Goal: Task Accomplishment & Management: Manage account settings

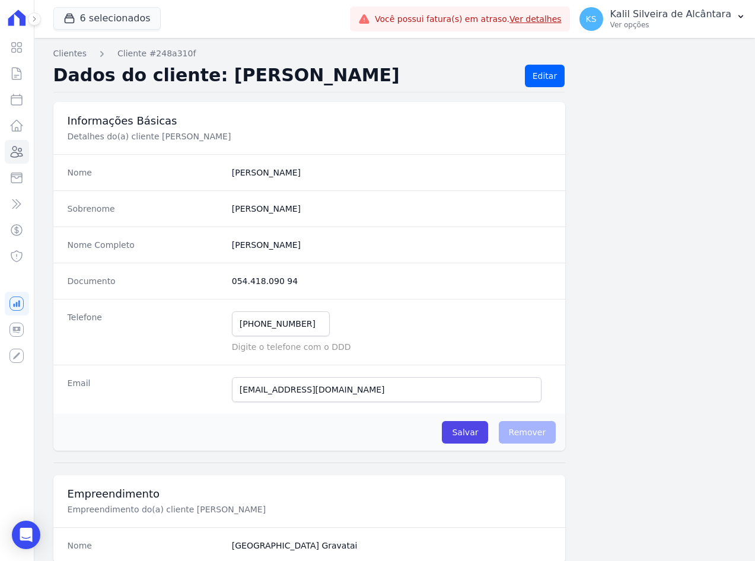
scroll to position [544, 0]
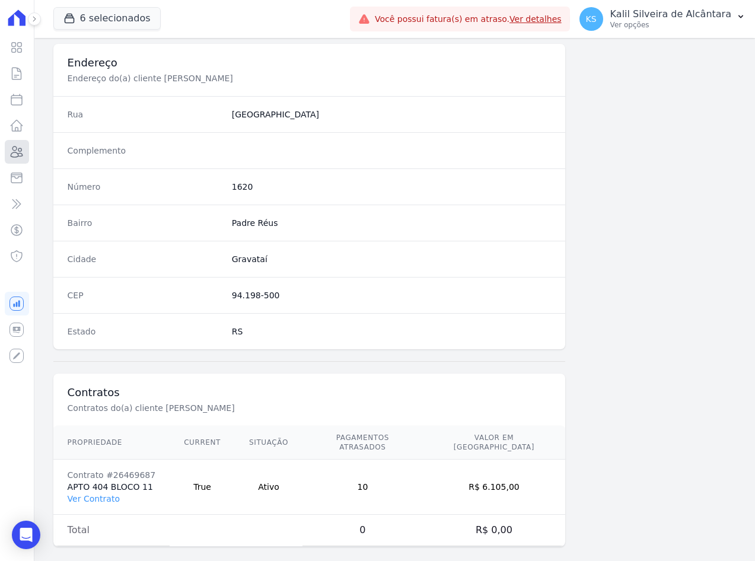
click at [21, 151] on icon at bounding box center [16, 152] width 14 height 14
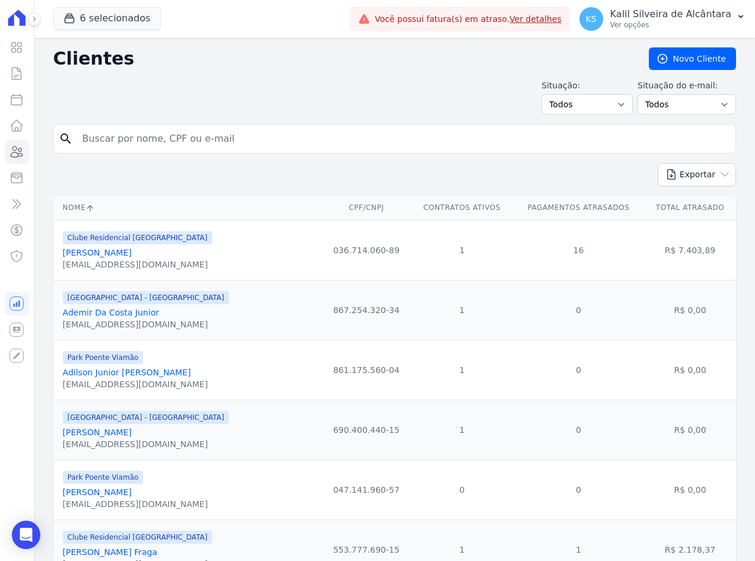
click at [174, 138] on input "search" at bounding box center [403, 139] width 656 height 24
paste input "Deivid Pacheco"
type input "Deivid Pacheco"
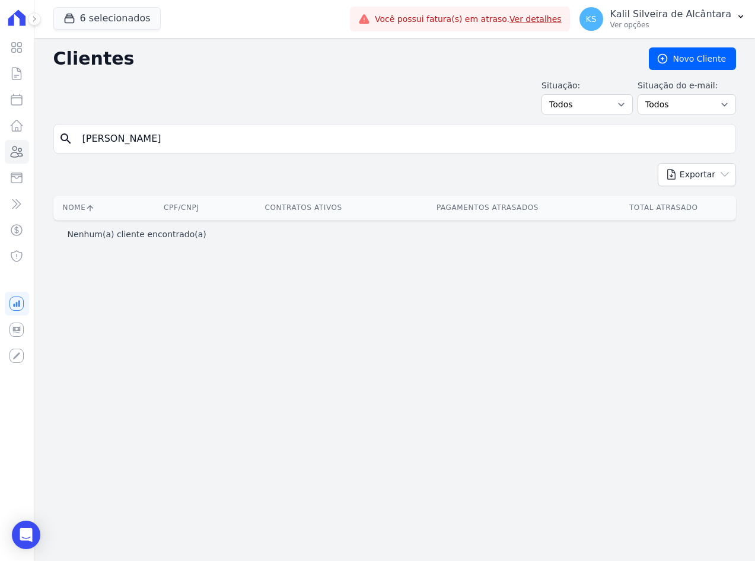
drag, startPoint x: 223, startPoint y: 139, endPoint x: -3, endPoint y: 136, distance: 226.0
click at [0, 136] on html "Visão Geral Contratos Parcelas Lotes Clientes Minha Carteira Transferências Cré…" at bounding box center [377, 280] width 755 height 561
paste input "Deivid Pacheco"
type input "Deivid Pacheco"
click at [9, 155] on div "Visão Geral Contratos Parcelas Lotes Clientes Minha Carteira Transferências Cré…" at bounding box center [377, 280] width 755 height 561
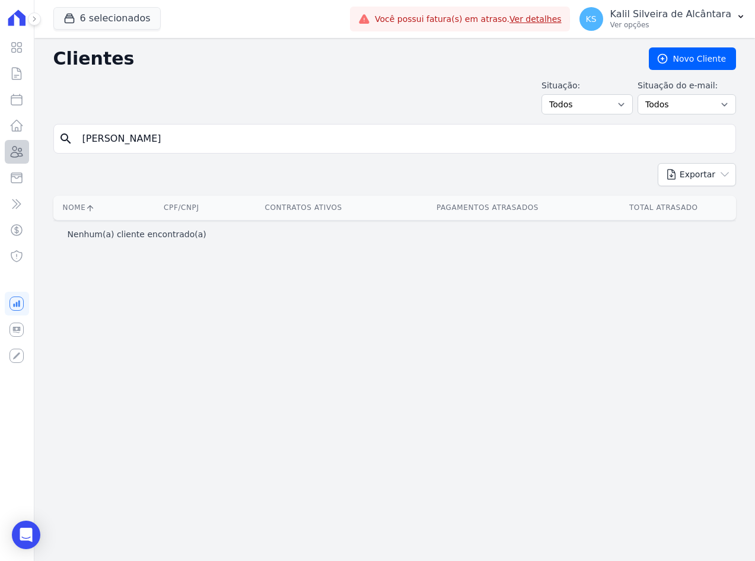
paste input "EIVID DE OLIVEIR"
type input "DEIVID DE OLIVEIR"
click at [188, 136] on input "DEIVID DE OLIVEIR" at bounding box center [403, 139] width 656 height 24
type input "DEIVID DE O"
drag, startPoint x: 189, startPoint y: 136, endPoint x: 142, endPoint y: 149, distance: 48.1
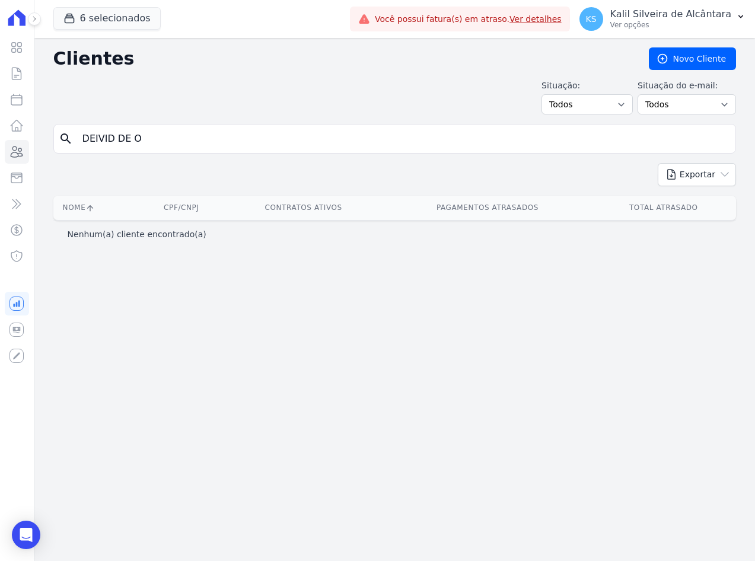
click at [142, 149] on input "DEIVID DE O" at bounding box center [403, 139] width 656 height 24
drag, startPoint x: 168, startPoint y: 140, endPoint x: -3, endPoint y: 138, distance: 170.9
click at [0, 138] on html "Visão Geral Contratos Parcelas Lotes Clientes Minha Carteira Transferências Cré…" at bounding box center [377, 280] width 755 height 561
paste input "LIVEIRA PACHECO"
type input "[PERSON_NAME]"
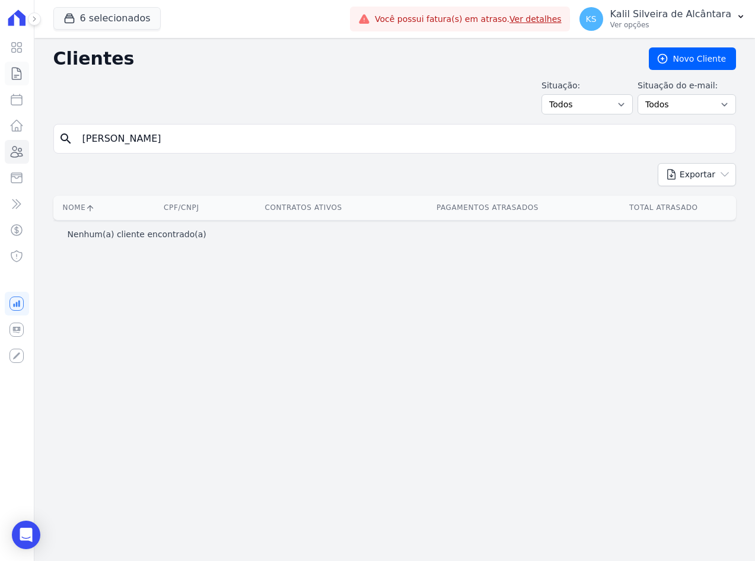
click at [17, 82] on link "Contratos" at bounding box center [17, 74] width 24 height 24
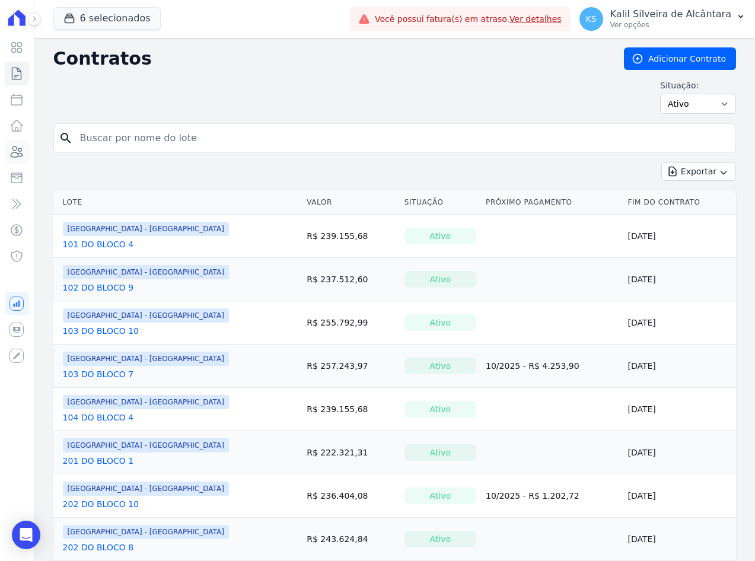
click at [11, 154] on icon at bounding box center [17, 152] width 12 height 11
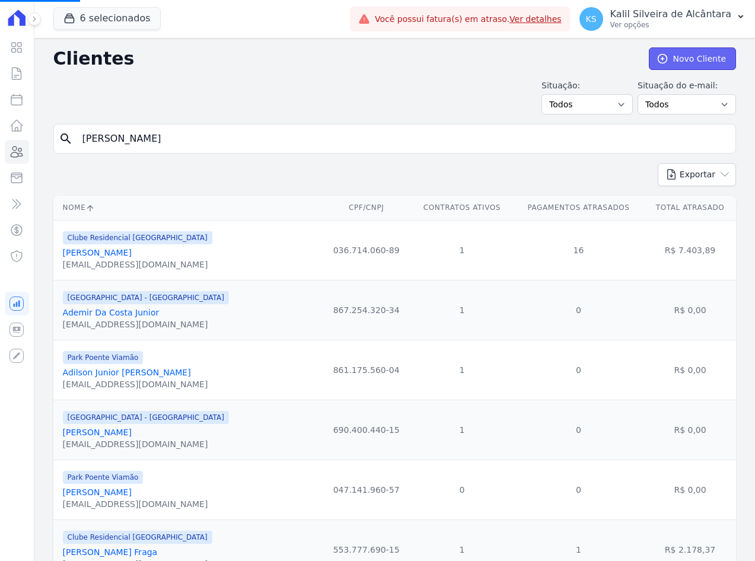
click at [679, 58] on link "Novo Cliente" at bounding box center [692, 58] width 87 height 23
click at [688, 60] on link "Novo Cliente" at bounding box center [692, 58] width 87 height 23
click at [680, 58] on link "Novo Cliente" at bounding box center [692, 58] width 87 height 23
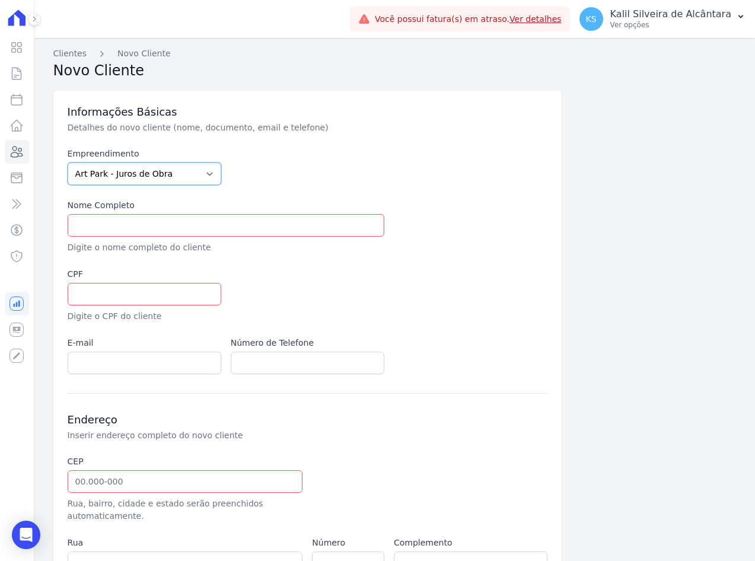
click at [158, 180] on select "Art Park - Juros de Obra Arty Park - Gravatai Arty Park - JPI Clube Residencial…" at bounding box center [145, 174] width 154 height 23
select select "980c1eb1-4231-460f-863e-120dd4190085"
click at [68, 163] on select "Art Park - Juros de Obra Arty Park - Gravatai Arty Park - JPI Clube Residencial…" at bounding box center [145, 174] width 154 height 23
click at [148, 226] on input "text" at bounding box center [226, 225] width 317 height 23
paste input "[PERSON_NAME]"
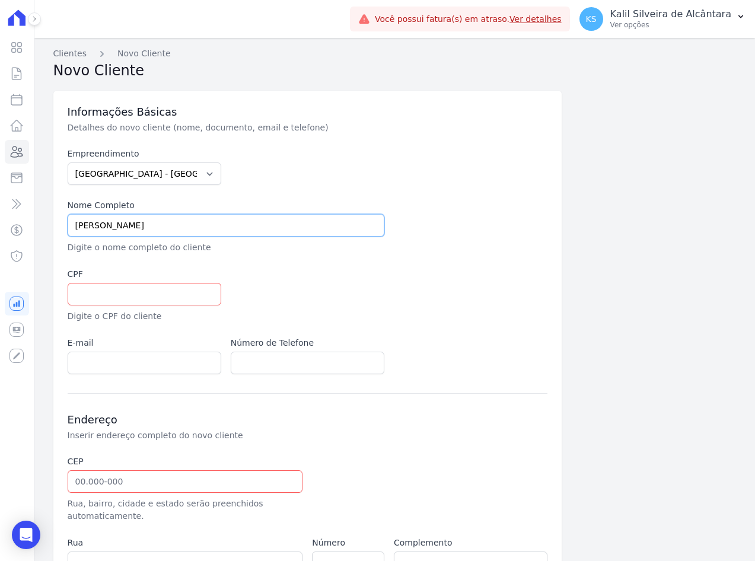
type input "[PERSON_NAME]"
click at [359, 262] on div "Empreendimento Art Park - Juros de Obra Arty Park - Gravatai Arty Park - JPI Cl…" at bounding box center [308, 261] width 481 height 227
click at [128, 308] on div "CPF Digite o CPF do cliente" at bounding box center [145, 295] width 154 height 55
click at [128, 300] on input "text" at bounding box center [145, 294] width 154 height 23
paste input "033.035.200-89"
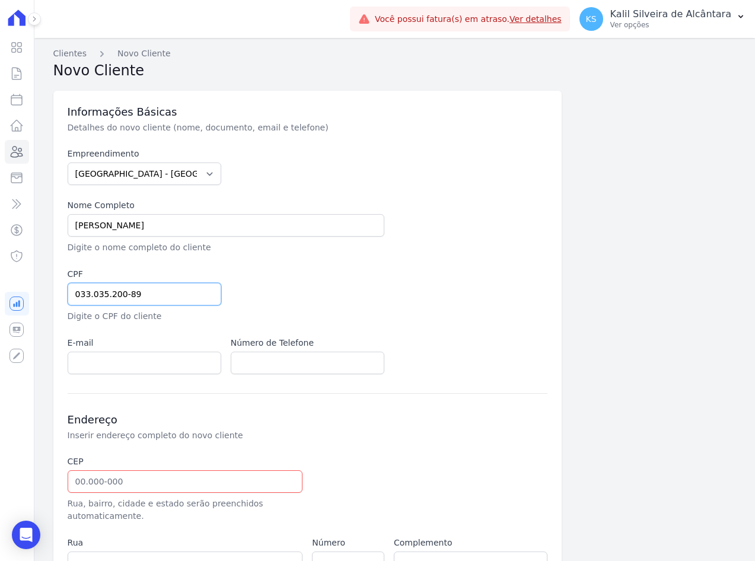
type input "033.035.200-89"
click at [326, 289] on div at bounding box center [389, 295] width 317 height 55
click at [272, 359] on input "text" at bounding box center [308, 363] width 154 height 23
paste input "555189556066"
type input "555189556066"
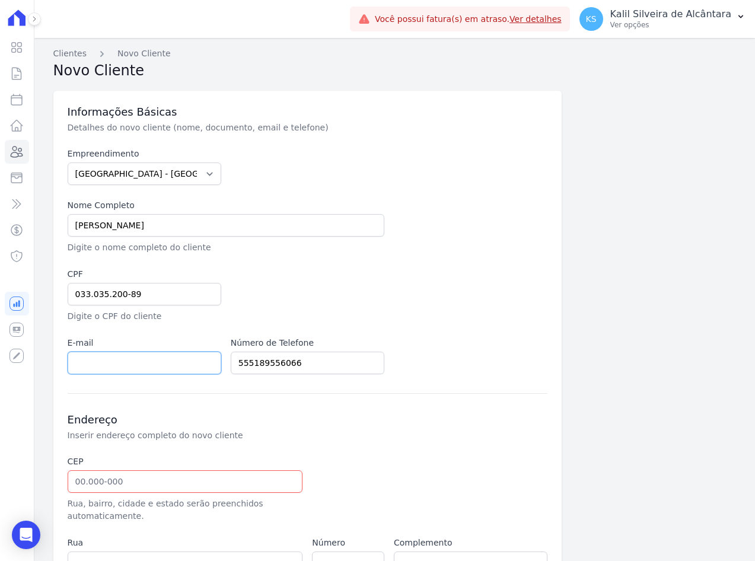
click at [109, 360] on input "email" at bounding box center [145, 363] width 154 height 23
paste input "[EMAIL_ADDRESS][DOMAIN_NAME]"
type input "[EMAIL_ADDRESS][DOMAIN_NAME]"
click at [377, 416] on h3 "Endereço" at bounding box center [308, 420] width 481 height 14
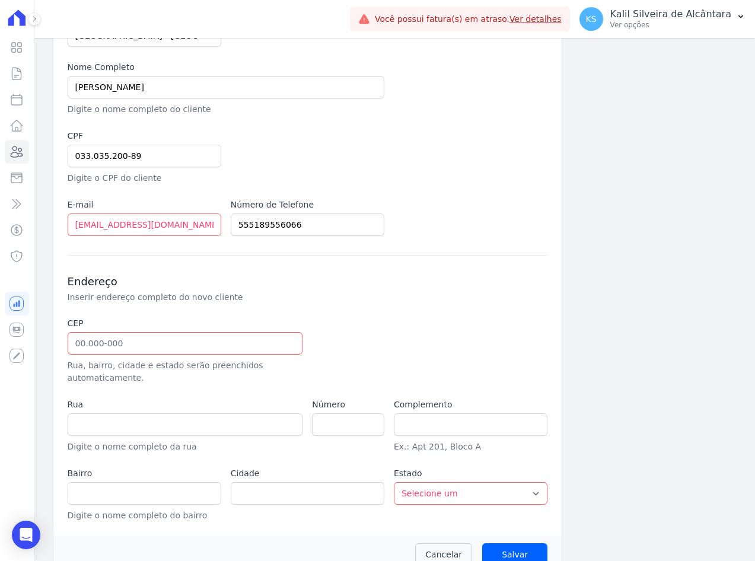
scroll to position [160, 0]
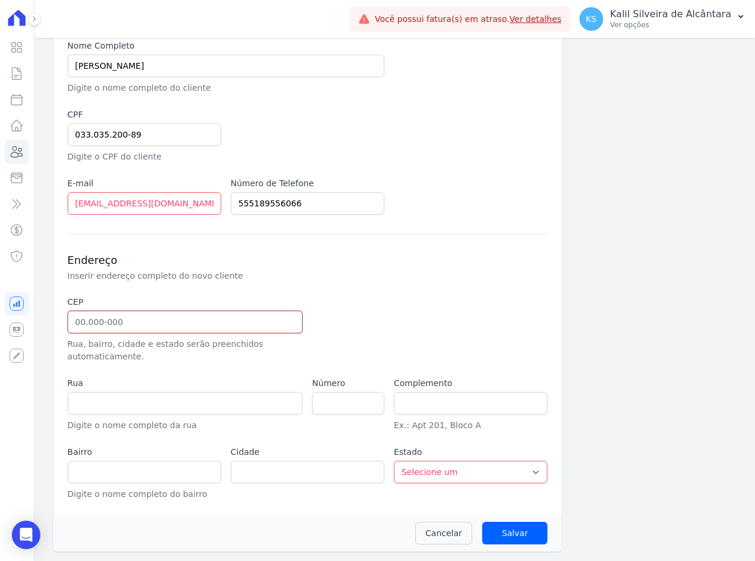
click at [154, 327] on input "text" at bounding box center [186, 322] width 236 height 23
paste input "94.960-640"
type input "94.960-640"
drag, startPoint x: 370, startPoint y: 324, endPoint x: 494, endPoint y: 364, distance: 129.6
click at [371, 324] on div at bounding box center [389, 329] width 154 height 67
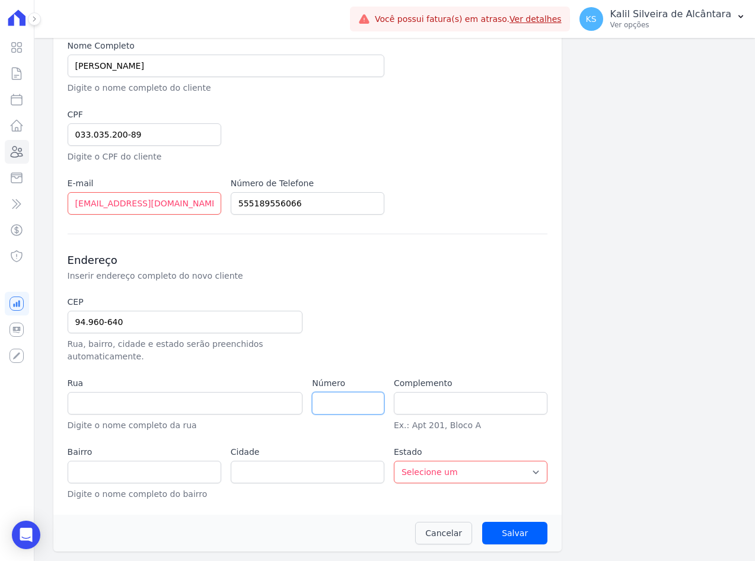
type input "Rua Paraíso"
type input "Parque Granja Esperança"
type input "Cachoeirinha"
select select "RS"
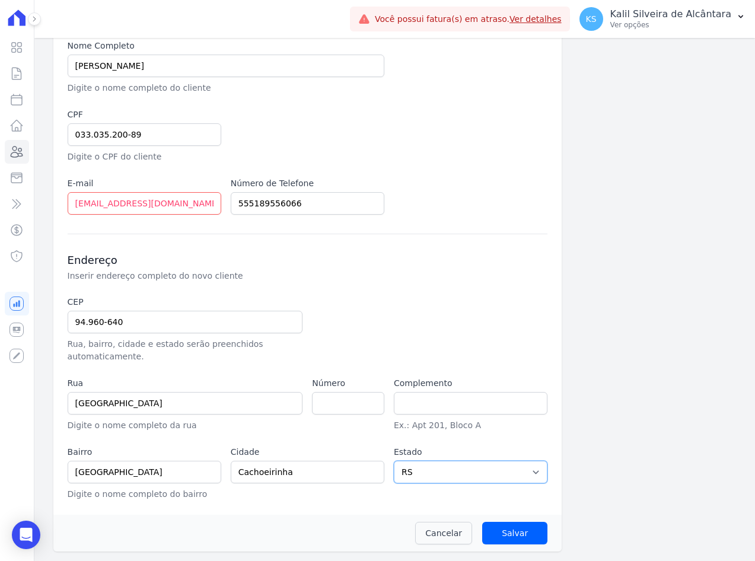
click at [454, 471] on select "Selecione um AC AL AP AM BA CE DF ES GO MA MG MT MS PA PB PR PE PI RJ RN RS RO …" at bounding box center [471, 472] width 154 height 23
click at [296, 435] on div "CEP 94.960-640 Rua, bairro, cidade e estado serão preenchidos automaticamente. …" at bounding box center [308, 398] width 481 height 205
click at [355, 412] on input "number" at bounding box center [348, 403] width 72 height 23
paste input "90"
type input "90"
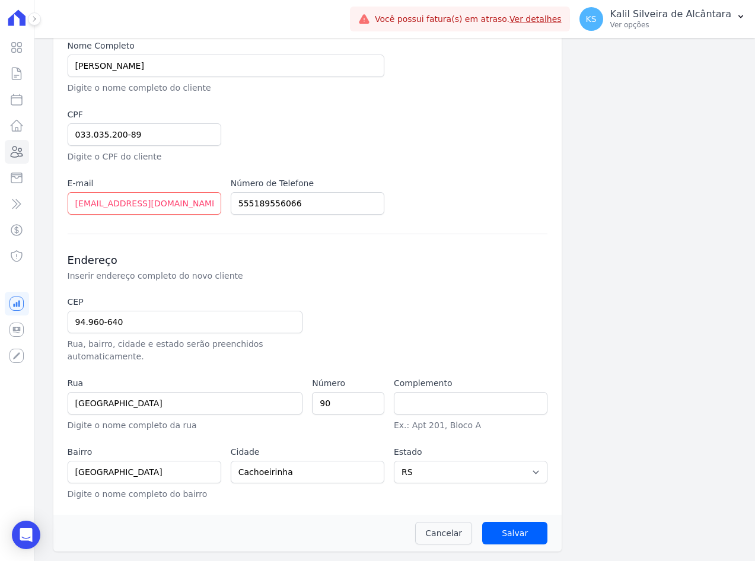
click at [335, 335] on div at bounding box center [389, 329] width 154 height 67
click at [529, 534] on input "Salvar" at bounding box center [514, 533] width 65 height 23
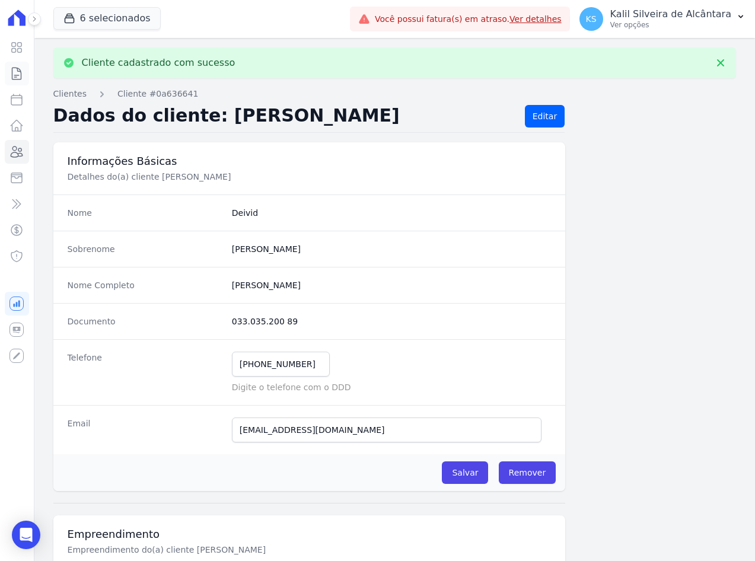
click at [10, 83] on link "Contratos" at bounding box center [17, 74] width 24 height 24
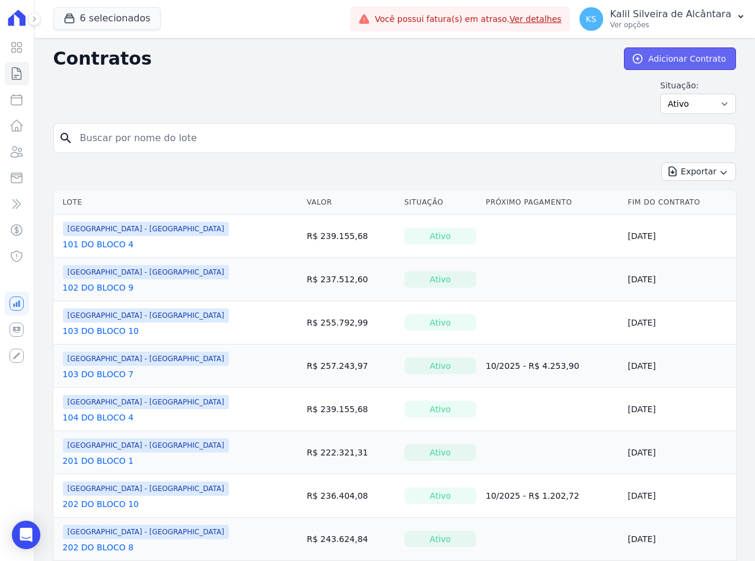
click at [679, 63] on link "Adicionar Contrato" at bounding box center [680, 58] width 112 height 23
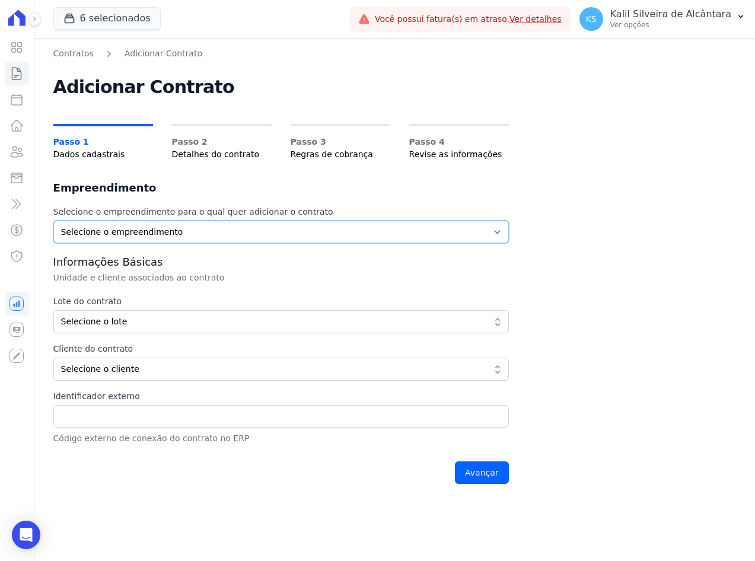
drag, startPoint x: 158, startPoint y: 232, endPoint x: 161, endPoint y: 238, distance: 6.9
click at [158, 232] on select "Selecione o empreendimento Art Park - Juros de Obra Arty Park - Gravatai Clube …" at bounding box center [281, 232] width 456 height 23
select select "980c1eb1-4231-460f-863e-120dd4190085"
click at [53, 221] on select "Selecione o empreendimento Art Park - Juros de Obra Arty Park - Gravatai Clube …" at bounding box center [281, 232] width 456 height 23
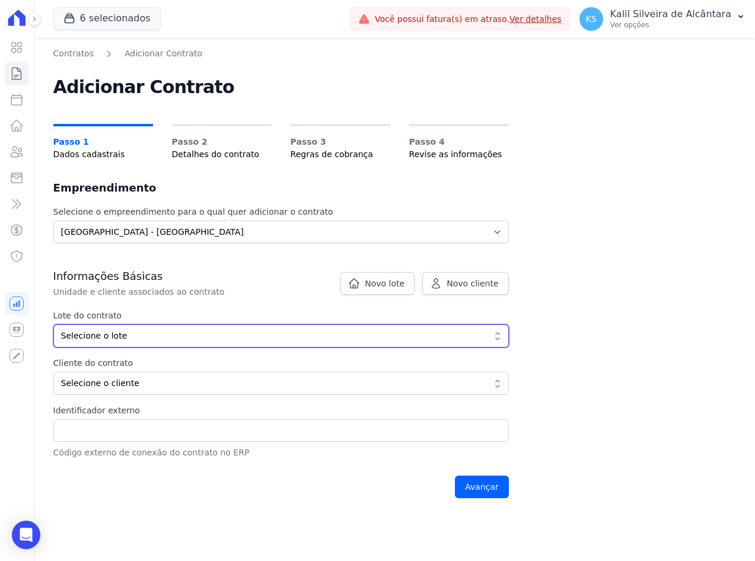
click at [102, 341] on span "Selecione o lote" at bounding box center [273, 336] width 424 height 12
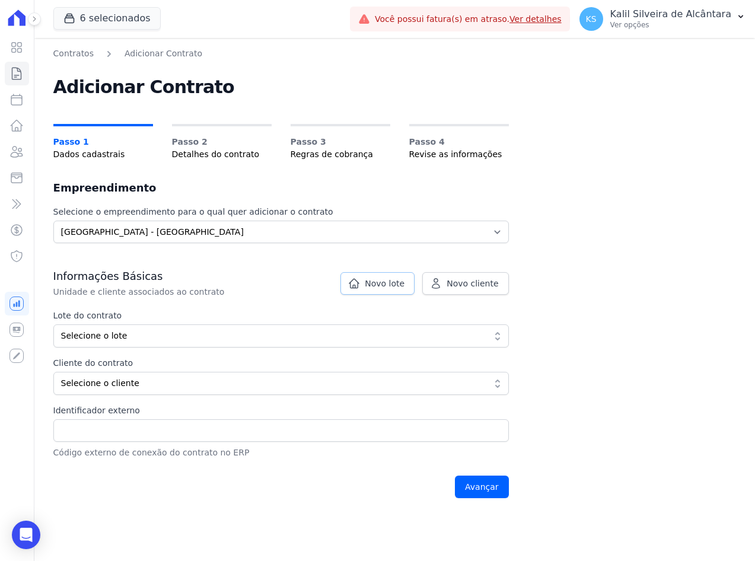
click at [378, 283] on span "Novo lote" at bounding box center [385, 284] width 40 height 12
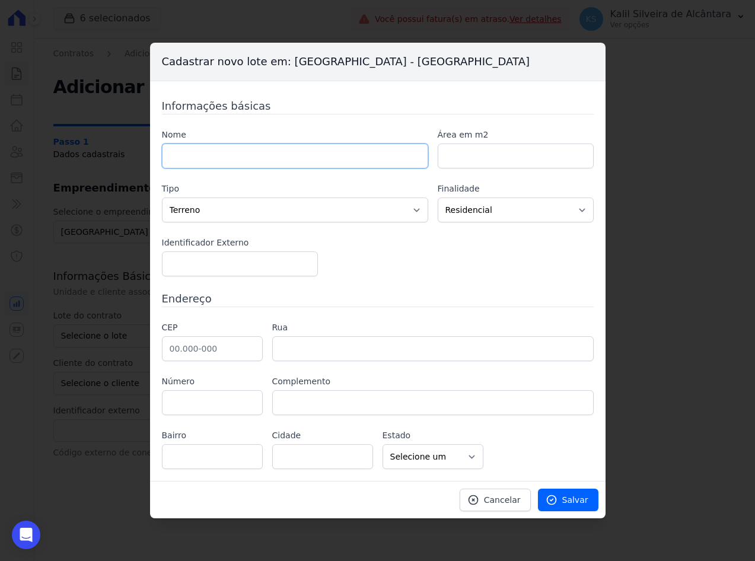
click at [204, 151] on input "text" at bounding box center [295, 156] width 266 height 25
click at [243, 121] on div "Informações básicas Nome Área em m2 Tipo Casa Apartamento Escritório Flat Loja …" at bounding box center [378, 283] width 432 height 371
click at [221, 161] on input "text" at bounding box center [295, 156] width 266 height 25
click at [284, 168] on input "text" at bounding box center [295, 156] width 266 height 25
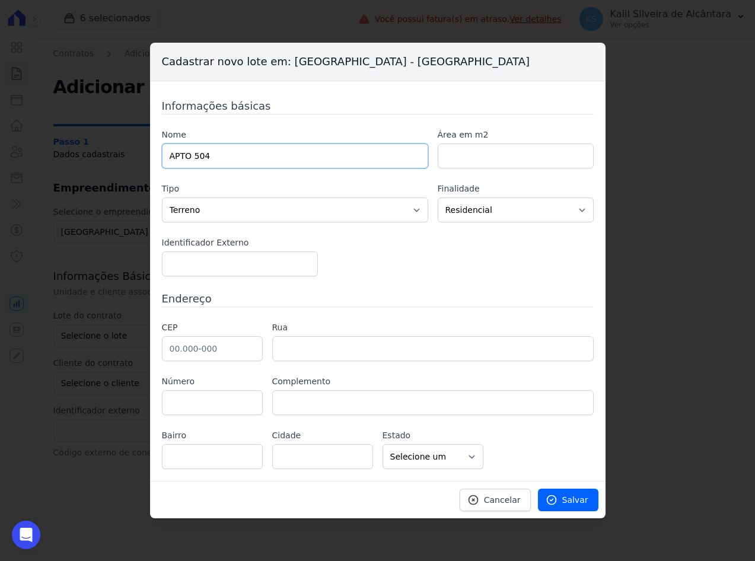
click at [267, 151] on input "APTO 504" at bounding box center [295, 156] width 266 height 25
type input "APTO 504 B13"
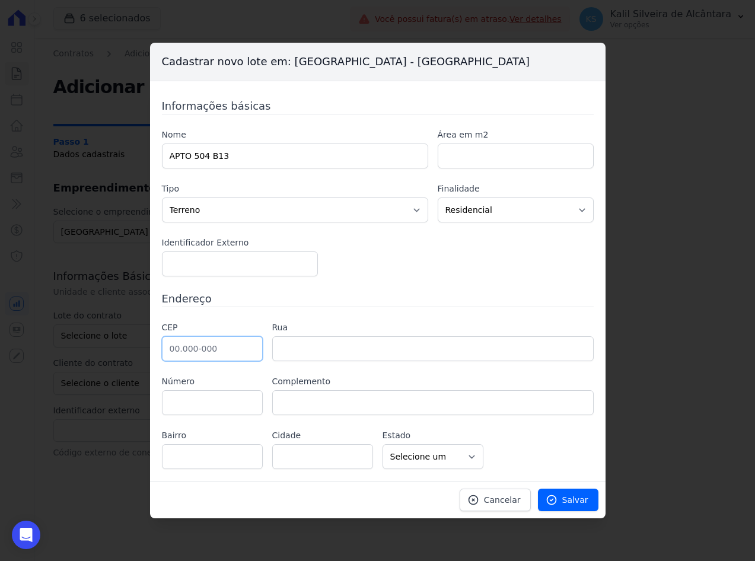
click at [196, 351] on input "text" at bounding box center [212, 348] width 101 height 25
paste input "94.035-170"
type input "94.035-170"
click at [339, 292] on h3 "Endereço" at bounding box center [378, 299] width 432 height 16
type input "Rua Nova York"
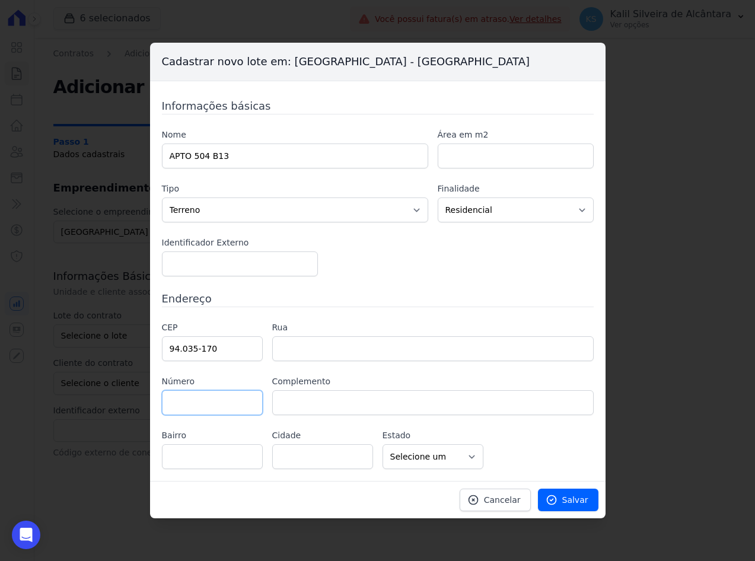
type input "Passo das Pedras"
type input "Gravataí"
select select "RS"
click at [228, 401] on input "text" at bounding box center [212, 402] width 101 height 25
type input "120"
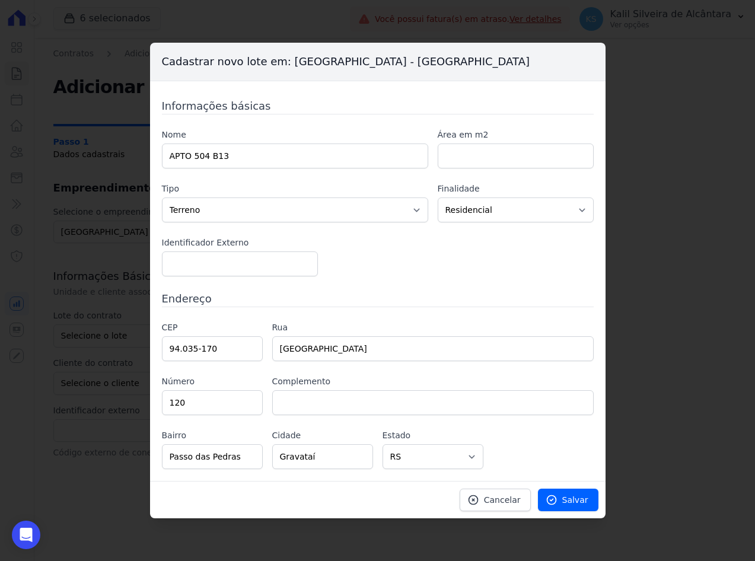
click at [563, 450] on div "CEP 94.035-170 Rua Rua Nova York Número 120 Complemento Bairro Passo das Pedras…" at bounding box center [378, 396] width 432 height 148
click at [558, 502] on icon at bounding box center [552, 500] width 12 height 12
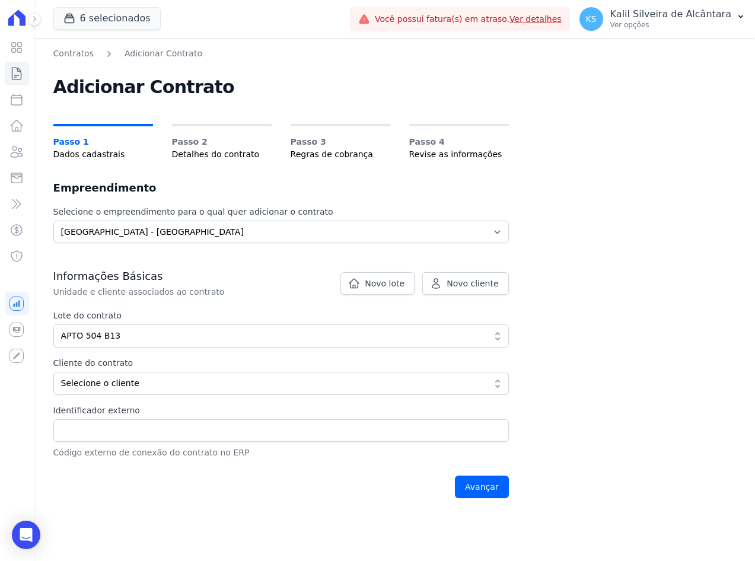
scroll to position [59, 0]
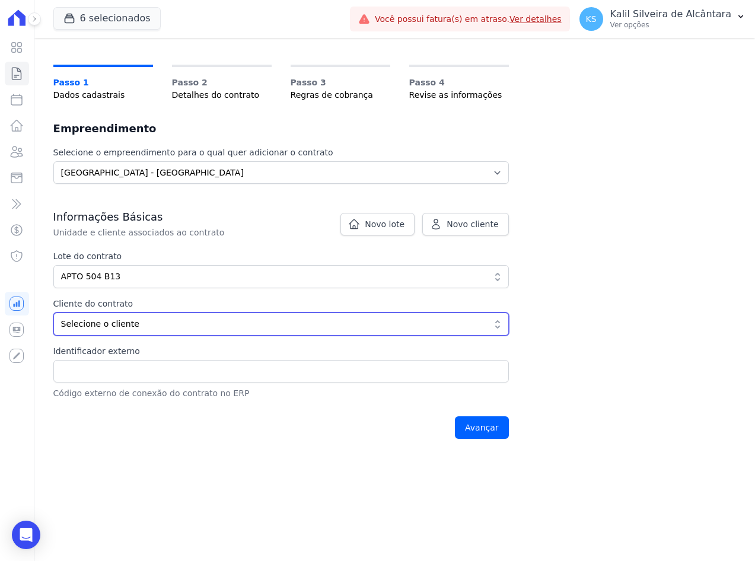
click at [120, 326] on span "Selecione o cliente" at bounding box center [273, 324] width 424 height 12
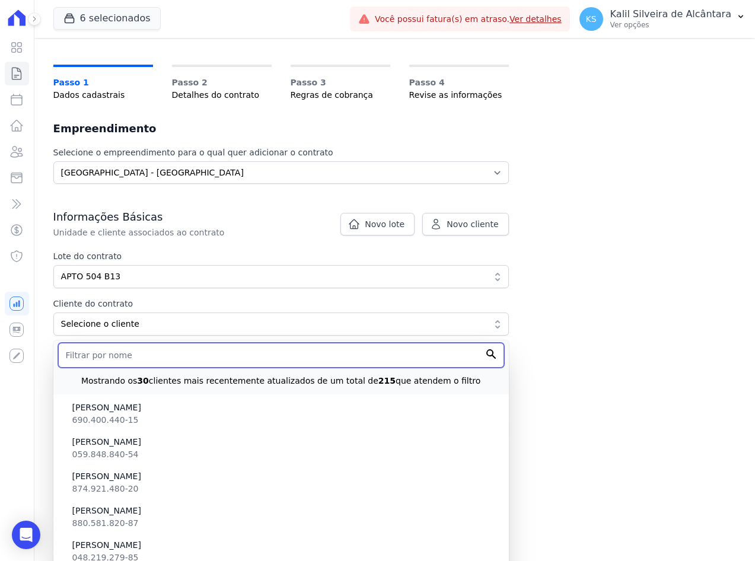
click at [100, 355] on input "text" at bounding box center [281, 355] width 446 height 25
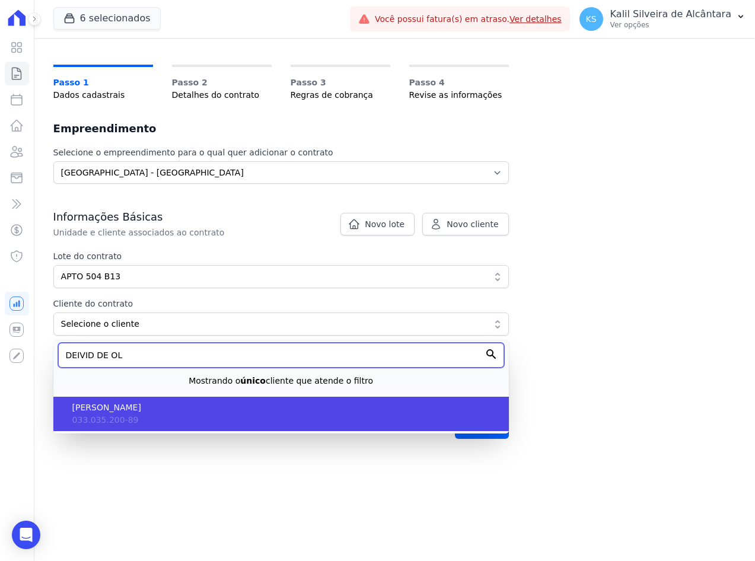
type input "DEIVID DE OL"
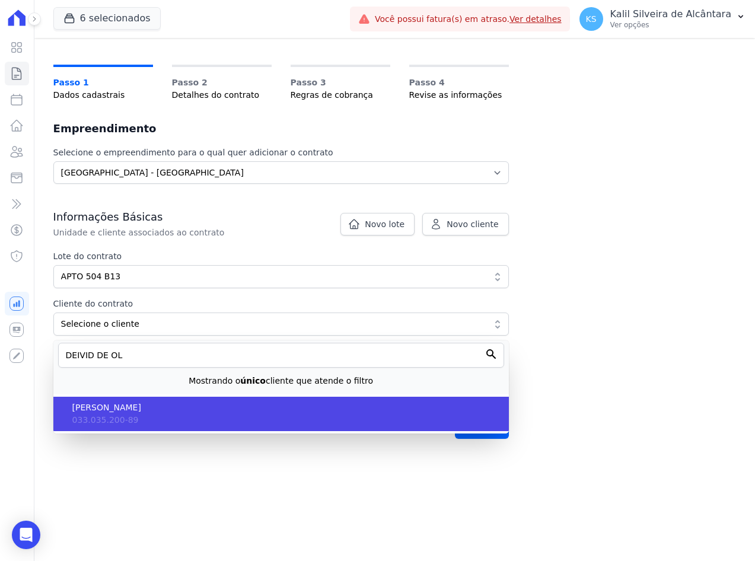
click at [202, 408] on span "[PERSON_NAME]" at bounding box center [285, 408] width 427 height 12
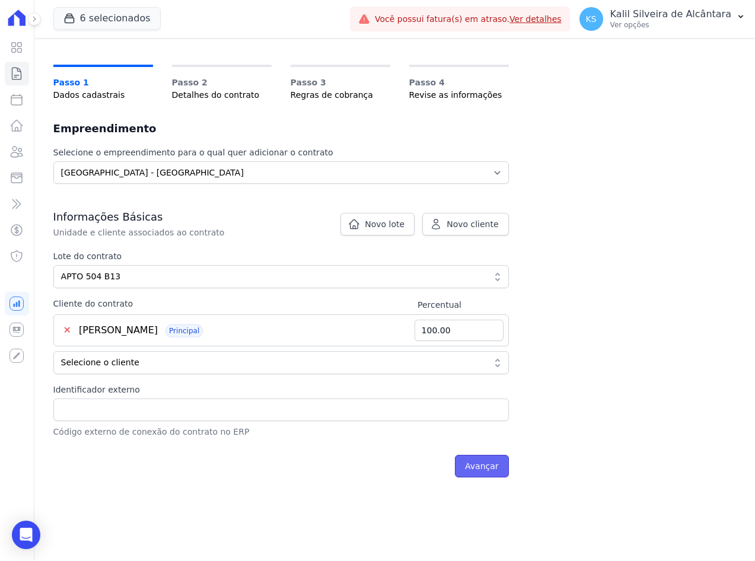
click at [497, 465] on input "Avançar" at bounding box center [482, 466] width 54 height 23
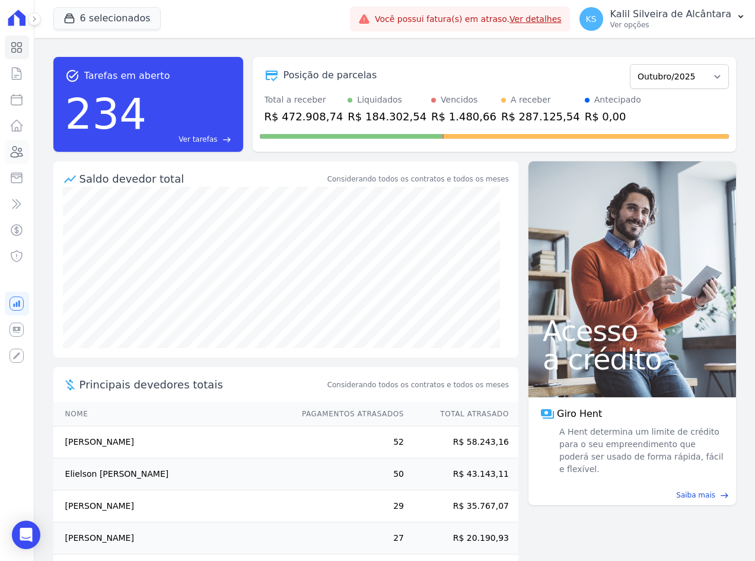
click at [20, 154] on icon at bounding box center [16, 152] width 14 height 14
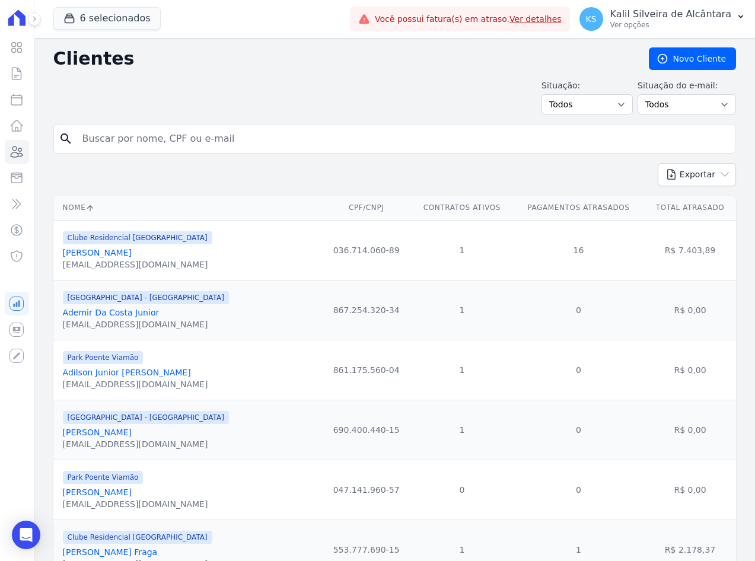
click at [154, 138] on input "search" at bounding box center [403, 139] width 656 height 24
click at [160, 139] on input "search" at bounding box center [403, 139] width 656 height 24
type input "d"
click at [153, 132] on input "search" at bounding box center [403, 139] width 656 height 24
type input "c"
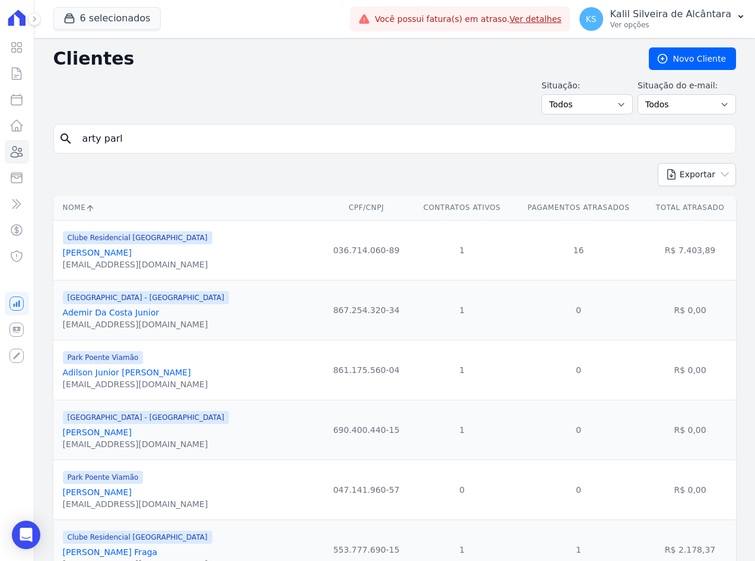
type input "arty parl"
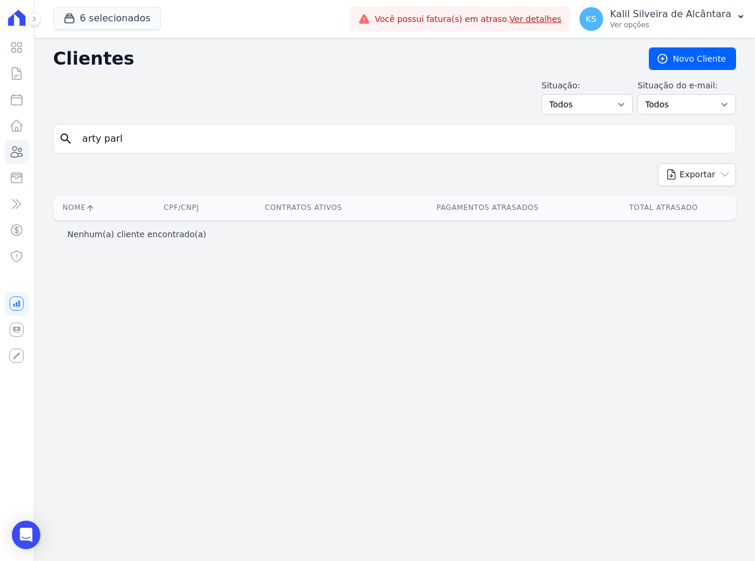
click at [153, 132] on input "arty parl" at bounding box center [403, 139] width 656 height 24
type input "arty park"
click at [150, 122] on div "Clientes Novo Cliente Situação: Todos Adimplentes Inadimplentes Situação do e-m…" at bounding box center [394, 299] width 721 height 523
drag, startPoint x: 144, startPoint y: 129, endPoint x: 88, endPoint y: 157, distance: 62.1
click at [93, 157] on form "search arty park" at bounding box center [394, 143] width 683 height 39
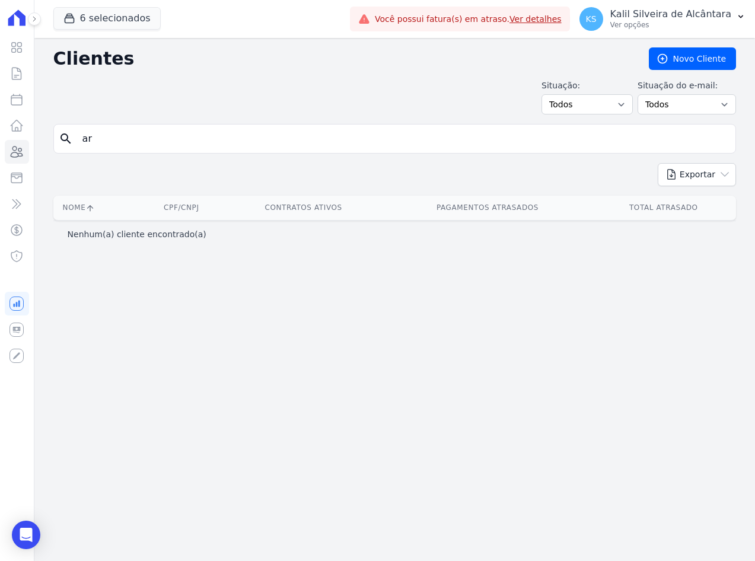
type input "a"
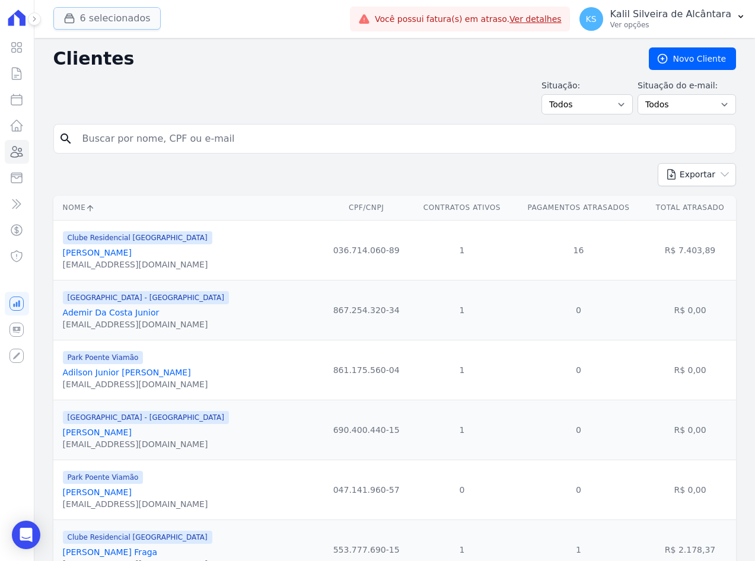
click at [96, 11] on button "6 selecionados" at bounding box center [106, 18] width 107 height 23
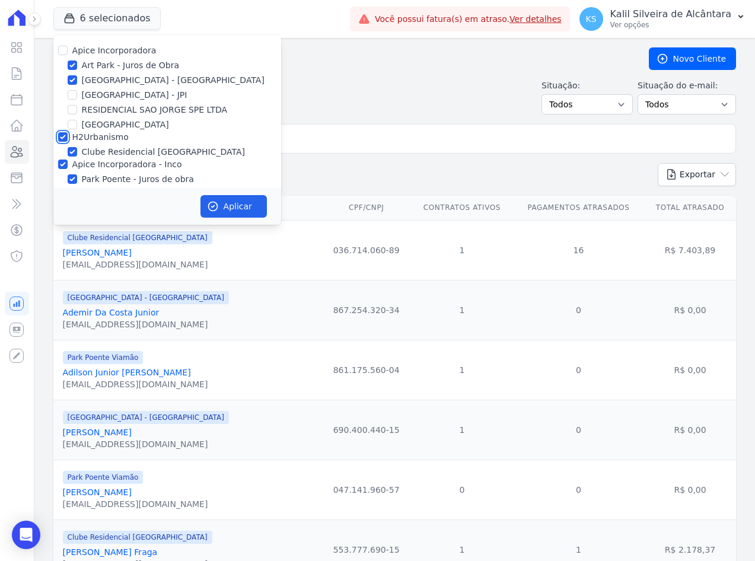
click at [63, 133] on input "H2Urbanismo" at bounding box center [62, 136] width 9 height 9
checkbox input "false"
click at [211, 209] on icon "button" at bounding box center [213, 207] width 12 height 12
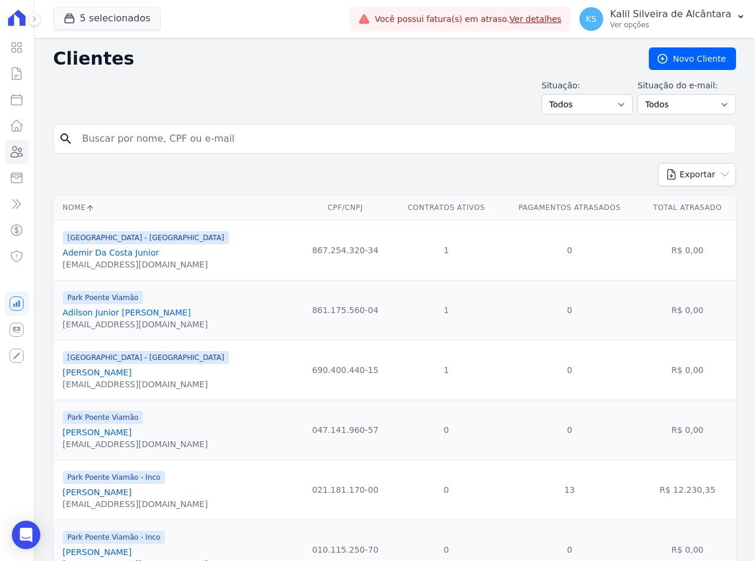
click at [131, 253] on link "Ademir Da Costa Junior" at bounding box center [111, 252] width 97 height 9
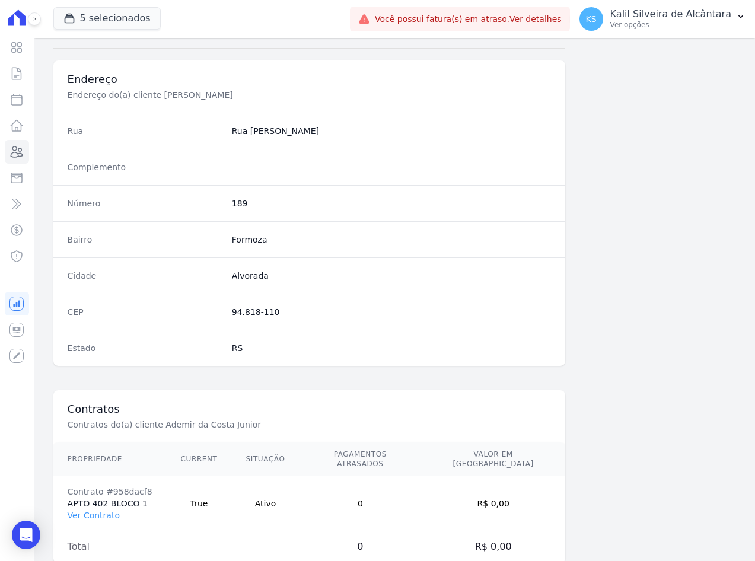
scroll to position [549, 0]
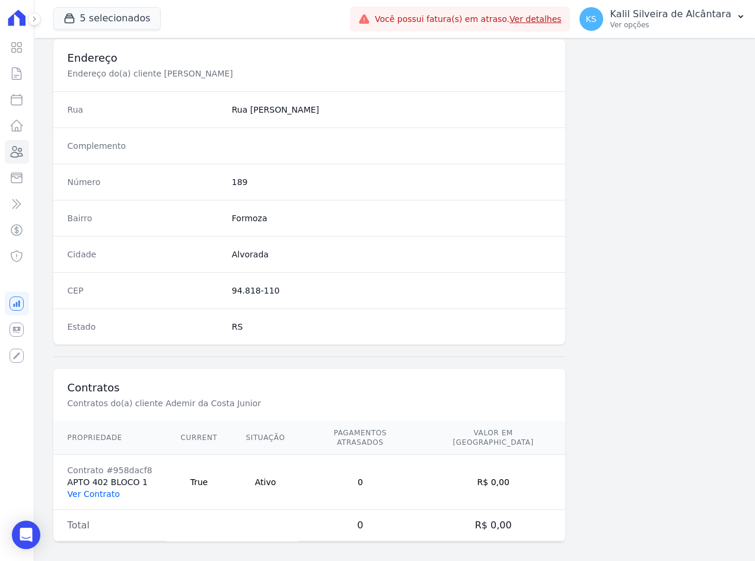
click at [95, 489] on link "Ver Contrato" at bounding box center [94, 493] width 52 height 9
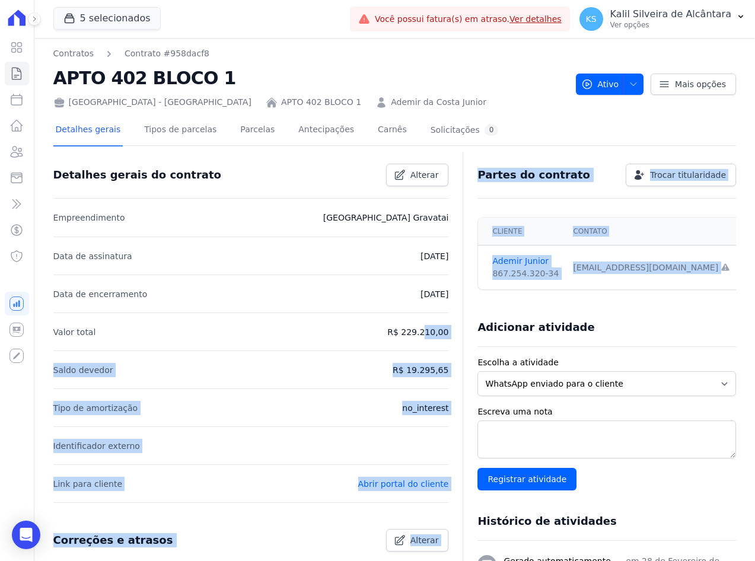
drag, startPoint x: 403, startPoint y: 336, endPoint x: 466, endPoint y: 338, distance: 62.3
click at [466, 338] on div "Detalhes gerais do contrato Alterar Empreendimento Arty Park Gravatai Data de a…" at bounding box center [394, 485] width 683 height 660
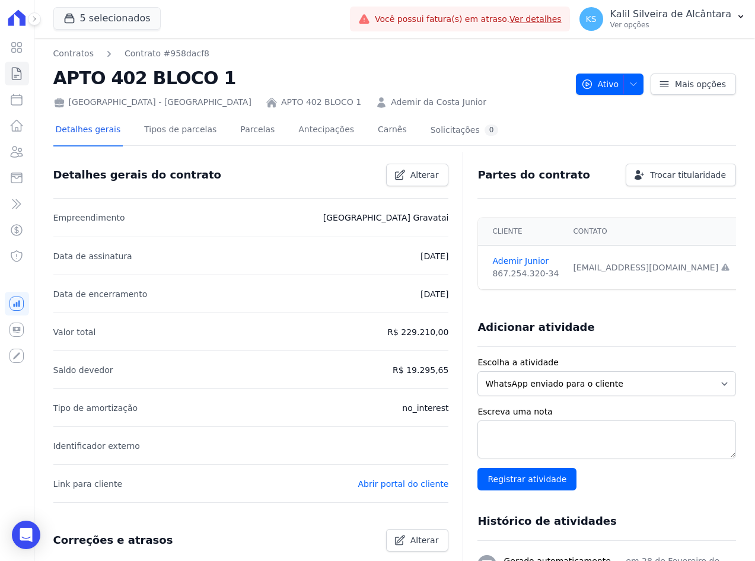
click at [269, 341] on li "Valor total R$ 229.210,00" at bounding box center [251, 332] width 396 height 38
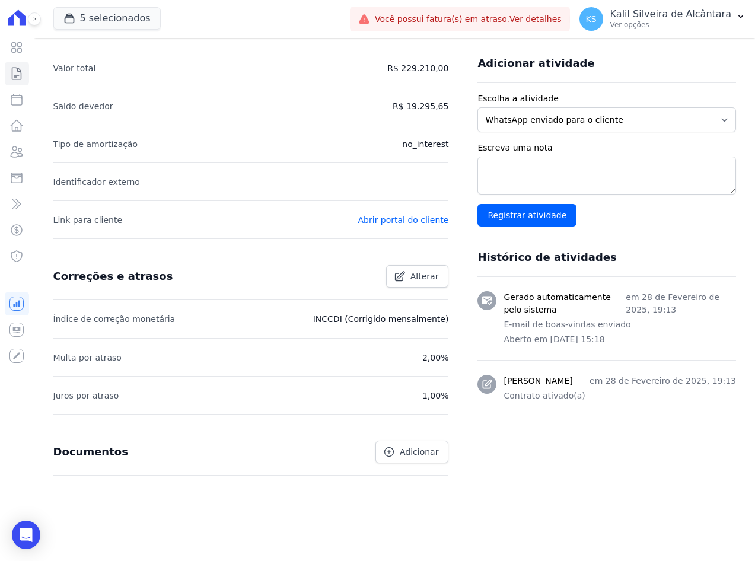
scroll to position [205, 0]
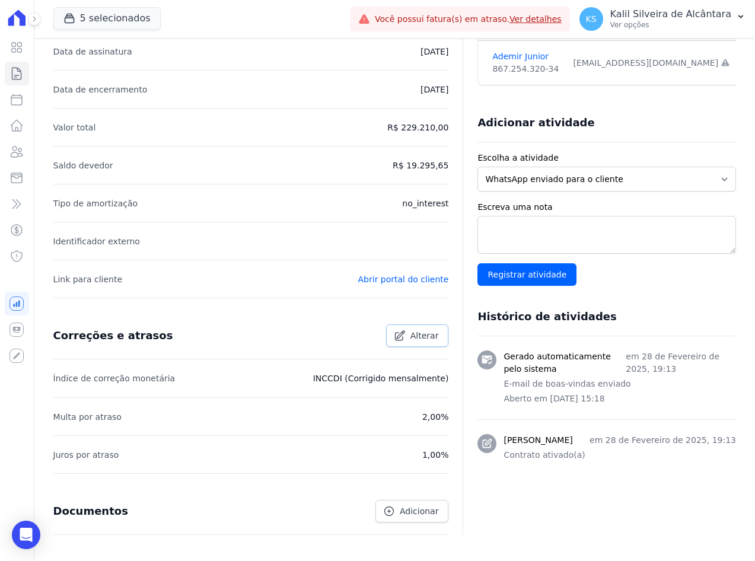
click at [426, 333] on span "Alterar" at bounding box center [425, 336] width 28 height 12
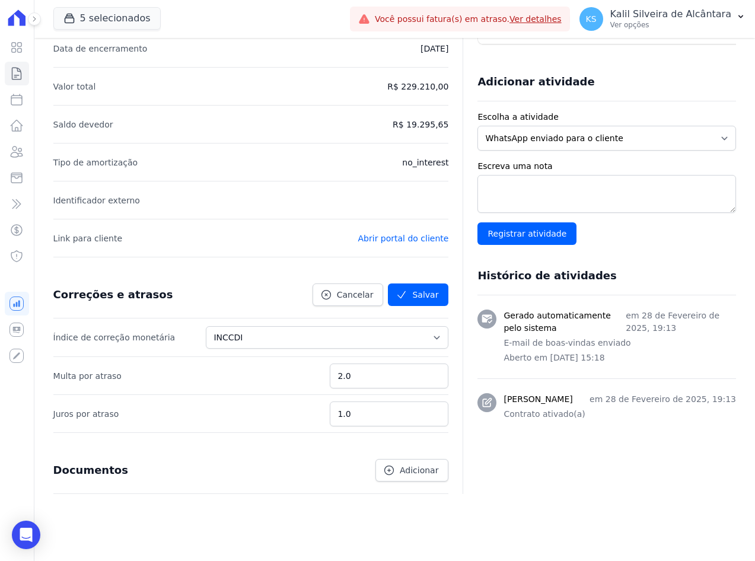
scroll to position [264, 0]
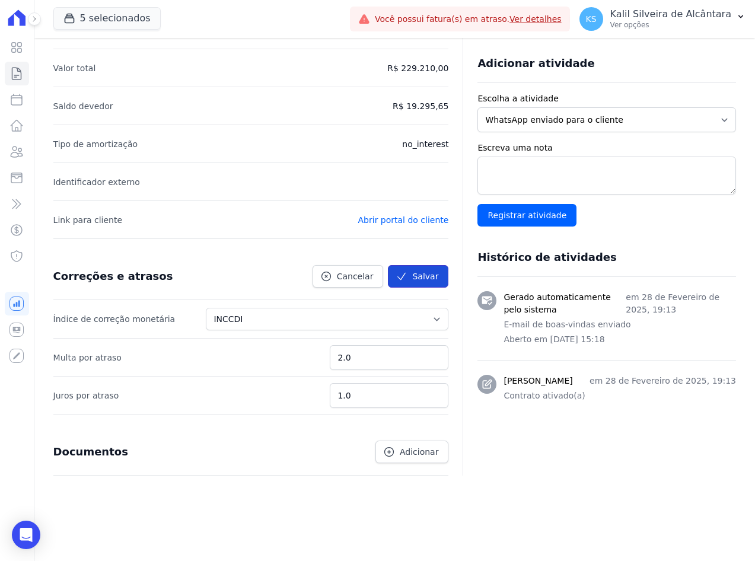
click at [413, 275] on button "Salvar" at bounding box center [418, 276] width 61 height 23
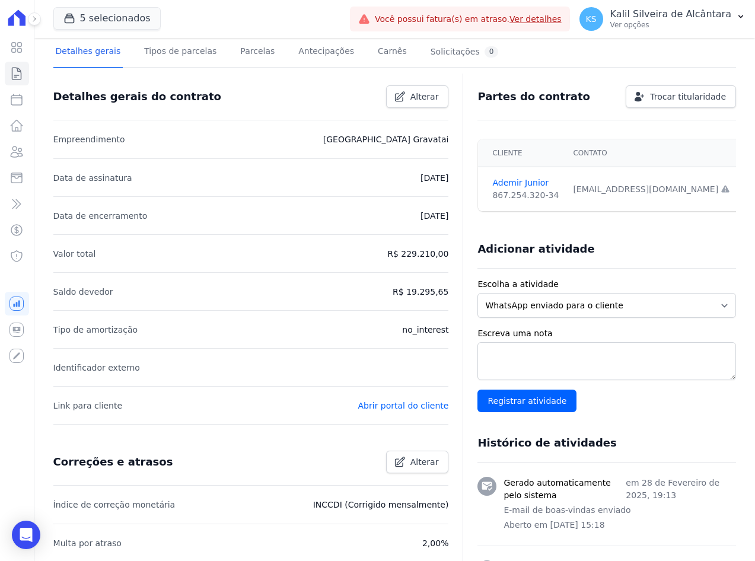
scroll to position [78, 0]
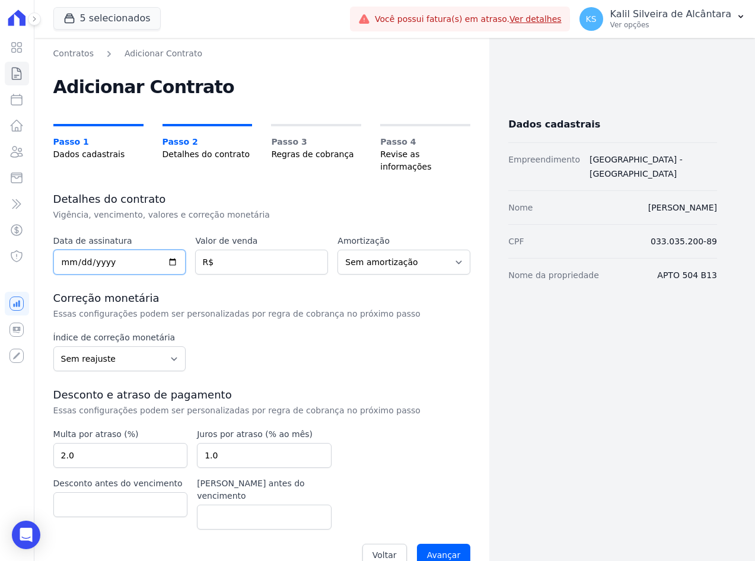
click at [60, 251] on input "date" at bounding box center [119, 262] width 133 height 25
type input "[DATE]"
click at [240, 250] on input "number" at bounding box center [261, 262] width 133 height 25
click at [227, 252] on input "number" at bounding box center [261, 262] width 133 height 25
paste input "239.87833"
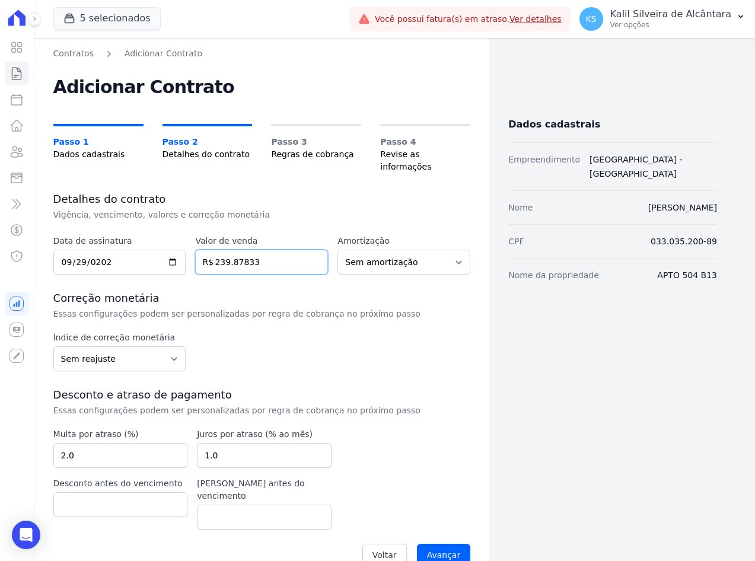
type input "239.87833"
click at [357, 332] on div "Índice de correção monetária Sem reajuste Média dos últimos 12 meses acumulado …" at bounding box center [262, 352] width 418 height 40
drag, startPoint x: 357, startPoint y: 329, endPoint x: 327, endPoint y: 278, distance: 58.5
click at [288, 293] on div "Correção monetária Essas configurações podem ser personalizadas por regra de co…" at bounding box center [262, 305] width 418 height 28
click at [393, 252] on select "Sem amortização Price Sac" at bounding box center [404, 262] width 133 height 25
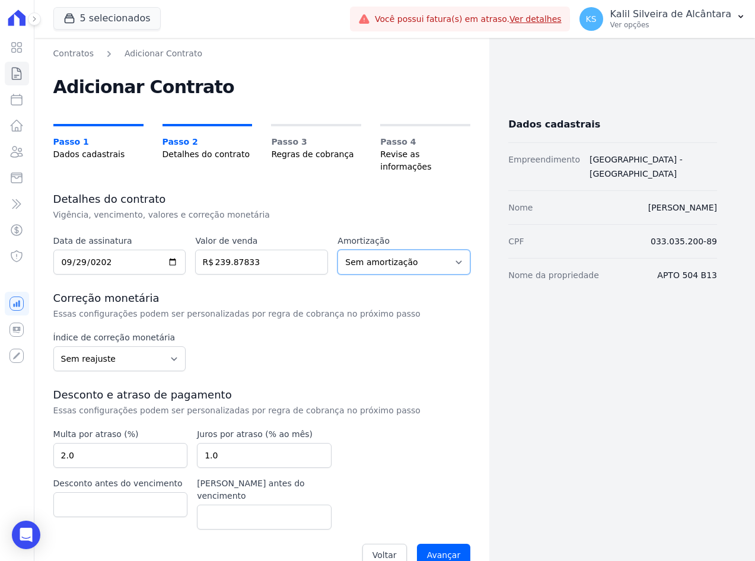
click at [393, 251] on select "Sem amortização Price Sac" at bounding box center [404, 262] width 133 height 25
click at [118, 349] on select "Sem reajuste Média dos últimos 12 meses acumulado de INCCM Média dos últimos 12…" at bounding box center [119, 358] width 133 height 25
select select "inccdi"
click at [53, 346] on select "Sem reajuste Média dos últimos 12 meses acumulado de INCCM Média dos últimos 12…" at bounding box center [119, 358] width 133 height 25
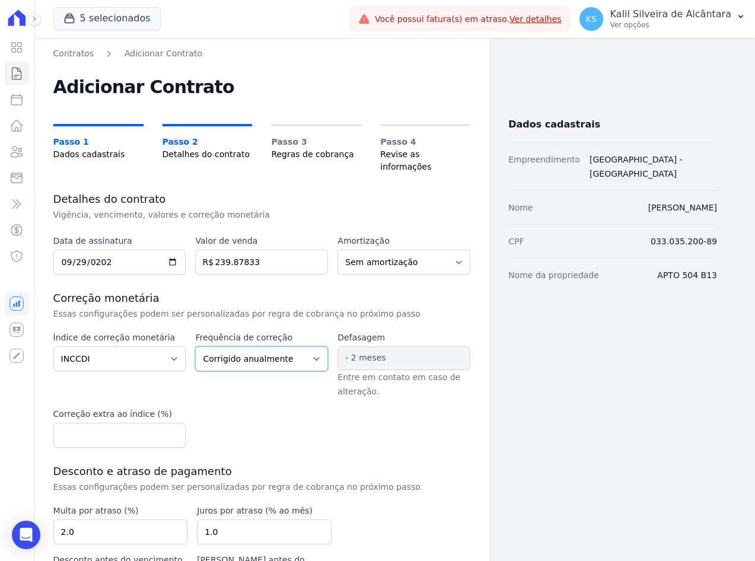
click at [252, 346] on select "Corrigido semestralmente Corrigido mensalmente Corrigido anualmente" at bounding box center [261, 358] width 133 height 25
select select "monthly"
click at [195, 346] on select "Corrigido semestralmente Corrigido mensalmente Corrigido anualmente" at bounding box center [261, 358] width 133 height 25
click at [282, 437] on div "Data de assinatura 2025-09-29 Valor de venda 239.87833 R$ Amortização Sem amort…" at bounding box center [262, 442] width 418 height 415
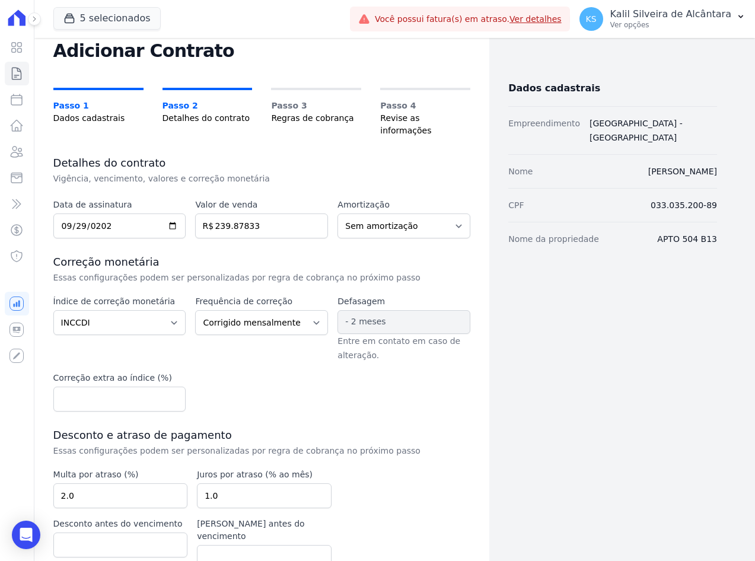
scroll to position [76, 0]
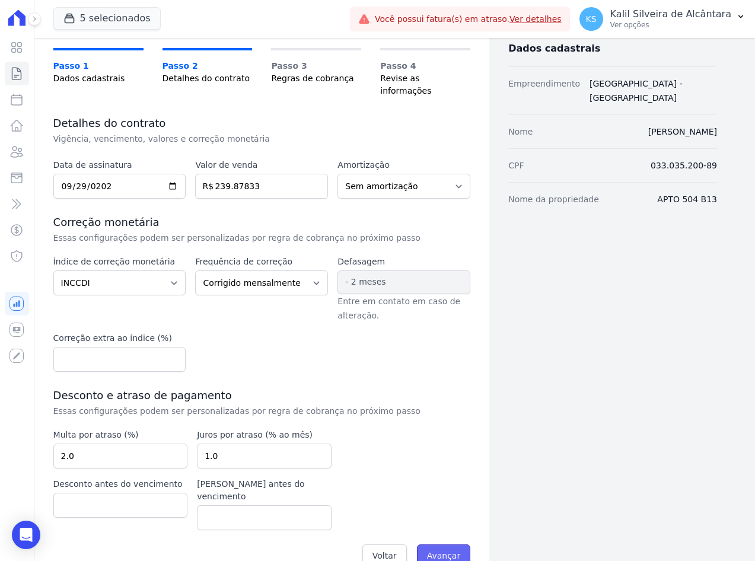
click at [445, 545] on input "Avançar" at bounding box center [444, 556] width 54 height 23
click at [229, 178] on input "239.87833" at bounding box center [261, 186] width 133 height 25
click at [291, 215] on h3 "Correção monetária" at bounding box center [262, 222] width 418 height 14
drag, startPoint x: 264, startPoint y: 168, endPoint x: 66, endPoint y: 182, distance: 198.6
click at [72, 179] on div "Data de assinatura 2025-09-29 Valor de venda 239878.33 R$ Amortização Sem amort…" at bounding box center [262, 179] width 418 height 40
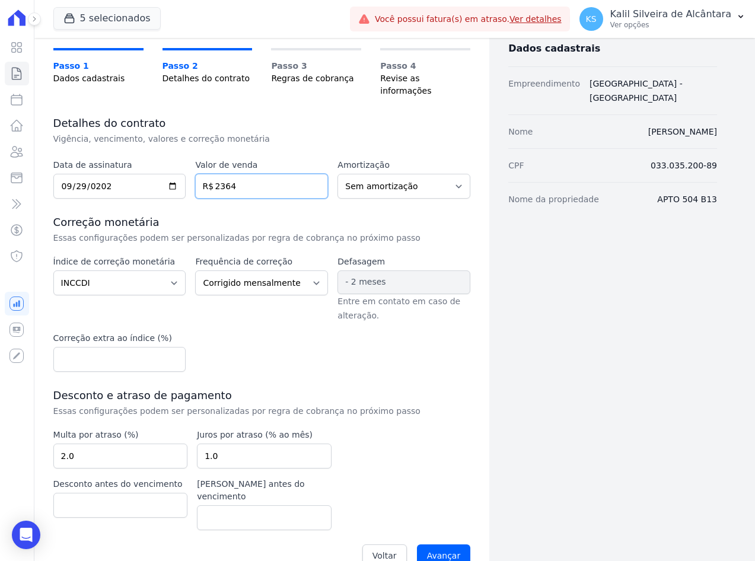
type input "236"
click at [306, 215] on h3 "Correção monetária" at bounding box center [262, 222] width 418 height 14
click at [241, 179] on input "236.87833" at bounding box center [261, 186] width 133 height 25
click at [417, 545] on input "Avançar" at bounding box center [444, 556] width 54 height 23
click at [241, 184] on input "236878.33" at bounding box center [261, 186] width 133 height 25
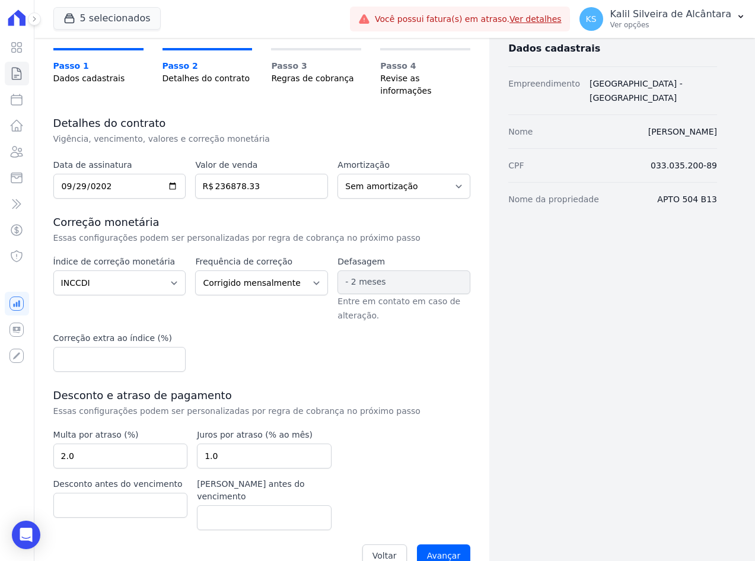
click at [276, 190] on div "Data de assinatura 2025-09-29 Valor de venda 236878.33 R$ Amortização Sem amort…" at bounding box center [262, 366] width 418 height 415
click at [224, 180] on input "236878.33" at bounding box center [261, 186] width 133 height 25
drag, startPoint x: 261, startPoint y: 174, endPoint x: 161, endPoint y: 186, distance: 100.3
click at [167, 184] on div "Data de assinatura 2025-09-29 Valor de venda 236878.33 R$ Amortização Sem amort…" at bounding box center [262, 179] width 418 height 40
type input "239878.33"
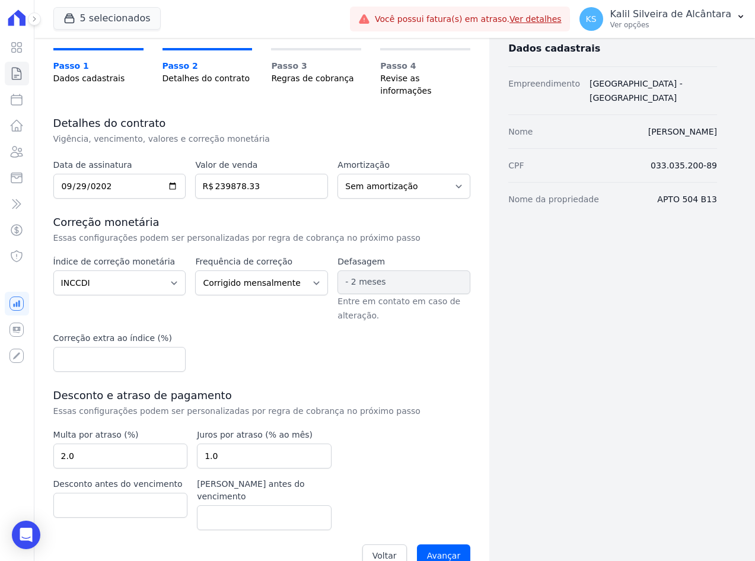
click at [299, 306] on div "Frequência de correção Corrigido semestralmente Corrigido mensalmente Corrigido…" at bounding box center [261, 289] width 133 height 67
click at [400, 176] on select "Sem amortização Price Sac" at bounding box center [404, 186] width 133 height 25
click at [420, 545] on input "Avançar" at bounding box center [444, 556] width 54 height 23
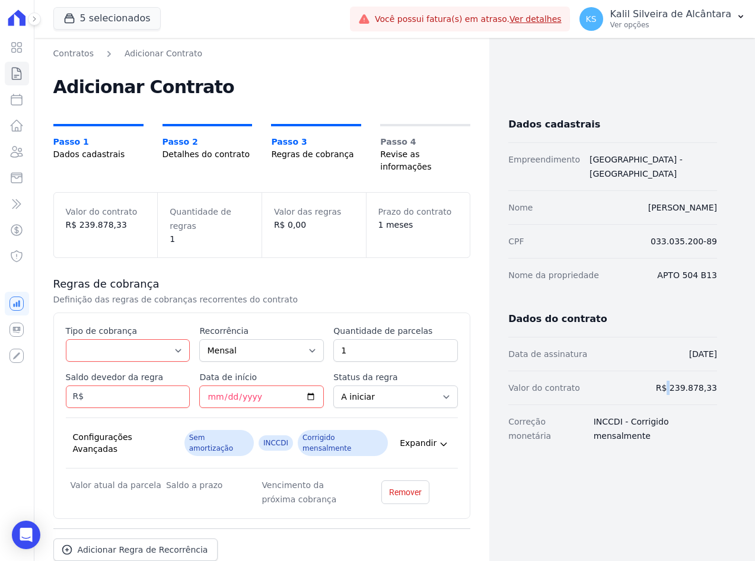
drag, startPoint x: 668, startPoint y: 378, endPoint x: 757, endPoint y: 383, distance: 89.1
click at [755, 383] on html "Visão Geral Contratos [GEOGRAPHIC_DATA] Lotes Clientes Minha Carteira Transferê…" at bounding box center [377, 280] width 755 height 561
click at [617, 344] on div "Data de assinatura 29/09/2025" at bounding box center [612, 354] width 209 height 33
click at [121, 339] on select "Parcela Normal Entrada Sinal Intercalada Chaves Pré-chaves Pós-chaves Impostos …" at bounding box center [128, 350] width 125 height 23
click at [66, 339] on select "Parcela Normal Entrada Sinal Intercalada Chaves Pré-chaves Pós-chaves Impostos …" at bounding box center [128, 350] width 125 height 23
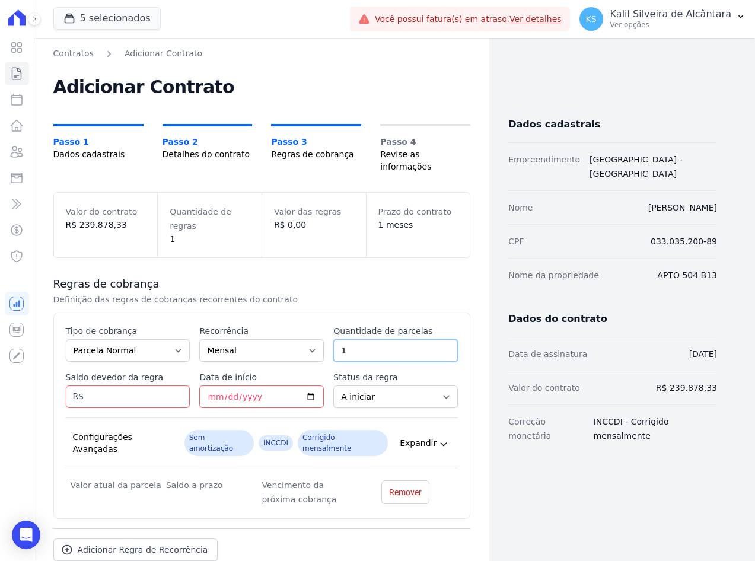
drag, startPoint x: 405, startPoint y: 335, endPoint x: 225, endPoint y: 345, distance: 180.6
click at [225, 345] on div "Esse tipo de parcela não entra no saldo devedor do contrato. Tipo de cobrança P…" at bounding box center [262, 416] width 393 height 182
click at [165, 394] on input "Saldo devedor da regra" at bounding box center [128, 397] width 125 height 23
click at [129, 343] on select "Parcela Normal Entrada Sinal Intercalada Chaves Pré-chaves Pós-chaves Impostos …" at bounding box center [128, 350] width 125 height 23
select select "down_payment"
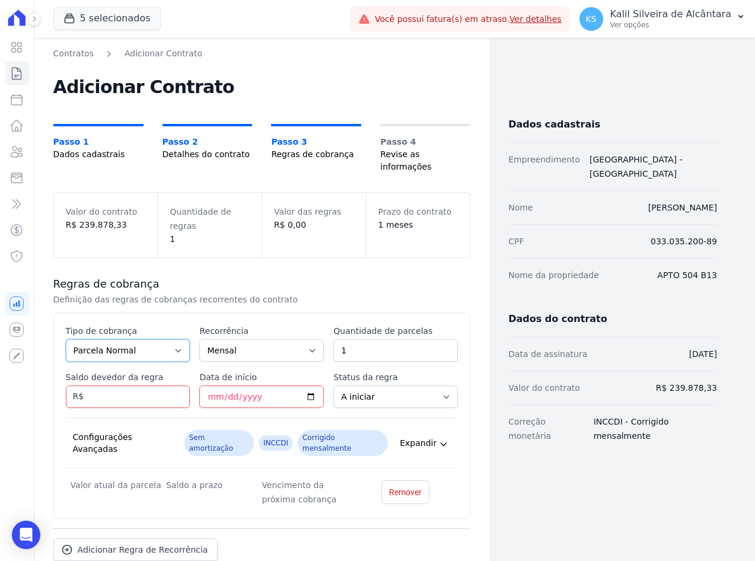
click at [66, 339] on select "Parcela Normal Entrada Sinal Intercalada Chaves Pré-chaves Pós-chaves Impostos …" at bounding box center [128, 350] width 125 height 23
click at [385, 339] on input "1" at bounding box center [395, 350] width 125 height 23
type input "1"
click at [107, 388] on input "Saldo devedor da regra" at bounding box center [128, 397] width 125 height 23
type input "500.04"
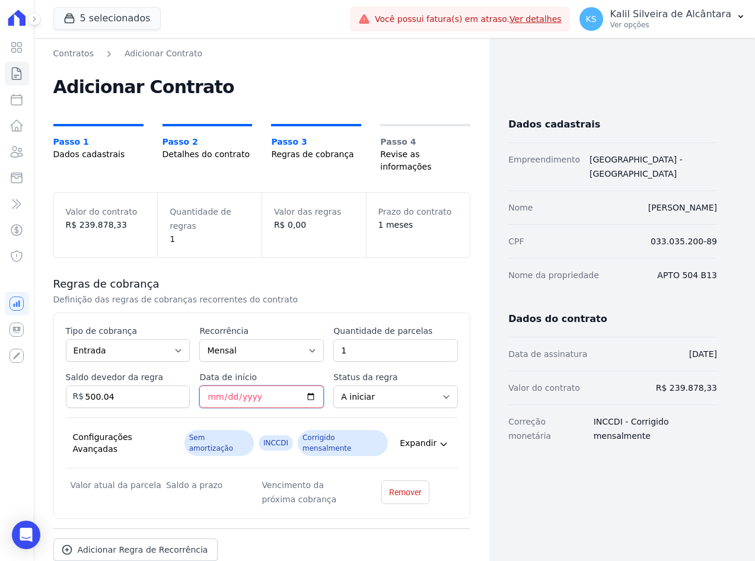
click at [208, 387] on input "Data de início" at bounding box center [261, 397] width 125 height 23
type input "[DATE]"
click at [337, 418] on div "Configurações Avançadas Sem amortização INCCDI Corrigido mensalmente Expandir" at bounding box center [262, 443] width 393 height 51
click at [361, 390] on select "A iniciar Em aberto" at bounding box center [395, 397] width 125 height 23
select select "started"
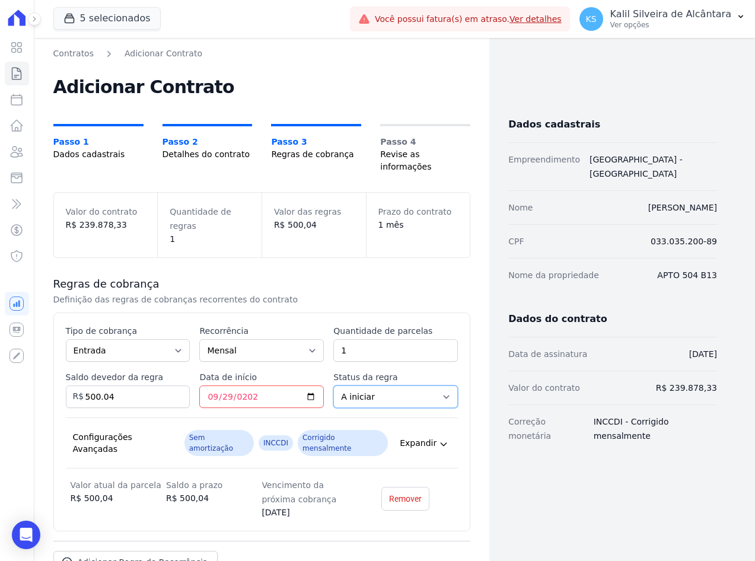
click at [333, 386] on select "A iniciar Em aberto" at bounding box center [395, 397] width 125 height 23
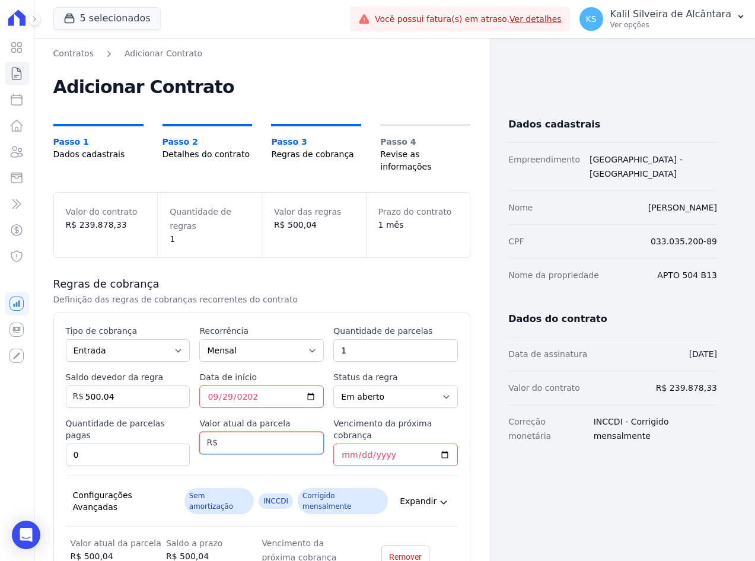
click at [261, 438] on input "Valor atual da parcela" at bounding box center [261, 443] width 125 height 23
drag, startPoint x: 124, startPoint y: 381, endPoint x: 84, endPoint y: 387, distance: 40.2
click at [84, 387] on input "500.04" at bounding box center [128, 397] width 125 height 23
click at [235, 432] on input "Valor atual da parcela" at bounding box center [261, 443] width 125 height 23
paste input "500.04"
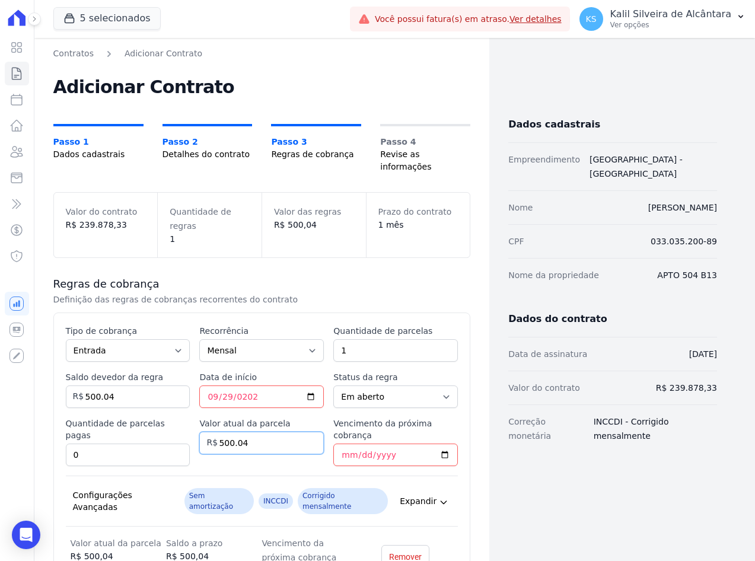
type input "500.04"
click at [219, 453] on div "Valor atual da parcela 500.04 R$" at bounding box center [261, 442] width 125 height 49
click at [364, 387] on select "A iniciar Em aberto" at bounding box center [395, 397] width 125 height 23
select select "not_started"
click at [333, 386] on select "A iniciar Em aberto" at bounding box center [395, 397] width 125 height 23
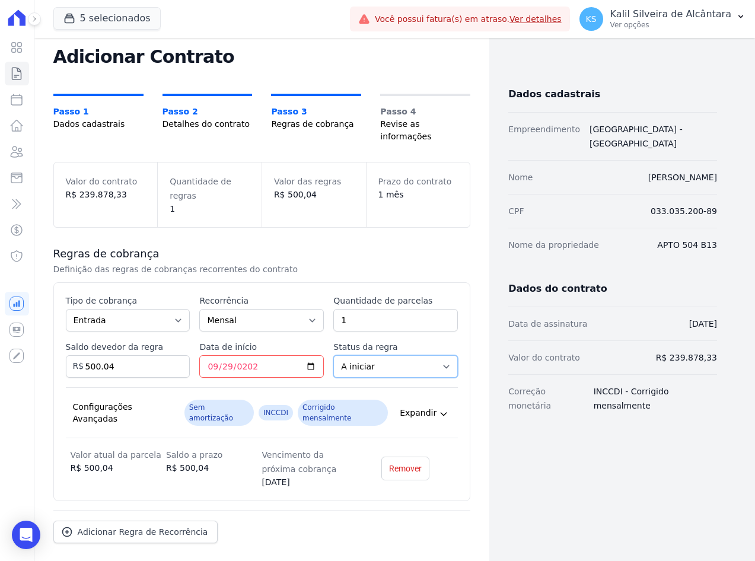
scroll to position [64, 0]
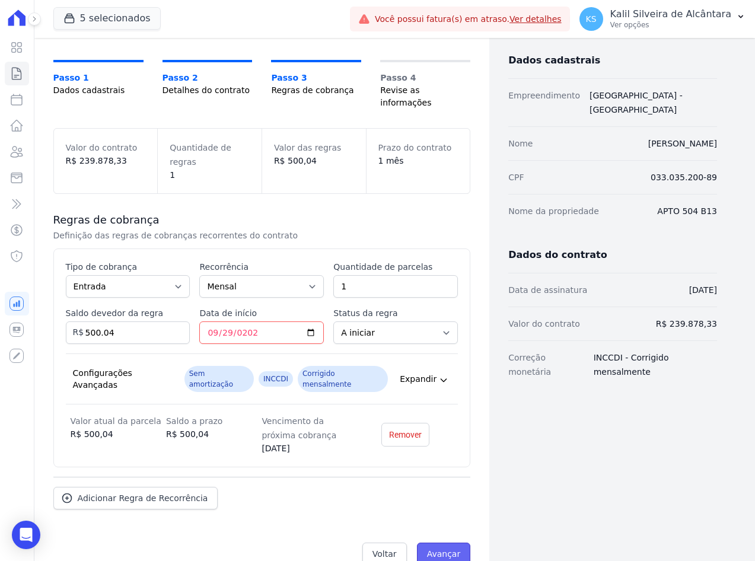
click at [439, 543] on input "Avançar" at bounding box center [444, 554] width 54 height 23
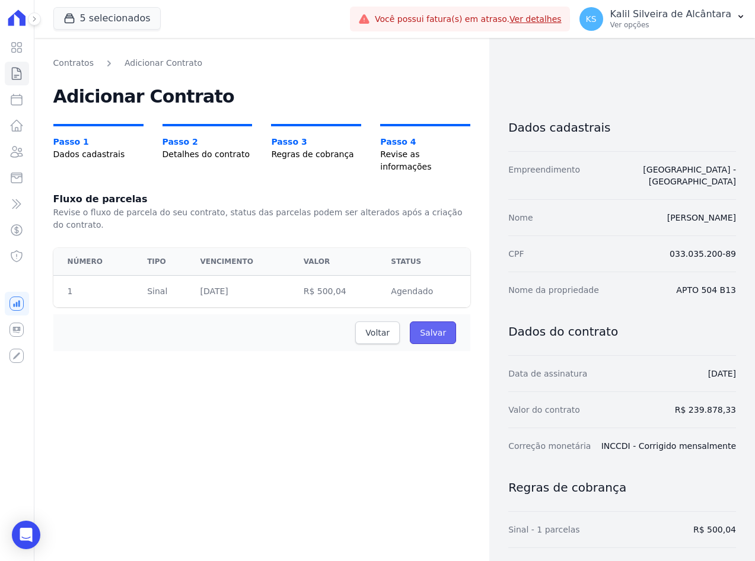
click at [429, 322] on input "Salvar" at bounding box center [433, 333] width 46 height 23
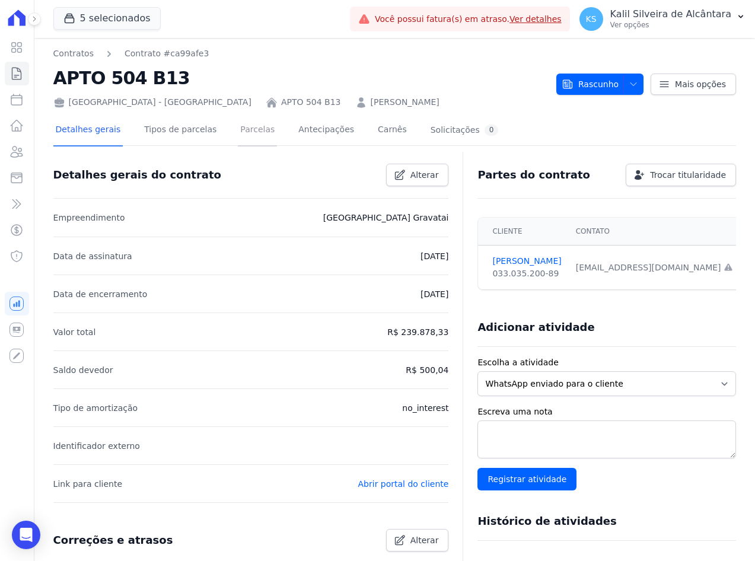
click at [238, 117] on link "Parcelas" at bounding box center [257, 130] width 39 height 31
click at [240, 132] on link "Parcelas" at bounding box center [257, 130] width 39 height 31
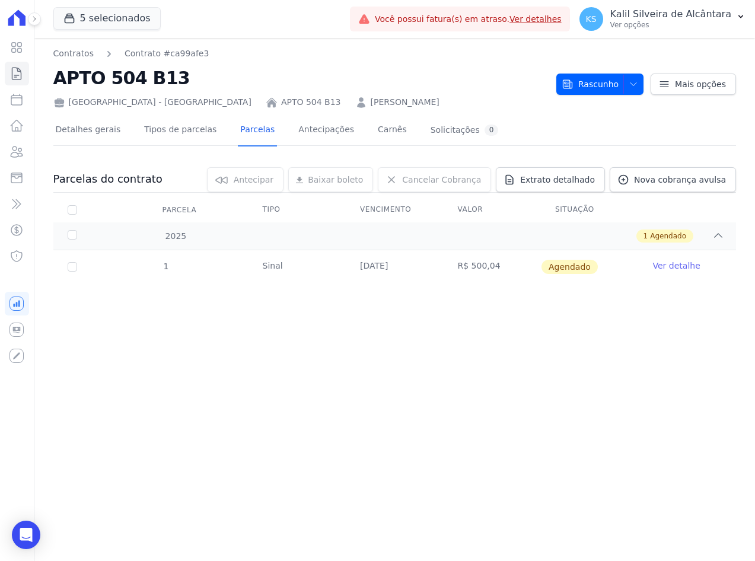
click at [670, 267] on link "Ver detalhe" at bounding box center [676, 266] width 47 height 12
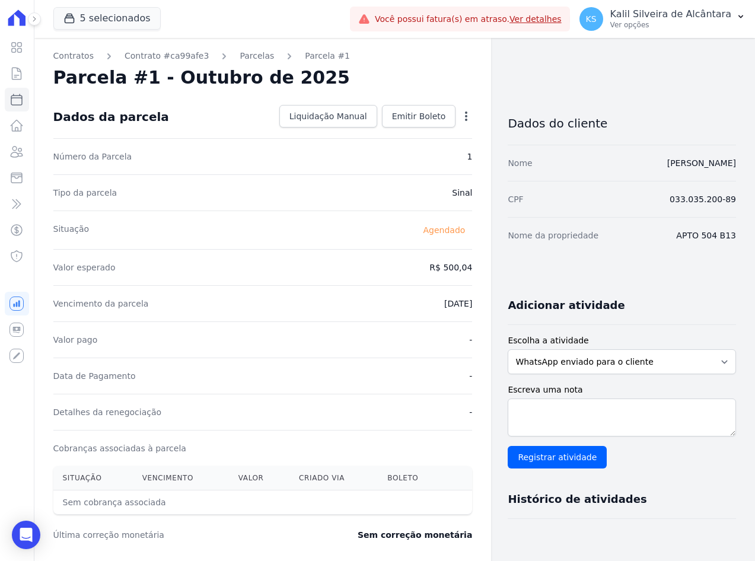
click at [460, 114] on icon "button" at bounding box center [466, 116] width 12 height 12
click at [456, 113] on div "Open options Alterar [GEOGRAPHIC_DATA]" at bounding box center [464, 117] width 17 height 20
click at [441, 113] on link "Emitir Boleto" at bounding box center [419, 116] width 74 height 23
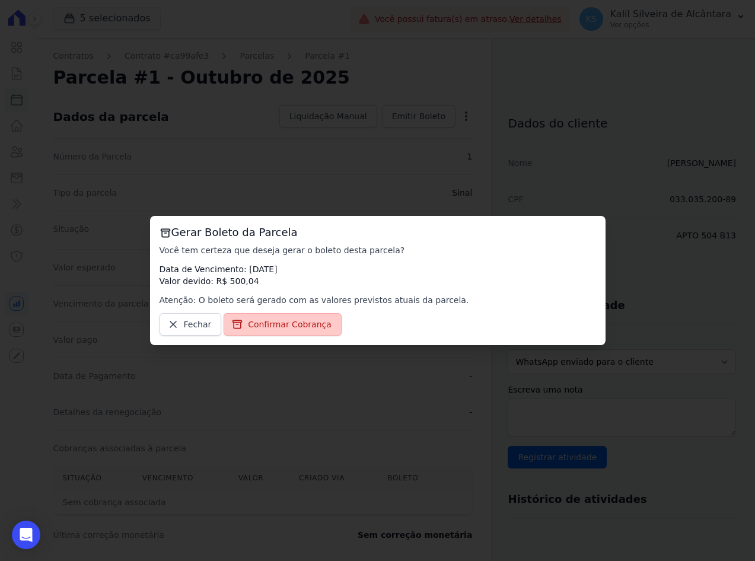
click at [278, 322] on span "Confirmar Cobrança" at bounding box center [290, 325] width 84 height 12
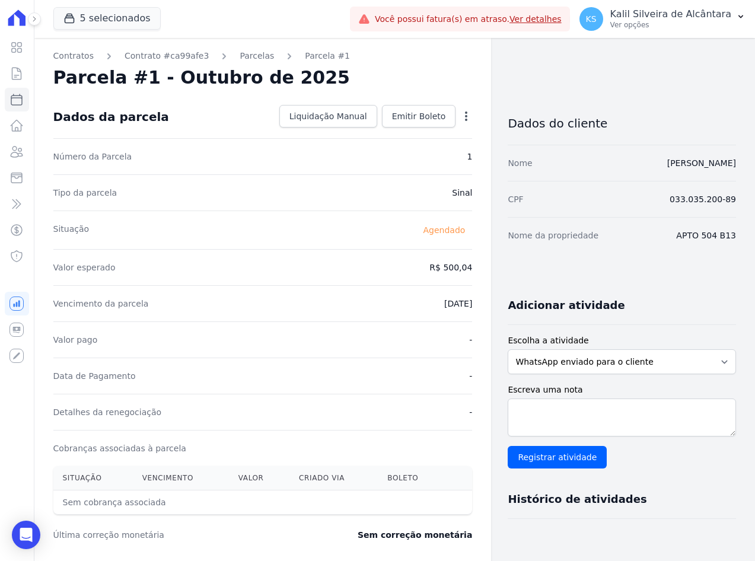
click at [463, 123] on div "Open options" at bounding box center [466, 117] width 12 height 15
click at [460, 115] on icon "button" at bounding box center [466, 116] width 12 height 12
click at [323, 225] on div "Situação [GEOGRAPHIC_DATA]" at bounding box center [262, 230] width 419 height 39
click at [339, 119] on span "Liquidação Manual" at bounding box center [328, 116] width 78 height 12
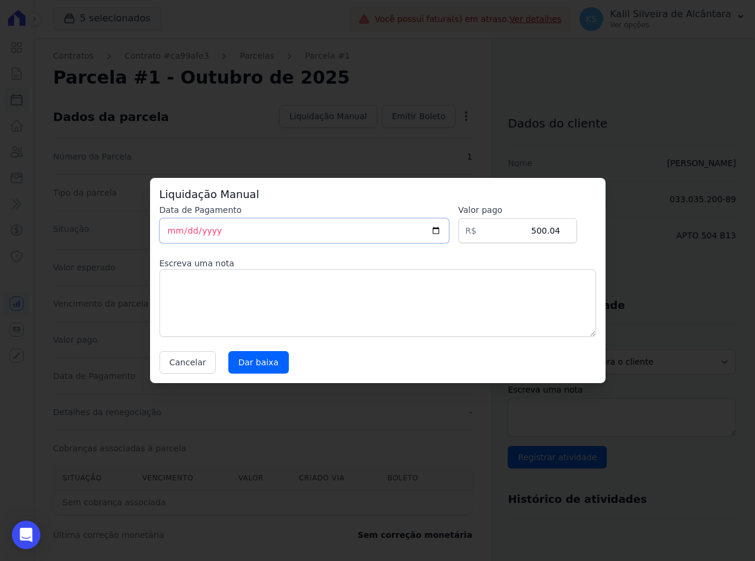
click at [171, 228] on input "[DATE]" at bounding box center [304, 230] width 289 height 25
type input "[DATE]"
click at [408, 336] on textarea at bounding box center [378, 303] width 437 height 68
click at [373, 278] on textarea at bounding box center [378, 303] width 437 height 68
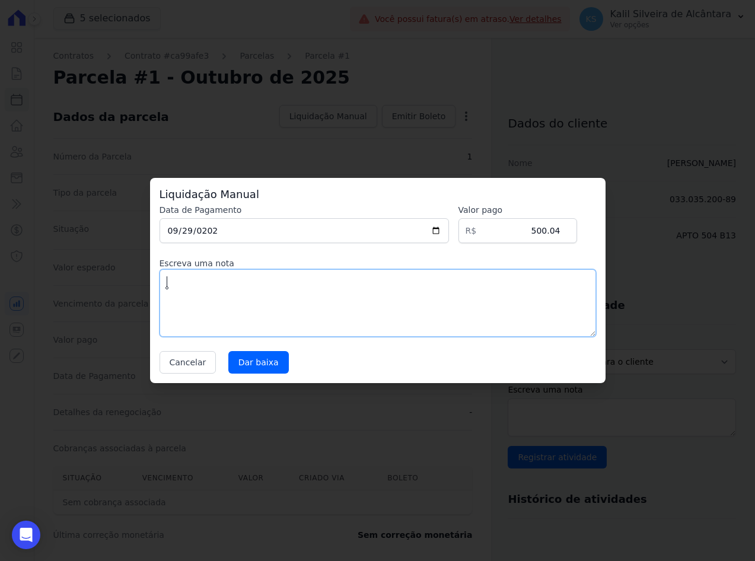
type textarea "a"
type textarea "p"
type textarea "Pagamento no ato. Comprovante no CV"
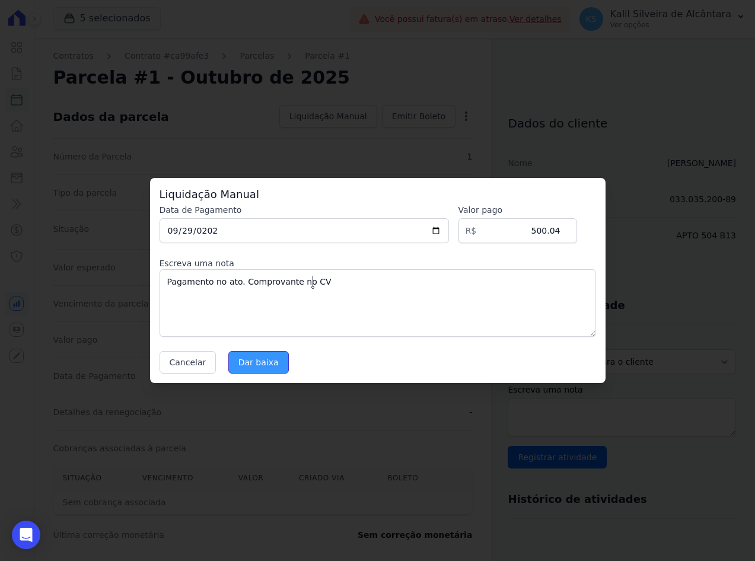
click at [254, 369] on input "Dar baixa" at bounding box center [258, 362] width 61 height 23
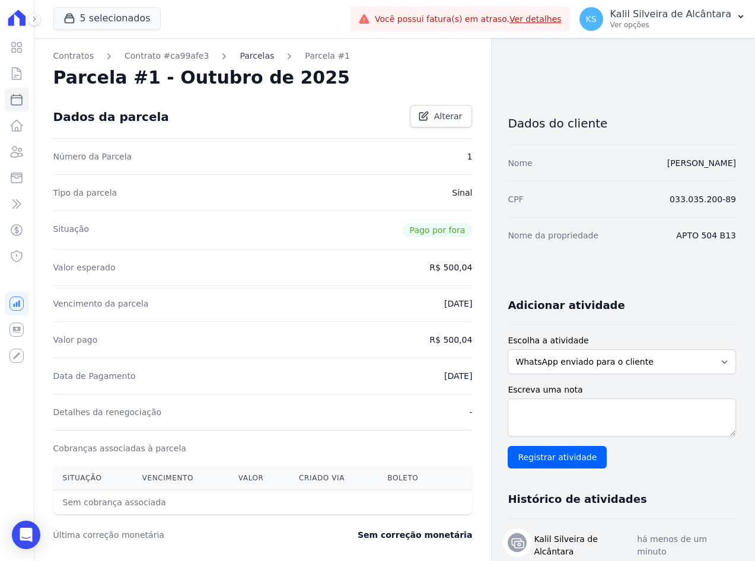
click at [240, 59] on link "Parcelas" at bounding box center [257, 56] width 34 height 12
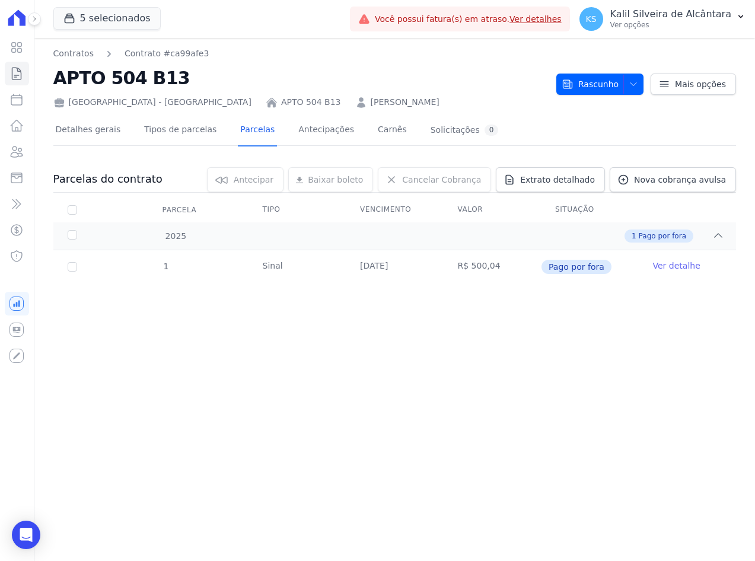
click at [677, 269] on link "Ver detalhe" at bounding box center [676, 266] width 47 height 12
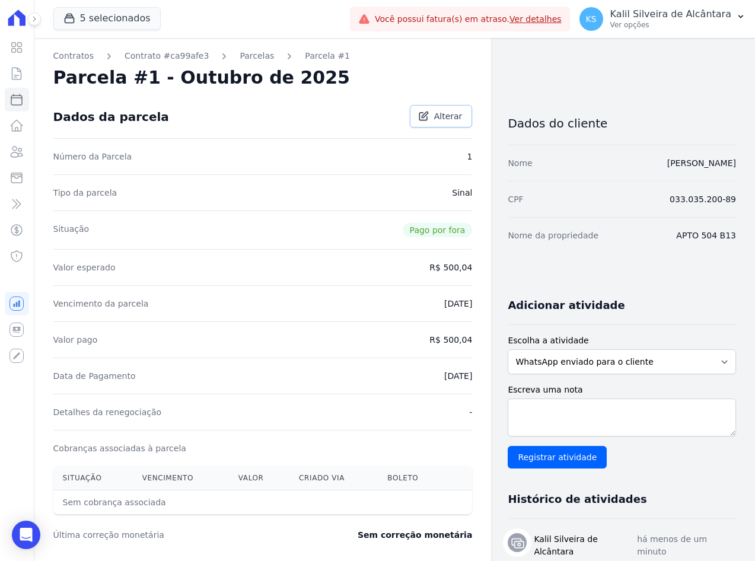
click at [440, 120] on span "Alterar" at bounding box center [448, 116] width 28 height 12
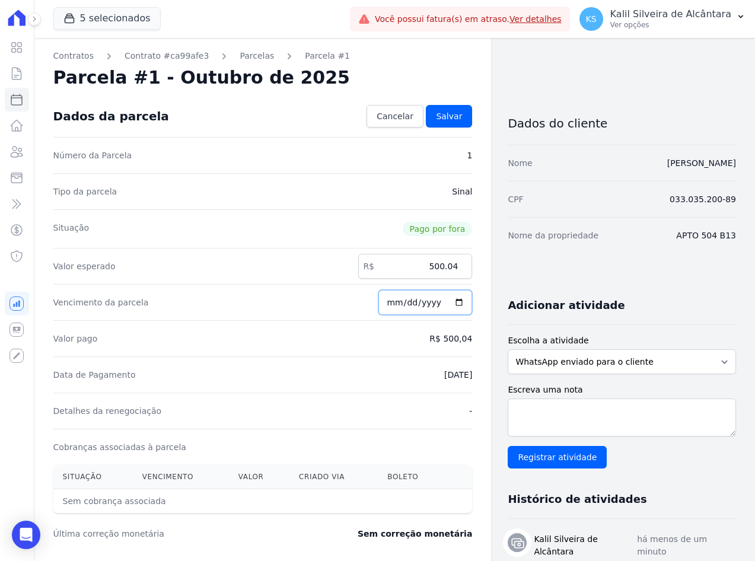
click at [409, 302] on input "2025-10-29" at bounding box center [425, 302] width 94 height 25
type input "2025-09-29"
click at [446, 118] on span "Salvar" at bounding box center [449, 116] width 26 height 12
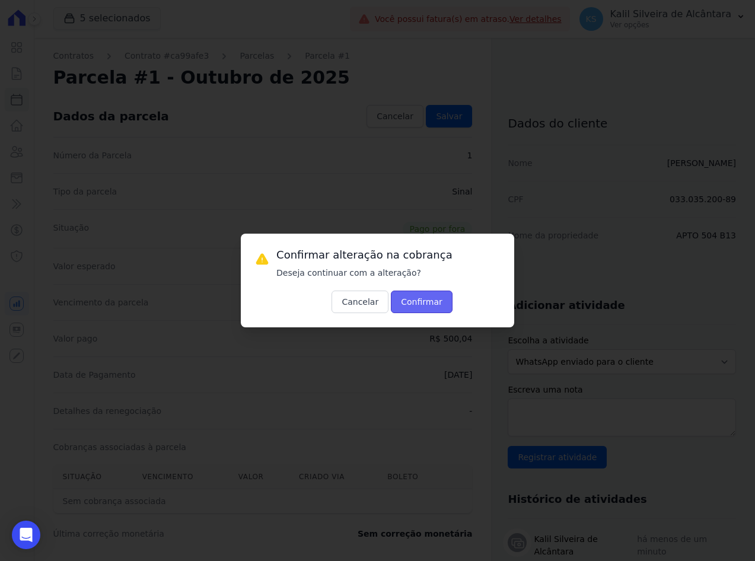
click at [412, 306] on button "Confirmar" at bounding box center [422, 302] width 62 height 23
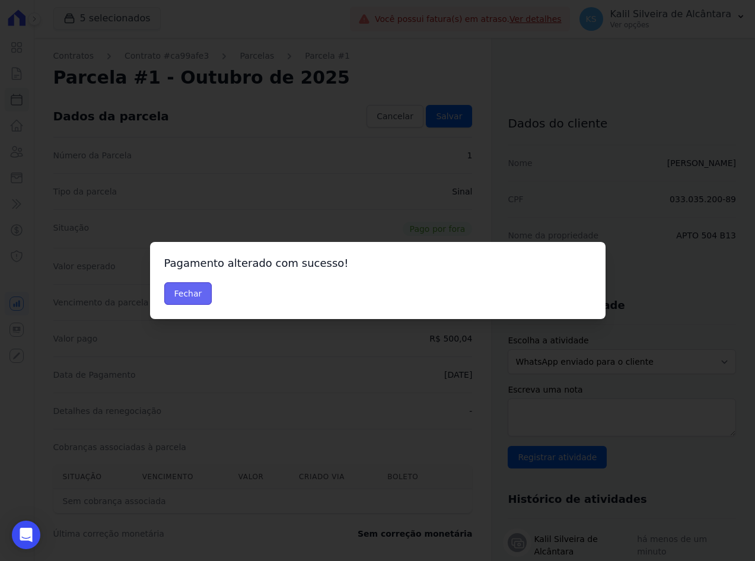
click at [175, 303] on button "Fechar" at bounding box center [188, 293] width 48 height 23
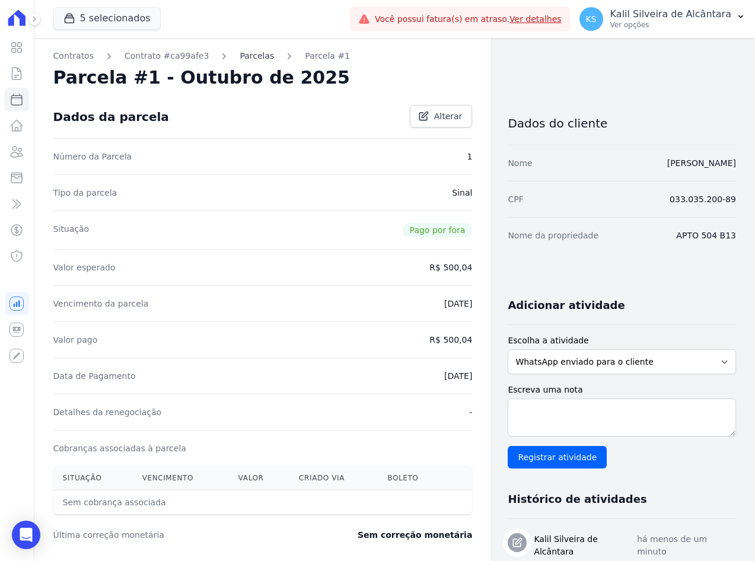
click at [240, 52] on link "Parcelas" at bounding box center [257, 56] width 34 height 12
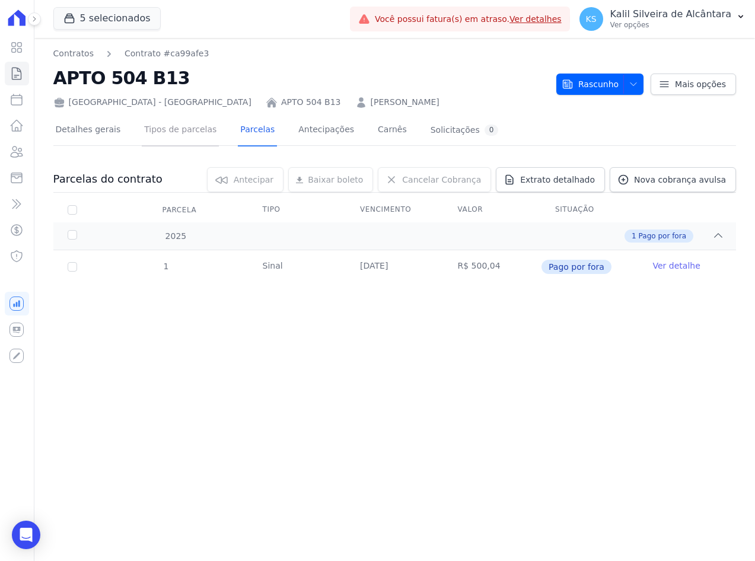
click at [177, 135] on link "Tipos de parcelas" at bounding box center [180, 130] width 77 height 31
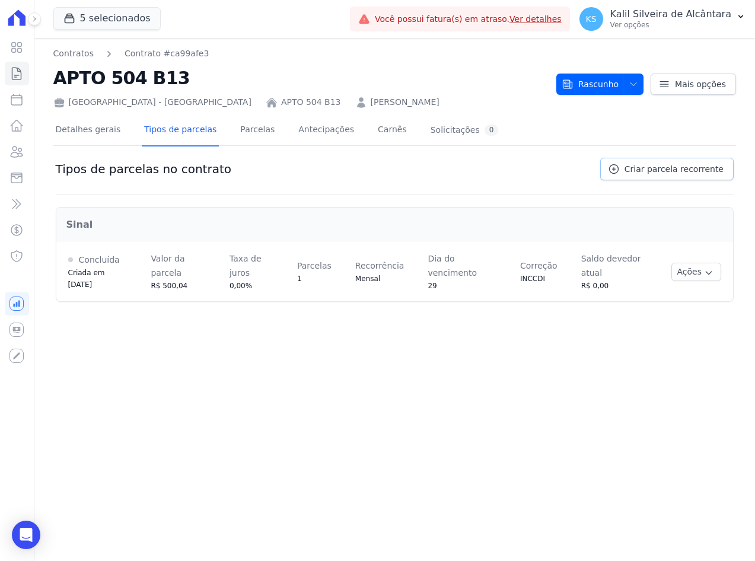
click at [694, 167] on span "Criar parcela recorrente" at bounding box center [674, 169] width 99 height 12
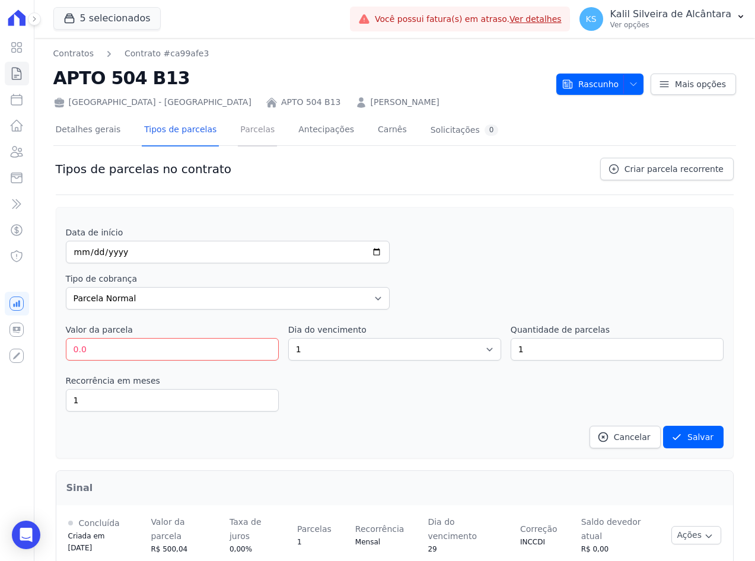
click at [243, 135] on link "Parcelas" at bounding box center [257, 130] width 39 height 31
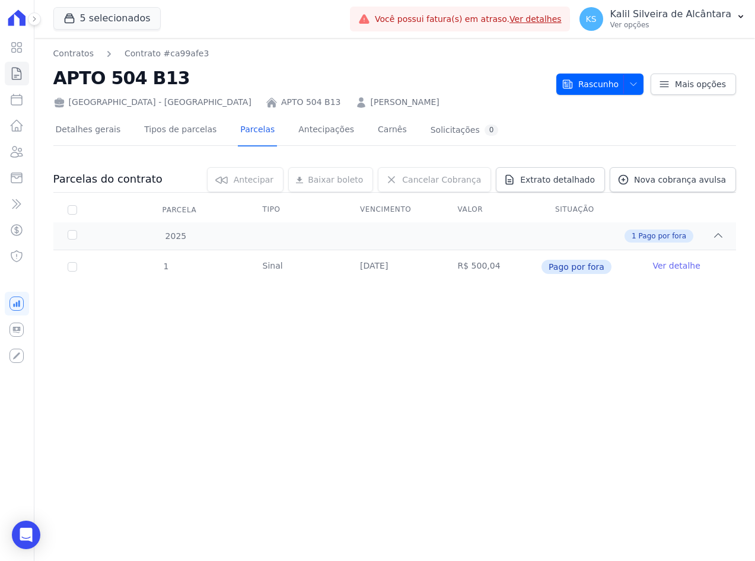
click at [434, 316] on div "Contratos Contrato #ca99afe3 APTO 504 B13 Arty Park - Gravatai APTO 504 B13 DEI…" at bounding box center [394, 299] width 721 height 523
click at [164, 136] on link "Tipos de parcelas" at bounding box center [180, 130] width 77 height 31
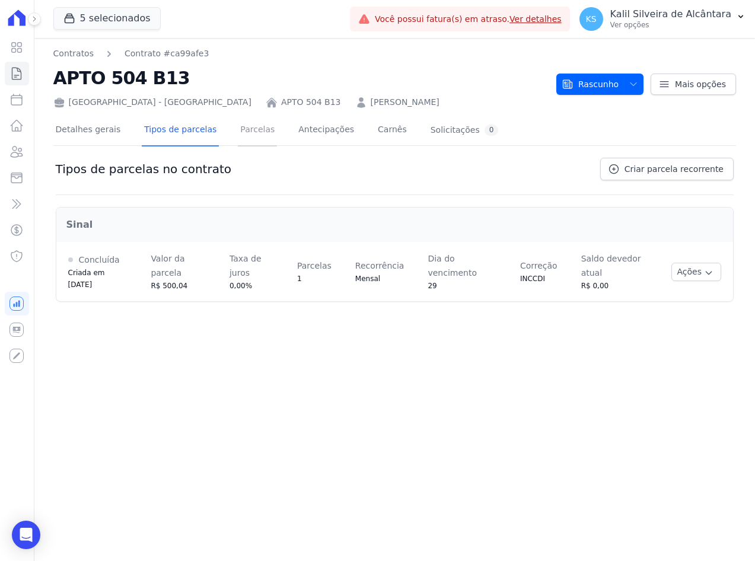
click at [238, 132] on link "Parcelas" at bounding box center [257, 130] width 39 height 31
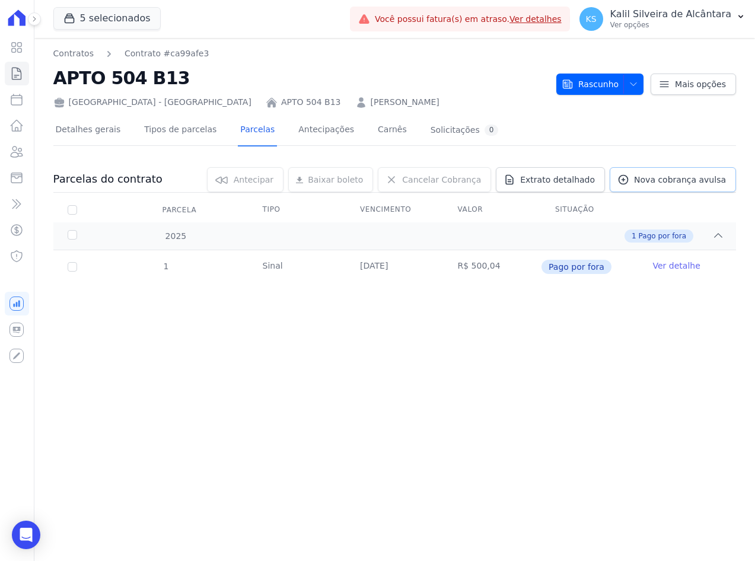
click at [677, 184] on span "Nova cobrança avulsa" at bounding box center [680, 180] width 92 height 12
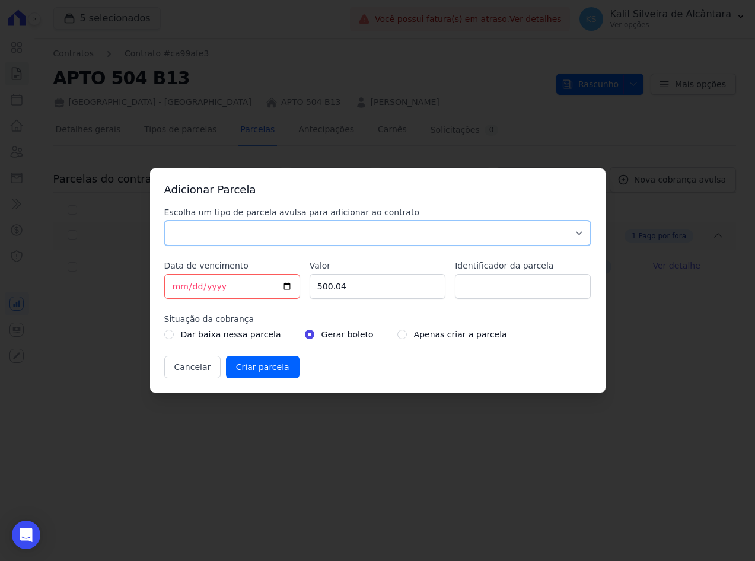
click at [266, 236] on select "Parcela Normal Sinal Caução Intercalada Chaves Pré Chaves Pós Chaves Taxas Quit…" at bounding box center [377, 233] width 427 height 25
select select "standard"
click at [164, 221] on select "Parcela Normal Sinal Caução Intercalada Chaves Pré Chaves Pós Chaves Taxas Quit…" at bounding box center [377, 233] width 427 height 25
click at [564, 295] on input "Identificador da parcela" at bounding box center [523, 286] width 136 height 25
click at [481, 290] on input "Identificador da parcela" at bounding box center [523, 286] width 136 height 25
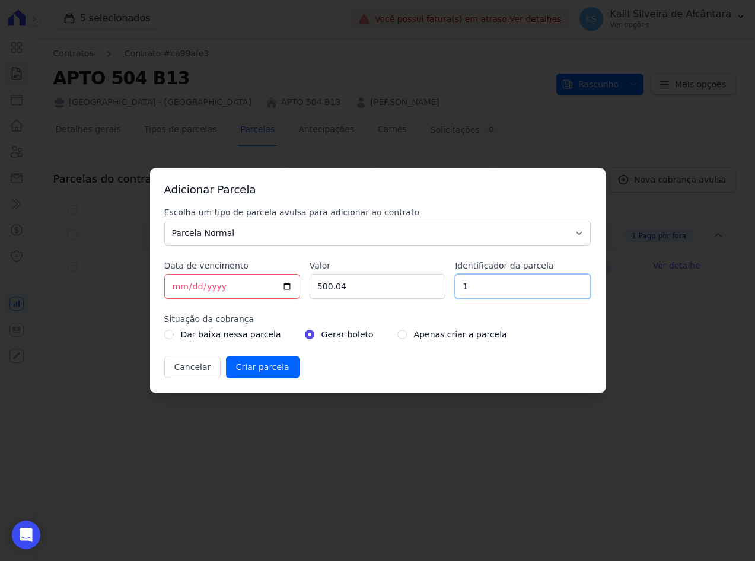
type input "1"
click at [467, 322] on label "Situação da cobrança" at bounding box center [377, 319] width 427 height 12
click at [397, 336] on input "radio" at bounding box center [401, 334] width 9 height 9
radio input "true"
click at [305, 335] on input "radio" at bounding box center [309, 334] width 9 height 9
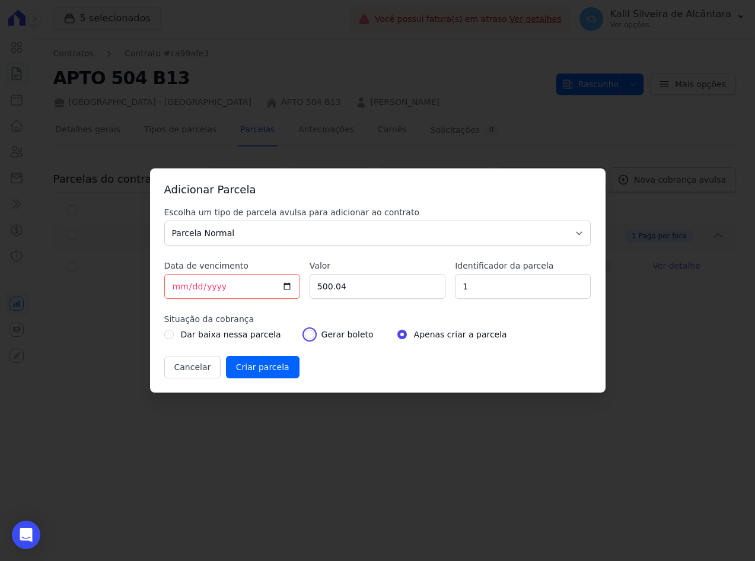
radio input "true"
drag, startPoint x: 360, startPoint y: 291, endPoint x: 286, endPoint y: 292, distance: 74.2
click at [286, 292] on div "Escolha um tipo de parcela avulsa para adicionar ao contrato Parcela Normal Sin…" at bounding box center [377, 292] width 427 height 172
paste input "79.12"
type input "579.12"
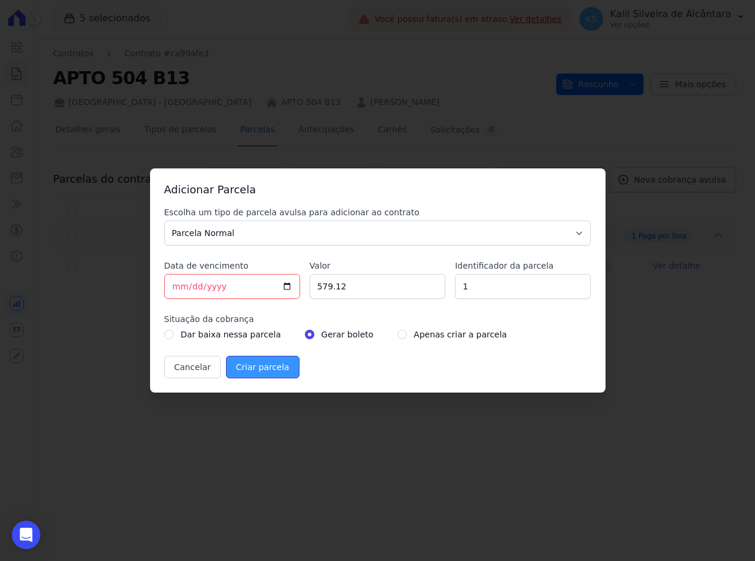
click at [264, 365] on input "Criar parcela" at bounding box center [263, 367] width 74 height 23
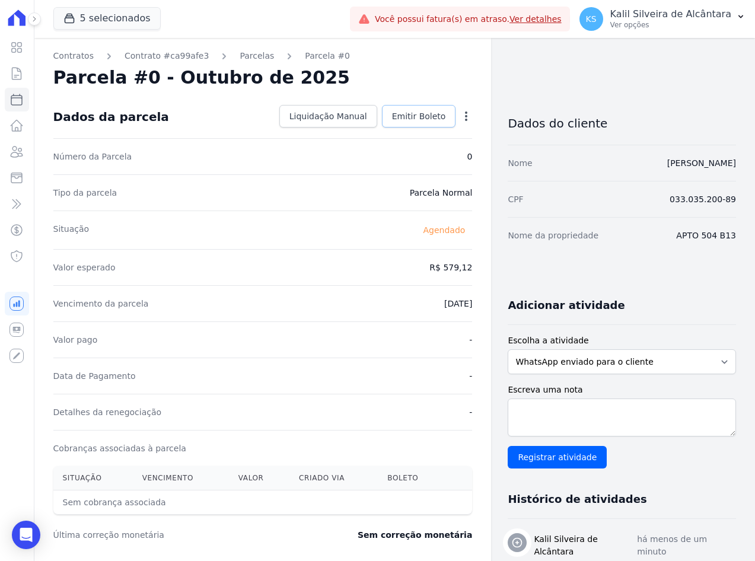
click at [405, 114] on span "Emitir Boleto" at bounding box center [419, 116] width 54 height 12
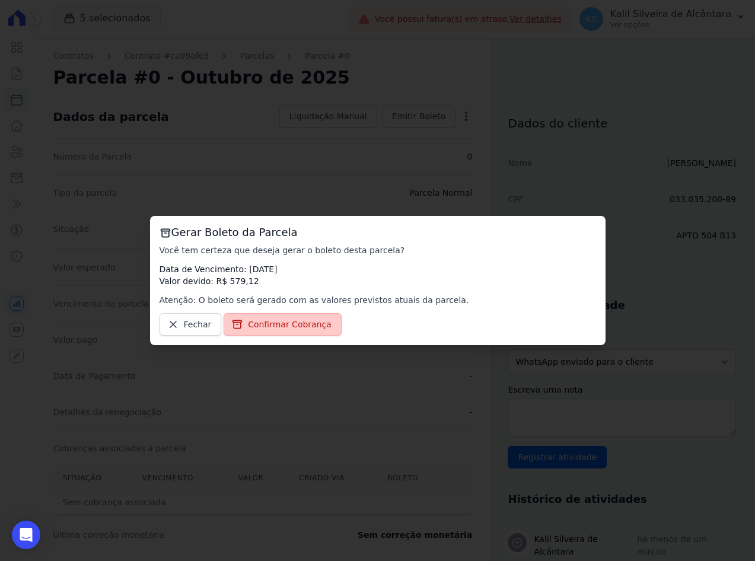
click at [283, 328] on span "Confirmar Cobrança" at bounding box center [290, 325] width 84 height 12
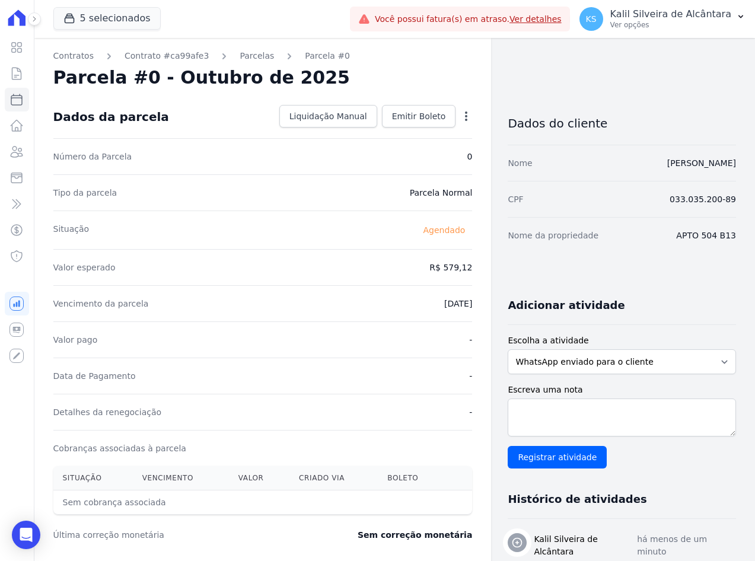
click at [222, 58] on div "Parcelas" at bounding box center [246, 56] width 56 height 12
click at [240, 56] on link "Parcelas" at bounding box center [257, 56] width 34 height 12
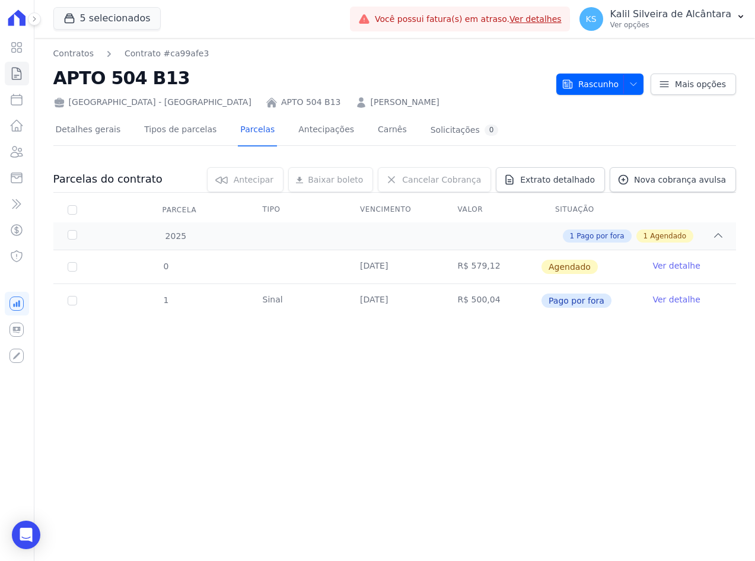
click at [672, 266] on link "Ver detalhe" at bounding box center [676, 266] width 47 height 12
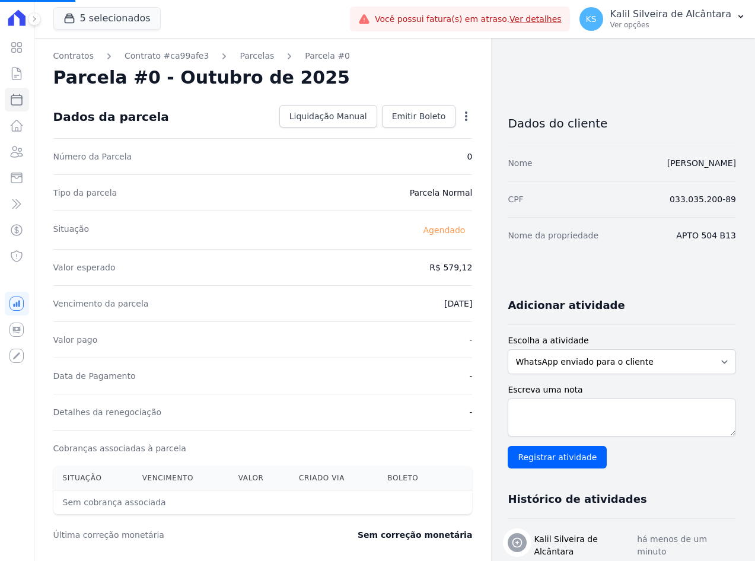
click at [408, 97] on div "Dados da parcela Liquidação Manual Liquidação Manual Data de Pagamento 2025-10-…" at bounding box center [262, 117] width 419 height 43
click at [408, 102] on div "Dados da parcela Liquidação Manual Liquidação Manual Data de Pagamento 2025-10-…" at bounding box center [262, 117] width 419 height 43
click at [412, 112] on span "Emitir Boleto" at bounding box center [419, 116] width 54 height 12
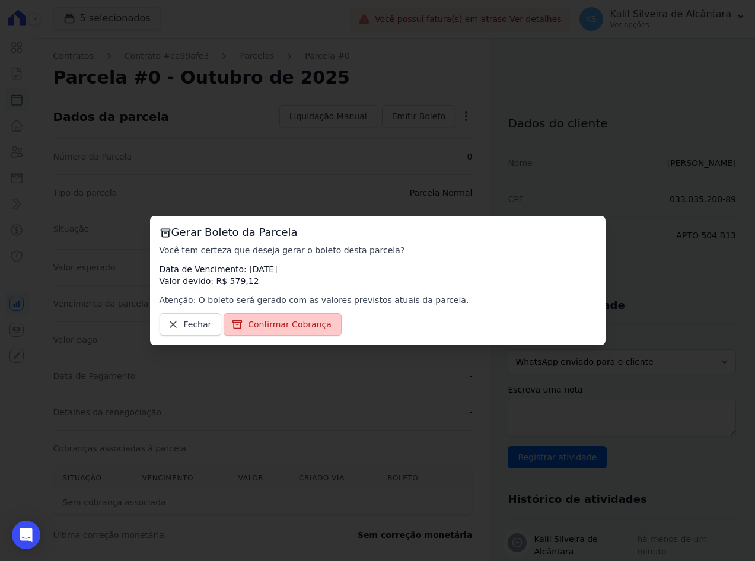
click at [300, 319] on span "Confirmar Cobrança" at bounding box center [290, 325] width 84 height 12
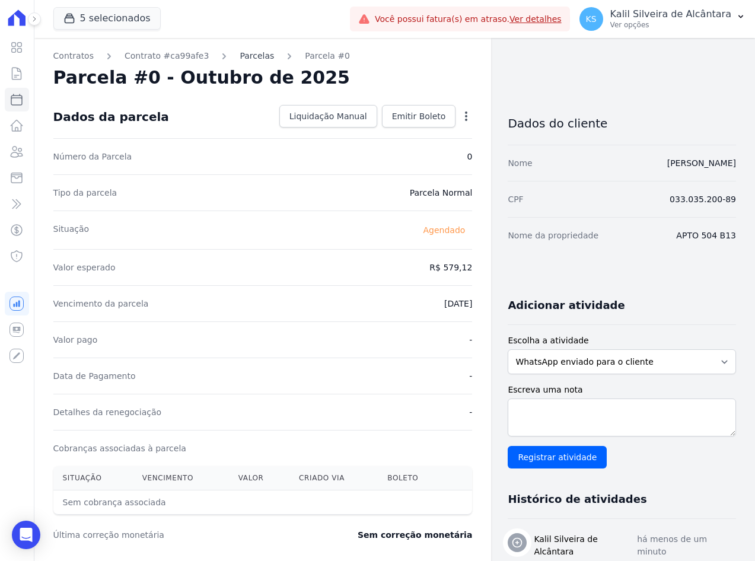
click at [240, 59] on link "Parcelas" at bounding box center [257, 56] width 34 height 12
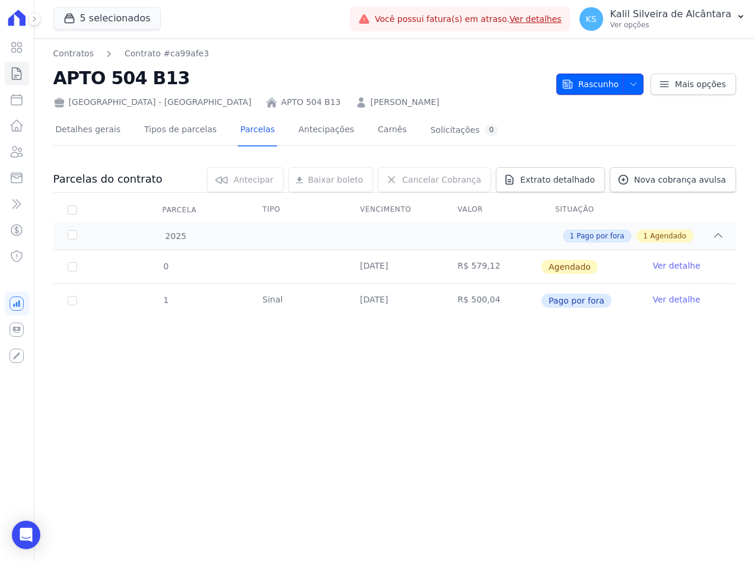
click at [638, 81] on icon "button" at bounding box center [633, 83] width 9 height 9
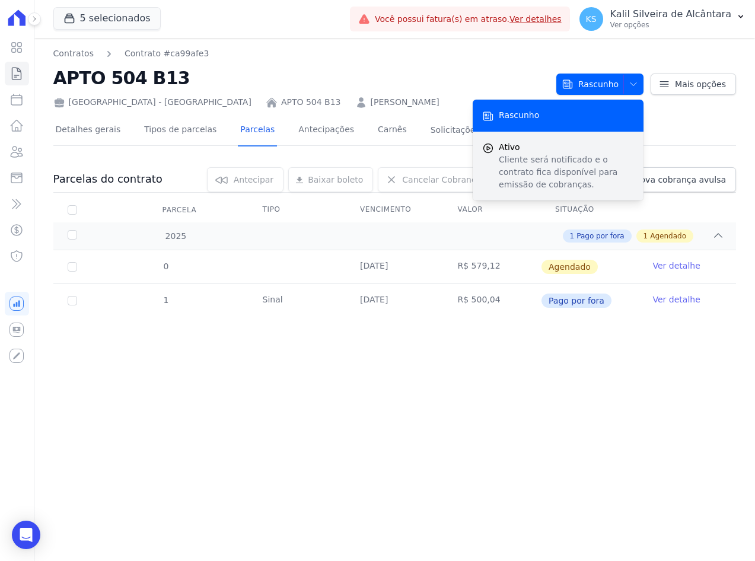
click at [530, 166] on p "Cliente será notificado e o contrato fica disponível para emissão de cobranças." at bounding box center [566, 172] width 135 height 37
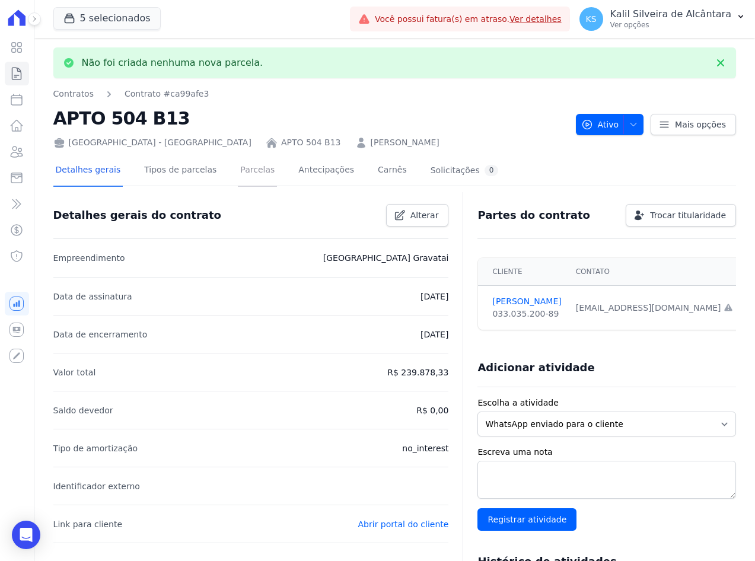
click at [252, 167] on link "Parcelas" at bounding box center [257, 170] width 39 height 31
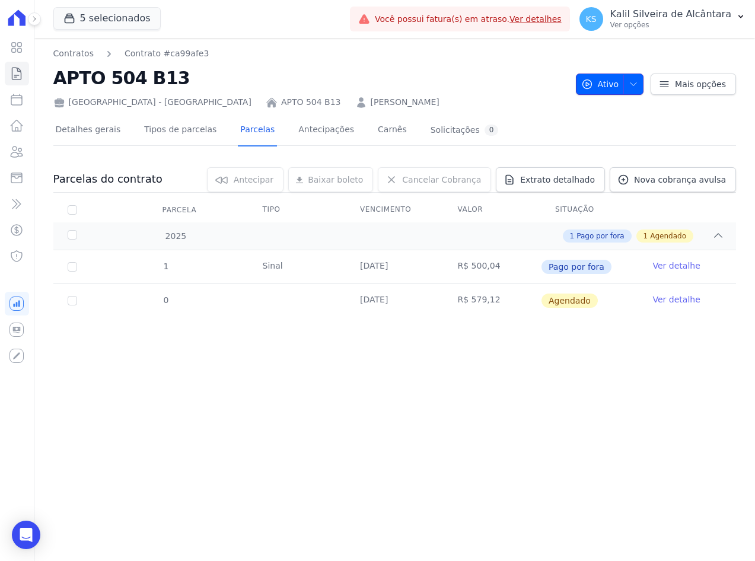
click at [638, 93] on span "button" at bounding box center [630, 84] width 15 height 19
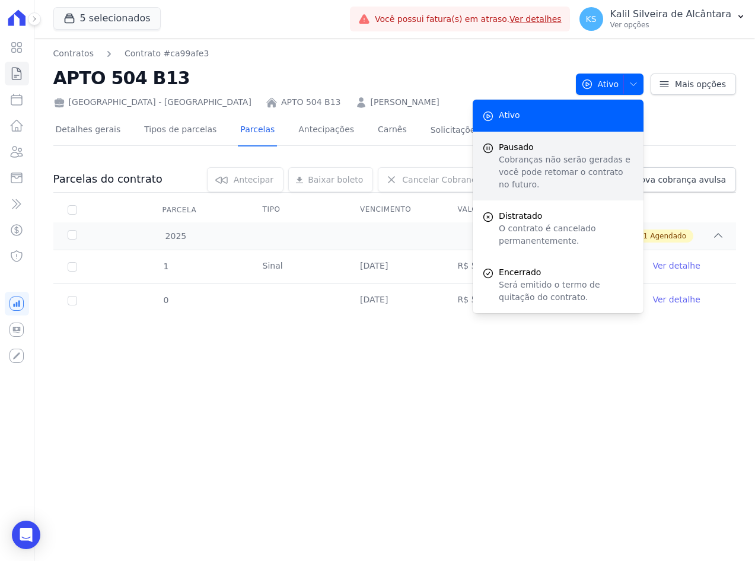
click at [548, 161] on p "Cobranças não serão geradas e você pode retomar o contrato no futuro." at bounding box center [566, 172] width 135 height 37
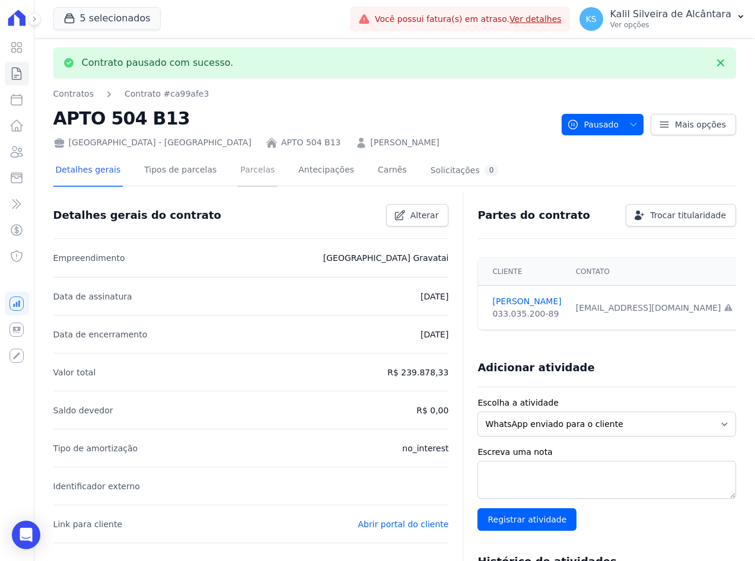
click at [255, 179] on link "Parcelas" at bounding box center [257, 170] width 39 height 31
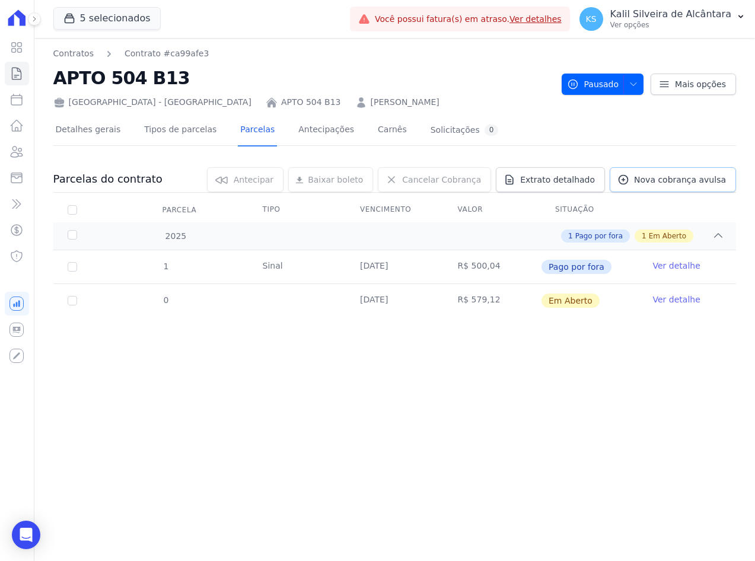
click at [660, 180] on span "Nova cobrança avulsa" at bounding box center [680, 180] width 92 height 12
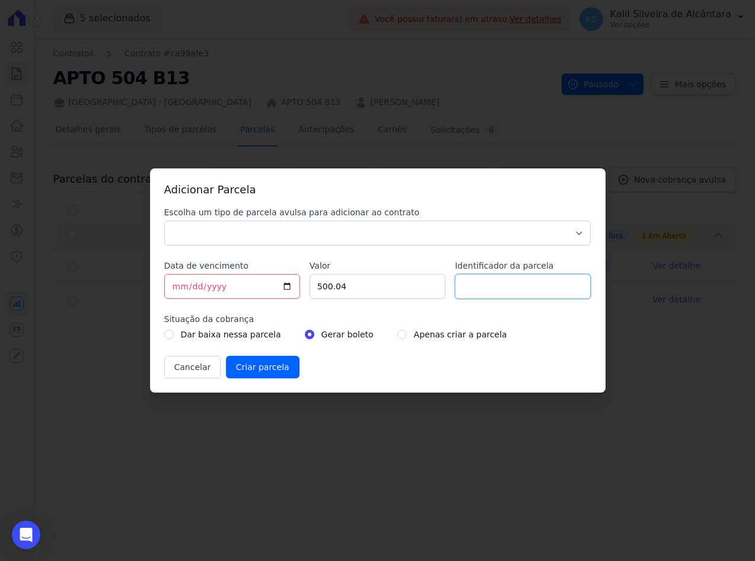
drag, startPoint x: 495, startPoint y: 289, endPoint x: 489, endPoint y: 294, distance: 7.7
click at [495, 289] on input "Identificador da parcela" at bounding box center [523, 286] width 136 height 25
type input "2"
click at [183, 288] on input "[DATE]" at bounding box center [232, 286] width 136 height 25
type input "[DATE]"
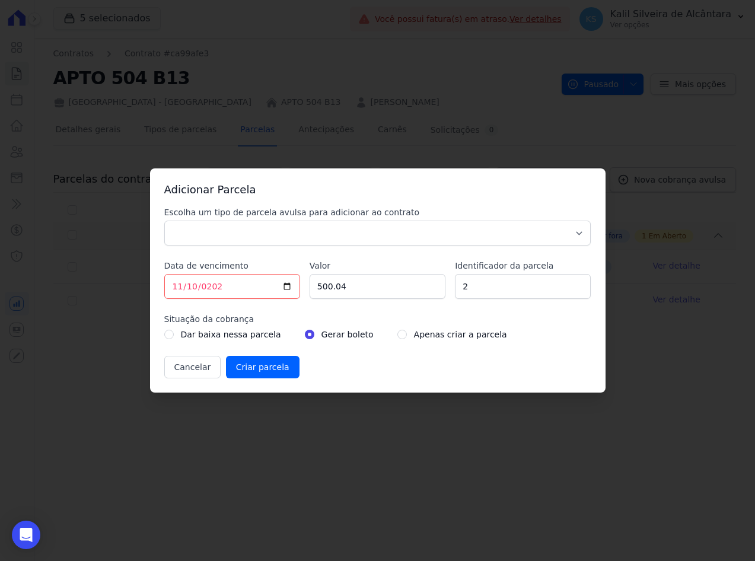
click at [276, 250] on div "Escolha um tipo de parcela avulsa para adicionar ao contrato Parcela Normal Sin…" at bounding box center [377, 292] width 427 height 172
click at [281, 234] on select "Parcela Normal Sinal Caução Intercalada Chaves Pré Chaves Pós Chaves Taxas Quit…" at bounding box center [377, 233] width 427 height 25
select select "standard"
click at [164, 221] on select "Parcela Normal Sinal Caução Intercalada Chaves Pré Chaves Pós Chaves Taxas Quit…" at bounding box center [377, 233] width 427 height 25
click at [397, 335] on input "radio" at bounding box center [401, 334] width 9 height 9
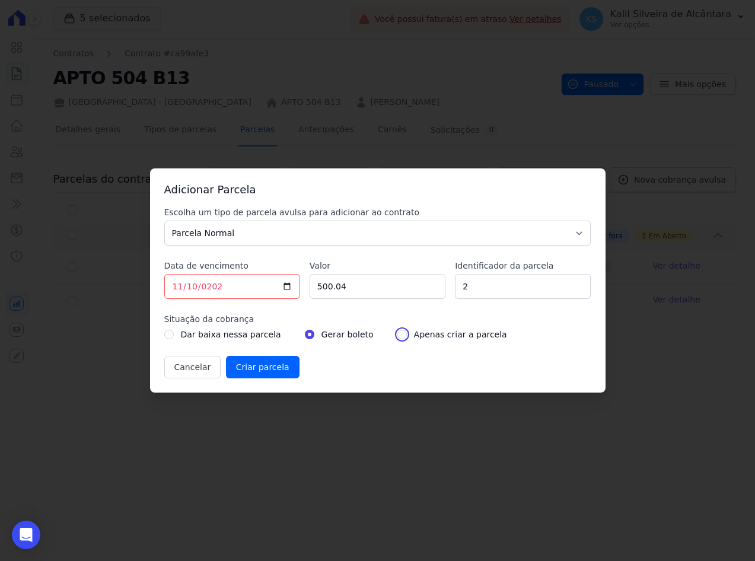
radio input "true"
drag, startPoint x: 354, startPoint y: 284, endPoint x: 213, endPoint y: 304, distance: 142.6
click at [235, 293] on div "Escolha um tipo de parcela avulsa para adicionar ao contrato Parcela Normal Sin…" at bounding box center [377, 292] width 427 height 172
drag, startPoint x: 482, startPoint y: 311, endPoint x: 310, endPoint y: 311, distance: 172.0
click at [482, 311] on div "Escolha um tipo de parcela avulsa para adicionar ao contrato Parcela Normal Sin…" at bounding box center [377, 292] width 427 height 172
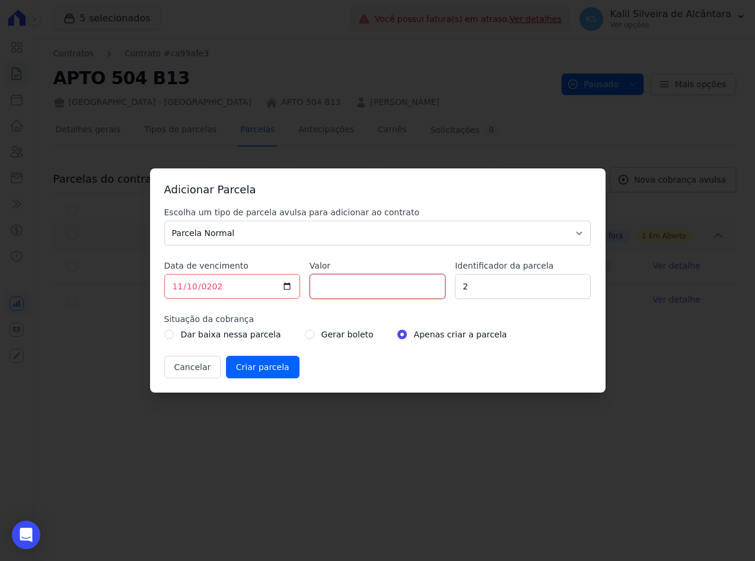
click at [355, 294] on input "Valor" at bounding box center [378, 286] width 136 height 25
paste input "574.42"
type input "574.42"
click at [378, 347] on div "Escolha um tipo de parcela avulsa para adicionar ao contrato Parcela Normal Sin…" at bounding box center [377, 292] width 427 height 172
click at [254, 367] on input "Criar parcela" at bounding box center [263, 367] width 74 height 23
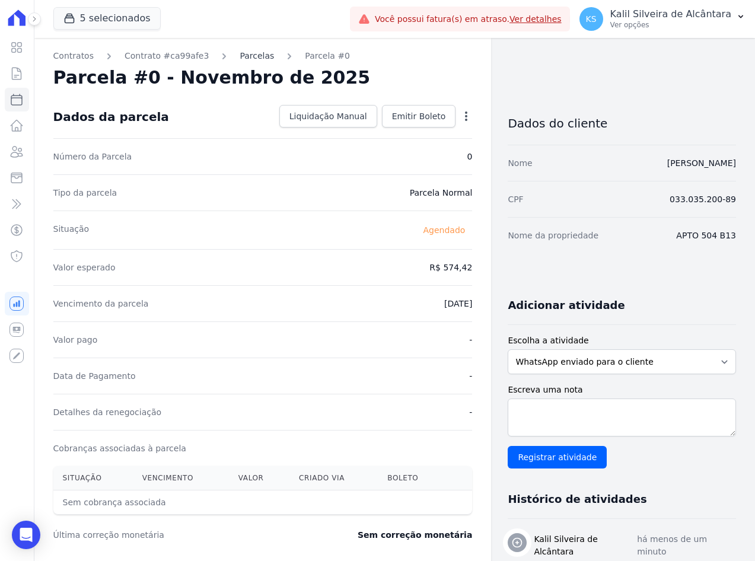
click at [245, 54] on link "Parcelas" at bounding box center [257, 56] width 34 height 12
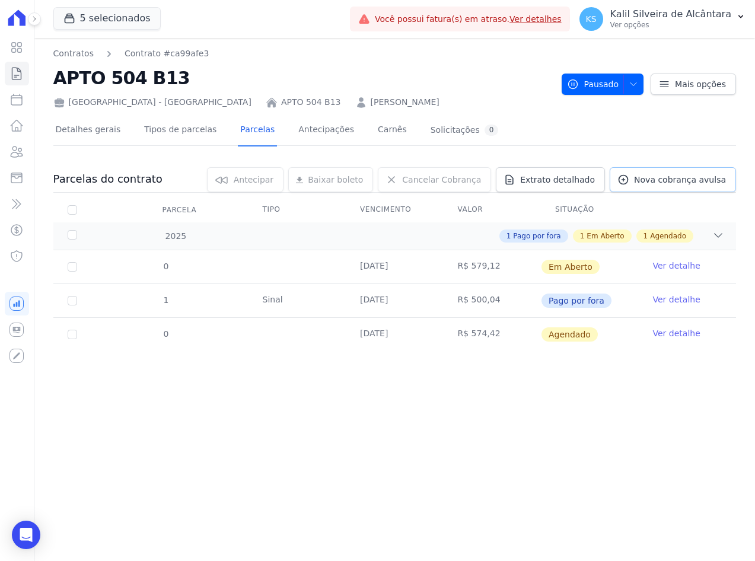
click at [669, 177] on span "Nova cobrança avulsa" at bounding box center [680, 180] width 92 height 12
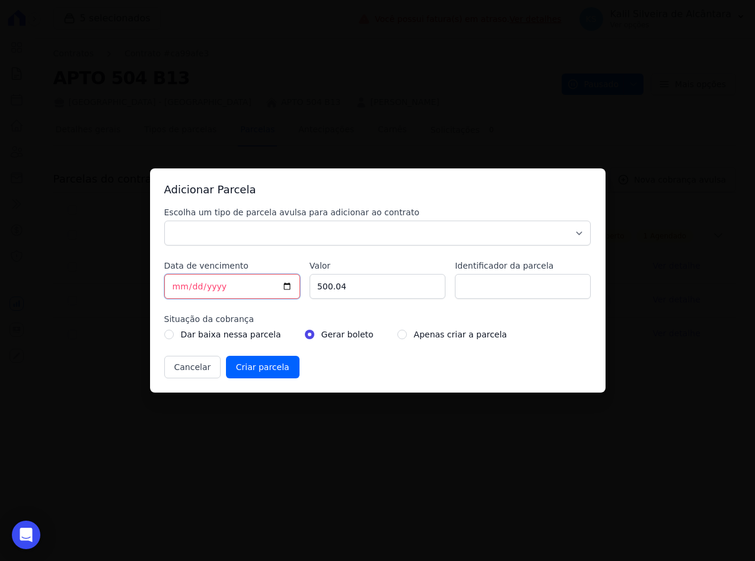
click at [182, 289] on input "[DATE]" at bounding box center [232, 286] width 136 height 25
type input "[DATE]"
drag, startPoint x: 459, startPoint y: 260, endPoint x: 472, endPoint y: 278, distance: 22.2
click at [459, 260] on label "Identificador da parcela" at bounding box center [523, 266] width 136 height 12
click at [459, 274] on input "Identificador da parcela" at bounding box center [523, 286] width 136 height 25
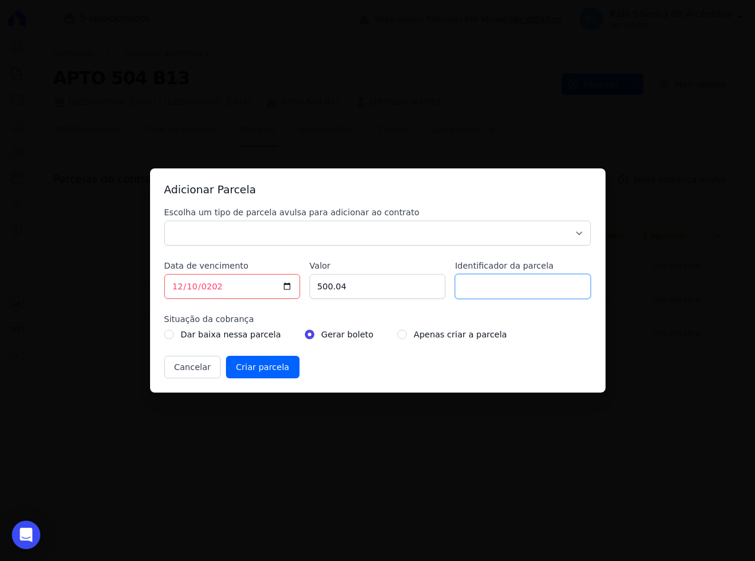
click at [485, 288] on input "Identificador da parcela" at bounding box center [523, 286] width 136 height 25
type input "3"
click at [304, 259] on div "Escolha um tipo de parcela avulsa para adicionar ao contrato Parcela Normal Sin…" at bounding box center [377, 292] width 427 height 172
click at [229, 228] on select "Parcela Normal Sinal Caução Intercalada Chaves Pré Chaves Pós Chaves Taxas Quit…" at bounding box center [377, 233] width 427 height 25
select select "standard"
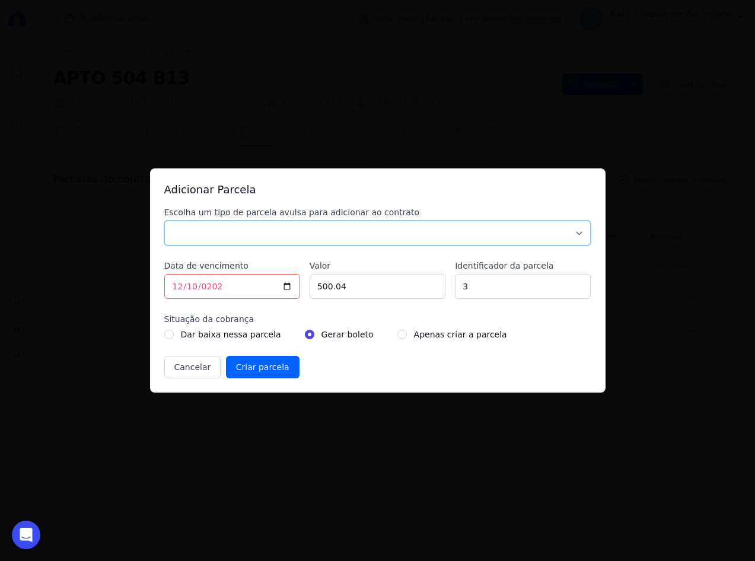
click at [164, 221] on select "Parcela Normal Sinal Caução Intercalada Chaves Pré Chaves Pós Chaves Taxas Quit…" at bounding box center [377, 233] width 427 height 25
drag, startPoint x: 351, startPoint y: 288, endPoint x: 286, endPoint y: 294, distance: 64.9
click at [287, 294] on div "Escolha um tipo de parcela avulsa para adicionar ao contrato Parcela Normal Sin…" at bounding box center [377, 292] width 427 height 172
paste input "69.72"
type input "569.72"
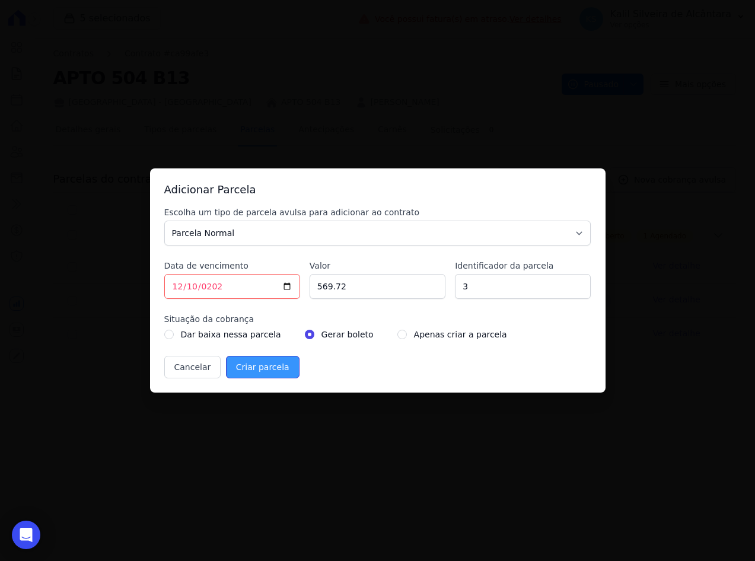
click at [256, 370] on input "Criar parcela" at bounding box center [263, 367] width 74 height 23
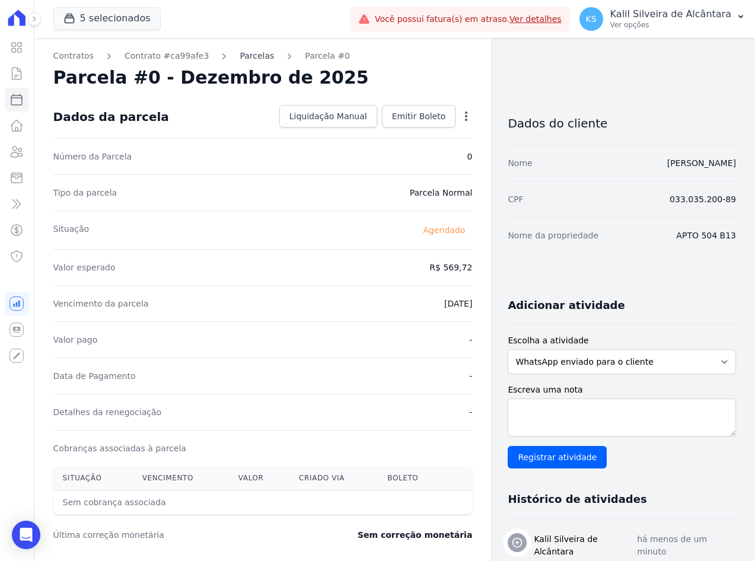
click at [240, 59] on link "Parcelas" at bounding box center [257, 56] width 34 height 12
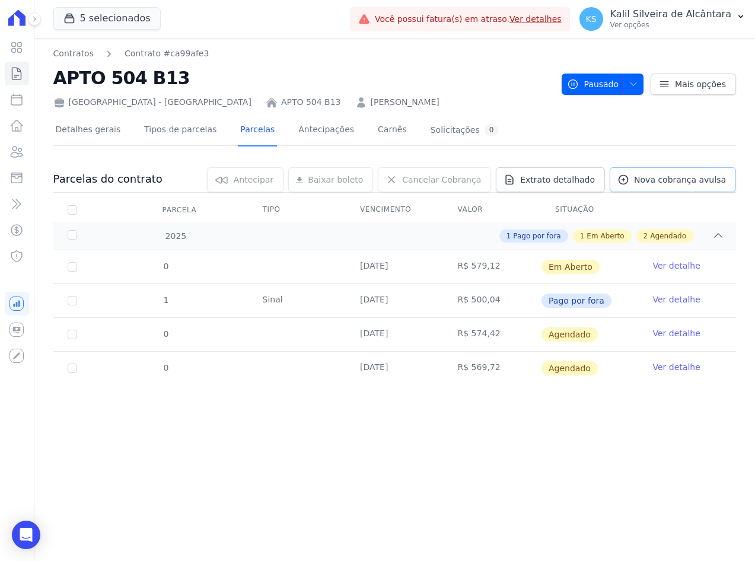
click at [658, 183] on span "Nova cobrança avulsa" at bounding box center [680, 180] width 92 height 12
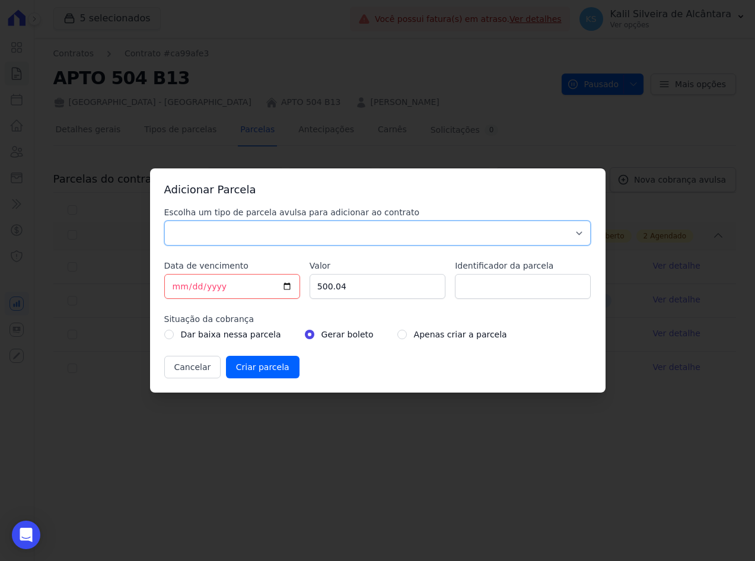
click at [242, 234] on select "Parcela Normal Sinal Caução Intercalada Chaves Pré Chaves Pós Chaves Taxas Quit…" at bounding box center [377, 233] width 427 height 25
select select "standard"
click at [164, 221] on select "Parcela Normal Sinal Caução Intercalada Chaves Pré Chaves Pós Chaves Taxas Quit…" at bounding box center [377, 233] width 427 height 25
click at [505, 291] on input "Identificador da parcela" at bounding box center [523, 286] width 136 height 25
type input "4"
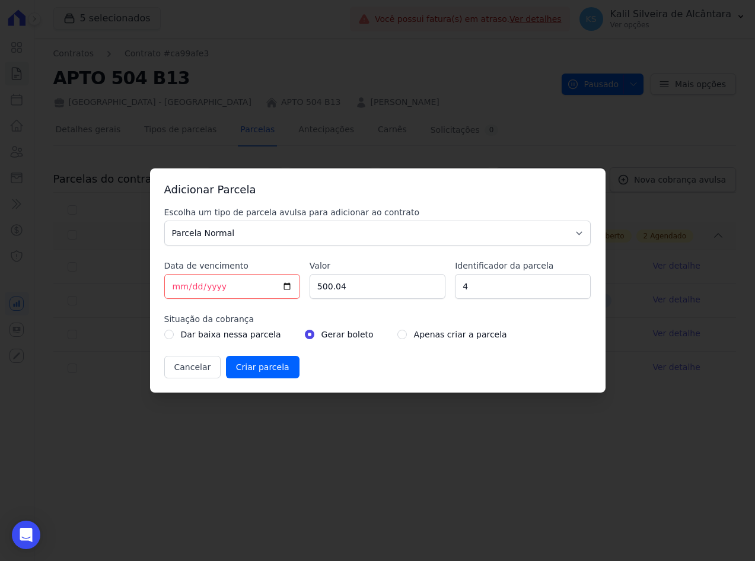
click at [335, 362] on div "Cancelar Criar parcela" at bounding box center [377, 367] width 427 height 23
click at [397, 330] on input "radio" at bounding box center [401, 334] width 9 height 9
radio input "true"
click at [177, 292] on input "[DATE]" at bounding box center [232, 286] width 136 height 25
type input "[DATE]"
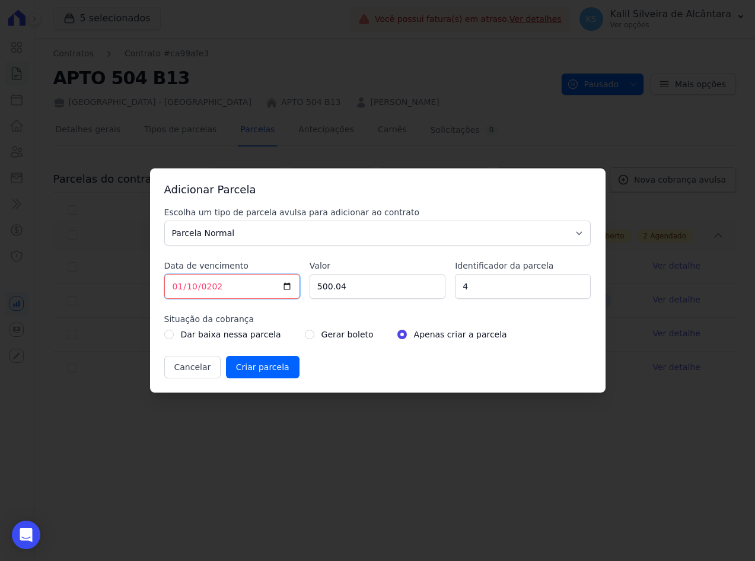
type input "[DATE]"
drag, startPoint x: 348, startPoint y: 289, endPoint x: 287, endPoint y: 289, distance: 61.1
click at [287, 289] on div "Escolha um tipo de parcela avulsa para adicionar ao contrato Parcela Normal Sin…" at bounding box center [377, 292] width 427 height 172
paste input "65.01"
type input "565.01"
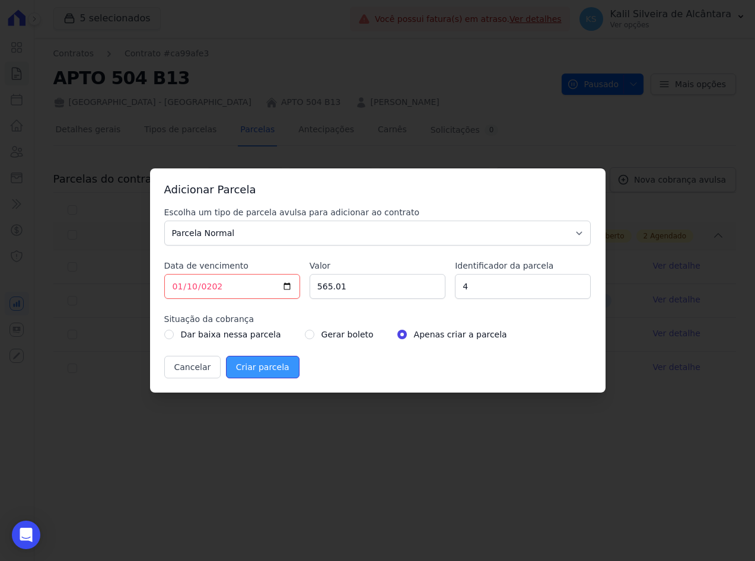
click at [262, 368] on input "Criar parcela" at bounding box center [263, 367] width 74 height 23
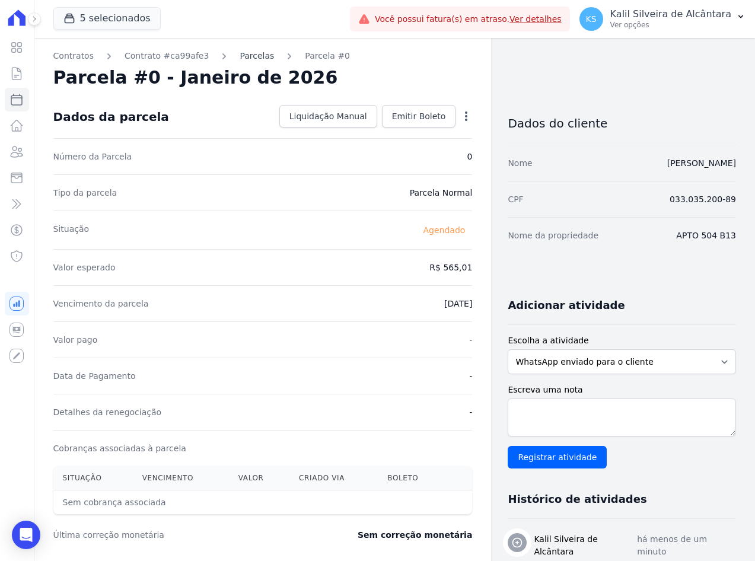
click at [244, 59] on link "Parcelas" at bounding box center [257, 56] width 34 height 12
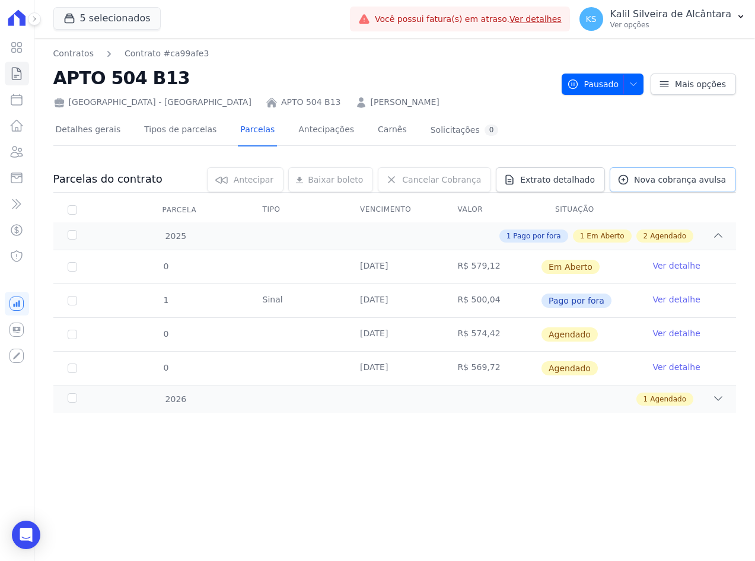
drag, startPoint x: 652, startPoint y: 174, endPoint x: 638, endPoint y: 179, distance: 15.0
click at [652, 174] on span "Nova cobrança avulsa" at bounding box center [680, 180] width 92 height 12
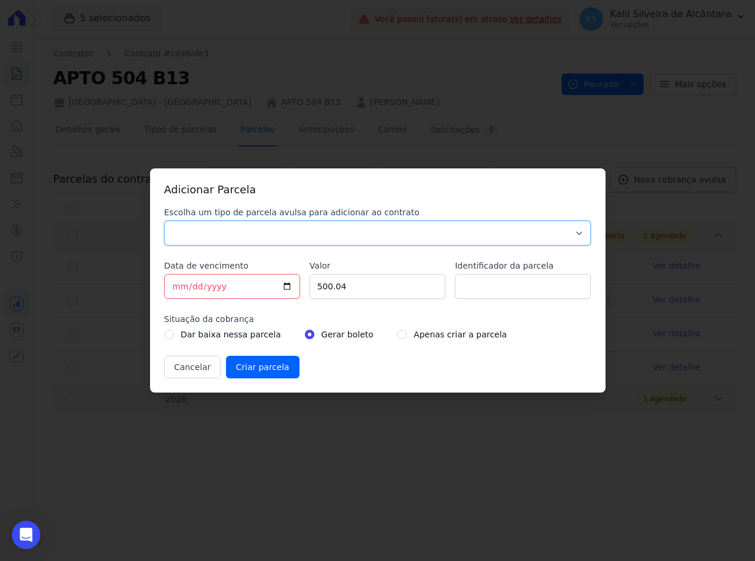
click at [202, 225] on select "Parcela Normal Sinal Caução Intercalada Chaves Pré Chaves Pós Chaves Taxas Quit…" at bounding box center [377, 233] width 427 height 25
select select "standard"
click at [164, 221] on select "Parcela Normal Sinal Caução Intercalada Chaves Pré Chaves Pós Chaves Taxas Quit…" at bounding box center [377, 233] width 427 height 25
click at [488, 294] on input "Identificador da parcela" at bounding box center [523, 286] width 136 height 25
type input "5"
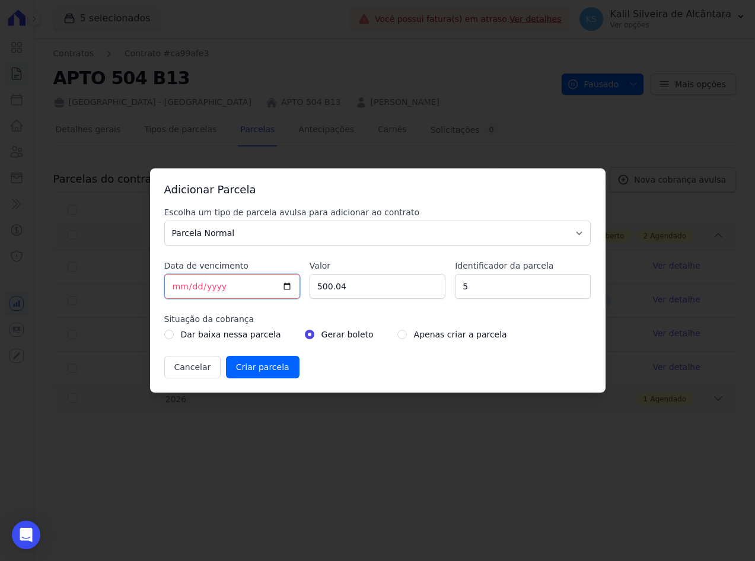
click at [180, 286] on input "[DATE]" at bounding box center [232, 286] width 136 height 25
type input "[DATE]"
drag, startPoint x: 374, startPoint y: 279, endPoint x: 260, endPoint y: 281, distance: 113.3
click at [260, 281] on div "Escolha um tipo de parcela avulsa para adicionar ao contrato Parcela Normal Sin…" at bounding box center [377, 292] width 427 height 172
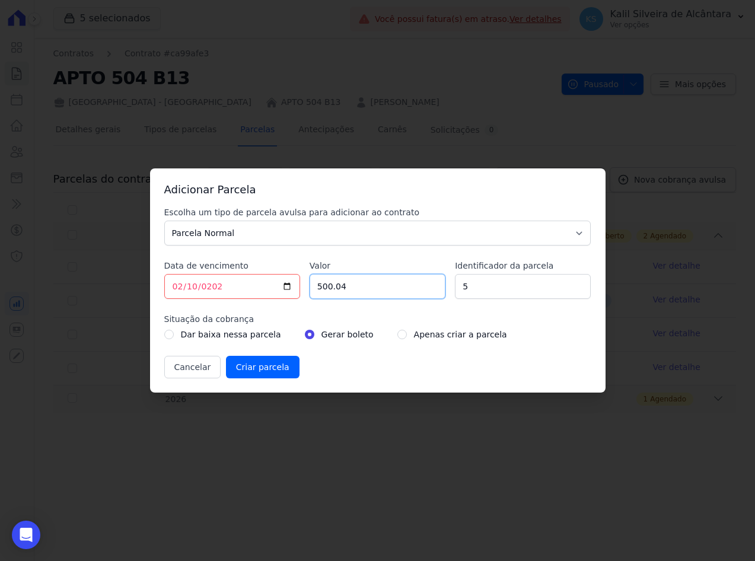
paste input "60.31"
type input "560.31"
click at [397, 335] on input "radio" at bounding box center [401, 334] width 9 height 9
radio input "true"
click at [263, 369] on input "Criar parcela" at bounding box center [263, 367] width 74 height 23
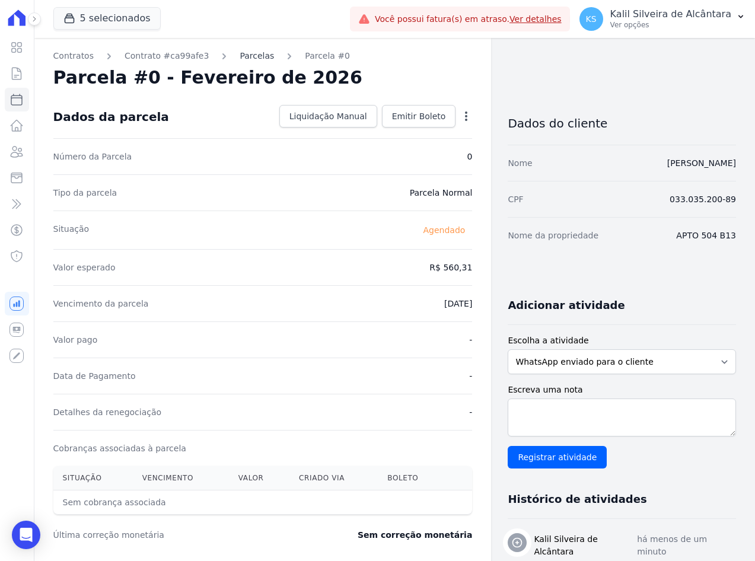
click at [240, 59] on link "Parcelas" at bounding box center [257, 56] width 34 height 12
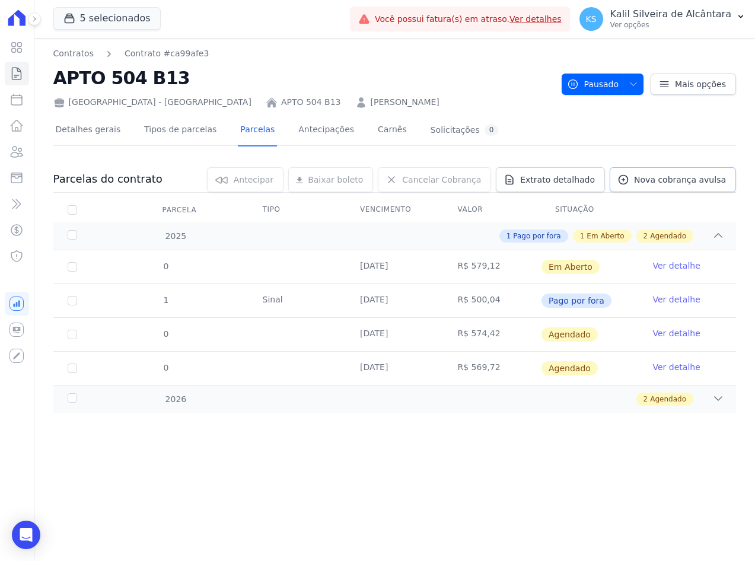
click at [700, 180] on span "Nova cobrança avulsa" at bounding box center [680, 180] width 92 height 12
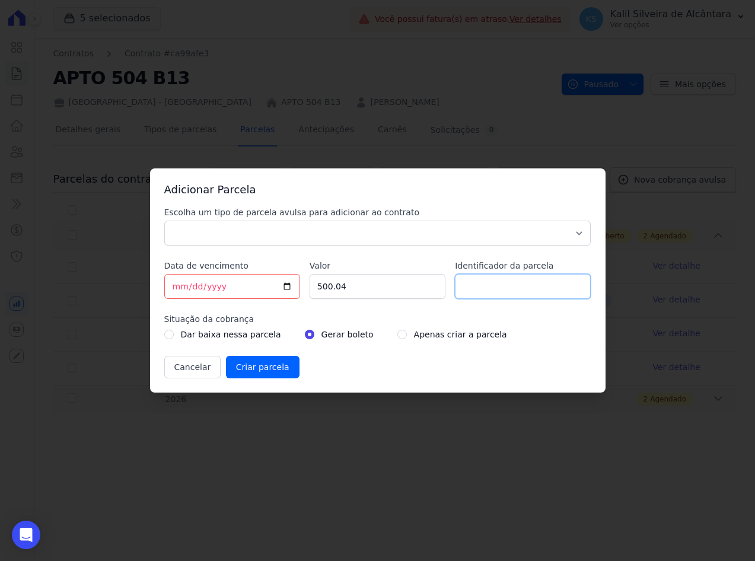
click at [478, 291] on input "Identificador da parcela" at bounding box center [523, 286] width 136 height 25
type input "6"
click at [299, 247] on div "Escolha um tipo de parcela avulsa para adicionar ao contrato Parcela Normal Sin…" at bounding box center [377, 292] width 427 height 172
click at [292, 238] on select "Parcela Normal Sinal Caução Intercalada Chaves Pré Chaves Pós Chaves Taxas Quit…" at bounding box center [377, 233] width 427 height 25
select select "standard"
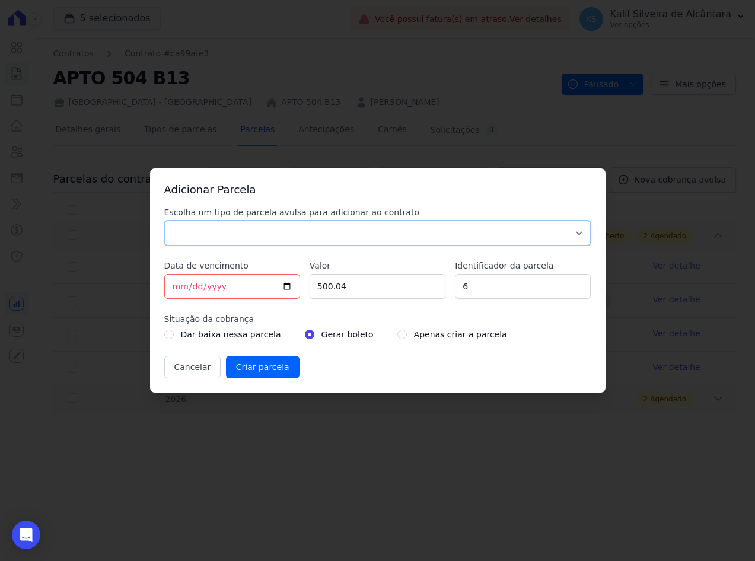
click at [164, 221] on select "Parcela Normal Sinal Caução Intercalada Chaves Pré Chaves Pós Chaves Taxas Quit…" at bounding box center [377, 233] width 427 height 25
drag, startPoint x: 173, startPoint y: 286, endPoint x: 175, endPoint y: 292, distance: 6.2
click at [173, 287] on input "[DATE]" at bounding box center [232, 286] width 136 height 25
type input "[DATE]"
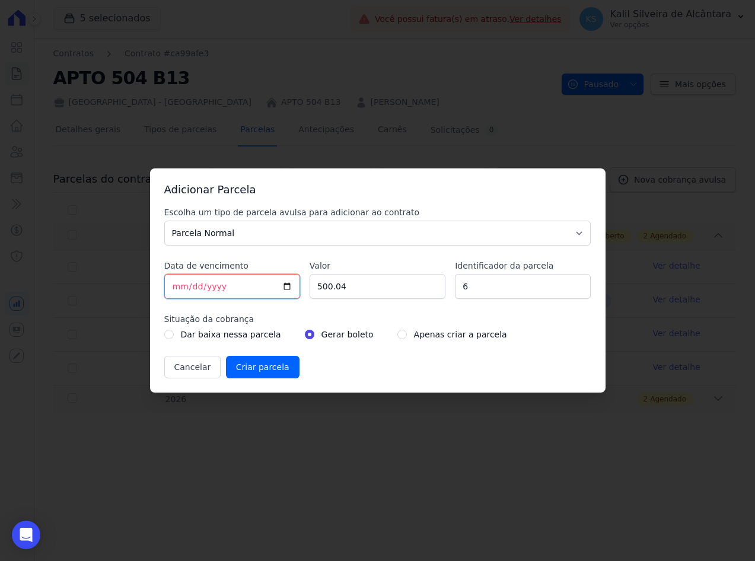
click at [186, 283] on input "[DATE]" at bounding box center [232, 286] width 136 height 25
type input "[DATE]"
click at [397, 333] on input "radio" at bounding box center [401, 334] width 9 height 9
radio input "true"
click at [256, 369] on input "Criar parcela" at bounding box center [263, 367] width 74 height 23
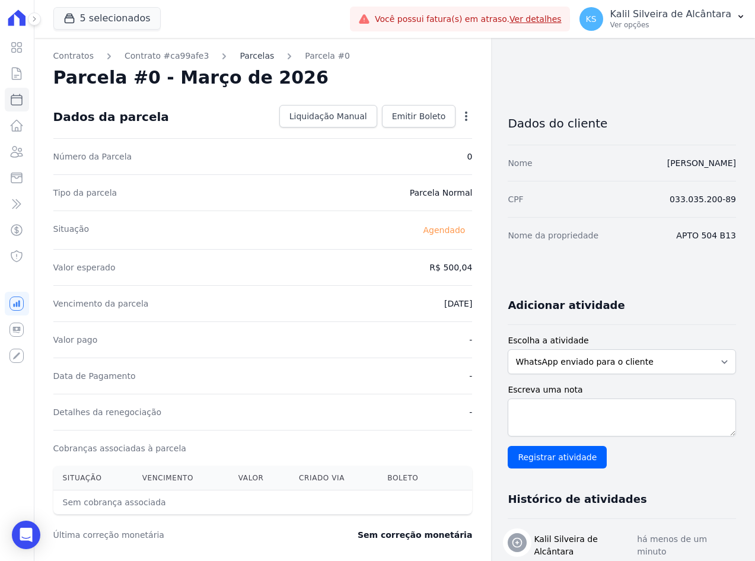
click at [240, 59] on link "Parcelas" at bounding box center [257, 56] width 34 height 12
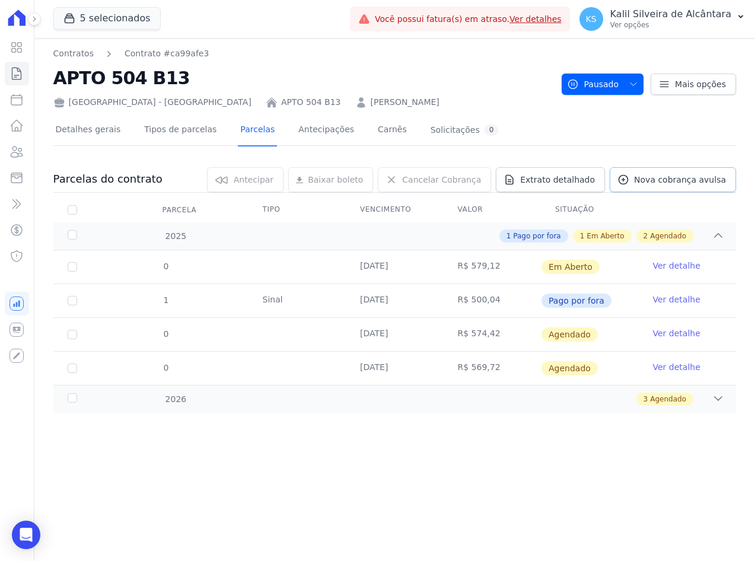
click at [669, 184] on span "Nova cobrança avulsa" at bounding box center [680, 180] width 92 height 12
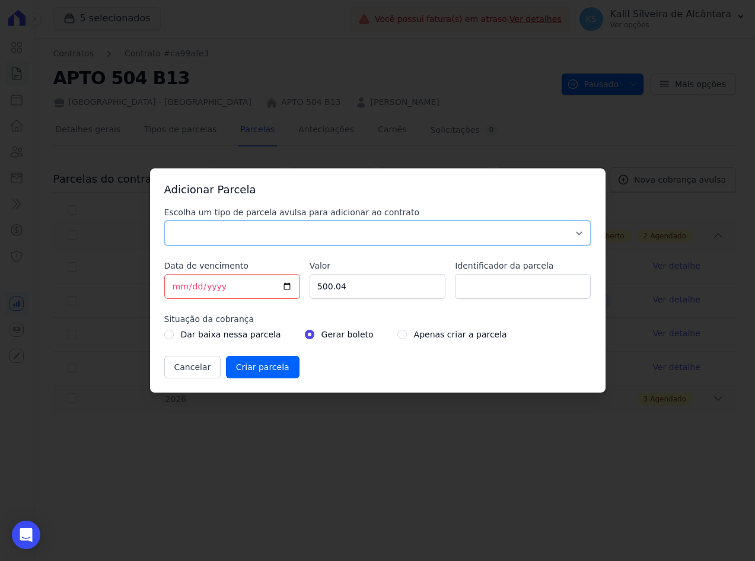
click at [269, 237] on select "Parcela Normal Sinal Caução Intercalada Chaves Pré Chaves Pós Chaves Taxas Quit…" at bounding box center [377, 233] width 427 height 25
select select "standard"
click at [164, 221] on select "Parcela Normal Sinal Caução Intercalada Chaves Pré Chaves Pós Chaves Taxas Quit…" at bounding box center [377, 233] width 427 height 25
click at [495, 294] on input "Identificador da parcela" at bounding box center [523, 286] width 136 height 25
type input "7"
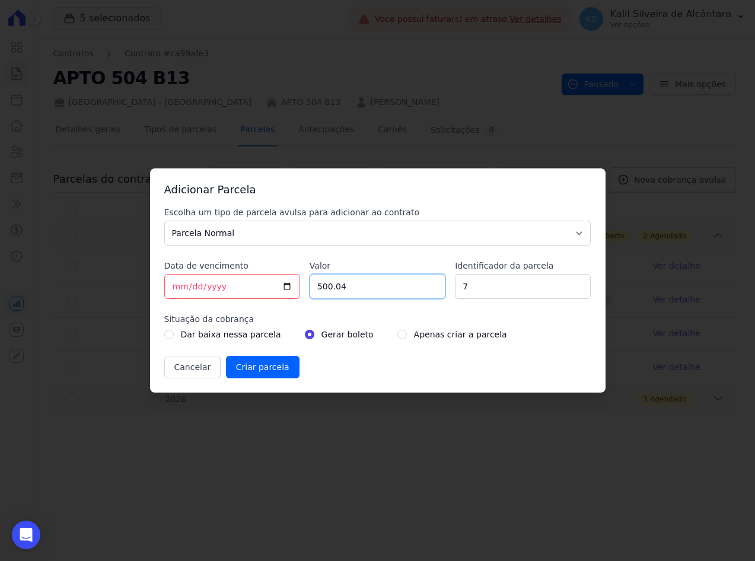
drag, startPoint x: 362, startPoint y: 286, endPoint x: 263, endPoint y: 303, distance: 100.4
click at [272, 300] on div "Escolha um tipo de parcela avulsa para adicionar ao contrato Parcela Normal Sin…" at bounding box center [377, 292] width 427 height 172
paste input "50.91"
type input "550.91"
click at [178, 289] on input "[DATE]" at bounding box center [232, 286] width 136 height 25
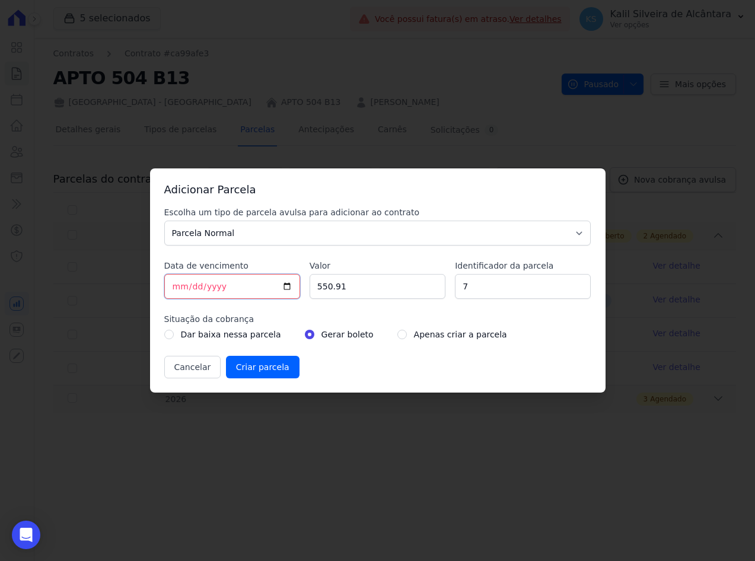
type input "[DATE]"
drag, startPoint x: 389, startPoint y: 330, endPoint x: 384, endPoint y: 338, distance: 8.8
click at [397, 331] on div "Apenas criar a parcela" at bounding box center [452, 334] width 110 height 14
click at [397, 338] on input "radio" at bounding box center [401, 334] width 9 height 9
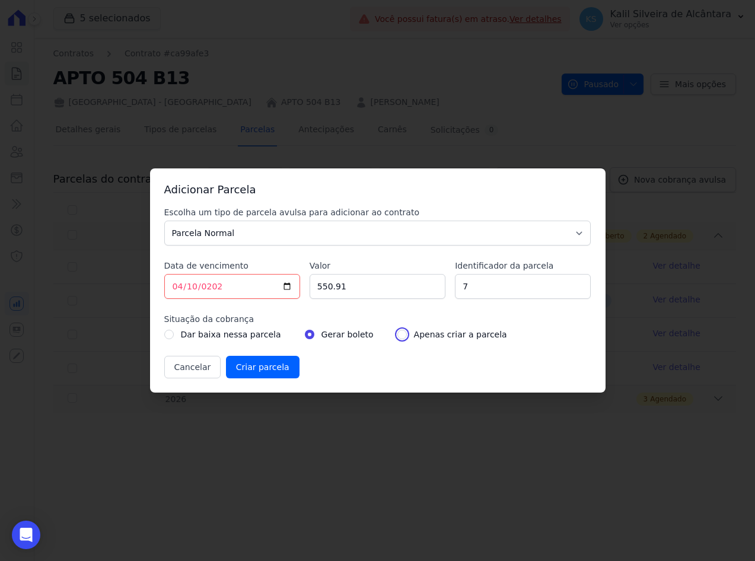
radio input "true"
click at [278, 376] on input "Criar parcela" at bounding box center [263, 367] width 74 height 23
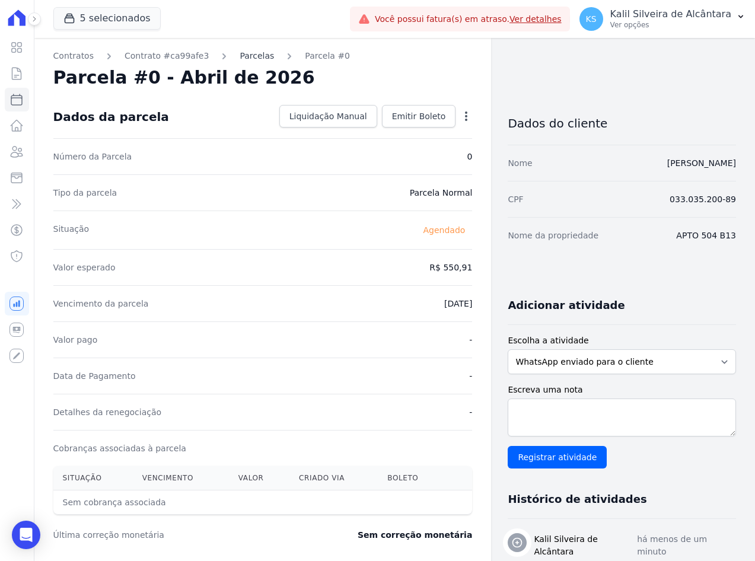
click at [247, 61] on link "Parcelas" at bounding box center [257, 56] width 34 height 12
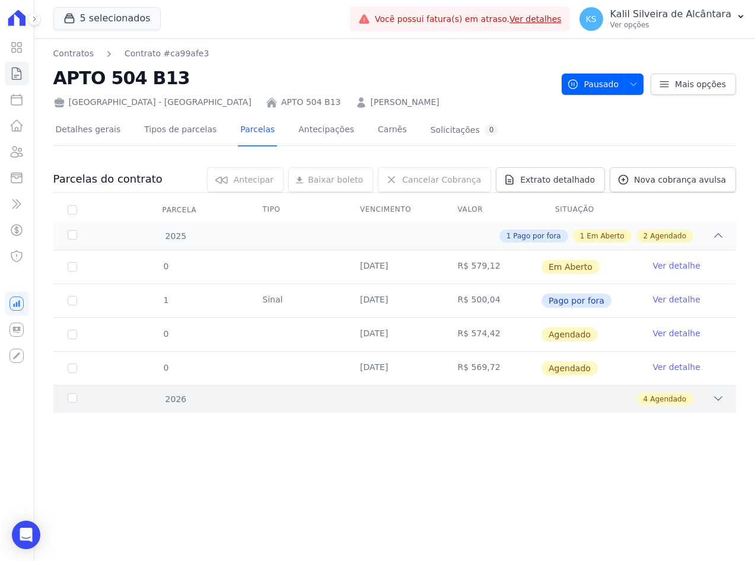
click at [225, 401] on div "4 Agendado" at bounding box center [428, 399] width 593 height 13
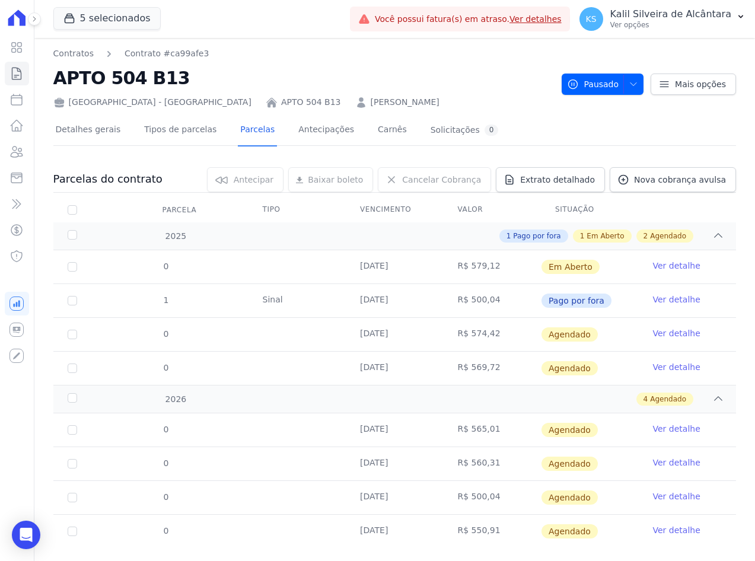
scroll to position [23, 0]
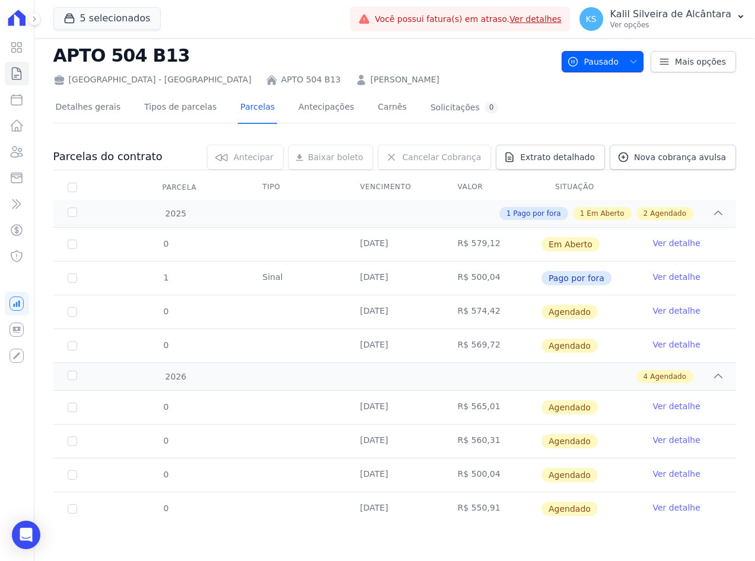
click at [627, 66] on span "button" at bounding box center [630, 61] width 15 height 19
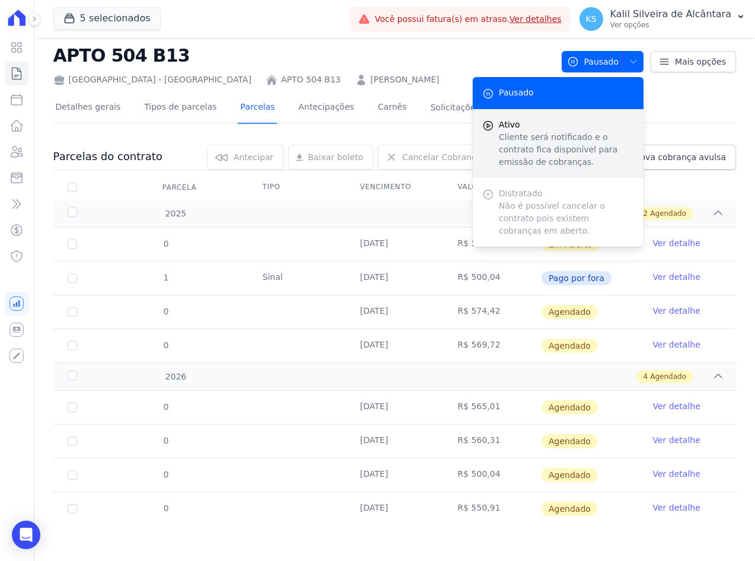
click at [548, 147] on p "Cliente será notificado e o contrato fica disponível para emissão de cobranças." at bounding box center [566, 149] width 135 height 37
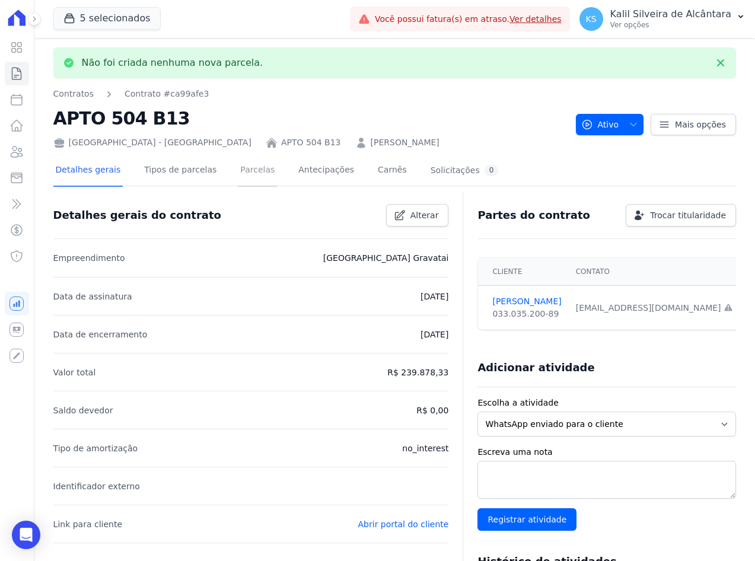
click at [246, 174] on link "Parcelas" at bounding box center [257, 170] width 39 height 31
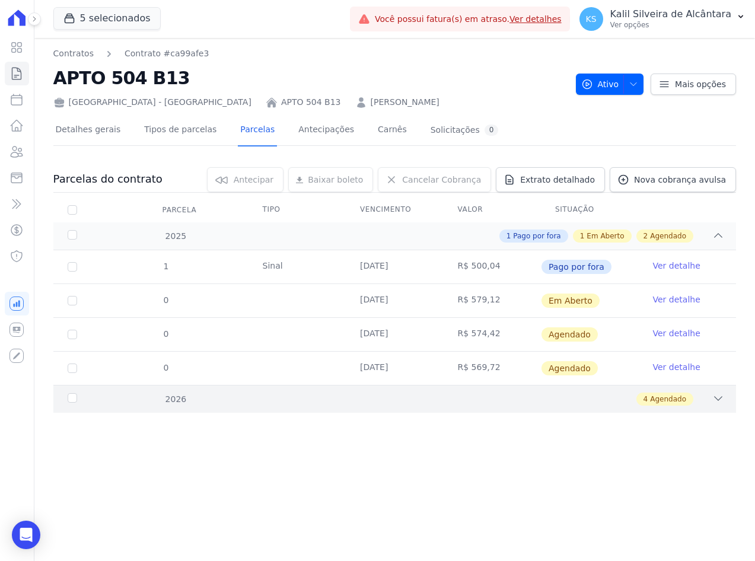
click at [248, 400] on div "4 Agendado" at bounding box center [428, 399] width 593 height 13
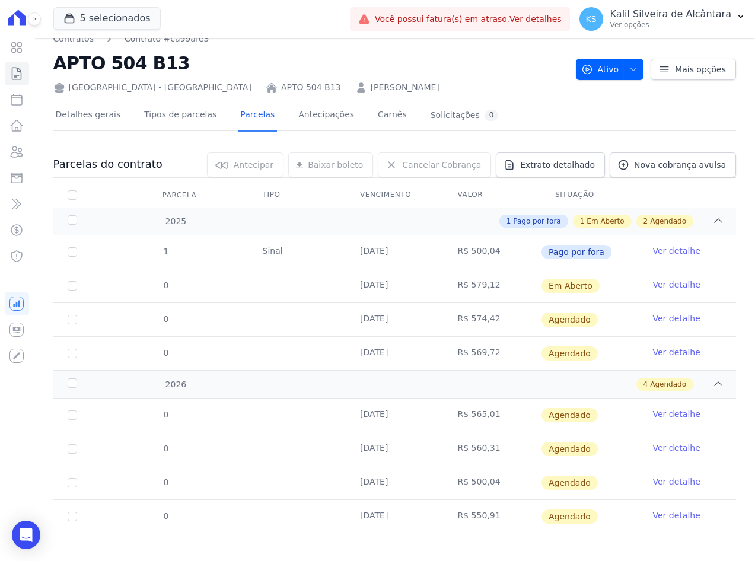
scroll to position [23, 0]
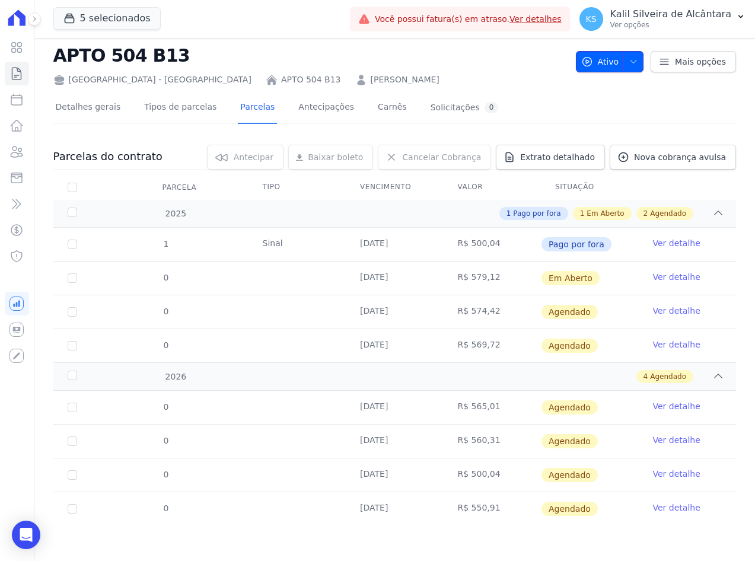
click at [629, 61] on icon "button" at bounding box center [633, 61] width 9 height 9
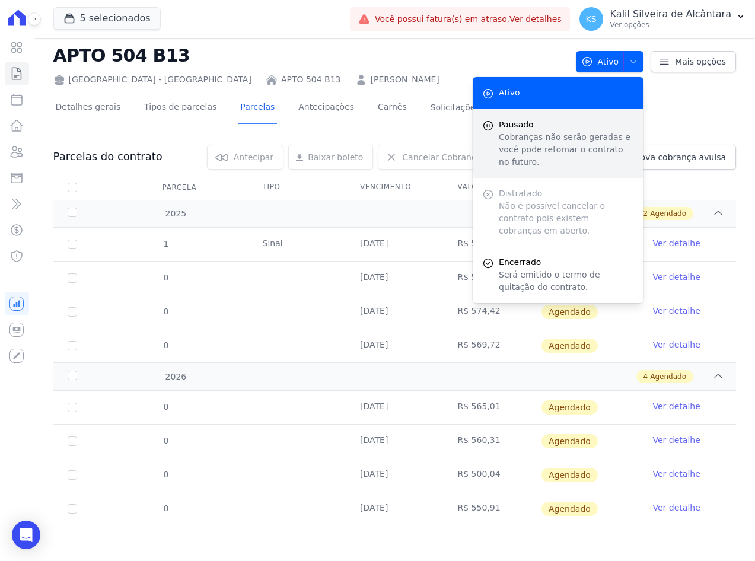
click at [553, 141] on p "Cobranças não serão geradas e você pode retomar o contrato no futuro." at bounding box center [566, 149] width 135 height 37
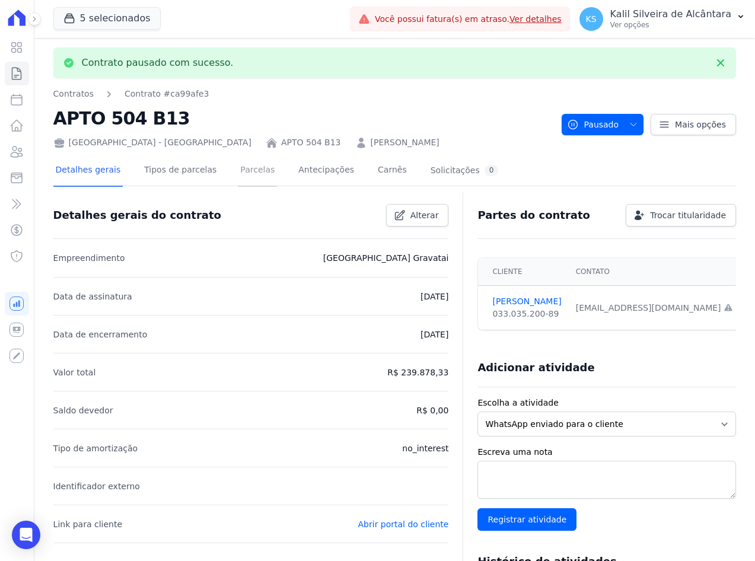
click at [240, 177] on link "Parcelas" at bounding box center [257, 170] width 39 height 31
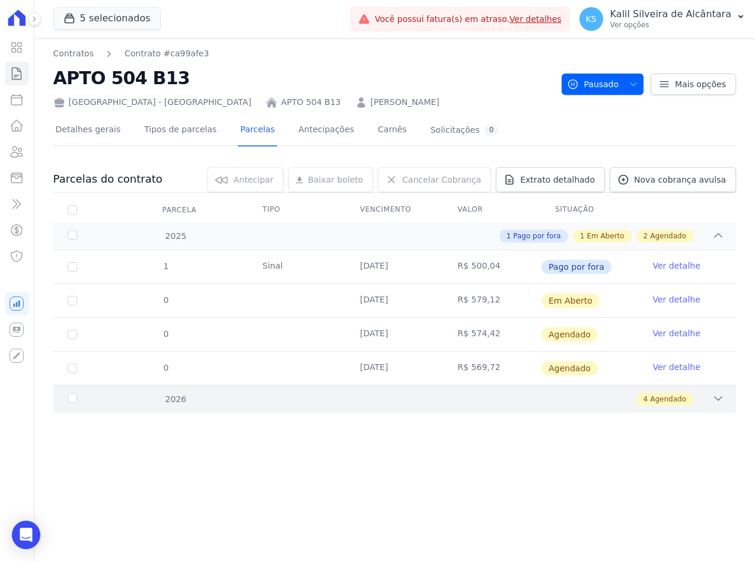
click at [370, 397] on div "4 Agendado" at bounding box center [428, 399] width 593 height 13
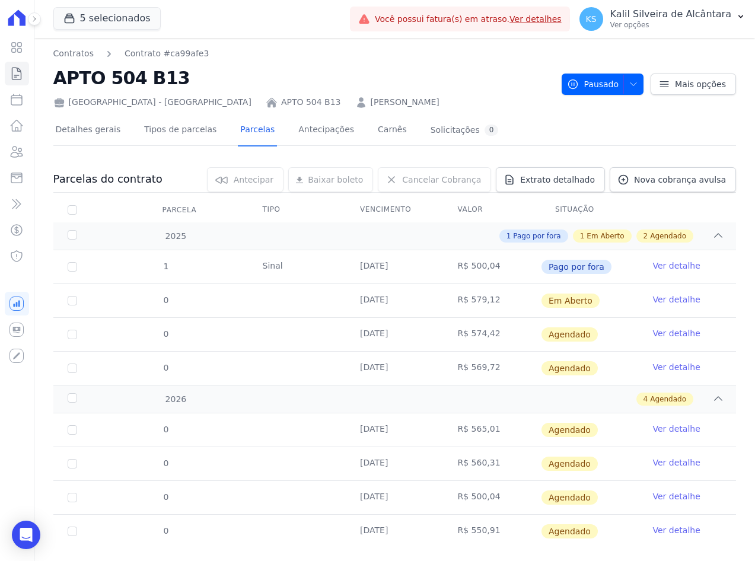
scroll to position [23, 0]
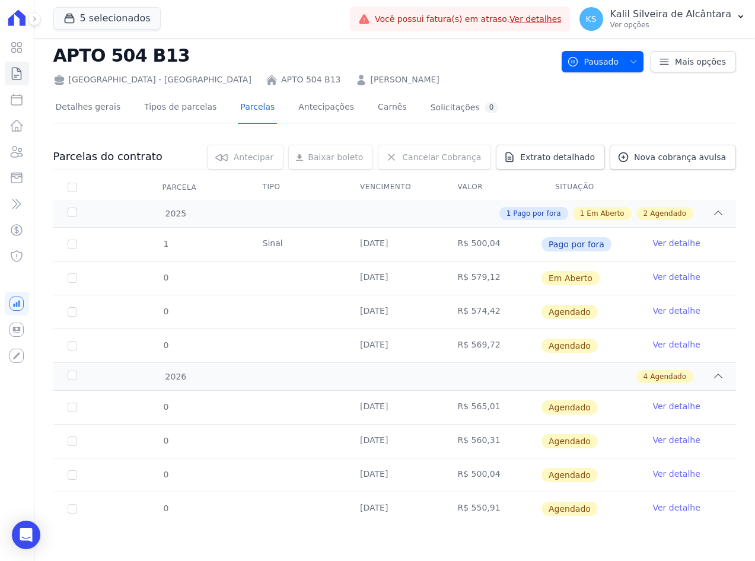
click at [657, 476] on link "Ver detalhe" at bounding box center [676, 474] width 47 height 12
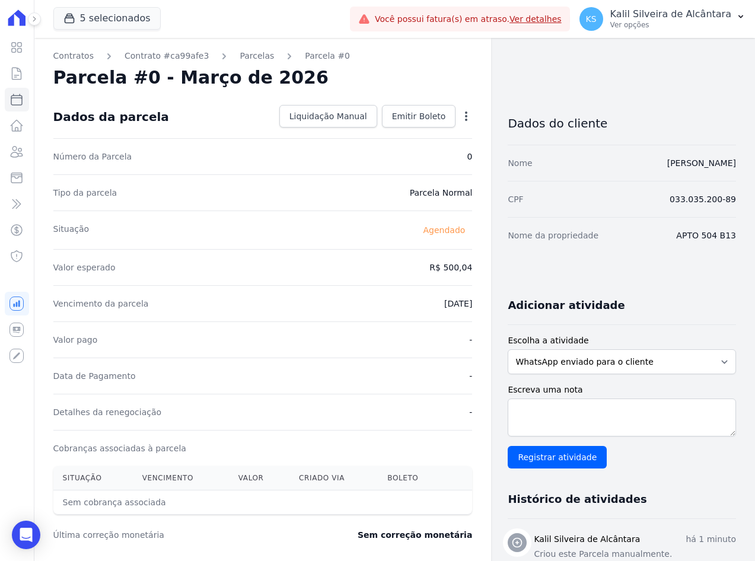
click at [389, 178] on div "Tipo da parcela Parcela Normal" at bounding box center [262, 192] width 419 height 36
click at [460, 114] on icon "button" at bounding box center [466, 116] width 12 height 12
click at [386, 136] on link "Alterar" at bounding box center [415, 132] width 104 height 21
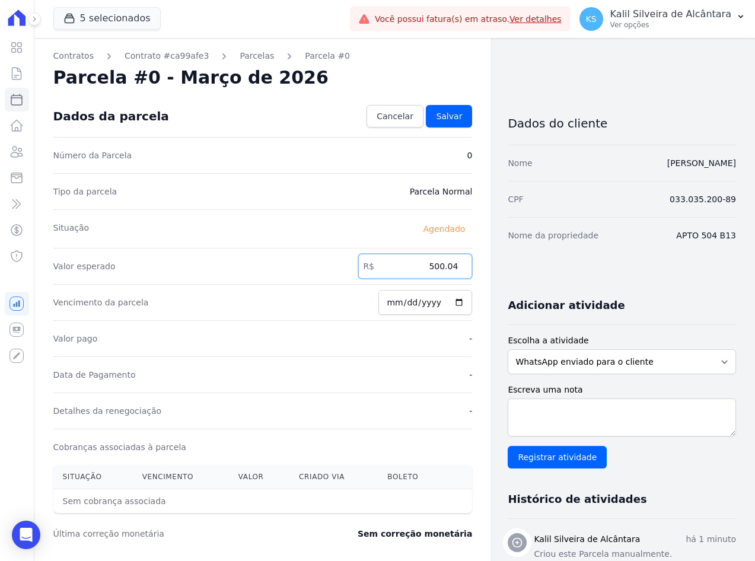
click at [469, 268] on div "Contratos Contrato #ca99afe3 Parcelas Parcela #0 Parcela #0 - Março de 2026 Con…" at bounding box center [262, 419] width 457 height 762
paste input "55.61"
type input "555.61"
click at [445, 109] on link "Salvar" at bounding box center [449, 116] width 46 height 23
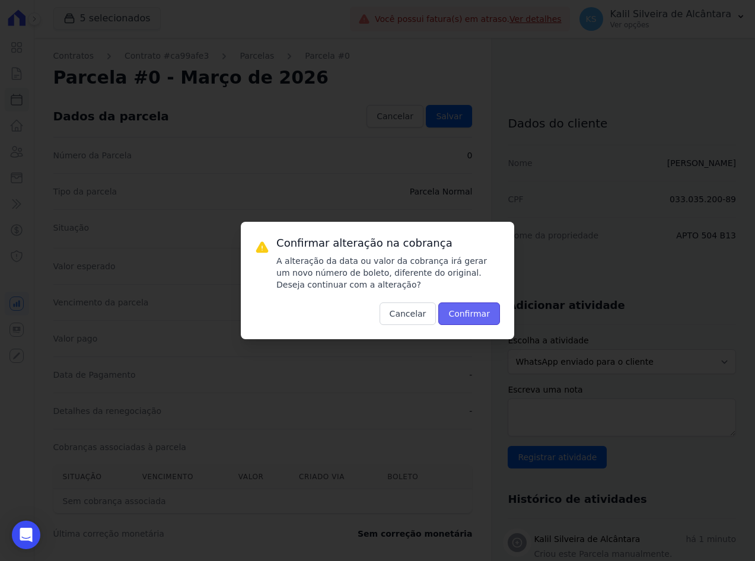
click at [462, 320] on button "Confirmar" at bounding box center [469, 314] width 62 height 23
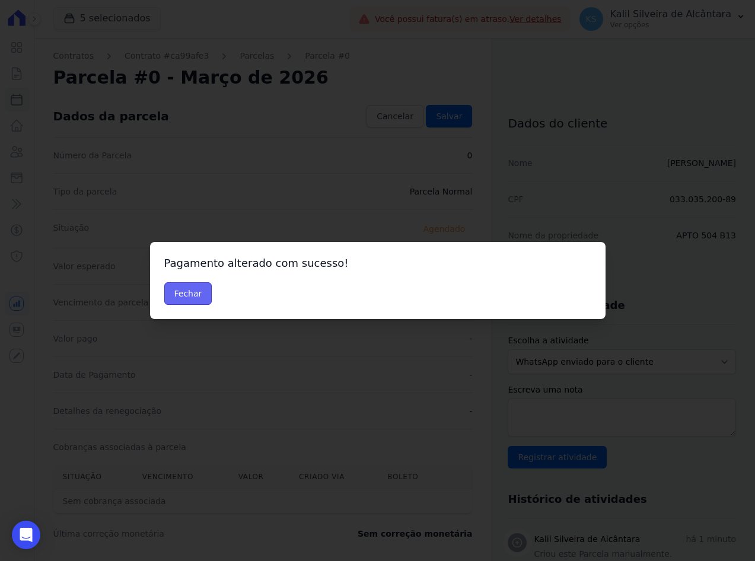
click at [192, 295] on button "Fechar" at bounding box center [188, 293] width 48 height 23
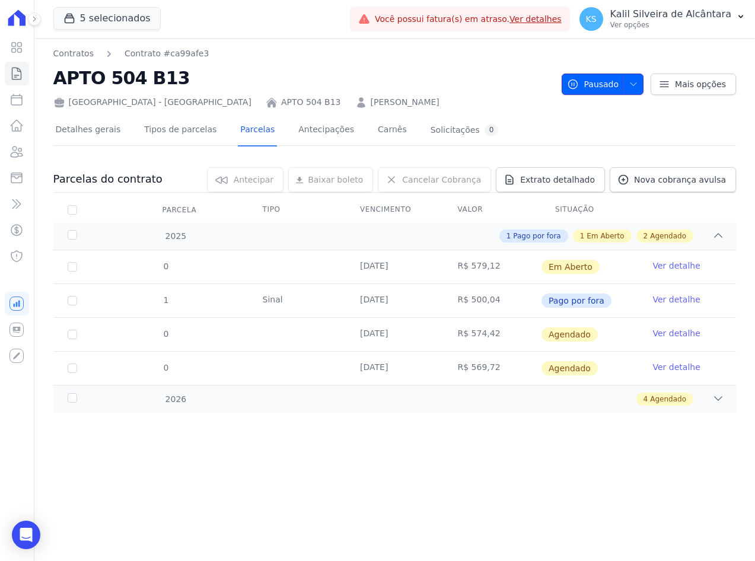
click at [638, 85] on icon "button" at bounding box center [633, 83] width 9 height 9
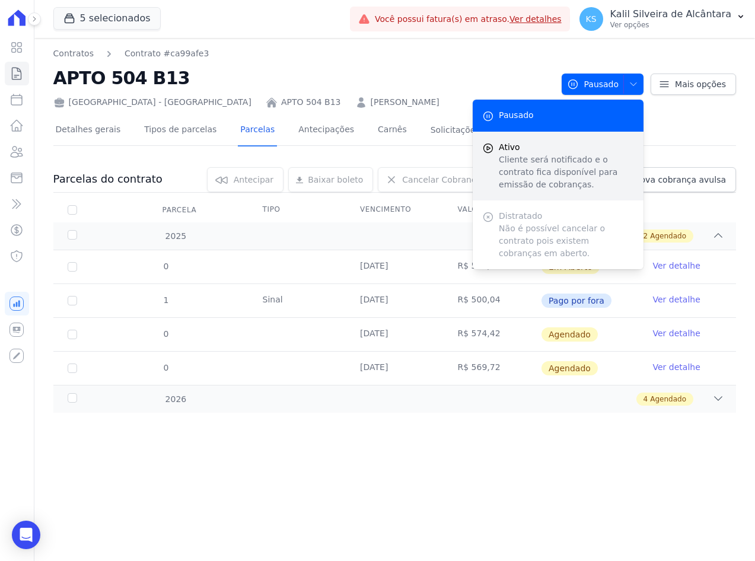
click at [545, 161] on p "Cliente será notificado e o contrato fica disponível para emissão de cobranças." at bounding box center [566, 172] width 135 height 37
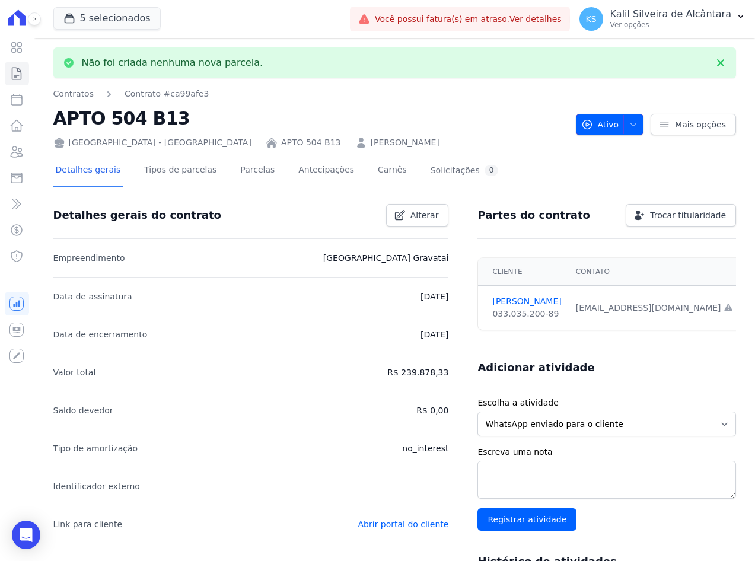
click at [629, 122] on icon "button" at bounding box center [633, 124] width 9 height 9
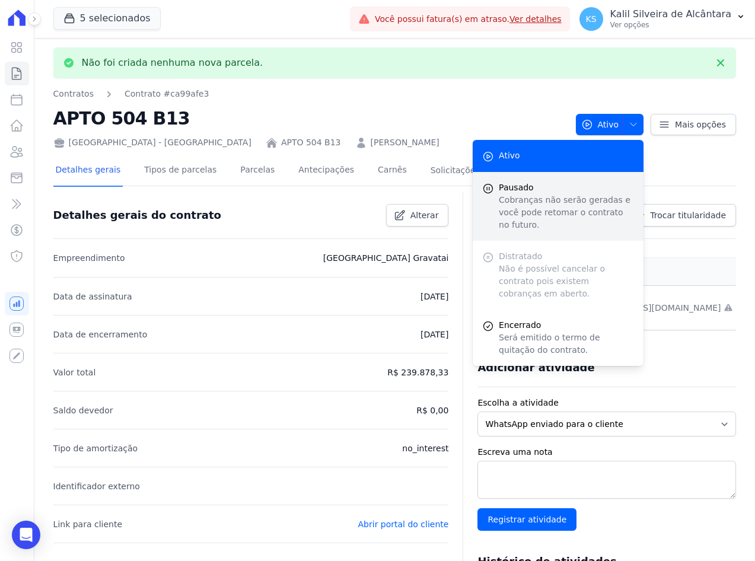
click at [541, 202] on p "Cobranças não serão geradas e você pode retomar o contrato no futuro." at bounding box center [566, 212] width 135 height 37
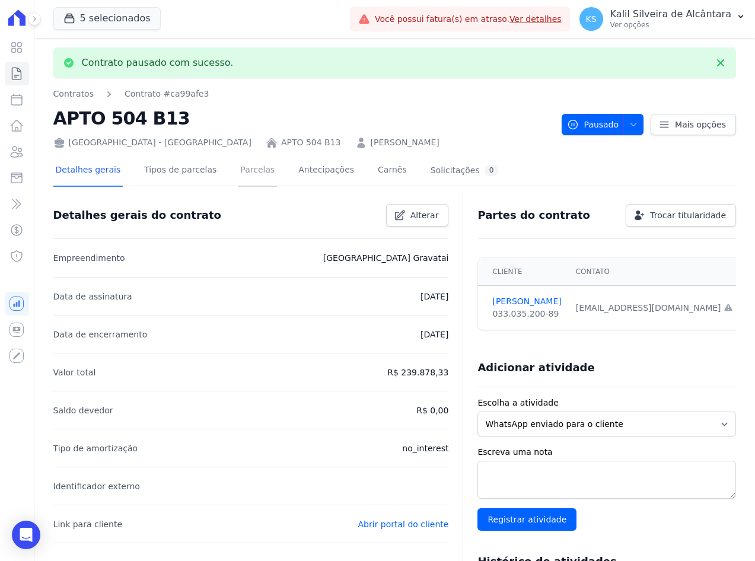
click at [254, 176] on link "Parcelas" at bounding box center [257, 170] width 39 height 31
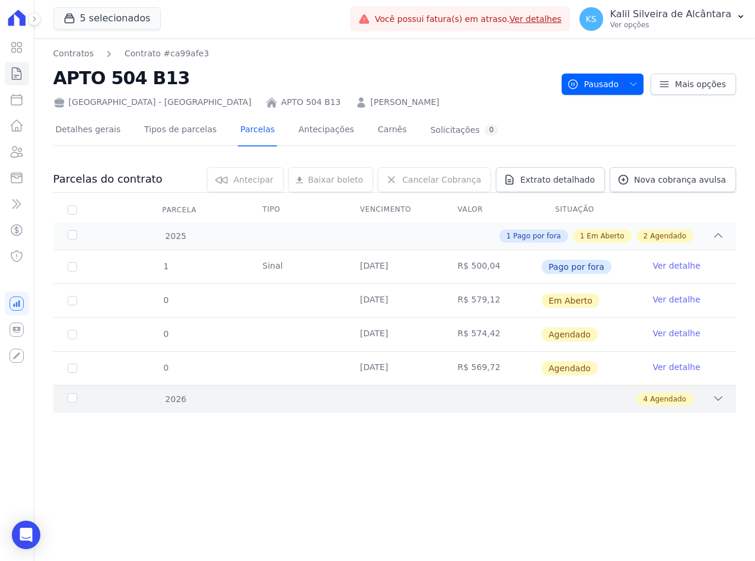
click at [367, 404] on div "4 Agendado" at bounding box center [428, 399] width 593 height 13
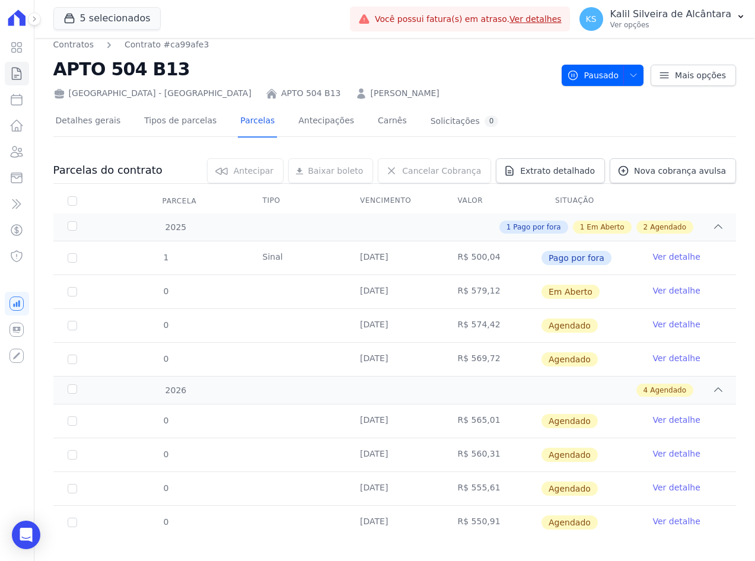
scroll to position [23, 0]
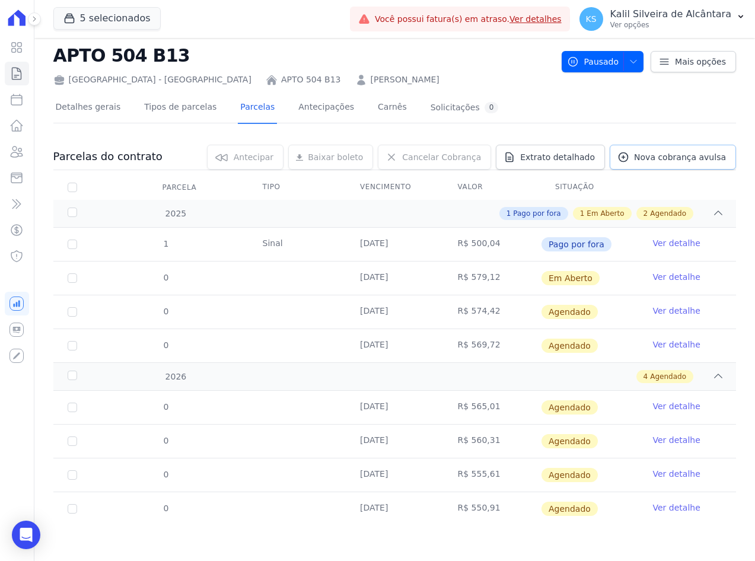
click at [669, 157] on span "Nova cobrança avulsa" at bounding box center [680, 157] width 92 height 12
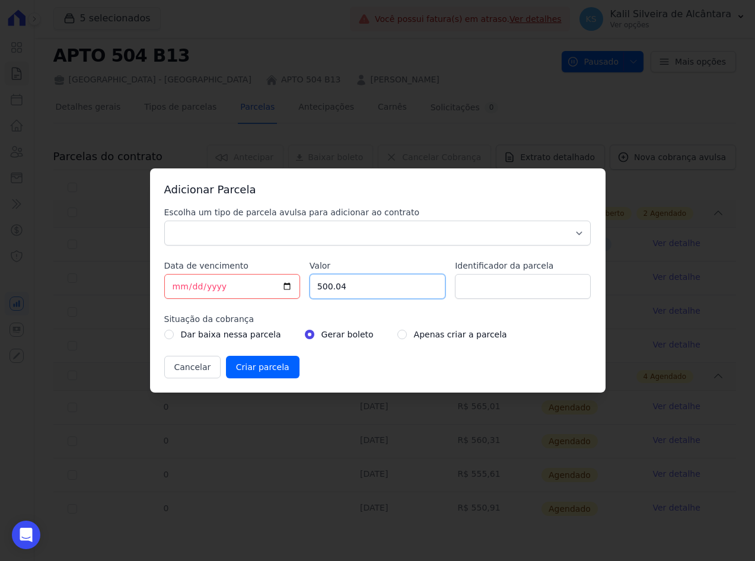
drag, startPoint x: 345, startPoint y: 292, endPoint x: 277, endPoint y: 293, distance: 68.2
click at [288, 292] on div "Escolha um tipo de parcela avulsa para adicionar ao contrato Parcela Normal Sin…" at bounding box center [377, 292] width 427 height 172
paste input "46.2"
type input "546.2"
click at [552, 287] on input "Identificador da parcela" at bounding box center [523, 286] width 136 height 25
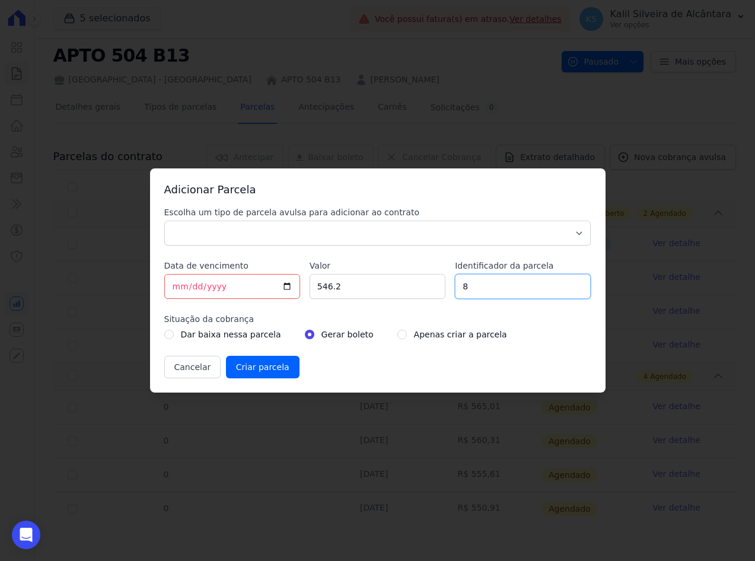
type input "8"
click at [224, 237] on select "Parcela Normal Sinal Caução Intercalada Chaves Pré Chaves Pós Chaves Taxas Quit…" at bounding box center [377, 233] width 427 height 25
select select "standard"
click at [164, 221] on select "Parcela Normal Sinal Caução Intercalada Chaves Pré Chaves Pós Chaves Taxas Quit…" at bounding box center [377, 233] width 427 height 25
click at [170, 284] on input "[DATE]" at bounding box center [232, 286] width 136 height 25
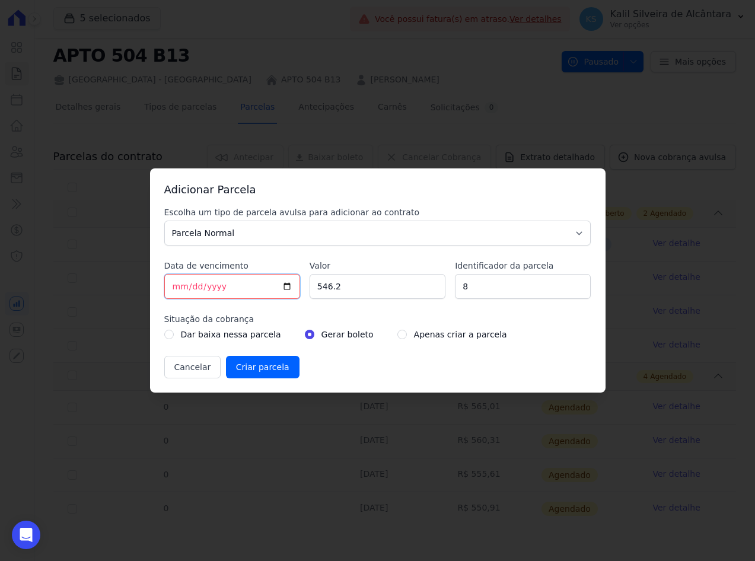
type input "[DATE]"
type input "2026-05-10"
click at [397, 334] on input "radio" at bounding box center [401, 334] width 9 height 9
radio input "true"
click at [256, 366] on input "Criar parcela" at bounding box center [263, 367] width 74 height 23
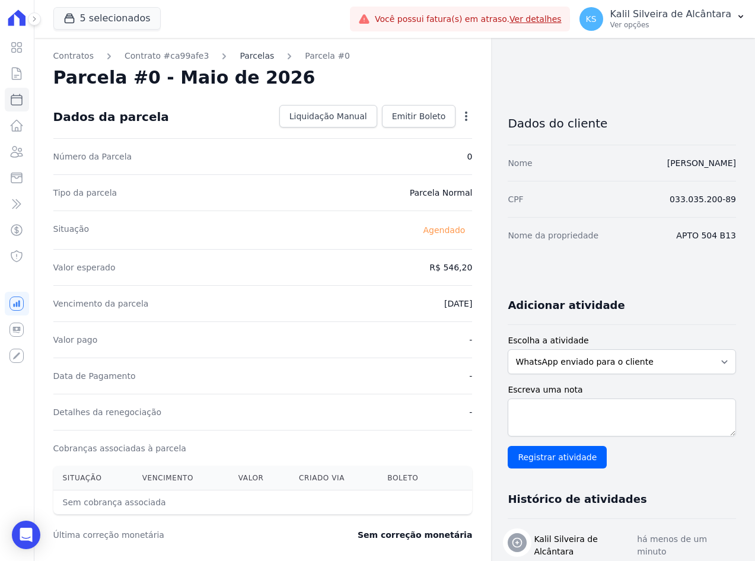
click at [240, 58] on link "Parcelas" at bounding box center [257, 56] width 34 height 12
click at [240, 56] on link "Parcelas" at bounding box center [257, 56] width 34 height 12
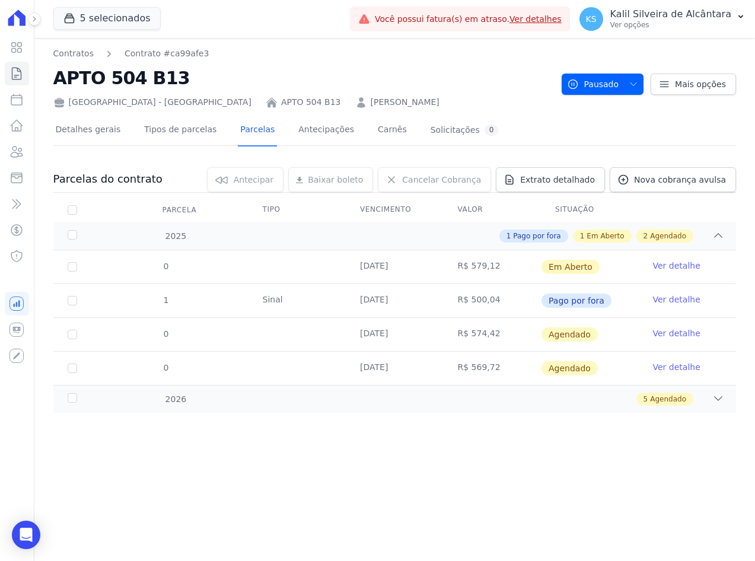
drag, startPoint x: 509, startPoint y: 443, endPoint x: 581, endPoint y: 325, distance: 138.2
click at [510, 443] on div "Contratos Contrato #ca99afe3 APTO 504 B13 Arty Park - Gravatai APTO 504 B13 DEI…" at bounding box center [394, 299] width 721 height 523
click at [655, 183] on span "Nova cobrança avulsa" at bounding box center [680, 180] width 92 height 12
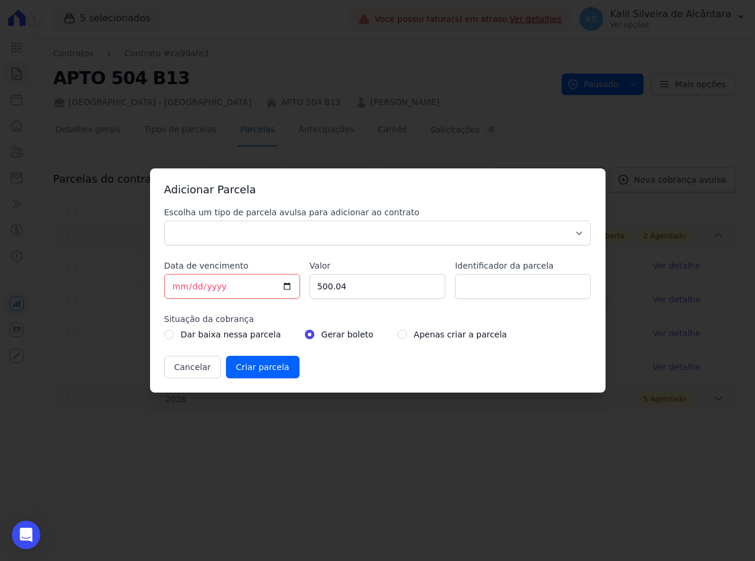
click at [368, 273] on div "Valor 500.04" at bounding box center [378, 279] width 136 height 39
drag, startPoint x: 364, startPoint y: 286, endPoint x: 218, endPoint y: 296, distance: 145.7
click at [267, 296] on div "Escolha um tipo de parcela avulsa para adicionar ao contrato Parcela Normal Sin…" at bounding box center [377, 292] width 427 height 172
paste input "41.5"
type input "541.5"
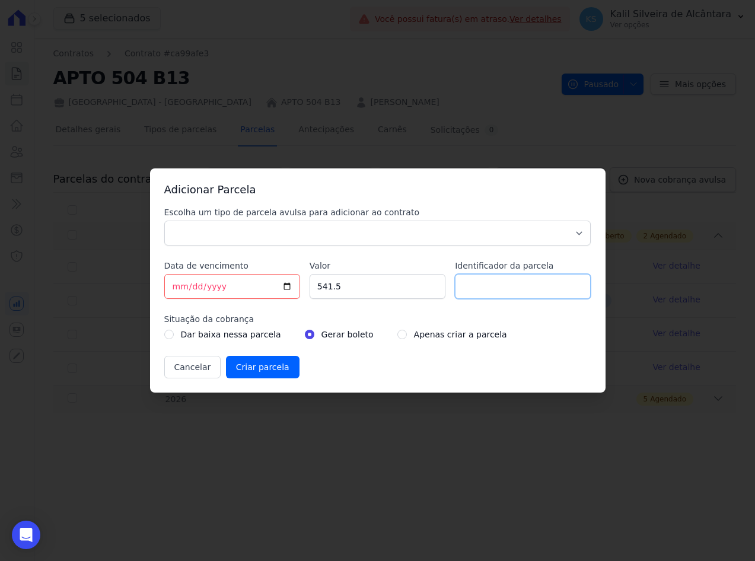
click at [466, 287] on input "Identificador da parcela" at bounding box center [523, 286] width 136 height 25
type input "9"
click at [387, 247] on div "Escolha um tipo de parcela avulsa para adicionar ao contrato Parcela Normal Sin…" at bounding box center [377, 292] width 427 height 172
drag, startPoint x: 377, startPoint y: 230, endPoint x: 367, endPoint y: 244, distance: 17.6
click at [376, 230] on select "Parcela Normal Sinal Caução Intercalada Chaves Pré Chaves Pós Chaves Taxas Quit…" at bounding box center [377, 233] width 427 height 25
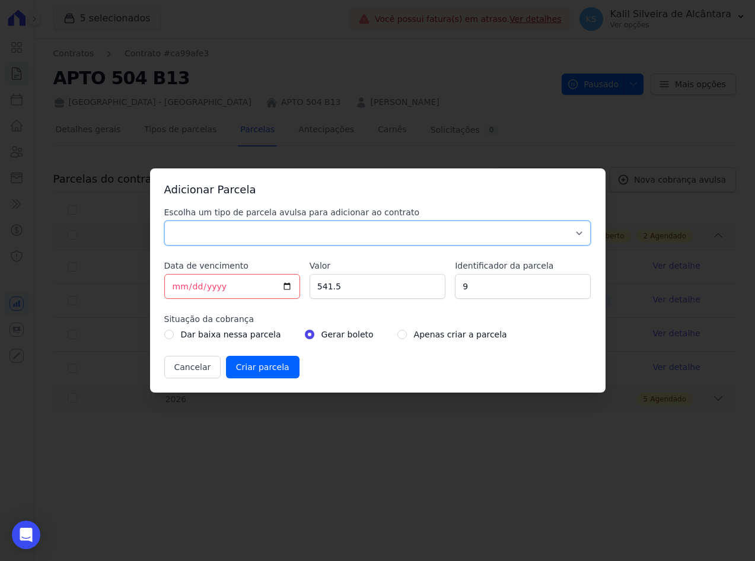
select select "standard"
click at [164, 221] on select "Parcela Normal Sinal Caução Intercalada Chaves Pré Chaves Pós Chaves Taxas Quit…" at bounding box center [377, 233] width 427 height 25
click at [177, 284] on input "[DATE]" at bounding box center [232, 286] width 136 height 25
type input "[DATE]"
type input "2026-06-10"
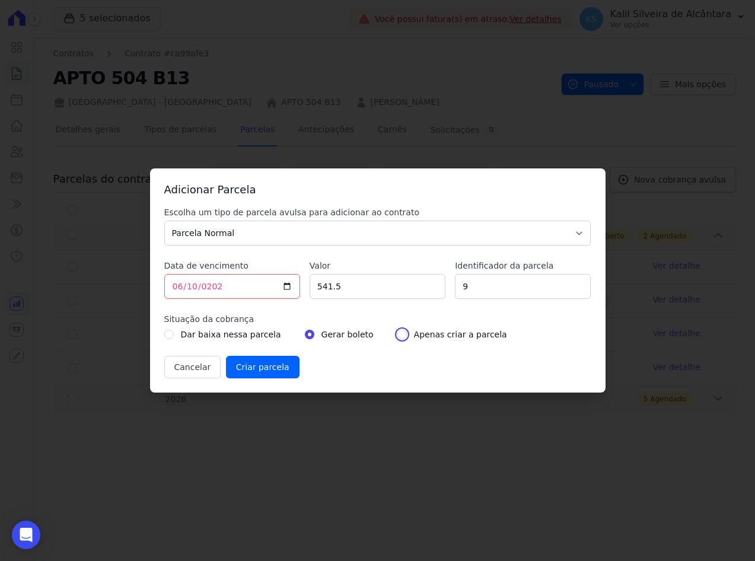
click at [397, 333] on input "radio" at bounding box center [401, 334] width 9 height 9
radio input "true"
click at [252, 375] on input "Criar parcela" at bounding box center [263, 367] width 74 height 23
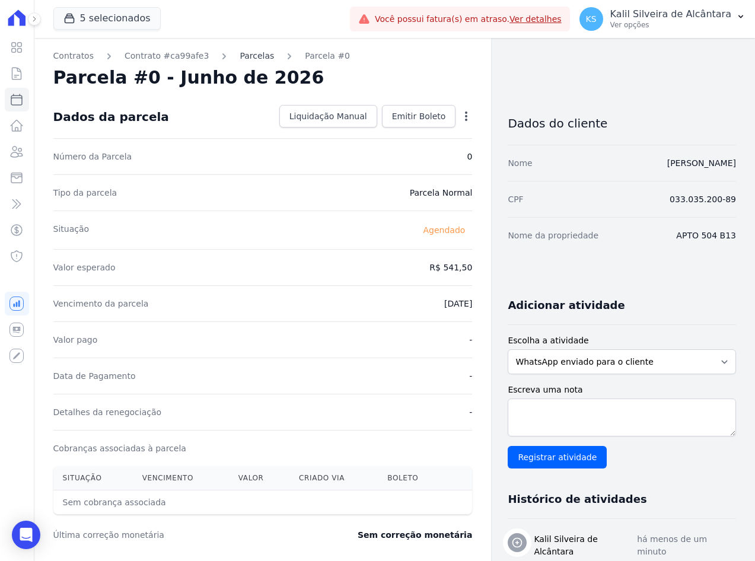
click at [244, 59] on link "Parcelas" at bounding box center [257, 56] width 34 height 12
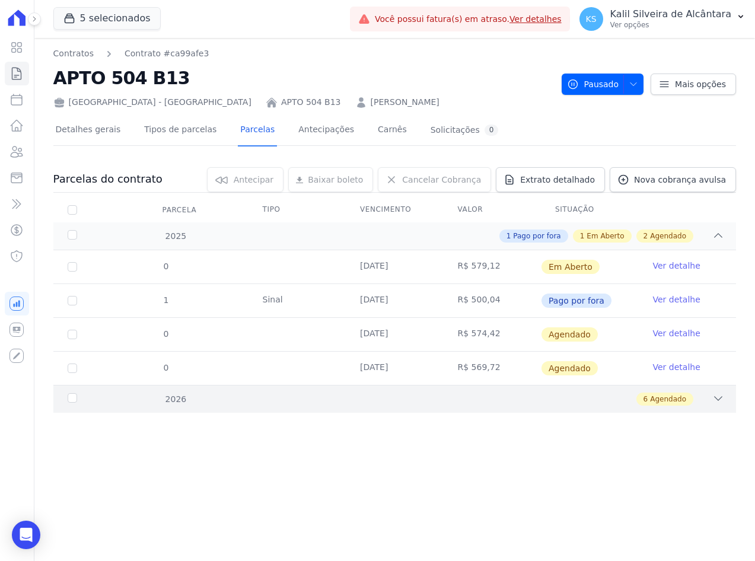
click at [221, 397] on div "6 Agendado" at bounding box center [428, 399] width 593 height 13
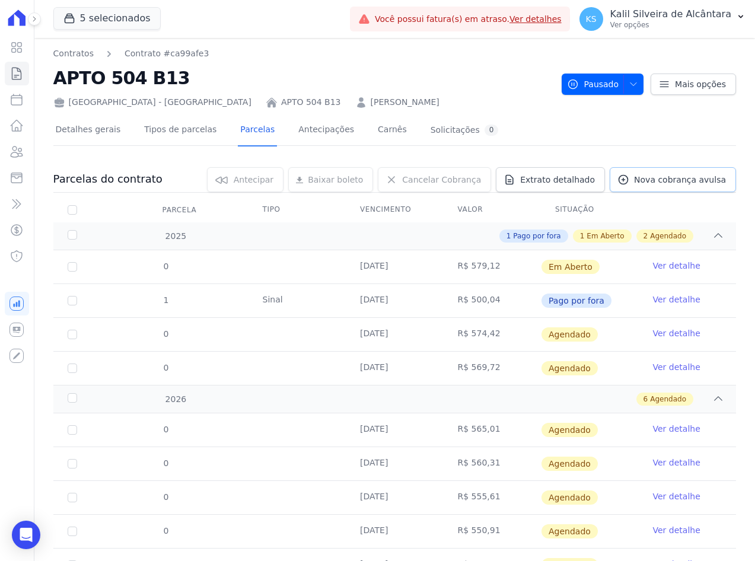
click at [646, 182] on span "Nova cobrança avulsa" at bounding box center [680, 180] width 92 height 12
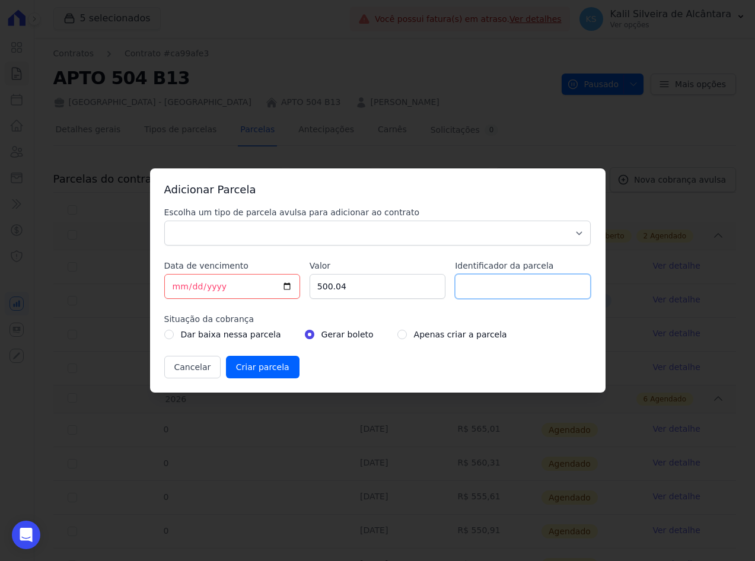
click at [498, 291] on input "Identificador da parcela" at bounding box center [523, 286] width 136 height 25
type input "10"
click at [286, 244] on select "Parcela Normal Sinal Caução Intercalada Chaves Pré Chaves Pós Chaves Taxas Quit…" at bounding box center [377, 233] width 427 height 25
select select "standard"
click at [164, 221] on select "Parcela Normal Sinal Caução Intercalada Chaves Pré Chaves Pós Chaves Taxas Quit…" at bounding box center [377, 233] width 427 height 25
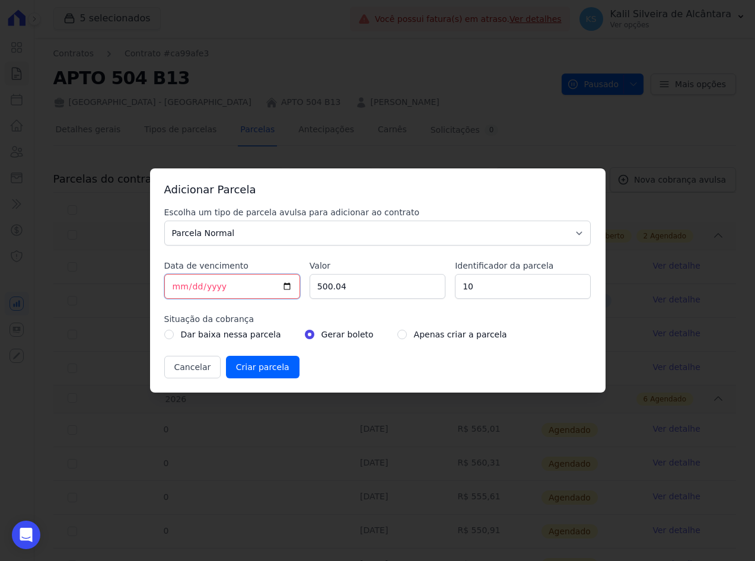
click at [176, 287] on input "[DATE]" at bounding box center [232, 286] width 136 height 25
type input "[DATE]"
type input "2025-07-10"
click at [231, 292] on input "0206-07-10" at bounding box center [232, 286] width 136 height 25
click at [216, 289] on input "0206-07-10" at bounding box center [232, 286] width 136 height 25
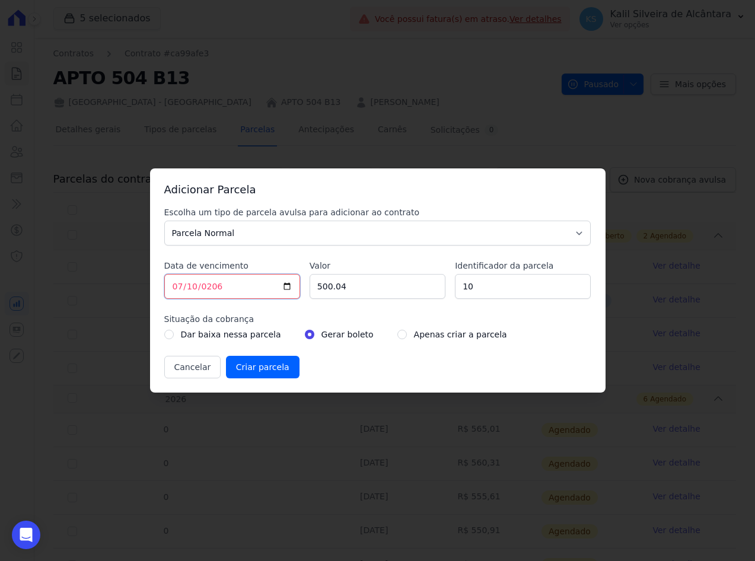
click at [206, 286] on input "0206-07-10" at bounding box center [232, 286] width 136 height 25
click at [193, 288] on input "0206-07-10" at bounding box center [232, 286] width 136 height 25
click at [210, 288] on input "0206-07-10" at bounding box center [232, 286] width 136 height 25
type input "2026-07-10"
drag, startPoint x: 359, startPoint y: 284, endPoint x: 163, endPoint y: 291, distance: 196.5
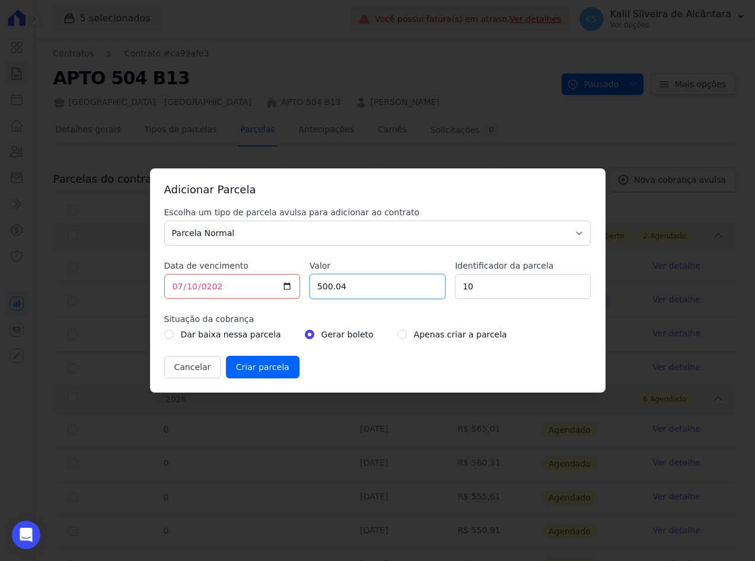
click at [187, 268] on div "Escolha um tipo de parcela avulsa para adicionar ao contrato Parcela Normal Sin…" at bounding box center [377, 292] width 427 height 172
paste input "36.8"
type input "536.8"
click at [397, 338] on div "Apenas criar a parcela" at bounding box center [452, 334] width 110 height 14
click at [397, 335] on input "radio" at bounding box center [401, 334] width 9 height 9
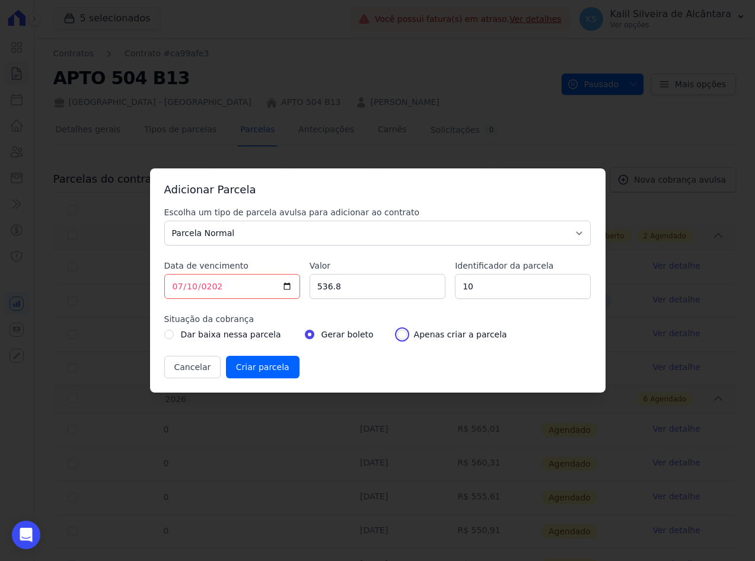
radio input "true"
click at [257, 371] on input "Criar parcela" at bounding box center [263, 367] width 74 height 23
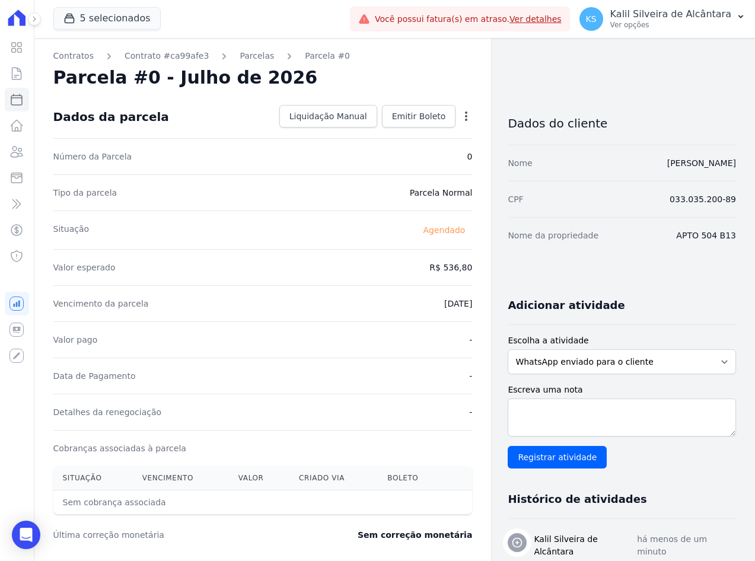
click at [236, 63] on div "Contratos Contrato #ca99afe3 Parcelas Parcela #0 Parcela #0 - Julho de 2026 Dad…" at bounding box center [262, 419] width 457 height 763
click at [240, 56] on link "Parcelas" at bounding box center [257, 56] width 34 height 12
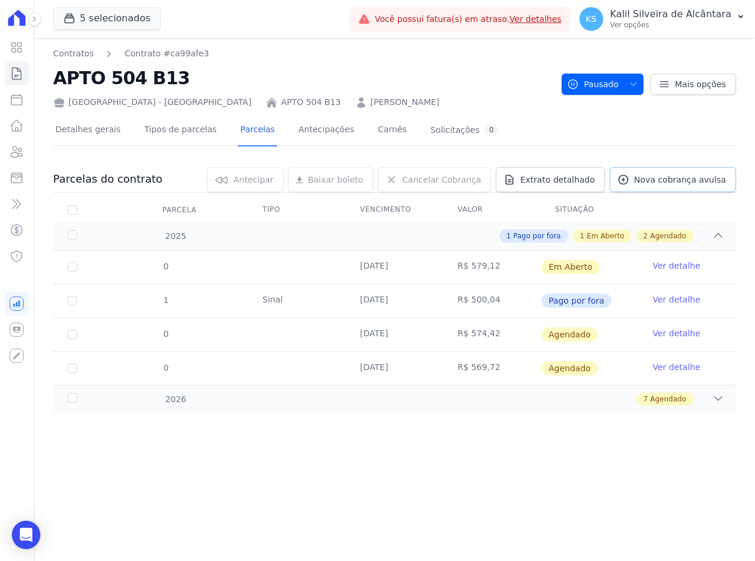
click at [692, 183] on span "Nova cobrança avulsa" at bounding box center [680, 180] width 92 height 12
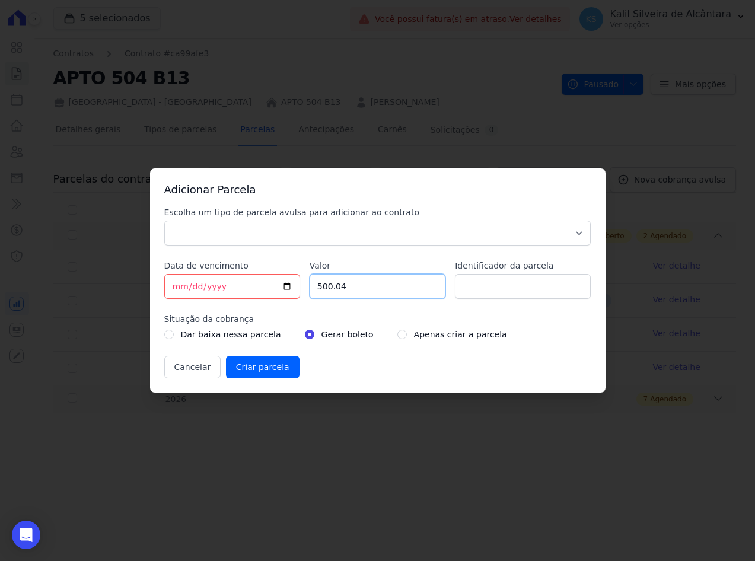
drag, startPoint x: 358, startPoint y: 288, endPoint x: 290, endPoint y: 297, distance: 68.1
click at [291, 297] on div "Escolha um tipo de parcela avulsa para adicionar ao contrato Parcela Normal Sin…" at bounding box center [377, 292] width 427 height 172
drag, startPoint x: 382, startPoint y: 273, endPoint x: 366, endPoint y: 287, distance: 21.0
click at [382, 273] on div "Valor 500.04" at bounding box center [378, 279] width 136 height 39
drag, startPoint x: 366, startPoint y: 287, endPoint x: 218, endPoint y: 287, distance: 148.3
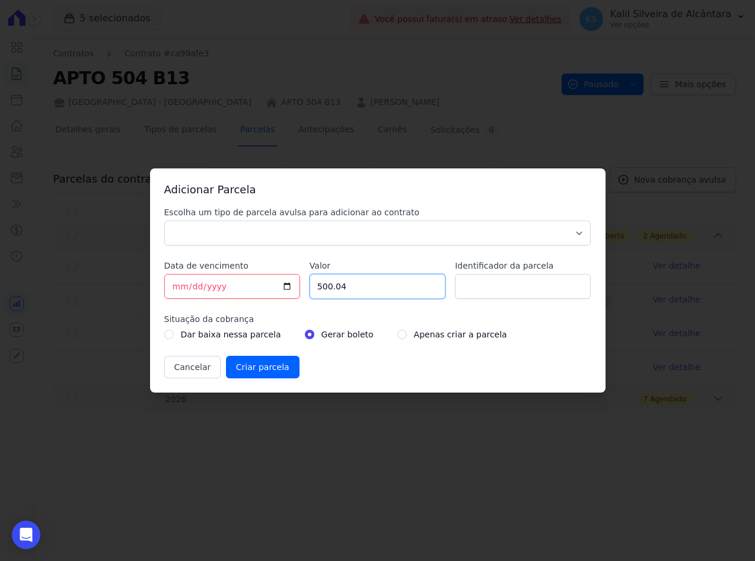
click at [218, 287] on div "Escolha um tipo de parcela avulsa para adicionar ao contrato Parcela Normal Sin…" at bounding box center [377, 292] width 427 height 172
paste input "32.1"
type input "532.1"
drag, startPoint x: 486, startPoint y: 285, endPoint x: 486, endPoint y: 293, distance: 7.7
click at [488, 285] on input "Identificador da parcela" at bounding box center [523, 286] width 136 height 25
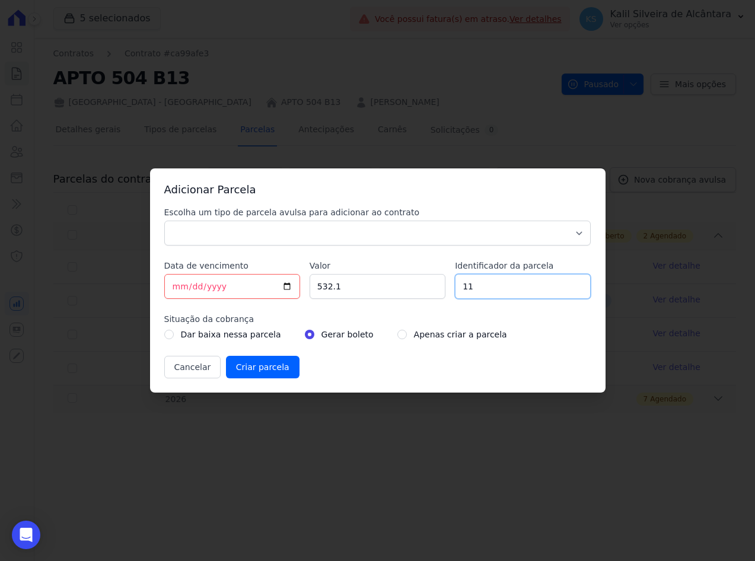
type input "11"
drag, startPoint x: 247, startPoint y: 227, endPoint x: 247, endPoint y: 233, distance: 6.0
click at [247, 227] on select "Parcela Normal Sinal Caução Intercalada Chaves Pré Chaves Pós Chaves Taxas Quit…" at bounding box center [377, 233] width 427 height 25
select select "standard"
click at [164, 221] on select "Parcela Normal Sinal Caução Intercalada Chaves Pré Chaves Pós Chaves Taxas Quit…" at bounding box center [377, 233] width 427 height 25
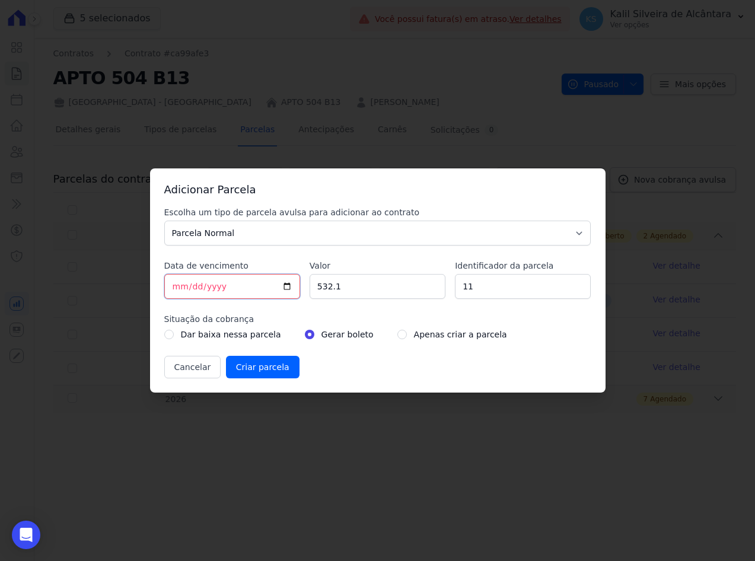
click at [172, 288] on input "[DATE]" at bounding box center [232, 286] width 136 height 25
type input "[DATE]"
type input "2026-08-10"
click at [397, 333] on input "radio" at bounding box center [401, 334] width 9 height 9
radio input "true"
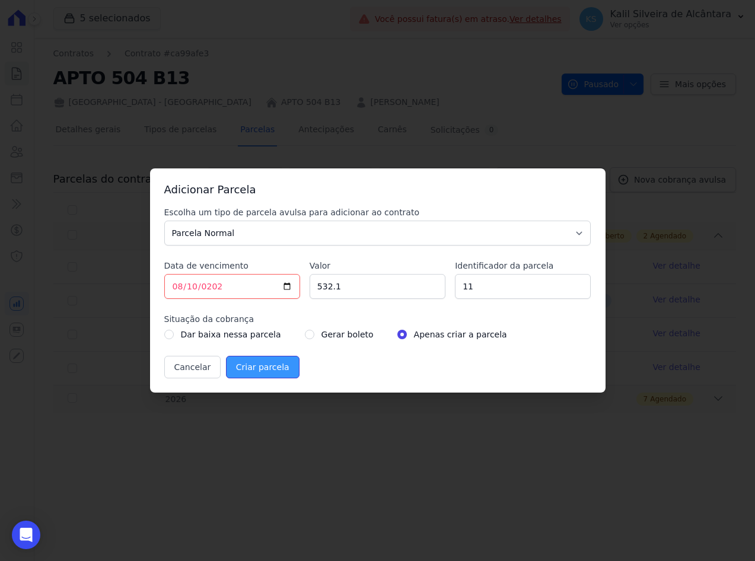
drag, startPoint x: 250, startPoint y: 366, endPoint x: 256, endPoint y: 365, distance: 6.0
click at [251, 366] on input "Criar parcela" at bounding box center [263, 367] width 74 height 23
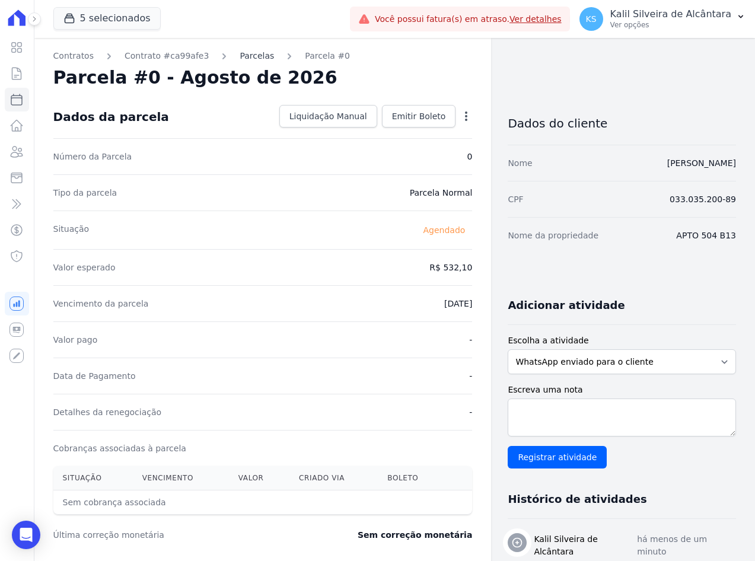
click at [240, 58] on link "Parcelas" at bounding box center [257, 56] width 34 height 12
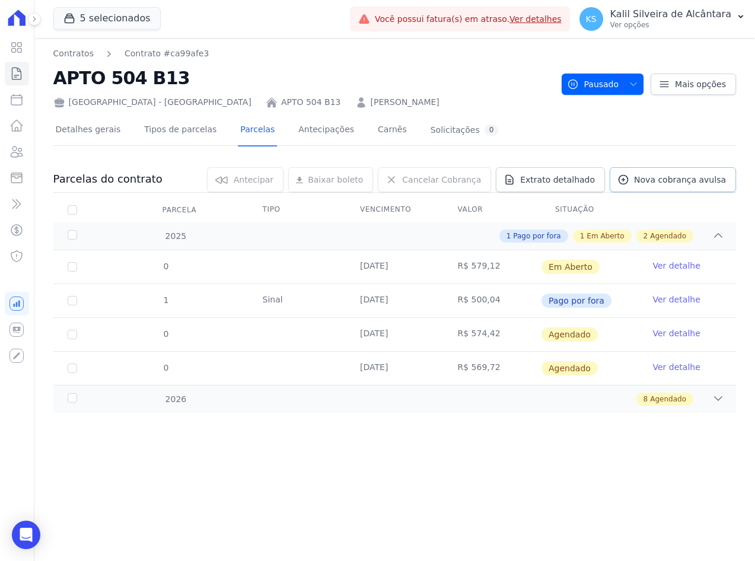
click at [709, 186] on link "Nova cobrança avulsa" at bounding box center [673, 179] width 126 height 25
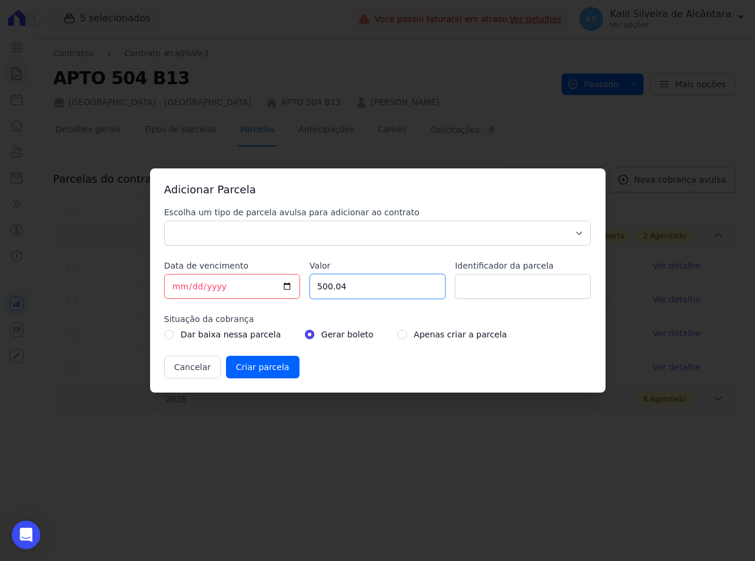
drag, startPoint x: 364, startPoint y: 282, endPoint x: 266, endPoint y: 292, distance: 99.1
click at [266, 292] on div "Escolha um tipo de parcela avulsa para adicionar ao contrato Parcela Normal Sin…" at bounding box center [377, 292] width 427 height 172
paste input "27."
type input "527.4"
click at [473, 284] on input "Identificador da parcela" at bounding box center [523, 286] width 136 height 25
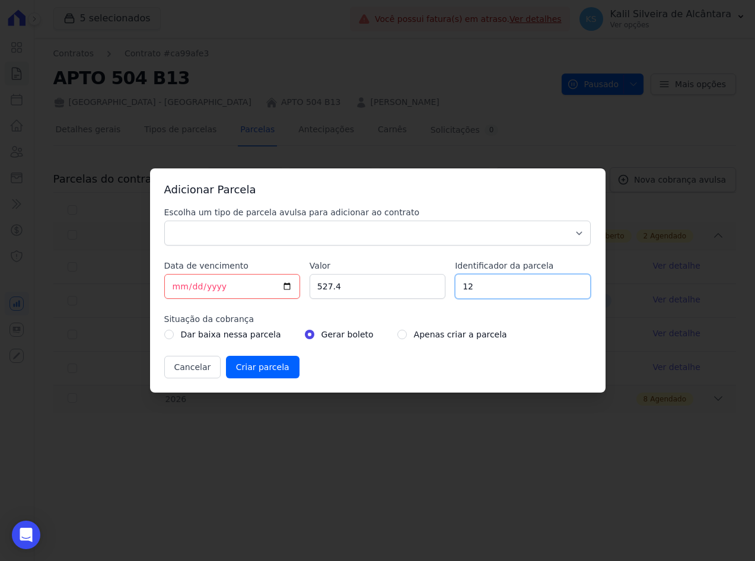
type input "12"
click at [212, 225] on select "Parcela Normal Sinal Caução Intercalada Chaves Pré Chaves Pós Chaves Taxas Quit…" at bounding box center [377, 233] width 427 height 25
click at [164, 221] on select "Parcela Normal Sinal Caução Intercalada Chaves Pré Chaves Pós Chaves Taxas Quit…" at bounding box center [377, 233] width 427 height 25
drag, startPoint x: 227, startPoint y: 234, endPoint x: 228, endPoint y: 247, distance: 13.1
click at [229, 236] on select "Parcela Normal Sinal Caução Intercalada Chaves Pré Chaves Pós Chaves Taxas Quit…" at bounding box center [377, 233] width 427 height 25
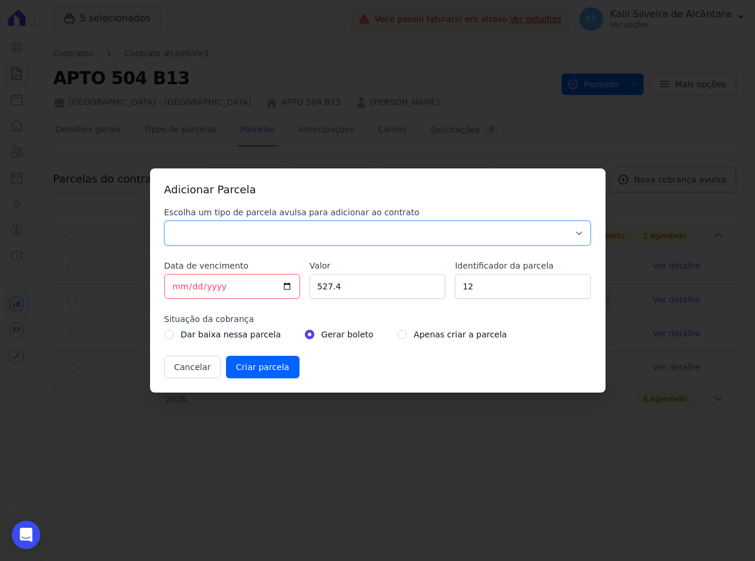
select select "standard"
click at [164, 221] on select "Parcela Normal Sinal Caução Intercalada Chaves Pré Chaves Pós Chaves Taxas Quit…" at bounding box center [377, 233] width 427 height 25
click at [177, 291] on input "[DATE]" at bounding box center [232, 286] width 136 height 25
type input "[DATE]"
type input "2026-09-10"
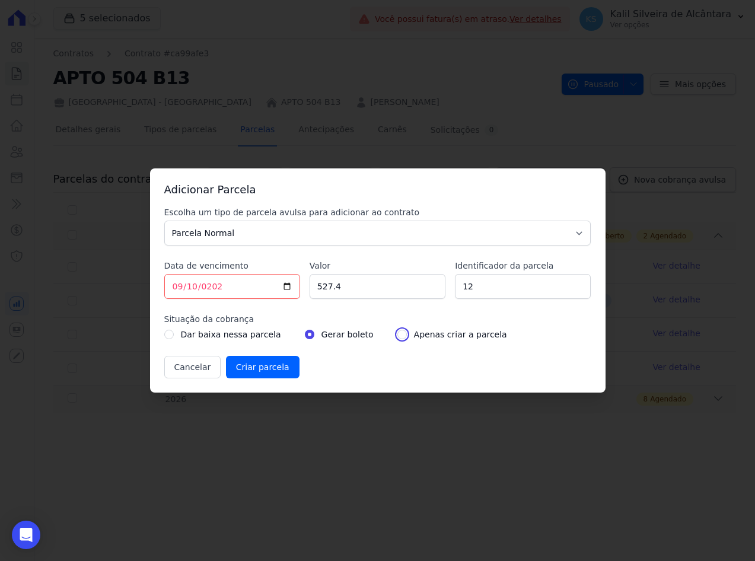
click at [397, 335] on input "radio" at bounding box center [401, 334] width 9 height 9
radio input "true"
click at [264, 364] on input "Criar parcela" at bounding box center [263, 367] width 74 height 23
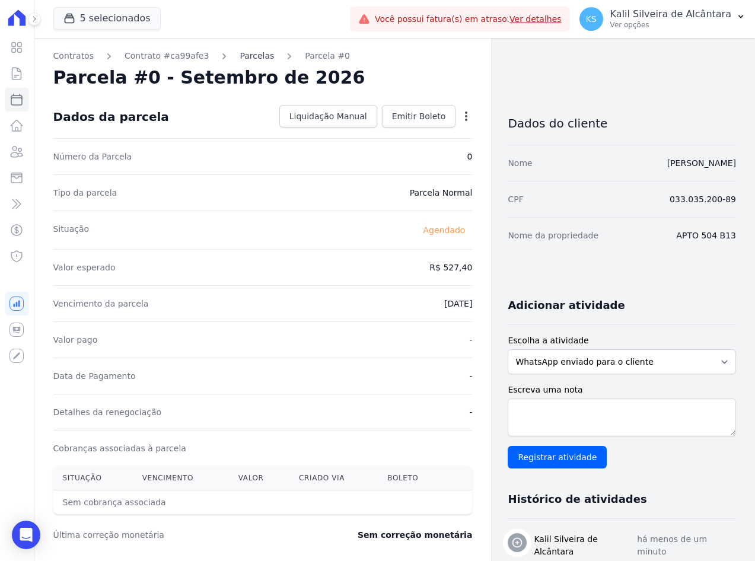
click at [245, 56] on link "Parcelas" at bounding box center [257, 56] width 34 height 12
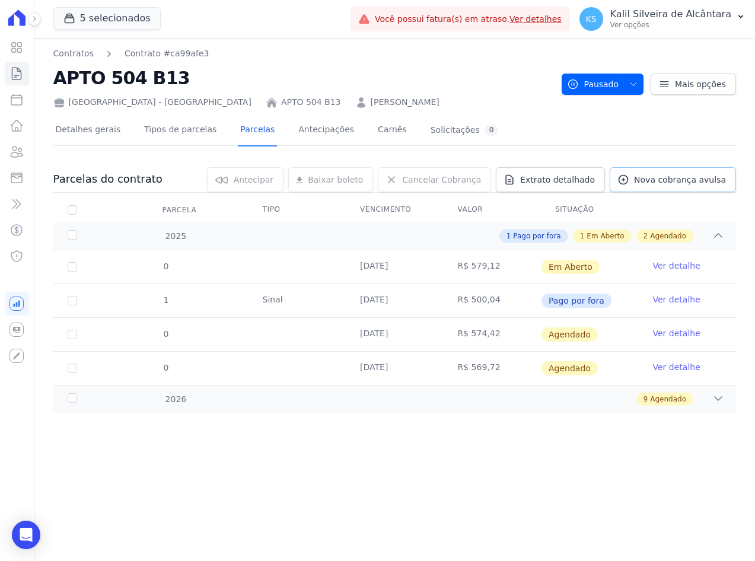
click at [671, 176] on span "Nova cobrança avulsa" at bounding box center [680, 180] width 92 height 12
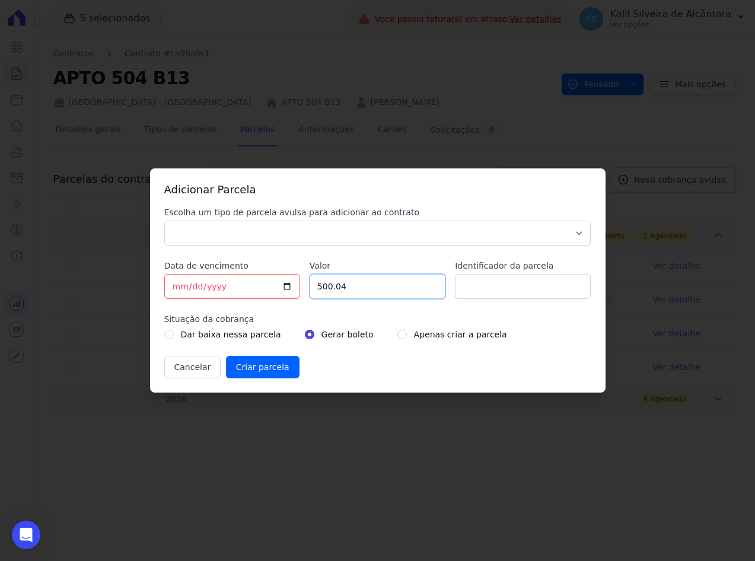
drag, startPoint x: 374, startPoint y: 287, endPoint x: 252, endPoint y: 287, distance: 121.6
click at [271, 287] on div "Escolha um tipo de parcela avulsa para adicionar ao contrato Parcela Normal Sin…" at bounding box center [377, 292] width 427 height 172
paste input "22.69"
drag, startPoint x: 363, startPoint y: 288, endPoint x: 218, endPoint y: 295, distance: 145.0
click at [227, 293] on div "Escolha um tipo de parcela avulsa para adicionar ao contrato Parcela Normal Sin…" at bounding box center [377, 292] width 427 height 172
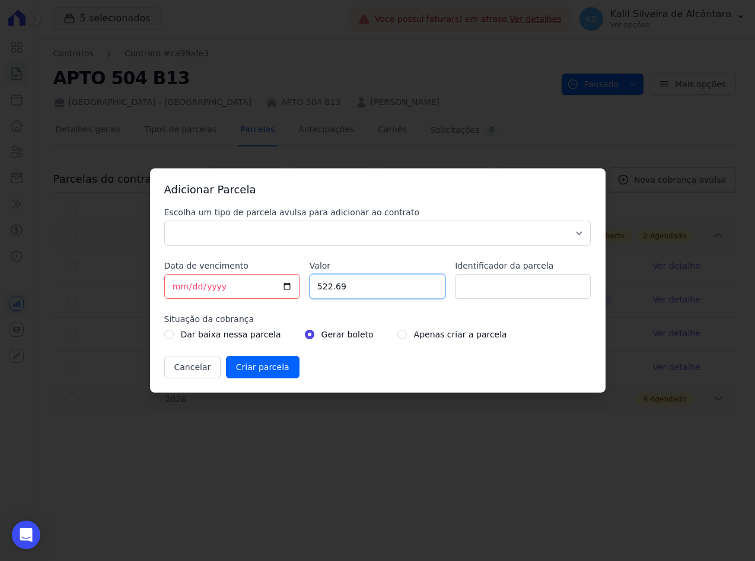
paste input "number"
type input "522.69"
click at [497, 295] on input "Identificador da parcela" at bounding box center [523, 286] width 136 height 25
type input "13"
click at [361, 234] on select "Parcela Normal Sinal Caução Intercalada Chaves Pré Chaves Pós Chaves Taxas Quit…" at bounding box center [377, 233] width 427 height 25
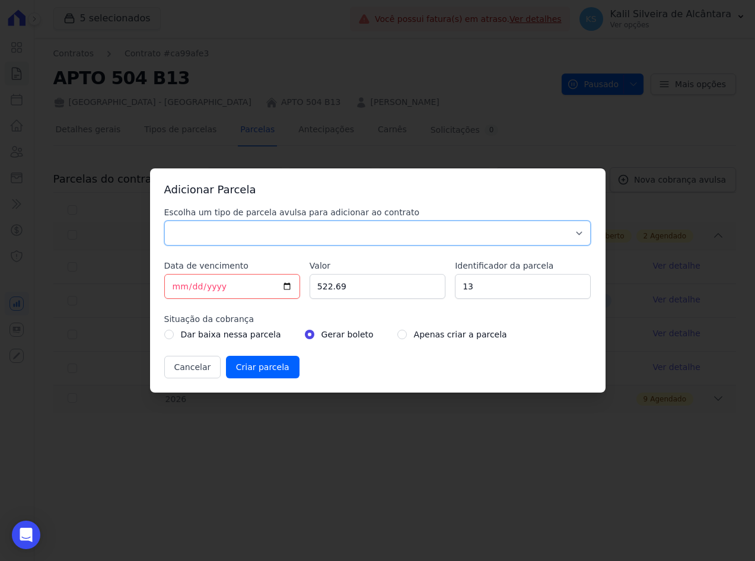
select select "standard"
click at [164, 221] on select "Parcela Normal Sinal Caução Intercalada Chaves Pré Chaves Pós Chaves Taxas Quit…" at bounding box center [377, 233] width 427 height 25
click at [177, 290] on input "[DATE]" at bounding box center [232, 286] width 136 height 25
type input "2026-10-10"
click at [397, 334] on input "radio" at bounding box center [401, 334] width 9 height 9
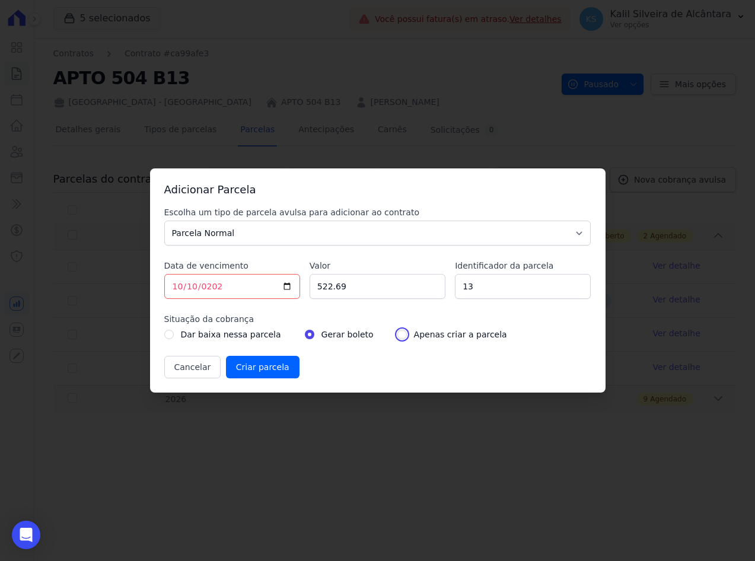
radio input "true"
click at [265, 366] on input "Criar parcela" at bounding box center [263, 367] width 74 height 23
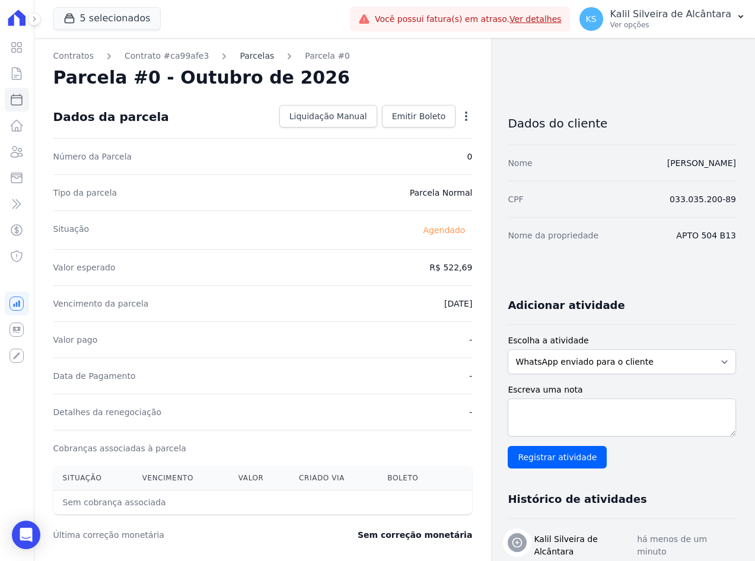
click at [240, 61] on link "Parcelas" at bounding box center [257, 56] width 34 height 12
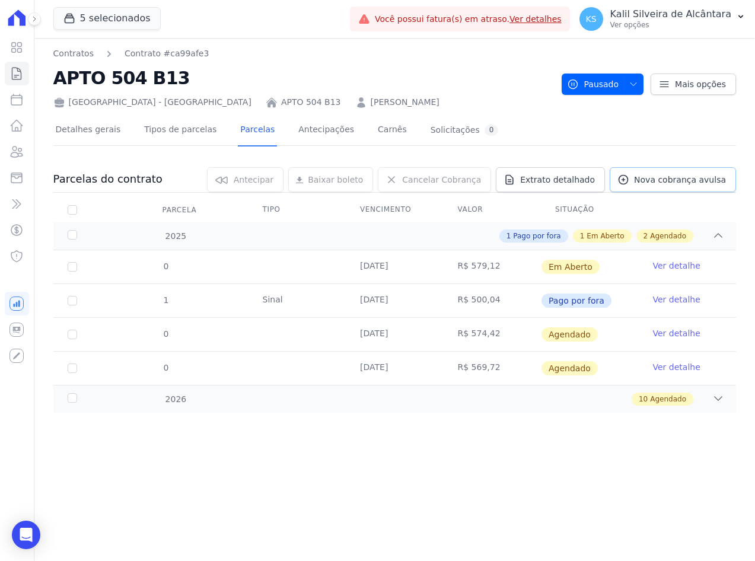
click at [666, 186] on link "Nova cobrança avulsa" at bounding box center [673, 179] width 126 height 25
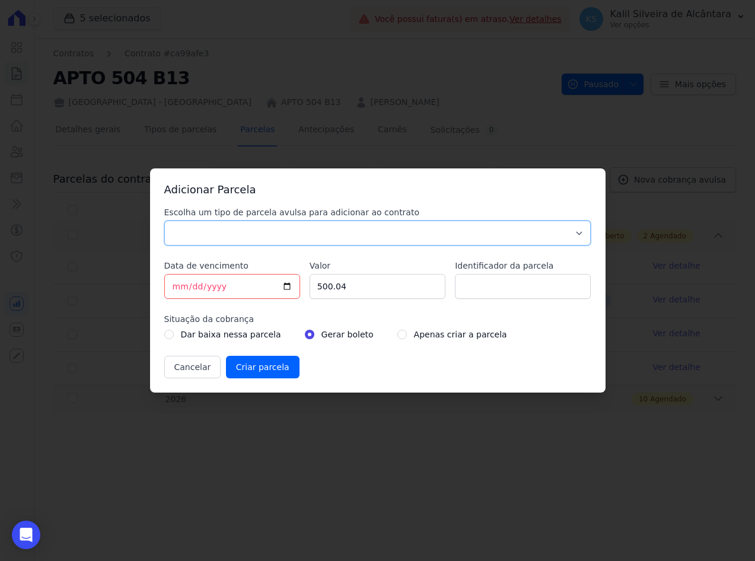
click at [266, 228] on select "Parcela Normal Sinal Caução Intercalada Chaves Pré Chaves Pós Chaves Taxas Quit…" at bounding box center [377, 233] width 427 height 25
select select "standard"
click at [164, 221] on select "Parcela Normal Sinal Caução Intercalada Chaves Pré Chaves Pós Chaves Taxas Quit…" at bounding box center [377, 233] width 427 height 25
click at [482, 295] on input "Identificador da parcela" at bounding box center [523, 286] width 136 height 25
type input "14"
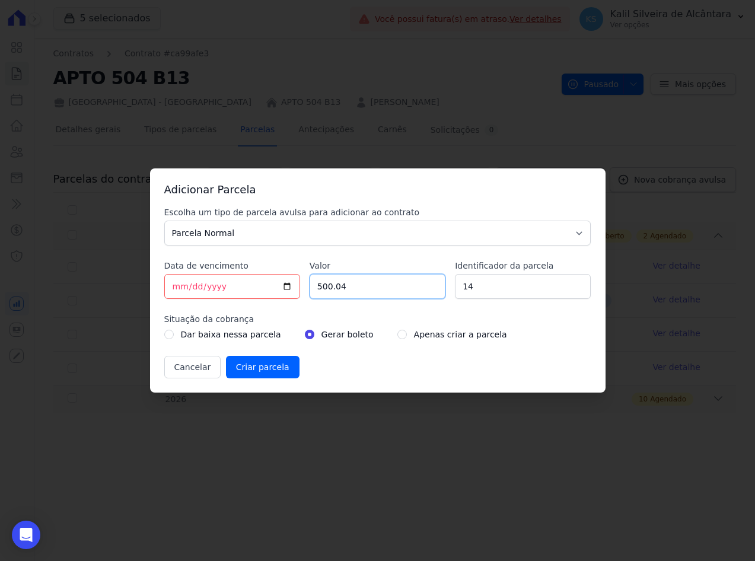
drag, startPoint x: 397, startPoint y: 275, endPoint x: 292, endPoint y: 297, distance: 107.7
click at [292, 297] on div "Escolha um tipo de parcela avulsa para adicionar ao contrato Parcela Normal Sin…" at bounding box center [377, 292] width 427 height 172
paste input "451.42"
type input "451.42"
click at [177, 288] on input "[DATE]" at bounding box center [232, 286] width 136 height 25
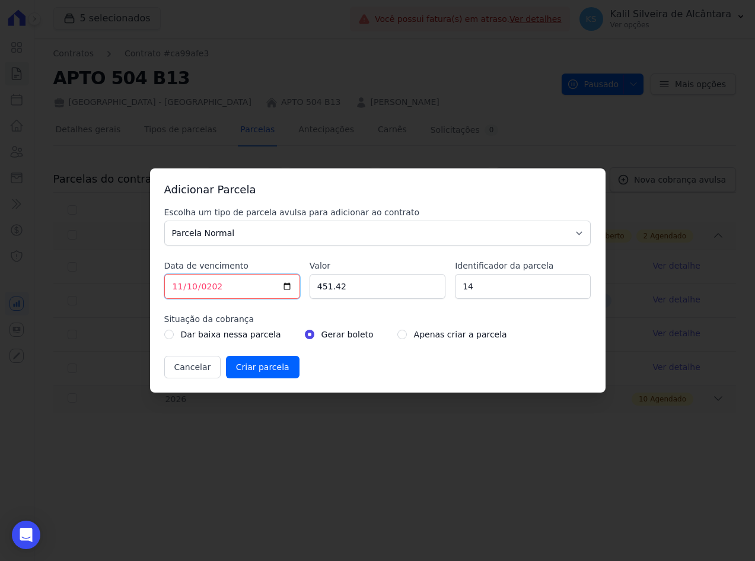
type input "2026-11-10"
click at [397, 335] on input "radio" at bounding box center [401, 334] width 9 height 9
radio input "true"
click at [260, 374] on input "Criar parcela" at bounding box center [263, 367] width 74 height 23
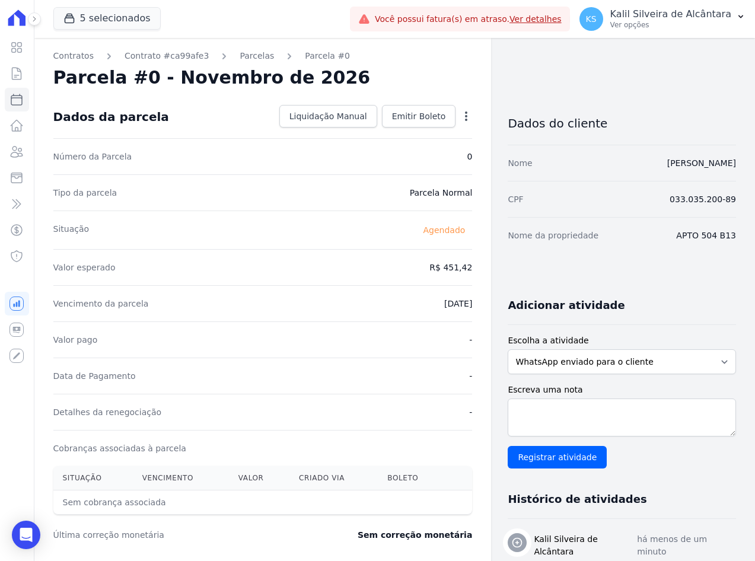
drag, startPoint x: 420, startPoint y: 86, endPoint x: 81, endPoint y: 78, distance: 339.4
click at [412, 86] on div "Parcela #0 - Novembro de 2026" at bounding box center [262, 77] width 419 height 21
click at [240, 56] on link "Parcelas" at bounding box center [257, 56] width 34 height 12
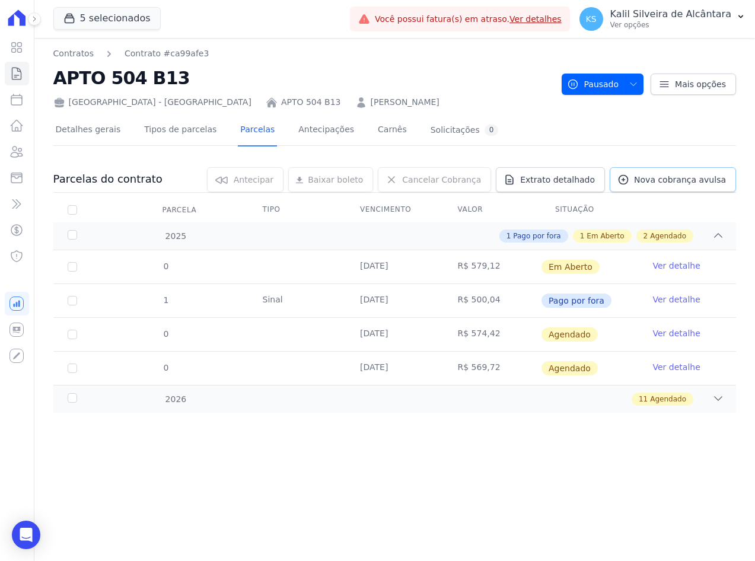
click at [681, 180] on span "Nova cobrança avulsa" at bounding box center [680, 180] width 92 height 12
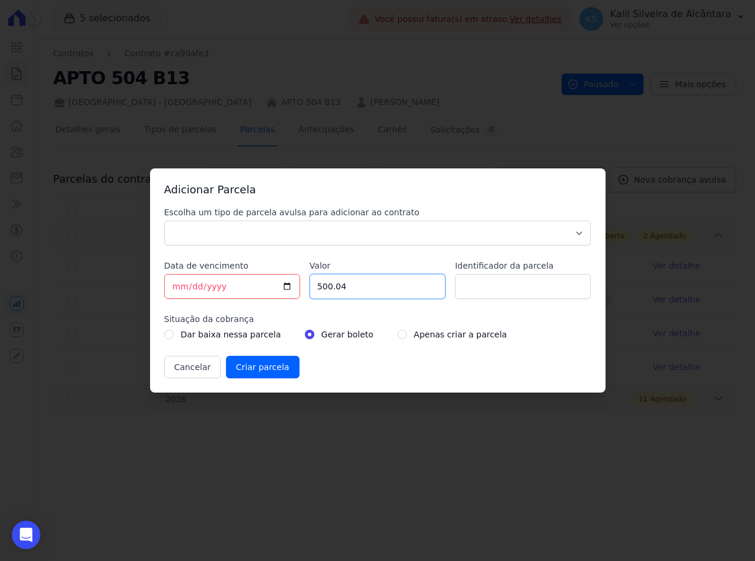
drag, startPoint x: 363, startPoint y: 294, endPoint x: 184, endPoint y: 293, distance: 179.2
click at [185, 293] on div "Escolha um tipo de parcela avulsa para adicionar ao contrato Parcela Normal Sin…" at bounding box center [377, 292] width 427 height 172
paste input "13.29"
type input "513.29"
click at [500, 286] on input "Identificador da parcela" at bounding box center [523, 286] width 136 height 25
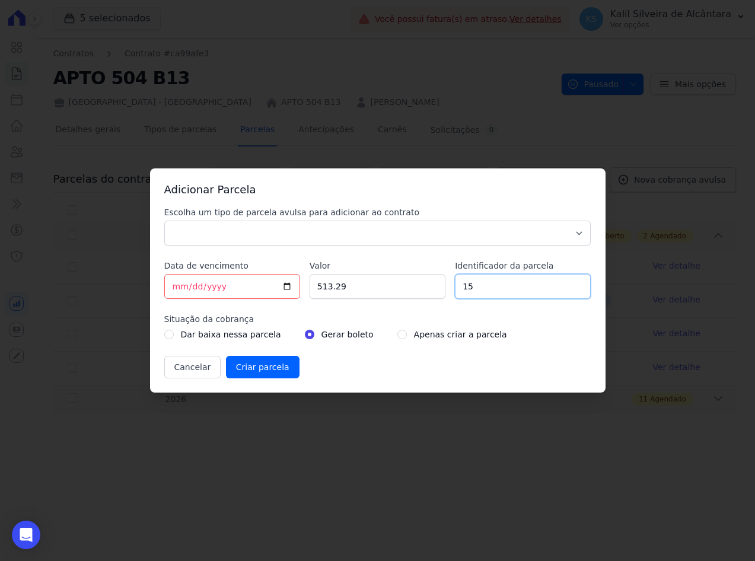
type input "15"
click at [229, 231] on select "Parcela Normal Sinal Caução Intercalada Chaves Pré Chaves Pós Chaves Taxas Quit…" at bounding box center [377, 233] width 427 height 25
select select "standard"
click at [164, 221] on select "Parcela Normal Sinal Caução Intercalada Chaves Pré Chaves Pós Chaves Taxas Quit…" at bounding box center [377, 233] width 427 height 25
click at [177, 287] on input "[DATE]" at bounding box center [232, 286] width 136 height 25
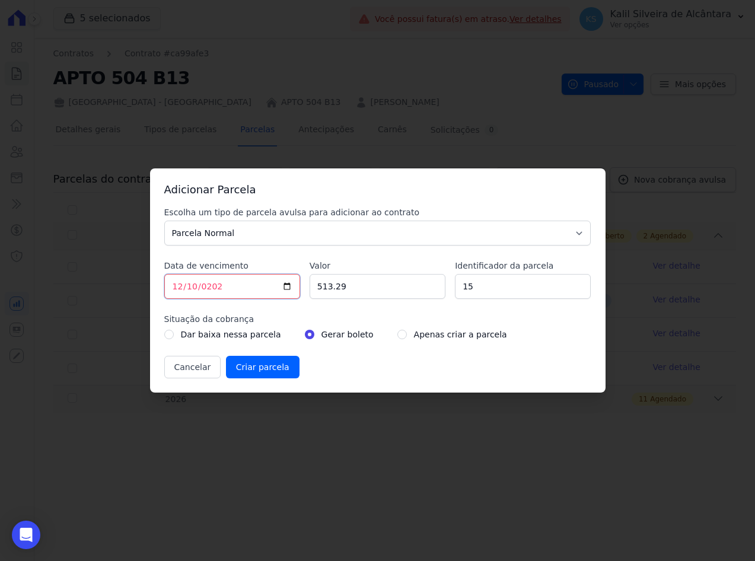
type input "2026-12-10"
click at [397, 334] on input "radio" at bounding box center [401, 334] width 9 height 9
radio input "true"
click at [251, 365] on input "Criar parcela" at bounding box center [263, 367] width 74 height 23
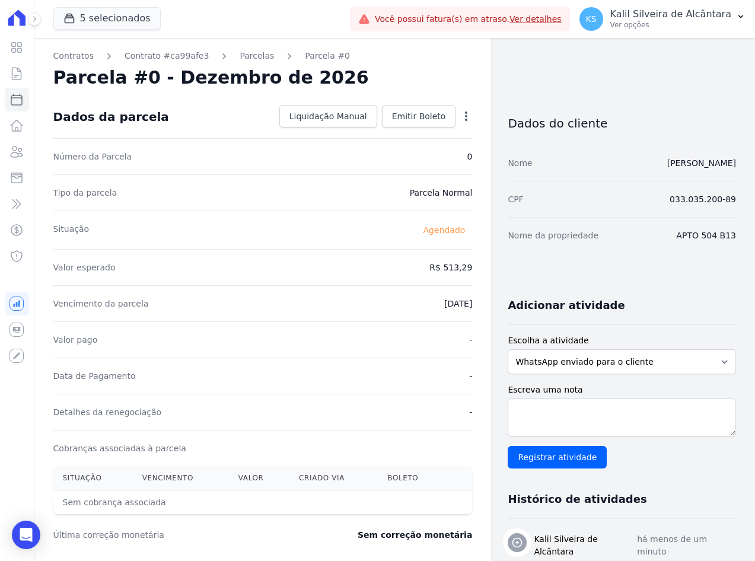
click at [403, 83] on div "Parcela #0 - Dezembro de 2026" at bounding box center [262, 77] width 419 height 21
click at [232, 71] on h2 "Parcela #0 - Dezembro de 2026" at bounding box center [211, 77] width 316 height 21
click at [240, 61] on link "Parcelas" at bounding box center [257, 56] width 34 height 12
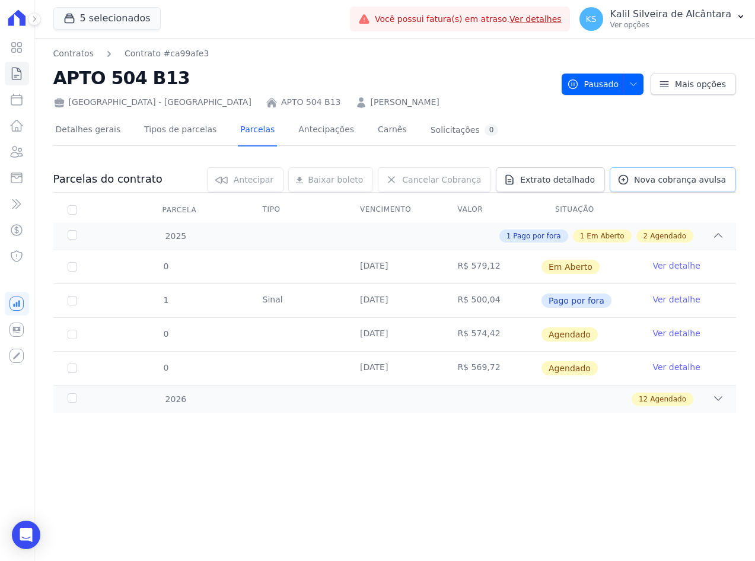
click at [674, 182] on span "Nova cobrança avulsa" at bounding box center [680, 180] width 92 height 12
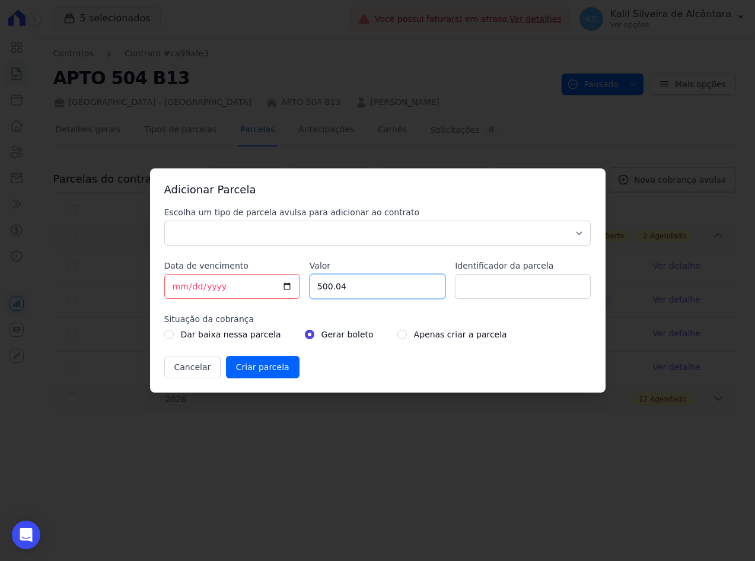
drag, startPoint x: 377, startPoint y: 291, endPoint x: 284, endPoint y: 299, distance: 93.5
click at [294, 297] on div "Escolha um tipo de parcela avulsa para adicionar ao contrato Parcela Normal Sin…" at bounding box center [377, 292] width 427 height 172
paste input "8.59"
type input "508.59"
click at [539, 292] on input "Identificador da parcela" at bounding box center [523, 286] width 136 height 25
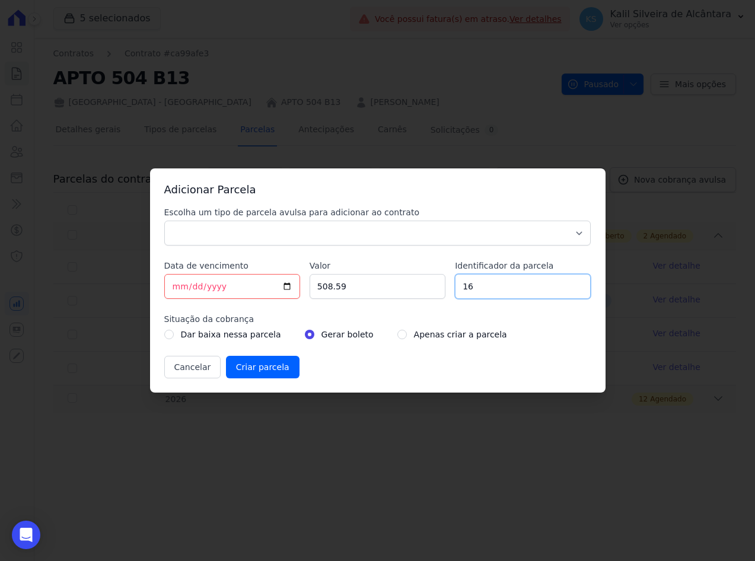
type input "16"
drag, startPoint x: 293, startPoint y: 228, endPoint x: 261, endPoint y: 242, distance: 35.1
click at [293, 228] on select "Parcela Normal Sinal Caução Intercalada Chaves Pré Chaves Pós Chaves Taxas Quit…" at bounding box center [377, 233] width 427 height 25
select select "standard"
click at [164, 221] on select "Parcela Normal Sinal Caução Intercalada Chaves Pré Chaves Pós Chaves Taxas Quit…" at bounding box center [377, 233] width 427 height 25
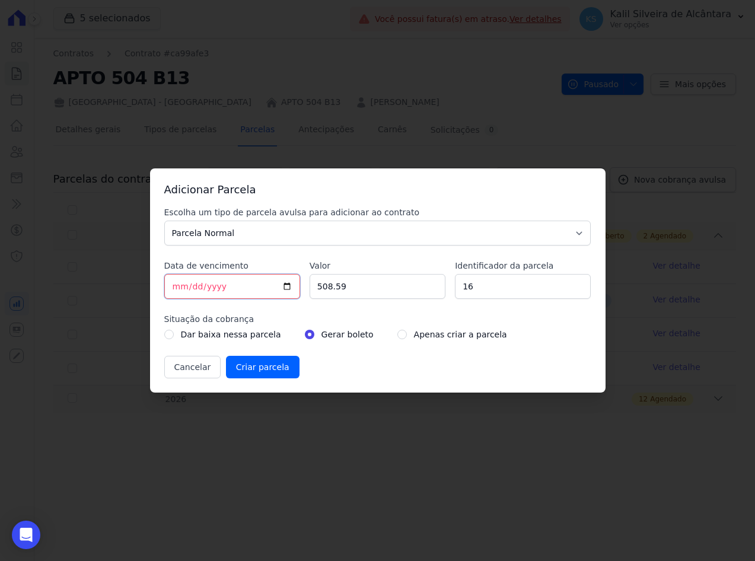
click at [171, 289] on input "[DATE]" at bounding box center [232, 286] width 136 height 25
type input "[DATE]"
type input "2027-01-10"
click at [397, 337] on div "Apenas criar a parcela" at bounding box center [452, 334] width 110 height 14
click at [397, 337] on input "radio" at bounding box center [401, 334] width 9 height 9
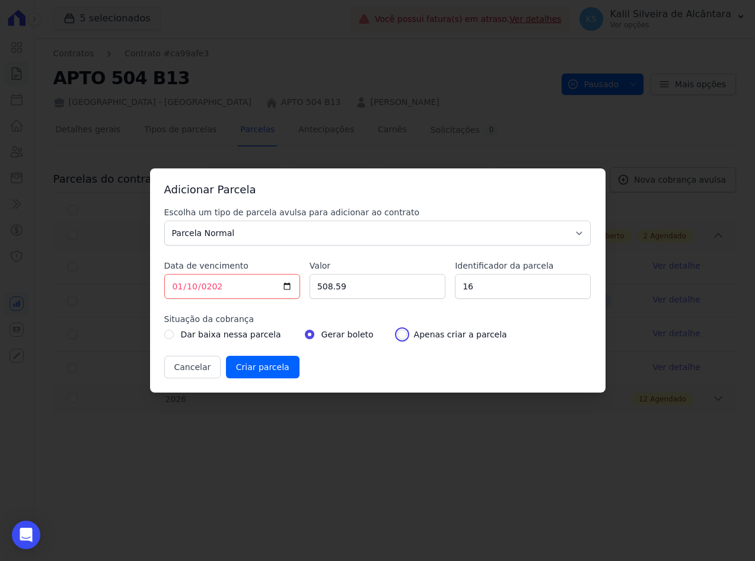
radio input "true"
click at [265, 368] on input "Criar parcela" at bounding box center [263, 367] width 74 height 23
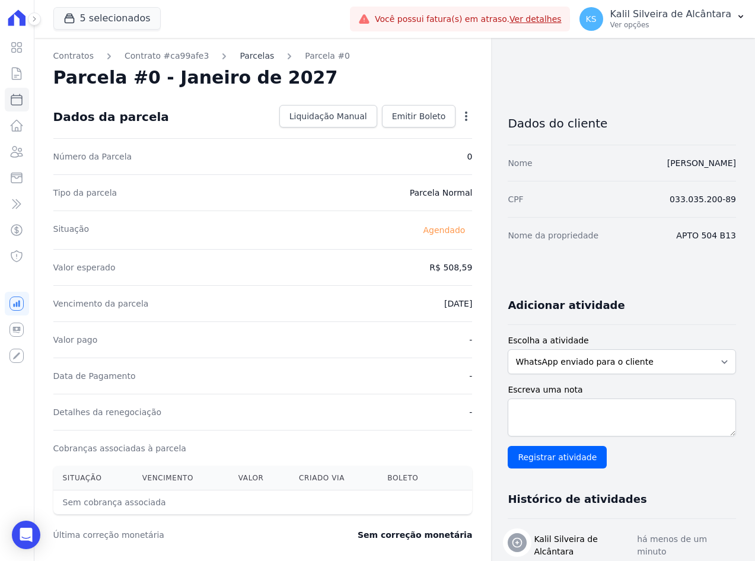
click at [250, 57] on link "Parcelas" at bounding box center [257, 56] width 34 height 12
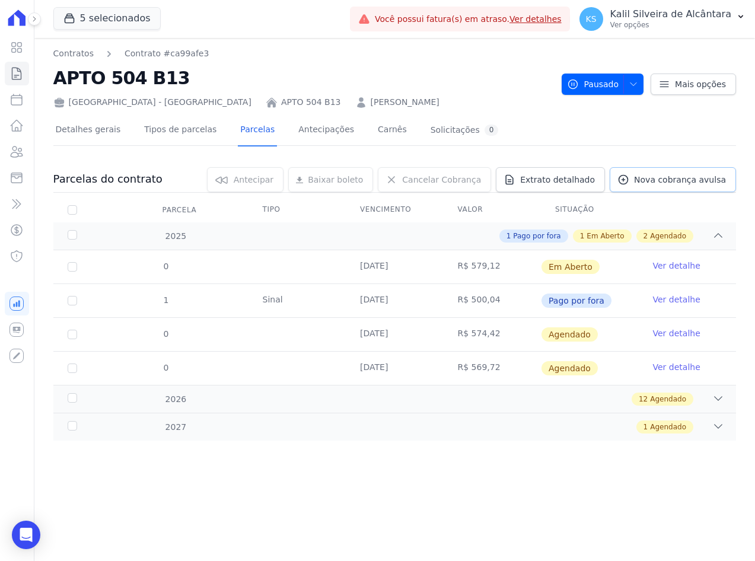
click at [642, 182] on link "Nova cobrança avulsa" at bounding box center [673, 179] width 126 height 25
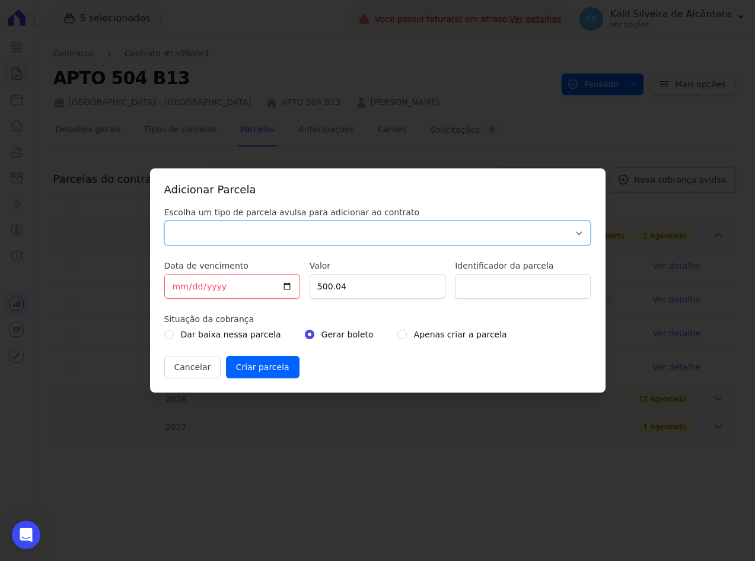
click at [268, 238] on select "Parcela Normal Sinal Caução Intercalada Chaves Pré Chaves Pós Chaves Taxas Quit…" at bounding box center [377, 233] width 427 height 25
click at [164, 221] on select "Parcela Normal Sinal Caução Intercalada Chaves Pré Chaves Pós Chaves Taxas Quit…" at bounding box center [377, 233] width 427 height 25
click at [243, 240] on select "Parcela Normal Sinal Caução Intercalada Chaves Pré Chaves Pós Chaves Taxas Quit…" at bounding box center [377, 233] width 427 height 25
select select "standard"
click at [164, 221] on select "Parcela Normal Sinal Caução Intercalada Chaves Pré Chaves Pós Chaves Taxas Quit…" at bounding box center [377, 233] width 427 height 25
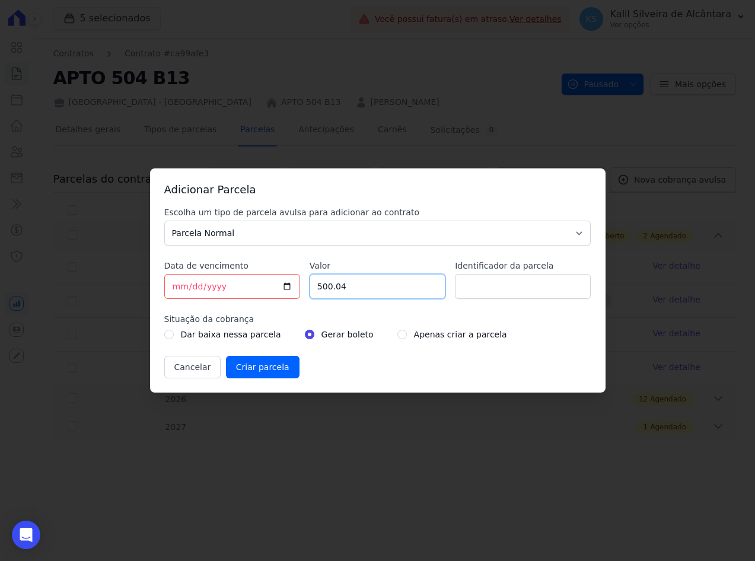
click at [447, 280] on div "Escolha um tipo de parcela avulsa para adicionar ao contrato Parcela Normal Sin…" at bounding box center [377, 292] width 427 height 172
click at [491, 301] on div "Escolha um tipo de parcela avulsa para adicionar ao contrato Parcela Normal Sin…" at bounding box center [377, 292] width 427 height 172
click at [491, 288] on input "Identificador da parcela" at bounding box center [523, 286] width 136 height 25
type input "17"
click at [361, 279] on input "500.04" at bounding box center [378, 286] width 136 height 25
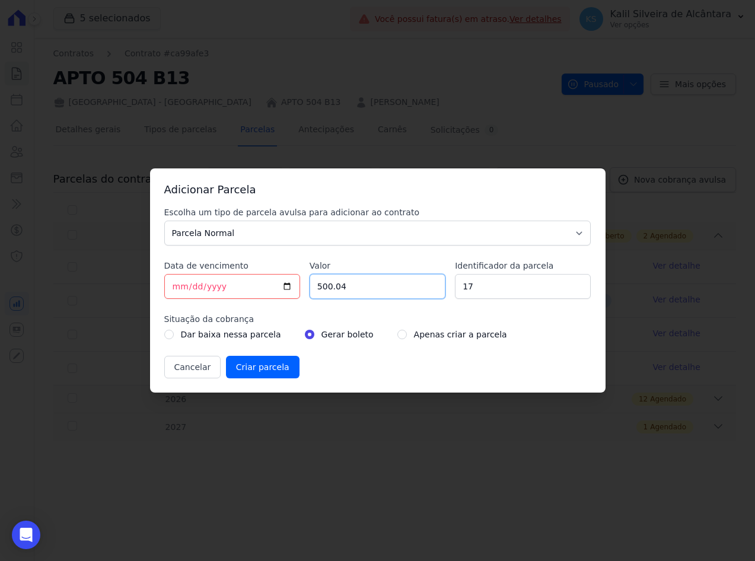
paste input "50388"
drag, startPoint x: 379, startPoint y: 284, endPoint x: 146, endPoint y: 300, distance: 233.6
click at [185, 290] on div "Escolha um tipo de parcela avulsa para adicionar ao contrato Parcela Normal Sin…" at bounding box center [377, 292] width 427 height 172
paste input "3."
type input "503.88"
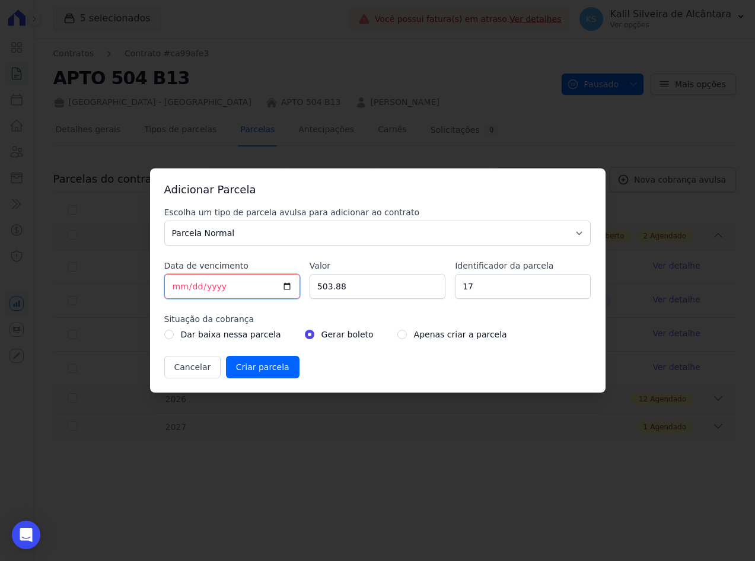
click at [176, 288] on input "[DATE]" at bounding box center [232, 286] width 136 height 25
type input "[DATE]"
type input "2027-02-10"
drag, startPoint x: 389, startPoint y: 335, endPoint x: 375, endPoint y: 343, distance: 16.0
click at [397, 335] on input "radio" at bounding box center [401, 334] width 9 height 9
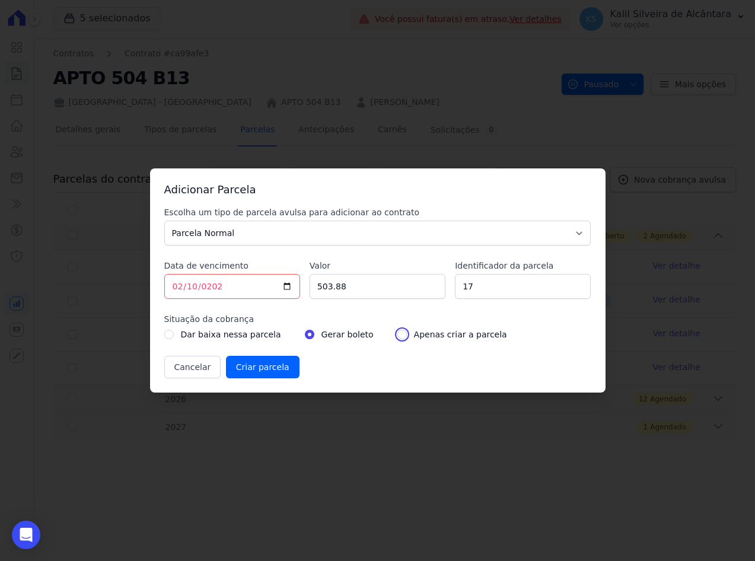
radio input "true"
click at [250, 359] on input "Criar parcela" at bounding box center [263, 367] width 74 height 23
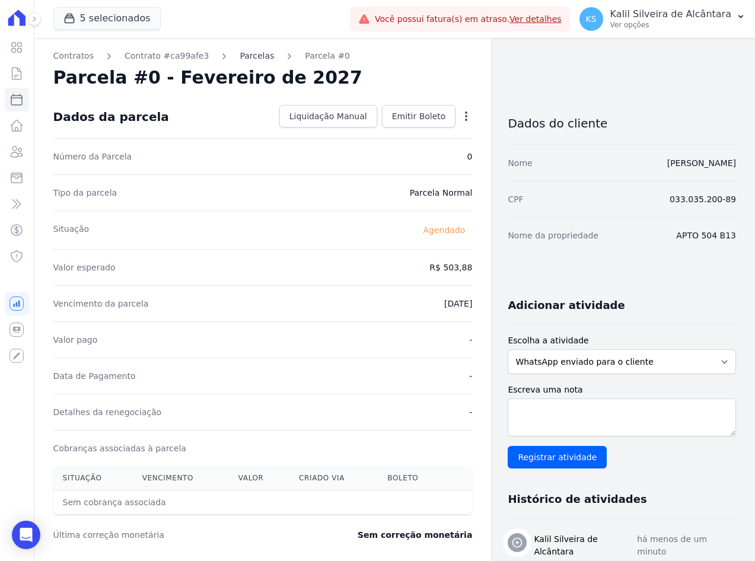
click at [251, 61] on link "Parcelas" at bounding box center [257, 56] width 34 height 12
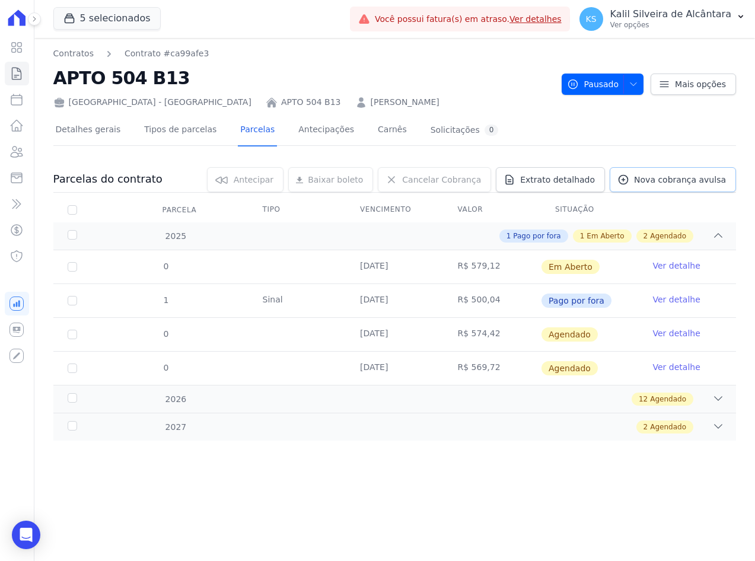
click at [699, 188] on link "Nova cobrança avulsa" at bounding box center [673, 179] width 126 height 25
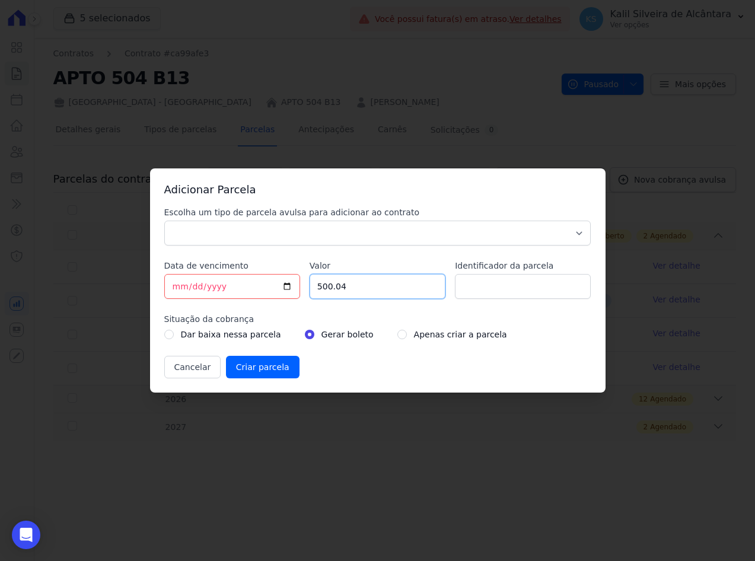
click at [278, 293] on div "Escolha um tipo de parcela avulsa para adicionar ao contrato Parcela Normal Sin…" at bounding box center [377, 292] width 427 height 172
paste input "499.18"
type input "499.18"
click at [502, 290] on input "Identificador da parcela" at bounding box center [523, 286] width 136 height 25
type input "18"
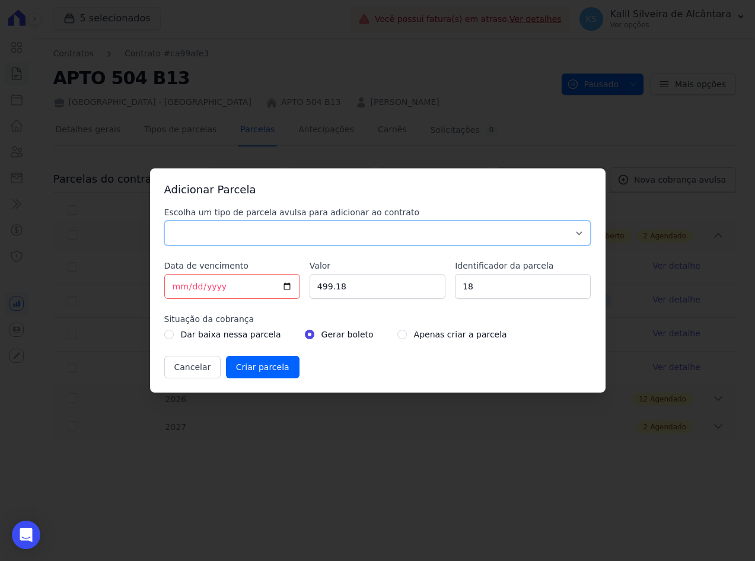
click at [328, 229] on select "Parcela Normal Sinal Caução Intercalada Chaves Pré Chaves Pós Chaves Taxas Quit…" at bounding box center [377, 233] width 427 height 25
select select "standard"
click at [164, 221] on select "Parcela Normal Sinal Caução Intercalada Chaves Pré Chaves Pós Chaves Taxas Quit…" at bounding box center [377, 233] width 427 height 25
click at [174, 288] on input "[DATE]" at bounding box center [232, 286] width 136 height 25
type input "[DATE]"
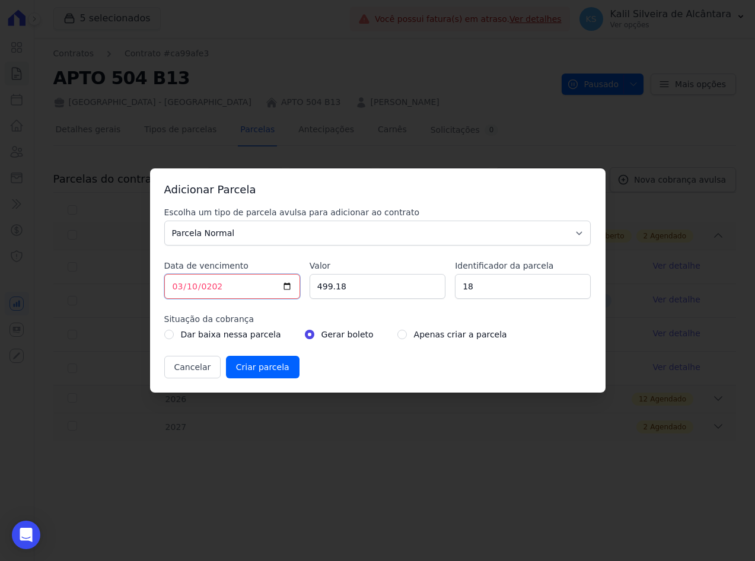
type input "2027-03-10"
click at [380, 333] on div "Dar baixa nessa parcela Gerar boleto Apenas criar a parcela" at bounding box center [377, 334] width 427 height 14
click at [397, 335] on input "radio" at bounding box center [401, 334] width 9 height 9
radio input "true"
click at [259, 367] on input "Criar parcela" at bounding box center [263, 367] width 74 height 23
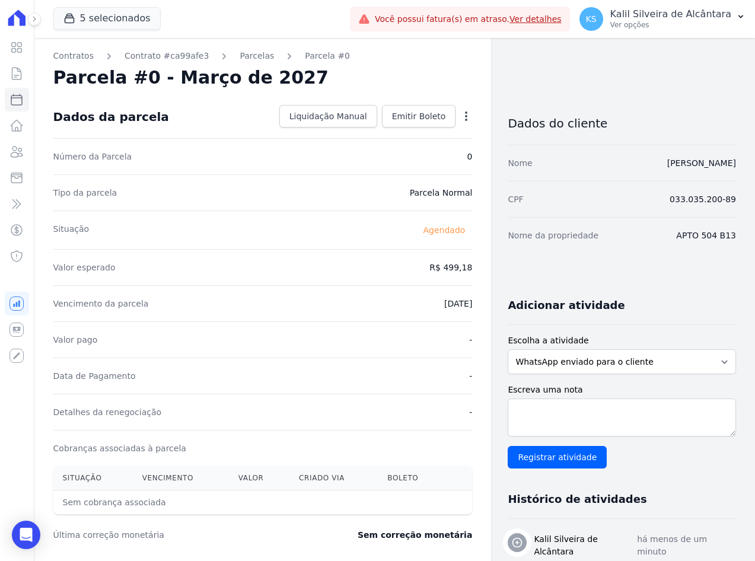
drag, startPoint x: 400, startPoint y: 145, endPoint x: 221, endPoint y: 121, distance: 180.7
click at [400, 145] on div "Número da Parcela 0" at bounding box center [262, 156] width 419 height 36
click at [247, 55] on link "Parcelas" at bounding box center [257, 56] width 34 height 12
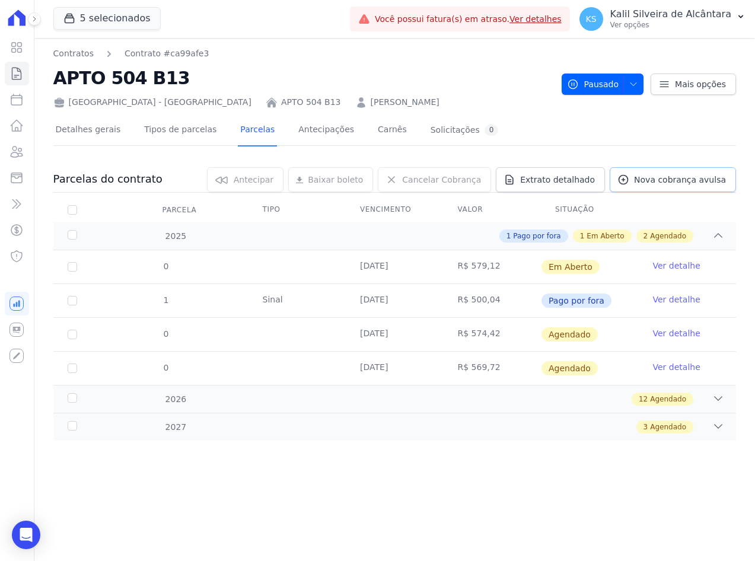
click at [649, 184] on span "Nova cobrança avulsa" at bounding box center [680, 180] width 92 height 12
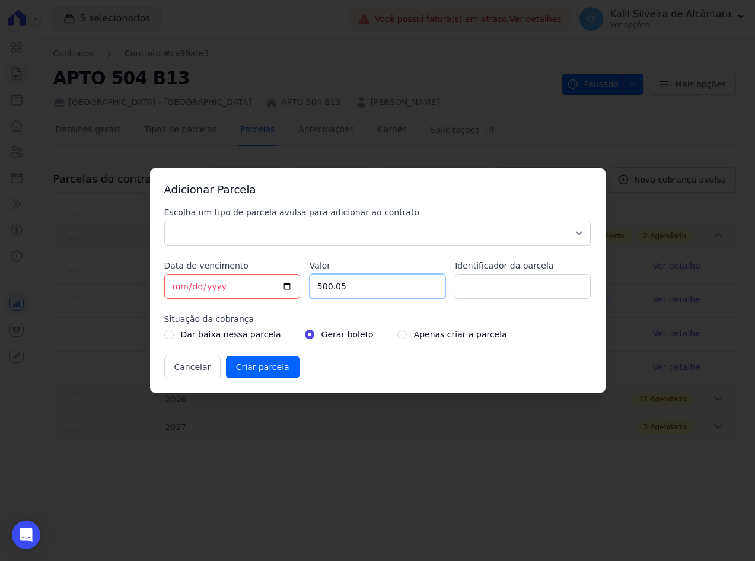
drag, startPoint x: 333, startPoint y: 283, endPoint x: 189, endPoint y: 290, distance: 143.7
click at [310, 289] on input "500.05" at bounding box center [378, 286] width 136 height 25
drag, startPoint x: 335, startPoint y: 291, endPoint x: 359, endPoint y: 291, distance: 24.9
click at [335, 291] on input "500.05" at bounding box center [378, 286] width 136 height 25
drag, startPoint x: 368, startPoint y: 290, endPoint x: 163, endPoint y: 296, distance: 204.7
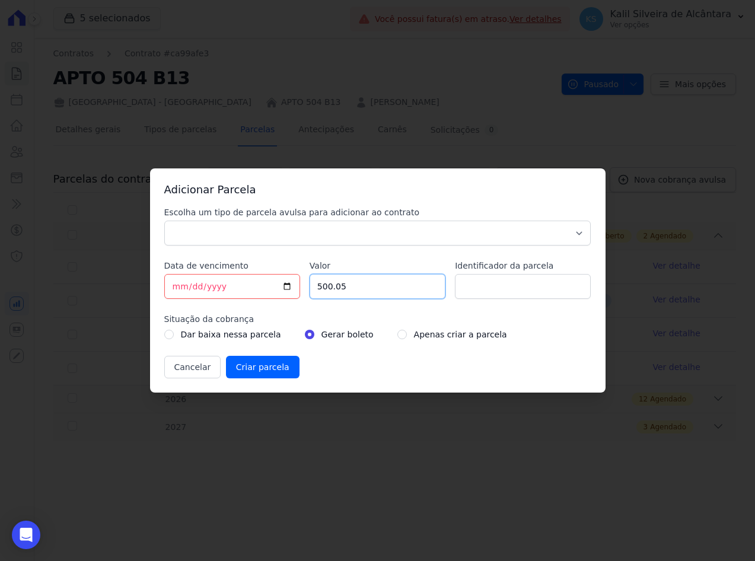
click at [125, 289] on div "Adicionar Parcela Escolha um tipo de parcela avulsa para adicionar ao contrato …" at bounding box center [377, 280] width 755 height 561
paste input "494.48"
type input "494.48"
click at [517, 288] on input "Identificador da parcela" at bounding box center [523, 286] width 136 height 25
type input "19"
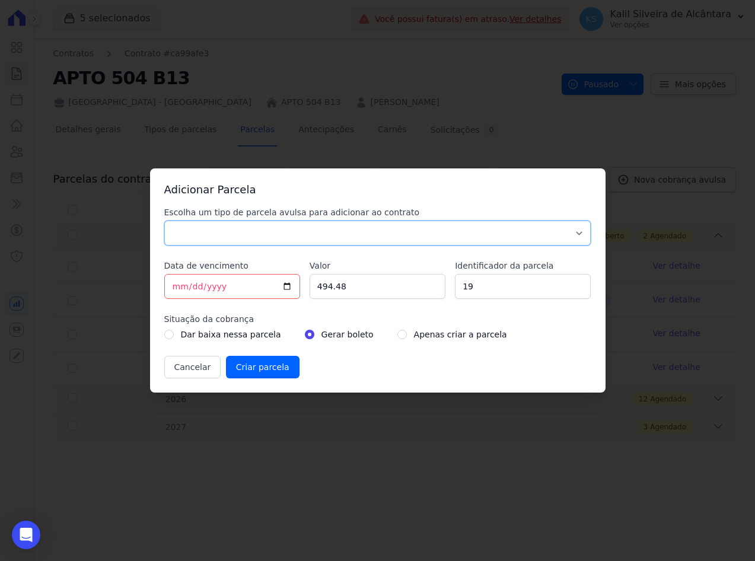
click at [310, 228] on select "Parcela Normal Sinal Caução Intercalada Chaves Pré Chaves Pós Chaves Taxas Quit…" at bounding box center [377, 233] width 427 height 25
select select "standard"
click at [164, 221] on select "Parcela Normal Sinal Caução Intercalada Chaves Pré Chaves Pós Chaves Taxas Quit…" at bounding box center [377, 233] width 427 height 25
click at [173, 287] on input "[DATE]" at bounding box center [232, 286] width 136 height 25
type input "[DATE]"
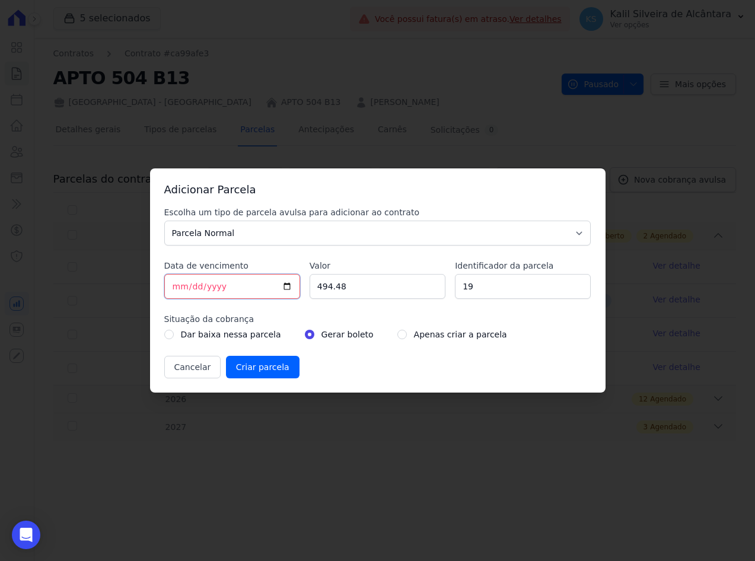
type input "2025-02-10"
click at [155, 304] on div "Adicionar Parcela Escolha um tipo de parcela avulsa para adicionar ao contrato …" at bounding box center [378, 280] width 456 height 224
click at [209, 287] on input "0027-02-10" at bounding box center [232, 286] width 136 height 25
type input "2027-02-10"
click at [419, 319] on label "Situação da cobrança" at bounding box center [377, 319] width 427 height 12
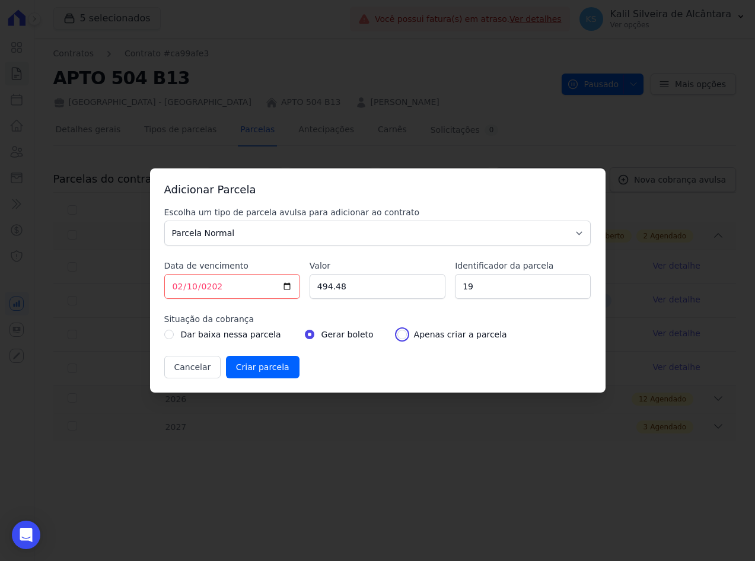
click at [397, 335] on input "radio" at bounding box center [401, 334] width 9 height 9
radio input "true"
click at [272, 365] on input "Criar parcela" at bounding box center [263, 367] width 74 height 23
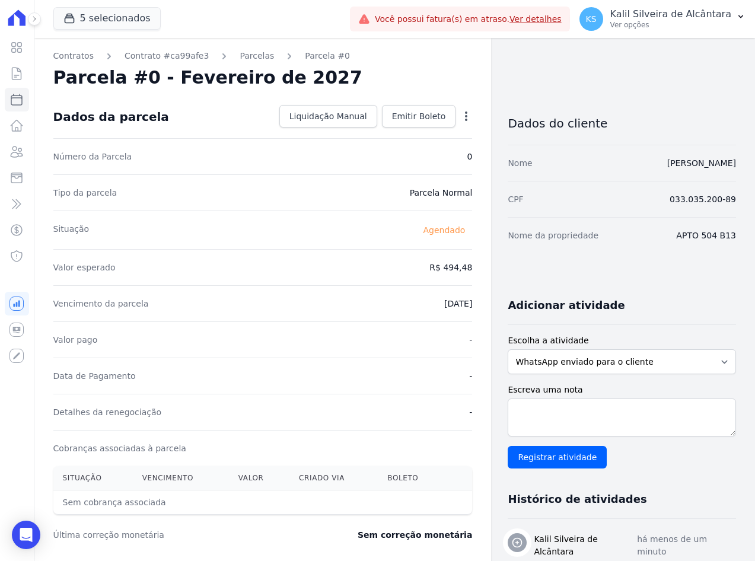
click at [244, 67] on h2 "Parcela #0 - Fevereiro de 2027" at bounding box center [207, 77] width 309 height 21
click at [240, 61] on link "Parcelas" at bounding box center [257, 56] width 34 height 12
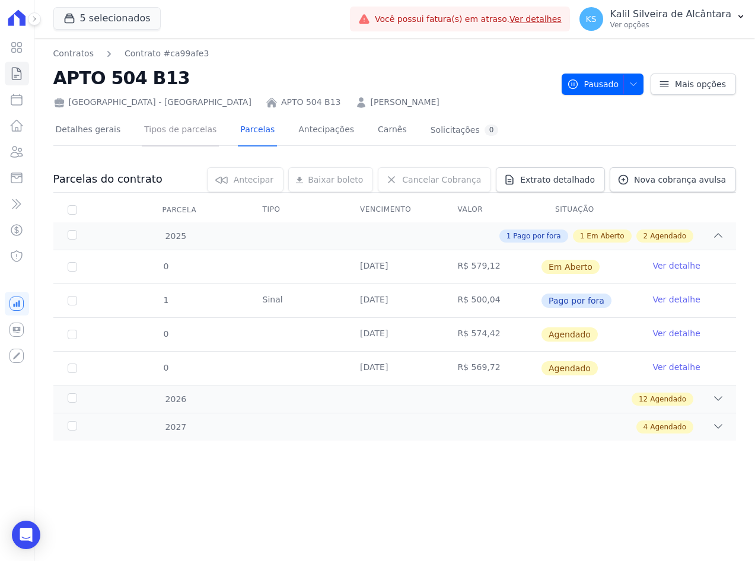
click at [169, 123] on link "Tipos de parcelas" at bounding box center [180, 130] width 77 height 31
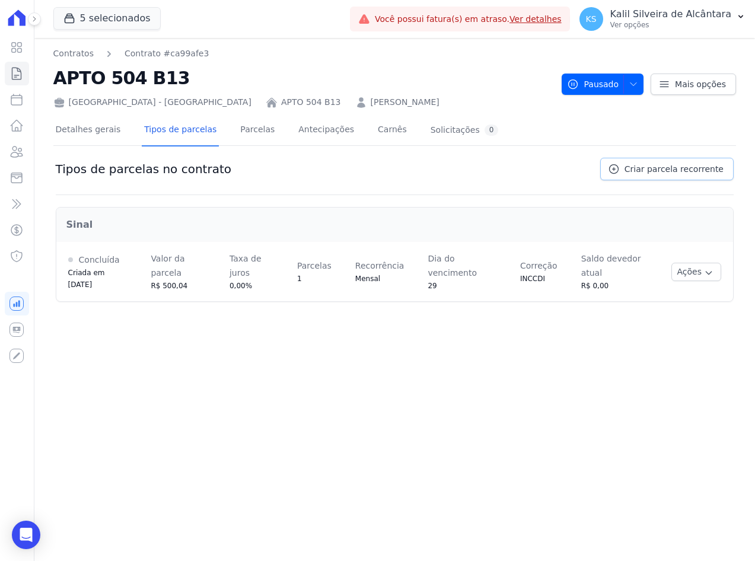
click at [676, 173] on span "Criar parcela recorrente" at bounding box center [674, 169] width 99 height 12
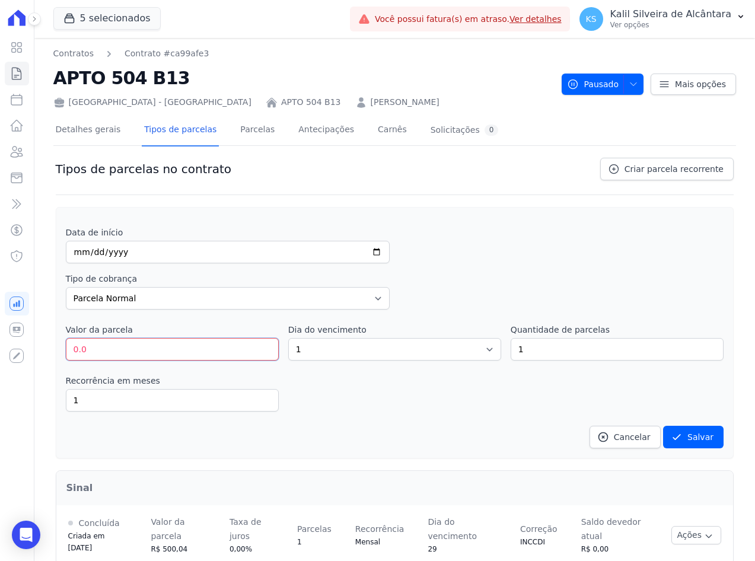
drag, startPoint x: 118, startPoint y: 349, endPoint x: 48, endPoint y: 361, distance: 70.9
click at [54, 360] on div "Tipos de parcelas no contrato Criar parcela recorrente Data de início Tipo de c…" at bounding box center [394, 364] width 683 height 419
paste input "400.0"
type input "400.00"
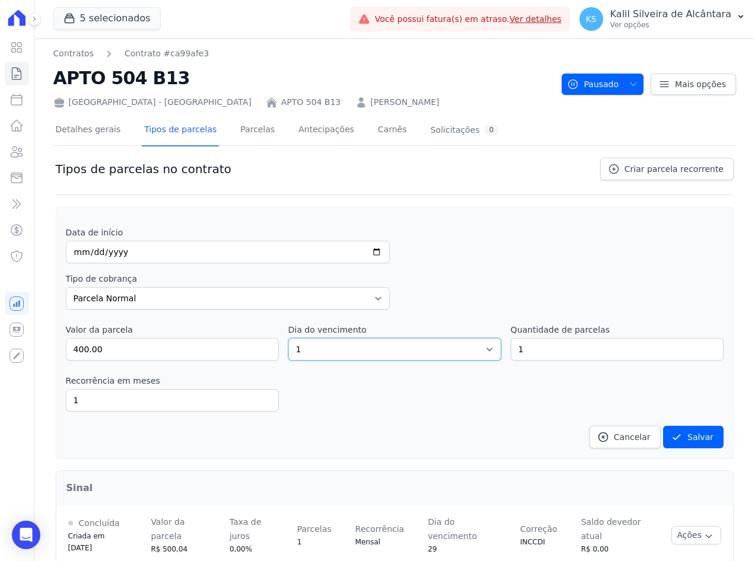
click at [376, 348] on select "1 2 3 4 5 6 7 8 9 10 11 12 13 14 15 16 17 18 19 20 21 22 23 24 25 26 27 28 29 3…" at bounding box center [394, 349] width 213 height 23
select select "10"
click at [288, 338] on select "1 2 3 4 5 6 7 8 9 10 11 12 13 14 15 16 17 18 19 20 21 22 23 24 25 26 27 28 29 3…" at bounding box center [394, 349] width 213 height 23
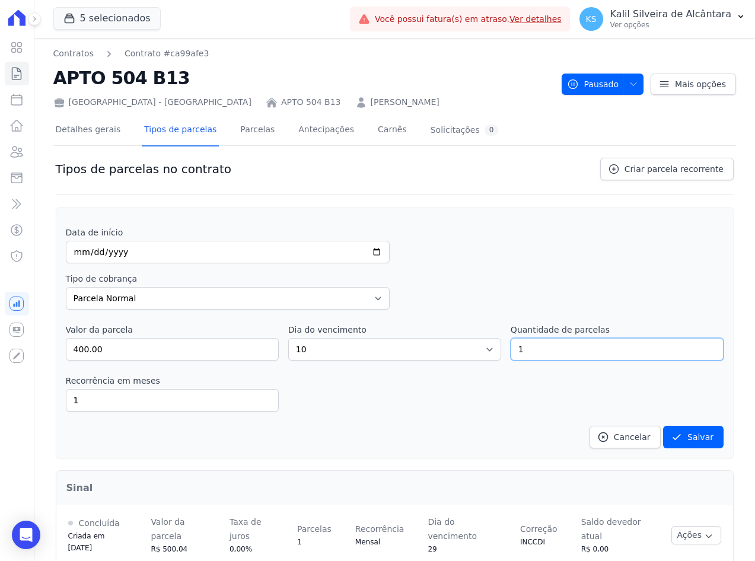
drag, startPoint x: 557, startPoint y: 347, endPoint x: 495, endPoint y: 352, distance: 62.5
click at [495, 352] on div "Valor da parcela 400.00 Dia do vencimento 1 2 3 4 5 6 7 8 9 10 11 12 13 14 15 1…" at bounding box center [395, 342] width 658 height 37
type input "101"
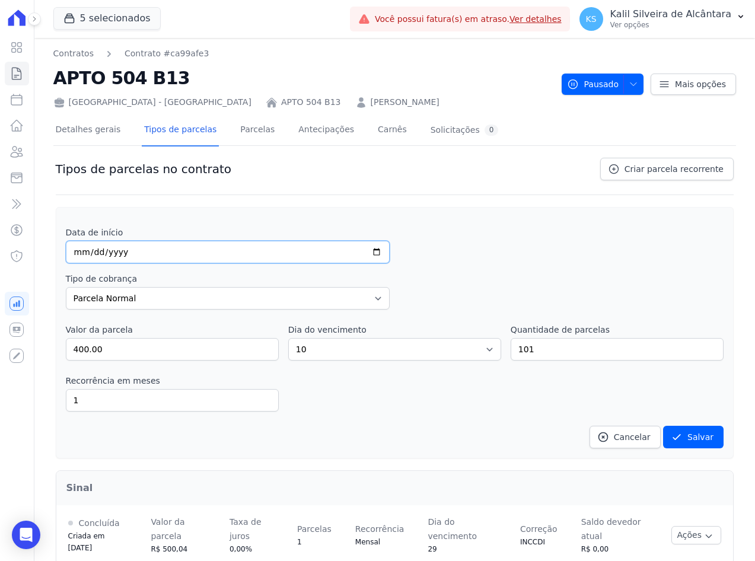
click at [80, 260] on input "date" at bounding box center [228, 252] width 324 height 23
type input "2025-05-10"
type input "2027-05-10"
click at [325, 405] on div "Recorrência em meses 1 in_advance" at bounding box center [395, 393] width 658 height 37
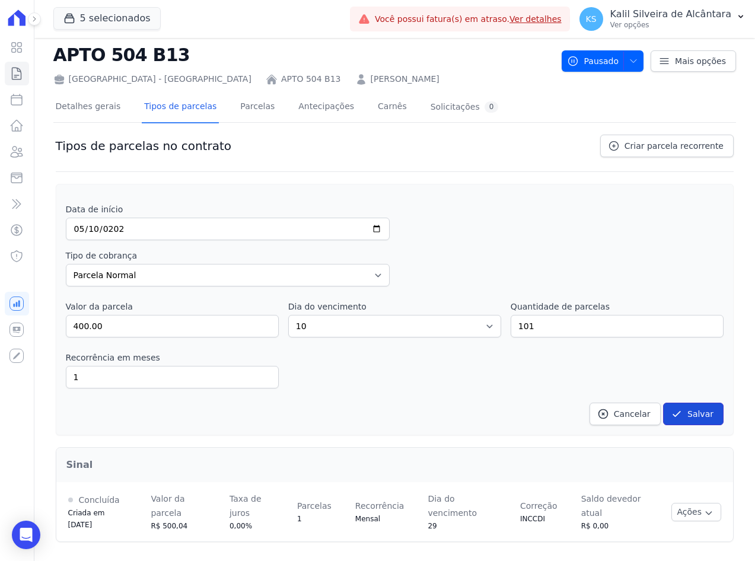
click at [688, 414] on button "Salvar" at bounding box center [693, 414] width 61 height 23
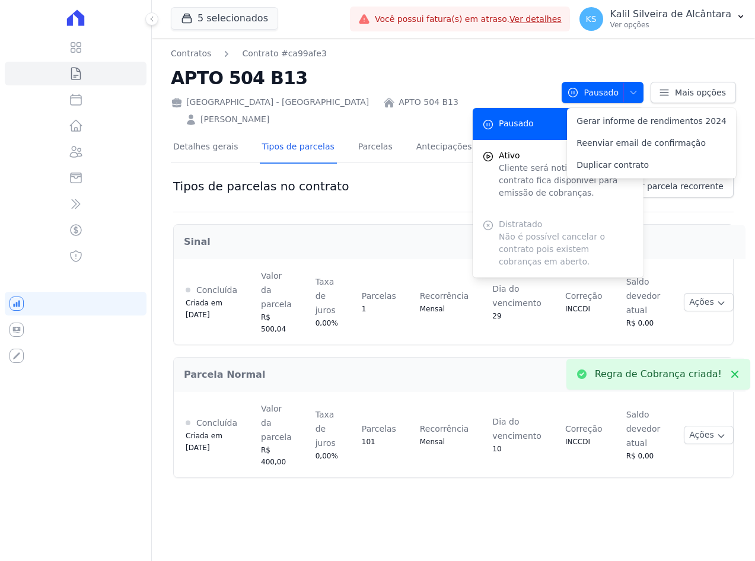
click at [318, 235] on h2 "Sinal" at bounding box center [460, 242] width 552 height 14
click at [356, 135] on link "Parcelas" at bounding box center [375, 147] width 39 height 31
click at [148, 19] on icon at bounding box center [151, 18] width 7 height 7
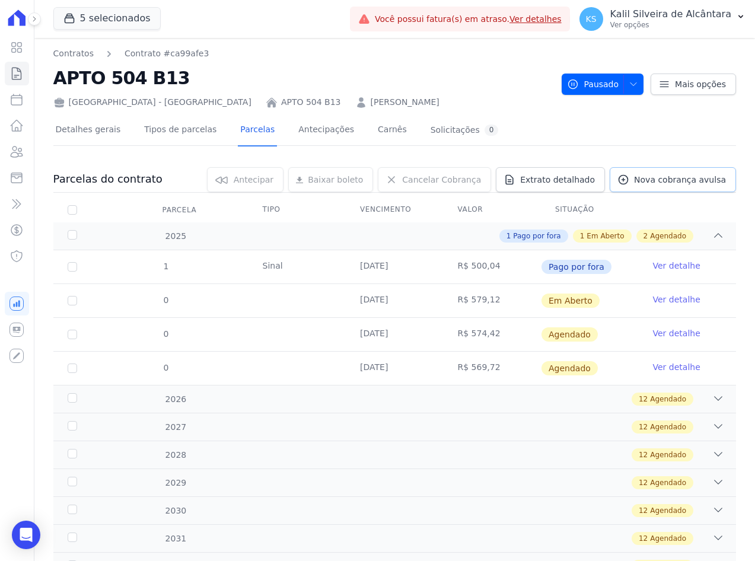
click at [663, 190] on link "Nova cobrança avulsa" at bounding box center [673, 179] width 126 height 25
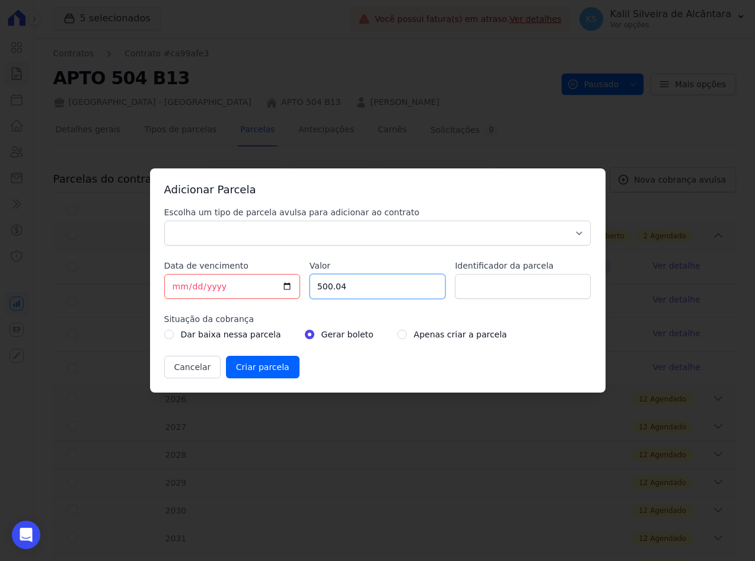
drag, startPoint x: 367, startPoint y: 296, endPoint x: 282, endPoint y: 295, distance: 85.4
click at [285, 295] on div "Escolha um tipo de parcela avulsa para adicionar ao contrato Parcela Normal Sin…" at bounding box center [377, 292] width 427 height 172
paste input "1.66880"
click at [174, 288] on input "[DATE]" at bounding box center [232, 286] width 136 height 25
drag, startPoint x: 357, startPoint y: 281, endPoint x: 298, endPoint y: 291, distance: 60.2
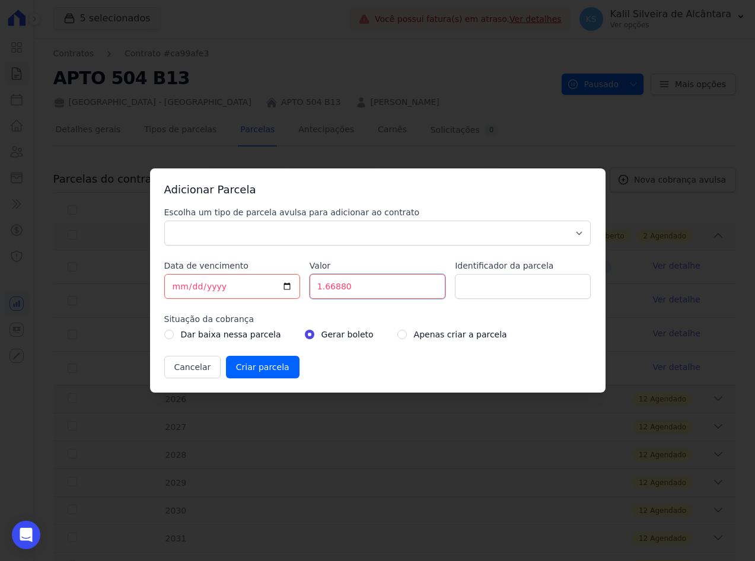
click at [300, 291] on div "Escolha um tipo de parcela avulsa para adicionar ao contrato Parcela Normal Sin…" at bounding box center [377, 292] width 427 height 172
paste input "1"
drag, startPoint x: 373, startPoint y: 291, endPoint x: 206, endPoint y: 291, distance: 167.3
click at [218, 291] on div "Escolha um tipo de parcela avulsa para adicionar ao contrato Parcela Normal Sin…" at bounding box center [377, 292] width 427 height 172
type input "1668.80"
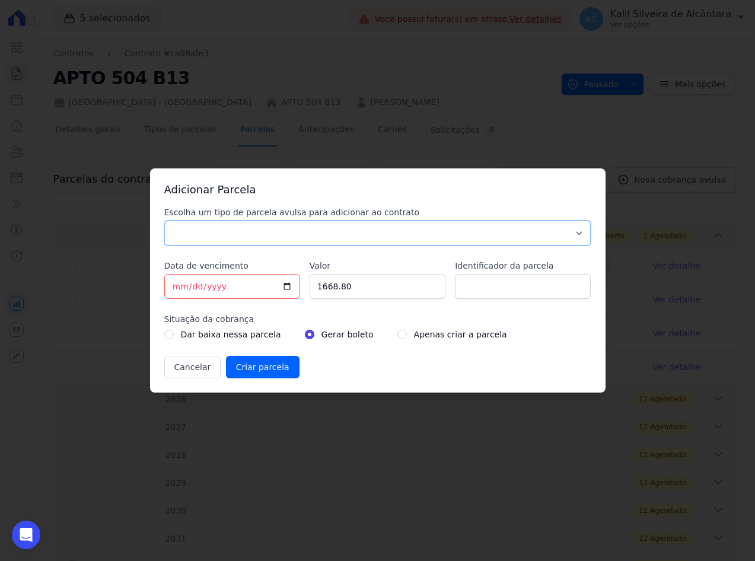
click at [221, 232] on select "Parcela Normal Sinal Caução Intercalada Chaves Pré Chaves Pós Chaves Taxas Quit…" at bounding box center [377, 233] width 427 height 25
select select "interleaved"
click at [164, 221] on select "Parcela Normal Sinal Caução Intercalada Chaves Pré Chaves Pós Chaves Taxas Quit…" at bounding box center [377, 233] width 427 height 25
click at [484, 289] on input "Identificador da parcela" at bounding box center [523, 286] width 136 height 25
click at [174, 290] on input "[DATE]" at bounding box center [232, 286] width 136 height 25
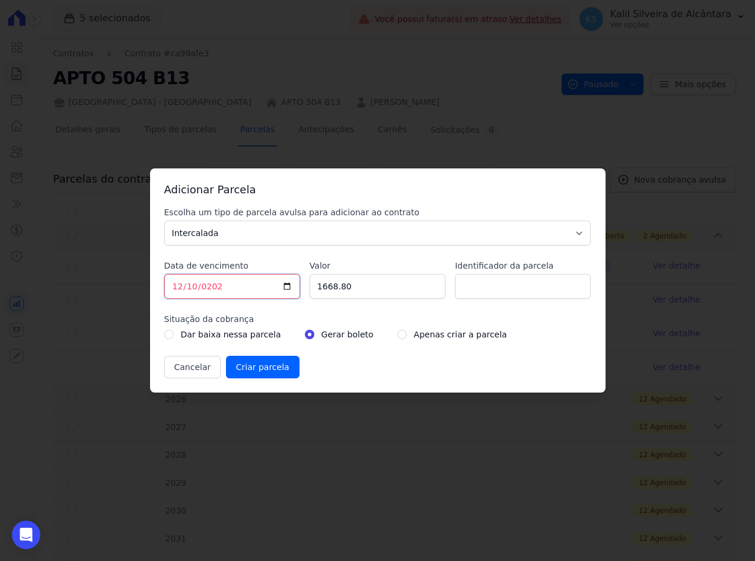
type input "2025-12-10"
click at [469, 285] on input "Identificador da parcela" at bounding box center [523, 286] width 136 height 25
type input "1"
click at [397, 334] on div "Apenas criar a parcela" at bounding box center [452, 334] width 110 height 14
click at [397, 332] on input "radio" at bounding box center [401, 334] width 9 height 9
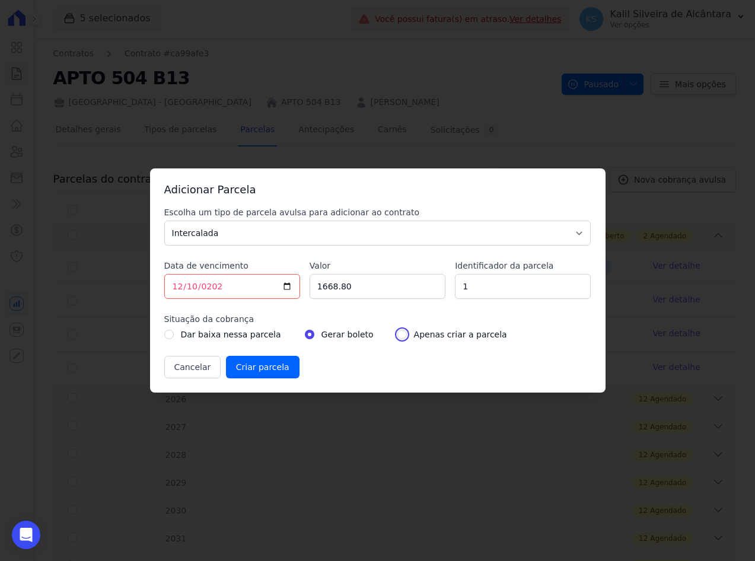
radio input "true"
click at [246, 370] on input "Criar parcela" at bounding box center [263, 367] width 74 height 23
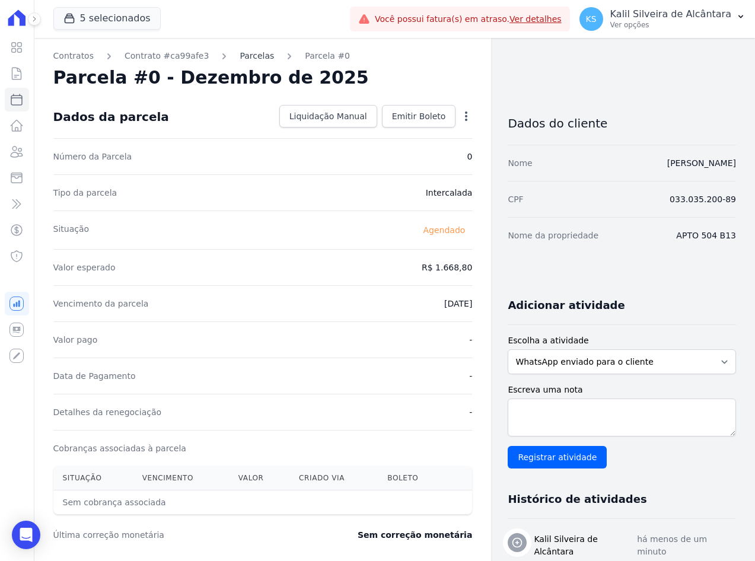
click at [254, 59] on link "Parcelas" at bounding box center [257, 56] width 34 height 12
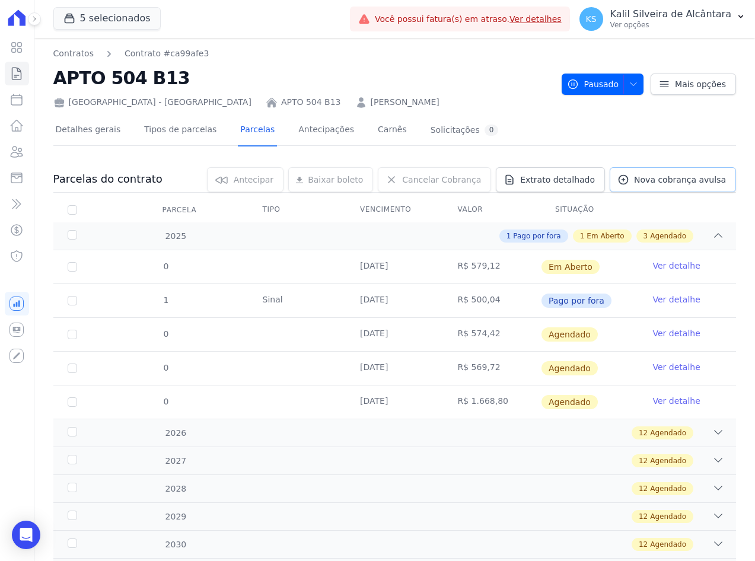
click at [642, 185] on span "Nova cobrança avulsa" at bounding box center [680, 180] width 92 height 12
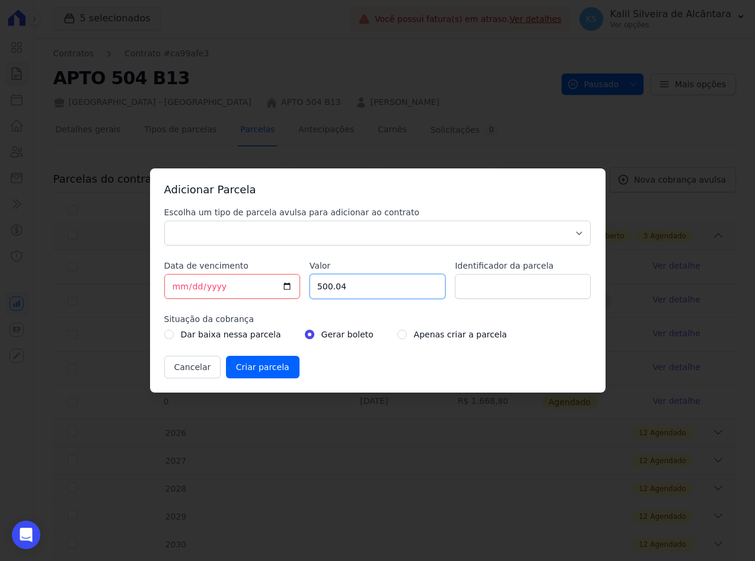
drag, startPoint x: 234, startPoint y: 285, endPoint x: 153, endPoint y: 294, distance: 81.1
click at [176, 292] on div "Escolha um tipo de parcela avulsa para adicionar ao contrato Parcela Normal Sin…" at bounding box center [377, 292] width 427 height 172
type input "2000.00"
click at [486, 288] on input "Identificador da parcela" at bounding box center [523, 286] width 136 height 25
type input "2"
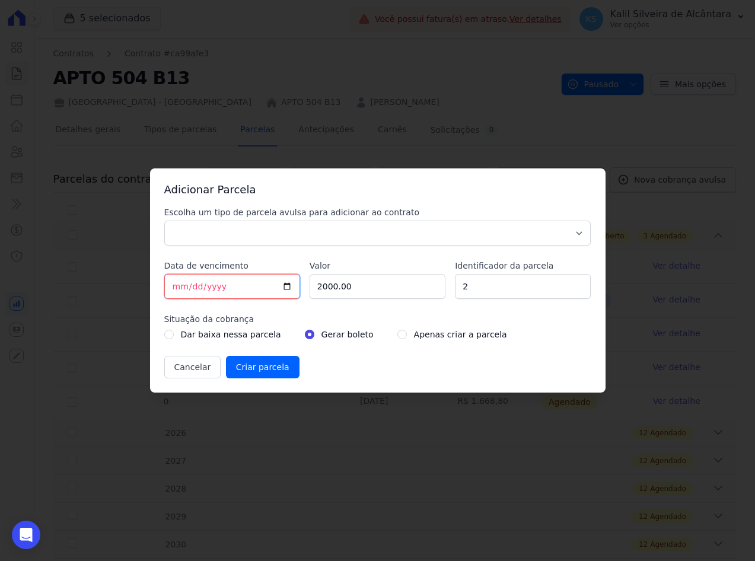
click at [181, 292] on input "[DATE]" at bounding box center [232, 286] width 136 height 25
type input "2026-12-10"
click at [217, 242] on select "Parcela Normal Sinal Caução Intercalada Chaves Pré Chaves Pós Chaves Taxas Quit…" at bounding box center [377, 233] width 427 height 25
select select "interleaved"
click at [164, 221] on select "Parcela Normal Sinal Caução Intercalada Chaves Pré Chaves Pós Chaves Taxas Quit…" at bounding box center [377, 233] width 427 height 25
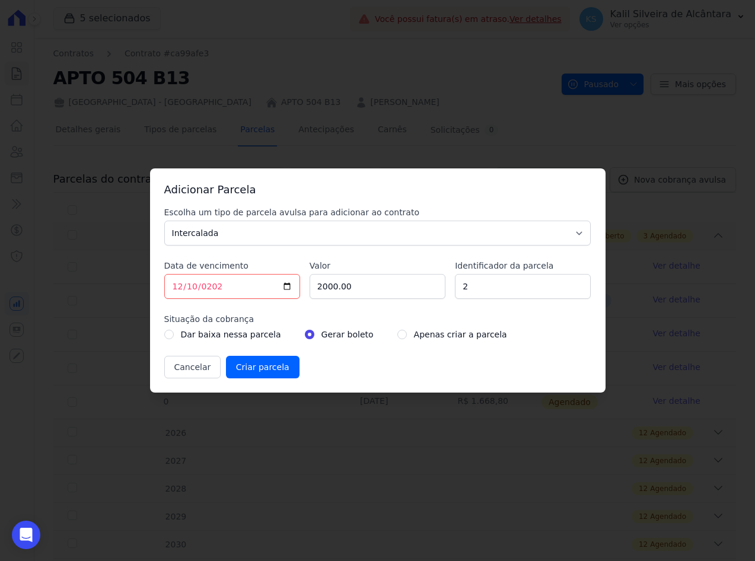
click at [397, 335] on div "Apenas criar a parcela" at bounding box center [452, 334] width 110 height 14
drag, startPoint x: 386, startPoint y: 334, endPoint x: 311, endPoint y: 382, distance: 89.4
click at [397, 333] on input "radio" at bounding box center [401, 334] width 9 height 9
radio input "true"
click at [279, 370] on input "Criar parcela" at bounding box center [263, 367] width 74 height 23
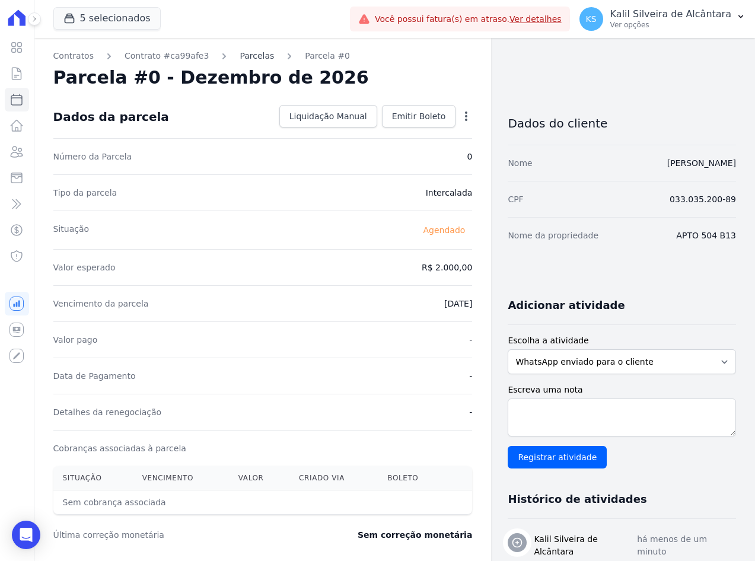
click at [244, 53] on link "Parcelas" at bounding box center [257, 56] width 34 height 12
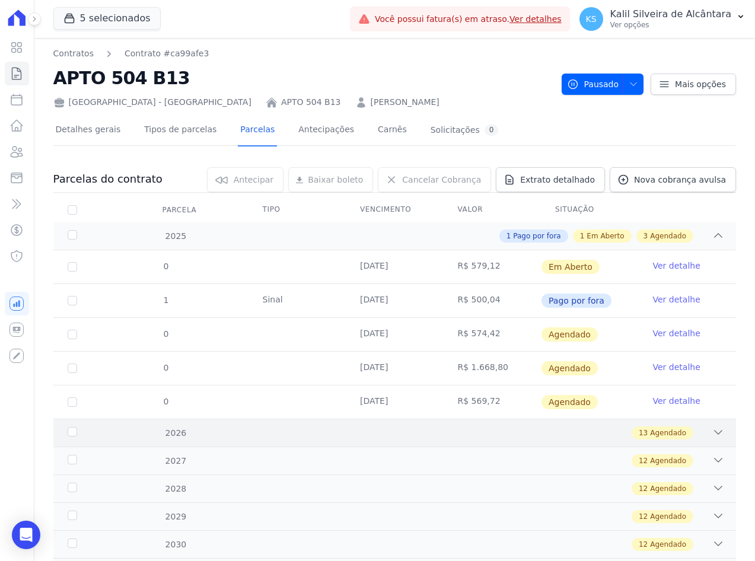
click at [222, 430] on div "13 Agendado" at bounding box center [428, 433] width 593 height 13
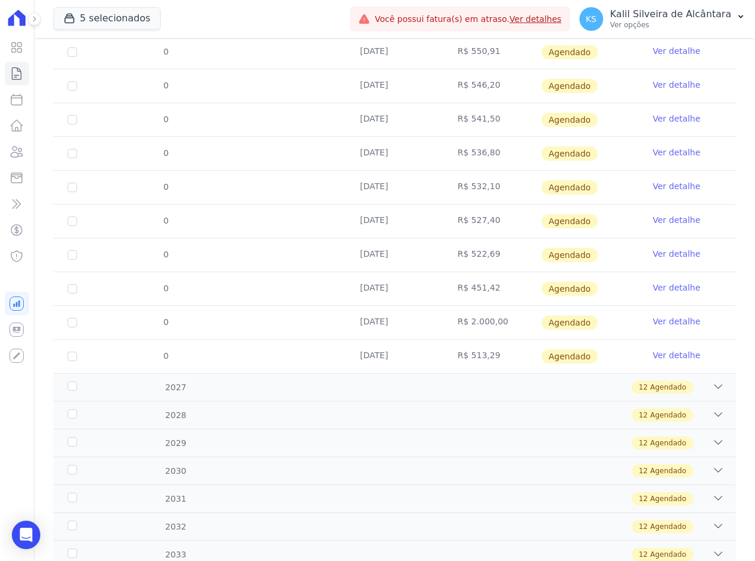
scroll to position [534, 0]
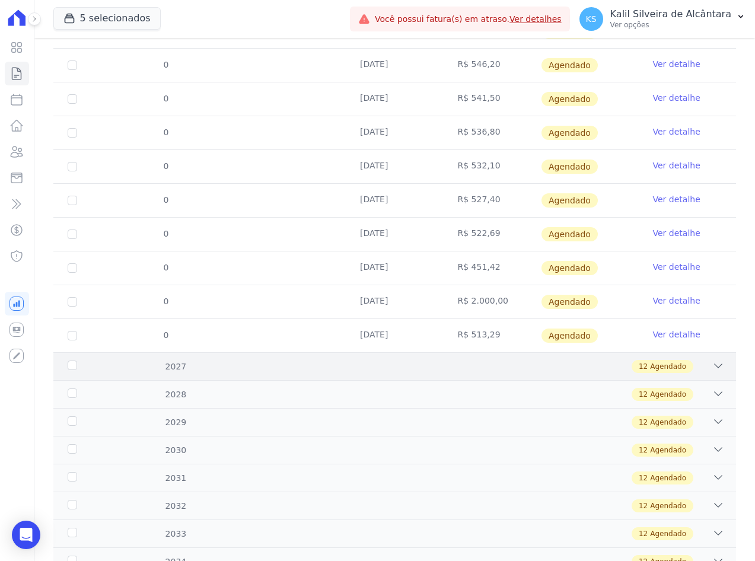
click at [347, 359] on div "2027 12 Agendado" at bounding box center [394, 366] width 683 height 28
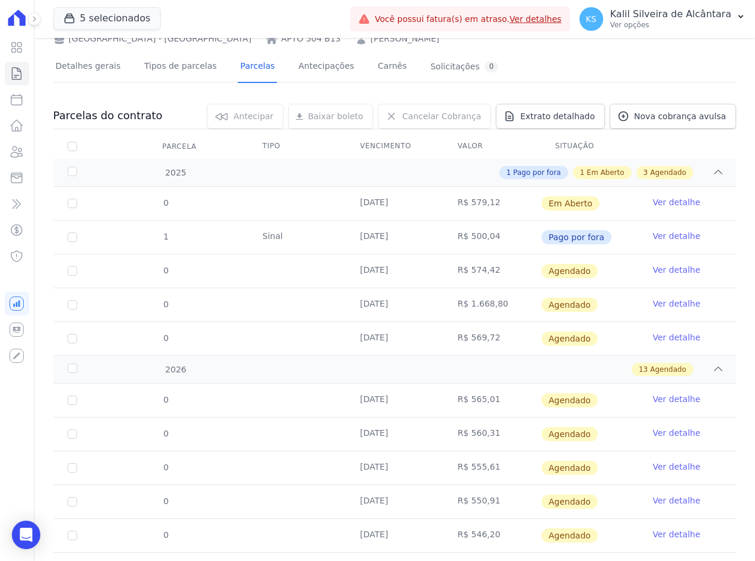
scroll to position [0, 0]
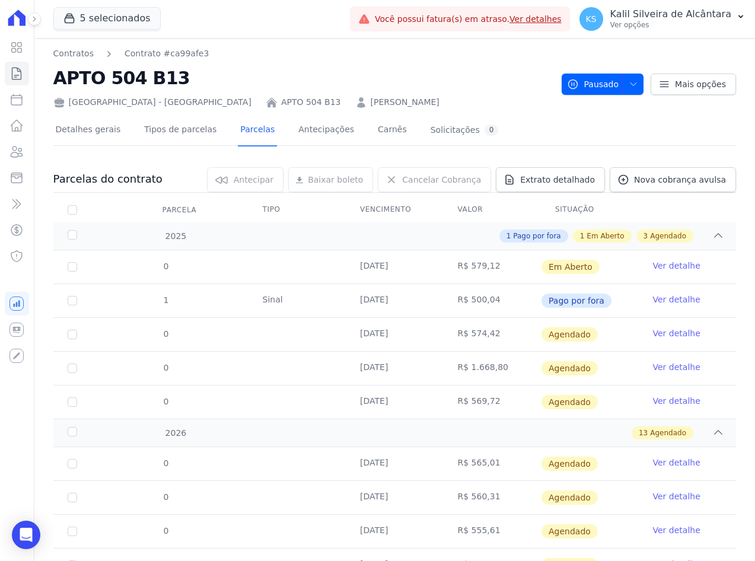
drag, startPoint x: 483, startPoint y: 272, endPoint x: 448, endPoint y: 266, distance: 35.5
click at [448, 266] on td "R$ 579,12" at bounding box center [492, 266] width 97 height 33
drag, startPoint x: 448, startPoint y: 266, endPoint x: 445, endPoint y: 332, distance: 65.9
click at [445, 332] on td "R$ 574,42" at bounding box center [492, 334] width 97 height 33
drag, startPoint x: 445, startPoint y: 332, endPoint x: 459, endPoint y: 365, distance: 35.4
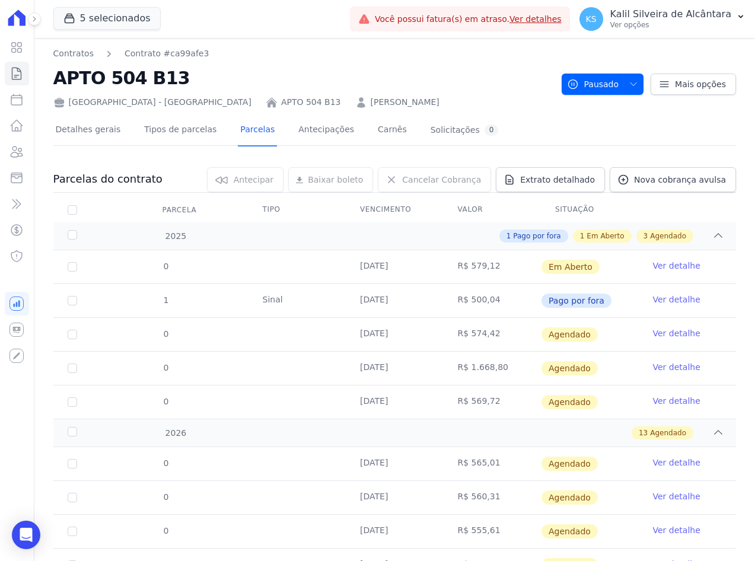
click at [459, 365] on td "R$ 1.668,80" at bounding box center [492, 368] width 97 height 33
drag, startPoint x: 459, startPoint y: 365, endPoint x: 313, endPoint y: 293, distance: 162.1
click at [314, 294] on td "Sinal" at bounding box center [297, 300] width 97 height 33
click at [421, 269] on tr "0 10/10/2025 R$ 579,12 Em Aberto Ver detalhe" at bounding box center [394, 266] width 683 height 33
drag, startPoint x: 421, startPoint y: 269, endPoint x: 438, endPoint y: 330, distance: 63.5
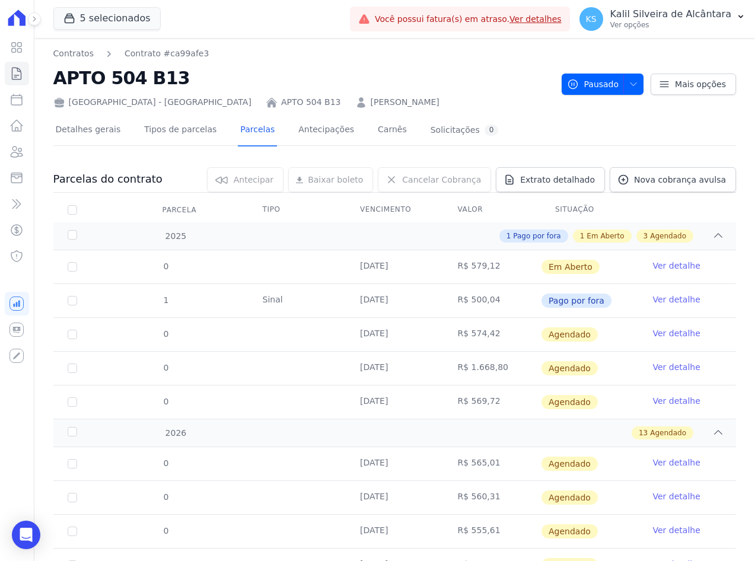
click at [444, 330] on td "R$ 574,42" at bounding box center [492, 334] width 97 height 33
drag, startPoint x: 438, startPoint y: 330, endPoint x: 450, endPoint y: 403, distance: 73.3
click at [450, 403] on td "R$ 569,72" at bounding box center [492, 402] width 97 height 33
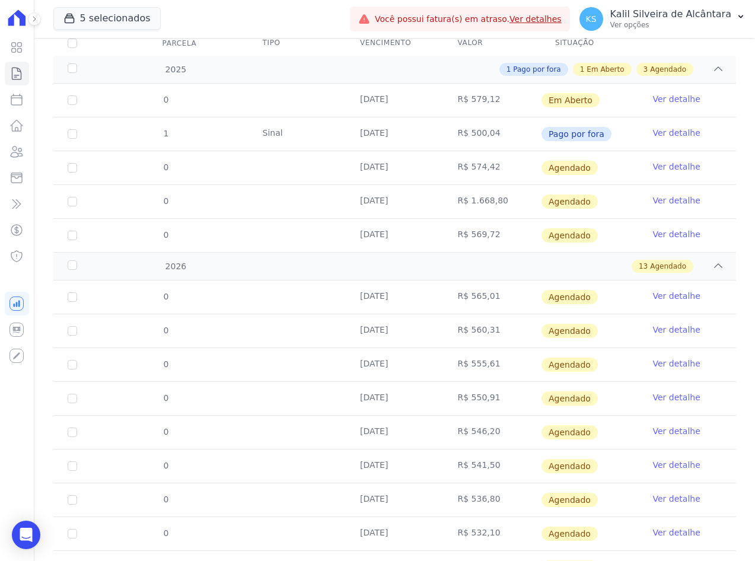
scroll to position [178, 0]
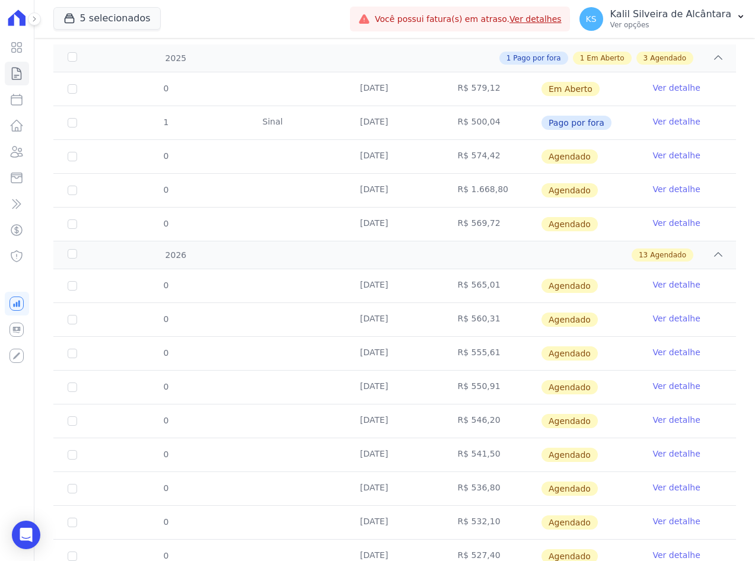
drag, startPoint x: 483, startPoint y: 287, endPoint x: 434, endPoint y: 288, distance: 49.3
click at [434, 288] on tr "0 10/01/2026 R$ 565,01 Agendado Ver detalhe" at bounding box center [394, 285] width 683 height 33
drag, startPoint x: 434, startPoint y: 288, endPoint x: 454, endPoint y: 320, distance: 37.9
click at [454, 320] on td "R$ 560,31" at bounding box center [492, 319] width 97 height 33
drag, startPoint x: 454, startPoint y: 320, endPoint x: 396, endPoint y: 357, distance: 68.3
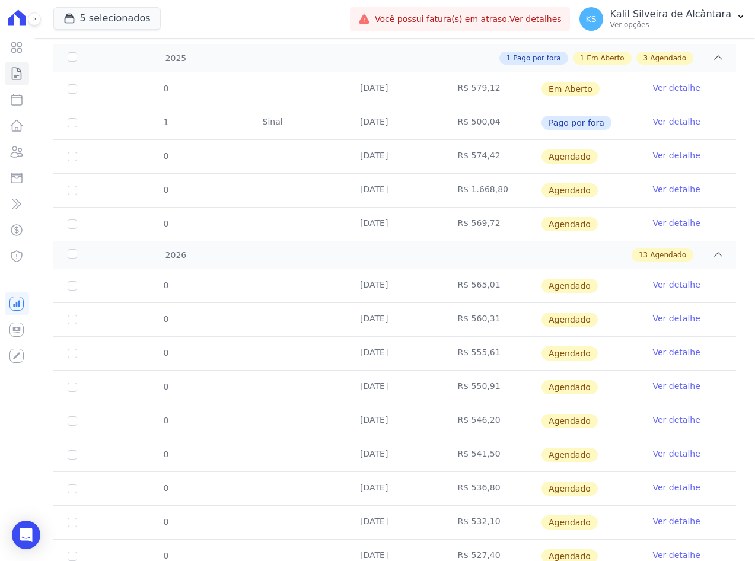
click at [396, 357] on tr "0 10/03/2026 R$ 555,61 Agendado Ver detalhe" at bounding box center [394, 353] width 683 height 34
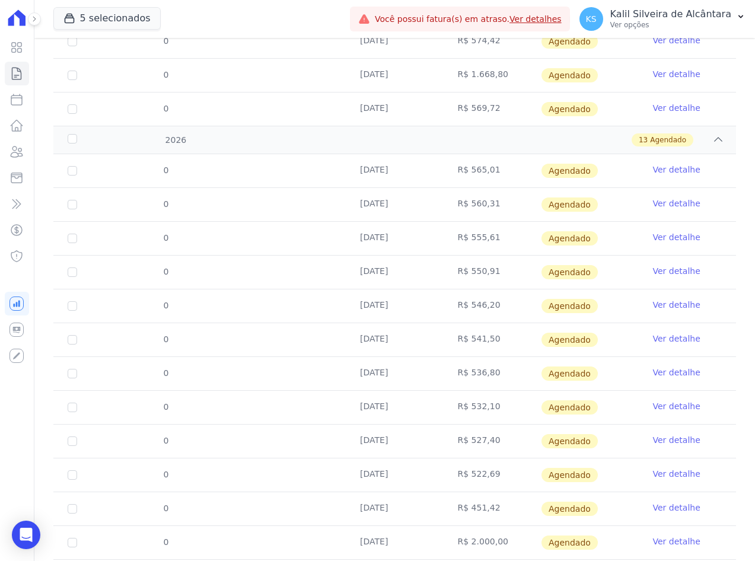
scroll to position [297, 0]
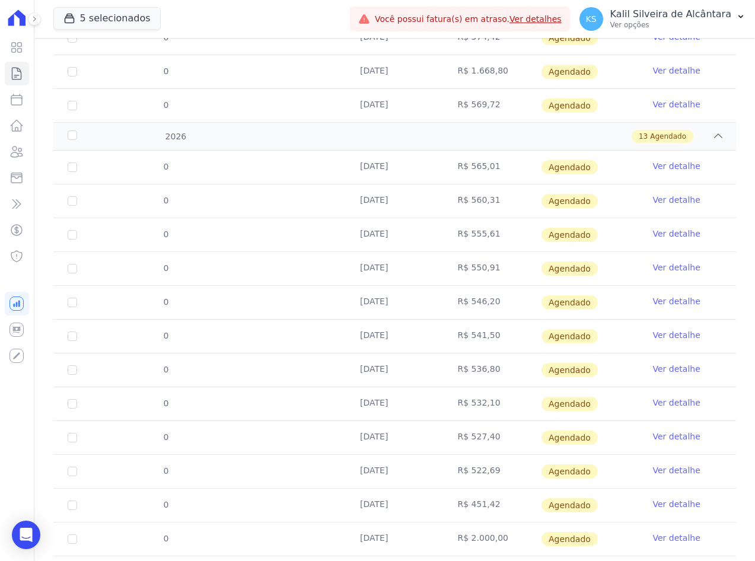
drag, startPoint x: 497, startPoint y: 267, endPoint x: 462, endPoint y: 267, distance: 35.6
click at [462, 267] on td "R$ 550,91" at bounding box center [492, 268] width 97 height 33
drag, startPoint x: 462, startPoint y: 267, endPoint x: 450, endPoint y: 304, distance: 38.5
click at [450, 304] on td "R$ 546,20" at bounding box center [492, 302] width 97 height 33
drag, startPoint x: 450, startPoint y: 304, endPoint x: 463, endPoint y: 341, distance: 38.8
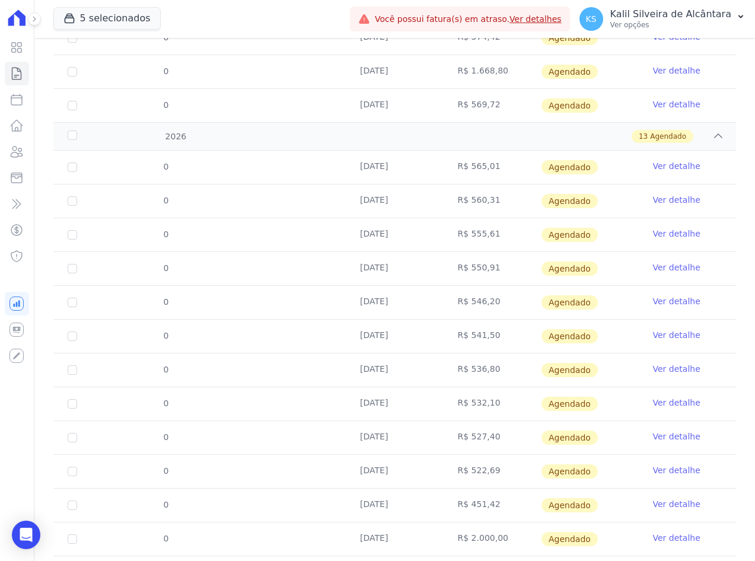
click at [463, 341] on td "R$ 541,50" at bounding box center [492, 336] width 97 height 33
drag, startPoint x: 463, startPoint y: 341, endPoint x: 458, endPoint y: 374, distance: 33.6
click at [458, 374] on td "R$ 536,80" at bounding box center [492, 370] width 97 height 33
drag, startPoint x: 458, startPoint y: 374, endPoint x: 456, endPoint y: 405, distance: 31.5
click at [456, 405] on td "R$ 532,10" at bounding box center [492, 403] width 97 height 33
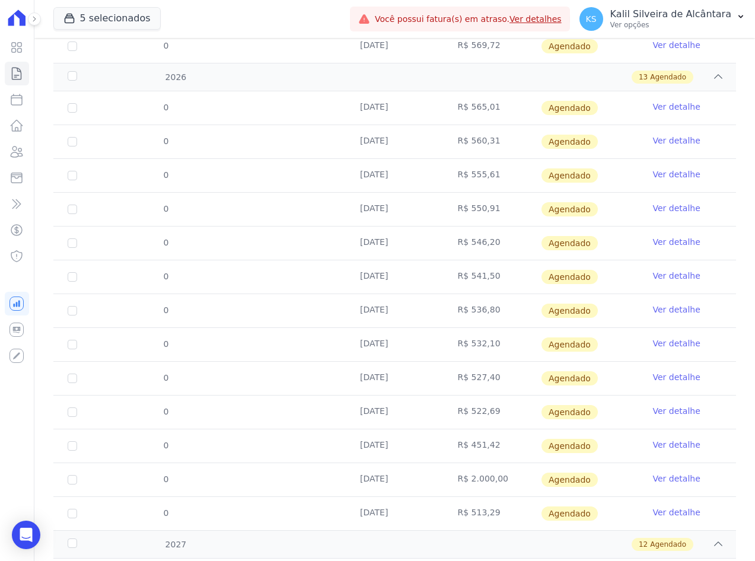
drag, startPoint x: 483, startPoint y: 379, endPoint x: 461, endPoint y: 380, distance: 22.0
click at [461, 380] on td "R$ 527,40" at bounding box center [492, 378] width 97 height 33
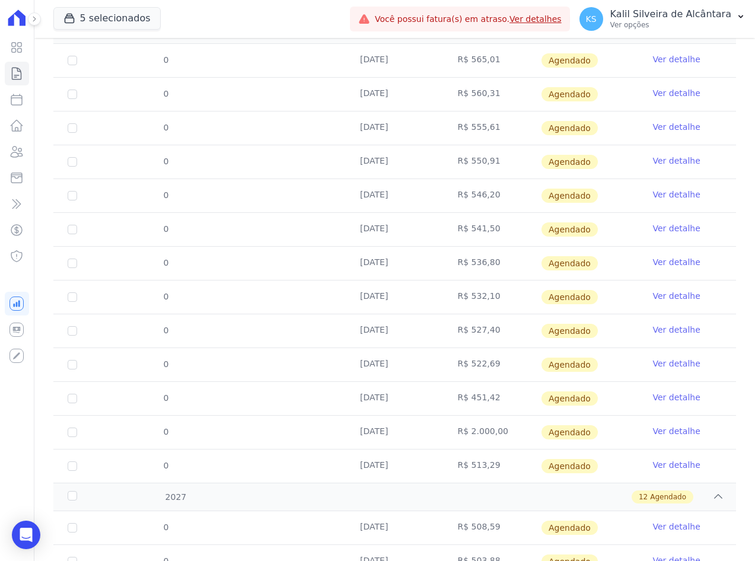
scroll to position [415, 0]
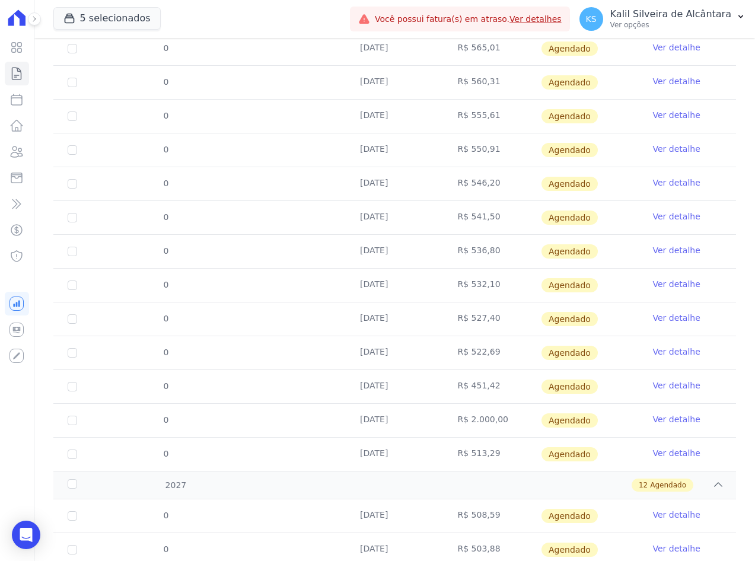
drag, startPoint x: 481, startPoint y: 352, endPoint x: 454, endPoint y: 356, distance: 27.0
click at [454, 356] on td "R$ 522,69" at bounding box center [492, 352] width 97 height 33
drag, startPoint x: 454, startPoint y: 356, endPoint x: 456, endPoint y: 386, distance: 29.7
click at [456, 386] on td "R$ 451,42" at bounding box center [492, 386] width 97 height 33
drag, startPoint x: 456, startPoint y: 386, endPoint x: 450, endPoint y: 450, distance: 64.9
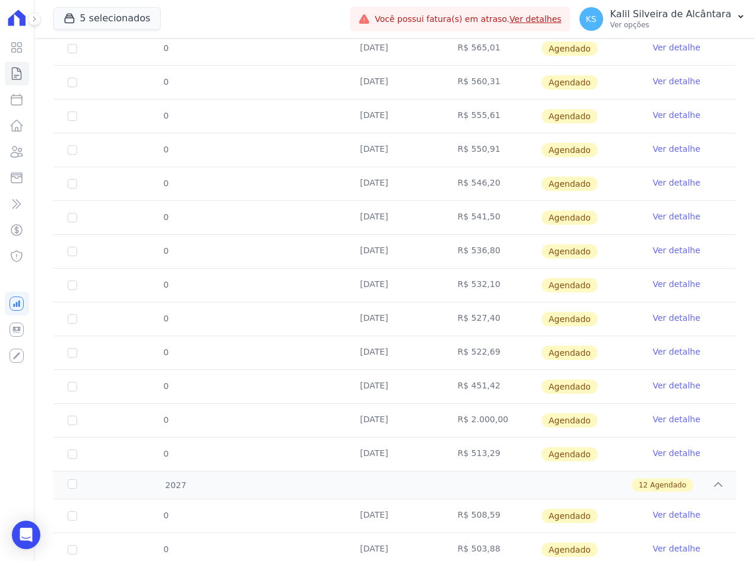
click at [450, 450] on td "R$ 513,29" at bounding box center [492, 454] width 97 height 33
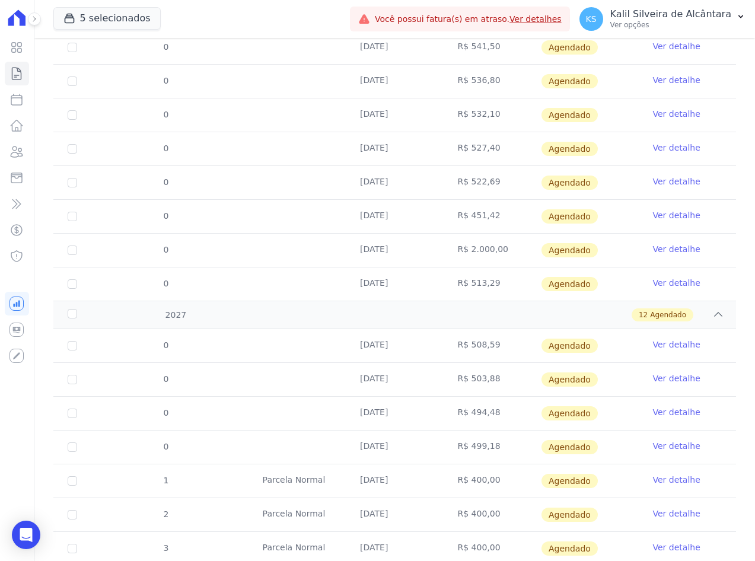
scroll to position [593, 0]
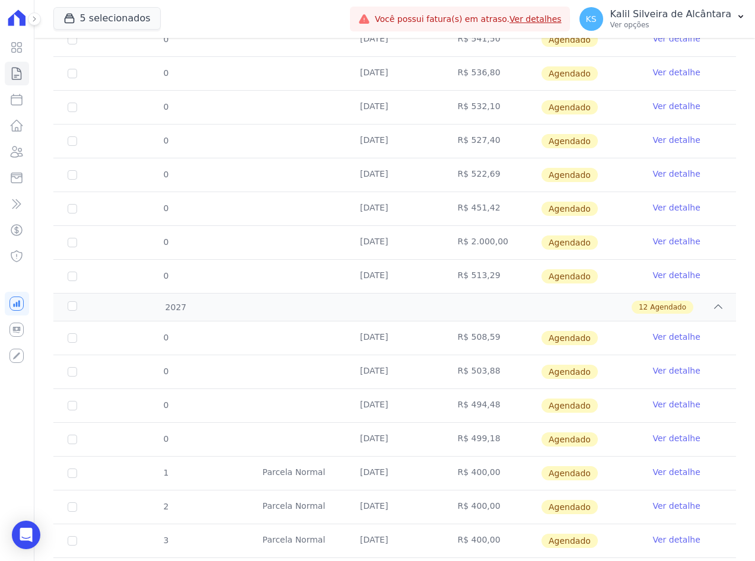
drag, startPoint x: 482, startPoint y: 339, endPoint x: 473, endPoint y: 339, distance: 8.3
click at [473, 339] on td "R$ 508,59" at bounding box center [492, 338] width 97 height 33
drag, startPoint x: 473, startPoint y: 339, endPoint x: 470, endPoint y: 374, distance: 35.1
click at [470, 374] on td "R$ 503,88" at bounding box center [492, 371] width 97 height 33
drag, startPoint x: 470, startPoint y: 374, endPoint x: 467, endPoint y: 407, distance: 33.4
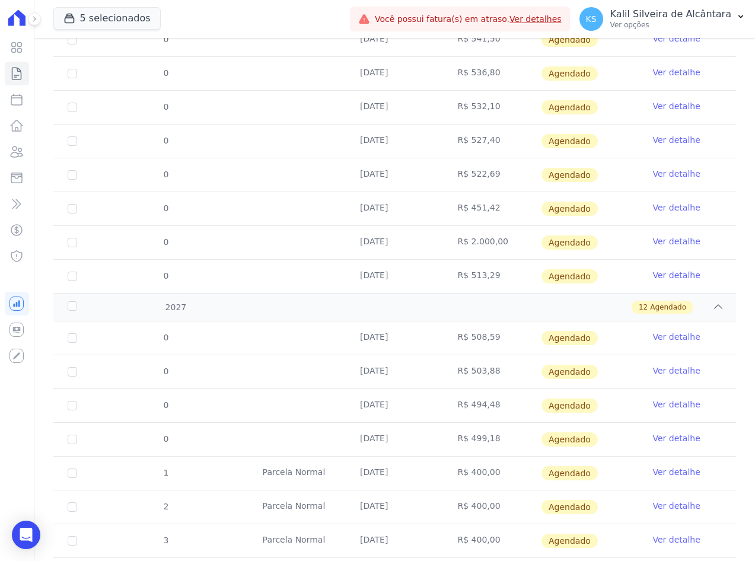
click at [467, 407] on td "R$ 494,48" at bounding box center [492, 405] width 97 height 33
drag, startPoint x: 467, startPoint y: 407, endPoint x: 473, endPoint y: 441, distance: 34.9
click at [473, 441] on td "R$ 499,18" at bounding box center [492, 439] width 97 height 33
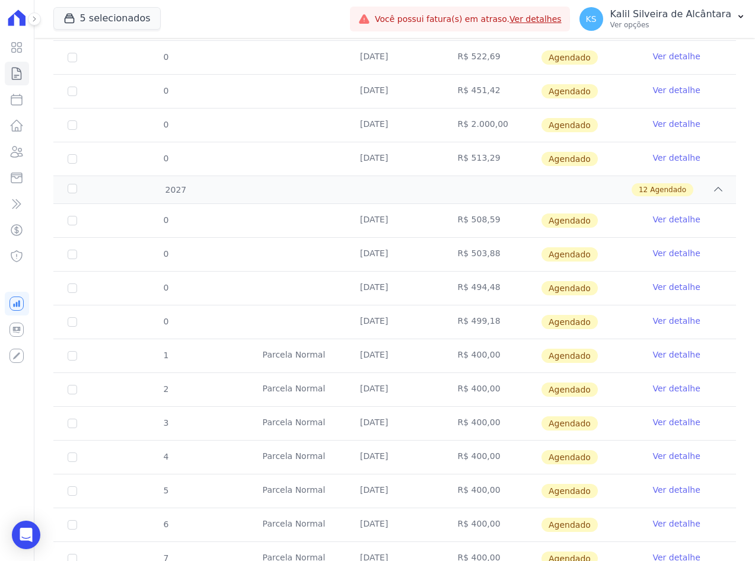
scroll to position [712, 0]
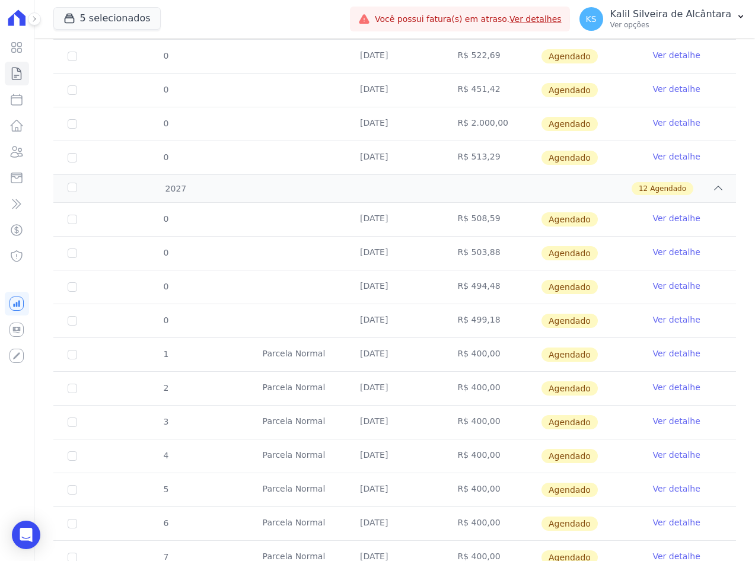
drag, startPoint x: 497, startPoint y: 348, endPoint x: 501, endPoint y: 355, distance: 7.4
click at [501, 355] on td "R$ 400,00" at bounding box center [492, 354] width 97 height 33
click at [660, 350] on link "Ver detalhe" at bounding box center [676, 354] width 47 height 12
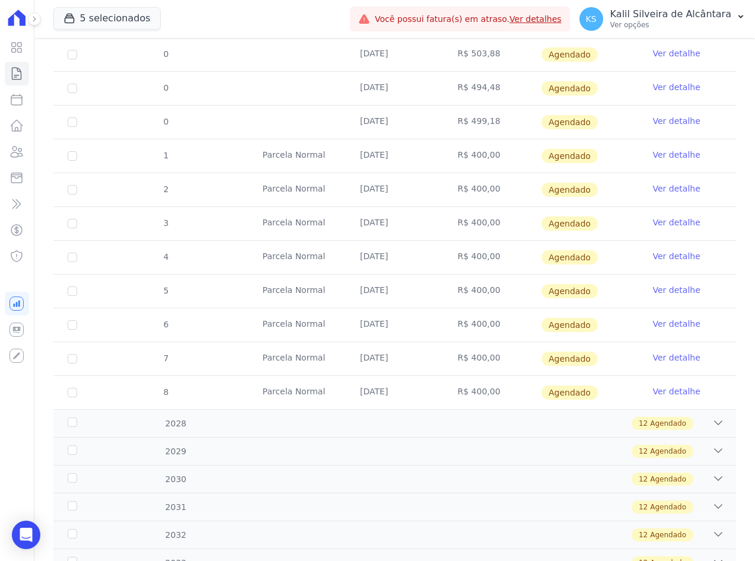
scroll to position [890, 0]
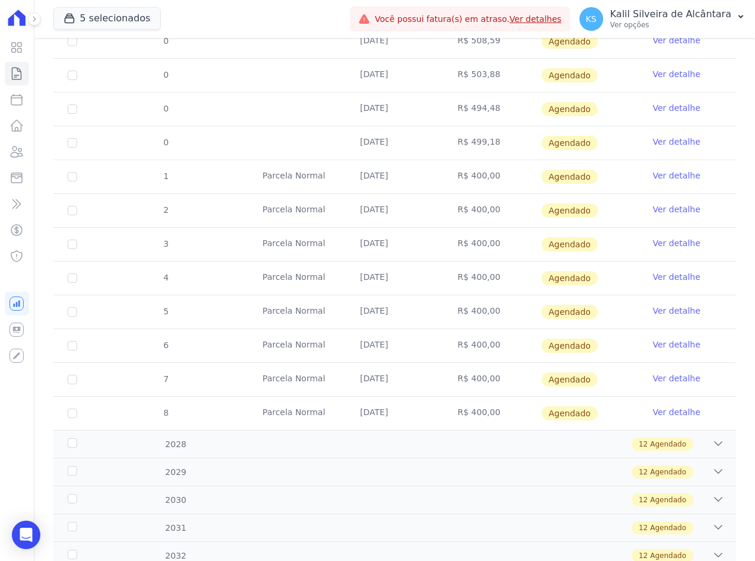
drag, startPoint x: 463, startPoint y: 180, endPoint x: 494, endPoint y: 179, distance: 31.5
click at [494, 179] on td "R$ 400,00" at bounding box center [492, 176] width 97 height 33
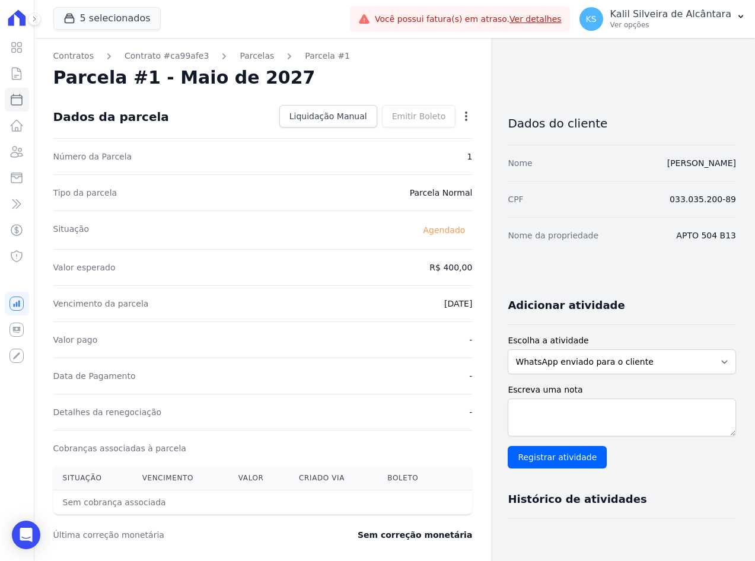
click at [467, 119] on div "Contratos Contrato #ca99afe3 [GEOGRAPHIC_DATA] Parcela #1 Parcela #1 - Maio de …" at bounding box center [262, 419] width 457 height 763
click at [464, 119] on icon "button" at bounding box center [466, 116] width 12 height 12
click at [413, 132] on link "Alterar" at bounding box center [415, 132] width 104 height 21
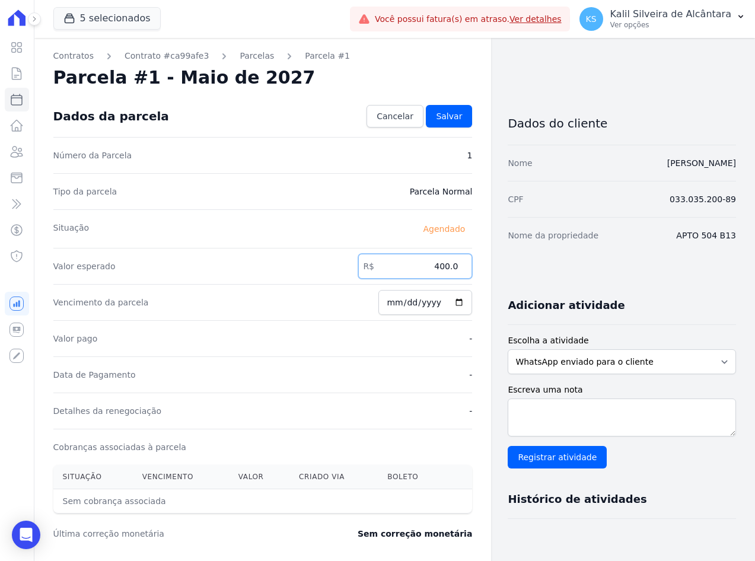
drag, startPoint x: 431, startPoint y: 267, endPoint x: 469, endPoint y: 268, distance: 37.4
click at [466, 268] on input "400.0" at bounding box center [415, 266] width 114 height 25
type input "466.57"
click at [448, 116] on span "Salvar" at bounding box center [449, 116] width 26 height 12
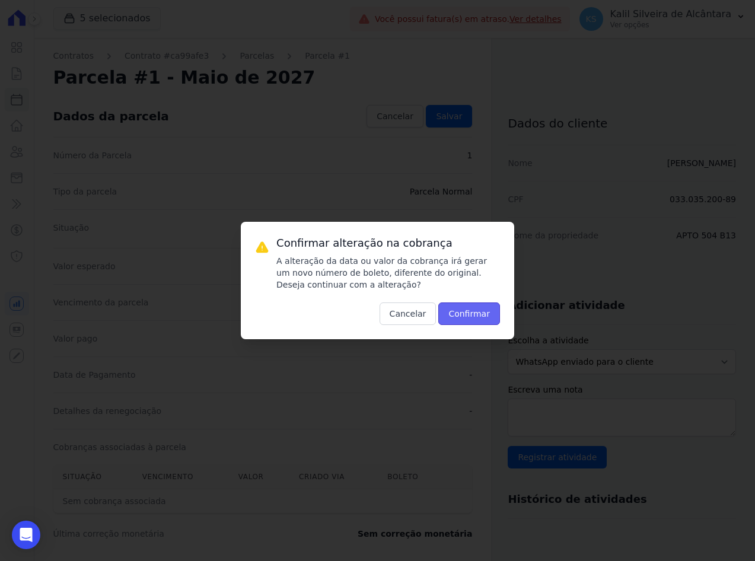
click at [478, 323] on button "Confirmar" at bounding box center [469, 314] width 62 height 23
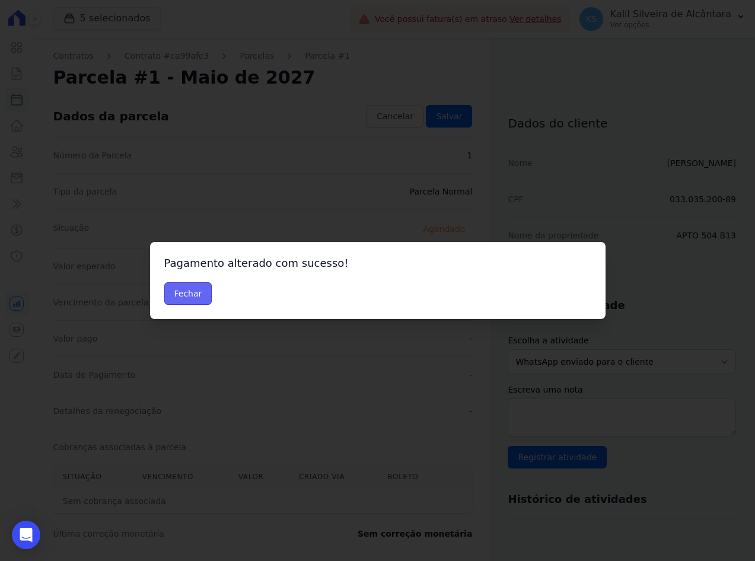
click at [198, 286] on button "Fechar" at bounding box center [188, 293] width 48 height 23
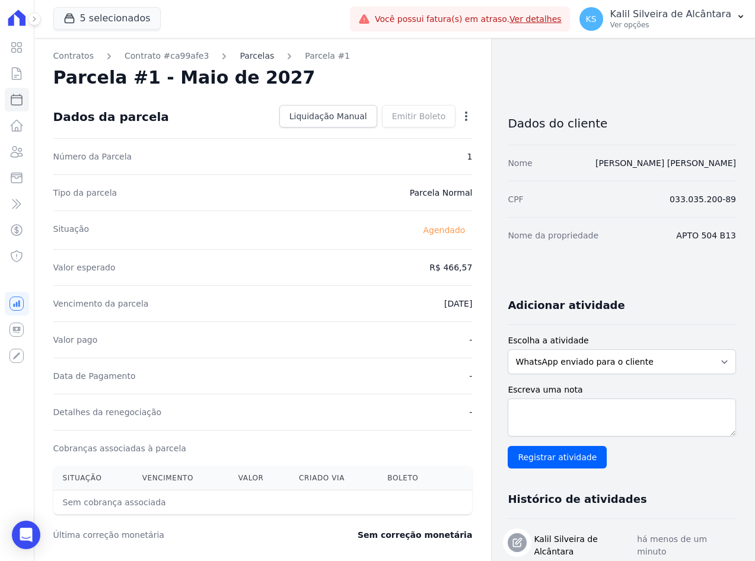
click at [243, 60] on link "Parcelas" at bounding box center [257, 56] width 34 height 12
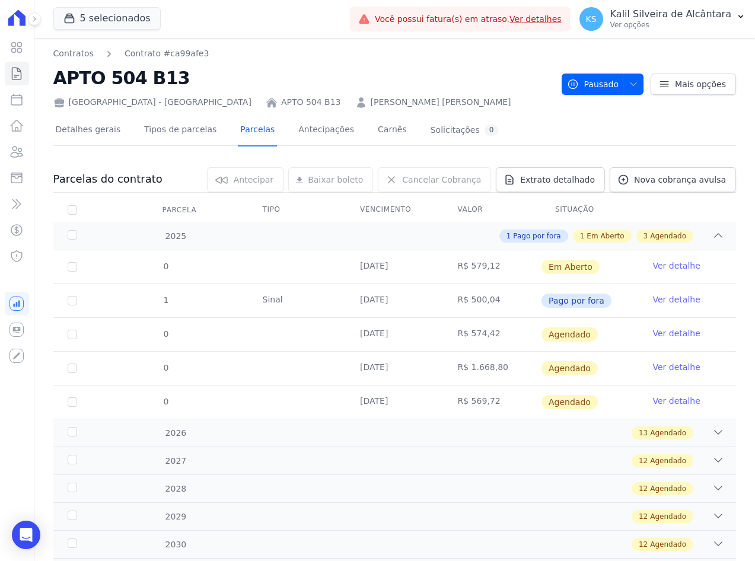
click at [241, 61] on div "Contratos Contrato #ca99afe3 APTO 504 B13 [GEOGRAPHIC_DATA] - [GEOGRAPHIC_DATA]…" at bounding box center [302, 77] width 499 height 61
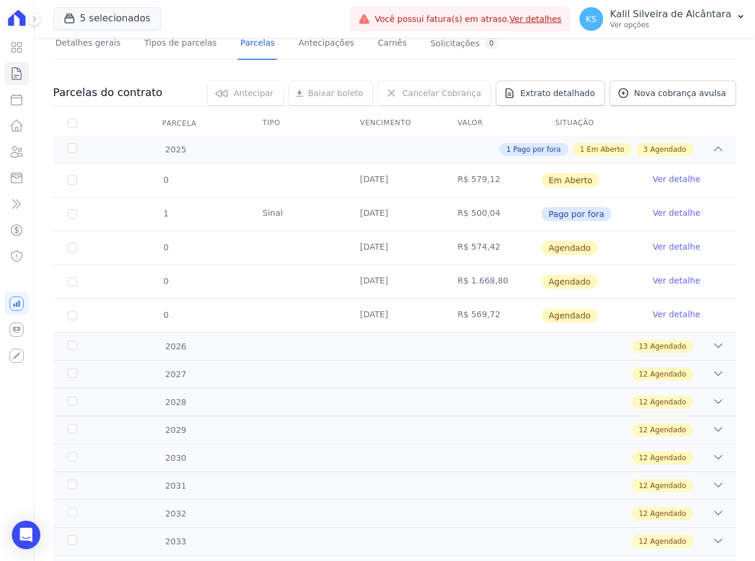
scroll to position [172, 0]
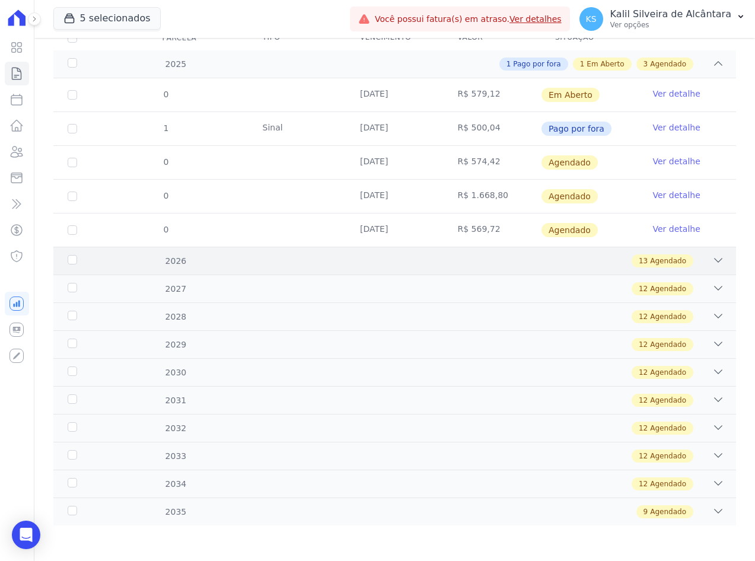
click at [387, 264] on div "13 Agendado" at bounding box center [428, 260] width 593 height 13
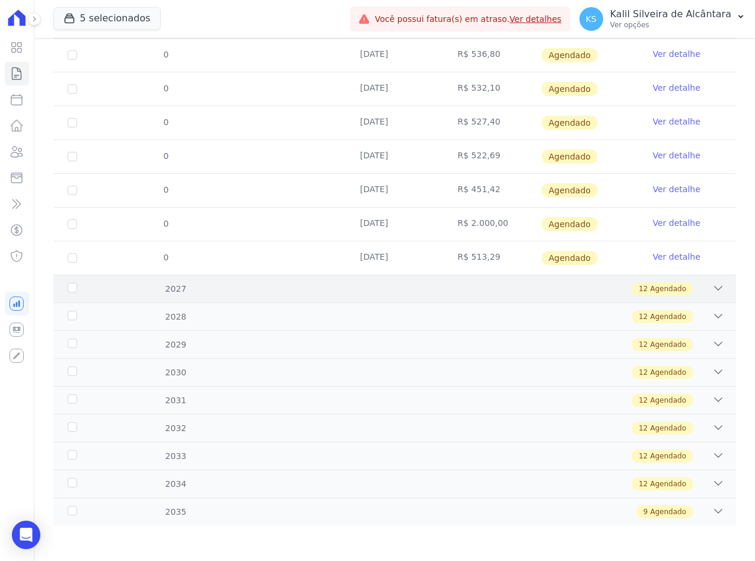
click at [401, 291] on div "12 Agendado" at bounding box center [428, 288] width 593 height 13
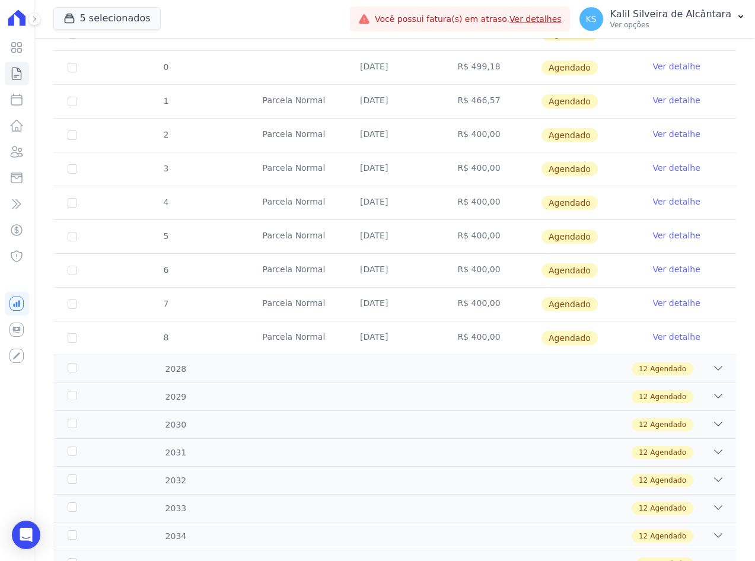
scroll to position [968, 0]
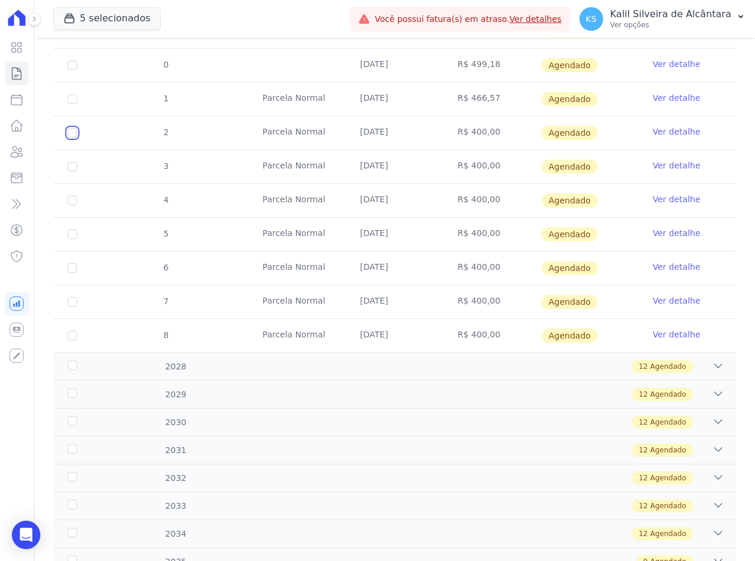
click at [70, 134] on input "checkbox" at bounding box center [72, 132] width 9 height 9
checkbox input "true"
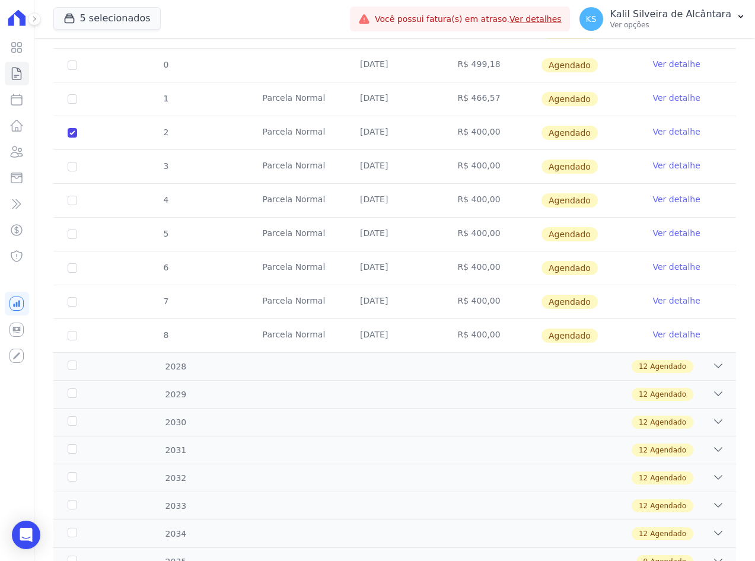
drag, startPoint x: 75, startPoint y: 164, endPoint x: 74, endPoint y: 177, distance: 13.2
click at [74, 168] on td "3" at bounding box center [72, 166] width 38 height 33
click at [69, 173] on td "3" at bounding box center [72, 166] width 38 height 33
click at [68, 170] on input "checkbox" at bounding box center [72, 166] width 9 height 9
checkbox input "true"
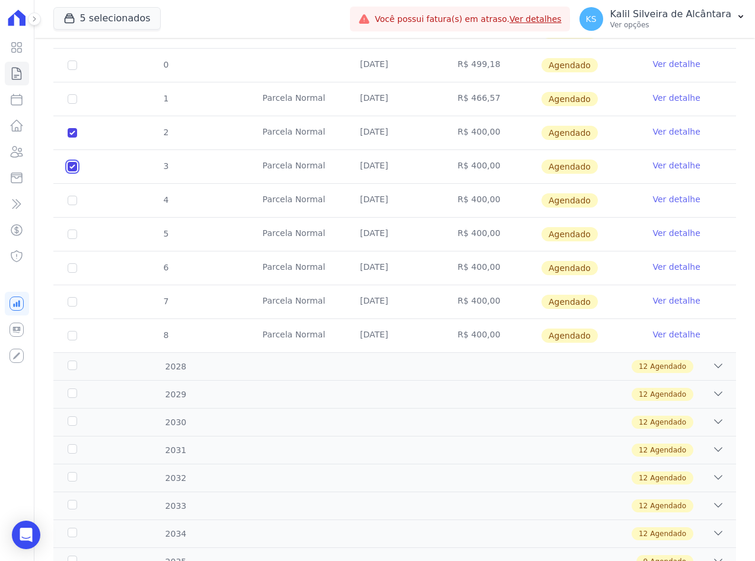
checkbox input "true"
click at [74, 203] on input "checkbox" at bounding box center [72, 200] width 9 height 9
checkbox input "true"
click at [73, 240] on td "5" at bounding box center [72, 234] width 38 height 33
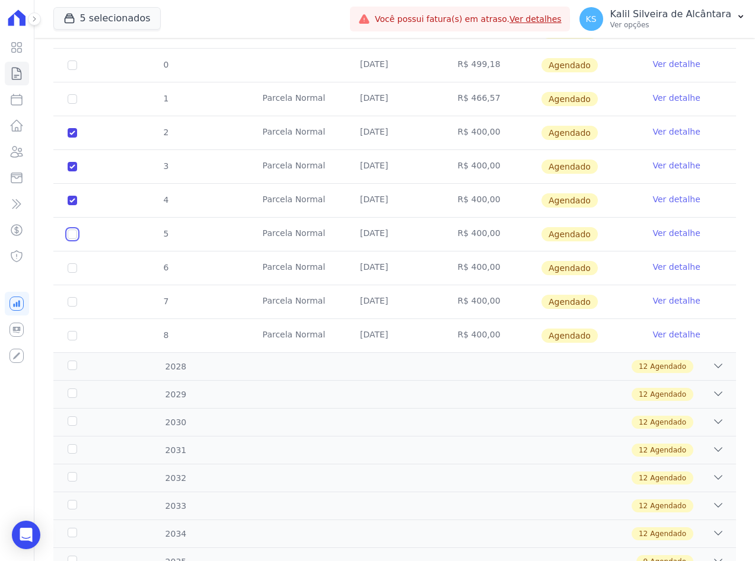
click at [73, 230] on input "checkbox" at bounding box center [72, 234] width 9 height 9
checkbox input "true"
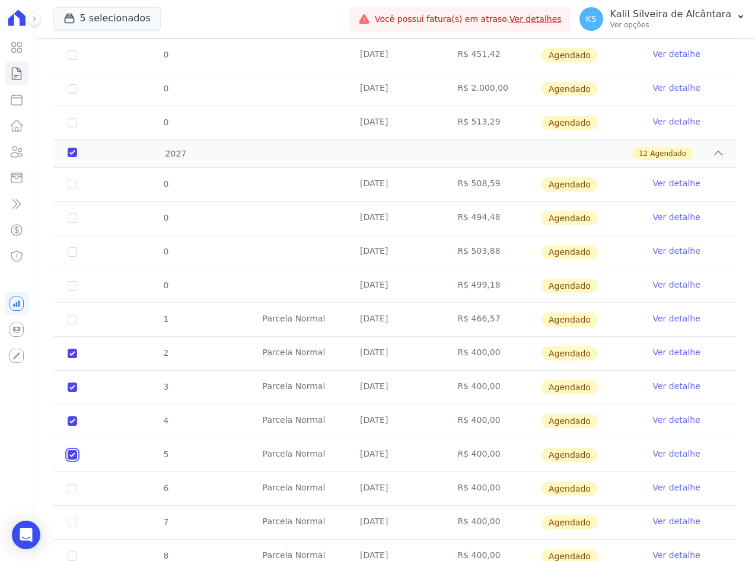
scroll to position [890, 0]
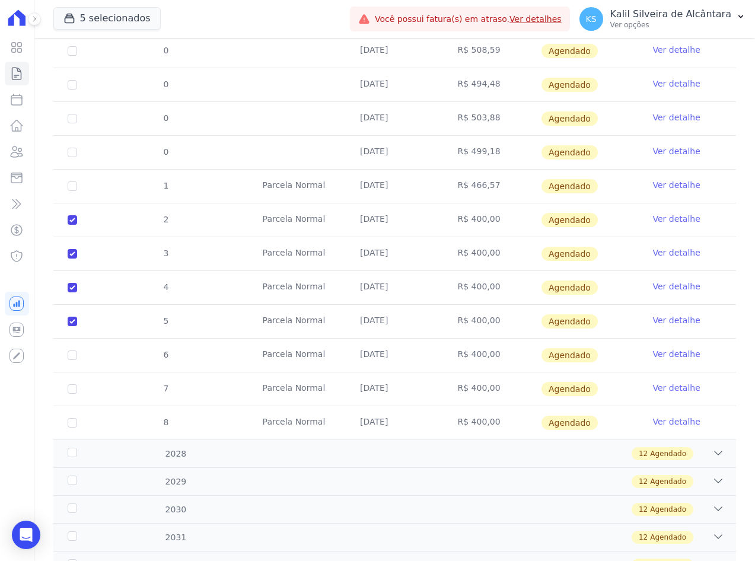
click at [78, 222] on td "2" at bounding box center [72, 219] width 38 height 33
click at [74, 222] on input "checkbox" at bounding box center [72, 219] width 9 height 9
checkbox input "false"
checkbox input "true"
drag, startPoint x: 74, startPoint y: 241, endPoint x: 71, endPoint y: 265, distance: 23.3
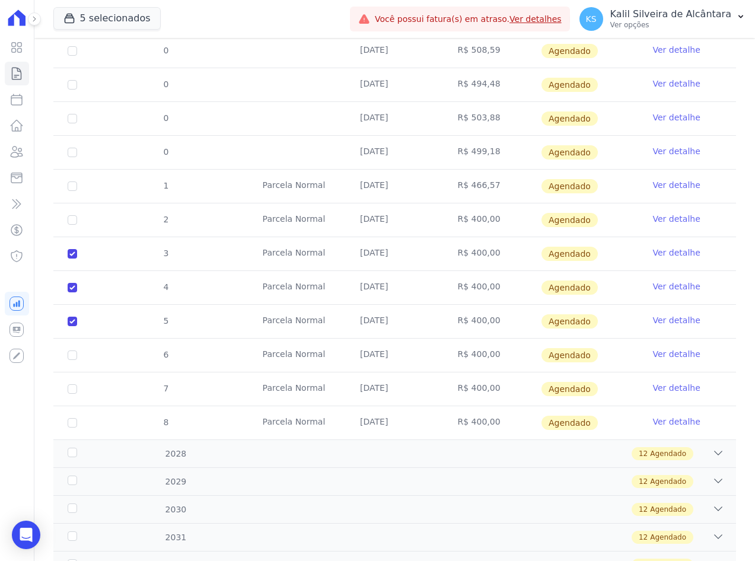
click at [74, 248] on td "3" at bounding box center [72, 253] width 38 height 33
drag, startPoint x: 72, startPoint y: 256, endPoint x: 68, endPoint y: 285, distance: 28.8
click at [72, 256] on input "checkbox" at bounding box center [72, 253] width 9 height 9
checkbox input "false"
checkbox input "true"
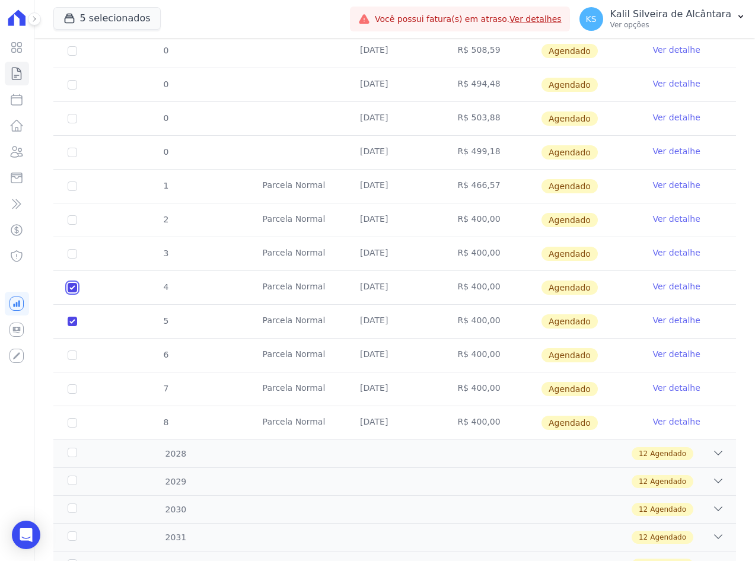
click at [71, 292] on input "checkbox" at bounding box center [72, 287] width 9 height 9
checkbox input "false"
checkbox input "true"
click at [72, 324] on input "checkbox" at bounding box center [72, 321] width 9 height 9
checkbox input "false"
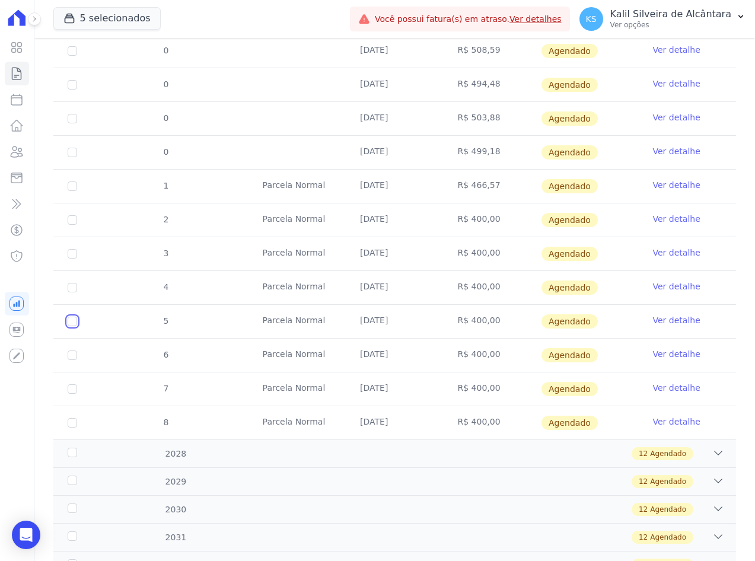
checkbox input "false"
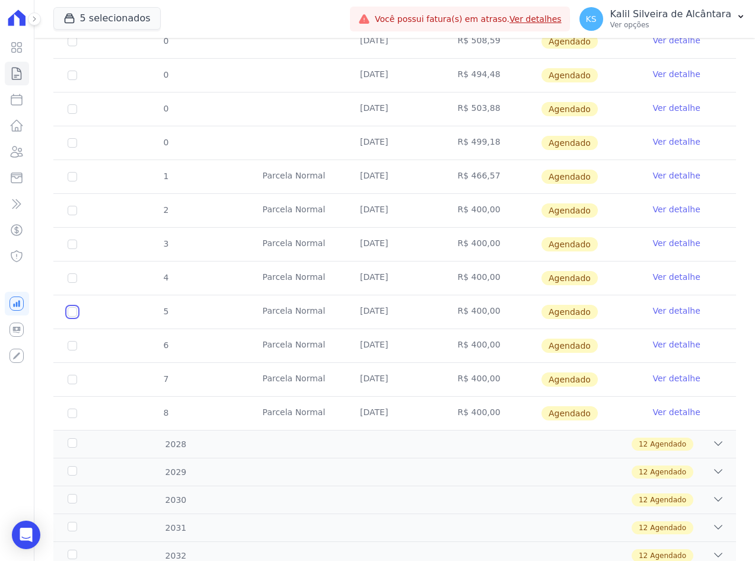
scroll to position [880, 0]
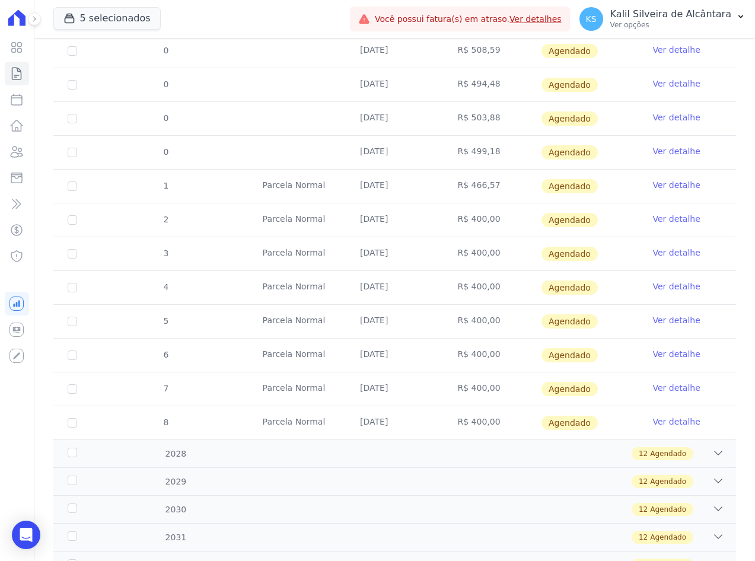
click at [653, 215] on link "Ver detalhe" at bounding box center [676, 219] width 47 height 12
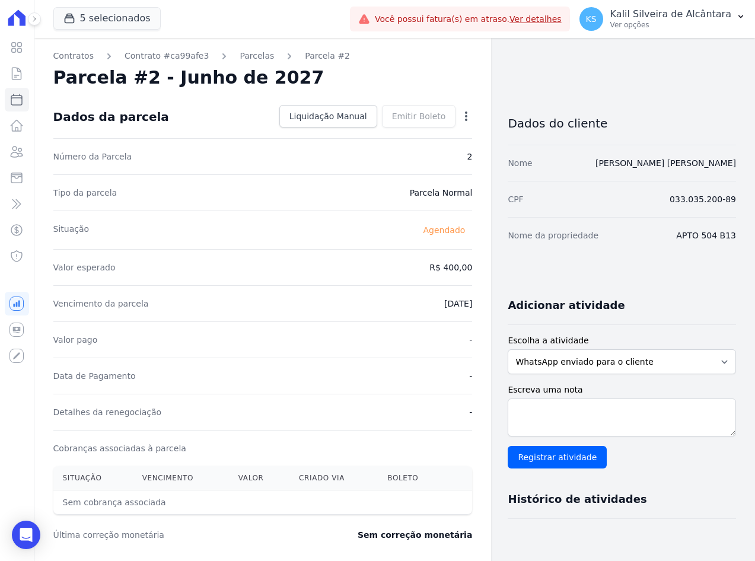
click at [460, 118] on icon "button" at bounding box center [466, 116] width 12 height 12
click at [424, 141] on link "Alterar" at bounding box center [415, 132] width 104 height 21
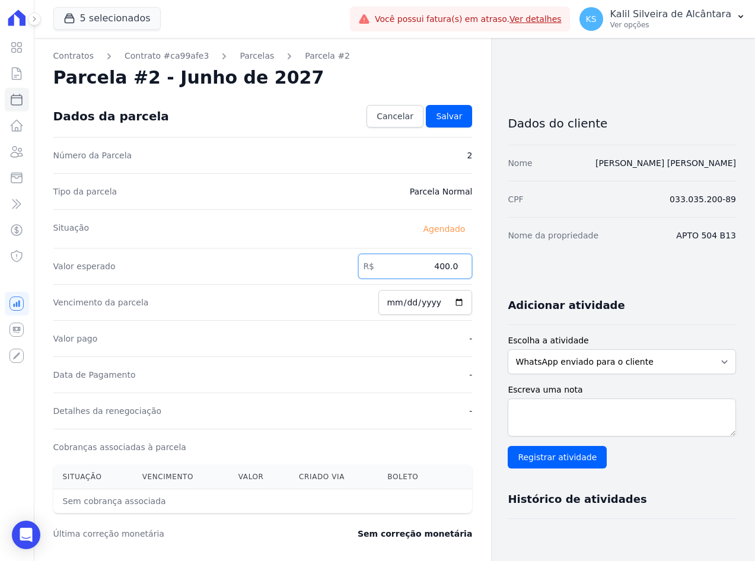
click at [437, 266] on input "400.0" at bounding box center [415, 266] width 114 height 25
drag, startPoint x: 433, startPoint y: 266, endPoint x: 565, endPoint y: 281, distance: 132.5
click at [565, 281] on div "Contratos Contrato #ca99afe3 Parcelas Parcela #2 Parcela #2 - Junho de 2027 Con…" at bounding box center [385, 419] width 702 height 762
type input "466.57"
click at [440, 109] on link "Salvar" at bounding box center [449, 116] width 46 height 23
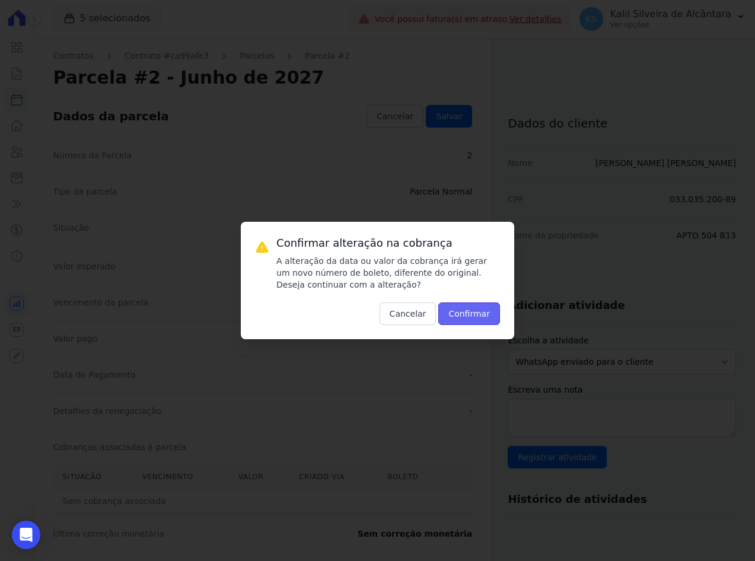
drag, startPoint x: 477, startPoint y: 322, endPoint x: 474, endPoint y: 316, distance: 6.6
click at [477, 322] on button "Confirmar" at bounding box center [469, 314] width 62 height 23
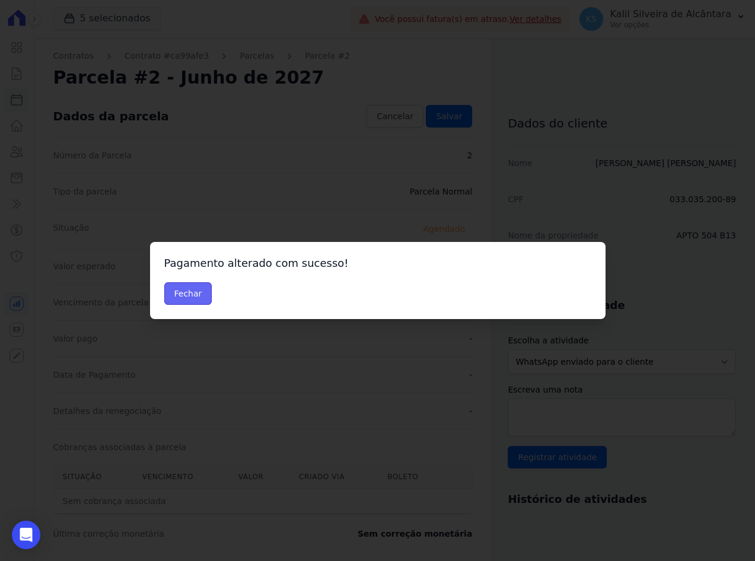
click at [205, 294] on button "Fechar" at bounding box center [188, 293] width 48 height 23
click at [195, 294] on button "Fechar" at bounding box center [188, 293] width 48 height 23
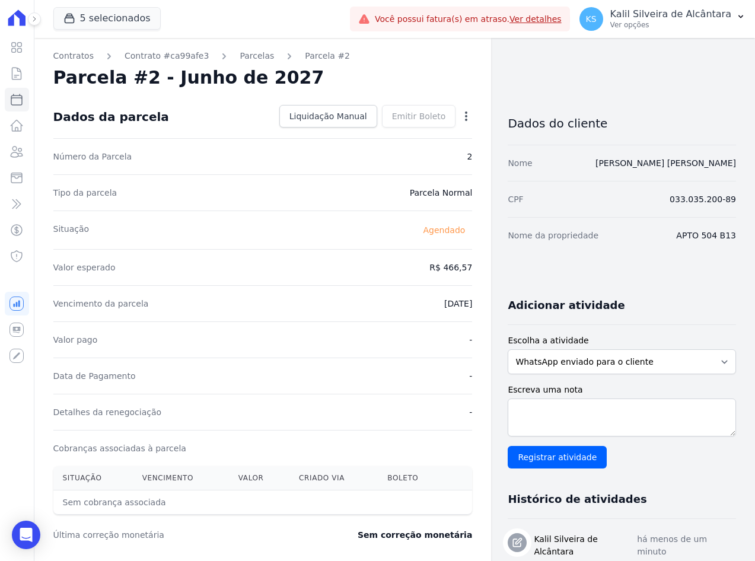
click at [246, 62] on div "Contratos Contrato #ca99afe3 [GEOGRAPHIC_DATA] Parcela #2 Parcela #2 - Junho de…" at bounding box center [262, 419] width 457 height 763
click at [246, 61] on link "Parcelas" at bounding box center [257, 56] width 34 height 12
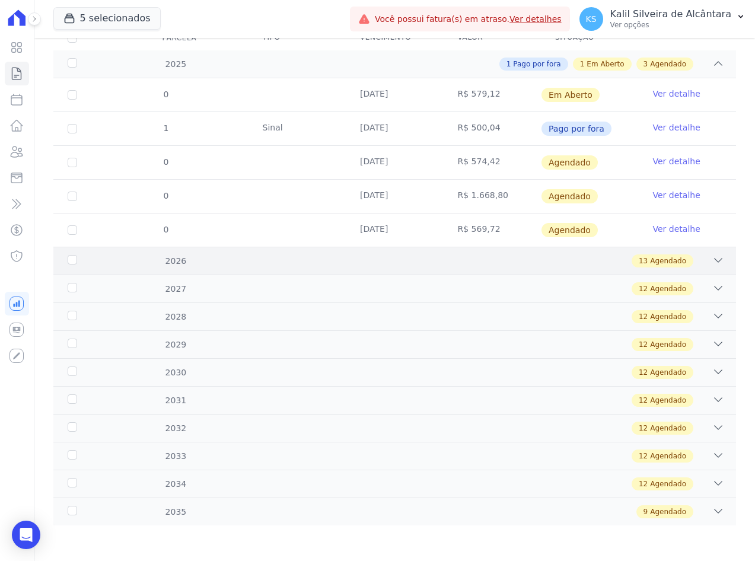
click at [383, 259] on div "13 Agendado" at bounding box center [428, 260] width 593 height 13
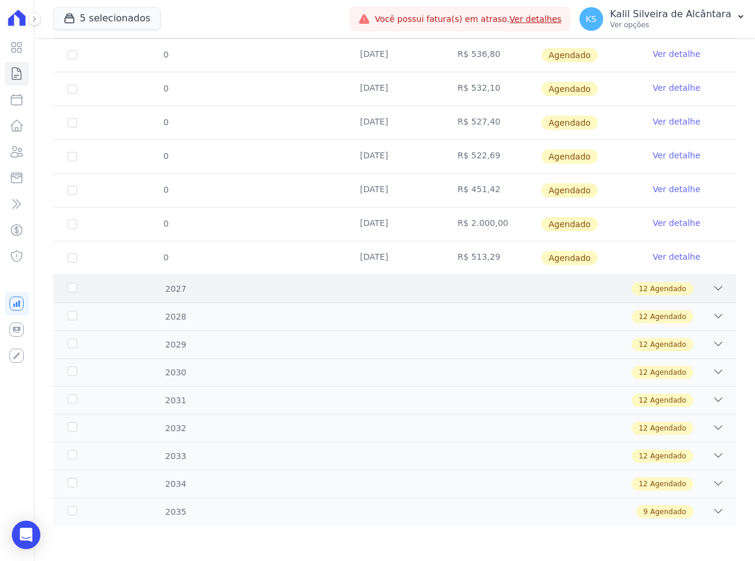
click at [393, 281] on div "2027 12 Agendado" at bounding box center [394, 289] width 683 height 28
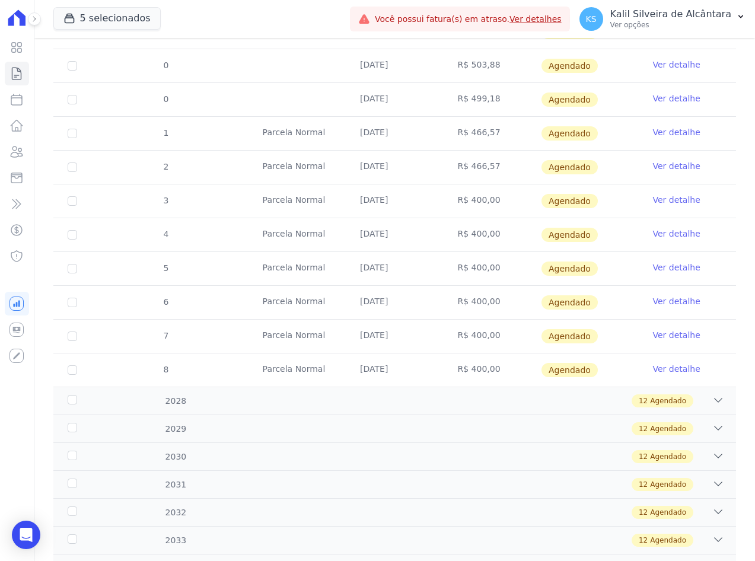
scroll to position [1017, 0]
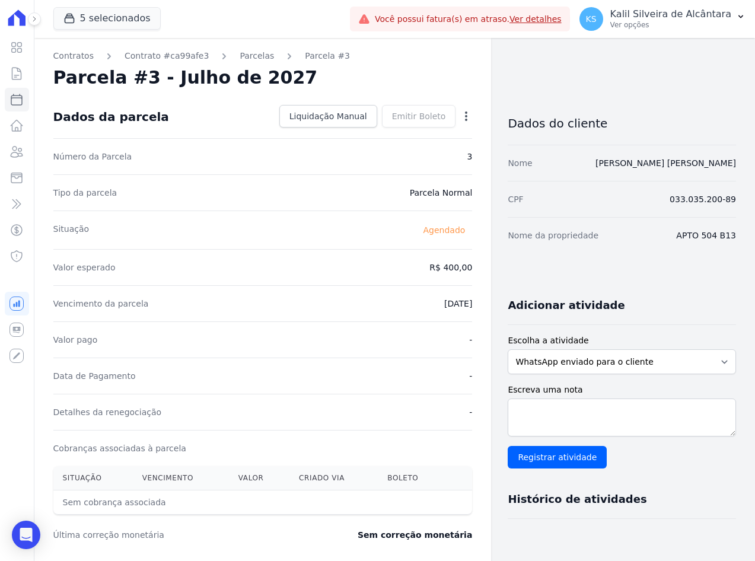
drag, startPoint x: 454, startPoint y: 112, endPoint x: 458, endPoint y: 116, distance: 6.3
click at [456, 112] on div "Open options Alterar [GEOGRAPHIC_DATA]" at bounding box center [464, 117] width 17 height 20
click at [463, 119] on icon "button" at bounding box center [466, 116] width 12 height 12
click at [428, 136] on link "Alterar" at bounding box center [415, 132] width 104 height 21
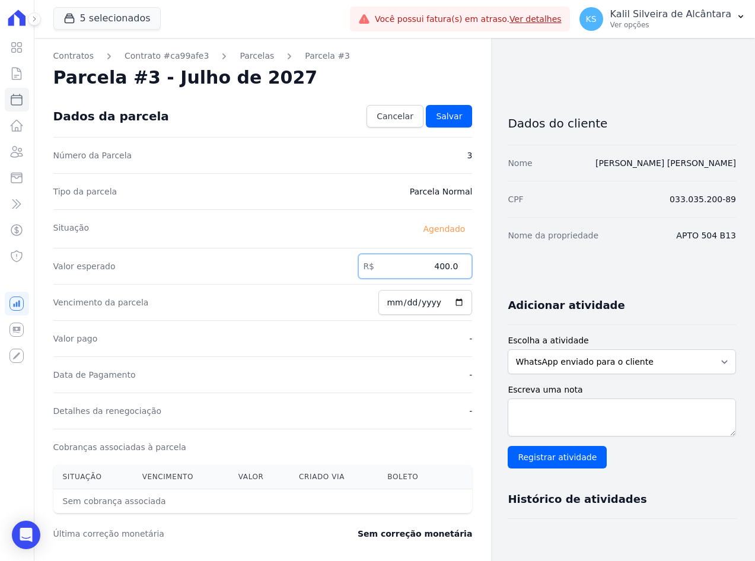
drag, startPoint x: 425, startPoint y: 266, endPoint x: 497, endPoint y: 263, distance: 71.2
click at [493, 265] on div "Contratos Contrato #ca99afe3 [GEOGRAPHIC_DATA] Parcela #3 Parcela #3 - Julho de…" at bounding box center [385, 419] width 702 height 762
type input "466.57"
click at [444, 119] on span "Salvar" at bounding box center [449, 116] width 26 height 12
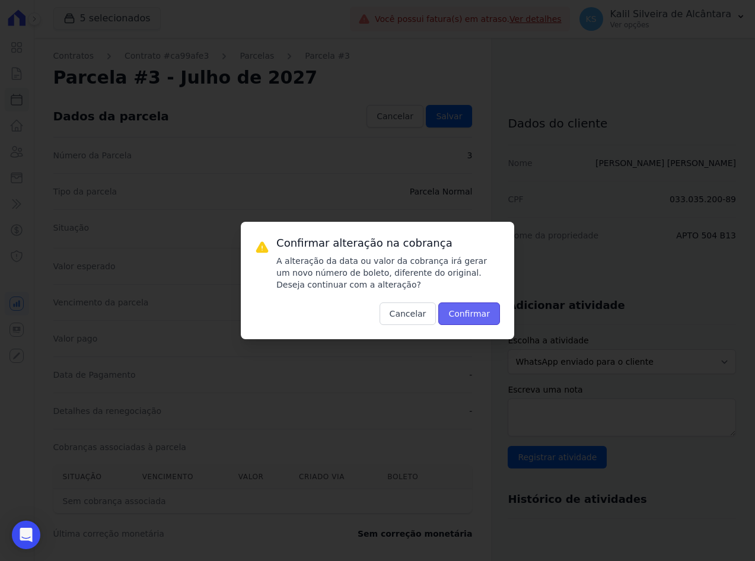
click at [473, 320] on button "Confirmar" at bounding box center [469, 314] width 62 height 23
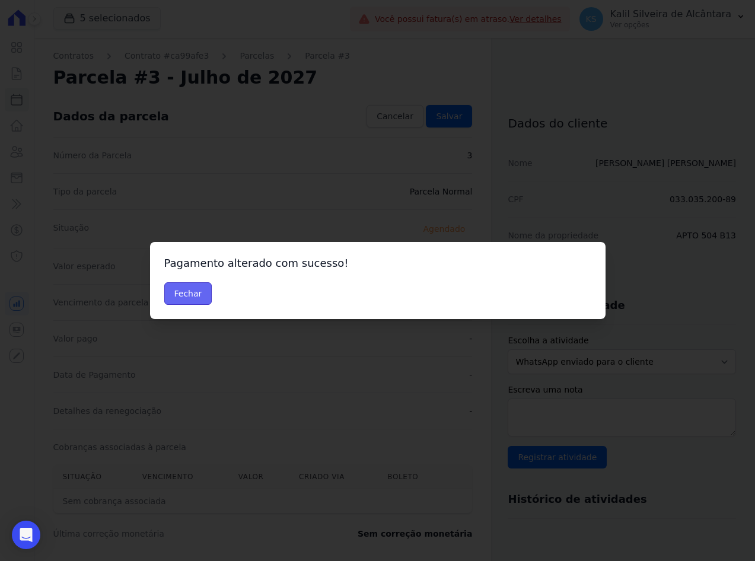
drag, startPoint x: 176, startPoint y: 294, endPoint x: 231, endPoint y: 62, distance: 238.4
click at [176, 286] on button "Fechar" at bounding box center [188, 293] width 48 height 23
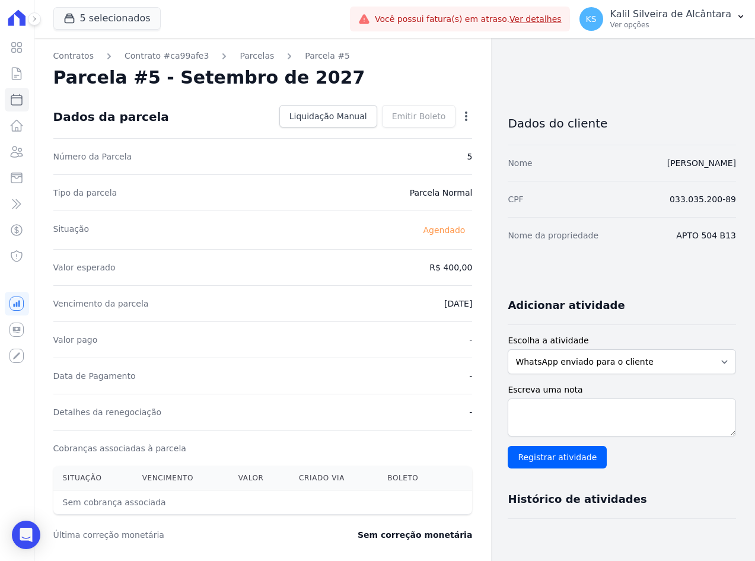
click at [460, 114] on icon "button" at bounding box center [466, 116] width 12 height 12
click at [443, 135] on link "Alterar" at bounding box center [415, 132] width 104 height 21
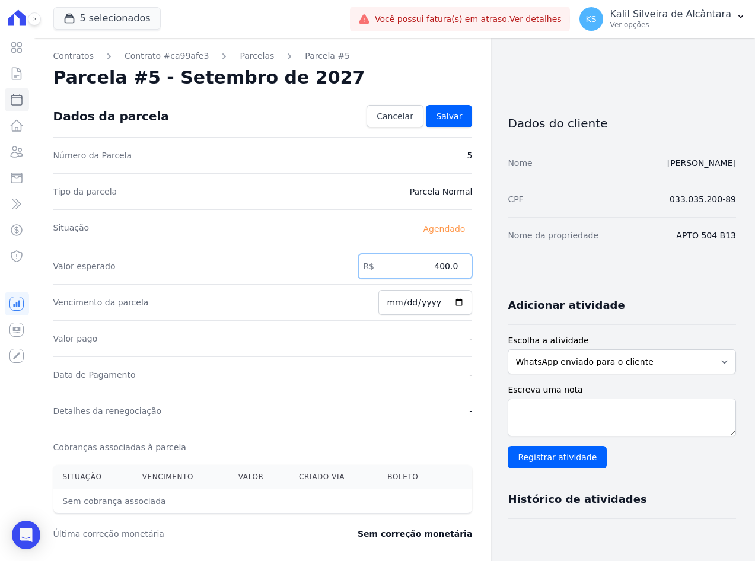
drag, startPoint x: 434, startPoint y: 267, endPoint x: 500, endPoint y: 266, distance: 66.4
click at [485, 266] on div "Contratos Contrato #ca99afe3 Parcelas Parcela #5 Parcela #5 - Setembro de 2027 …" at bounding box center [262, 419] width 457 height 762
type input "466.57"
click at [437, 115] on span "Salvar" at bounding box center [449, 116] width 26 height 12
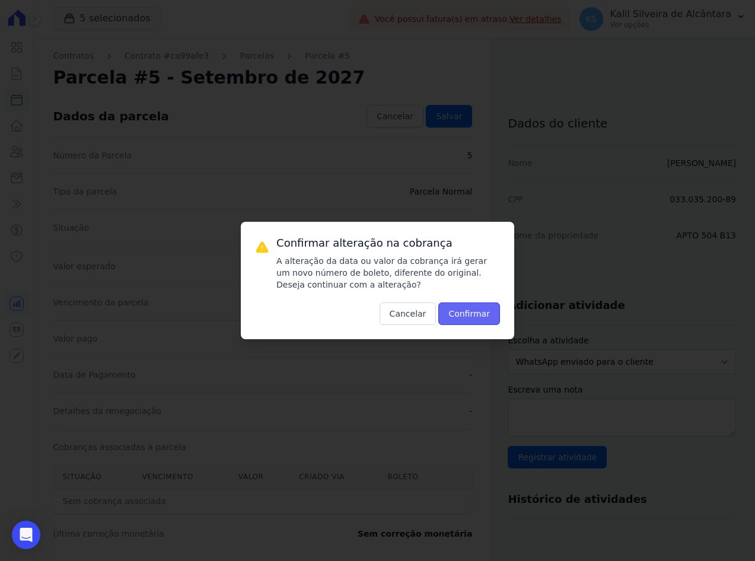
click at [467, 311] on button "Confirmar" at bounding box center [469, 314] width 62 height 23
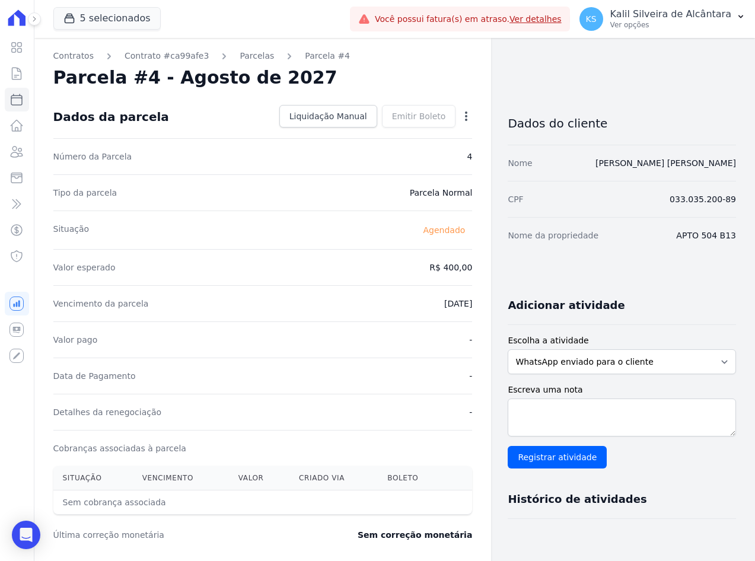
click at [460, 119] on icon "button" at bounding box center [466, 116] width 12 height 12
click at [438, 135] on link "Alterar" at bounding box center [415, 132] width 104 height 21
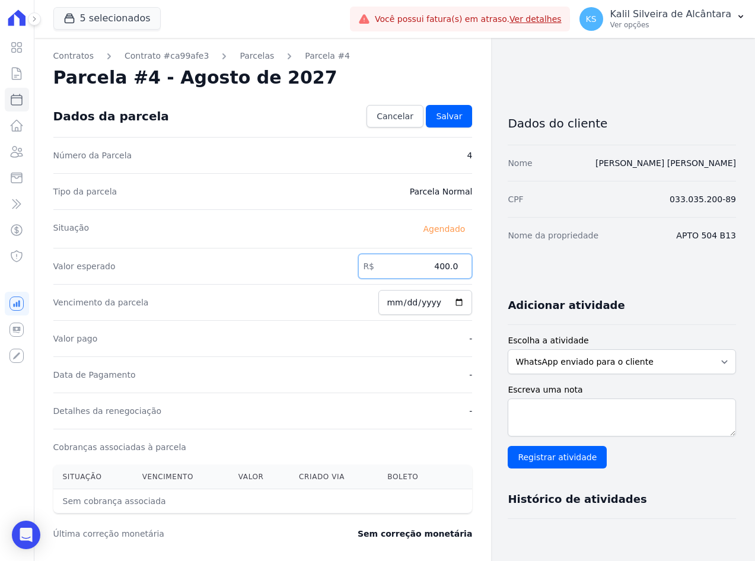
drag, startPoint x: 434, startPoint y: 268, endPoint x: 503, endPoint y: 266, distance: 68.8
click at [491, 266] on div "Contratos Contrato #ca99afe3 [GEOGRAPHIC_DATA] Parcela #4 Parcela #4 - Agosto d…" at bounding box center [385, 419] width 702 height 762
type input "466.57"
click at [445, 116] on span "Salvar" at bounding box center [449, 116] width 26 height 12
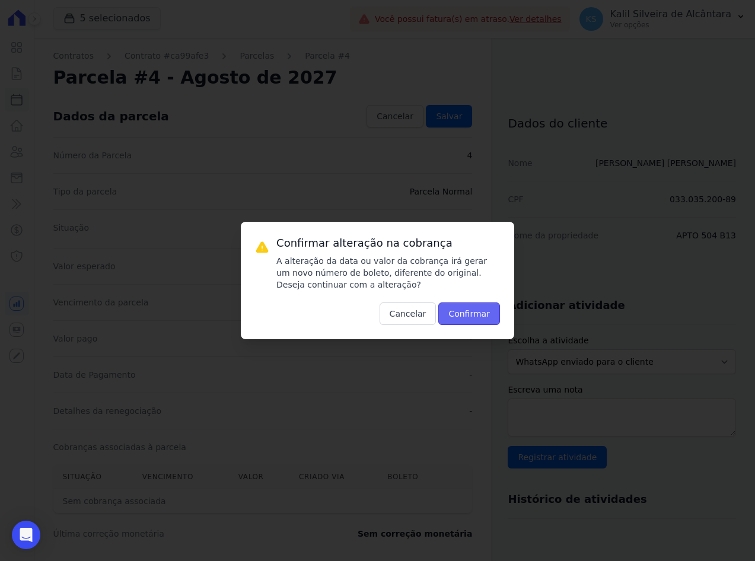
click at [482, 316] on button "Confirmar" at bounding box center [469, 314] width 62 height 23
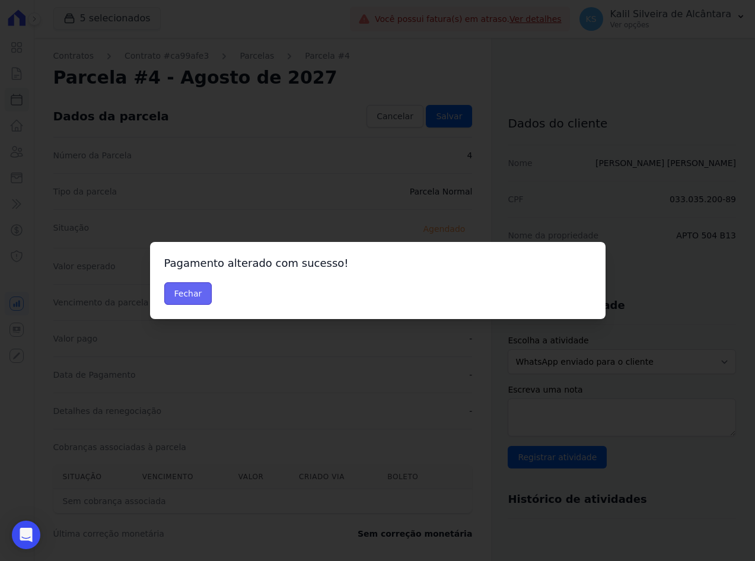
click at [178, 296] on button "Fechar" at bounding box center [188, 293] width 48 height 23
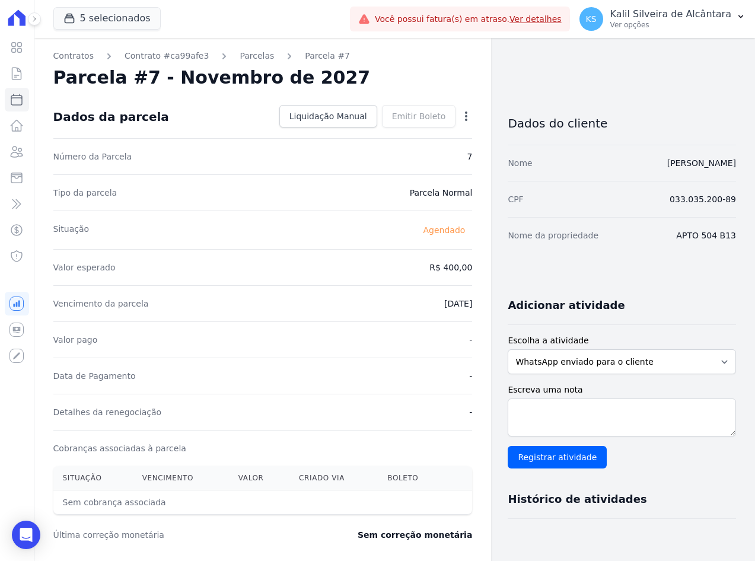
click at [460, 117] on icon "button" at bounding box center [466, 116] width 12 height 12
drag, startPoint x: 418, startPoint y: 137, endPoint x: 435, endPoint y: 160, distance: 28.8
click at [418, 137] on link "Alterar" at bounding box center [415, 132] width 104 height 21
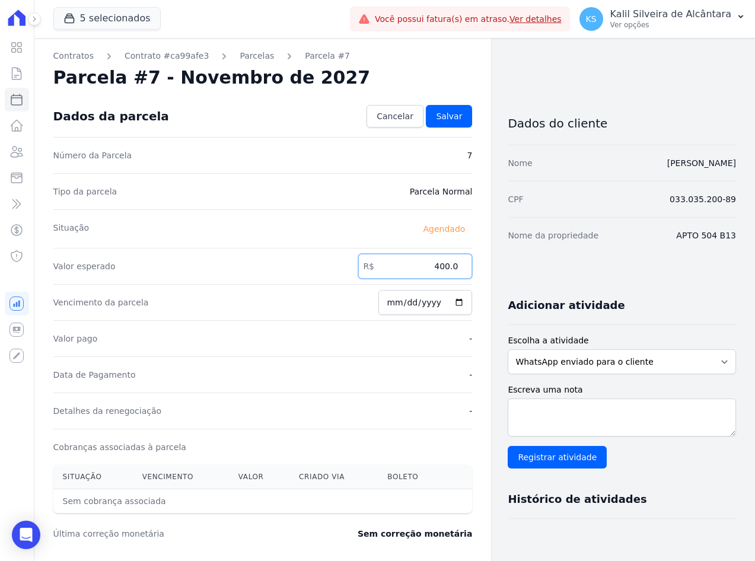
drag, startPoint x: 432, startPoint y: 267, endPoint x: 540, endPoint y: 283, distance: 109.1
click at [543, 281] on div "Contratos Contrato #ca99afe3 Parcelas Parcela #7 Parcela #7 - Novembro de 2027 …" at bounding box center [385, 419] width 702 height 762
type input "466.57"
click at [444, 114] on span "Salvar" at bounding box center [449, 116] width 26 height 12
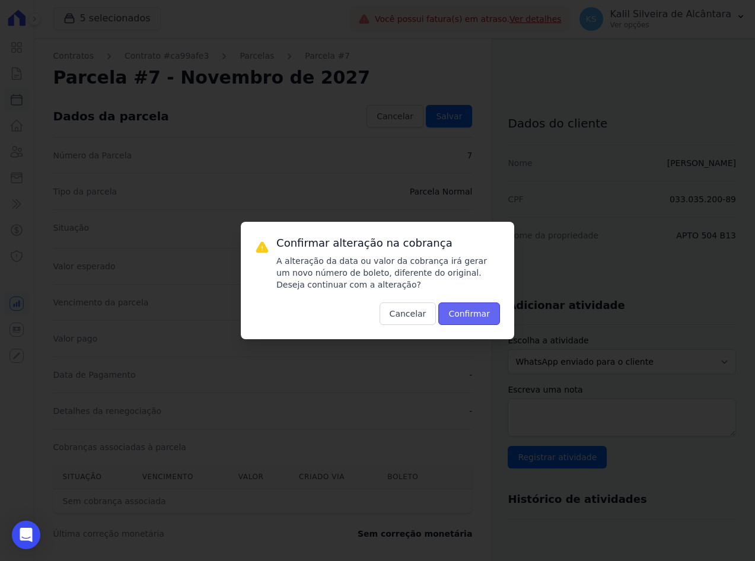
click at [468, 320] on button "Confirmar" at bounding box center [469, 314] width 62 height 23
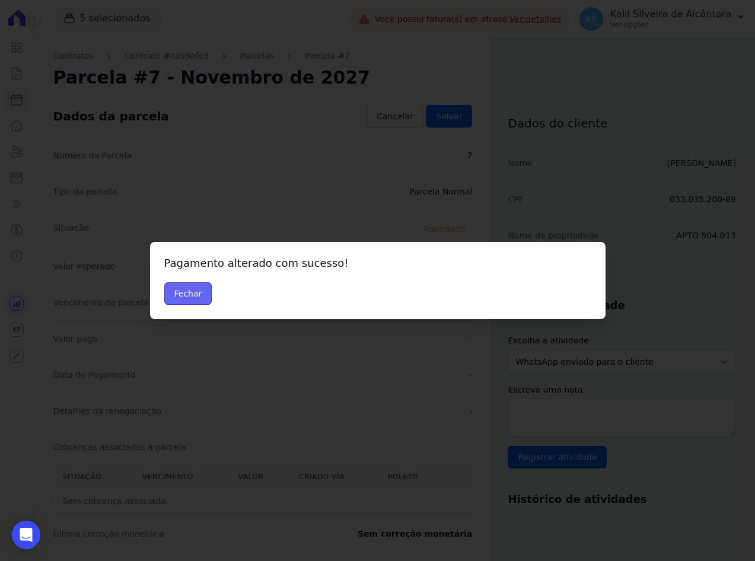
click at [193, 297] on button "Fechar" at bounding box center [188, 293] width 48 height 23
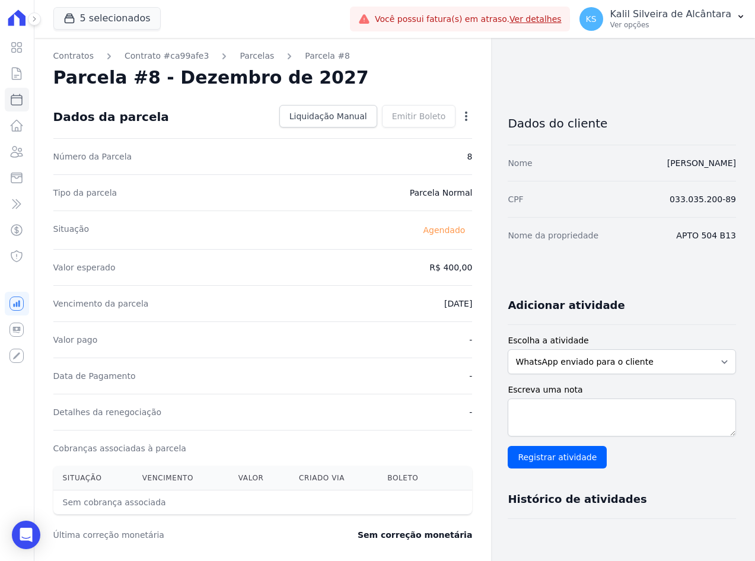
click at [466, 122] on div "Open options" at bounding box center [466, 117] width 12 height 15
click at [460, 113] on icon "button" at bounding box center [466, 116] width 12 height 12
drag, startPoint x: 397, startPoint y: 135, endPoint x: 415, endPoint y: 161, distance: 32.1
click at [397, 135] on link "Alterar" at bounding box center [415, 132] width 104 height 21
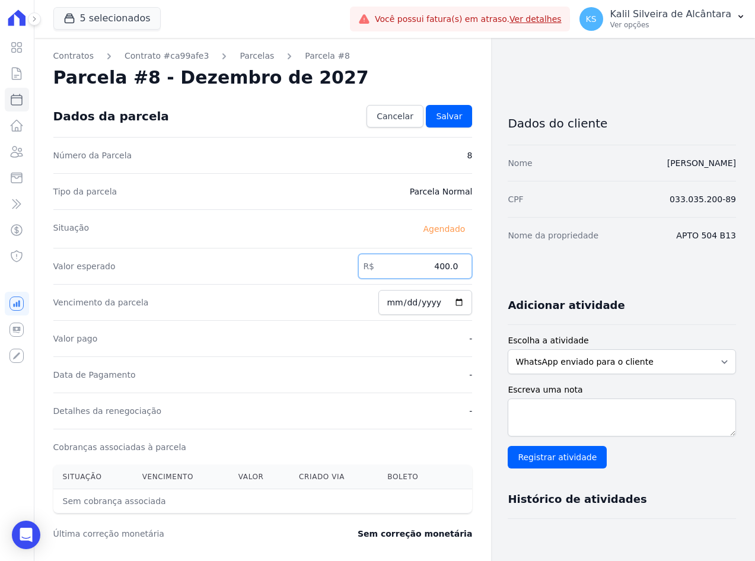
drag, startPoint x: 429, startPoint y: 261, endPoint x: 523, endPoint y: 269, distance: 94.6
click at [521, 268] on div "Contratos Contrato #ca99afe3 [GEOGRAPHIC_DATA] Parcela #8 Parcela #8 - Dezembro…" at bounding box center [385, 419] width 702 height 762
type input "466.57"
click at [441, 114] on span "Salvar" at bounding box center [449, 116] width 26 height 12
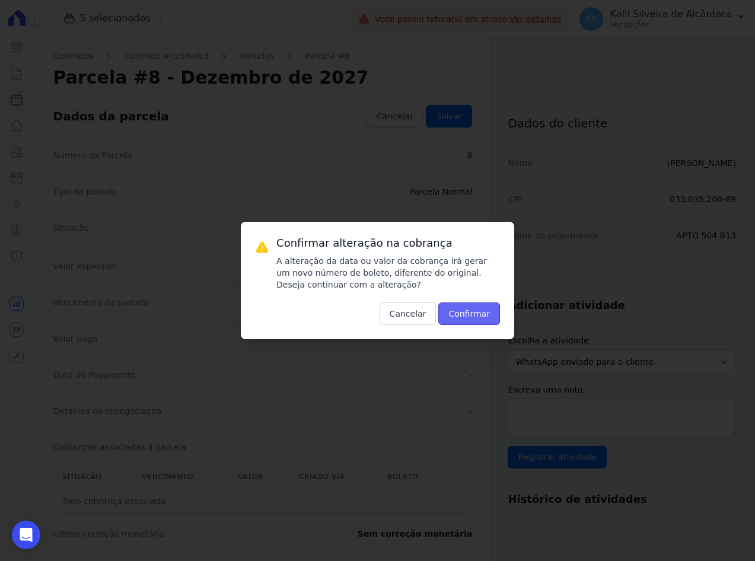
click at [466, 305] on button "Confirmar" at bounding box center [469, 314] width 62 height 23
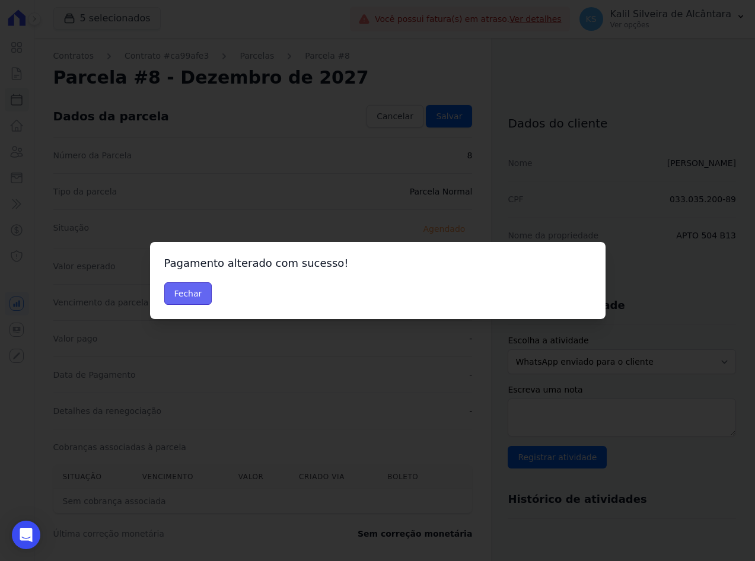
click at [197, 291] on button "Fechar" at bounding box center [188, 293] width 48 height 23
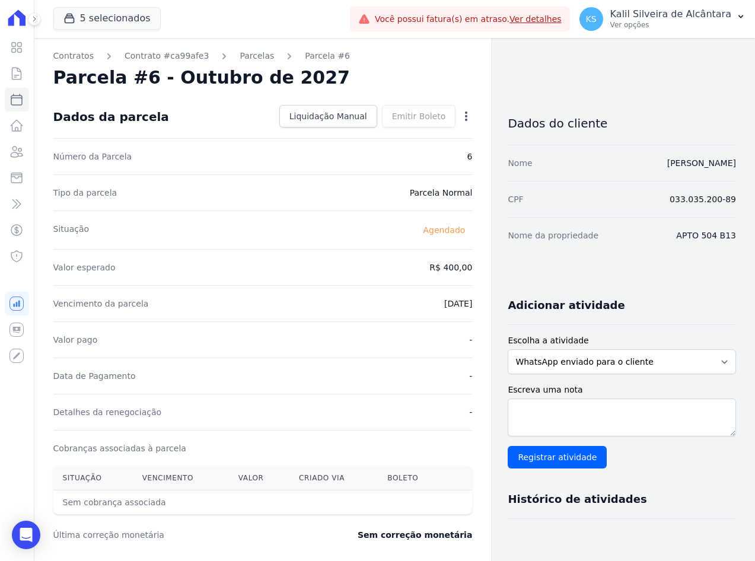
click at [460, 113] on icon "button" at bounding box center [466, 116] width 12 height 12
click at [412, 136] on link "Alterar" at bounding box center [415, 132] width 104 height 21
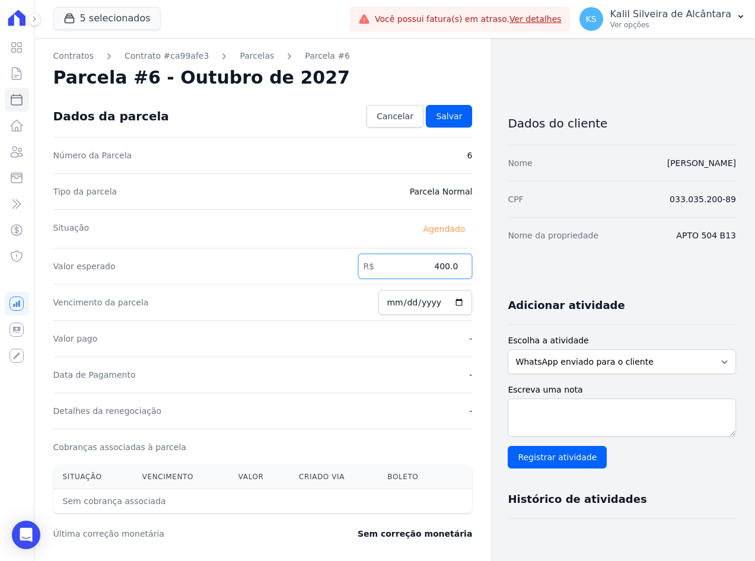
drag, startPoint x: 424, startPoint y: 273, endPoint x: 565, endPoint y: 265, distance: 142.0
click at [543, 272] on div "Contratos Contrato #ca99afe3 Parcelas Parcela #6 Parcela #6 - Outubro de 2027 C…" at bounding box center [385, 419] width 702 height 762
type input "466.57"
click at [441, 112] on span "Salvar" at bounding box center [449, 116] width 26 height 12
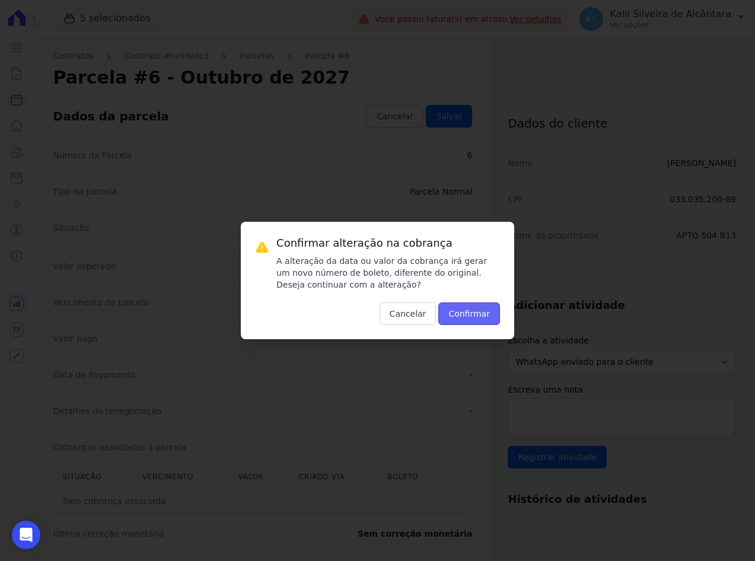
click at [488, 314] on button "Confirmar" at bounding box center [469, 314] width 62 height 23
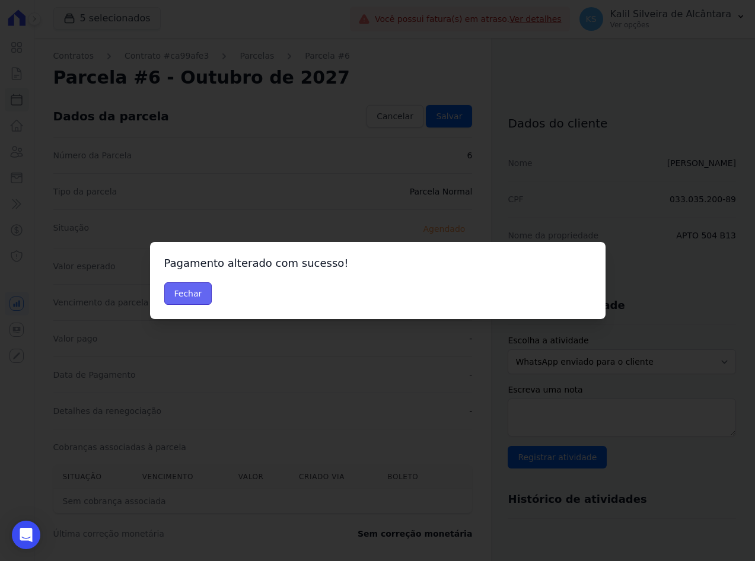
click at [173, 301] on button "Fechar" at bounding box center [188, 293] width 48 height 23
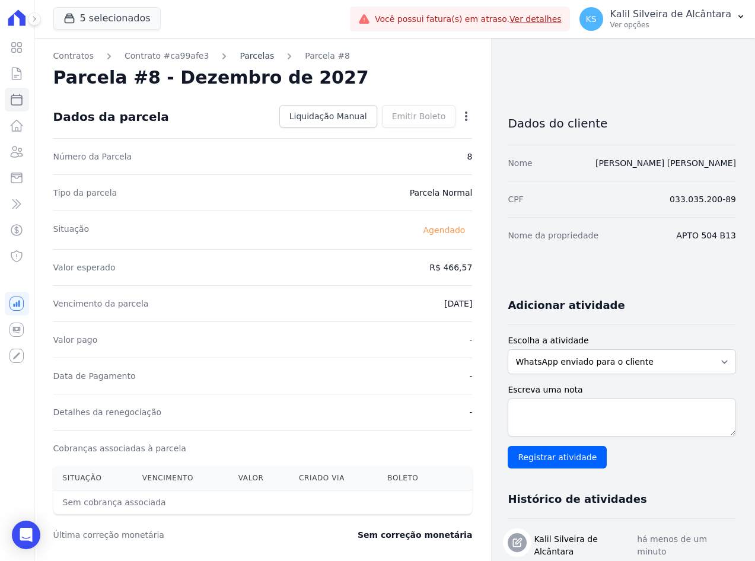
click at [249, 59] on link "Parcelas" at bounding box center [257, 56] width 34 height 12
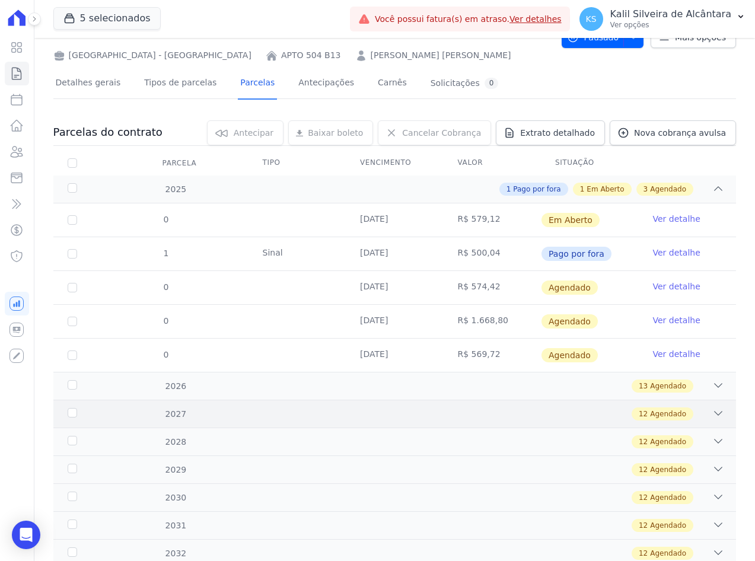
scroll to position [172, 0]
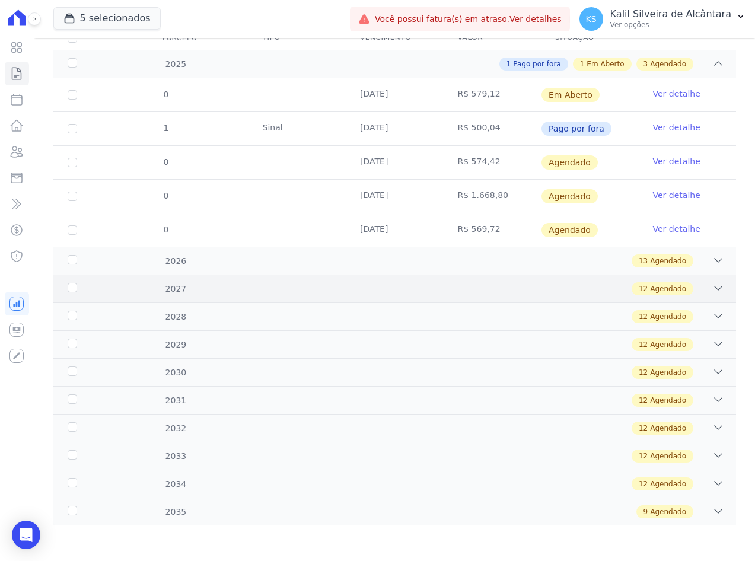
click at [373, 287] on div "12 Agendado" at bounding box center [428, 288] width 593 height 13
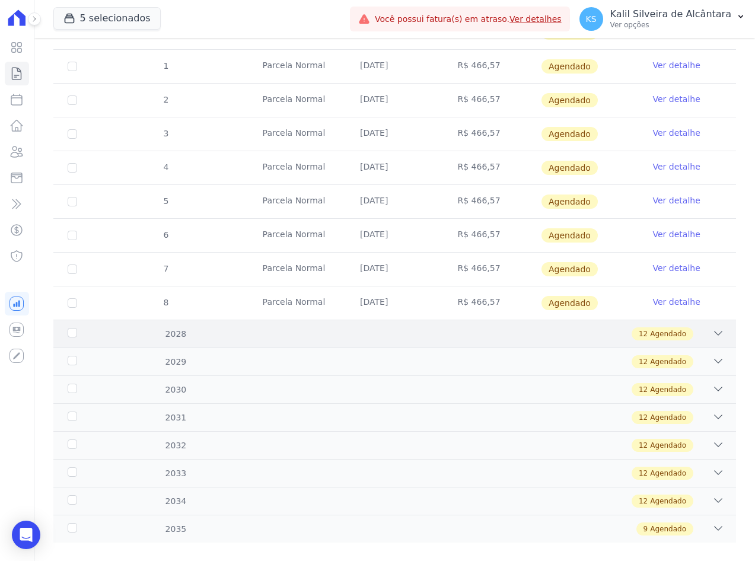
scroll to position [578, 0]
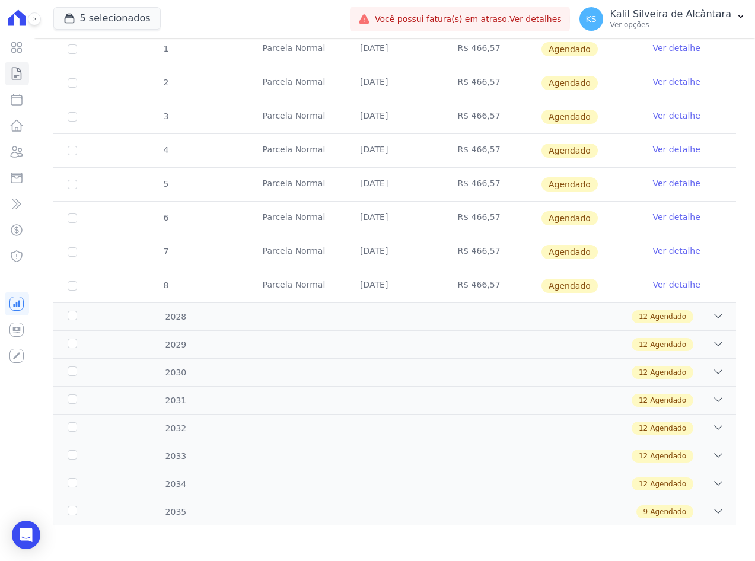
click at [396, 295] on td "[DATE]" at bounding box center [394, 285] width 97 height 33
click at [399, 305] on div "0 10/01/2027 R$ 508,59 Agendado Ver detalhe 0 10/02/2027 R$ 494,48 Agendado 0 0…" at bounding box center [394, 100] width 721 height 415
click at [403, 318] on div "12 Agendado" at bounding box center [428, 316] width 593 height 13
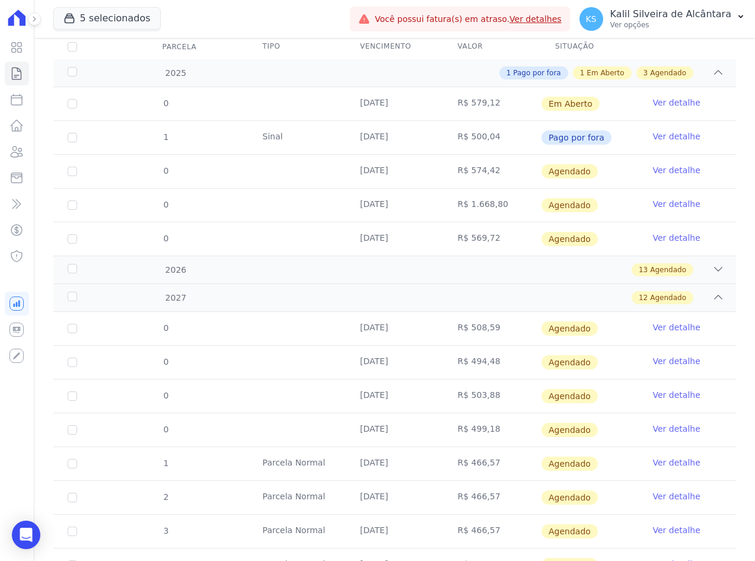
scroll to position [59, 0]
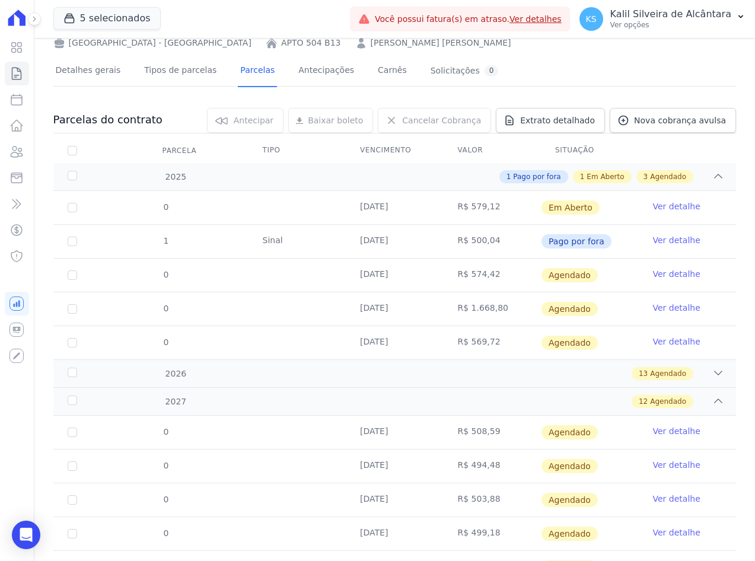
drag, startPoint x: 500, startPoint y: 205, endPoint x: 404, endPoint y: 206, distance: 96.1
click at [404, 206] on tr "0 10/10/2025 R$ 579,12 Em Aberto Ver detalhe" at bounding box center [394, 207] width 683 height 33
drag, startPoint x: 404, startPoint y: 206, endPoint x: 440, endPoint y: 274, distance: 76.4
click at [444, 274] on td "R$ 574,42" at bounding box center [492, 275] width 97 height 33
drag, startPoint x: 440, startPoint y: 274, endPoint x: 504, endPoint y: 309, distance: 73.0
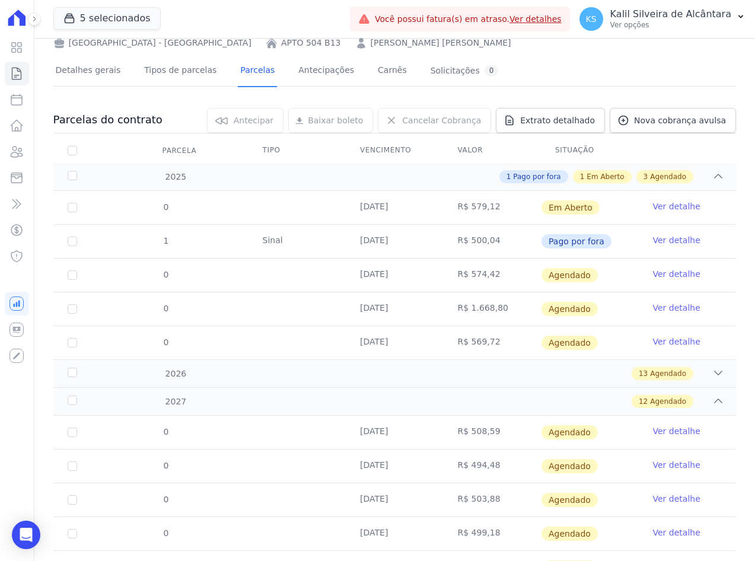
click at [504, 309] on td "R$ 1.668,80" at bounding box center [492, 308] width 97 height 33
drag, startPoint x: 485, startPoint y: 342, endPoint x: 457, endPoint y: 343, distance: 27.3
click at [457, 343] on td "R$ 569,72" at bounding box center [492, 342] width 97 height 33
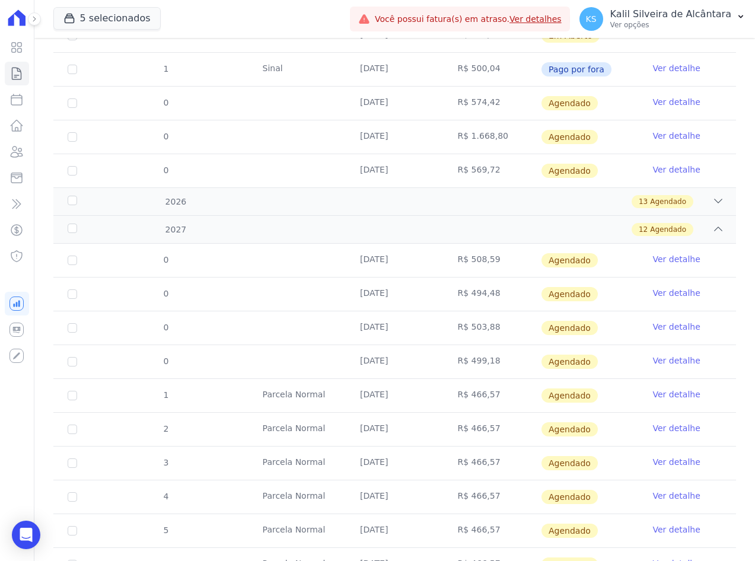
scroll to position [237, 0]
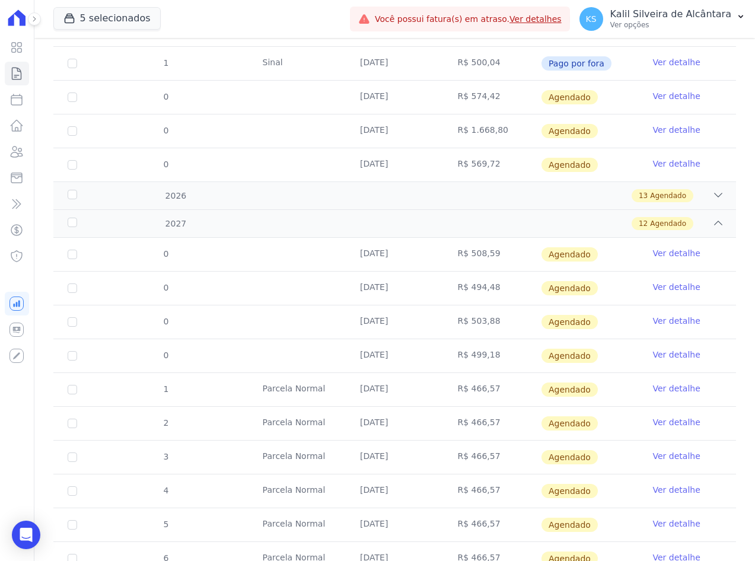
click at [459, 258] on td "R$ 508,59" at bounding box center [492, 254] width 97 height 33
drag, startPoint x: 459, startPoint y: 258, endPoint x: 459, endPoint y: 292, distance: 34.4
click at [459, 292] on td "R$ 494,48" at bounding box center [492, 288] width 97 height 33
drag, startPoint x: 459, startPoint y: 292, endPoint x: 462, endPoint y: 323, distance: 30.5
click at [462, 323] on td "R$ 503,88" at bounding box center [492, 322] width 97 height 33
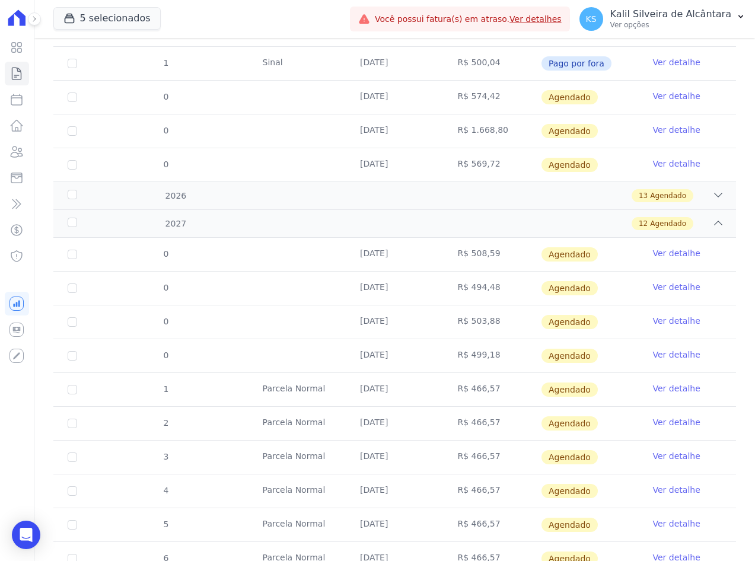
drag, startPoint x: 462, startPoint y: 323, endPoint x: 468, endPoint y: 362, distance: 39.6
click at [468, 362] on td "R$ 499,18" at bounding box center [492, 355] width 97 height 33
drag, startPoint x: 468, startPoint y: 362, endPoint x: 456, endPoint y: 388, distance: 28.7
click at [456, 388] on td "R$ 466,57" at bounding box center [492, 389] width 97 height 33
drag, startPoint x: 456, startPoint y: 388, endPoint x: 463, endPoint y: 419, distance: 32.2
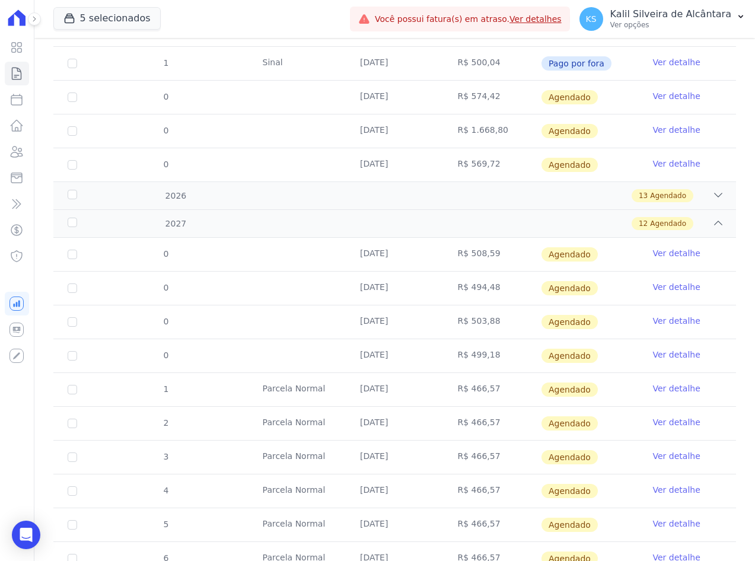
click at [463, 419] on td "R$ 466,57" at bounding box center [492, 423] width 97 height 33
drag, startPoint x: 463, startPoint y: 419, endPoint x: 444, endPoint y: 462, distance: 46.7
click at [444, 462] on td "R$ 466,57" at bounding box center [492, 457] width 97 height 33
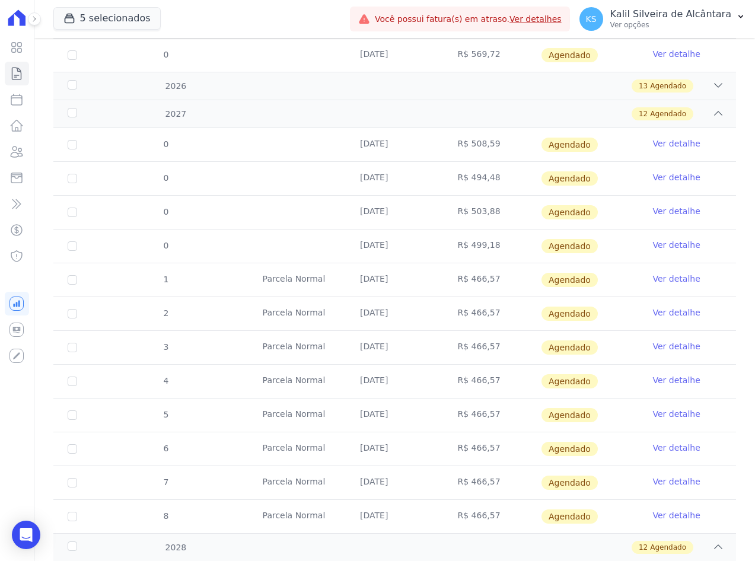
scroll to position [356, 0]
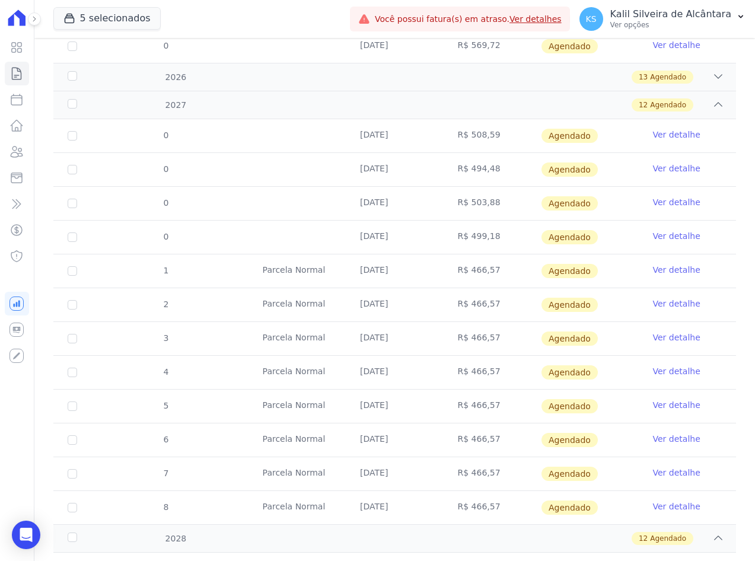
drag, startPoint x: 498, startPoint y: 374, endPoint x: 440, endPoint y: 380, distance: 58.5
click at [444, 380] on td "R$ 466,57" at bounding box center [492, 372] width 97 height 33
drag, startPoint x: 440, startPoint y: 380, endPoint x: 440, endPoint y: 409, distance: 28.5
click at [444, 409] on td "R$ 466,57" at bounding box center [492, 406] width 97 height 33
drag, startPoint x: 440, startPoint y: 409, endPoint x: 437, endPoint y: 440, distance: 30.9
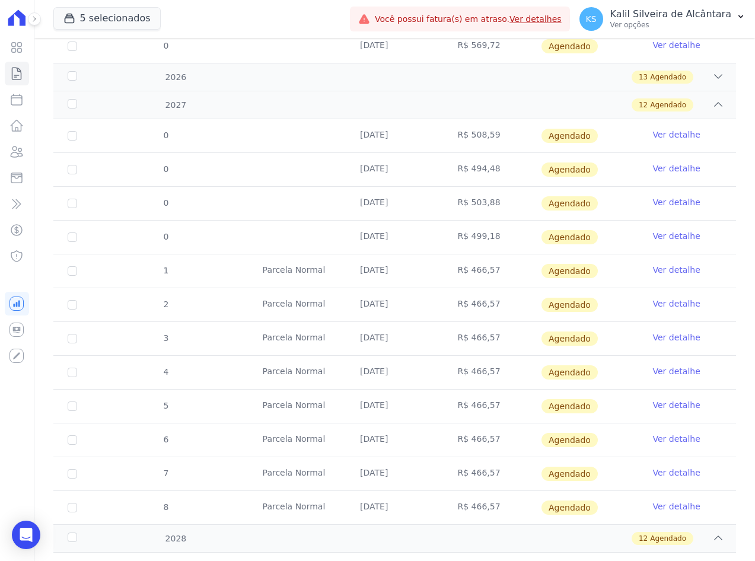
click at [437, 440] on tr "6 Parcela Normal 10/10/2027 R$ 466,57 Agendado Ver detalhe" at bounding box center [394, 440] width 683 height 34
drag, startPoint x: 437, startPoint y: 440, endPoint x: 453, endPoint y: 478, distance: 41.2
click at [453, 478] on td "R$ 466,57" at bounding box center [492, 473] width 97 height 33
drag, startPoint x: 453, startPoint y: 478, endPoint x: 489, endPoint y: 484, distance: 36.8
click at [444, 447] on td "R$ 466,57" at bounding box center [492, 440] width 97 height 33
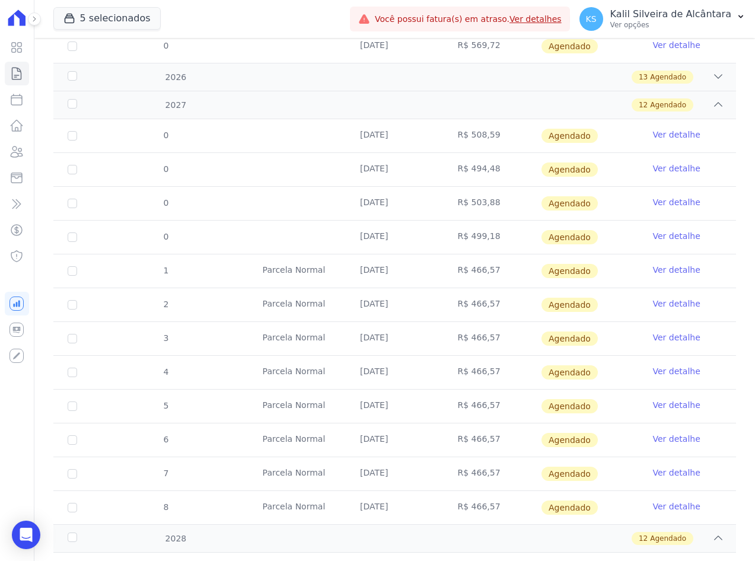
drag, startPoint x: 499, startPoint y: 506, endPoint x: 433, endPoint y: 507, distance: 65.9
click at [433, 507] on tr "8 Parcela Normal 10/12/2027 R$ 466,57 Agendado Ver detalhe" at bounding box center [394, 508] width 683 height 34
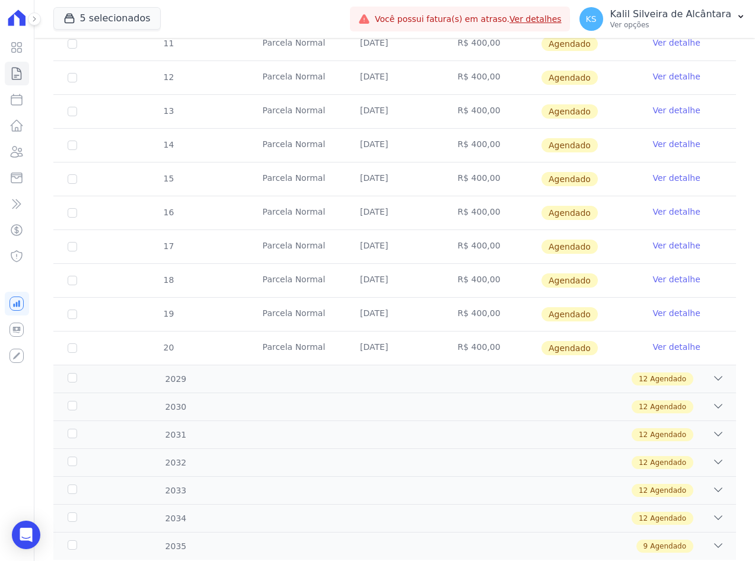
scroll to position [984, 0]
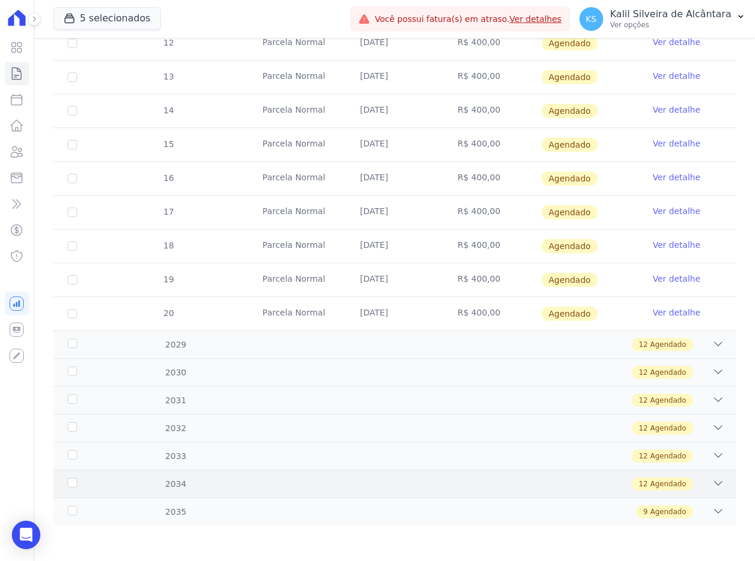
click at [364, 492] on div "2034 12 Agendado" at bounding box center [394, 484] width 683 height 28
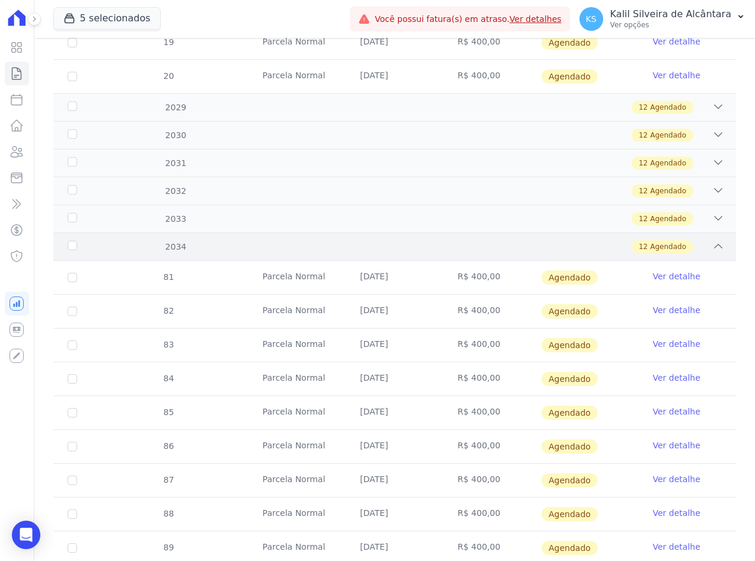
click at [250, 247] on div "12 Agendado" at bounding box center [428, 246] width 593 height 13
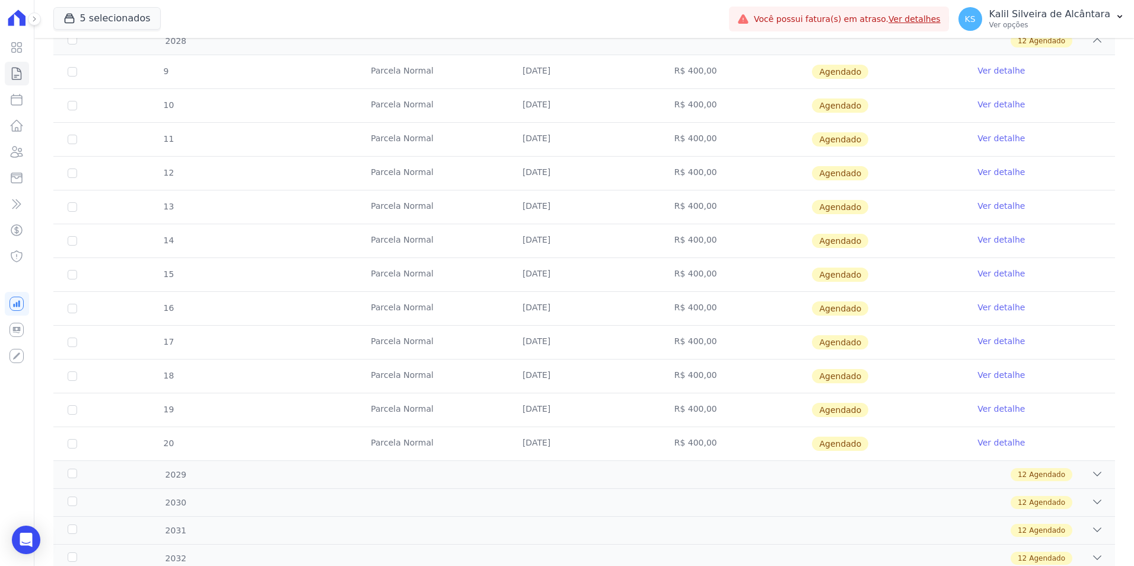
scroll to position [865, 0]
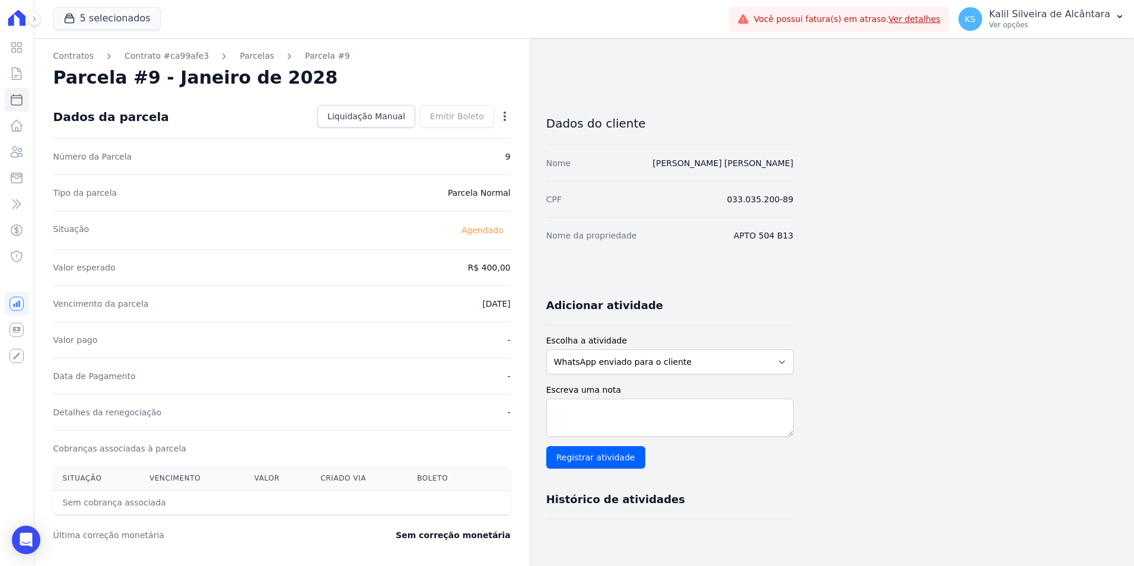
click at [507, 112] on icon "button" at bounding box center [505, 116] width 12 height 12
click at [431, 130] on link "Alterar" at bounding box center [454, 132] width 104 height 21
drag, startPoint x: 461, startPoint y: 269, endPoint x: 625, endPoint y: 269, distance: 164.3
click at [625, 269] on div "Contratos Contrato #ca99afe3 [GEOGRAPHIC_DATA] Parcela #9 Parcela #9 - Janeiro …" at bounding box center [413, 419] width 759 height 762
type input "466.57"
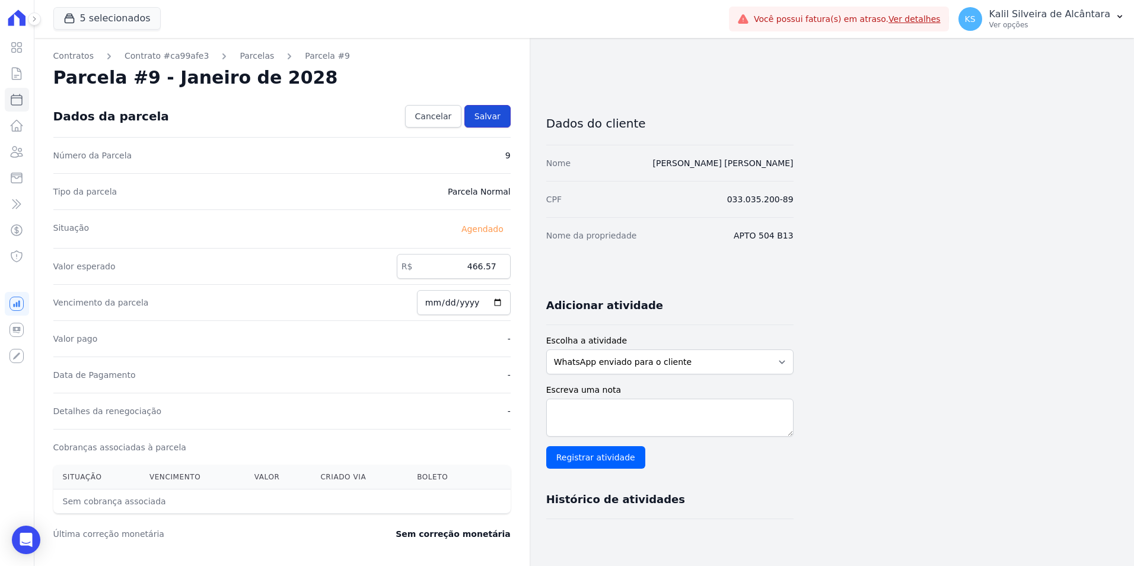
click at [486, 114] on span "Salvar" at bounding box center [488, 116] width 26 height 12
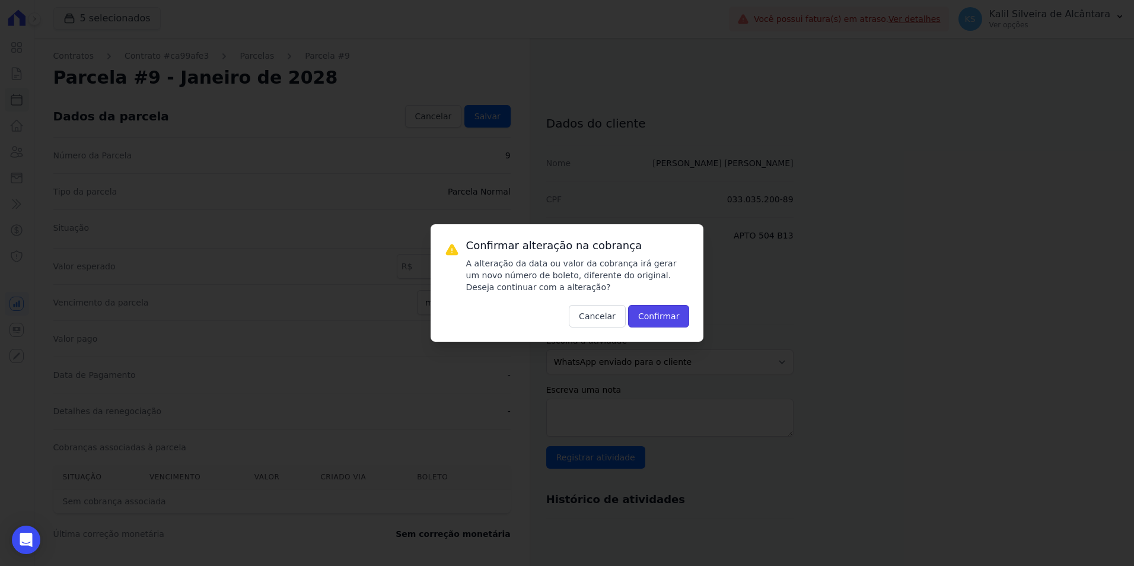
click at [667, 318] on button "Confirmar" at bounding box center [659, 316] width 62 height 23
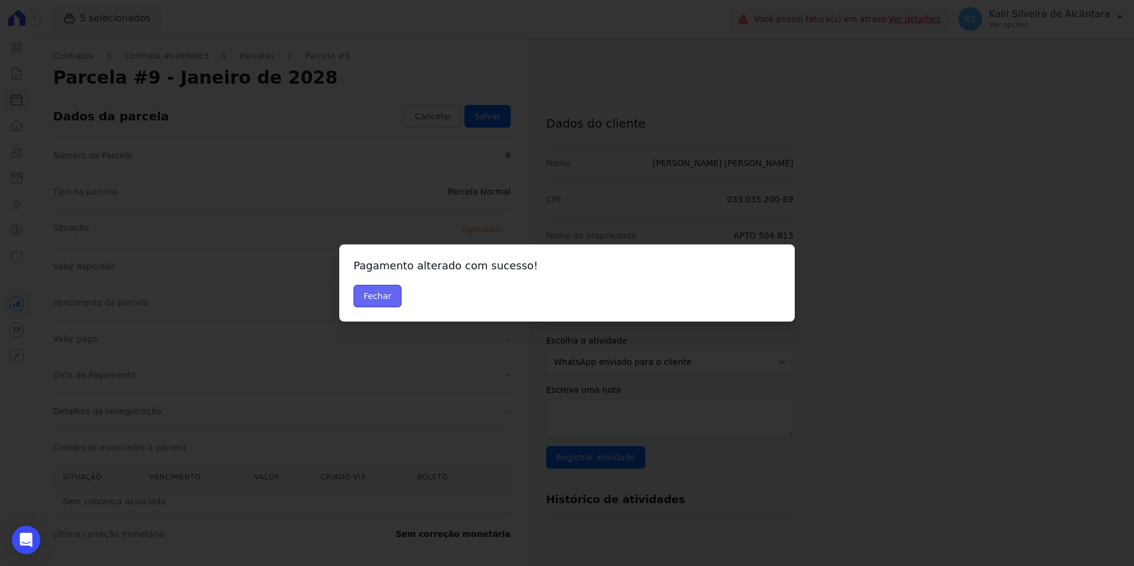
click at [357, 292] on button "Fechar" at bounding box center [378, 296] width 48 height 23
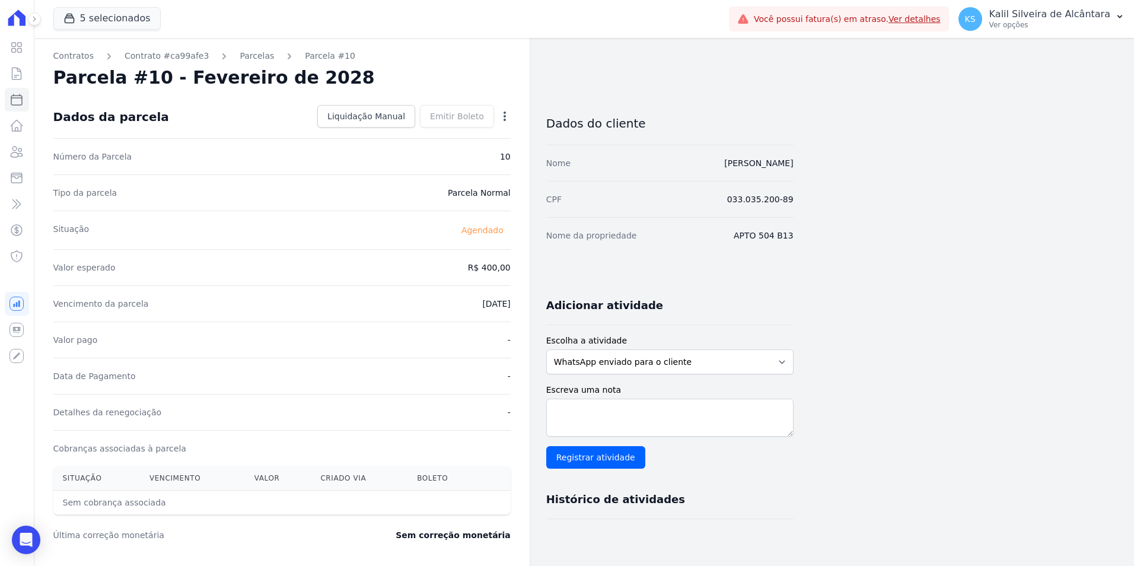
drag, startPoint x: 492, startPoint y: 115, endPoint x: 505, endPoint y: 115, distance: 12.5
click at [492, 115] on div "Emitir Boleto Gerar [GEOGRAPHIC_DATA] Você tem certeza que deseja gerar o bolet…" at bounding box center [457, 116] width 74 height 23
drag, startPoint x: 505, startPoint y: 115, endPoint x: 505, endPoint y: 142, distance: 27.3
click at [505, 115] on icon "button" at bounding box center [505, 116] width 2 height 9
click at [413, 134] on link "Alterar" at bounding box center [454, 132] width 104 height 21
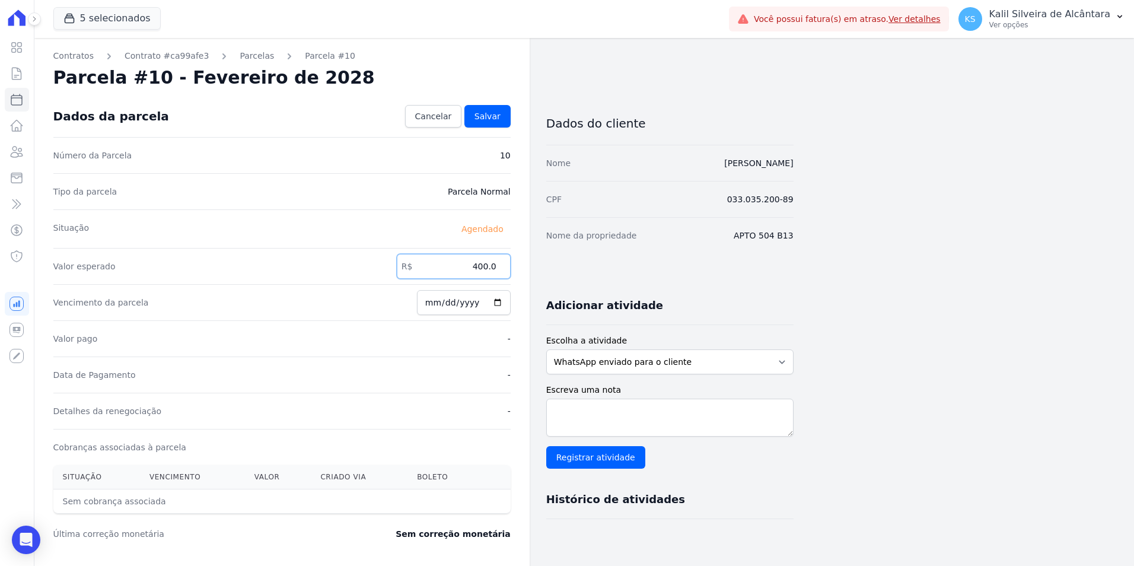
drag, startPoint x: 474, startPoint y: 271, endPoint x: 561, endPoint y: 269, distance: 86.6
click at [534, 271] on div "Contratos Contrato #ca99afe3 [GEOGRAPHIC_DATA] Parcela #10 Parcela #10 - Fevere…" at bounding box center [413, 419] width 759 height 762
type input "466.57"
click at [491, 121] on span "Salvar" at bounding box center [488, 116] width 26 height 12
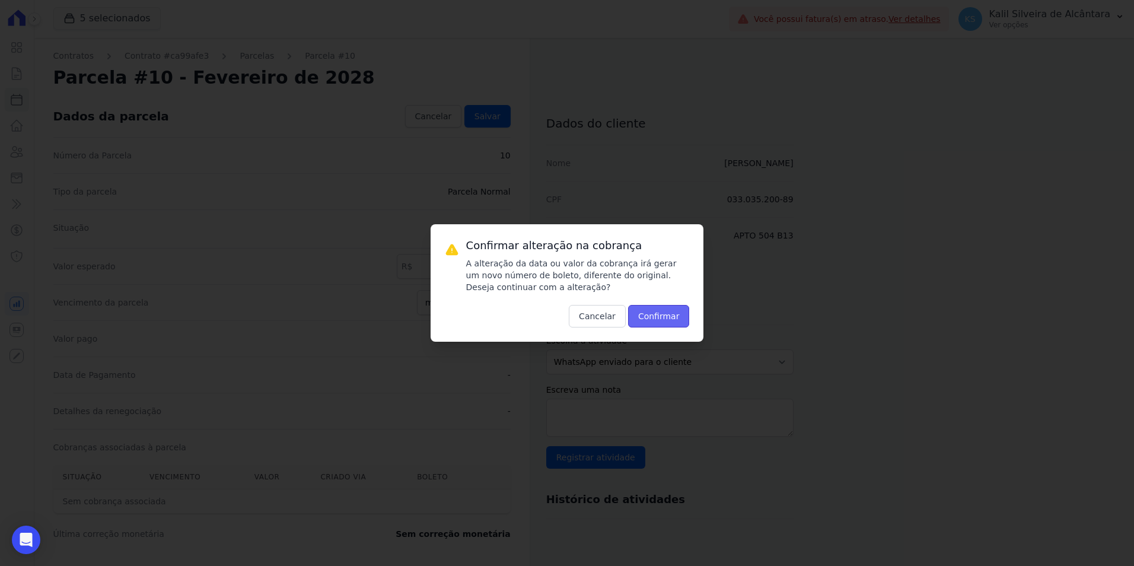
click at [661, 313] on button "Confirmar" at bounding box center [659, 316] width 62 height 23
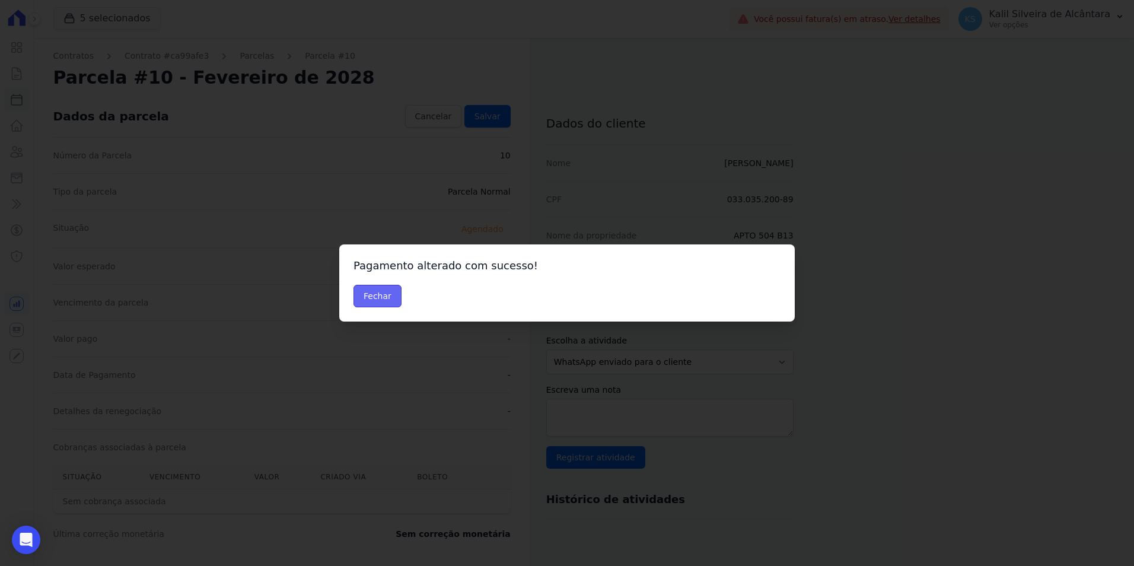
click at [390, 286] on button "Fechar" at bounding box center [378, 296] width 48 height 23
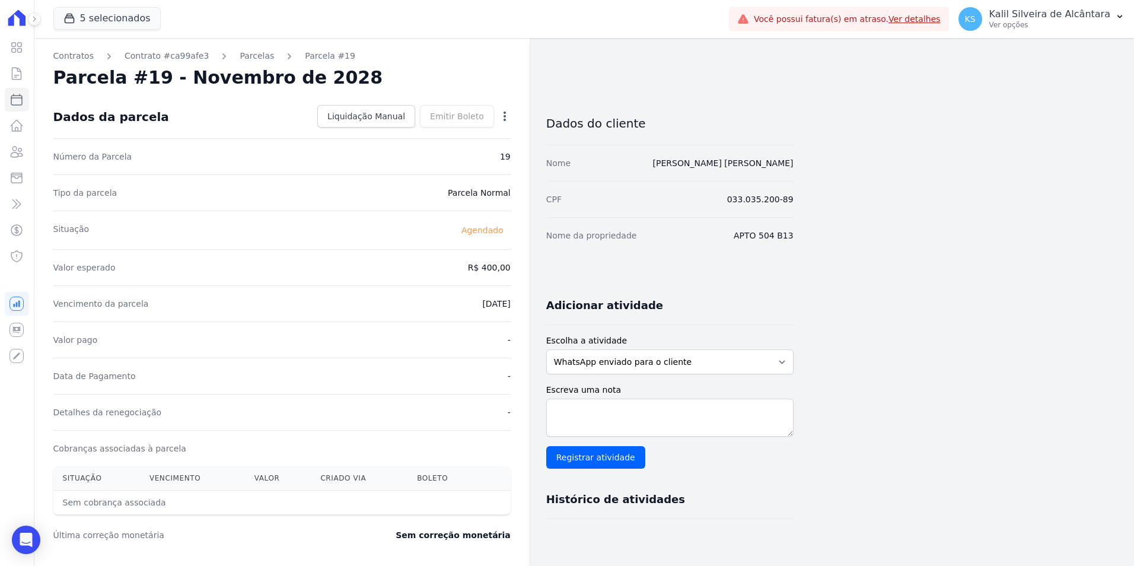
click at [508, 113] on icon "button" at bounding box center [505, 116] width 12 height 12
click at [492, 135] on link "Alterar" at bounding box center [454, 132] width 104 height 21
drag, startPoint x: 466, startPoint y: 306, endPoint x: 568, endPoint y: 268, distance: 109.1
click at [557, 268] on div "Contratos Contrato #ca99afe3 [GEOGRAPHIC_DATA] Parcela #19 [GEOGRAPHIC_DATA] #1…" at bounding box center [413, 419] width 759 height 762
type input "466.57"
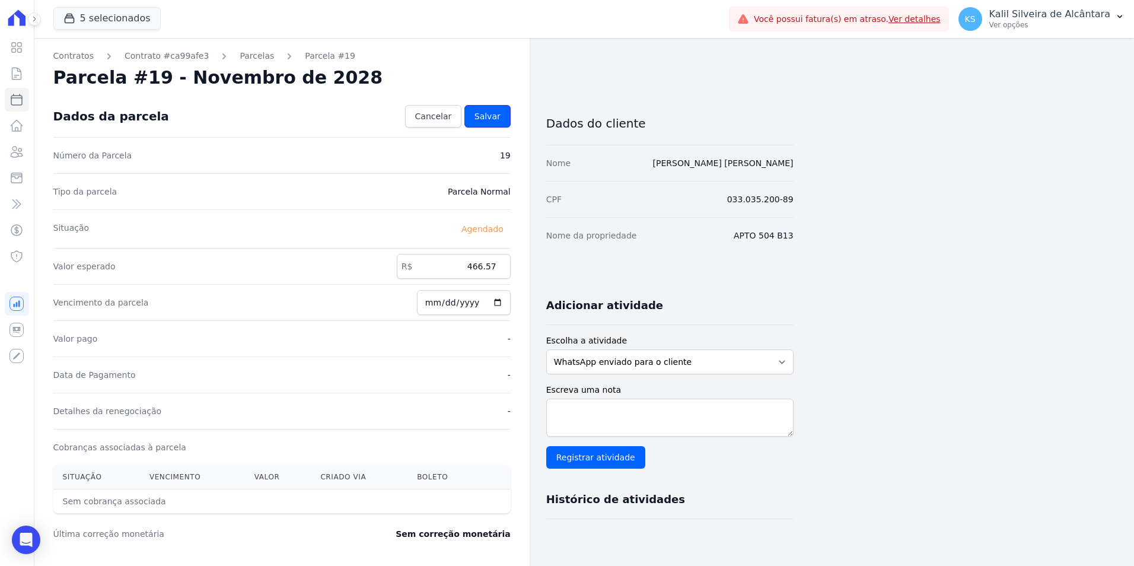
click at [476, 112] on link "Salvar" at bounding box center [487, 116] width 46 height 23
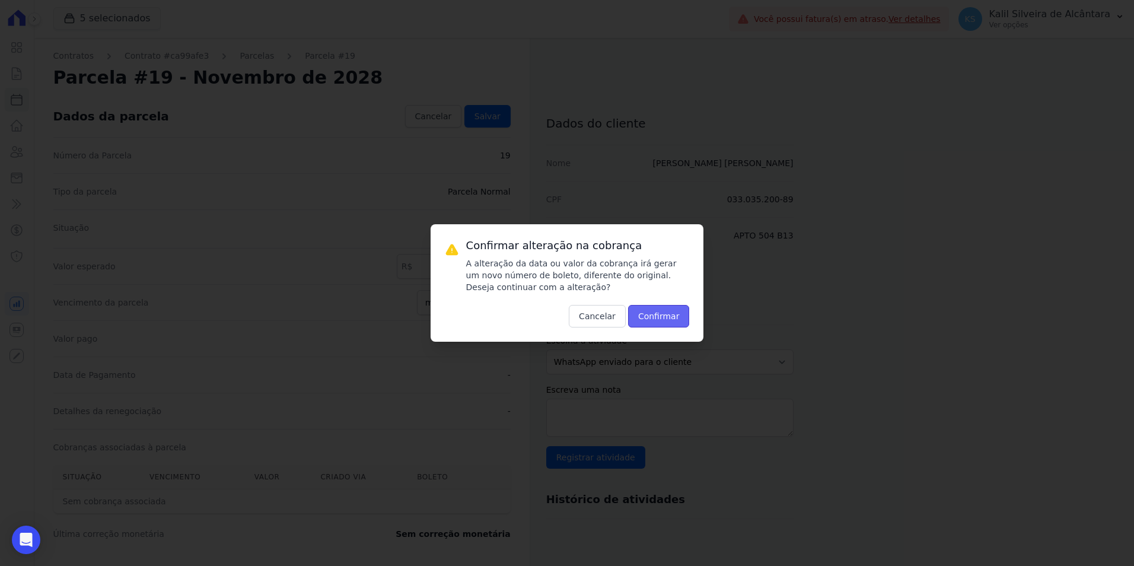
click at [631, 317] on button "Confirmar" at bounding box center [659, 316] width 62 height 23
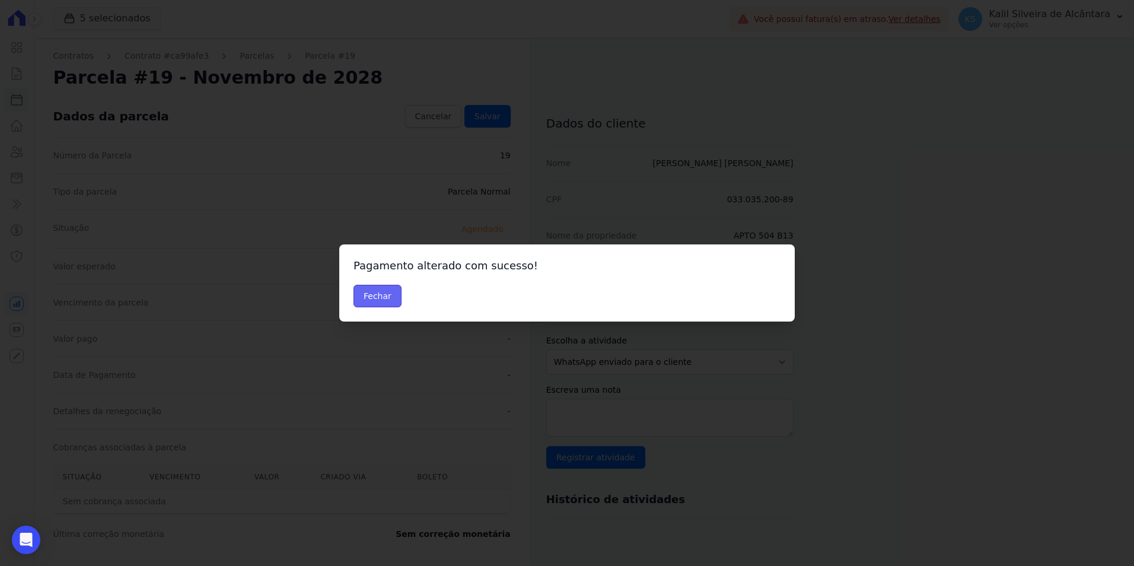
click at [373, 286] on button "Fechar" at bounding box center [378, 296] width 48 height 23
click at [383, 304] on button "Fechar" at bounding box center [378, 296] width 48 height 23
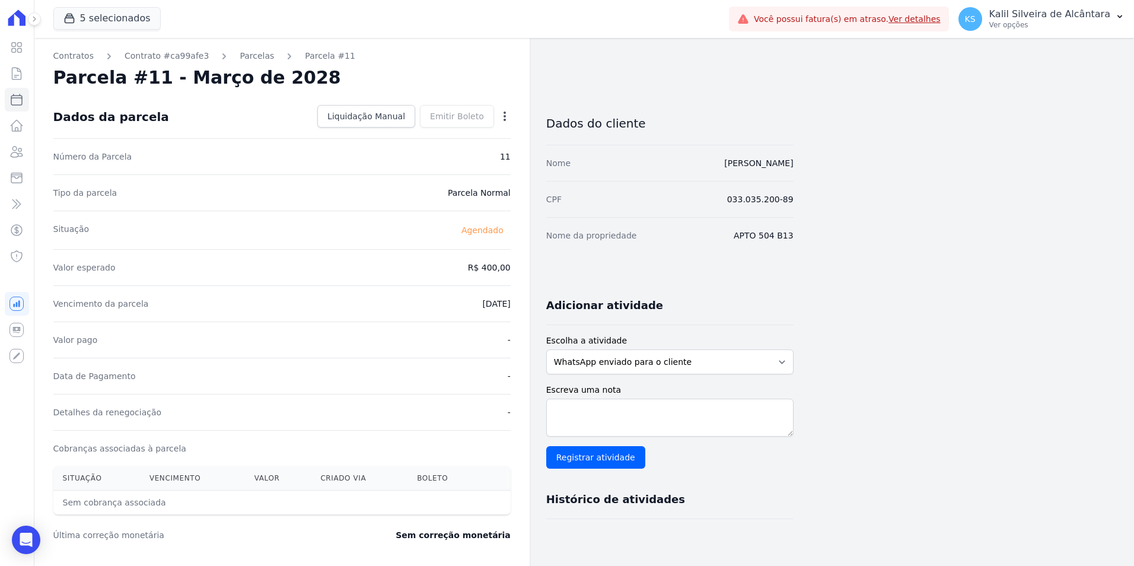
click at [507, 114] on icon "button" at bounding box center [505, 116] width 12 height 12
click at [443, 136] on link "Alterar" at bounding box center [454, 132] width 104 height 21
click at [536, 266] on div "Contratos Contrato #ca99afe3 [GEOGRAPHIC_DATA] Parcela #11 [GEOGRAPHIC_DATA] #1…" at bounding box center [413, 419] width 759 height 762
type input "466.57"
click at [491, 114] on span "Salvar" at bounding box center [488, 116] width 26 height 12
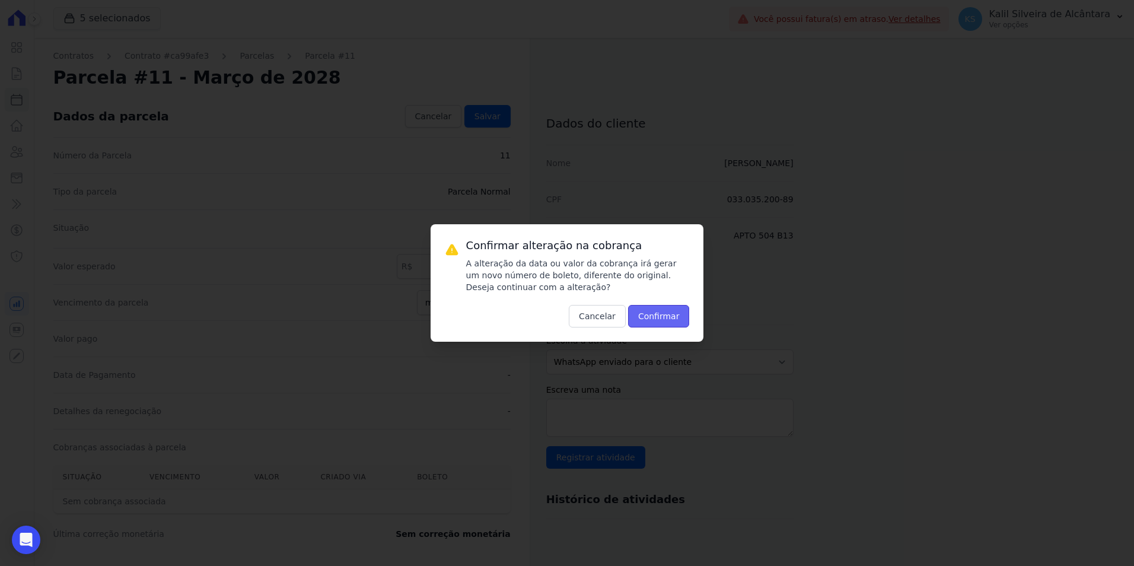
click at [657, 310] on button "Confirmar" at bounding box center [659, 316] width 62 height 23
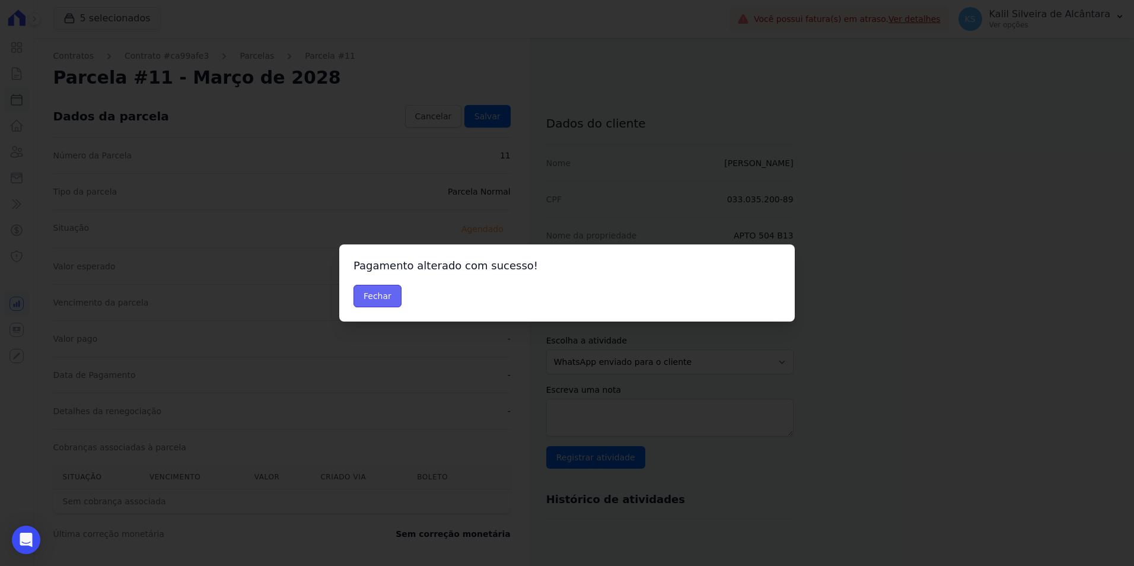
drag, startPoint x: 374, startPoint y: 290, endPoint x: 273, endPoint y: 31, distance: 277.8
click at [374, 289] on button "Fechar" at bounding box center [378, 296] width 48 height 23
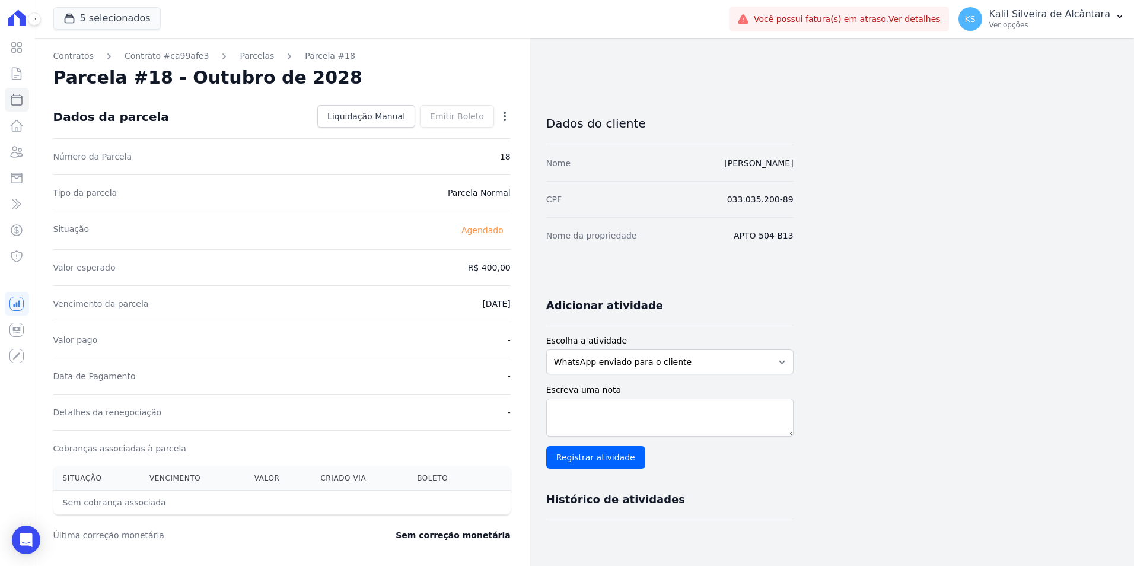
click at [503, 125] on div "Open options" at bounding box center [505, 117] width 12 height 15
click at [502, 120] on icon "button" at bounding box center [505, 116] width 12 height 12
drag, startPoint x: 456, startPoint y: 137, endPoint x: 464, endPoint y: 154, distance: 18.6
click at [456, 137] on link "Alterar" at bounding box center [454, 132] width 104 height 21
drag, startPoint x: 499, startPoint y: 268, endPoint x: 521, endPoint y: 266, distance: 21.4
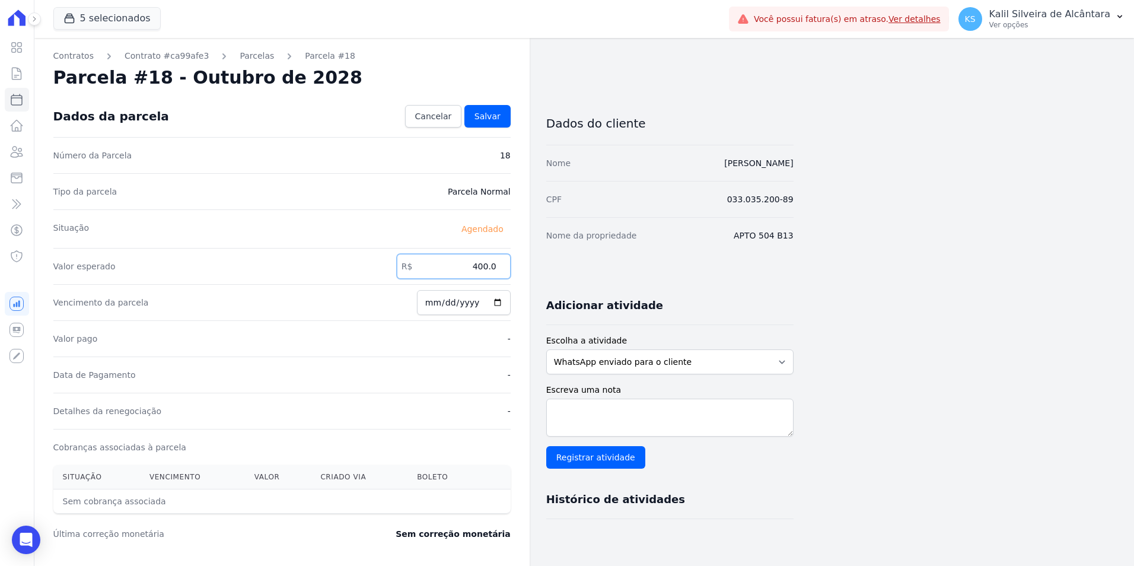
click at [521, 266] on div "Contratos Contrato #ca99afe3 Parcelas Parcela #18 Parcela #18 - Outubro de 2028…" at bounding box center [281, 419] width 495 height 762
type input "466.57"
click at [498, 113] on span "Salvar" at bounding box center [488, 116] width 26 height 12
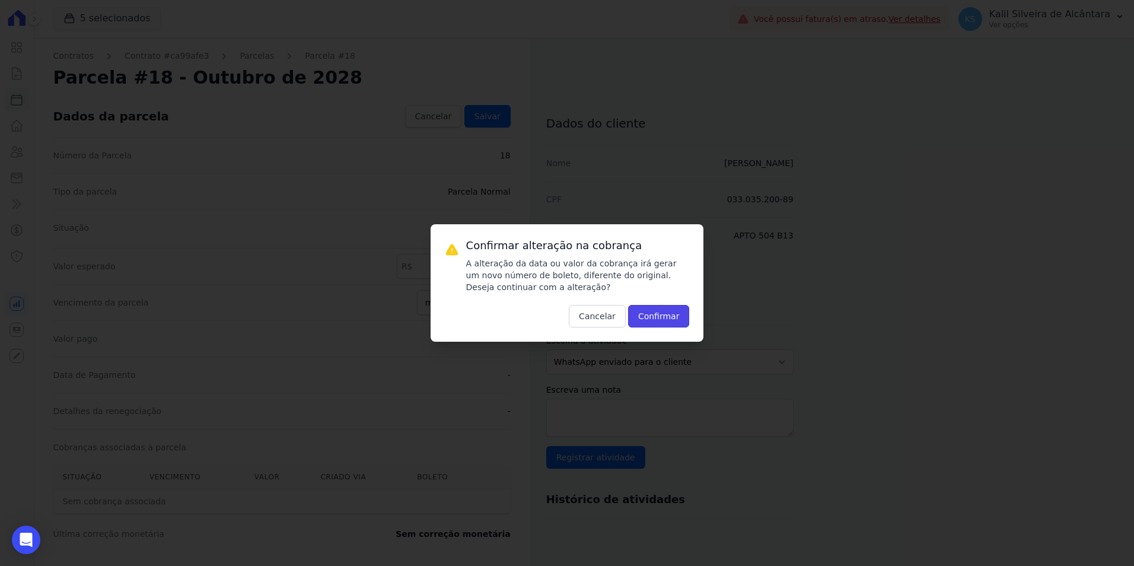
click at [646, 313] on button "Confirmar" at bounding box center [659, 316] width 62 height 23
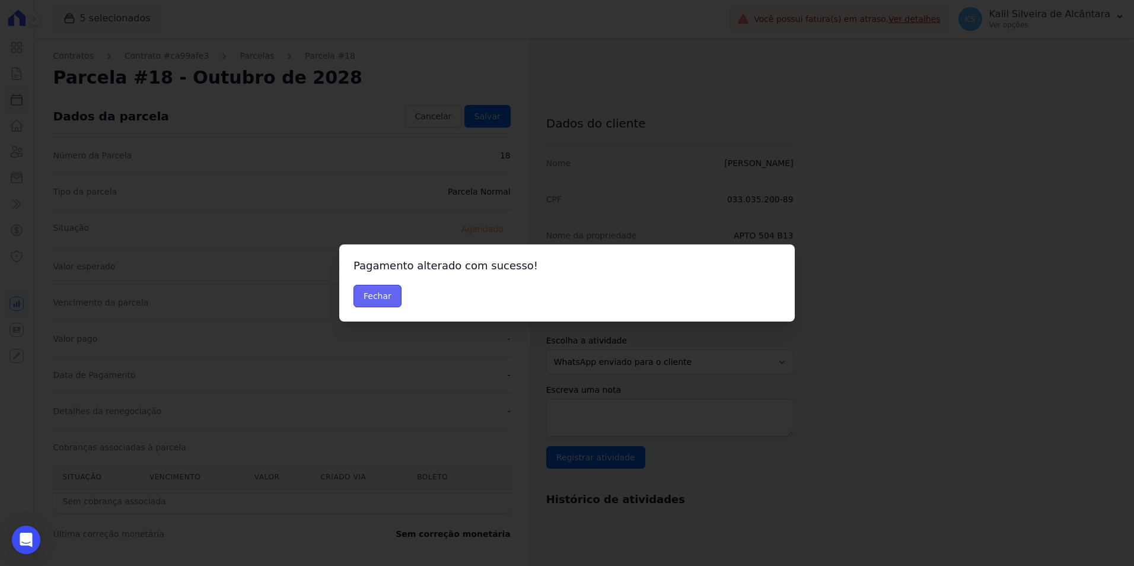
click at [378, 297] on button "Fechar" at bounding box center [378, 296] width 48 height 23
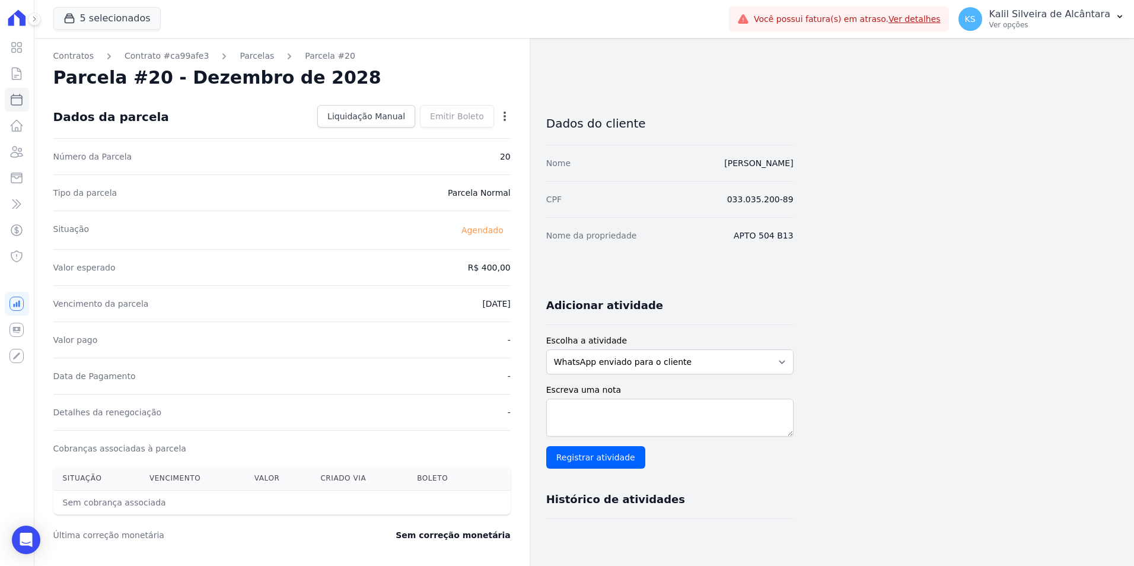
click at [504, 115] on icon "button" at bounding box center [505, 116] width 12 height 12
drag, startPoint x: 475, startPoint y: 136, endPoint x: 475, endPoint y: 145, distance: 8.9
click at [475, 136] on link "Alterar" at bounding box center [454, 132] width 104 height 21
drag, startPoint x: 479, startPoint y: 275, endPoint x: 564, endPoint y: 273, distance: 84.2
click at [559, 275] on div "Contratos Contrato #ca99afe3 [GEOGRAPHIC_DATA] Parcela #20 [GEOGRAPHIC_DATA] #2…" at bounding box center [413, 419] width 759 height 762
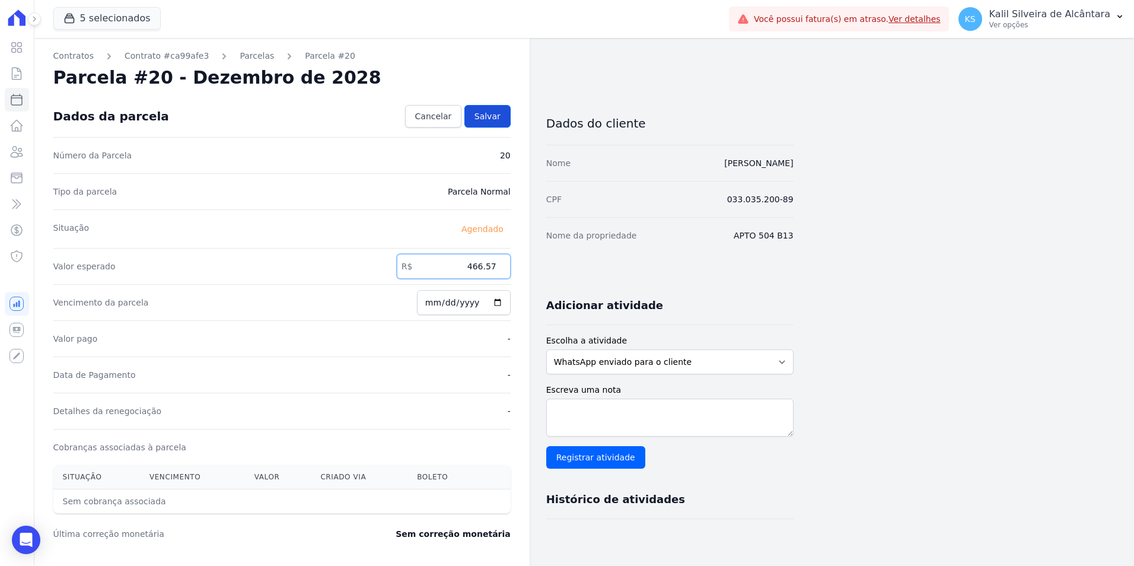
type input "466.57"
click at [476, 114] on link "Salvar" at bounding box center [487, 116] width 46 height 23
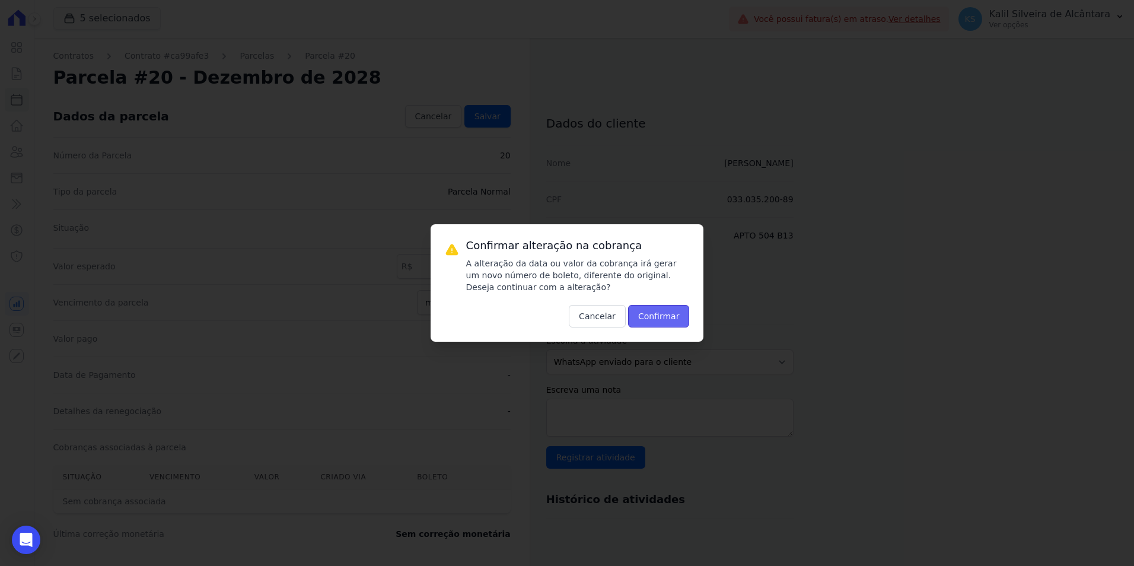
click at [654, 316] on button "Confirmar" at bounding box center [659, 316] width 62 height 23
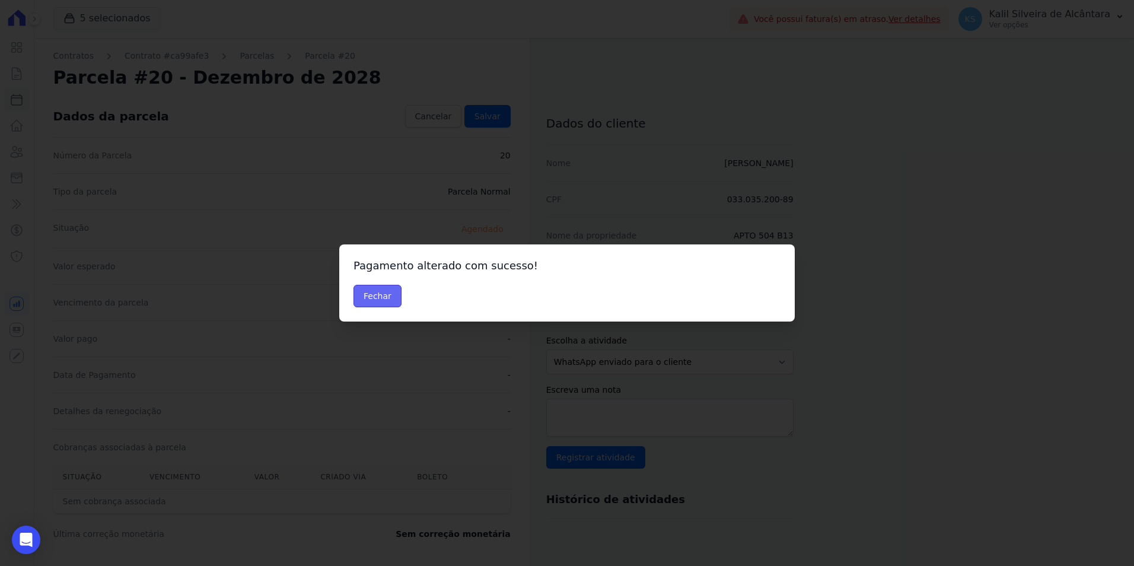
click at [385, 301] on button "Fechar" at bounding box center [378, 296] width 48 height 23
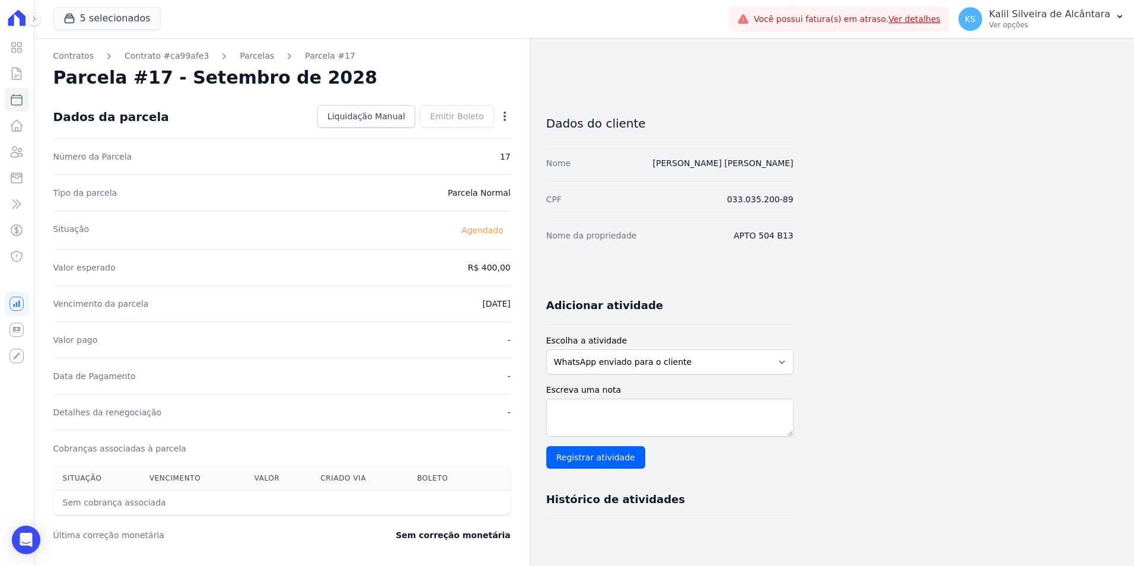
drag, startPoint x: 509, startPoint y: 110, endPoint x: 509, endPoint y: 127, distance: 17.2
click at [508, 110] on icon "button" at bounding box center [505, 116] width 12 height 12
click at [449, 133] on link "Alterar" at bounding box center [454, 132] width 104 height 21
drag, startPoint x: 475, startPoint y: 260, endPoint x: 630, endPoint y: 285, distance: 156.8
click at [505, 268] on input "400.0" at bounding box center [454, 266] width 114 height 25
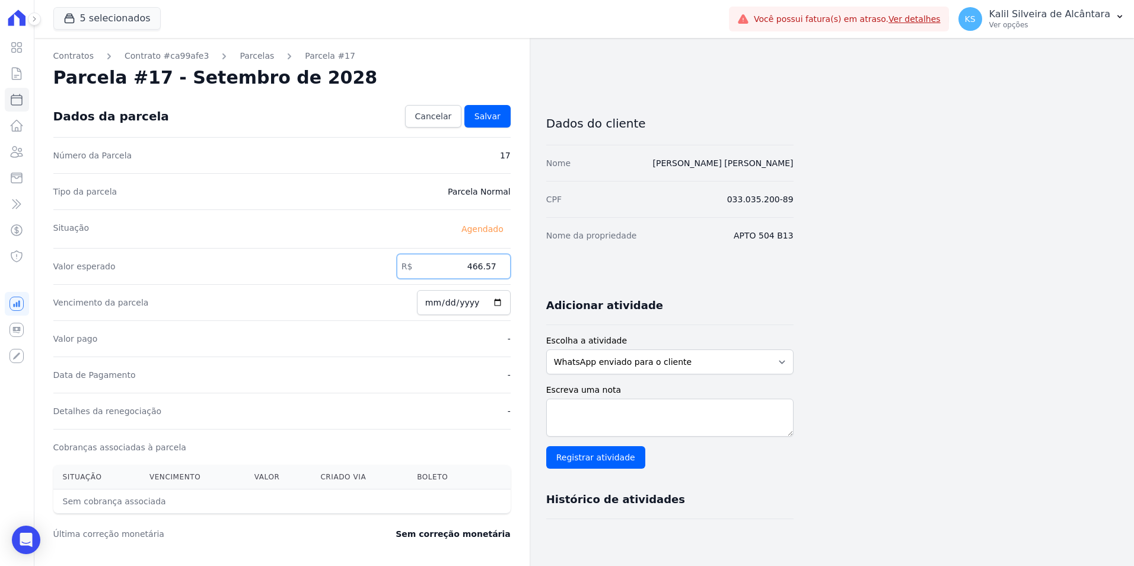
type input "466.57"
click at [495, 102] on div "Dados da parcela Cancelar Salvar" at bounding box center [281, 117] width 457 height 42
click at [494, 117] on span "Salvar" at bounding box center [488, 116] width 26 height 12
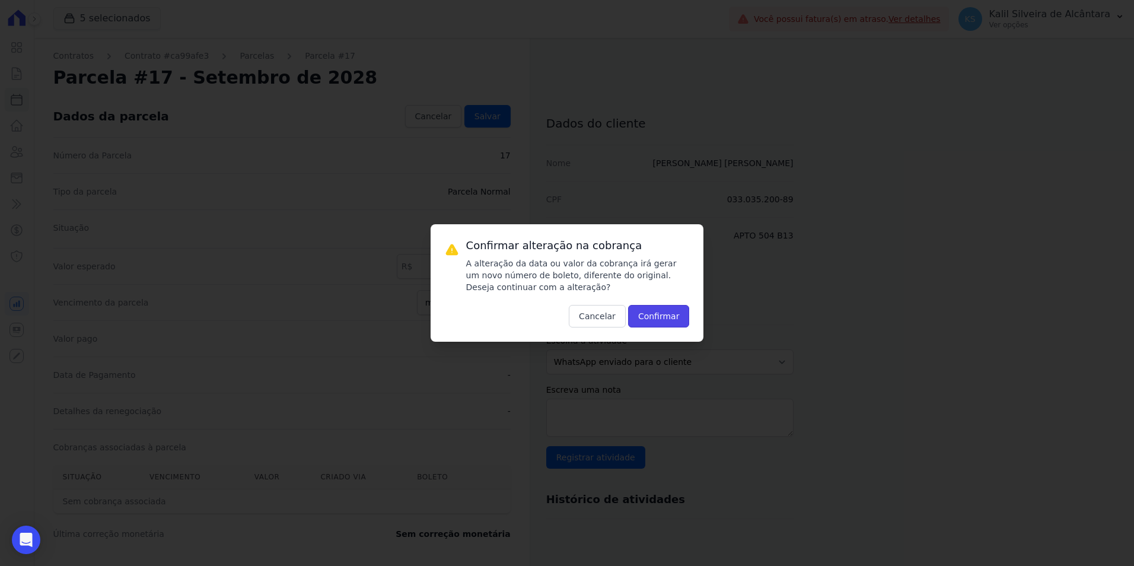
click at [656, 311] on button "Confirmar" at bounding box center [659, 316] width 62 height 23
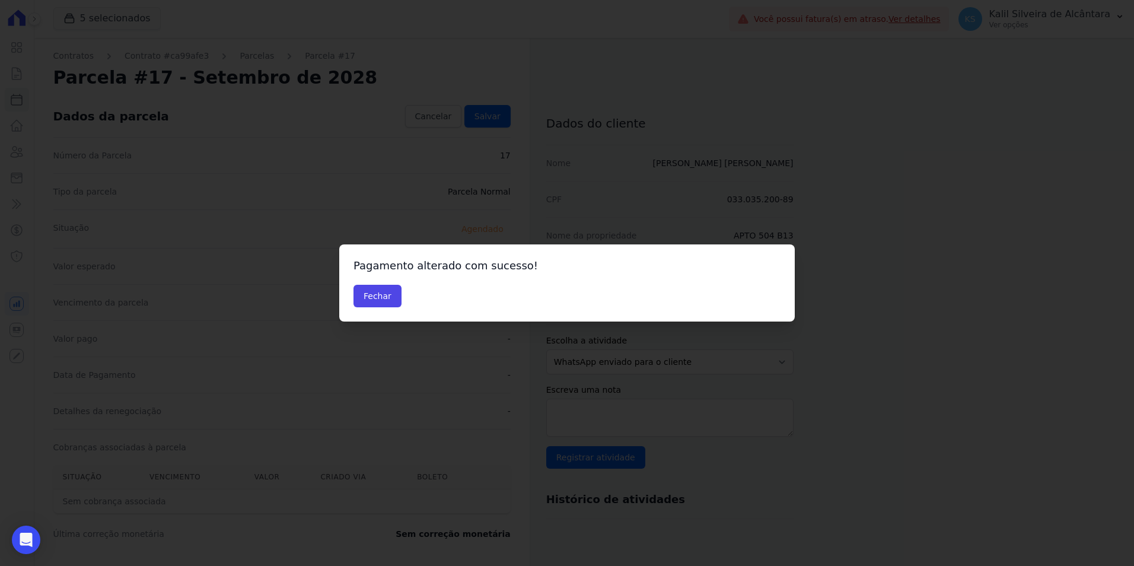
click at [409, 297] on div "Fechar" at bounding box center [567, 296] width 427 height 23
click at [383, 294] on button "Fechar" at bounding box center [378, 296] width 48 height 23
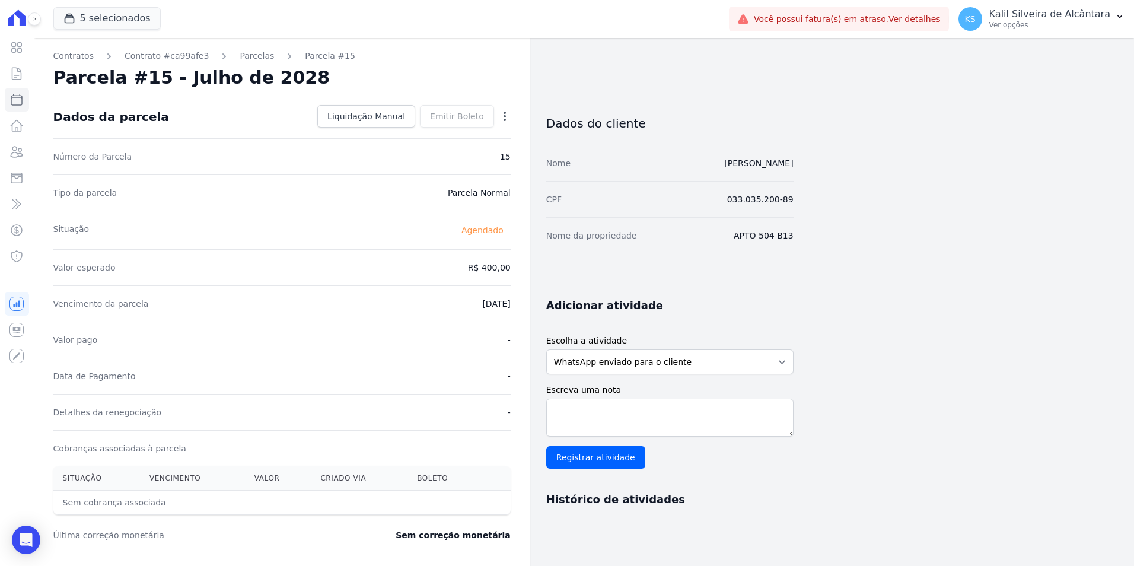
click at [504, 108] on div "Open options Alterar [GEOGRAPHIC_DATA]" at bounding box center [502, 117] width 17 height 20
click at [507, 113] on icon "button" at bounding box center [505, 116] width 12 height 12
drag, startPoint x: 478, startPoint y: 132, endPoint x: 493, endPoint y: 154, distance: 26.8
click at [478, 132] on link "Alterar" at bounding box center [454, 132] width 104 height 21
drag, startPoint x: 467, startPoint y: 266, endPoint x: 583, endPoint y: 278, distance: 116.8
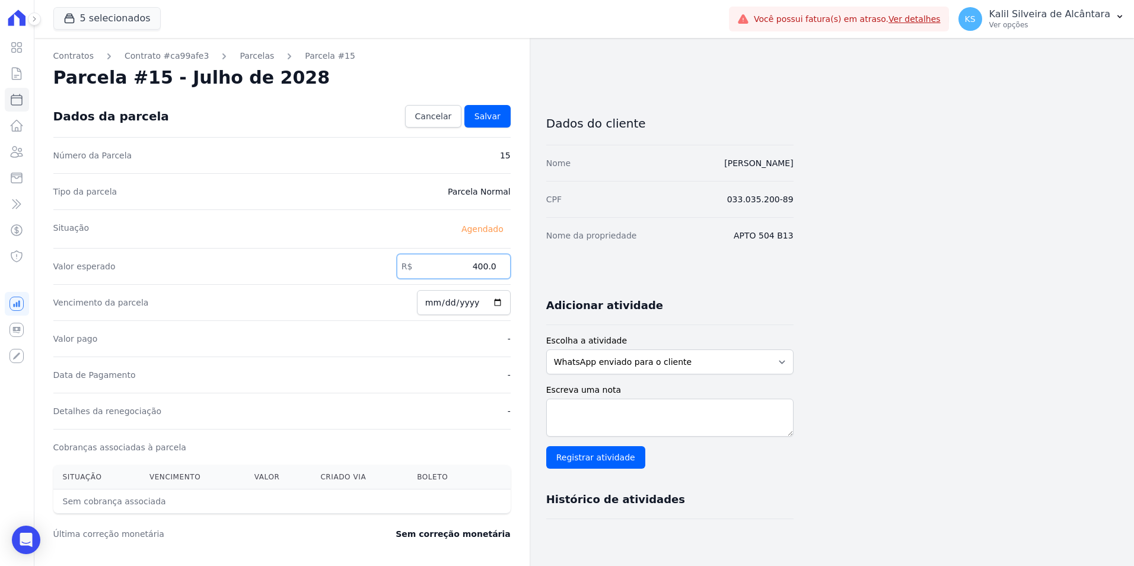
click at [571, 278] on div "Contratos Contrato #ca99afe3 [GEOGRAPHIC_DATA] Parcela #15 Parcela #15 - Julho …" at bounding box center [413, 419] width 759 height 762
type input "466.57"
click at [488, 118] on span "Salvar" at bounding box center [488, 116] width 26 height 12
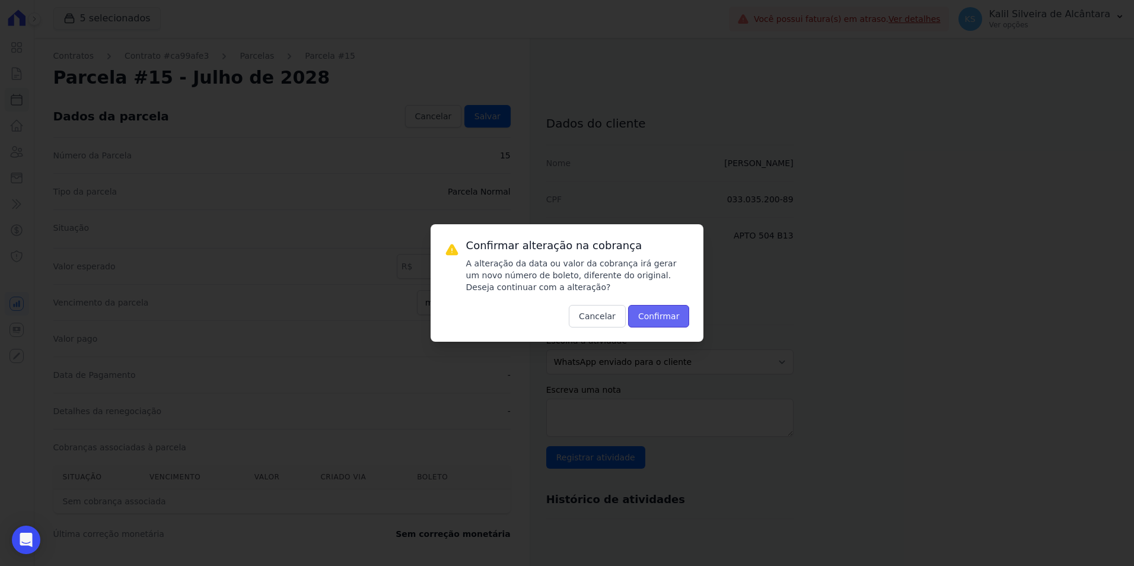
click at [654, 311] on button "Confirmar" at bounding box center [659, 316] width 62 height 23
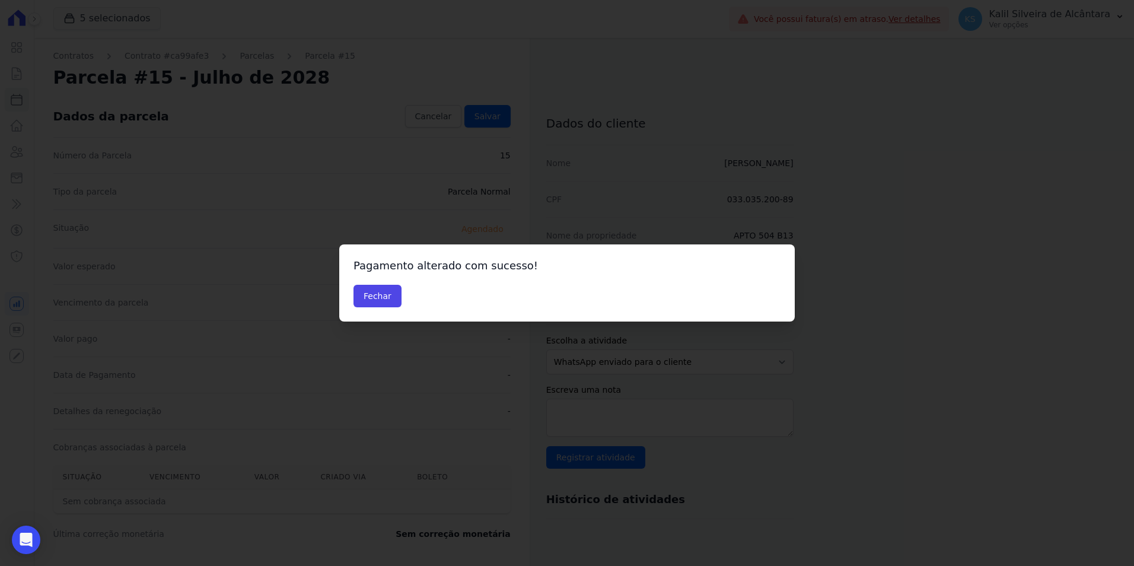
click at [373, 281] on div "Pagamento alterado com sucesso! [GEOGRAPHIC_DATA]" at bounding box center [567, 282] width 456 height 77
click at [370, 291] on button "Fechar" at bounding box center [378, 296] width 48 height 23
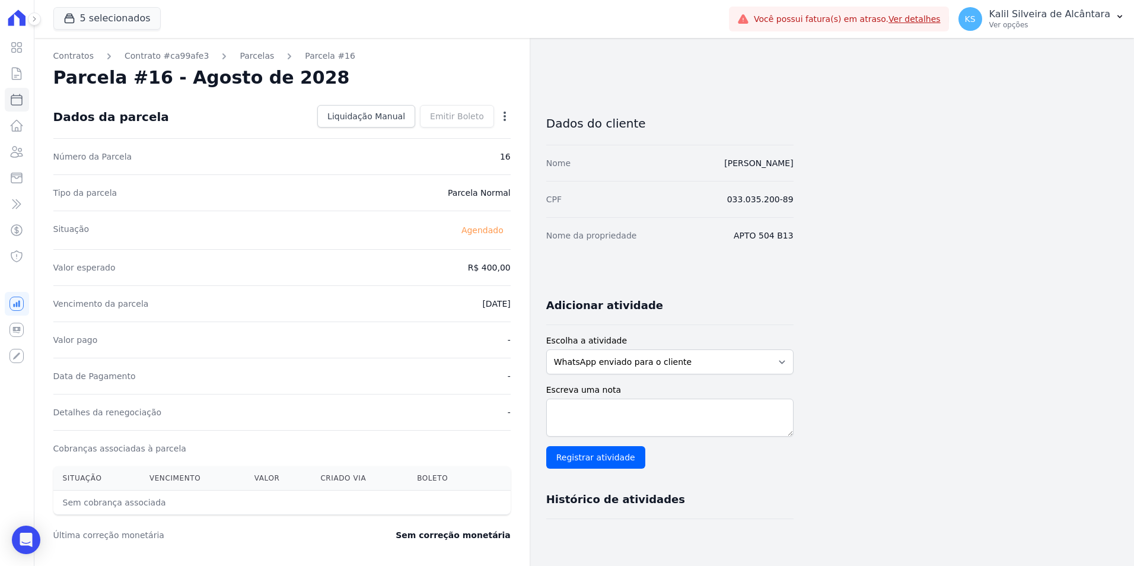
click at [505, 123] on div "Open options" at bounding box center [505, 117] width 12 height 15
click at [502, 119] on icon "button" at bounding box center [505, 116] width 12 height 12
click at [449, 127] on link "Alterar" at bounding box center [454, 132] width 104 height 21
drag, startPoint x: 530, startPoint y: 273, endPoint x: 569, endPoint y: 273, distance: 38.6
click at [569, 273] on div "Contratos Contrato #ca99afe3 Parcelas Parcela #16 Parcela #16 - Agosto de 2028 …" at bounding box center [413, 419] width 759 height 762
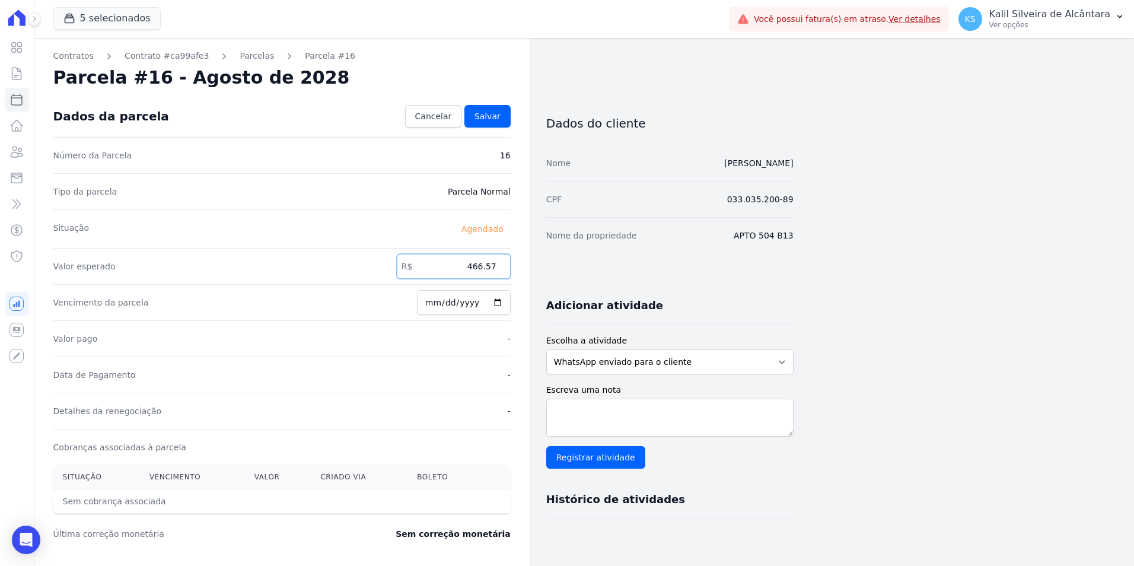
type input "466.57"
click at [487, 101] on div "Dados da parcela Cancelar Salvar" at bounding box center [281, 117] width 457 height 42
click at [491, 110] on link "Salvar" at bounding box center [487, 116] width 46 height 23
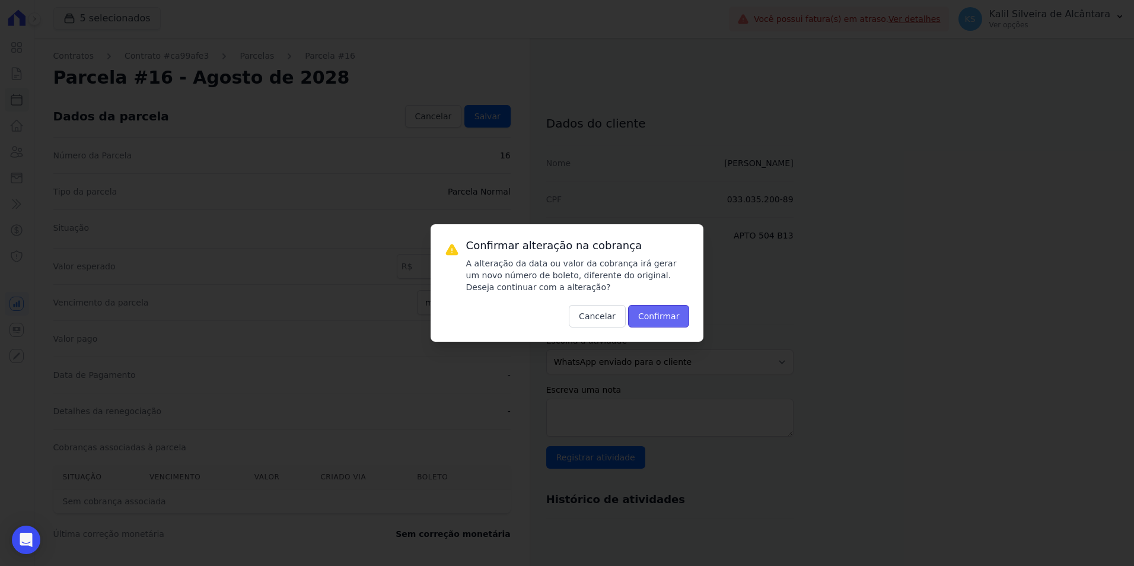
click at [672, 307] on button "Confirmar" at bounding box center [659, 316] width 62 height 23
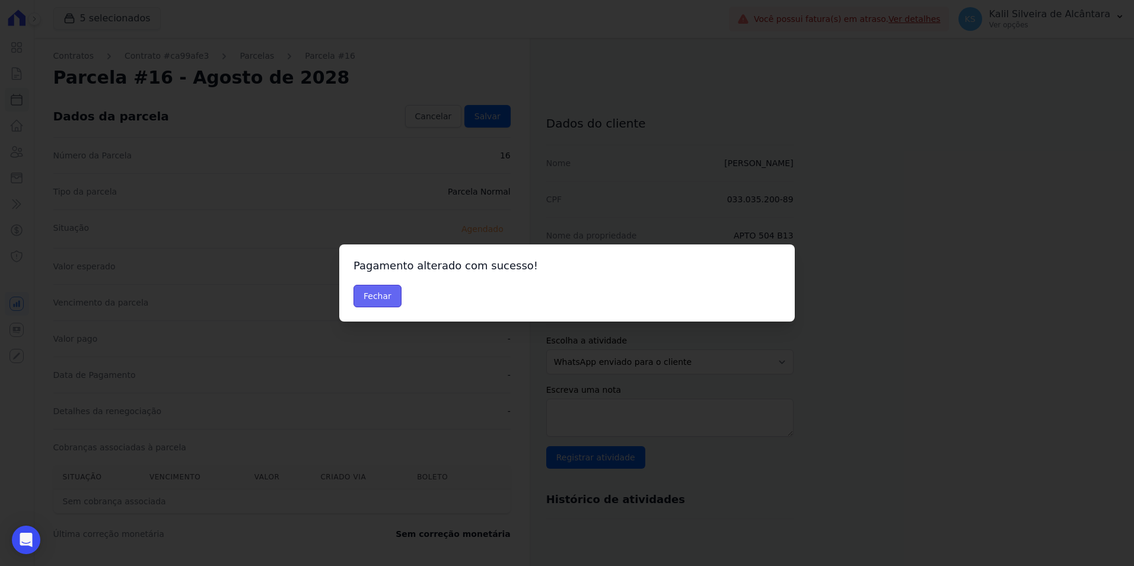
click at [389, 297] on button "Fechar" at bounding box center [378, 296] width 48 height 23
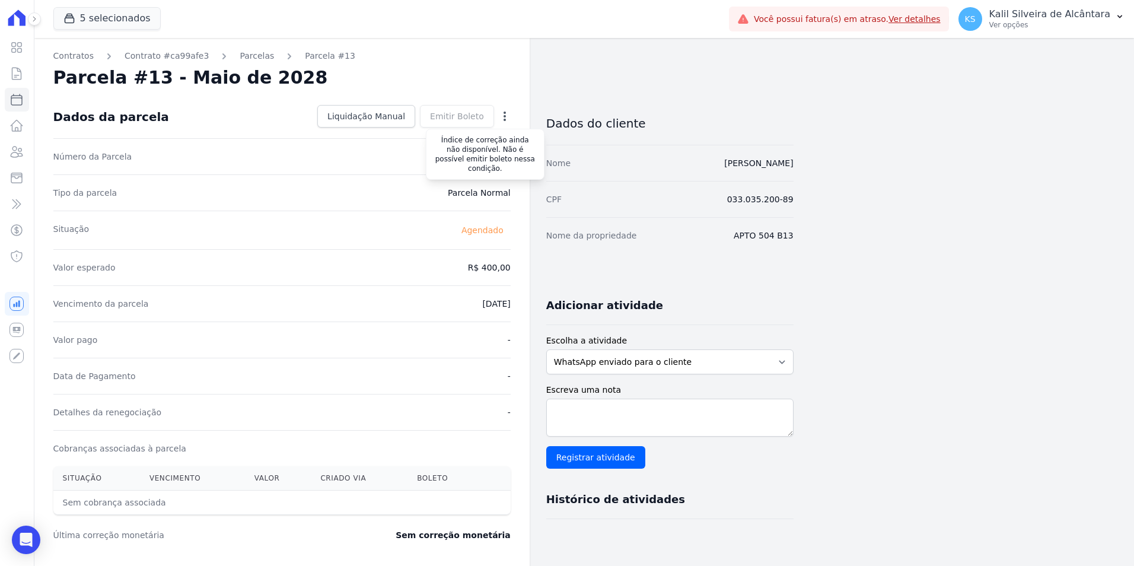
click at [493, 122] on div "Emitir Boleto Gerar [GEOGRAPHIC_DATA] Você tem certeza que deseja gerar o bolet…" at bounding box center [457, 116] width 74 height 23
click at [507, 118] on icon "button" at bounding box center [505, 116] width 12 height 12
click at [475, 131] on link "Alterar" at bounding box center [454, 132] width 104 height 21
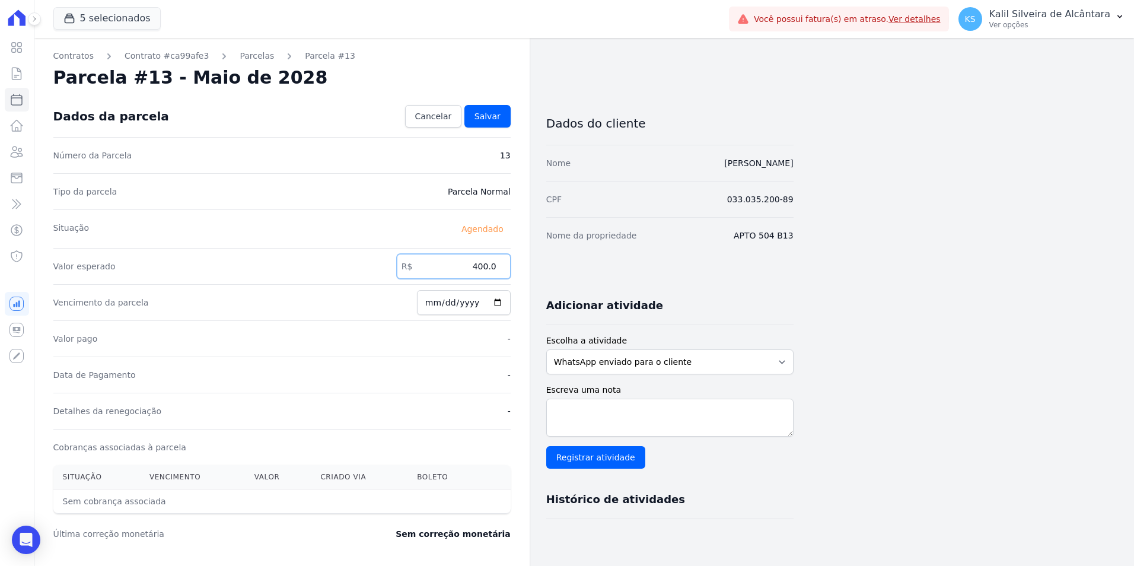
drag, startPoint x: 496, startPoint y: 272, endPoint x: 590, endPoint y: 278, distance: 94.5
click at [585, 278] on div "Contratos Contrato #ca99afe3 [GEOGRAPHIC_DATA] Parcela #13 [GEOGRAPHIC_DATA] #1…" at bounding box center [413, 419] width 759 height 762
type input "466.57"
click at [490, 122] on span "Salvar" at bounding box center [488, 116] width 26 height 12
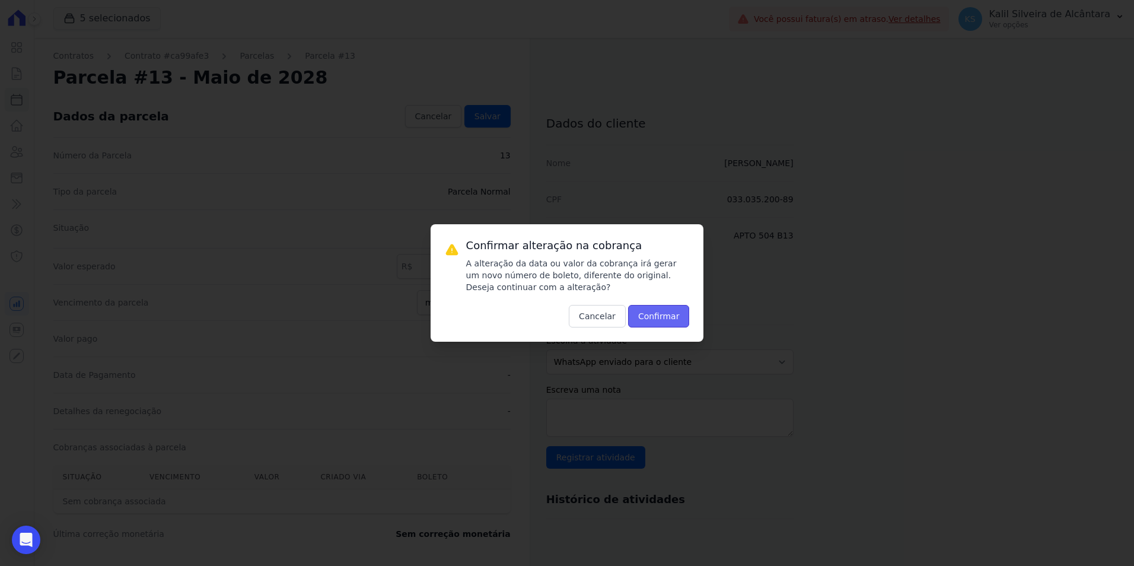
click at [656, 308] on button "Confirmar" at bounding box center [659, 316] width 62 height 23
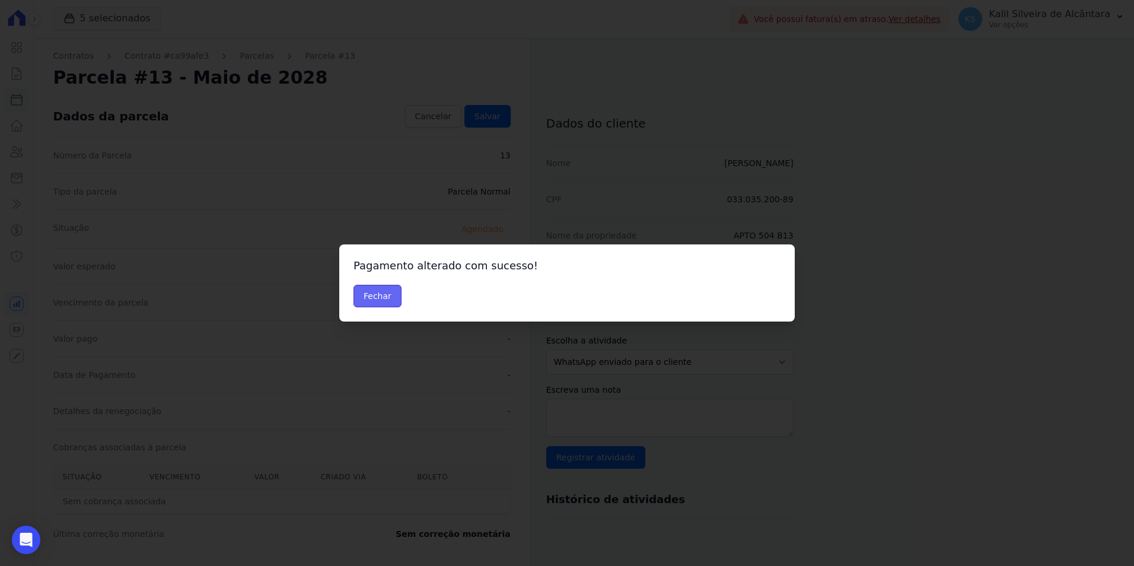
drag, startPoint x: 388, startPoint y: 295, endPoint x: 387, endPoint y: 286, distance: 9.5
click at [388, 292] on button "Fechar" at bounding box center [378, 296] width 48 height 23
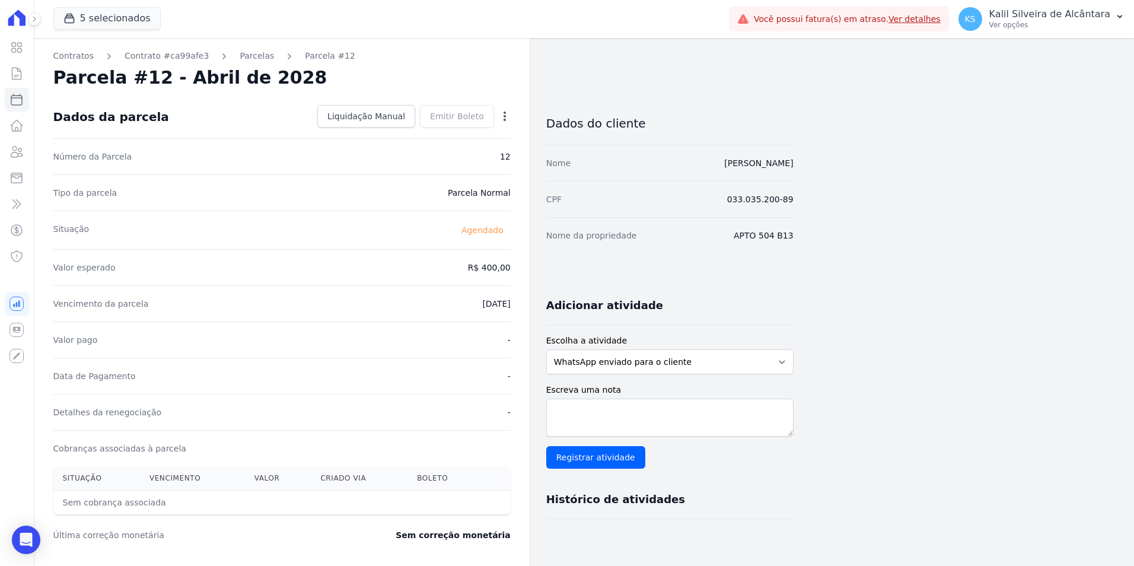
click at [507, 107] on dd "Liquidação Manual Liquidação Manual Data de Pagamento [DATE] [GEOGRAPHIC_DATA] …" at bounding box center [412, 116] width 198 height 23
click at [507, 119] on icon "button" at bounding box center [505, 116] width 12 height 12
click at [478, 134] on link "Alterar" at bounding box center [454, 132] width 104 height 21
drag, startPoint x: 454, startPoint y: 270, endPoint x: 578, endPoint y: 274, distance: 124.1
click at [564, 274] on div "Contratos Contrato #ca99afe3 [GEOGRAPHIC_DATA] Parcela #12 Parcela #12 - Abril …" at bounding box center [413, 419] width 759 height 762
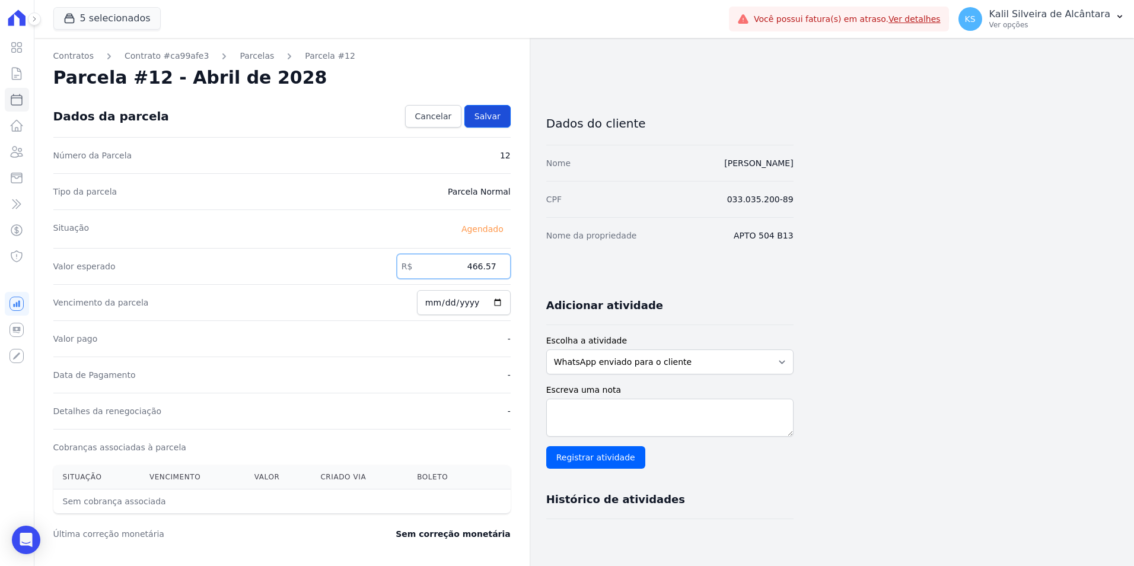
type input "466.57"
click at [486, 123] on link "Salvar" at bounding box center [487, 116] width 46 height 23
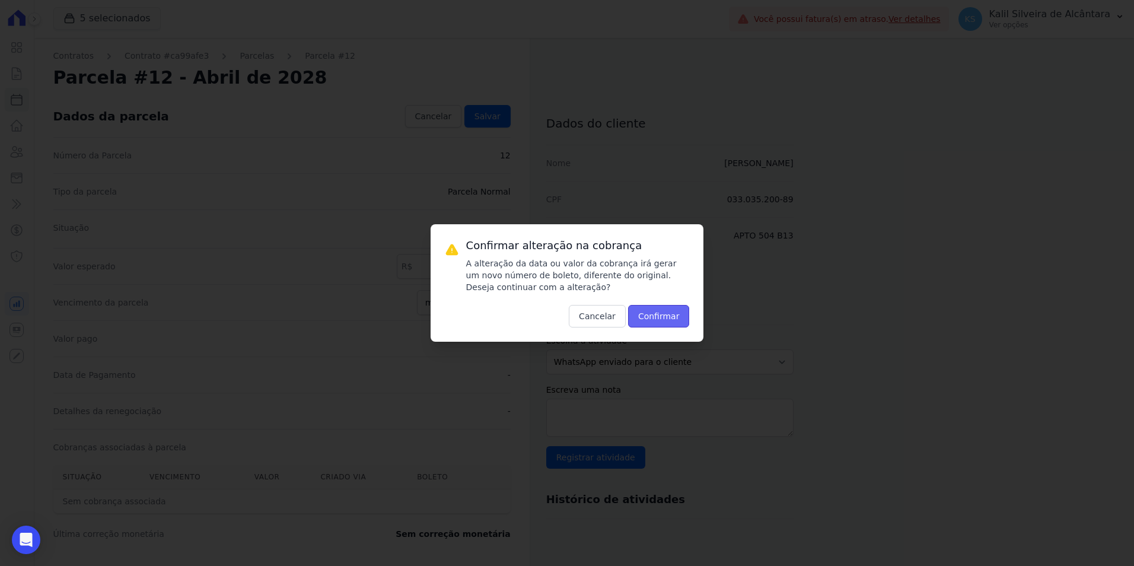
click at [657, 318] on button "Confirmar" at bounding box center [659, 316] width 62 height 23
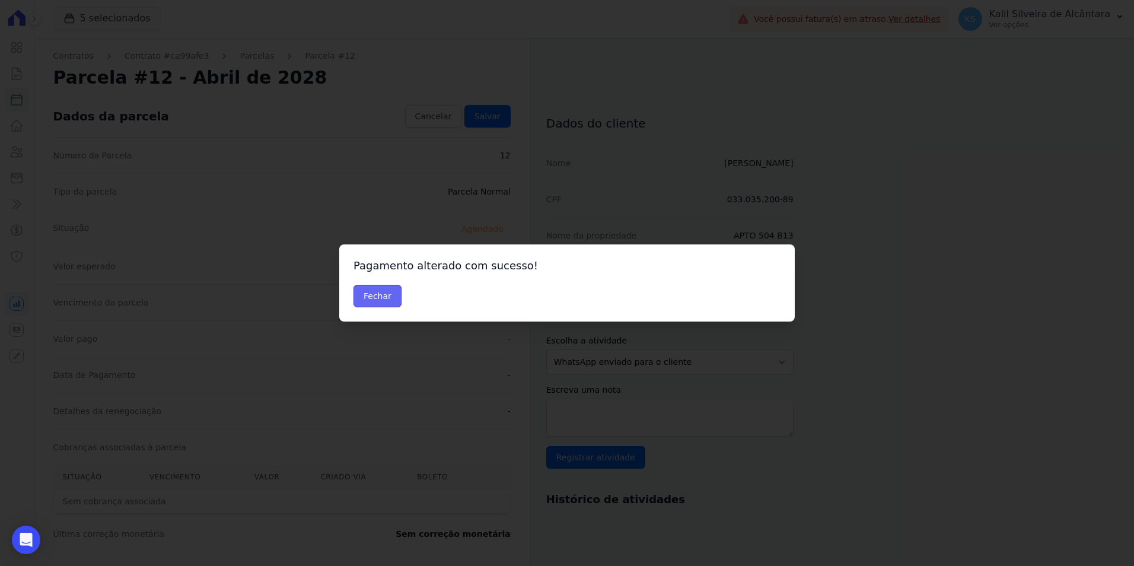
click at [361, 285] on button "Fechar" at bounding box center [378, 296] width 48 height 23
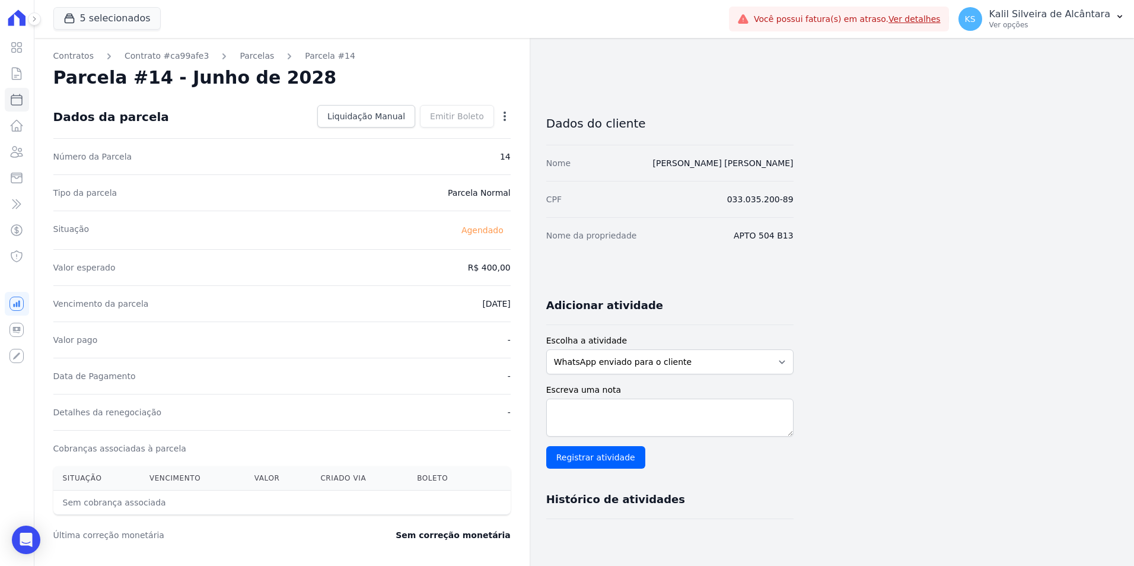
click at [505, 113] on icon "button" at bounding box center [505, 116] width 2 height 9
click at [453, 129] on link "Alterar" at bounding box center [454, 132] width 104 height 21
drag, startPoint x: 472, startPoint y: 267, endPoint x: 583, endPoint y: 267, distance: 110.3
click at [583, 267] on div "Contratos Contrato #ca99afe3 [GEOGRAPHIC_DATA] Parcela #14 [GEOGRAPHIC_DATA] #1…" at bounding box center [413, 419] width 759 height 762
type input "466.57"
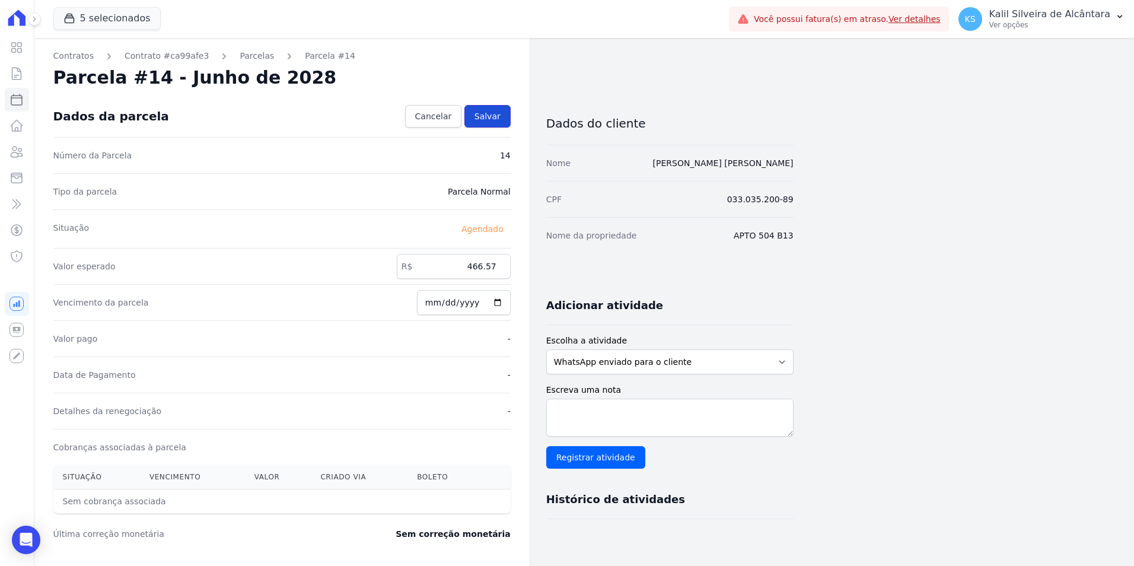
click at [487, 119] on span "Salvar" at bounding box center [488, 116] width 26 height 12
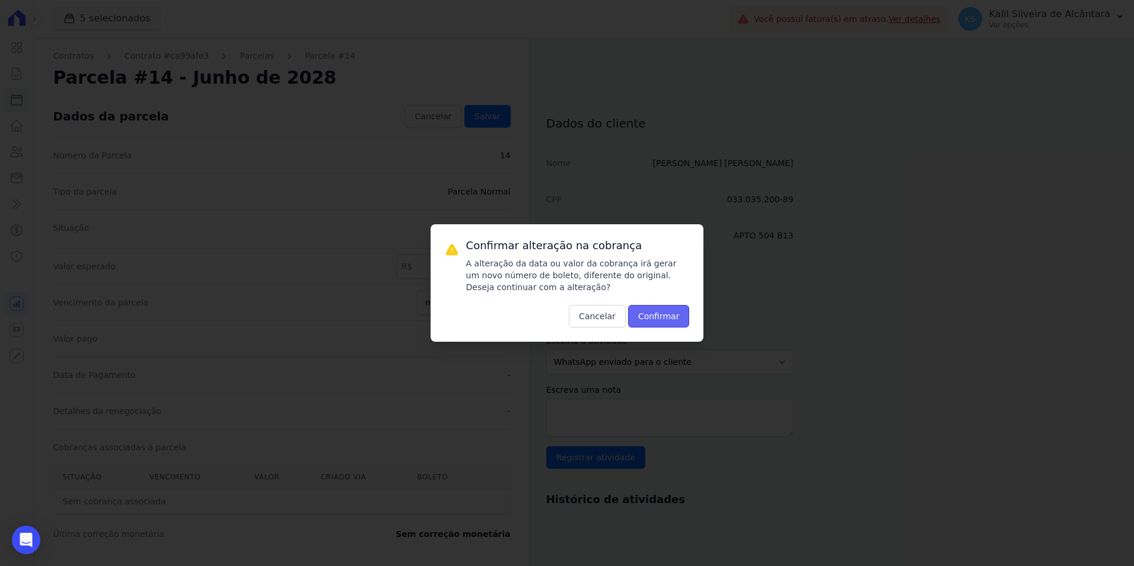
click at [654, 320] on button "Confirmar" at bounding box center [659, 316] width 62 height 23
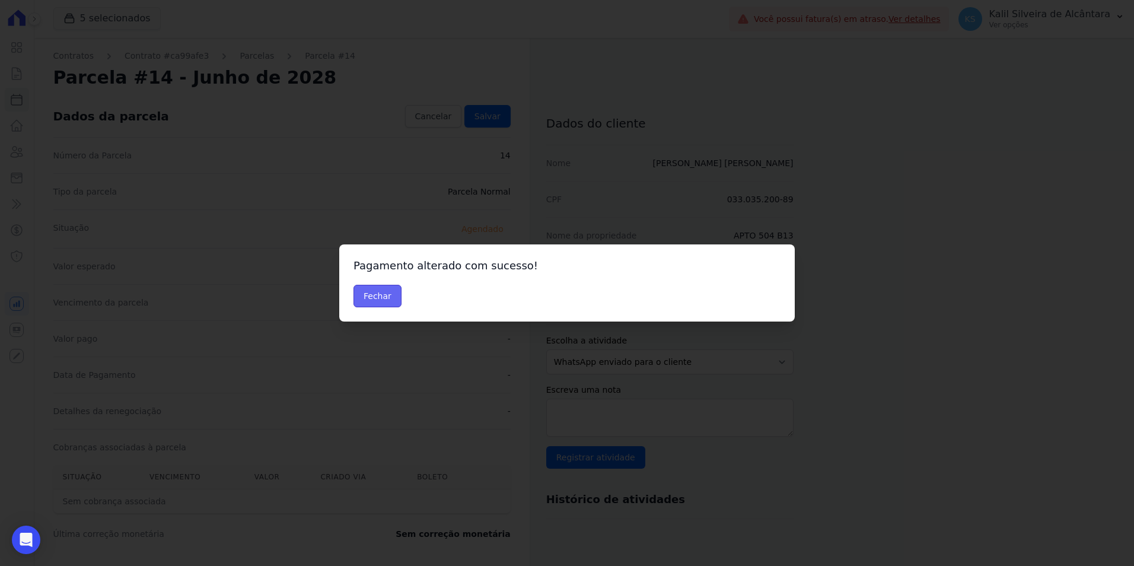
drag, startPoint x: 388, startPoint y: 295, endPoint x: 404, endPoint y: 269, distance: 30.6
click at [387, 295] on button "Fechar" at bounding box center [378, 296] width 48 height 23
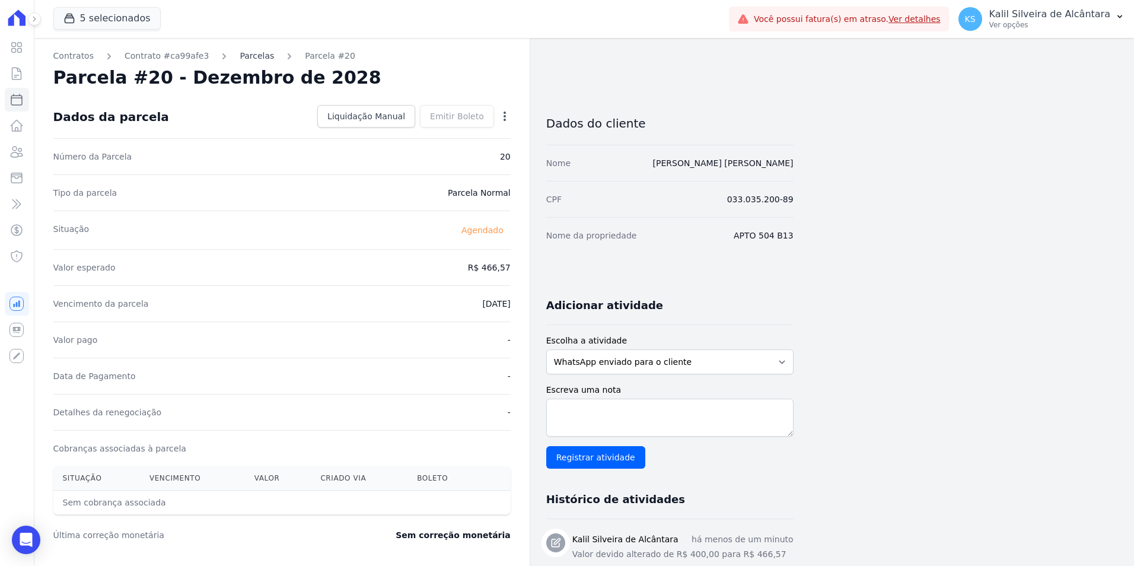
click at [253, 56] on link "Parcelas" at bounding box center [257, 56] width 34 height 12
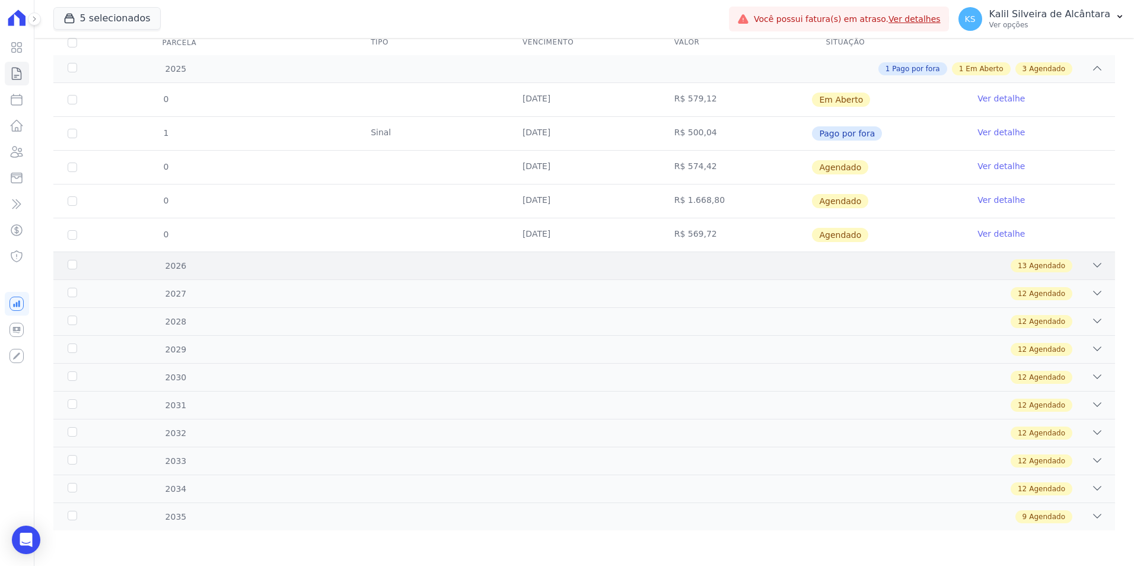
click at [401, 271] on div "13 Agendado" at bounding box center [637, 265] width 934 height 13
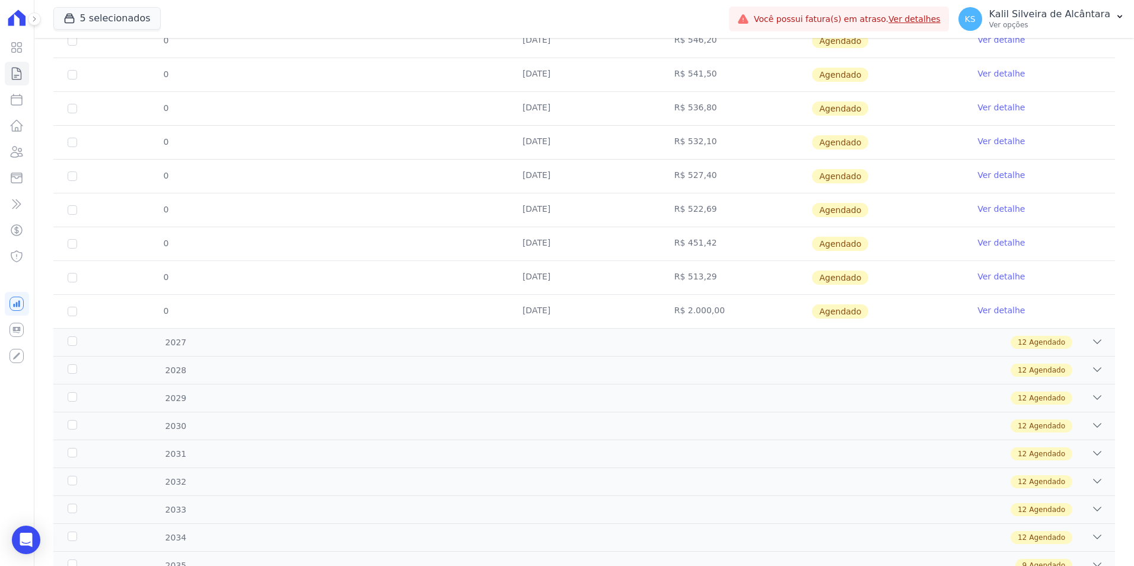
scroll to position [583, 0]
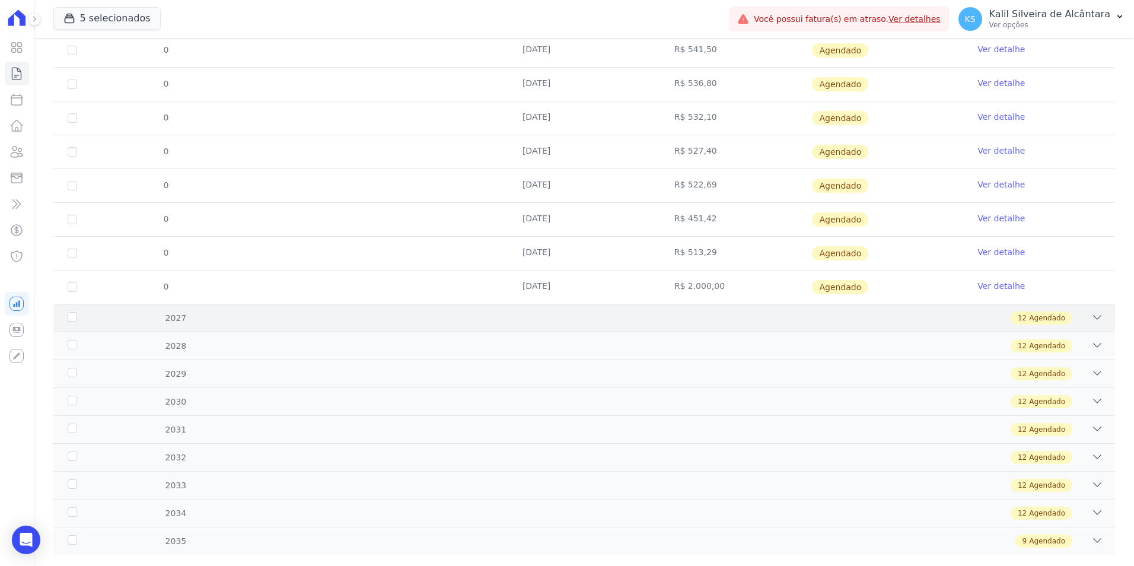
click at [409, 314] on div "12 Agendado" at bounding box center [637, 317] width 934 height 13
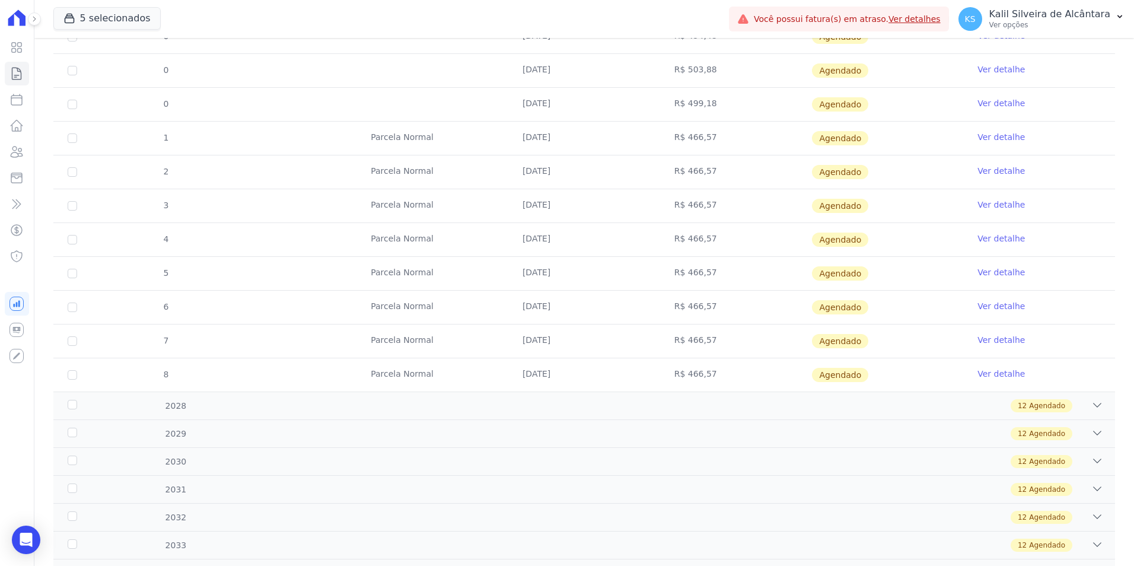
scroll to position [938, 0]
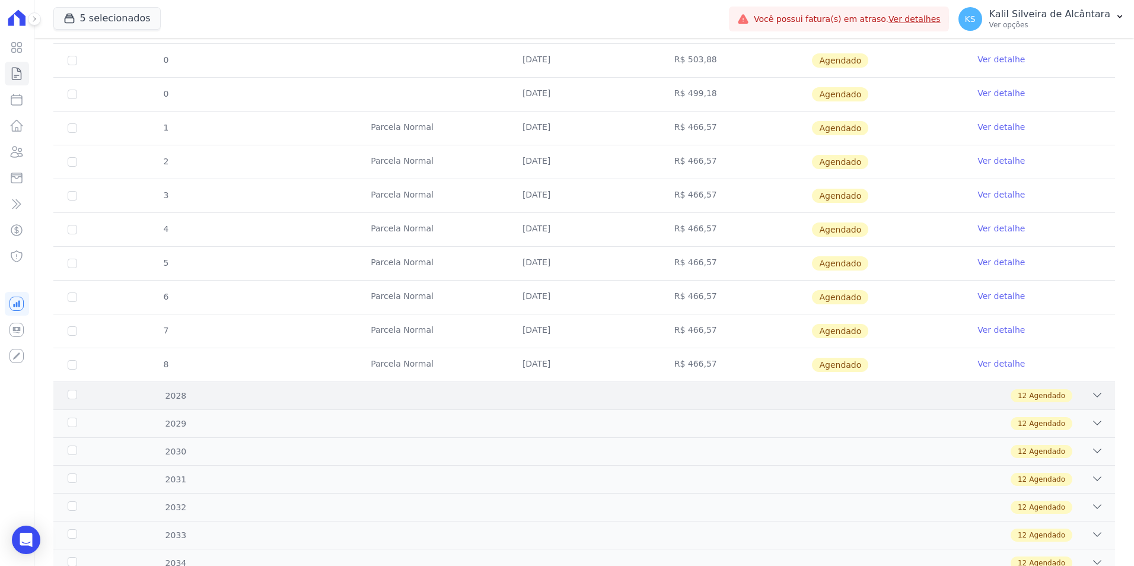
click at [394, 389] on div "12 Agendado" at bounding box center [637, 395] width 934 height 13
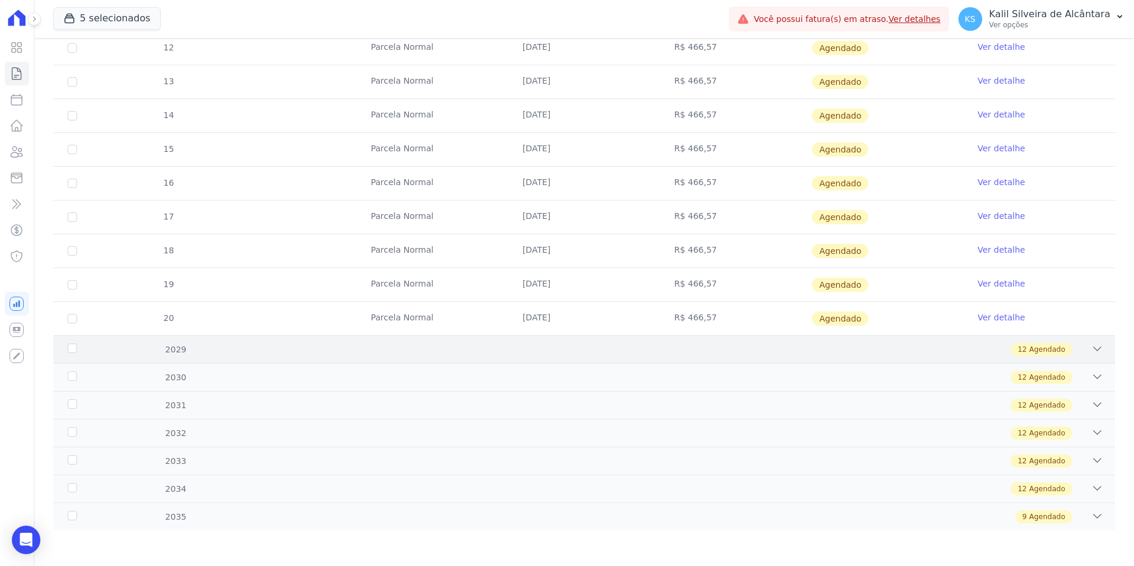
click at [435, 348] on div "12 Agendado" at bounding box center [637, 349] width 934 height 13
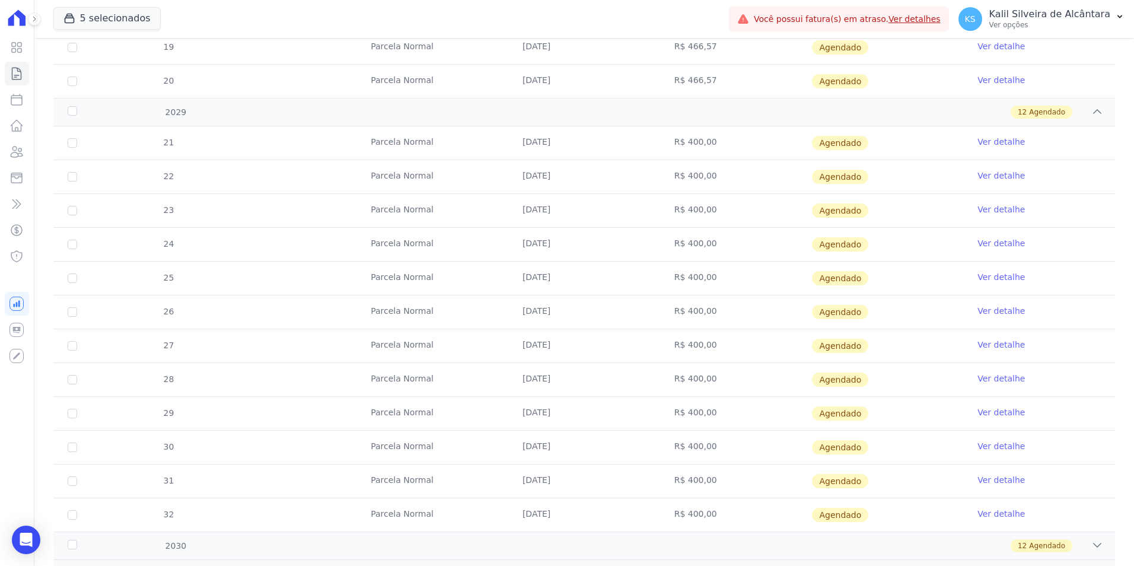
scroll to position [1655, 0]
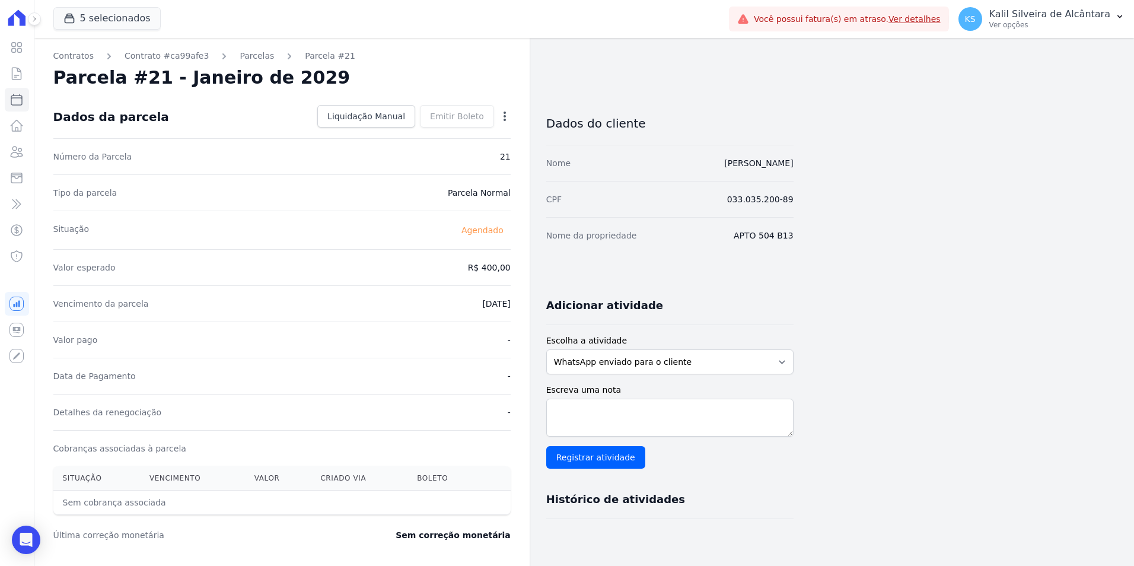
click at [505, 113] on icon "button" at bounding box center [505, 116] width 2 height 9
click at [483, 136] on link "Alterar" at bounding box center [454, 132] width 104 height 21
drag, startPoint x: 472, startPoint y: 262, endPoint x: 568, endPoint y: 260, distance: 96.1
click at [561, 263] on div "Contratos Contrato #ca99afe3 Parcelas Parcela #21 Parcela #21 - Janeiro de 2029…" at bounding box center [413, 419] width 759 height 762
type input "466.57"
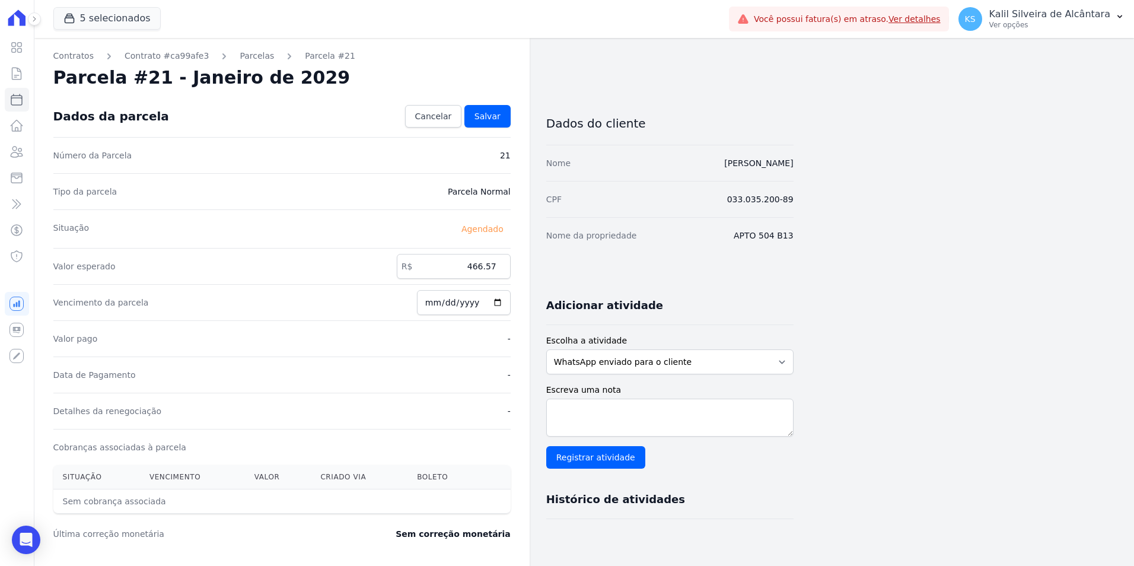
click at [486, 129] on div "Dados da parcela Cancelar Salvar" at bounding box center [281, 117] width 457 height 42
click at [488, 98] on div "Dados da parcela Cancelar Salvar" at bounding box center [281, 117] width 457 height 42
click at [483, 124] on link "Salvar" at bounding box center [487, 116] width 46 height 23
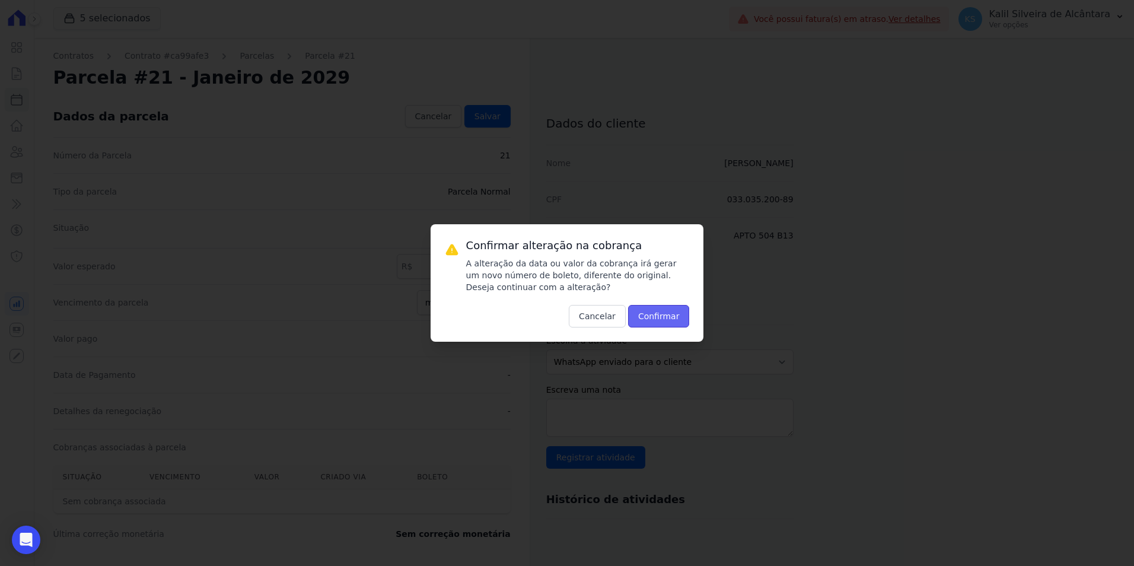
click at [654, 316] on button "Confirmar" at bounding box center [659, 316] width 62 height 23
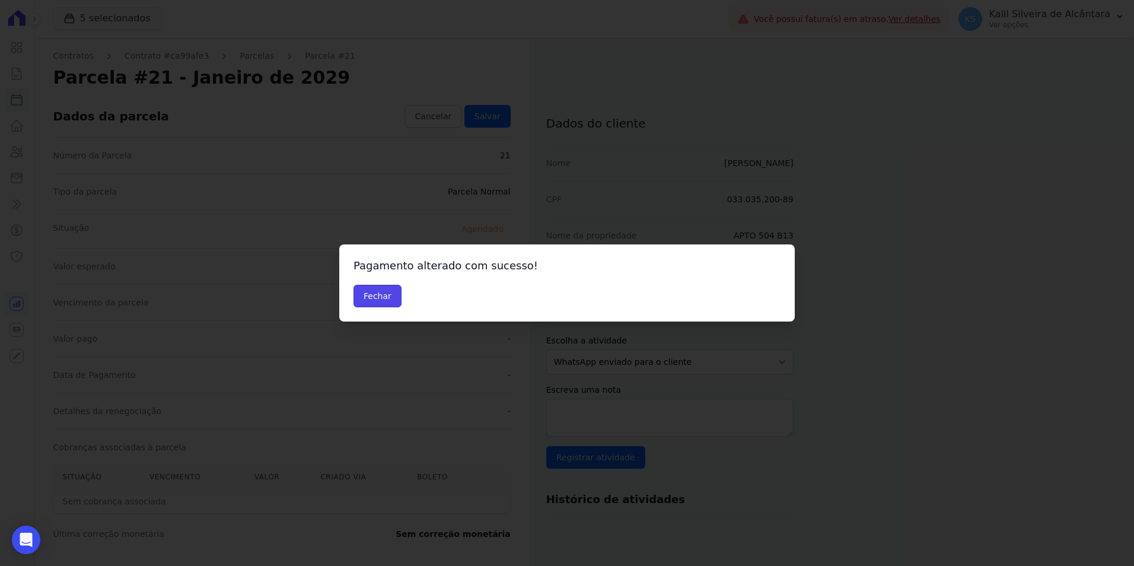
click at [373, 291] on button "Fechar" at bounding box center [378, 296] width 48 height 23
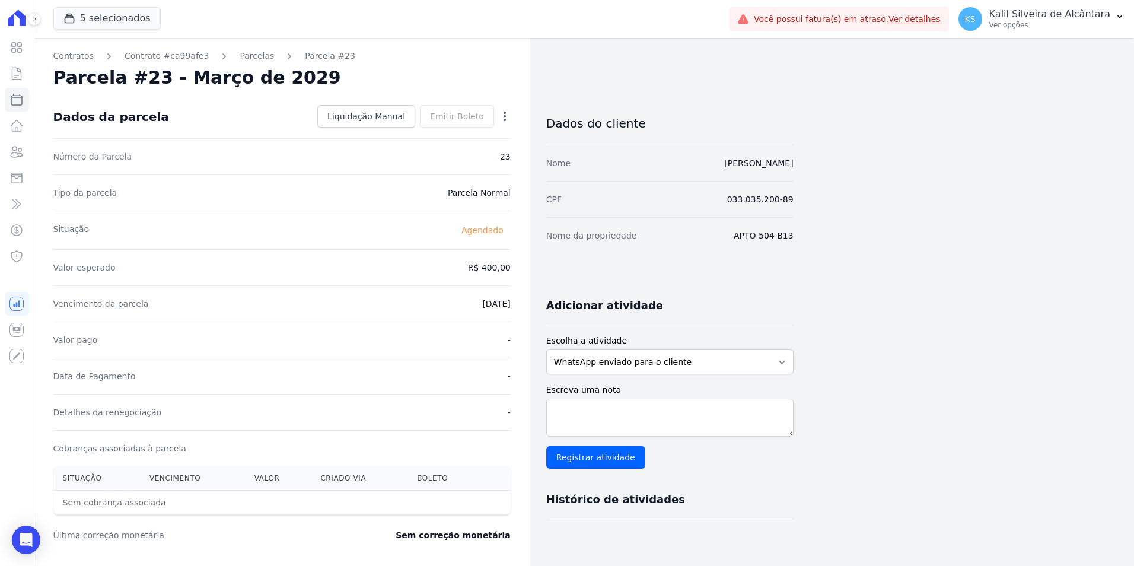
click at [507, 125] on div "Open options Alterar [GEOGRAPHIC_DATA]" at bounding box center [502, 117] width 17 height 20
click at [506, 119] on icon "button" at bounding box center [505, 116] width 12 height 12
drag, startPoint x: 496, startPoint y: 139, endPoint x: 489, endPoint y: 155, distance: 16.7
click at [496, 139] on link "Alterar" at bounding box center [454, 132] width 104 height 21
click at [562, 271] on div "Contratos Contrato #ca99afe3 [GEOGRAPHIC_DATA] Parcela #23 [GEOGRAPHIC_DATA] #2…" at bounding box center [413, 419] width 759 height 762
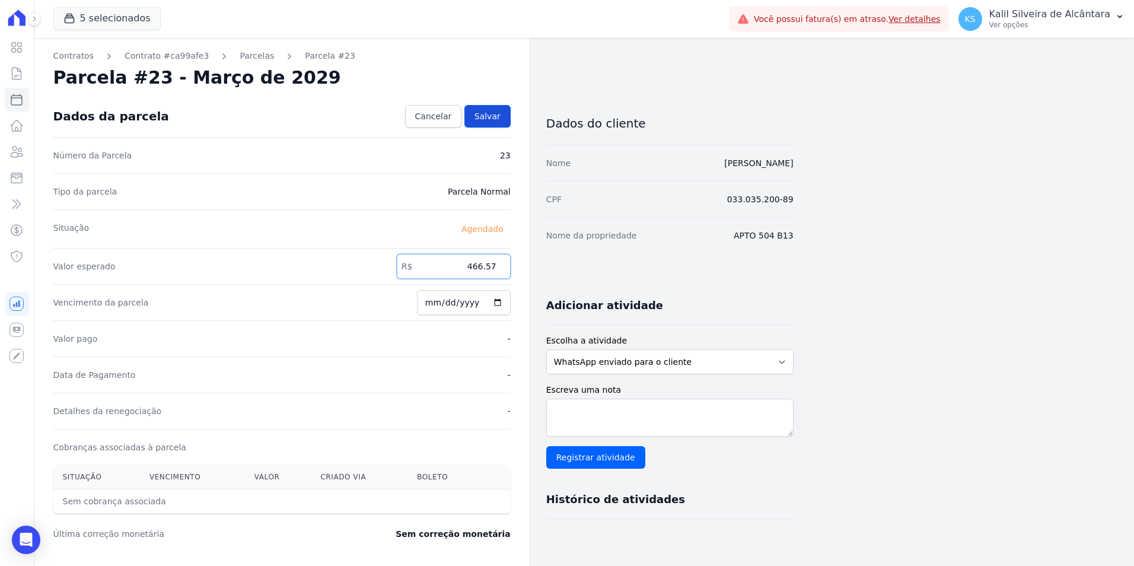
type input "466.57"
click at [491, 110] on span "Salvar" at bounding box center [488, 116] width 26 height 12
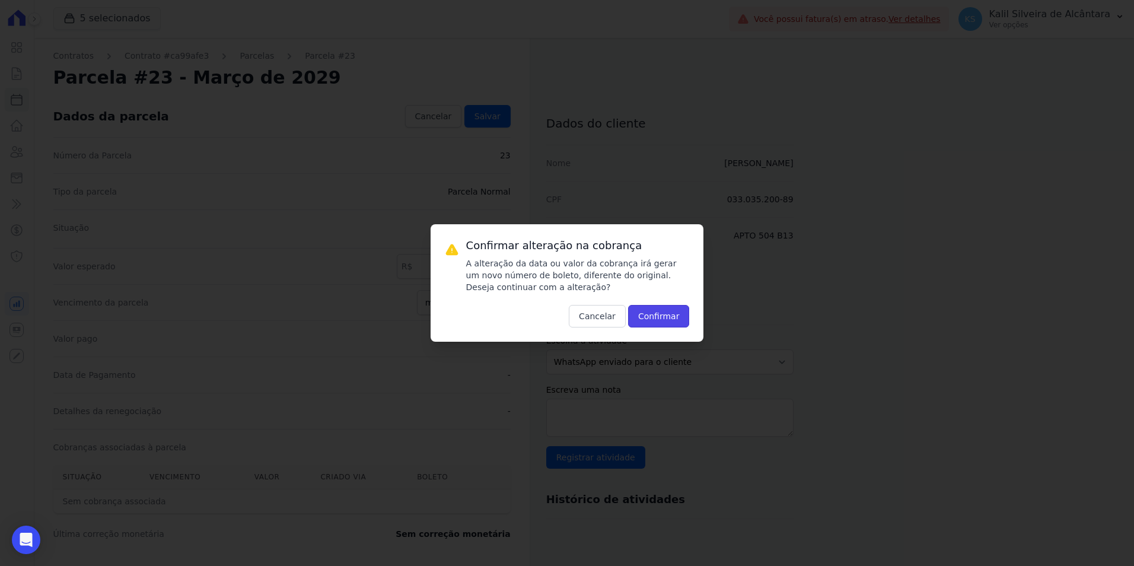
click at [650, 311] on button "Confirmar" at bounding box center [659, 316] width 62 height 23
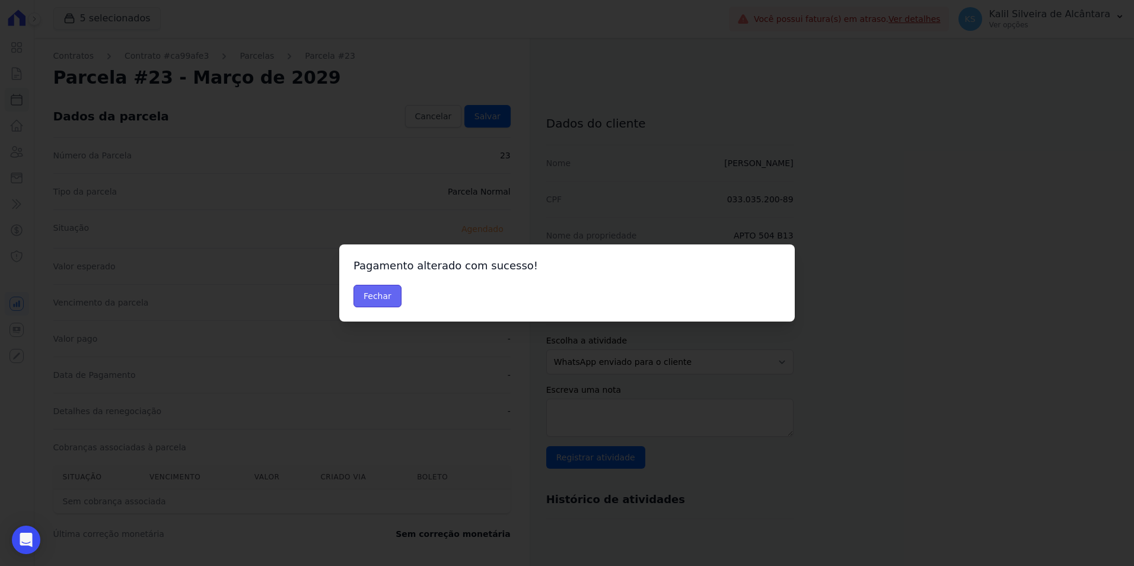
click at [373, 289] on button "Fechar" at bounding box center [378, 296] width 48 height 23
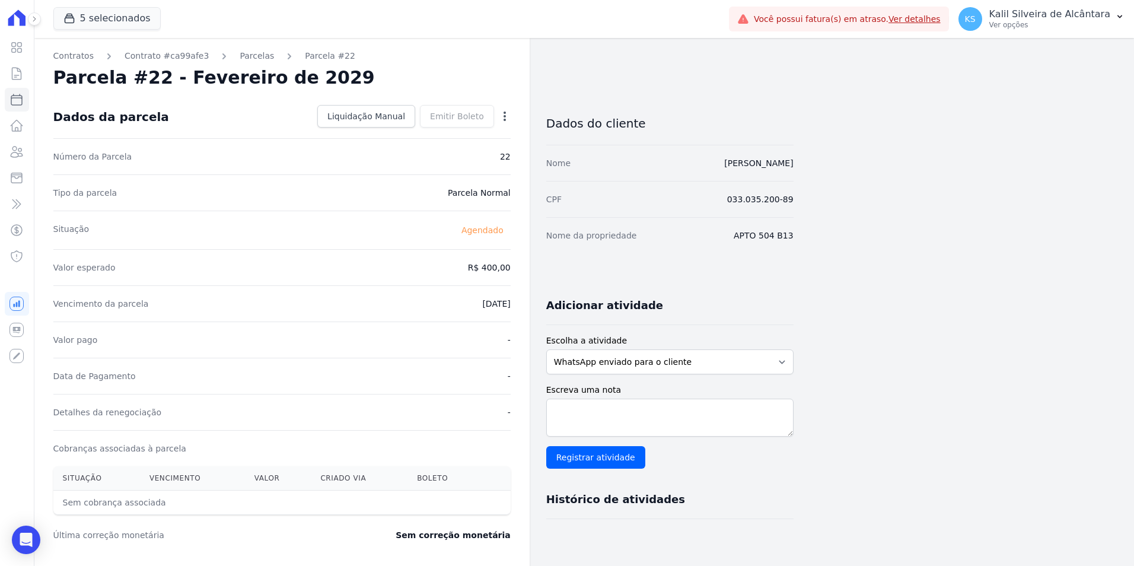
click at [508, 116] on icon "button" at bounding box center [505, 116] width 12 height 12
drag, startPoint x: 438, startPoint y: 134, endPoint x: 456, endPoint y: 154, distance: 26.9
click at [438, 134] on link "Alterar" at bounding box center [454, 132] width 104 height 21
drag, startPoint x: 473, startPoint y: 262, endPoint x: 599, endPoint y: 268, distance: 126.5
click at [564, 268] on div "Contratos Contrato #ca99afe3 [GEOGRAPHIC_DATA] Parcela #22 [GEOGRAPHIC_DATA] #2…" at bounding box center [413, 419] width 759 height 762
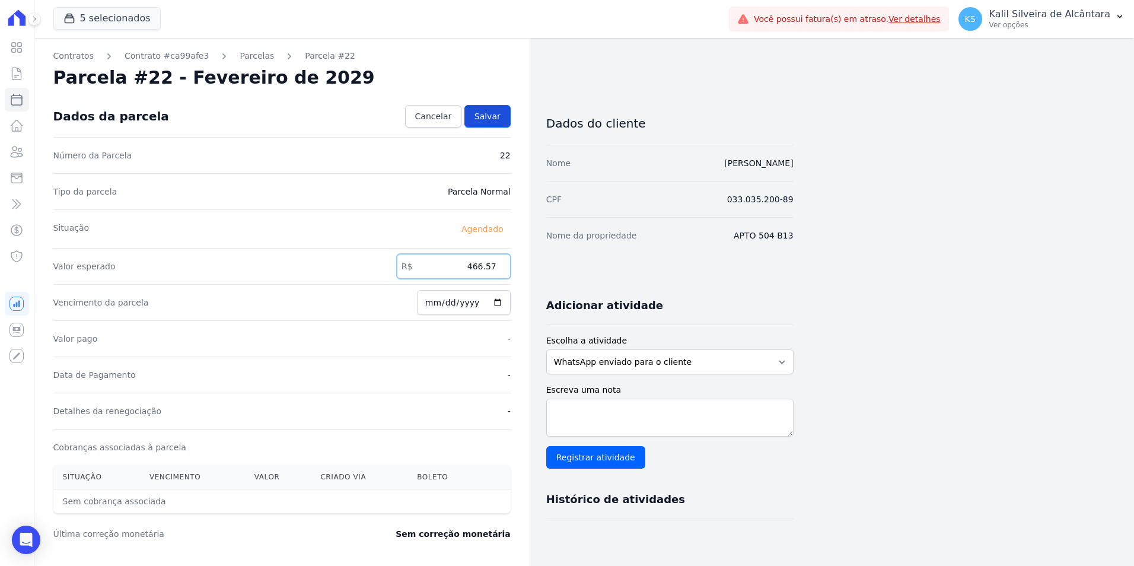
type input "466.57"
click at [483, 119] on span "Salvar" at bounding box center [488, 116] width 26 height 12
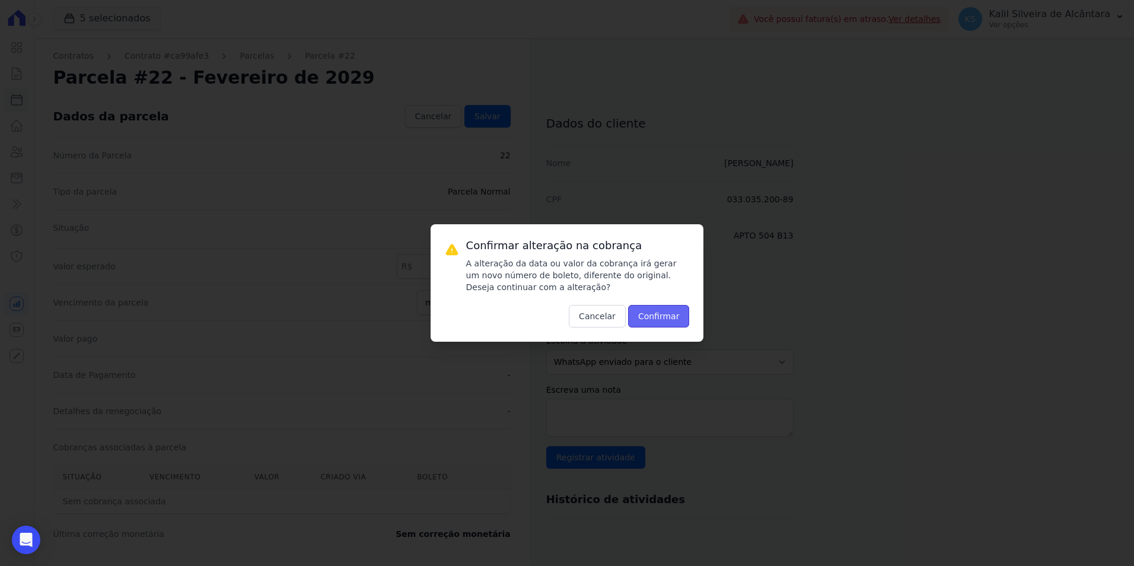
click at [665, 313] on button "Confirmar" at bounding box center [659, 316] width 62 height 23
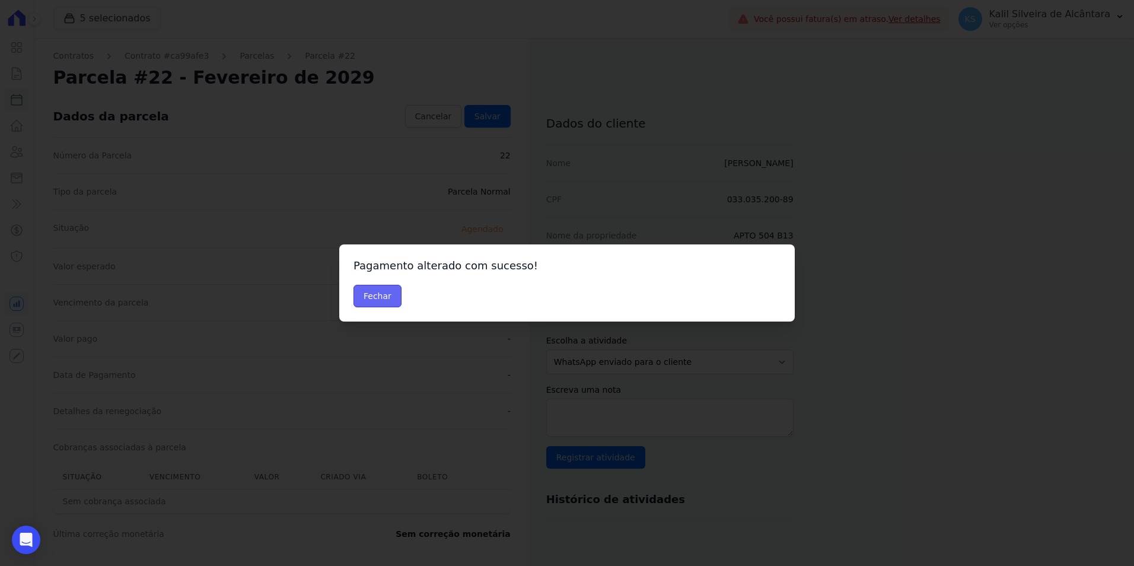
click at [386, 300] on button "Fechar" at bounding box center [378, 296] width 48 height 23
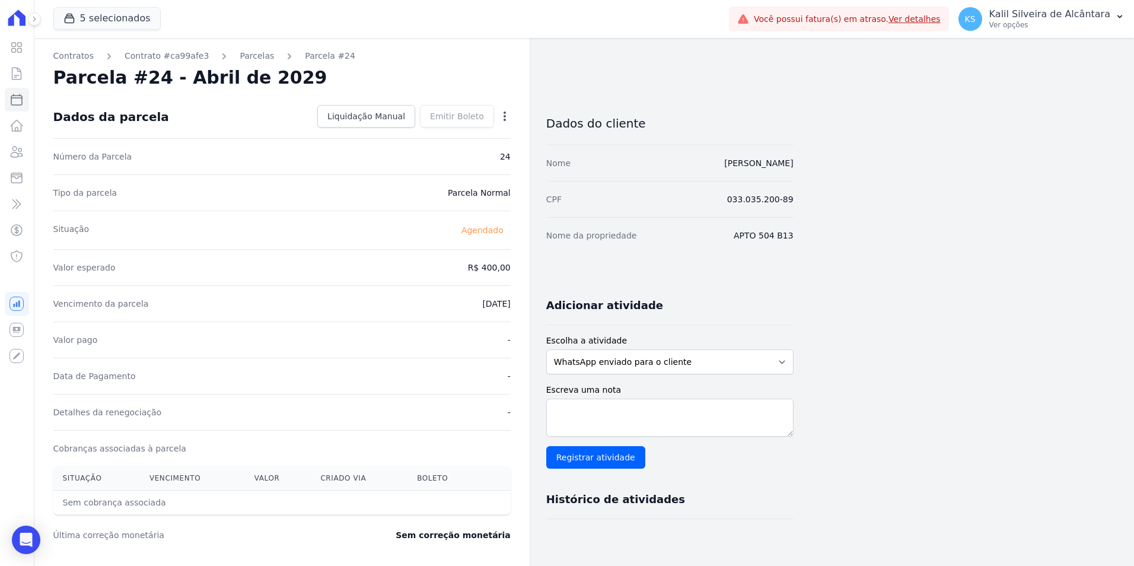
click at [510, 113] on div "Contratos Contrato #ca99afe3 [GEOGRAPHIC_DATA] Parcela #24 Parcela #24 - Abril …" at bounding box center [281, 419] width 495 height 763
click at [501, 119] on icon "button" at bounding box center [505, 116] width 12 height 12
click at [475, 138] on link "Alterar" at bounding box center [454, 132] width 104 height 21
drag, startPoint x: 465, startPoint y: 271, endPoint x: 616, endPoint y: 268, distance: 150.7
click at [612, 268] on div "Contratos Contrato #ca99afe3 [GEOGRAPHIC_DATA] Parcela #24 Parcela #24 - Abril …" at bounding box center [413, 419] width 759 height 762
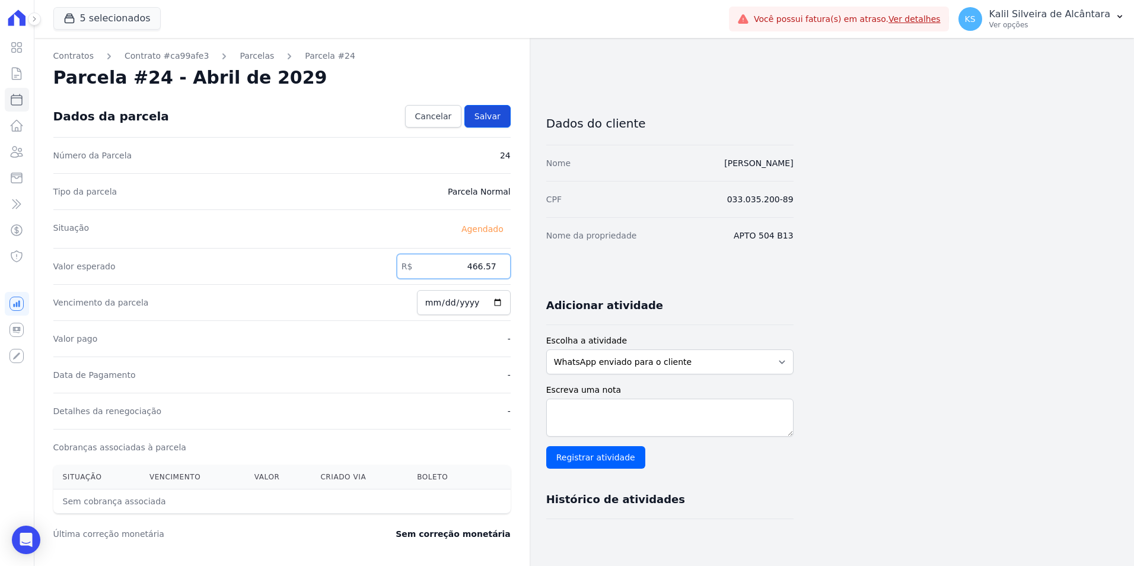
type input "466.57"
click at [474, 121] on link "Salvar" at bounding box center [487, 116] width 46 height 23
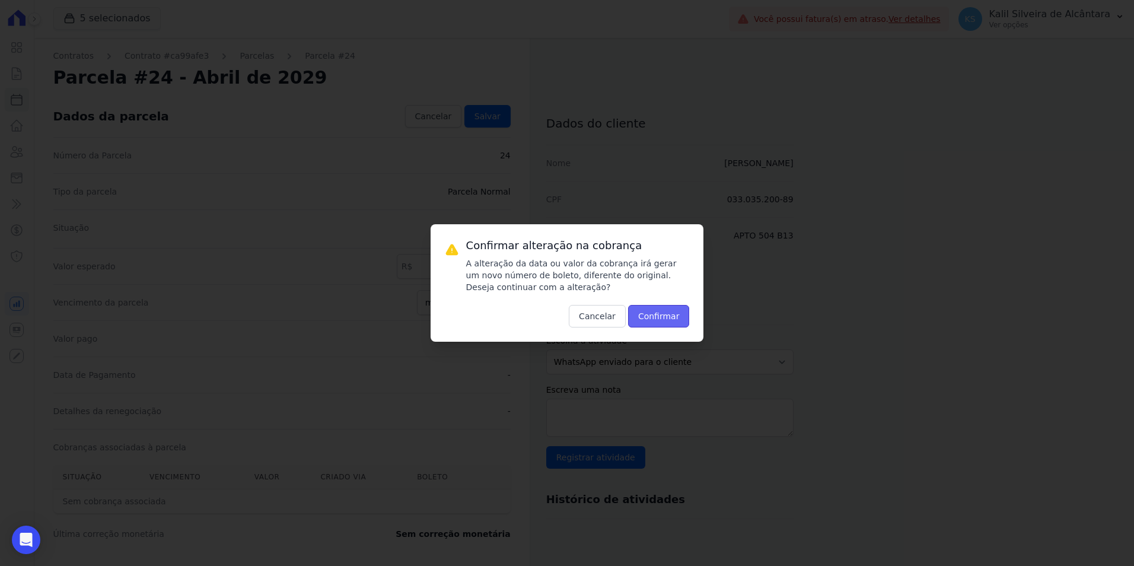
click at [663, 320] on button "Confirmar" at bounding box center [659, 316] width 62 height 23
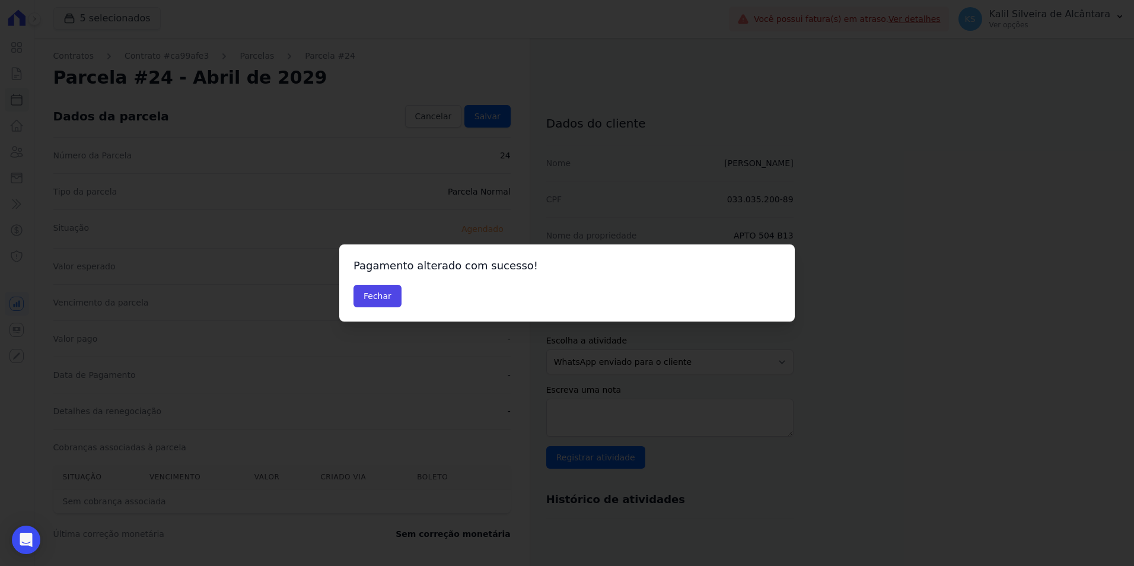
click at [390, 280] on div "Pagamento alterado com sucesso! [GEOGRAPHIC_DATA]" at bounding box center [567, 282] width 456 height 77
click at [392, 291] on button "Fechar" at bounding box center [378, 296] width 48 height 23
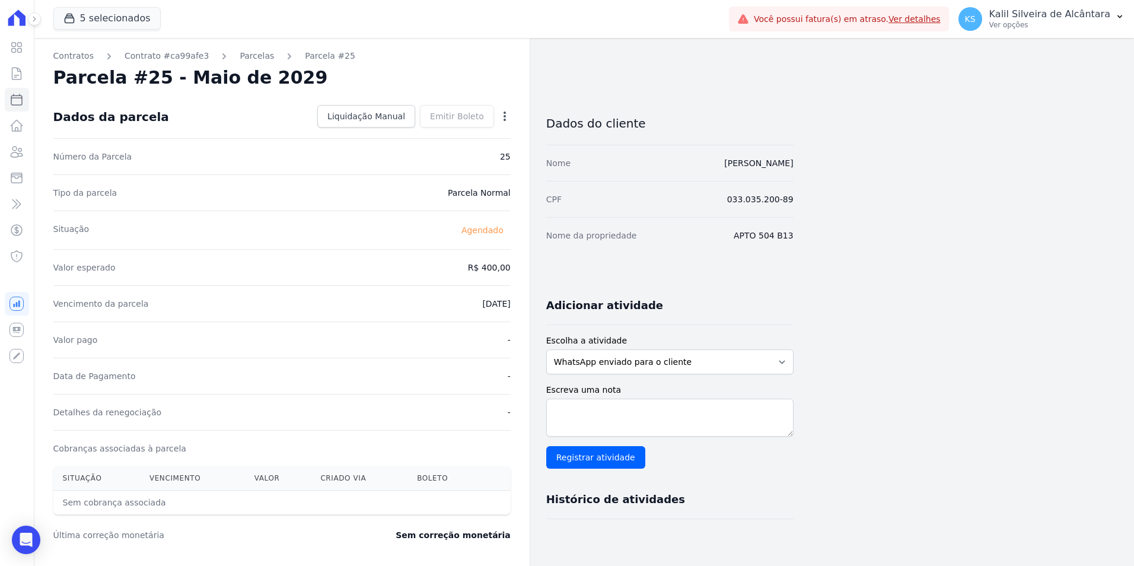
click at [495, 115] on div "Open options Alterar [GEOGRAPHIC_DATA]" at bounding box center [502, 117] width 17 height 20
click at [501, 116] on icon "button" at bounding box center [505, 116] width 12 height 12
drag, startPoint x: 485, startPoint y: 141, endPoint x: 486, endPoint y: 149, distance: 8.5
click at [484, 141] on link "Alterar" at bounding box center [454, 132] width 104 height 21
drag, startPoint x: 471, startPoint y: 269, endPoint x: 606, endPoint y: 284, distance: 136.1
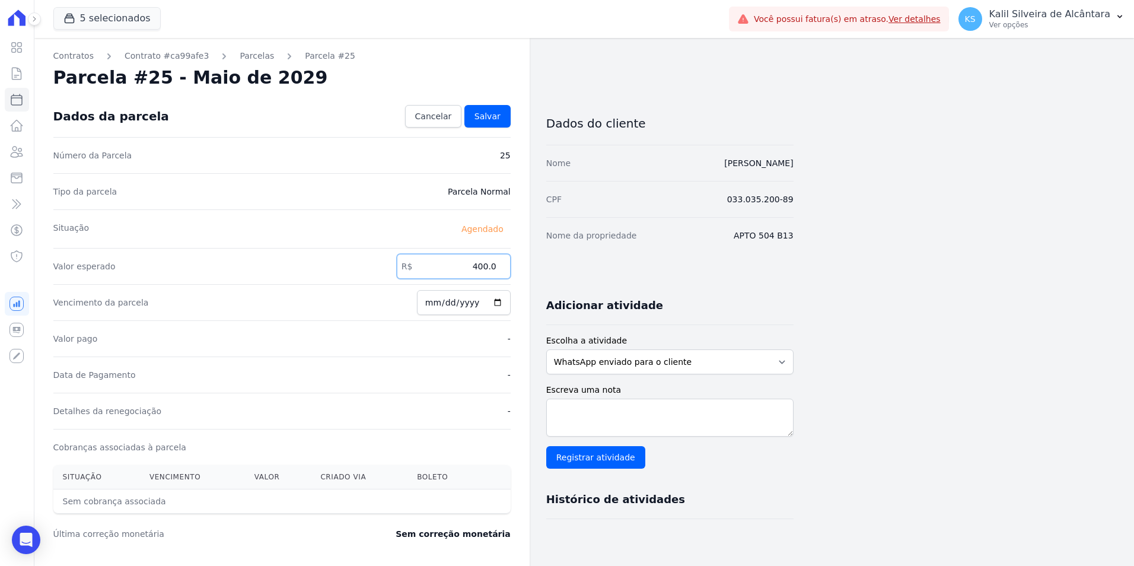
click at [597, 284] on div "Contratos Contrato #ca99afe3 [GEOGRAPHIC_DATA] Parcela #25 Parcela #25 - Maio d…" at bounding box center [413, 419] width 759 height 762
type input "466.57"
click at [485, 119] on span "Salvar" at bounding box center [488, 116] width 26 height 12
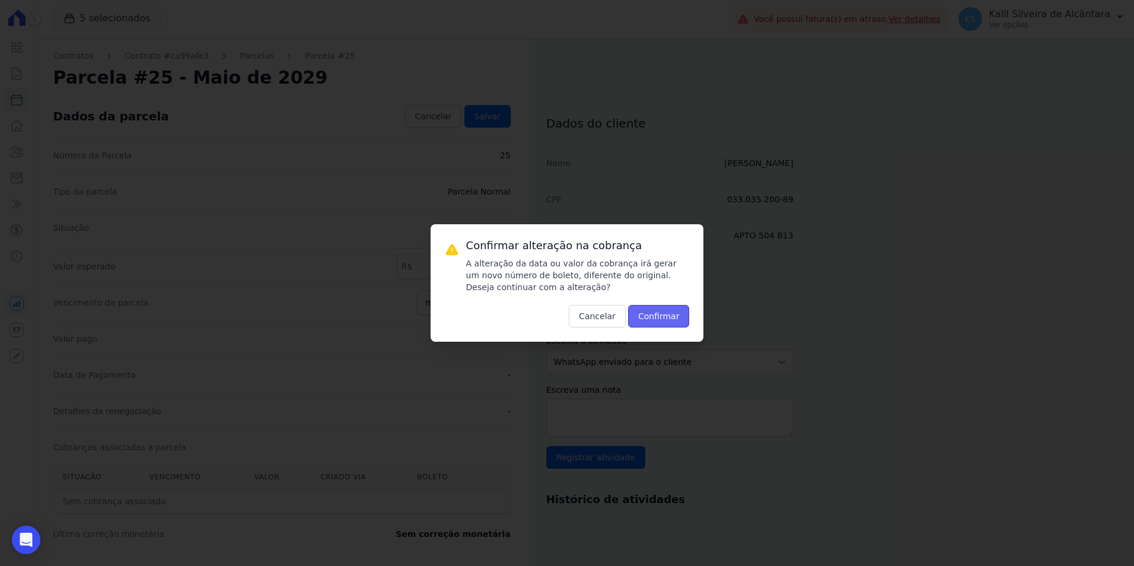
click at [670, 315] on button "Confirmar" at bounding box center [659, 316] width 62 height 23
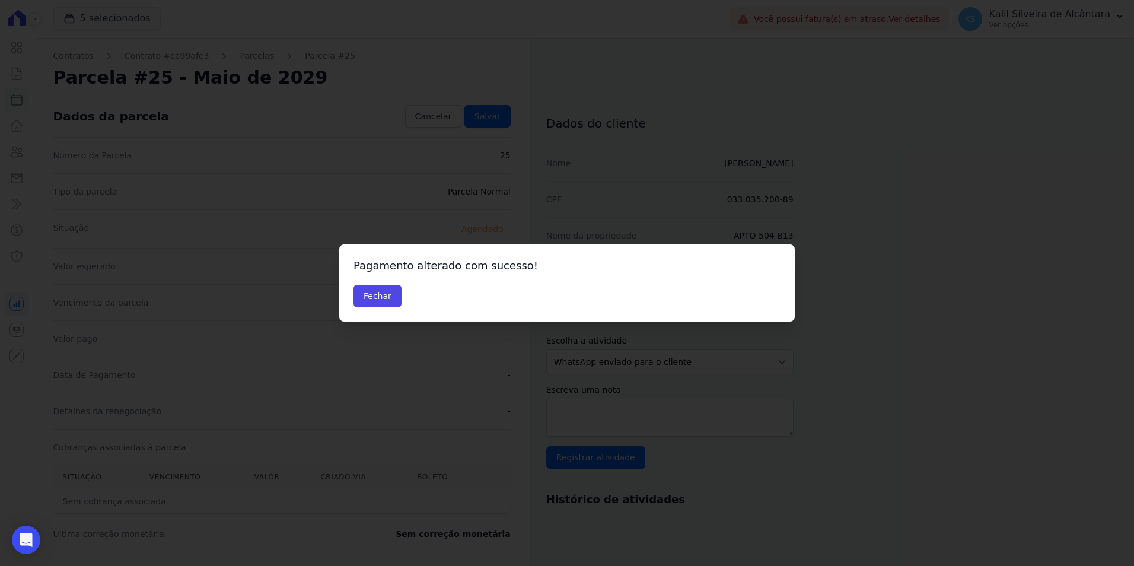
click at [402, 304] on div "Fechar" at bounding box center [567, 296] width 427 height 23
click at [358, 300] on button "Fechar" at bounding box center [378, 296] width 48 height 23
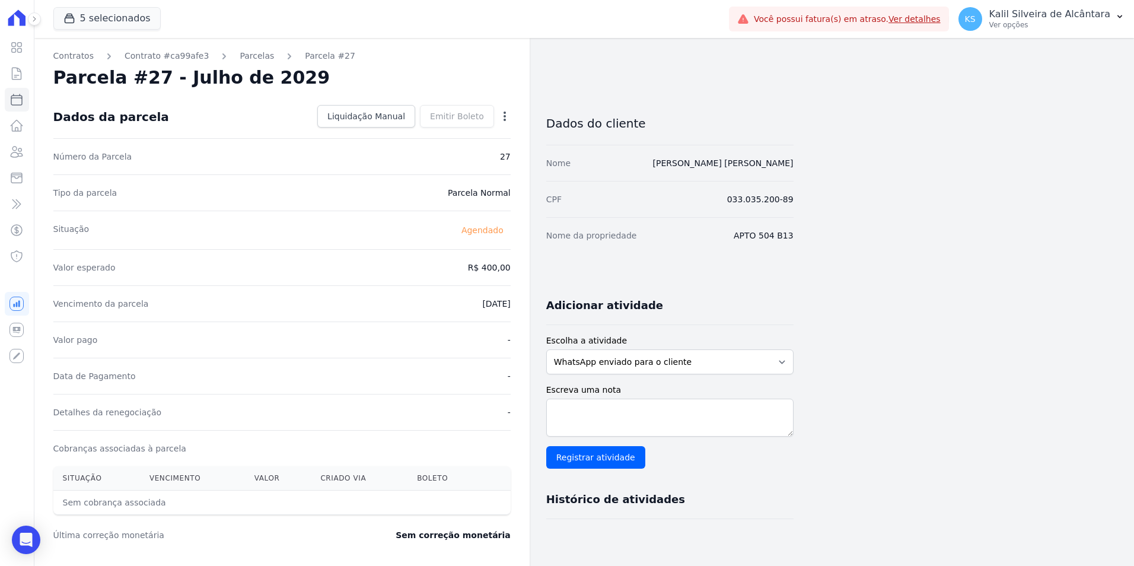
click at [503, 118] on icon "button" at bounding box center [505, 116] width 12 height 12
click at [456, 144] on link "Antecipar" at bounding box center [454, 153] width 104 height 21
click at [450, 134] on link "Alterar" at bounding box center [454, 132] width 104 height 21
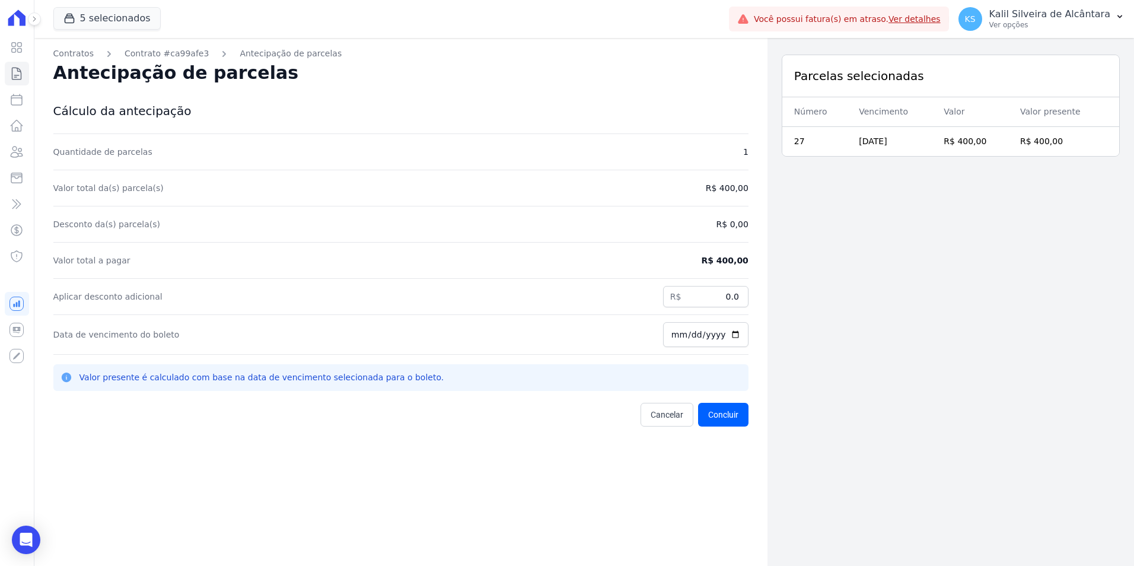
drag, startPoint x: 14, startPoint y: 2, endPoint x: 230, endPoint y: 145, distance: 258.8
click at [230, 145] on div "Quantidade de parcelas 1" at bounding box center [400, 152] width 695 height 36
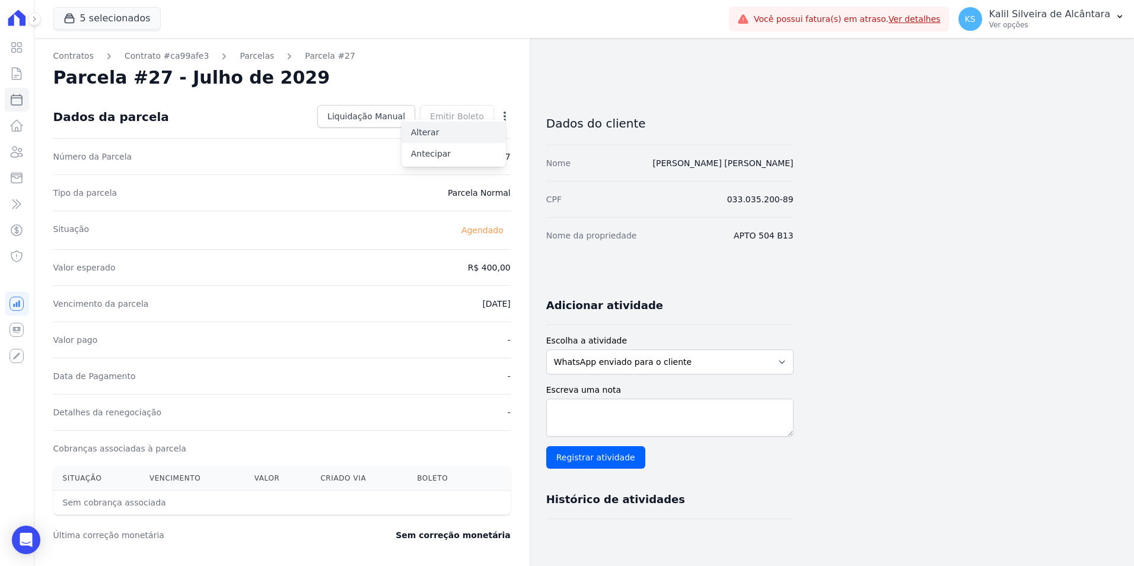
click at [426, 131] on link "Alterar" at bounding box center [454, 132] width 104 height 21
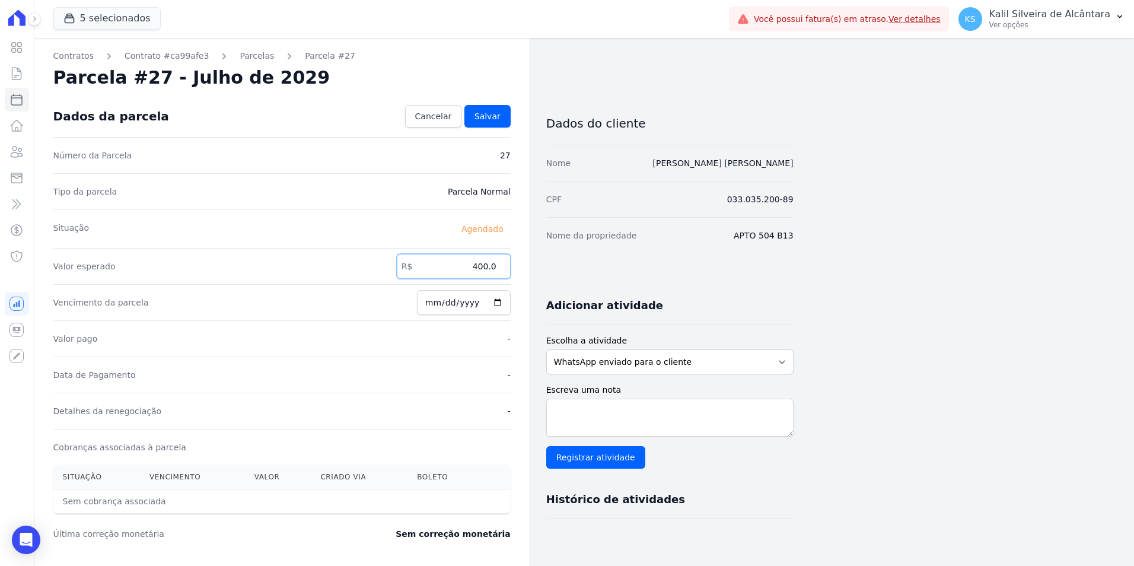
click at [649, 294] on div "Contratos Contrato #ca99afe3 [GEOGRAPHIC_DATA] Parcela #27 [GEOGRAPHIC_DATA] #2…" at bounding box center [413, 419] width 759 height 762
type input "466.57"
click at [497, 120] on span "Salvar" at bounding box center [488, 116] width 26 height 12
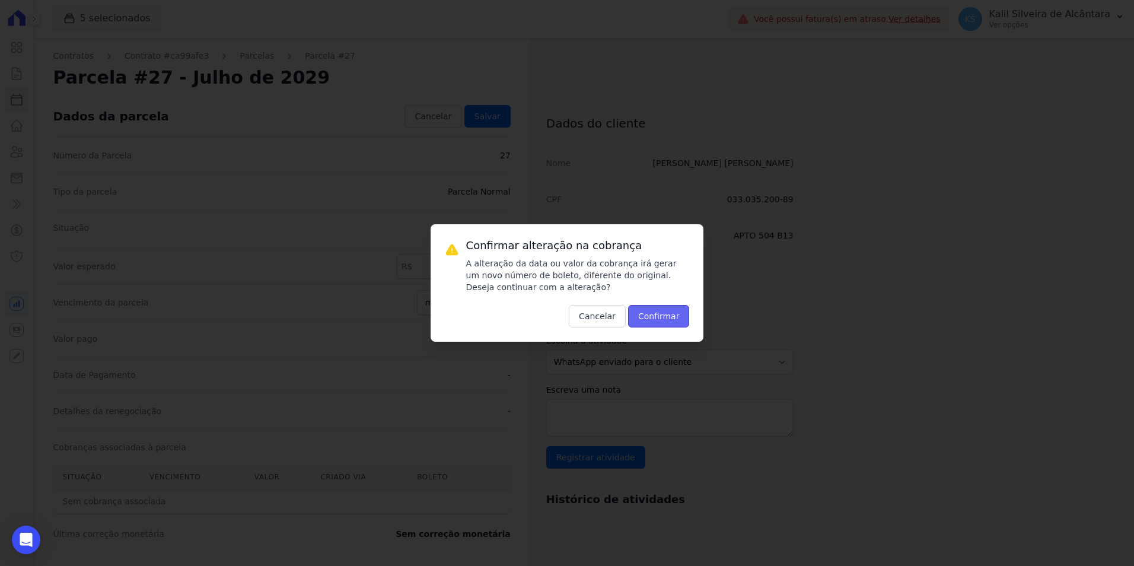
click at [654, 322] on button "Confirmar" at bounding box center [659, 316] width 62 height 23
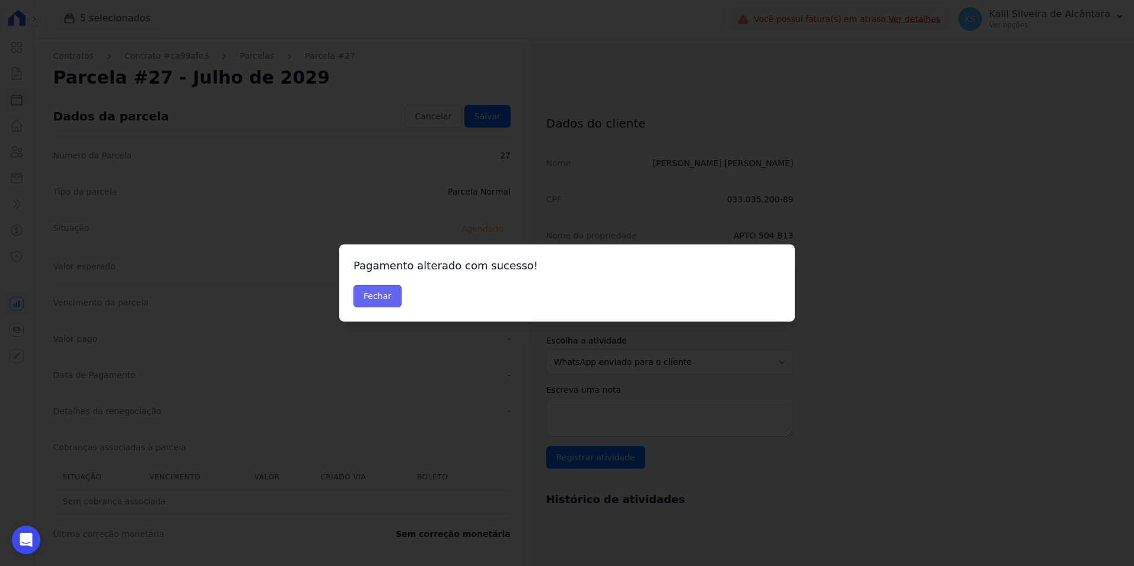
click at [388, 294] on button "Fechar" at bounding box center [378, 296] width 48 height 23
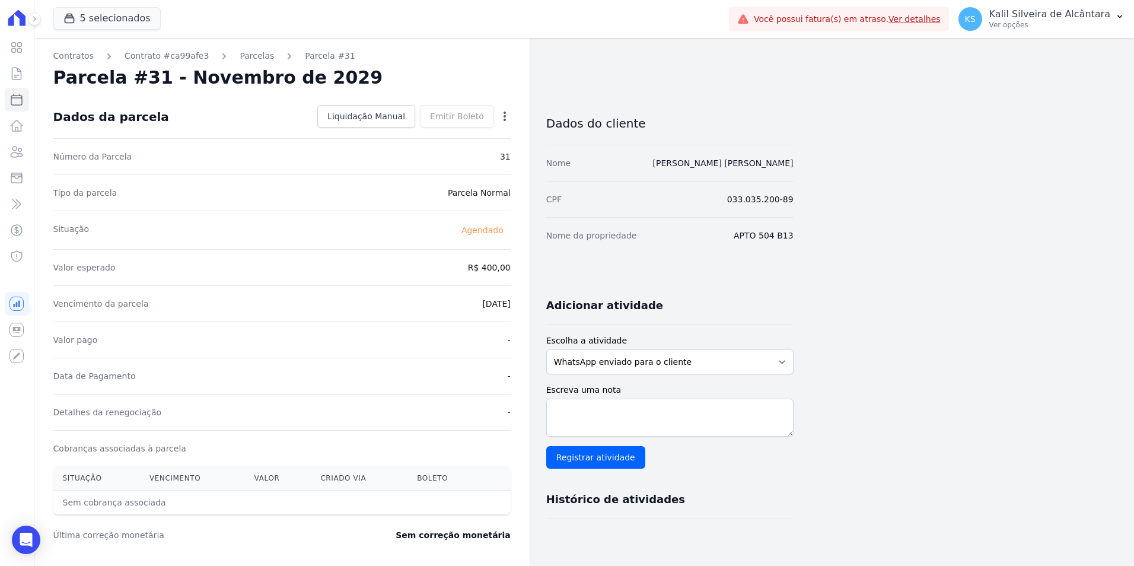
click at [503, 113] on icon "button" at bounding box center [505, 116] width 12 height 12
click at [455, 139] on link "Alterar" at bounding box center [454, 132] width 104 height 21
drag, startPoint x: 457, startPoint y: 267, endPoint x: 537, endPoint y: 272, distance: 79.7
click at [524, 271] on div "Contratos Contrato #ca99afe3 [GEOGRAPHIC_DATA] Parcela #31 Parcela #31 - Novemb…" at bounding box center [281, 419] width 495 height 762
type input "466.57"
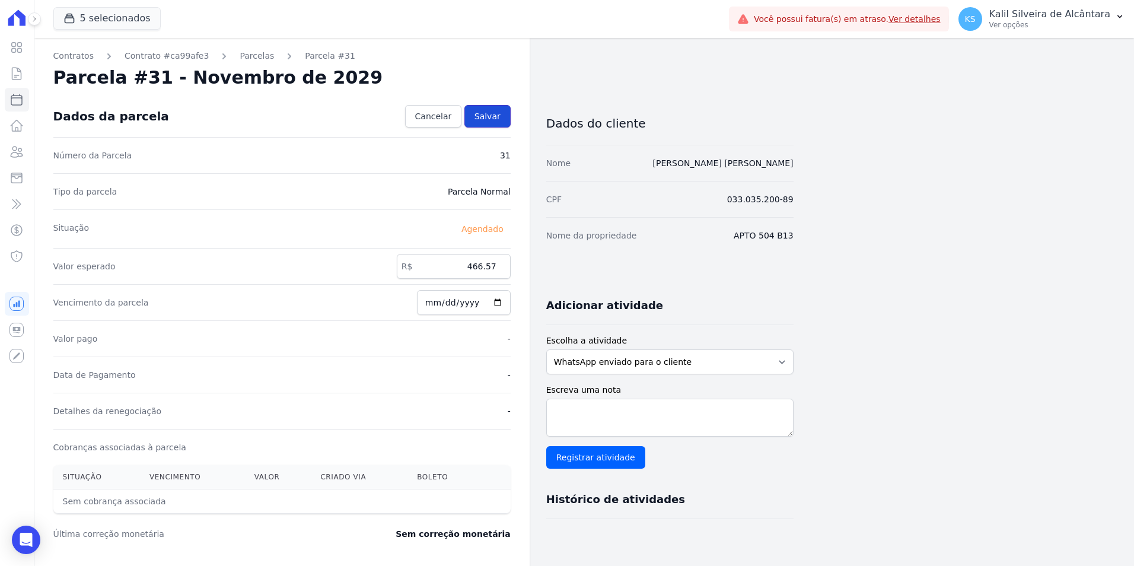
click at [489, 108] on link "Salvar" at bounding box center [487, 116] width 46 height 23
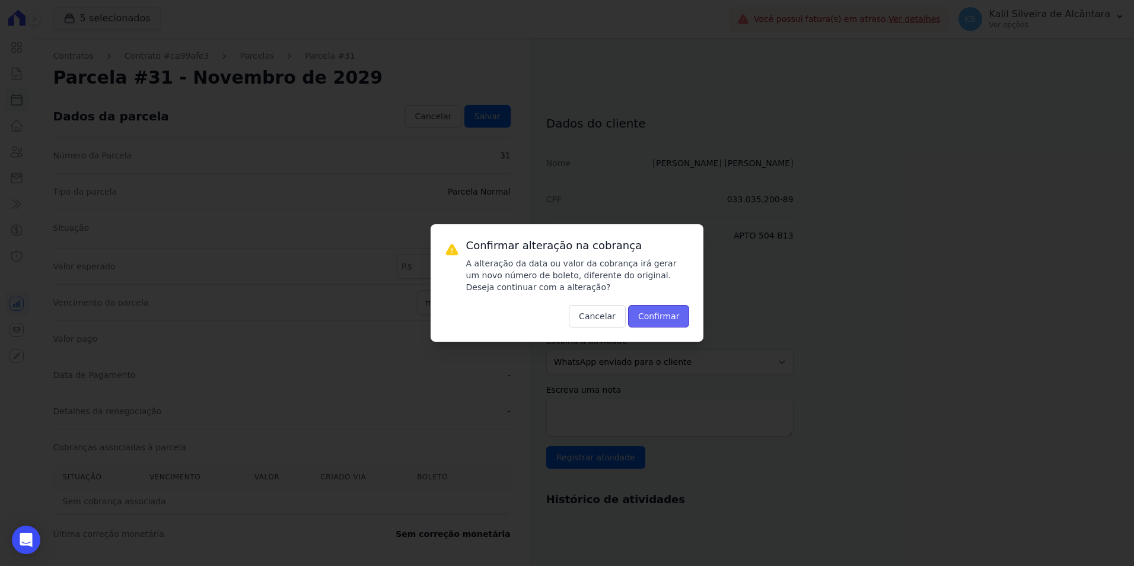
click at [661, 314] on button "Confirmar" at bounding box center [659, 316] width 62 height 23
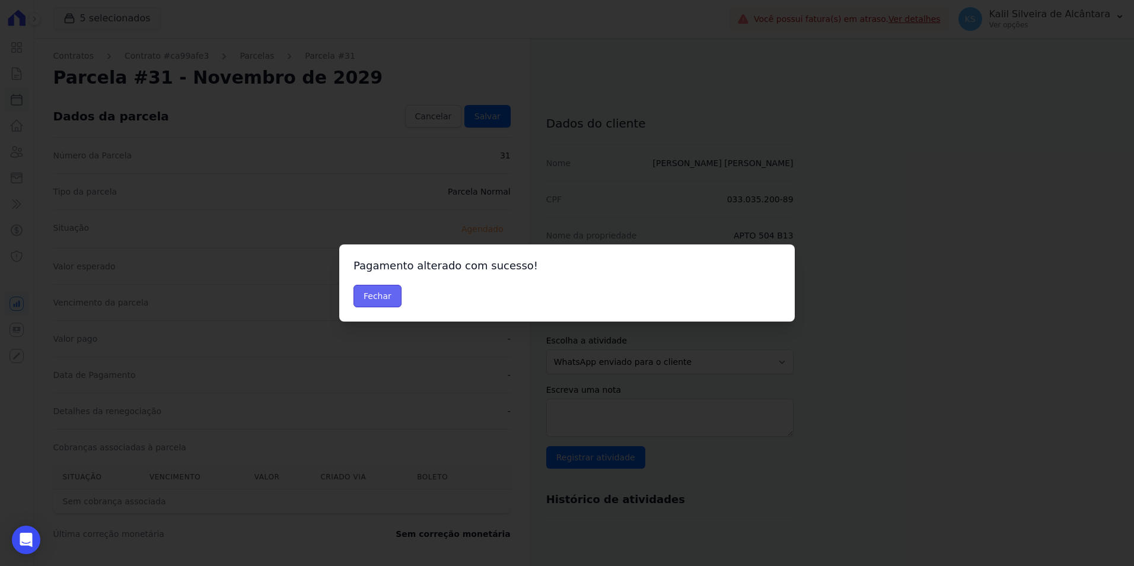
click at [375, 296] on button "Fechar" at bounding box center [378, 296] width 48 height 23
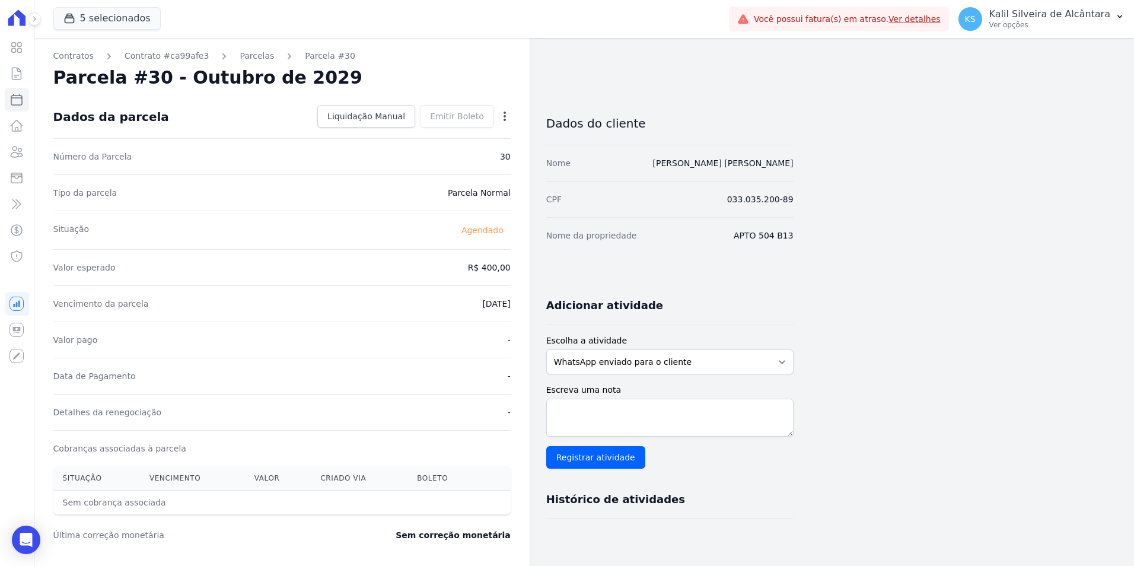
click at [511, 121] on div "Contratos Contrato #ca99afe3 [GEOGRAPHIC_DATA] Parcela #30 [GEOGRAPHIC_DATA] #3…" at bounding box center [281, 419] width 495 height 763
click at [504, 116] on icon "button" at bounding box center [505, 116] width 2 height 9
click at [446, 133] on link "Alterar" at bounding box center [454, 132] width 104 height 21
drag, startPoint x: 462, startPoint y: 272, endPoint x: 581, endPoint y: 279, distance: 118.9
click at [580, 279] on div "Contratos Contrato #ca99afe3 [GEOGRAPHIC_DATA] Parcela #30 [GEOGRAPHIC_DATA] #3…" at bounding box center [413, 419] width 759 height 762
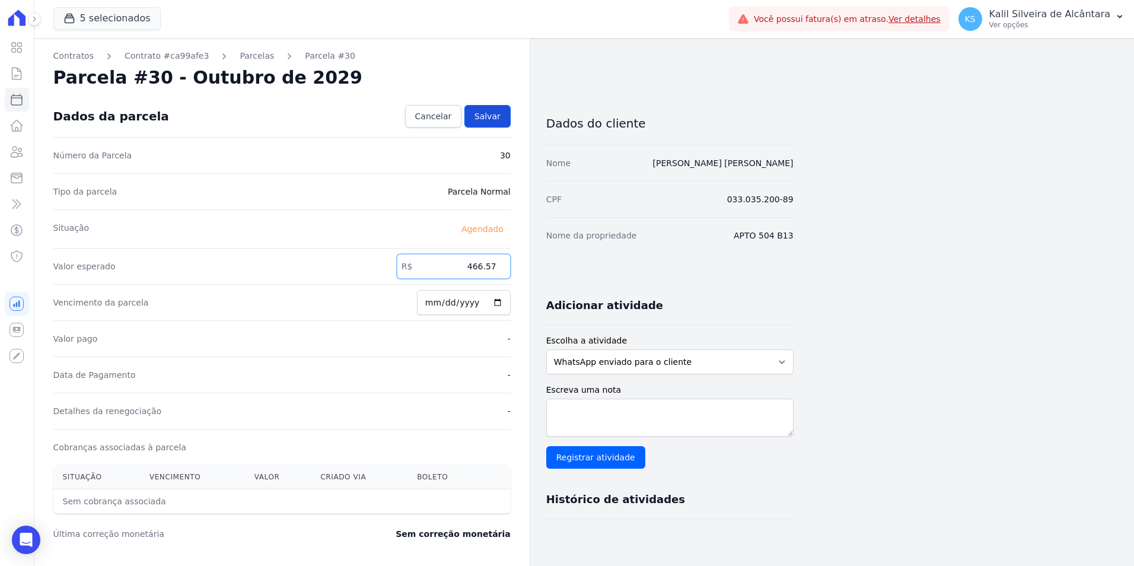
type input "466.57"
click at [481, 112] on span "Salvar" at bounding box center [488, 116] width 26 height 12
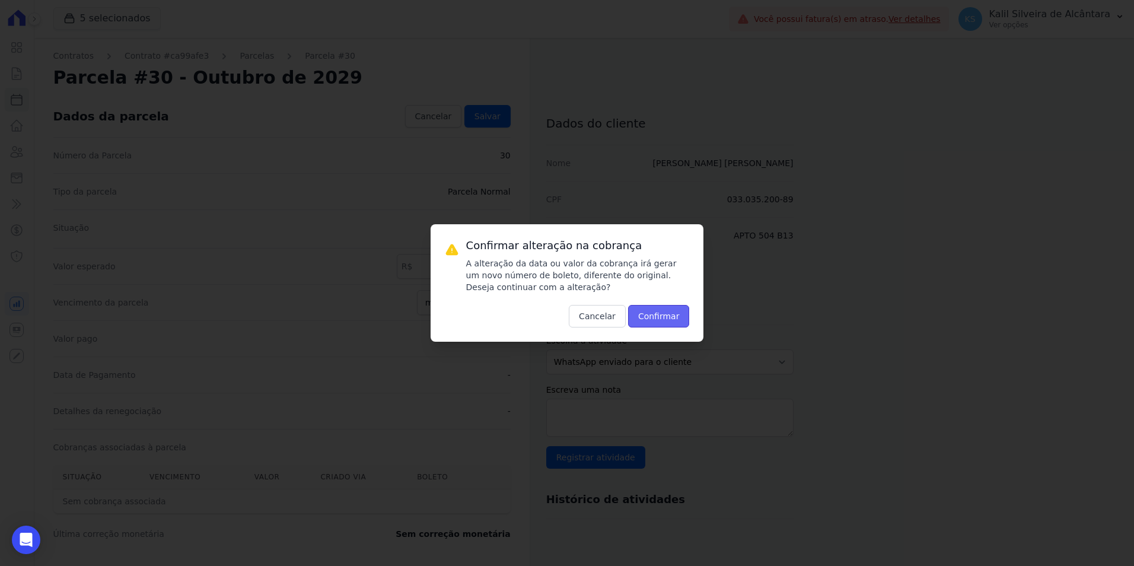
click at [642, 312] on button "Confirmar" at bounding box center [659, 316] width 62 height 23
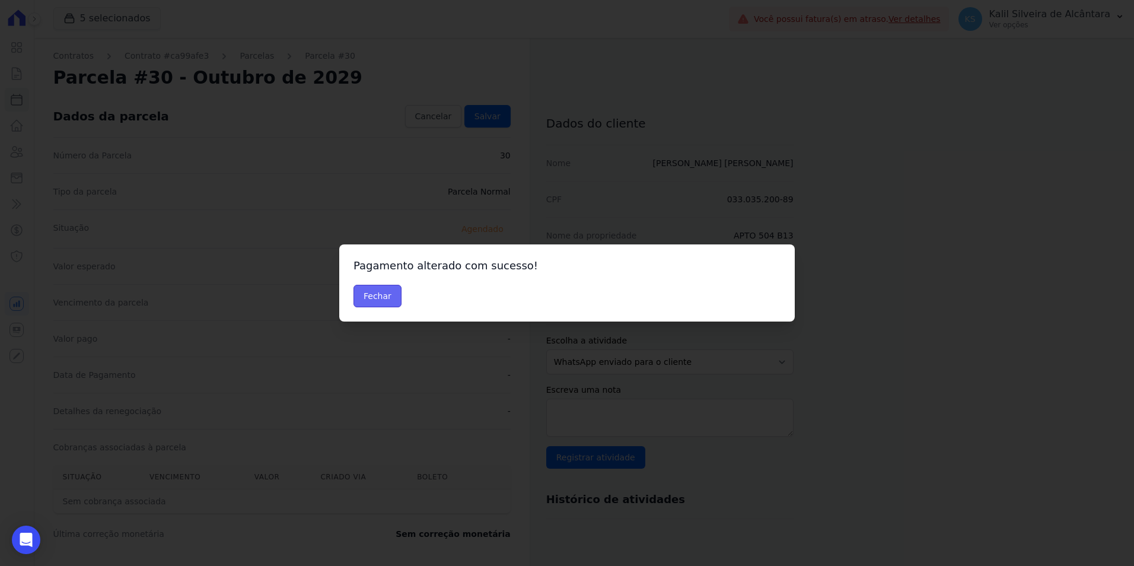
click at [383, 288] on button "Fechar" at bounding box center [378, 296] width 48 height 23
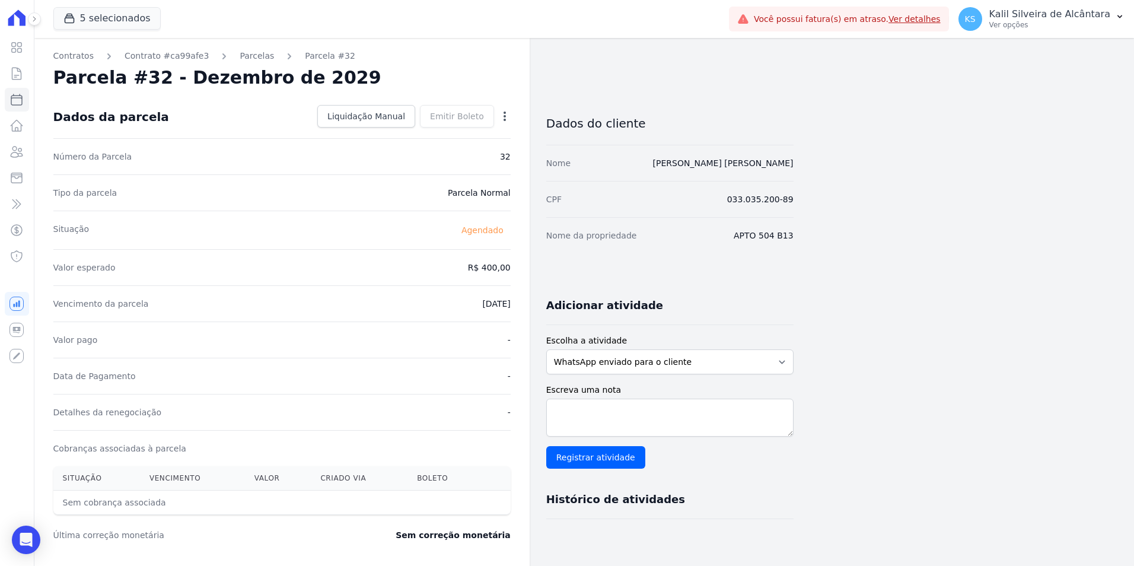
click at [501, 115] on icon "button" at bounding box center [505, 116] width 12 height 12
click at [481, 138] on link "Alterar" at bounding box center [454, 132] width 104 height 21
drag, startPoint x: 469, startPoint y: 272, endPoint x: 529, endPoint y: 269, distance: 60.0
click at [504, 265] on input "400.0" at bounding box center [454, 266] width 114 height 25
type input "466.57"
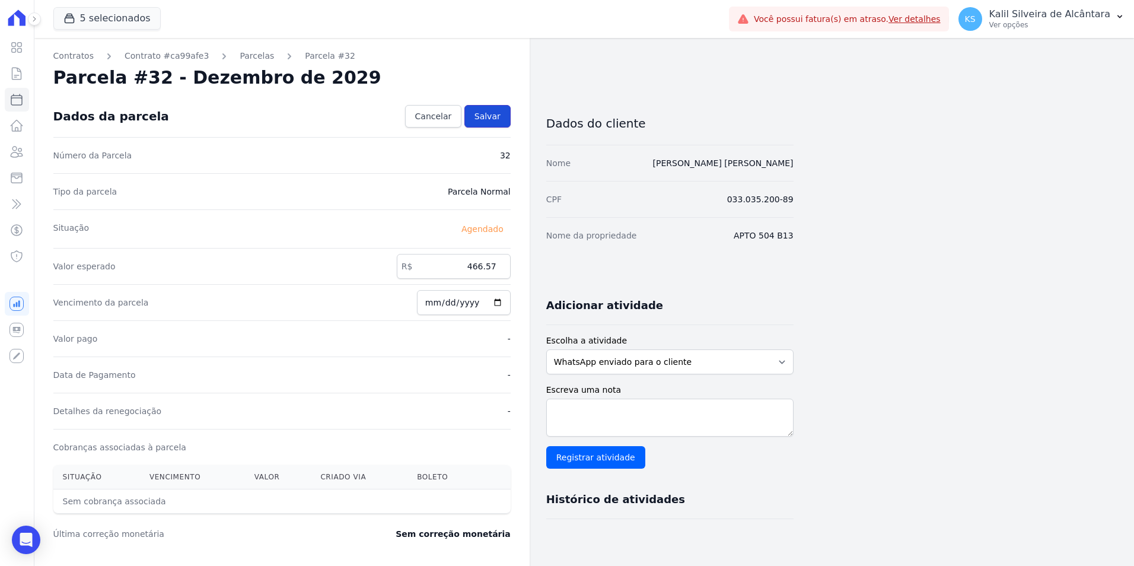
click at [491, 126] on link "Salvar" at bounding box center [487, 116] width 46 height 23
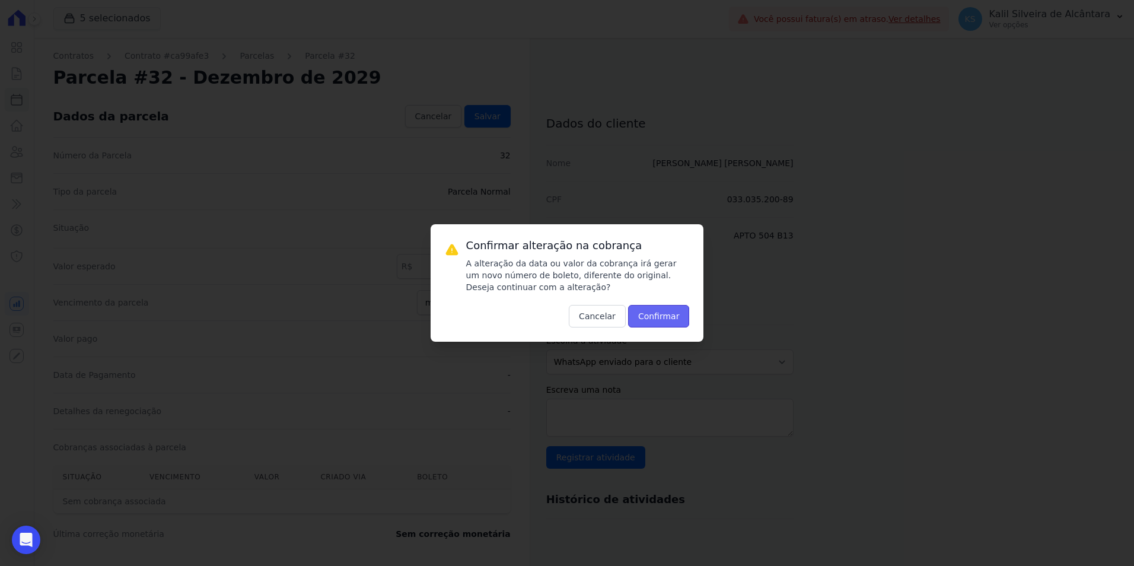
click at [648, 325] on button "Confirmar" at bounding box center [659, 316] width 62 height 23
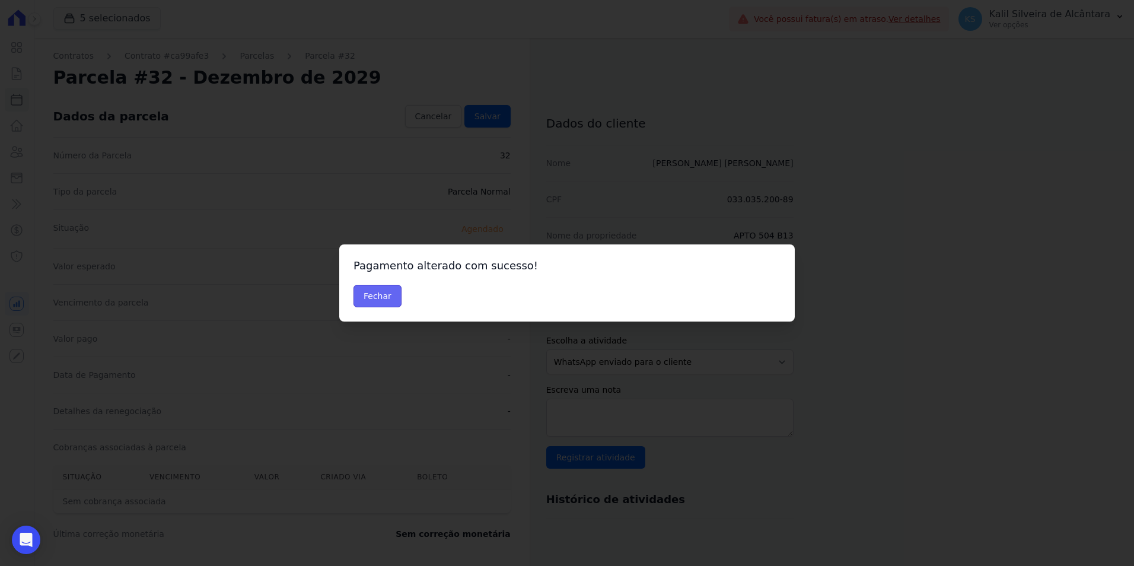
click at [395, 297] on button "Fechar" at bounding box center [378, 296] width 48 height 23
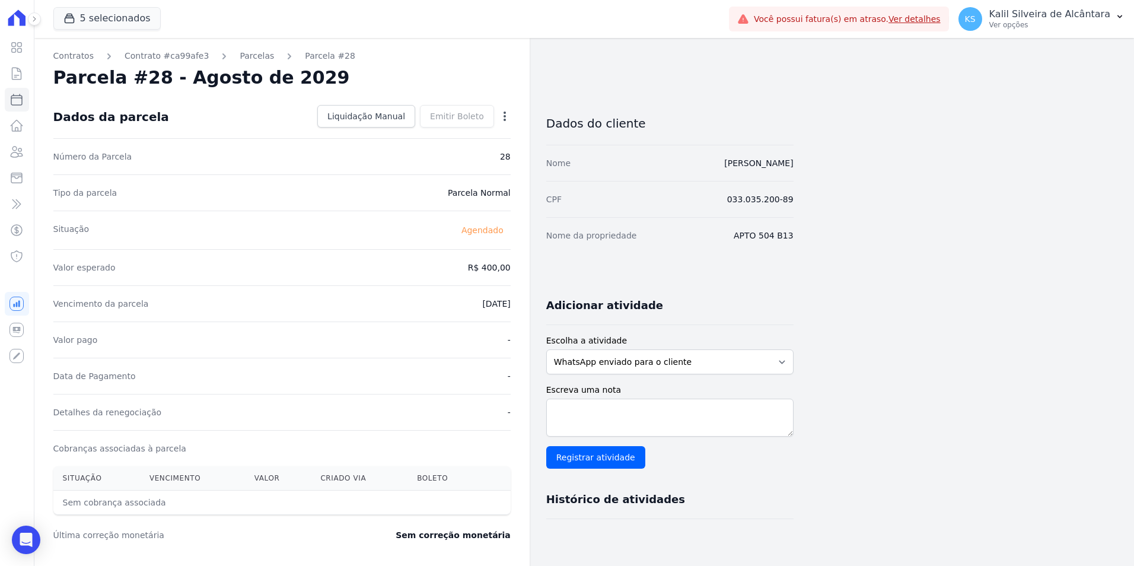
click at [507, 115] on icon "button" at bounding box center [505, 116] width 12 height 12
click at [477, 135] on link "Alterar" at bounding box center [454, 132] width 104 height 21
drag, startPoint x: 474, startPoint y: 268, endPoint x: 598, endPoint y: 262, distance: 124.1
click at [584, 266] on div "Contratos Contrato #ca99afe3 Parcelas Parcela #28 Parcela #28 - Agosto de 2029 …" at bounding box center [413, 419] width 759 height 762
type input "466.57"
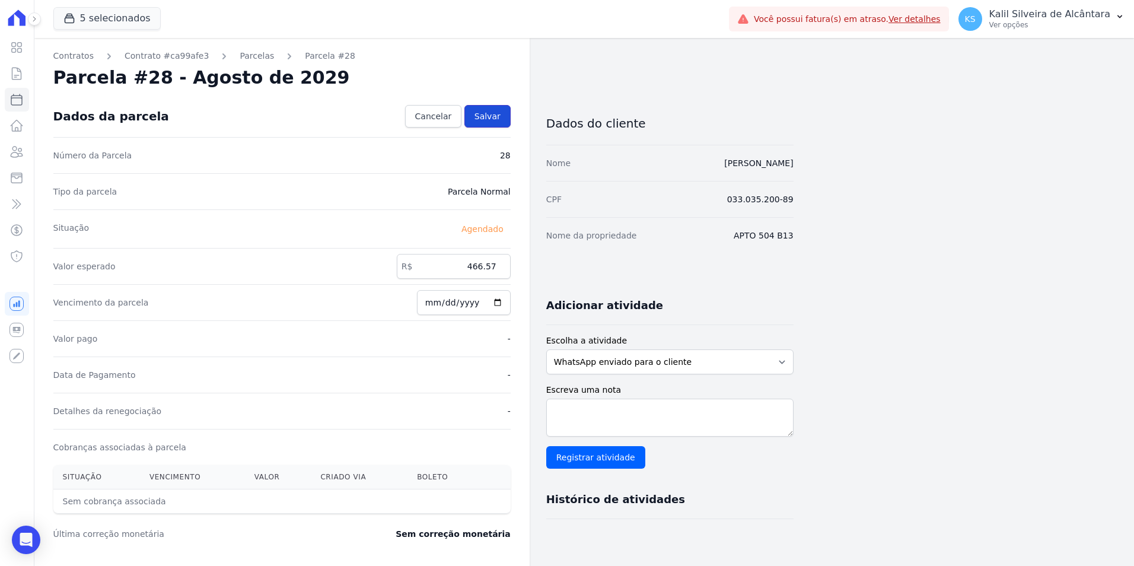
click at [494, 112] on span "Salvar" at bounding box center [488, 116] width 26 height 12
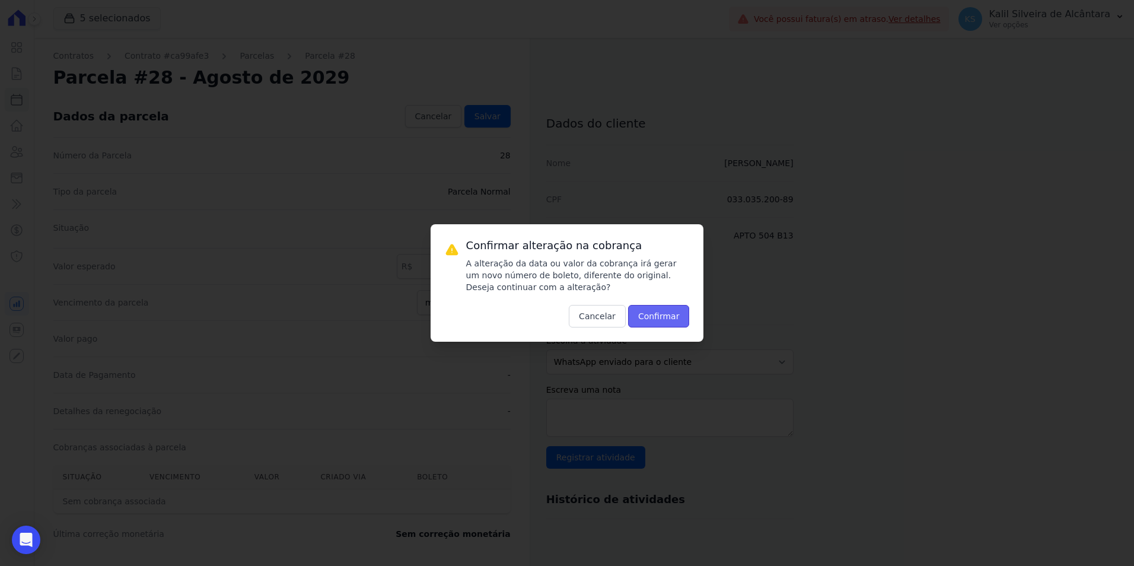
click at [674, 318] on button "Confirmar" at bounding box center [659, 316] width 62 height 23
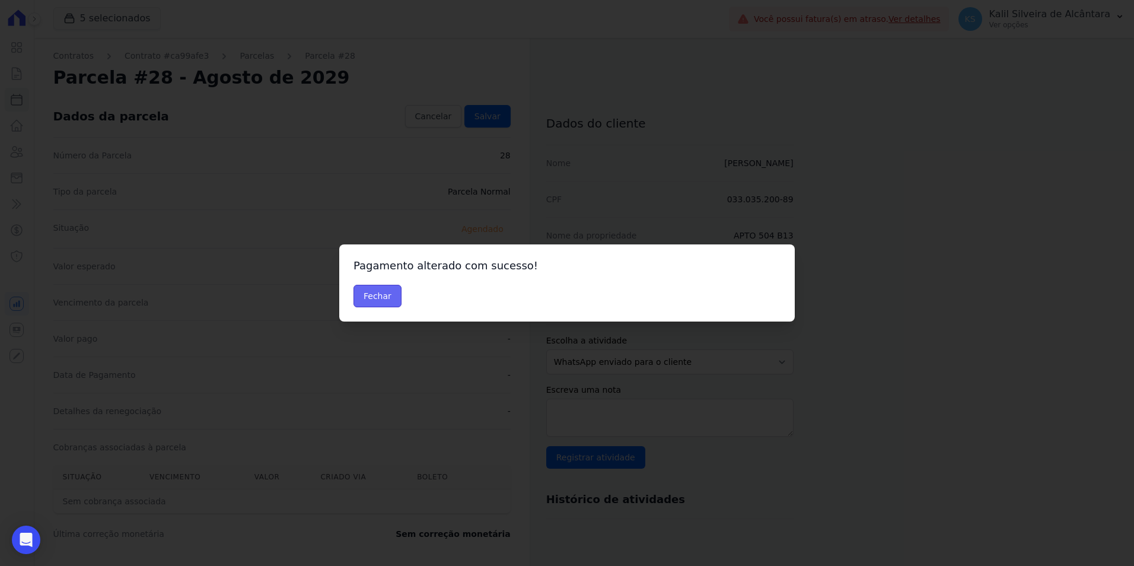
click at [371, 300] on button "Fechar" at bounding box center [378, 296] width 48 height 23
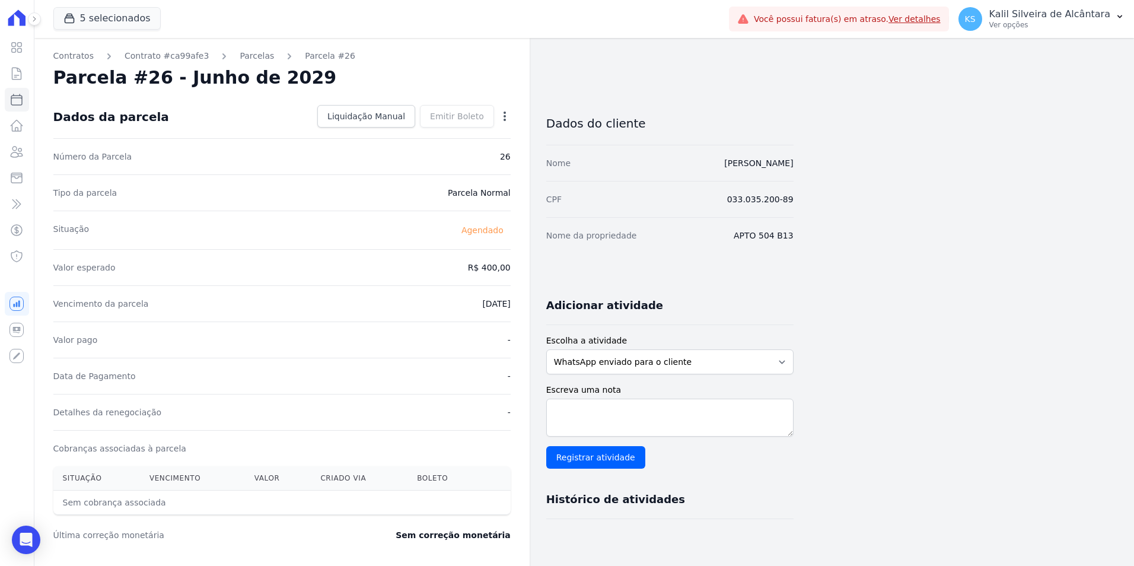
click at [507, 110] on dd "Liquidação Manual Liquidação Manual Data de Pagamento [DATE] [GEOGRAPHIC_DATA] …" at bounding box center [412, 116] width 198 height 23
drag, startPoint x: 507, startPoint y: 110, endPoint x: 505, endPoint y: 135, distance: 25.5
click at [503, 114] on icon "button" at bounding box center [505, 116] width 12 height 12
click at [433, 130] on link "Alterar" at bounding box center [454, 132] width 104 height 21
drag, startPoint x: 488, startPoint y: 265, endPoint x: 540, endPoint y: 267, distance: 51.6
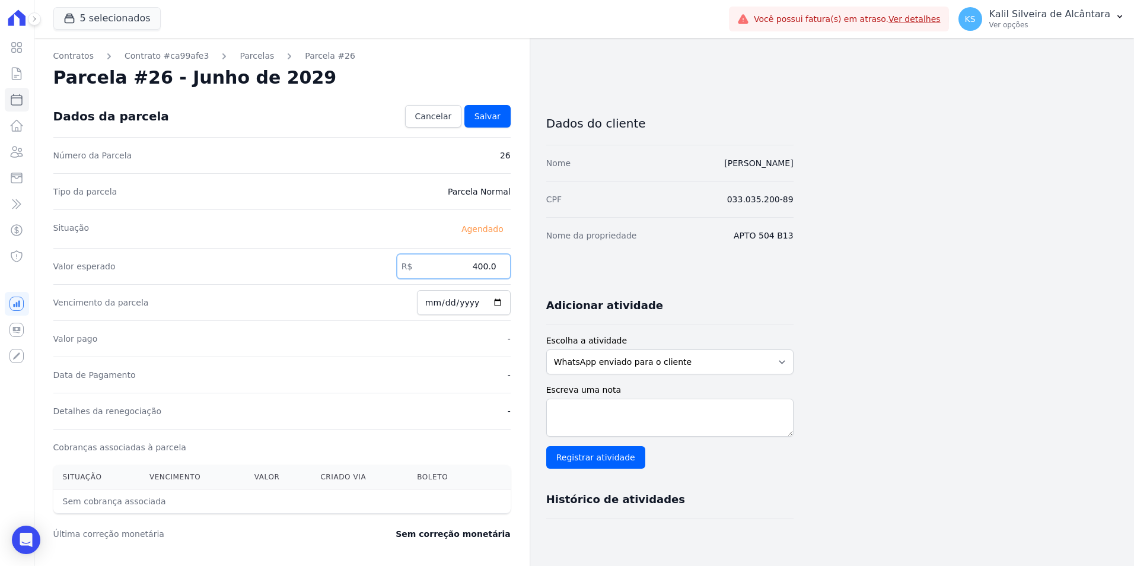
click at [531, 266] on div "Contratos Contrato #ca99afe3 [GEOGRAPHIC_DATA] Parcela #26 [GEOGRAPHIC_DATA] #2…" at bounding box center [413, 419] width 759 height 762
type input "466.57"
drag, startPoint x: 489, startPoint y: 127, endPoint x: 500, endPoint y: 121, distance: 12.7
click at [489, 127] on link "Salvar" at bounding box center [487, 116] width 46 height 23
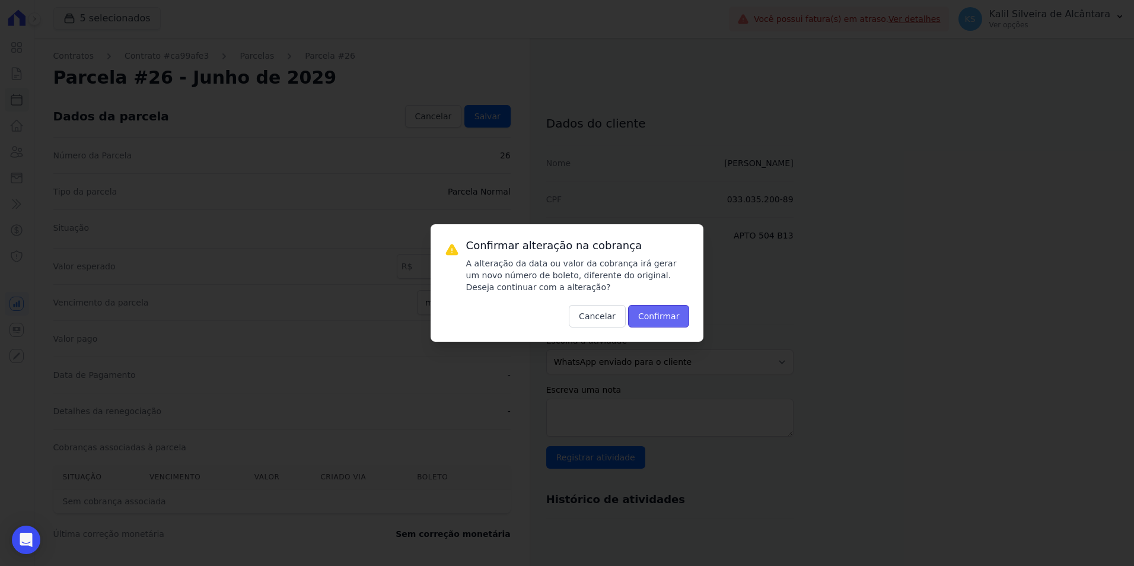
click at [679, 320] on button "Confirmar" at bounding box center [659, 316] width 62 height 23
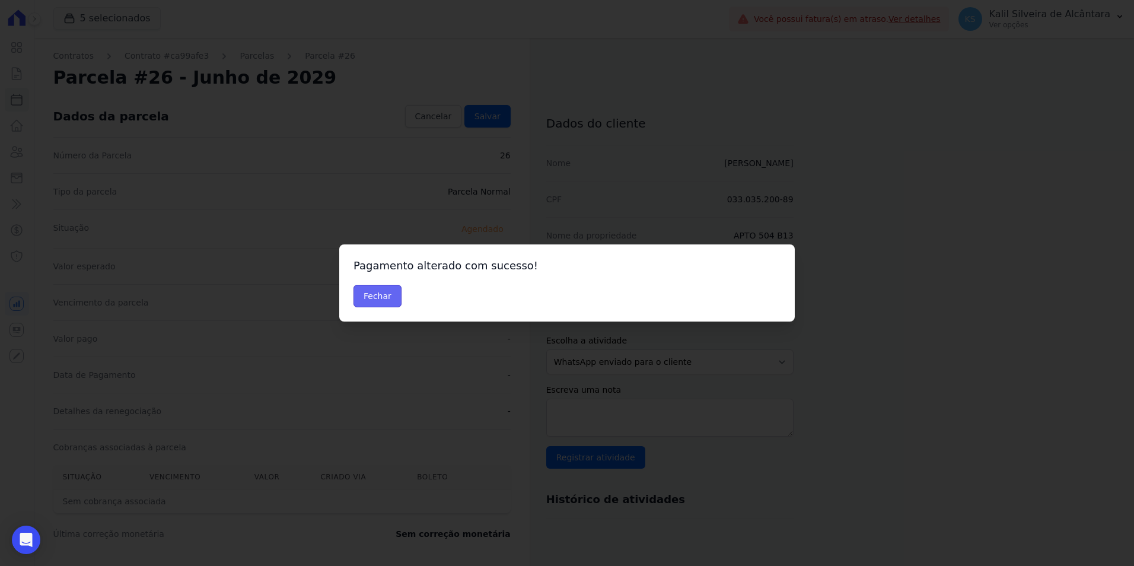
click at [379, 300] on button "Fechar" at bounding box center [378, 296] width 48 height 23
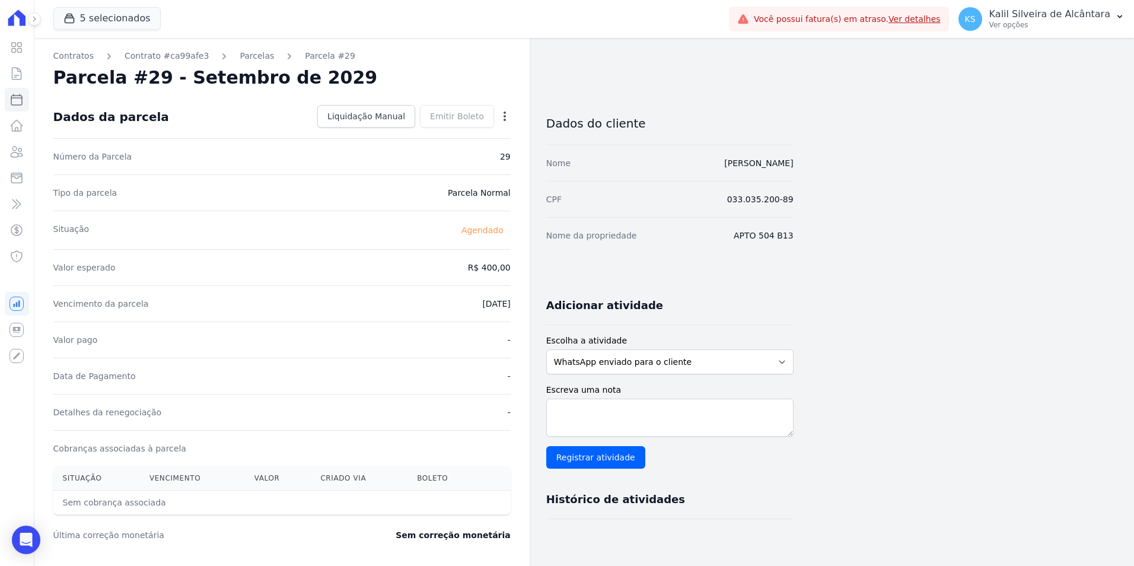
click at [509, 114] on icon "button" at bounding box center [505, 116] width 12 height 12
click at [434, 138] on link "Alterar" at bounding box center [454, 132] width 104 height 21
click at [571, 263] on div "Contratos Contrato #ca99afe3 [GEOGRAPHIC_DATA] Parcela #29 Parcela #29 - Setemb…" at bounding box center [413, 419] width 759 height 762
type input "466.57"
click at [489, 113] on span "Salvar" at bounding box center [488, 116] width 26 height 12
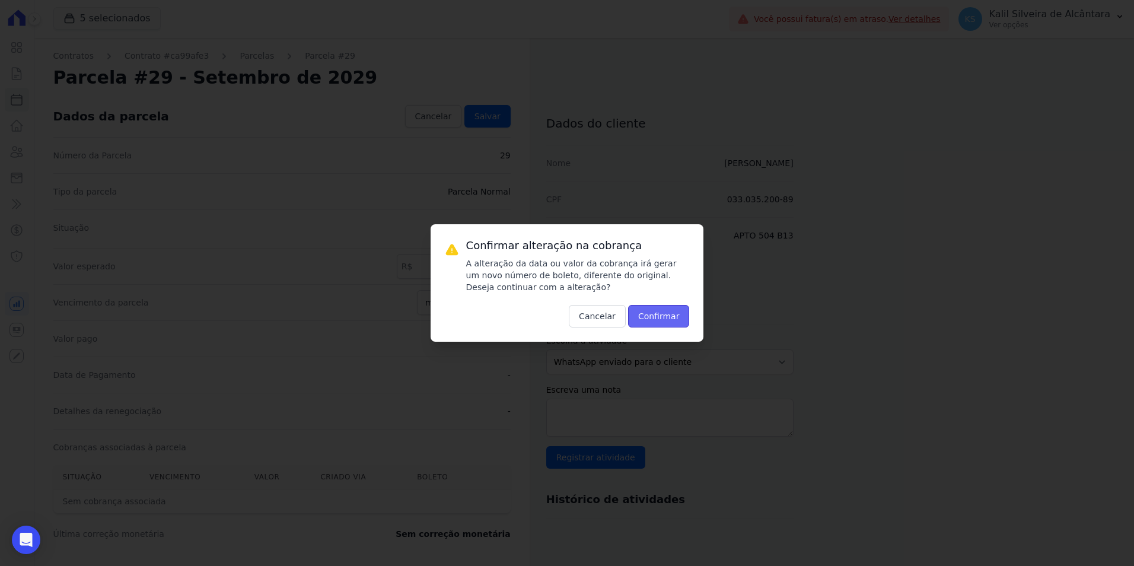
click at [647, 315] on button "Confirmar" at bounding box center [659, 316] width 62 height 23
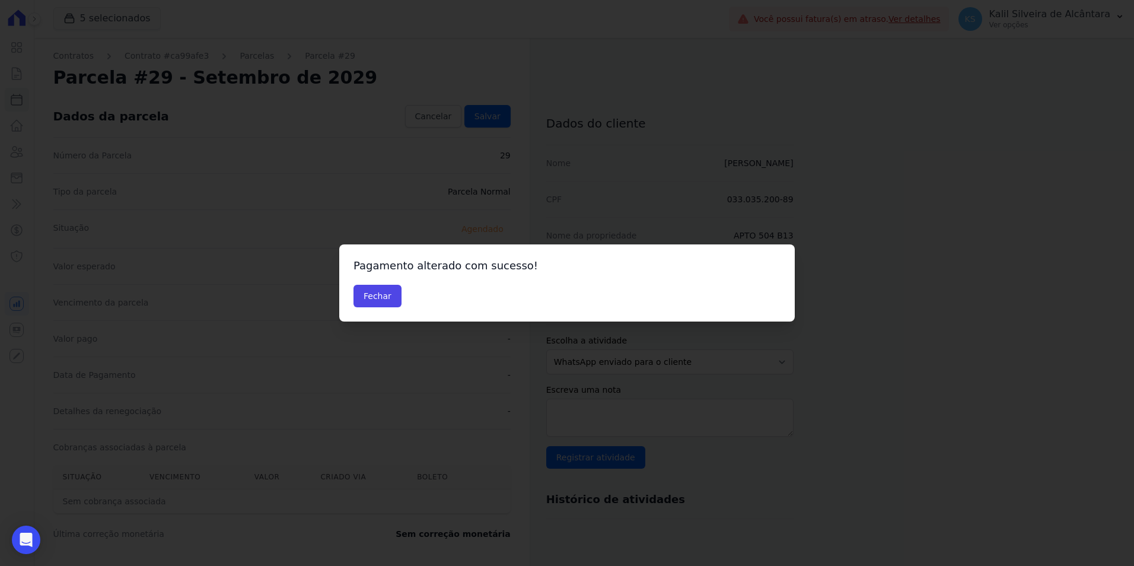
click at [345, 297] on div "Pagamento alterado com sucesso! Fechar" at bounding box center [567, 282] width 456 height 77
click at [367, 294] on button "Fechar" at bounding box center [378, 296] width 48 height 23
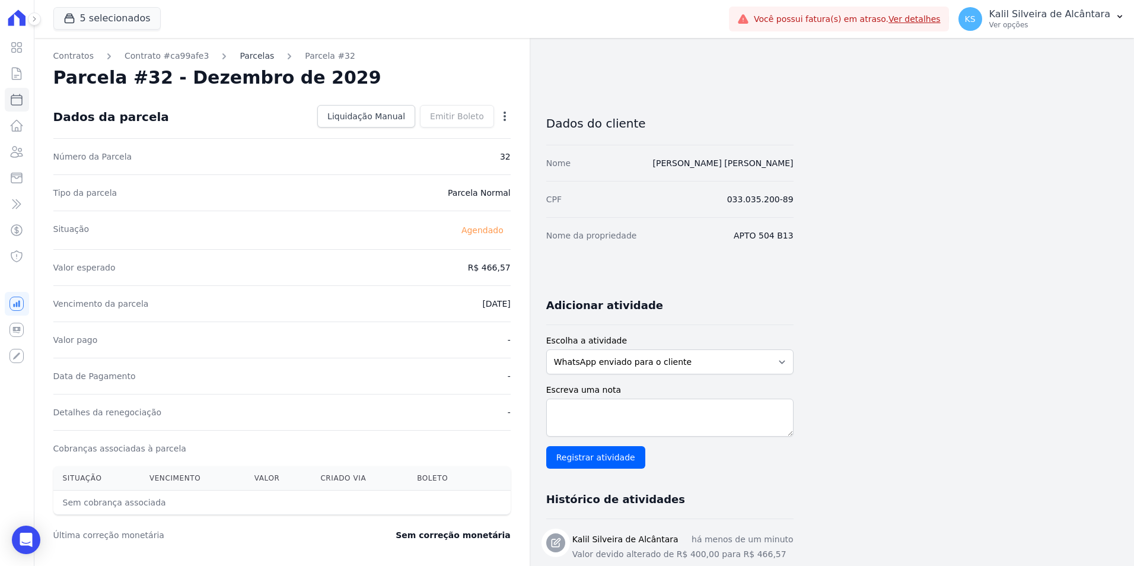
click at [240, 56] on link "Parcelas" at bounding box center [257, 56] width 34 height 12
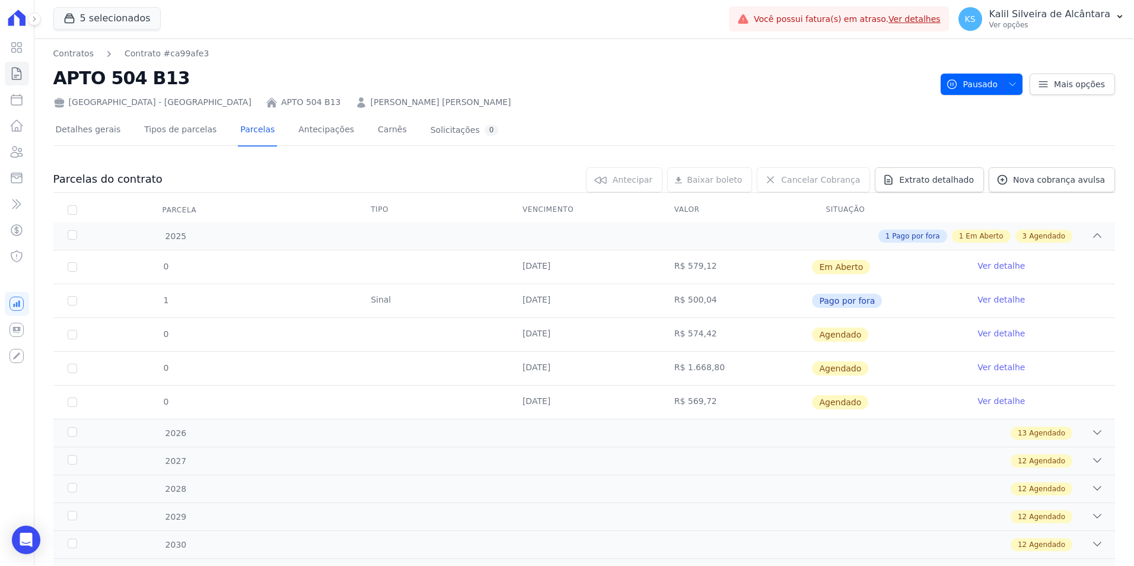
click at [677, 272] on td "R$ 579,12" at bounding box center [736, 266] width 152 height 33
drag, startPoint x: 677, startPoint y: 272, endPoint x: 643, endPoint y: 351, distance: 85.5
click at [643, 351] on tr "0 10/11/2025 R$ 574,42 Agendado Ver detalhe" at bounding box center [584, 334] width 1062 height 34
drag, startPoint x: 643, startPoint y: 351, endPoint x: 676, endPoint y: 406, distance: 64.1
click at [676, 406] on td "R$ 569,72" at bounding box center [736, 402] width 152 height 33
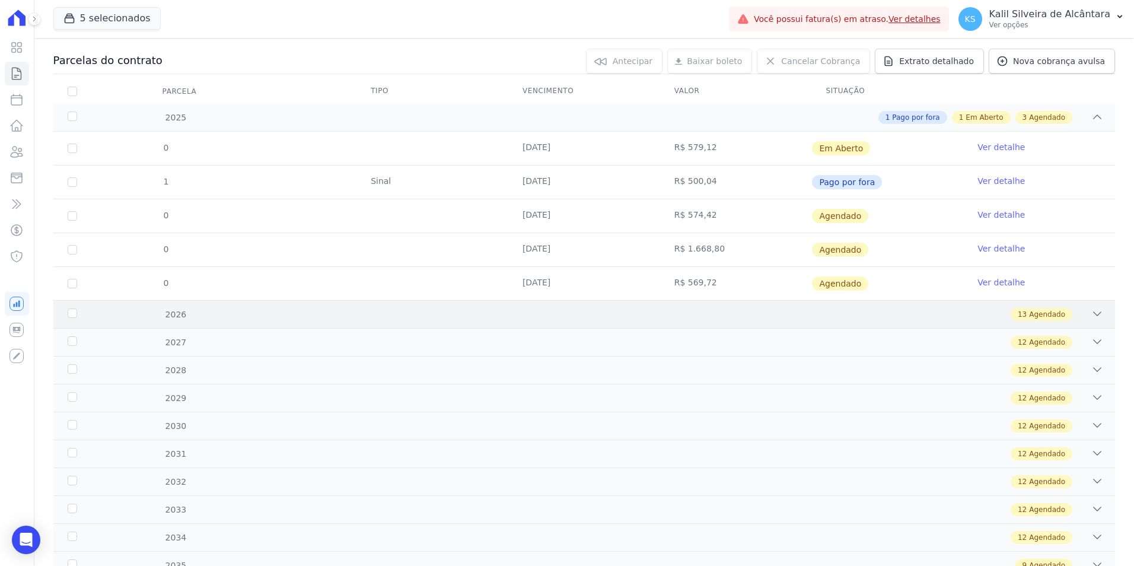
click at [606, 312] on div "13 Agendado" at bounding box center [637, 314] width 934 height 13
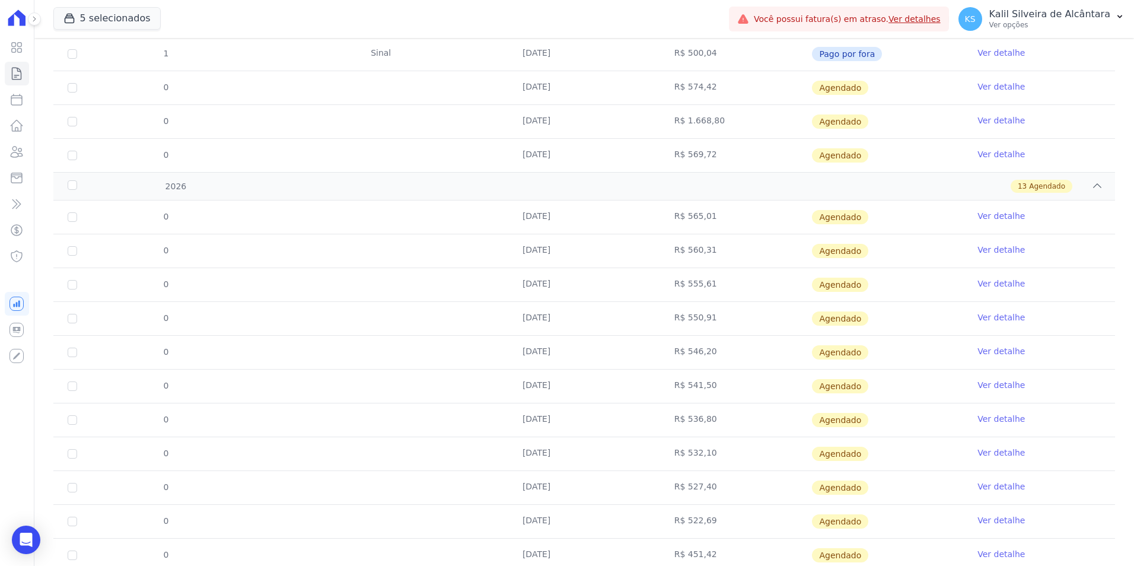
scroll to position [178, 0]
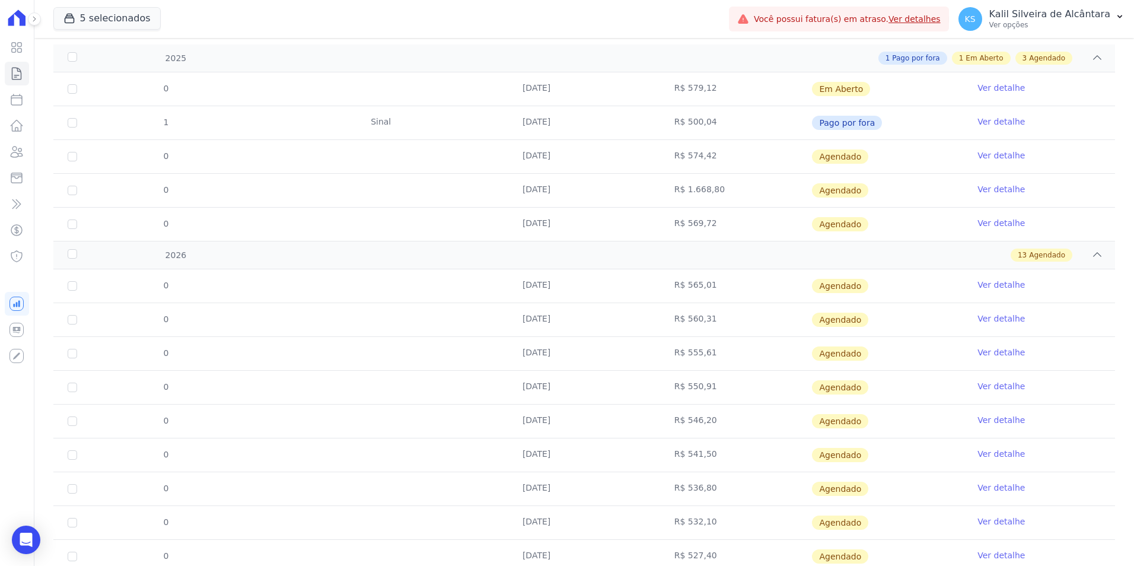
drag, startPoint x: 657, startPoint y: 287, endPoint x: 651, endPoint y: 289, distance: 6.4
click at [651, 289] on tr "0 10/01/2026 R$ 565,01 Agendado Ver detalhe" at bounding box center [584, 285] width 1062 height 33
drag, startPoint x: 651, startPoint y: 289, endPoint x: 695, endPoint y: 318, distance: 51.8
click at [695, 318] on td "R$ 560,31" at bounding box center [736, 319] width 152 height 33
drag, startPoint x: 695, startPoint y: 318, endPoint x: 672, endPoint y: 354, distance: 42.1
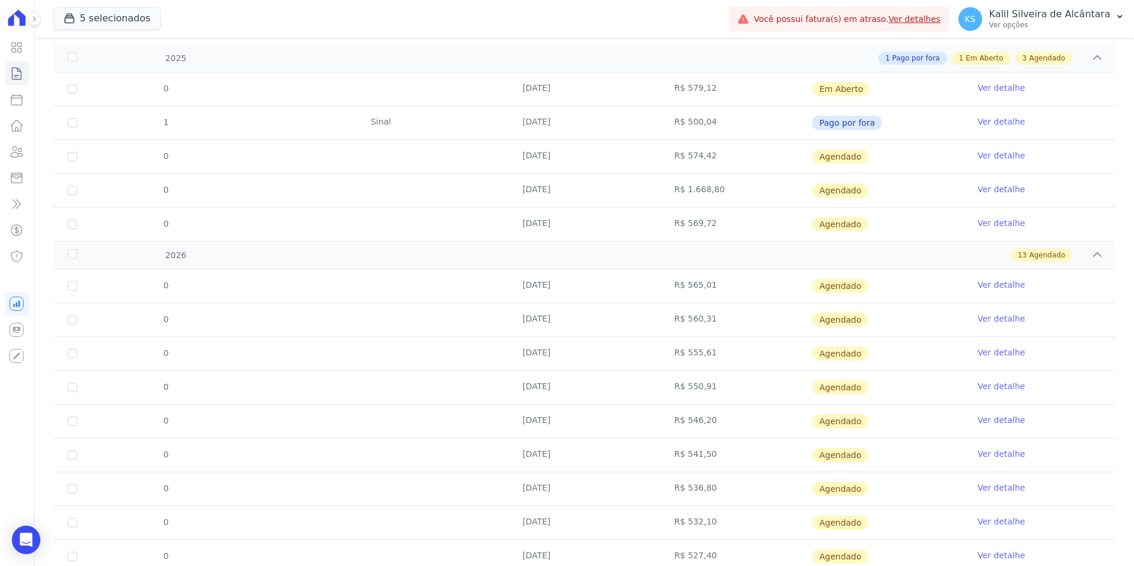
click at [672, 354] on td "R$ 555,61" at bounding box center [736, 353] width 152 height 33
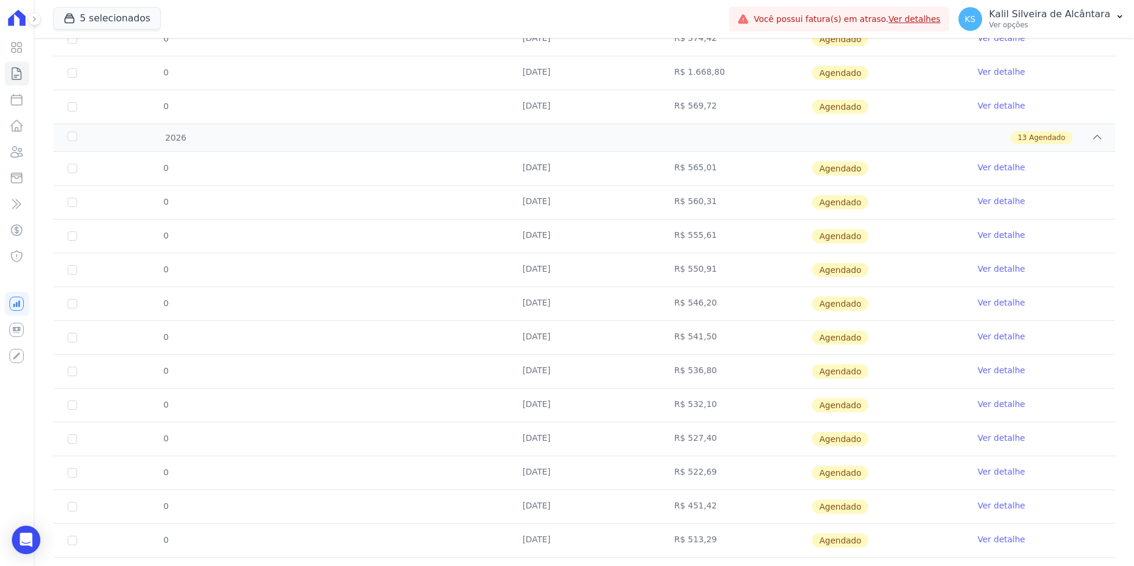
scroll to position [297, 0]
drag, startPoint x: 678, startPoint y: 276, endPoint x: 661, endPoint y: 276, distance: 17.2
click at [661, 276] on td "R$ 550,91" at bounding box center [736, 268] width 152 height 33
drag, startPoint x: 661, startPoint y: 276, endPoint x: 673, endPoint y: 308, distance: 34.4
click at [673, 308] on td "R$ 546,20" at bounding box center [736, 302] width 152 height 33
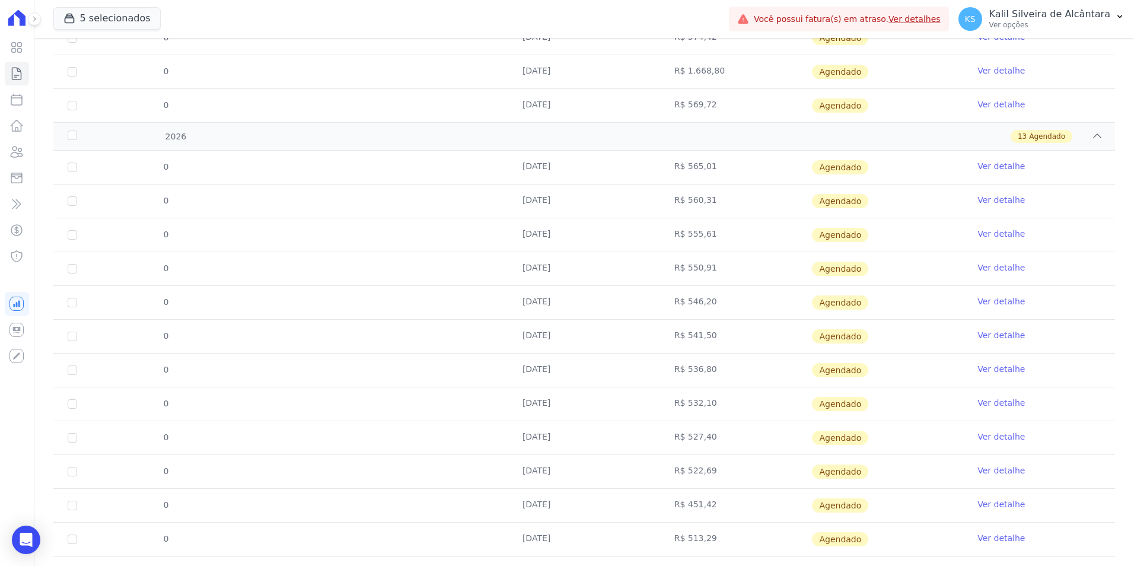
drag, startPoint x: 673, startPoint y: 308, endPoint x: 657, endPoint y: 341, distance: 36.3
click at [660, 341] on td "R$ 541,50" at bounding box center [736, 336] width 152 height 33
drag, startPoint x: 657, startPoint y: 341, endPoint x: 658, endPoint y: 370, distance: 29.7
click at [660, 370] on td "R$ 536,80" at bounding box center [736, 370] width 152 height 33
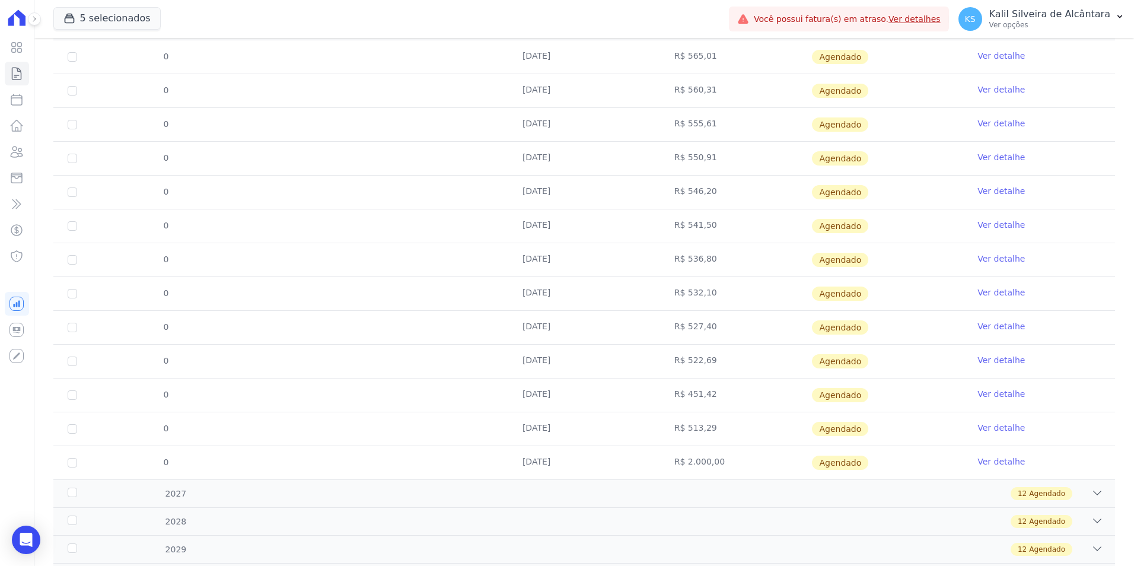
scroll to position [415, 0]
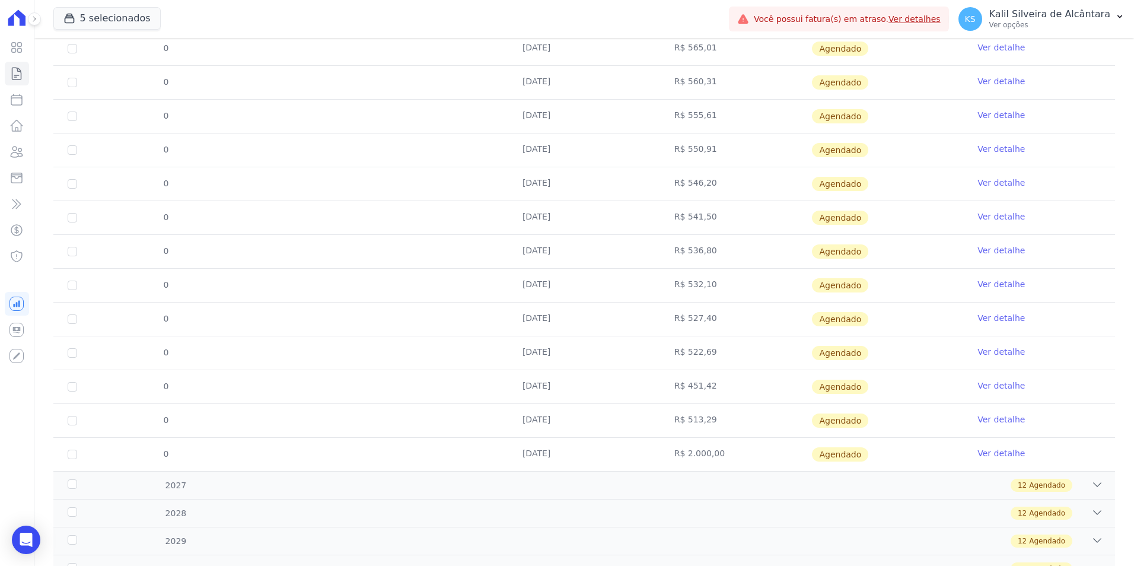
drag, startPoint x: 707, startPoint y: 282, endPoint x: 676, endPoint y: 289, distance: 32.2
click at [676, 289] on td "R$ 532,10" at bounding box center [736, 285] width 152 height 33
drag, startPoint x: 676, startPoint y: 289, endPoint x: 647, endPoint y: 316, distance: 39.0
click at [647, 316] on tr "0 10/09/2026 R$ 527,40 Agendado Ver detalhe" at bounding box center [584, 319] width 1062 height 34
drag, startPoint x: 647, startPoint y: 316, endPoint x: 660, endPoint y: 353, distance: 39.4
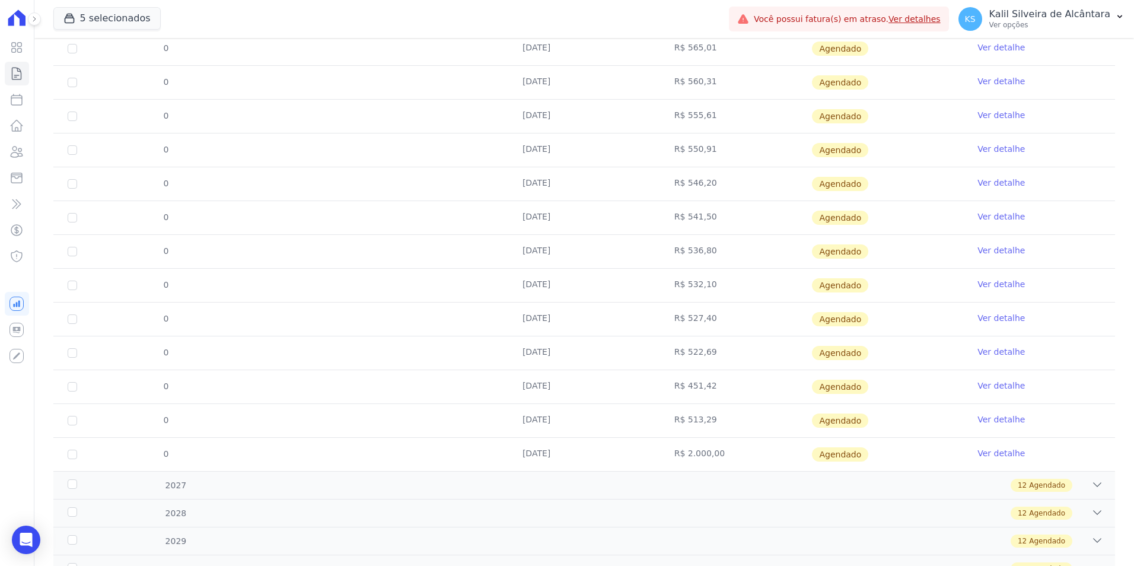
click at [660, 353] on td "R$ 522,69" at bounding box center [736, 352] width 152 height 33
drag, startPoint x: 660, startPoint y: 353, endPoint x: 669, endPoint y: 386, distance: 34.5
click at [669, 386] on td "R$ 451,42" at bounding box center [736, 386] width 152 height 33
drag, startPoint x: 669, startPoint y: 386, endPoint x: 659, endPoint y: 419, distance: 34.1
click at [660, 419] on td "R$ 513,29" at bounding box center [736, 420] width 152 height 33
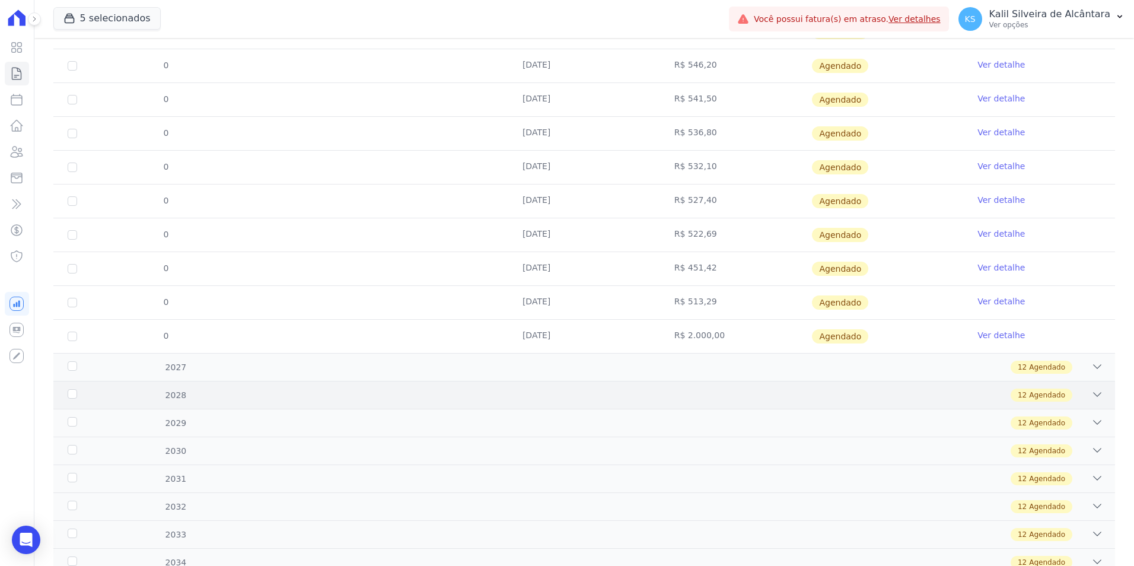
scroll to position [534, 0]
click at [351, 368] on div "12 Agendado" at bounding box center [637, 366] width 934 height 13
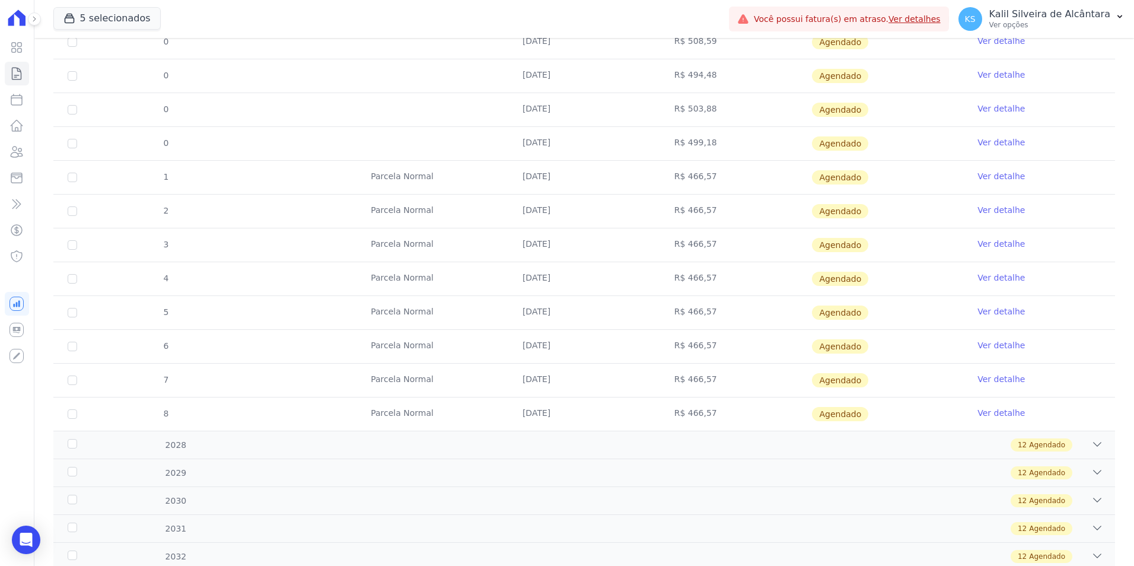
scroll to position [890, 0]
click at [423, 440] on div "12 Agendado" at bounding box center [637, 444] width 934 height 13
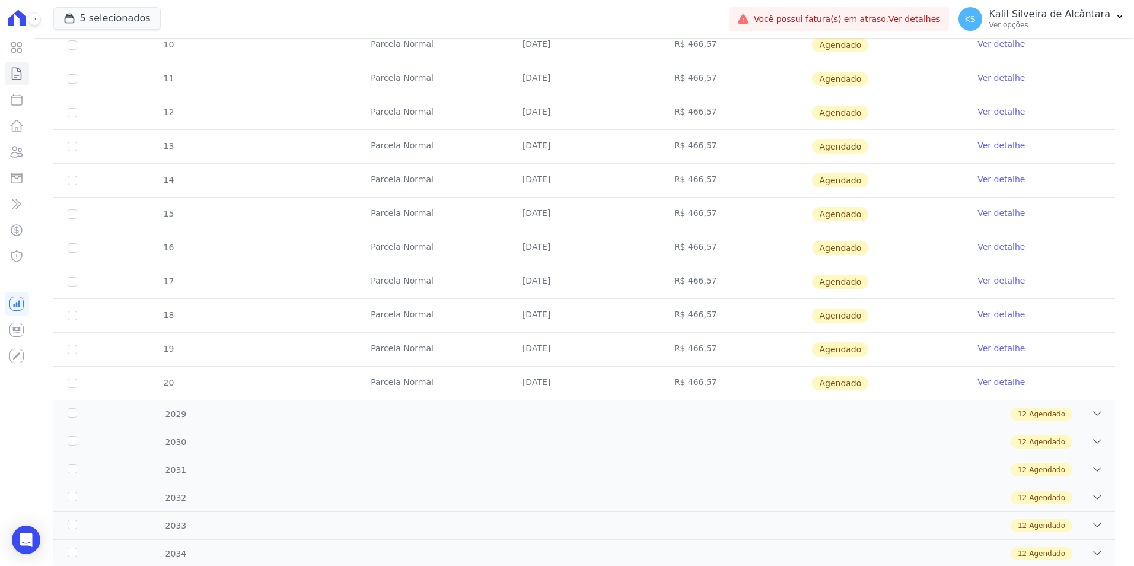
scroll to position [1418, 0]
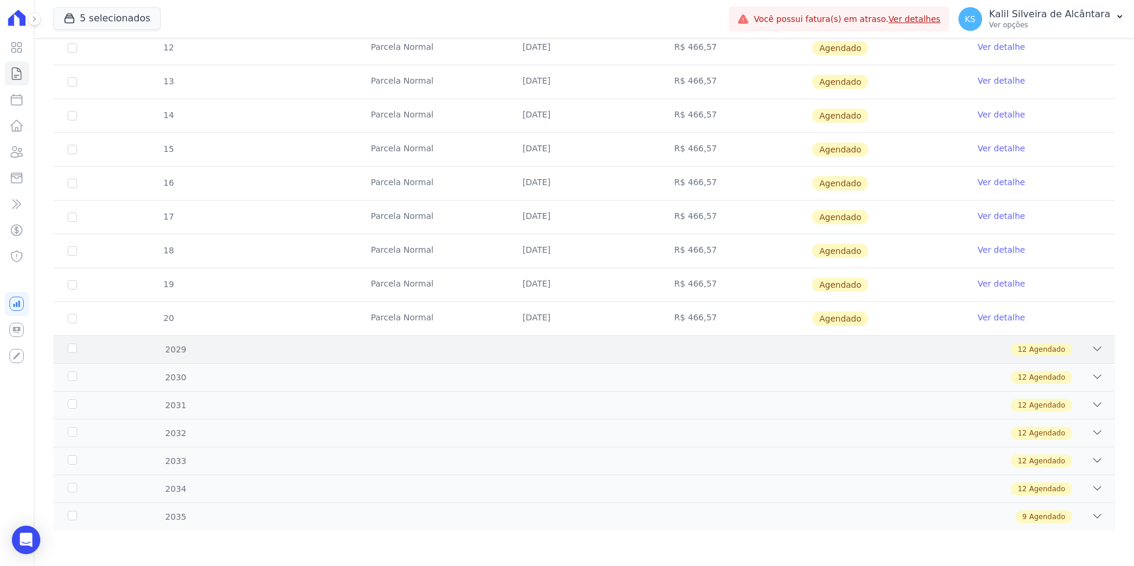
click at [411, 343] on div "12 Agendado" at bounding box center [637, 349] width 934 height 13
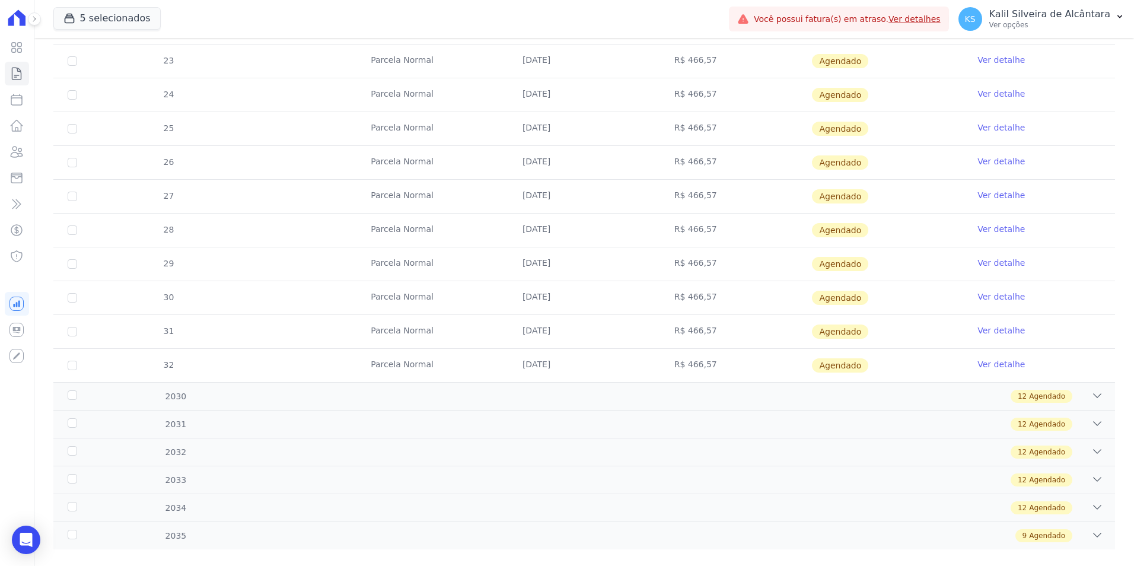
scroll to position [1824, 0]
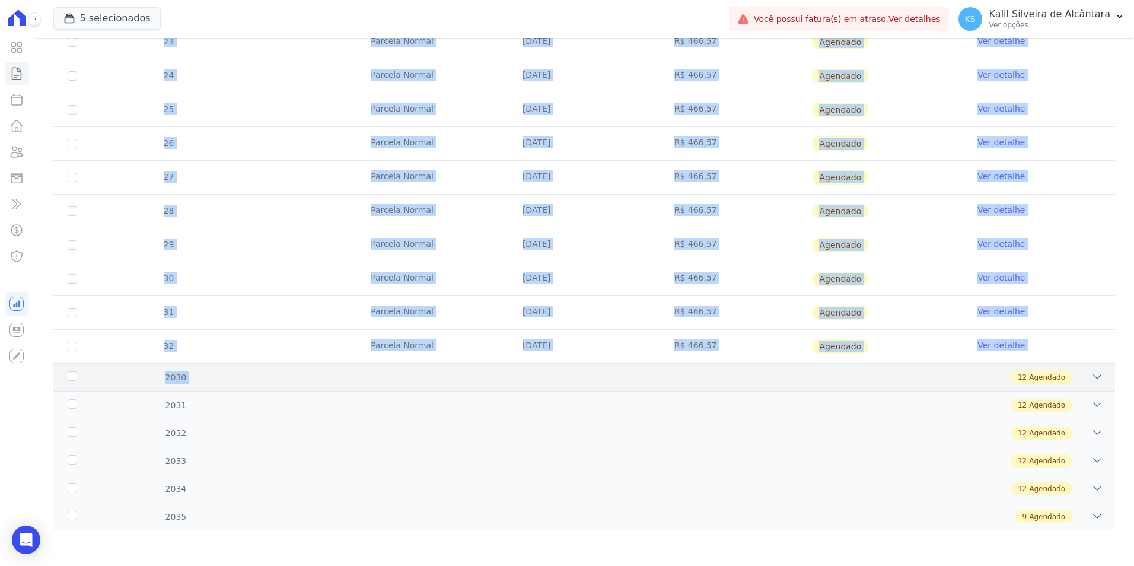
click at [469, 376] on div "12 Agendado" at bounding box center [637, 377] width 934 height 13
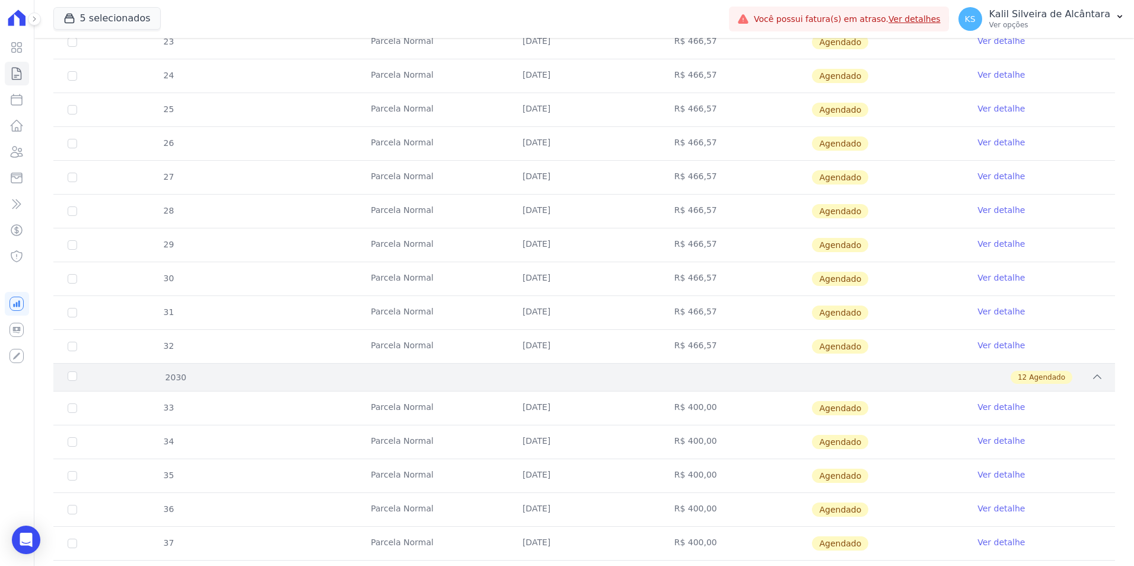
click at [455, 383] on div "12 Agendado" at bounding box center [637, 377] width 934 height 13
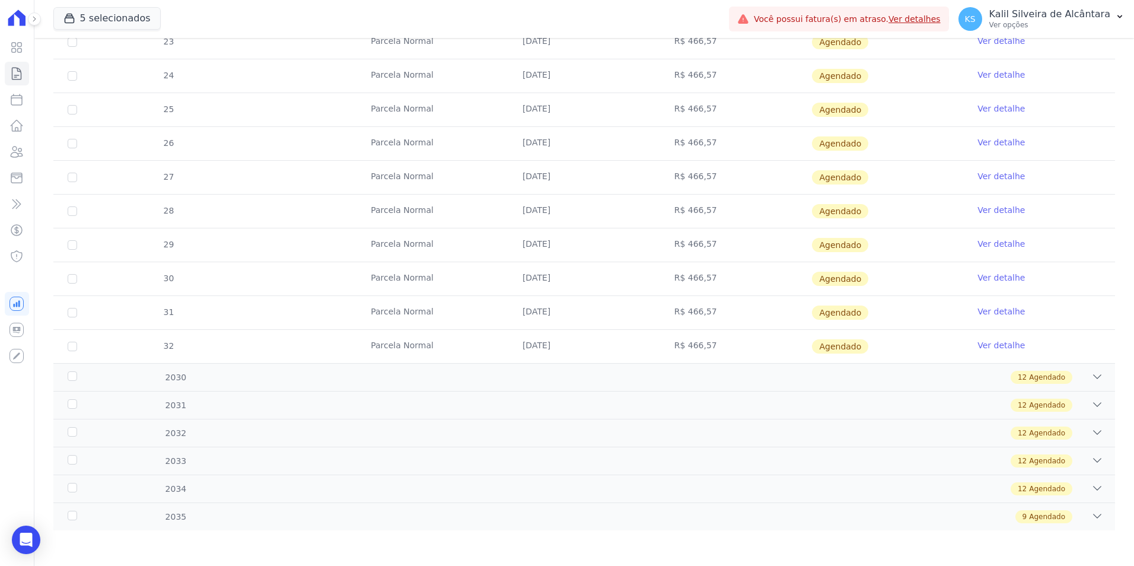
click at [587, 361] on td "10/12/2029" at bounding box center [584, 346] width 152 height 33
click at [680, 383] on div "12 Agendado" at bounding box center [637, 377] width 934 height 13
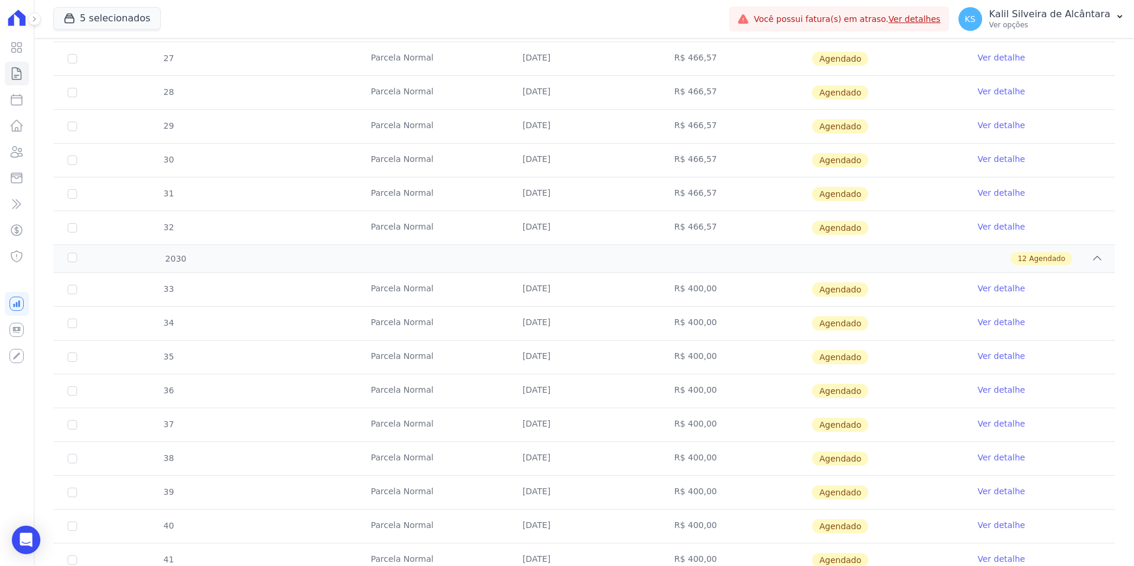
scroll to position [2002, 0]
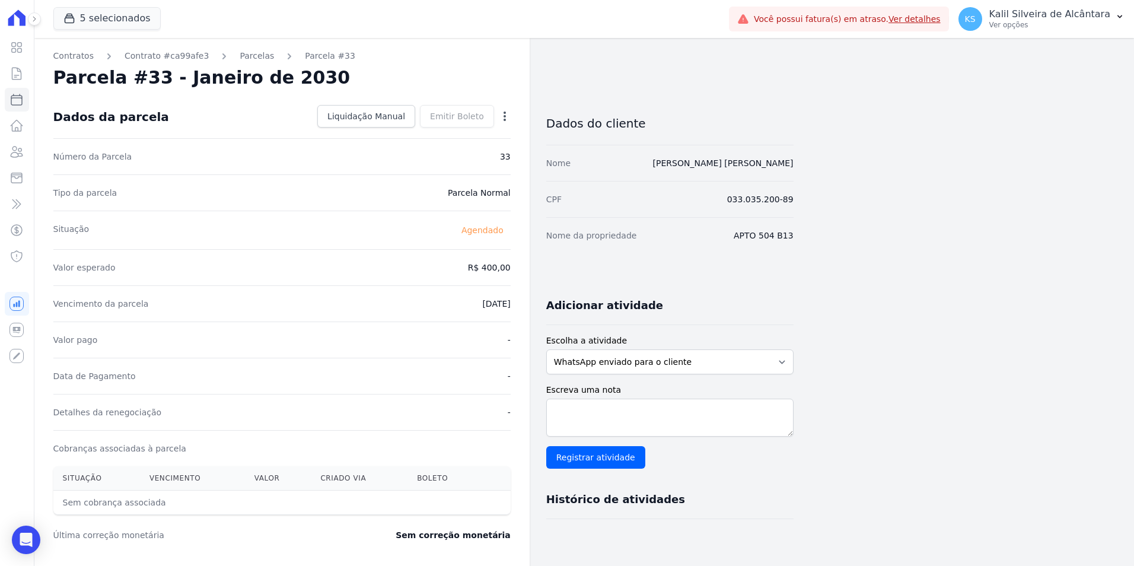
click at [508, 116] on icon "button" at bounding box center [505, 116] width 12 height 12
click at [461, 135] on link "Alterar" at bounding box center [454, 132] width 104 height 21
drag, startPoint x: 463, startPoint y: 268, endPoint x: 627, endPoint y: 287, distance: 164.8
click at [562, 281] on div "Contratos Contrato #ca99afe3 Parcelas Parcela #33 Parcela #33 - Janeiro de 2030…" at bounding box center [413, 419] width 759 height 762
type input "466.57"
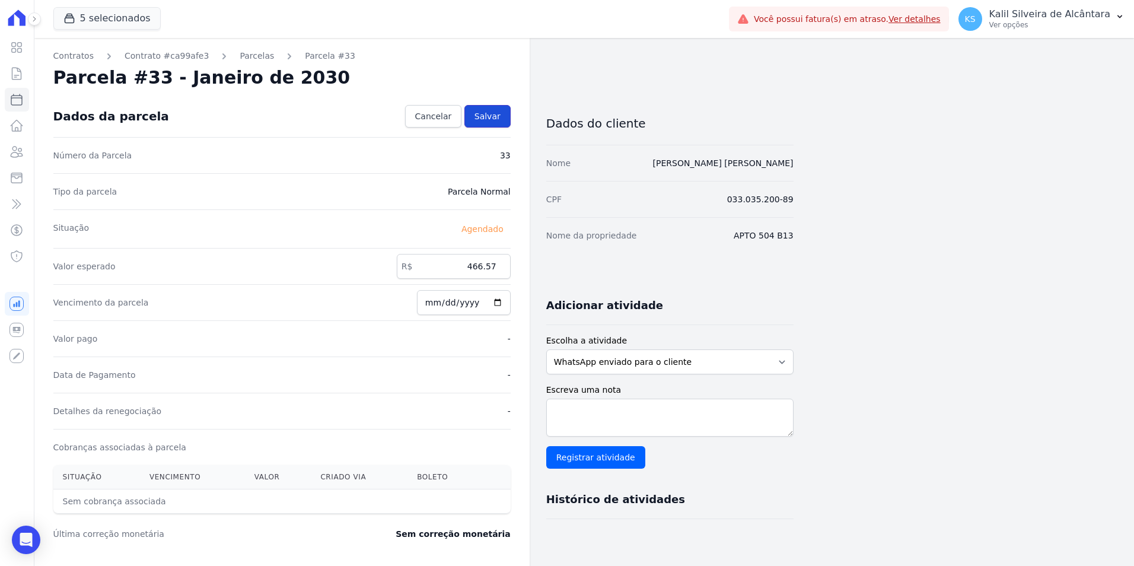
click at [501, 114] on link "Salvar" at bounding box center [487, 116] width 46 height 23
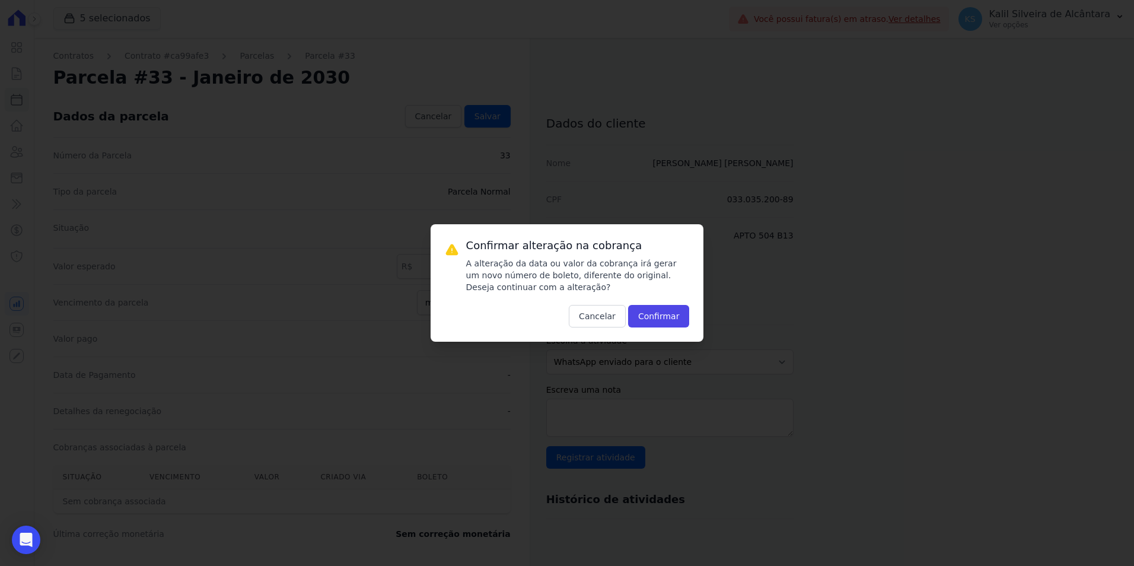
click at [663, 329] on div "Confirmar alteração na cobrança A alteração da data ou valor da cobrança irá ge…" at bounding box center [567, 282] width 273 height 117
click at [660, 317] on button "Confirmar" at bounding box center [659, 316] width 62 height 23
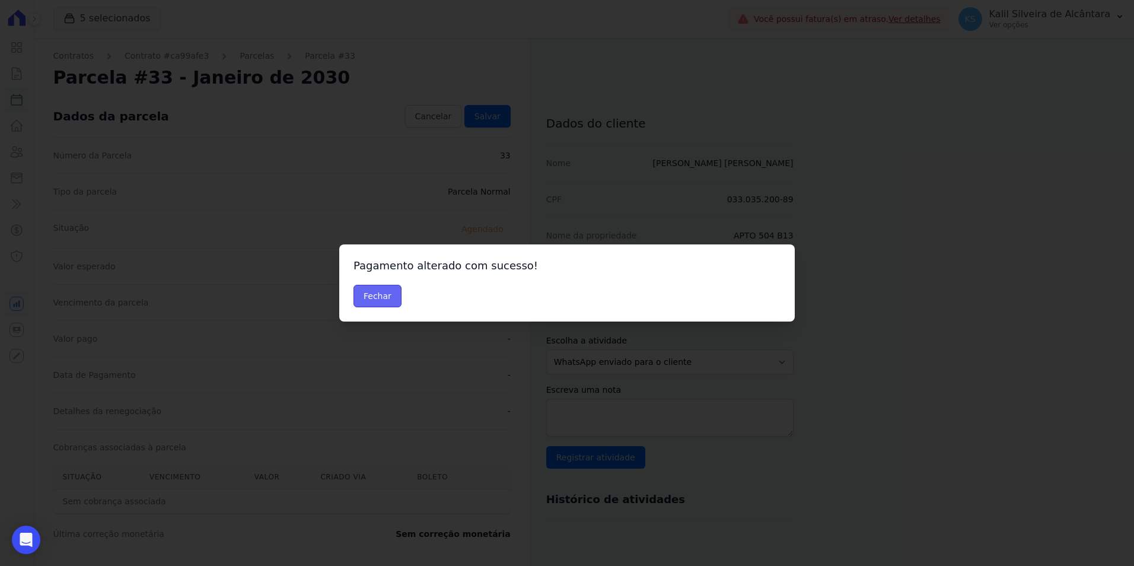
click at [374, 295] on button "Fechar" at bounding box center [378, 296] width 48 height 23
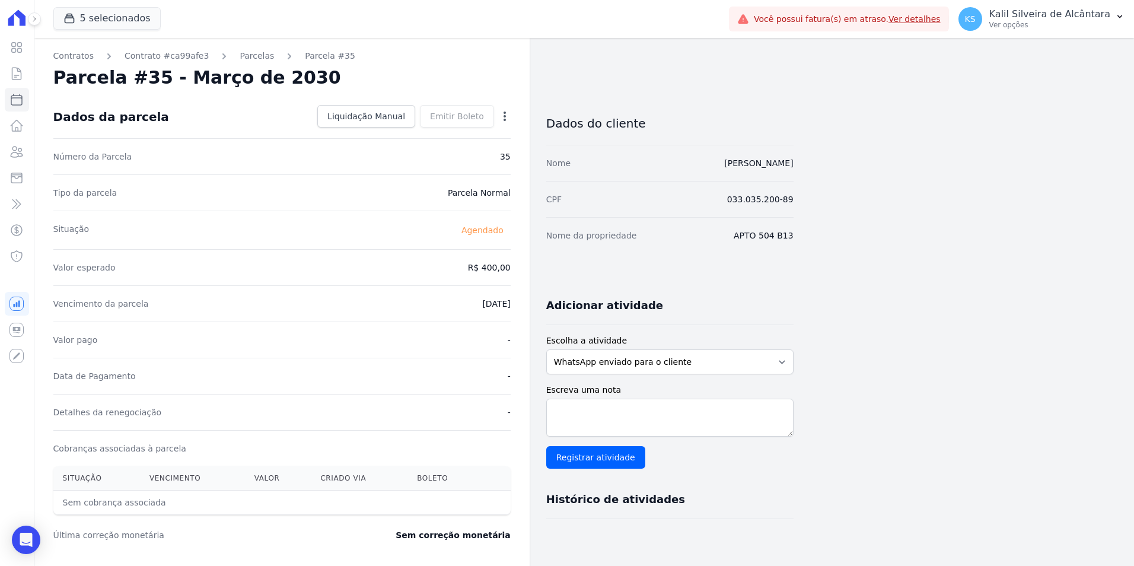
click at [502, 121] on icon "button" at bounding box center [505, 116] width 12 height 12
click at [475, 137] on link "Alterar" at bounding box center [454, 132] width 104 height 21
drag, startPoint x: 478, startPoint y: 272, endPoint x: 569, endPoint y: 273, distance: 90.8
click at [555, 273] on div "Contratos Contrato #ca99afe3 [GEOGRAPHIC_DATA] Parcela #35 Parcela #35 - Março …" at bounding box center [413, 419] width 759 height 762
type input "466.57"
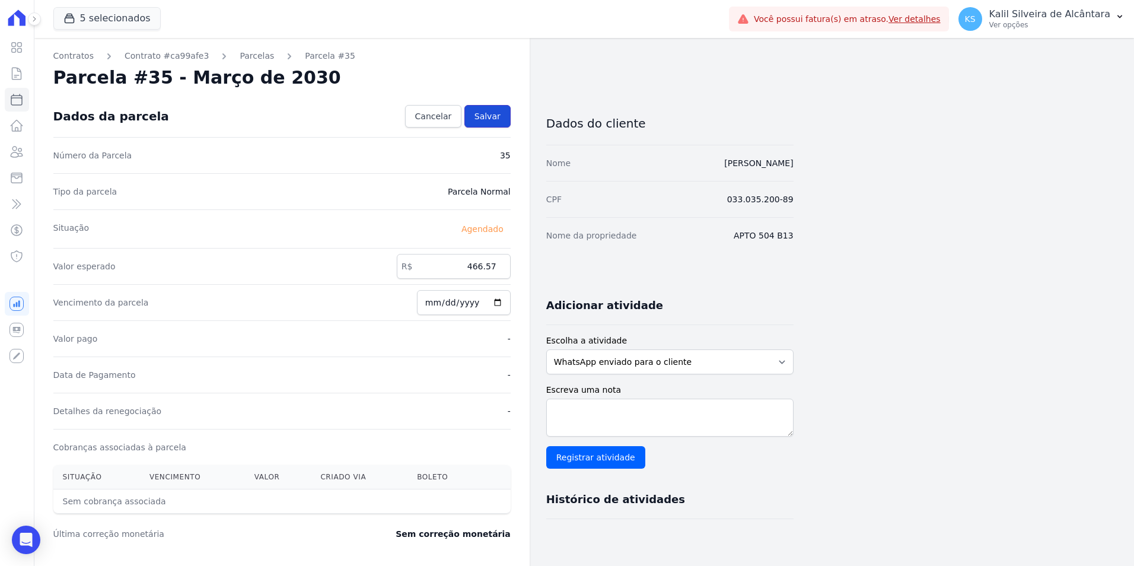
click at [492, 125] on link "Salvar" at bounding box center [487, 116] width 46 height 23
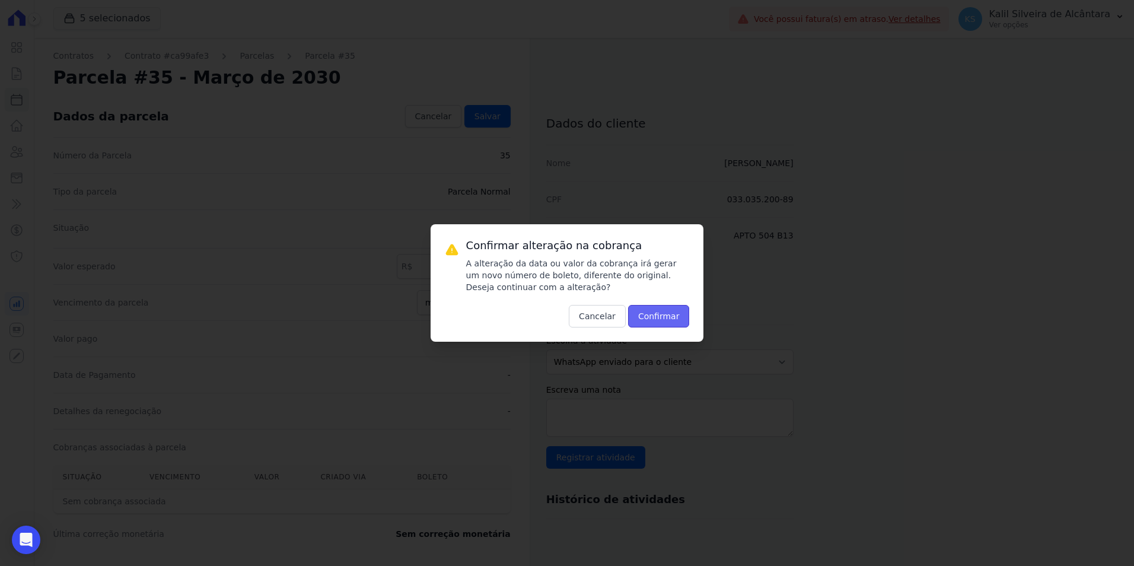
click at [648, 312] on button "Confirmar" at bounding box center [659, 316] width 62 height 23
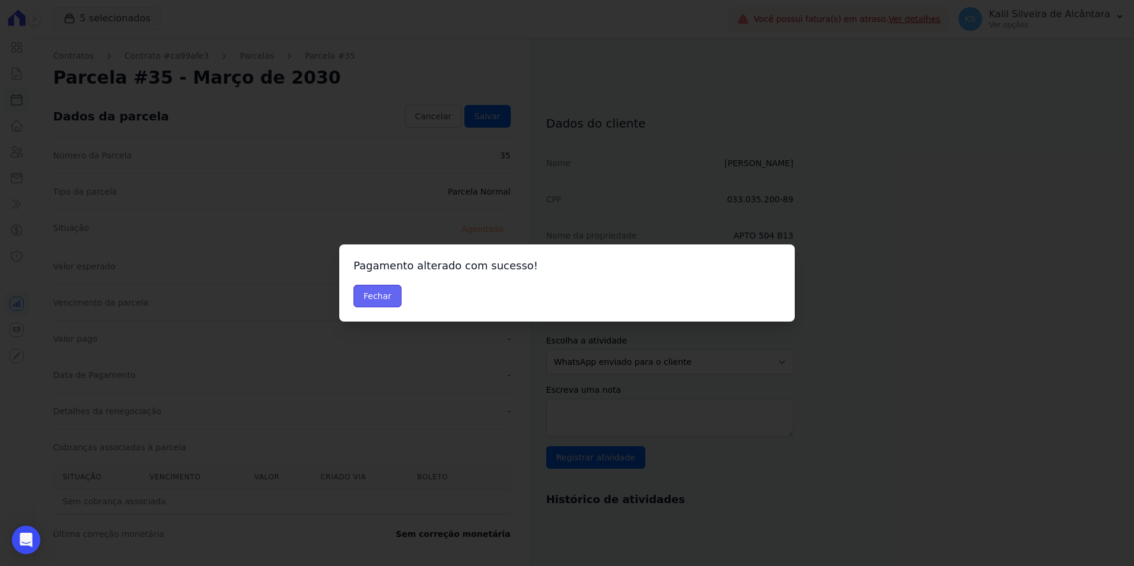
click at [392, 288] on button "Fechar" at bounding box center [378, 296] width 48 height 23
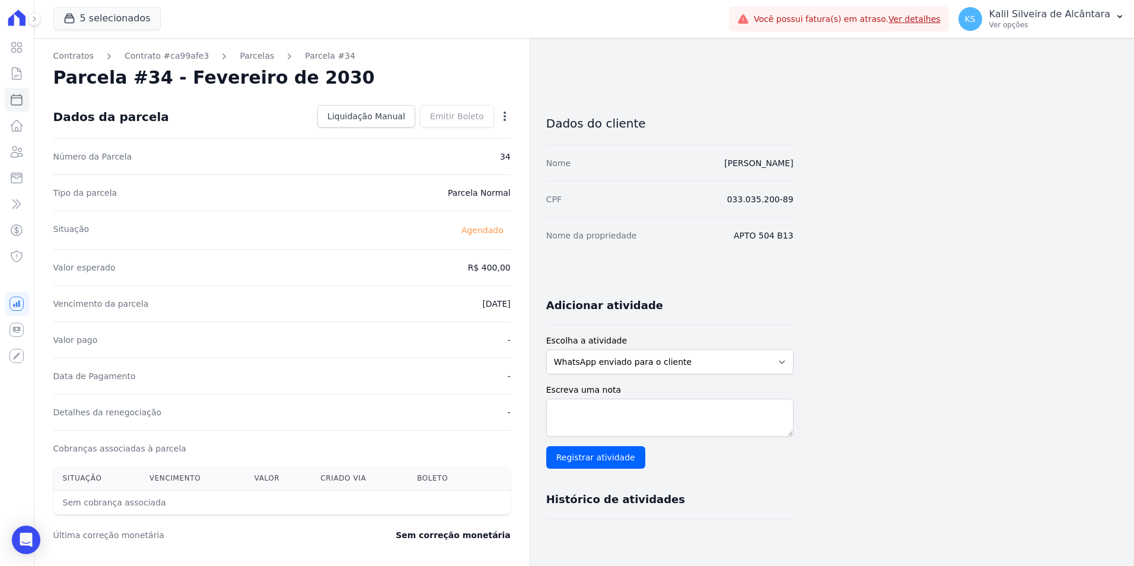
click at [505, 119] on icon "button" at bounding box center [505, 116] width 2 height 9
click at [443, 133] on link "Alterar" at bounding box center [454, 132] width 104 height 21
click at [540, 279] on div "Contratos Contrato #ca99afe3 [GEOGRAPHIC_DATA] Parcela #34 Parcela #34 - Fevere…" at bounding box center [413, 419] width 759 height 762
type input "466.57"
click at [468, 109] on link "Salvar" at bounding box center [487, 116] width 46 height 23
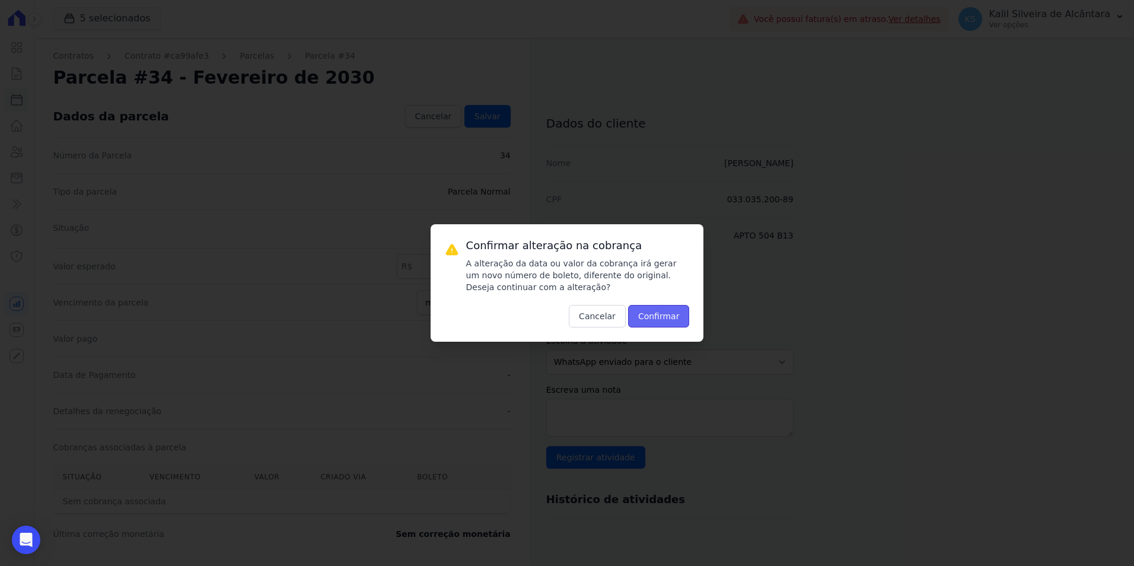
click at [648, 305] on button "Confirmar" at bounding box center [659, 316] width 62 height 23
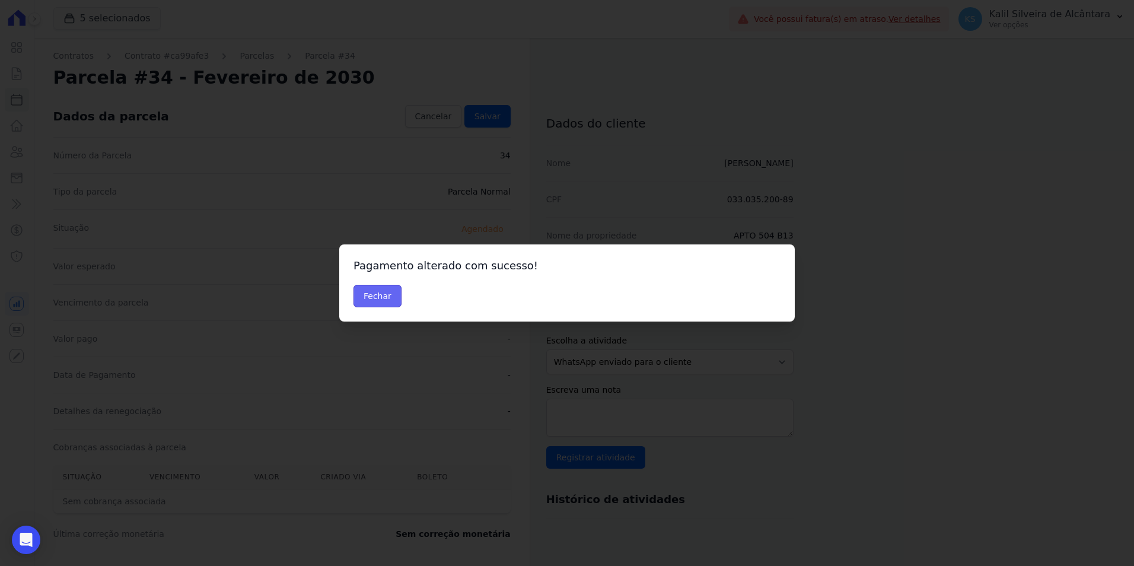
click at [361, 301] on button "Fechar" at bounding box center [378, 296] width 48 height 23
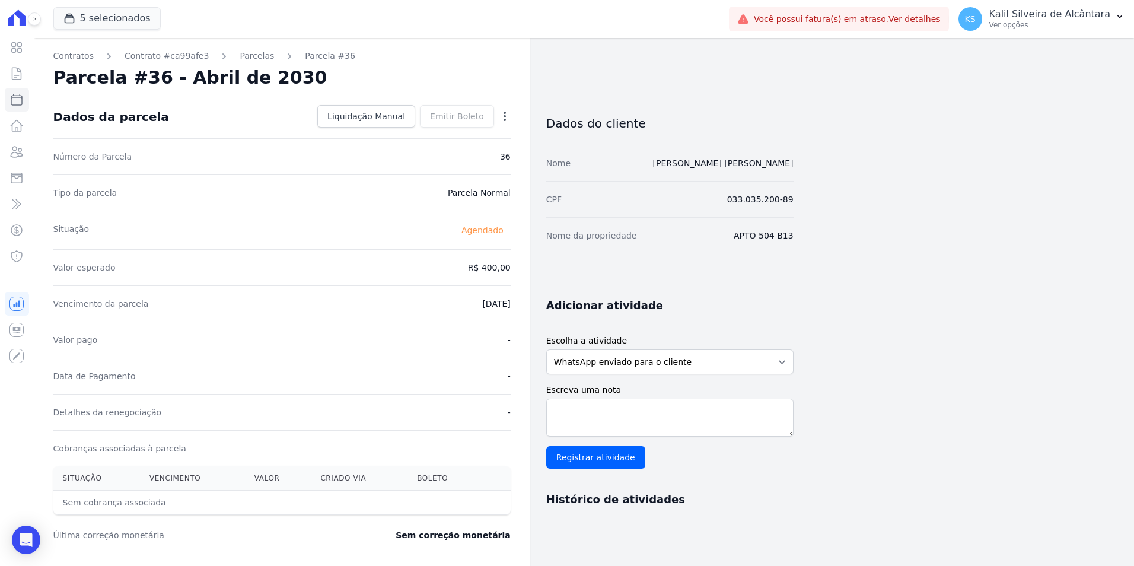
click at [503, 115] on icon "button" at bounding box center [505, 116] width 12 height 12
drag, startPoint x: 483, startPoint y: 129, endPoint x: 493, endPoint y: 153, distance: 25.6
click at [483, 129] on link "Alterar" at bounding box center [454, 132] width 104 height 21
drag, startPoint x: 454, startPoint y: 267, endPoint x: 590, endPoint y: 280, distance: 136.5
click at [588, 280] on div "Contratos Contrato #ca99afe3 [GEOGRAPHIC_DATA] Parcela #36 Parcela #36 - Abril …" at bounding box center [413, 419] width 759 height 762
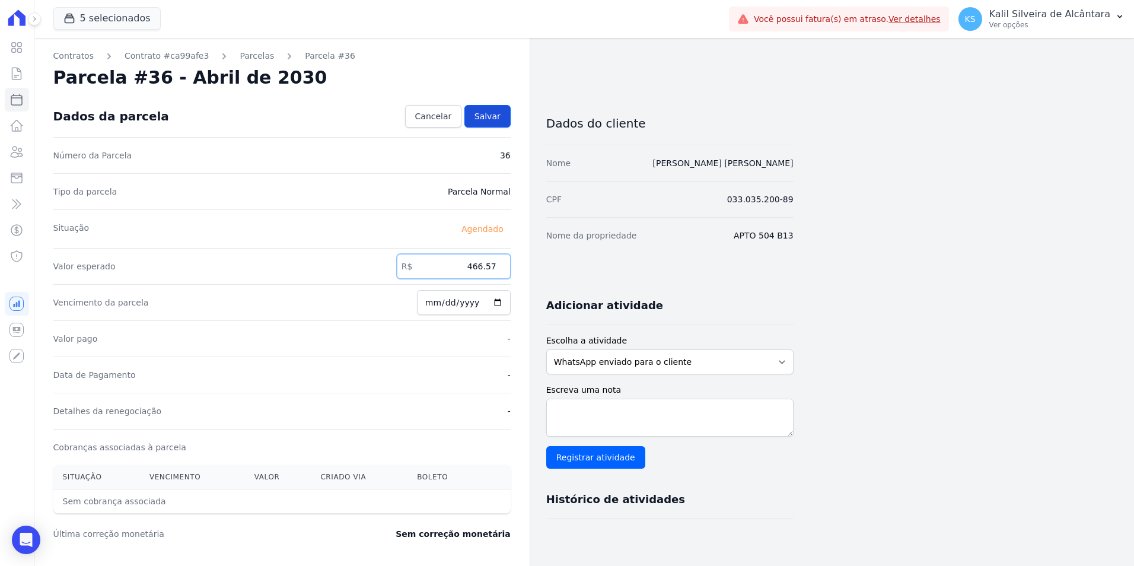
type input "466.57"
click at [489, 117] on span "Salvar" at bounding box center [488, 116] width 26 height 12
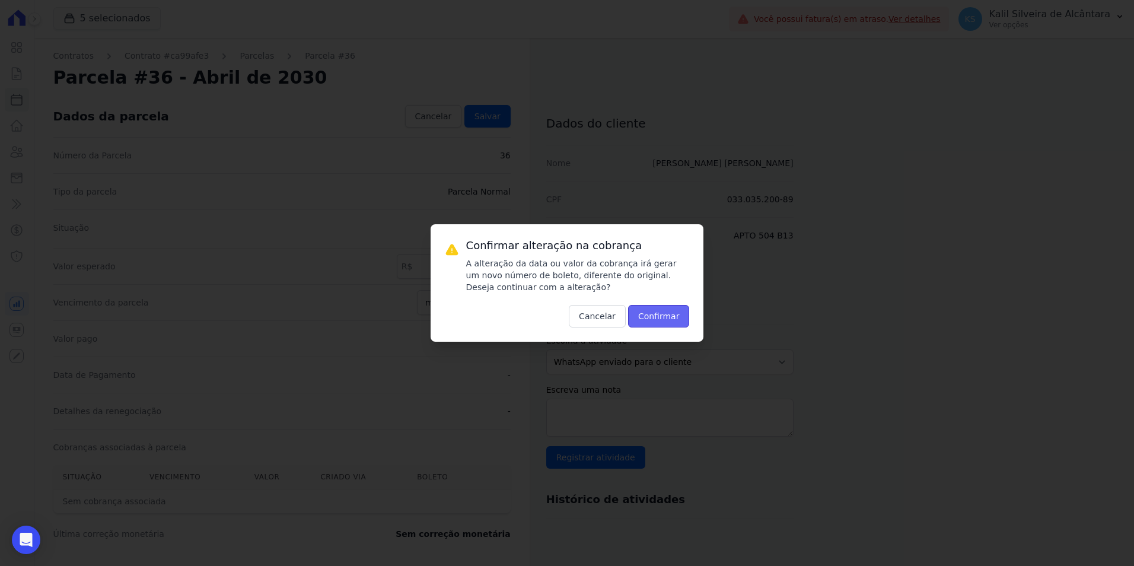
click at [646, 315] on button "Confirmar" at bounding box center [659, 316] width 62 height 23
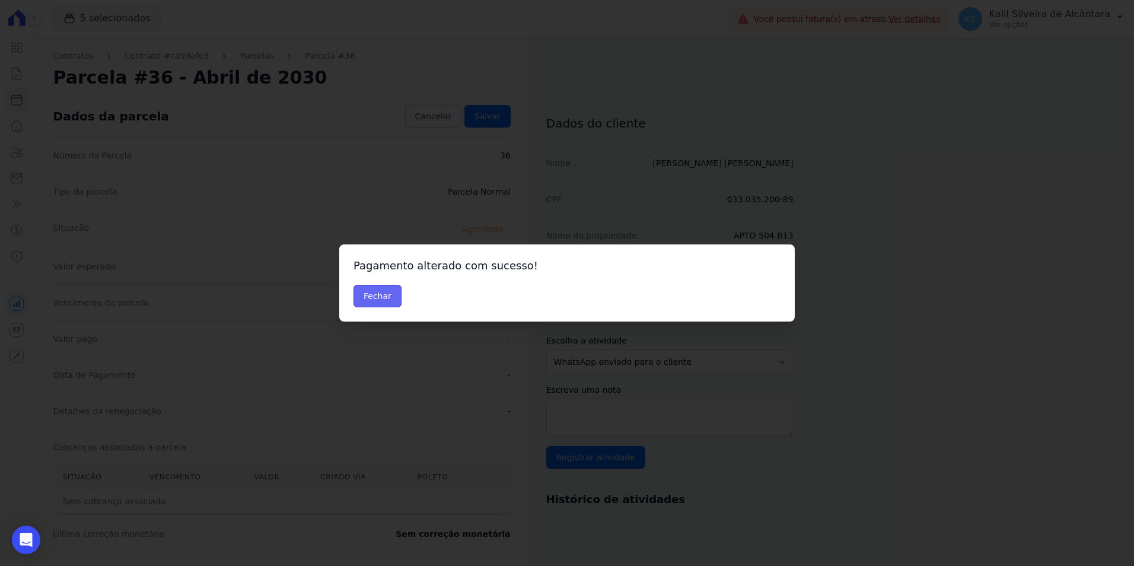
click at [393, 302] on button "Fechar" at bounding box center [378, 296] width 48 height 23
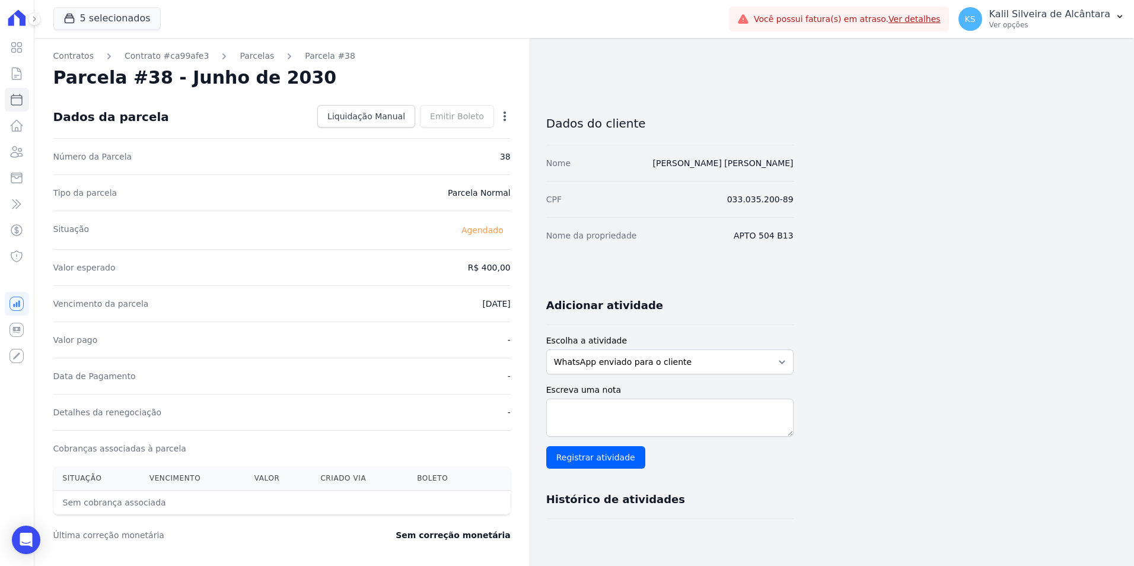
click at [503, 113] on icon "button" at bounding box center [505, 116] width 12 height 12
click at [489, 136] on link "Alterar" at bounding box center [454, 132] width 104 height 21
click at [482, 262] on input "400.0" at bounding box center [454, 266] width 114 height 25
click at [451, 269] on input "400.0" at bounding box center [454, 266] width 114 height 25
drag, startPoint x: 453, startPoint y: 268, endPoint x: 598, endPoint y: 268, distance: 145.3
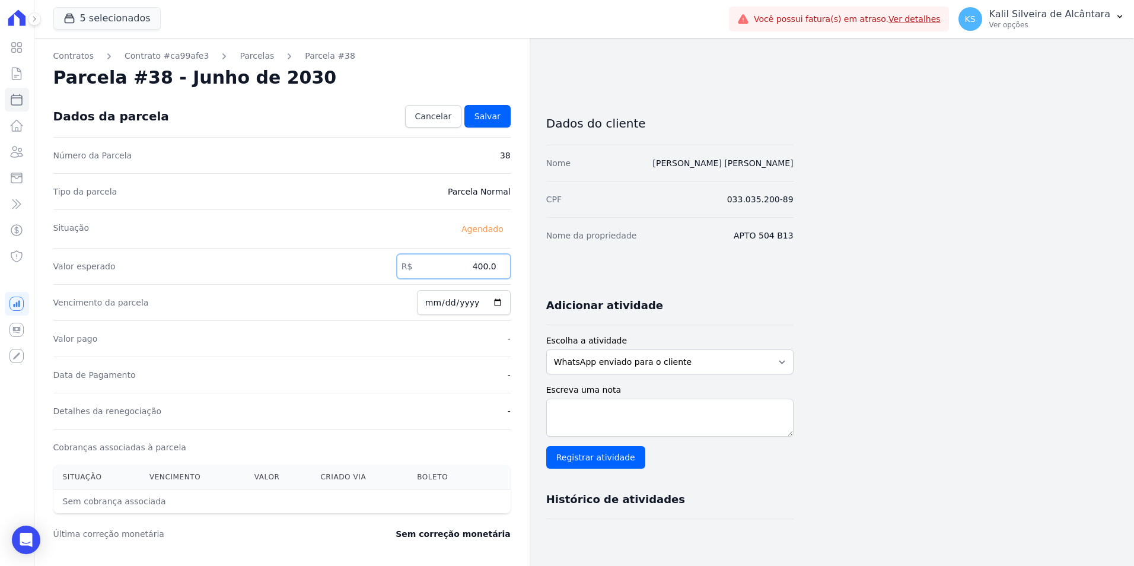
click at [598, 268] on div "Contratos Contrato #ca99afe3 [GEOGRAPHIC_DATA] Parcela #38 [GEOGRAPHIC_DATA] #3…" at bounding box center [413, 419] width 759 height 762
type input "466.57"
click at [481, 123] on link "Salvar" at bounding box center [487, 116] width 46 height 23
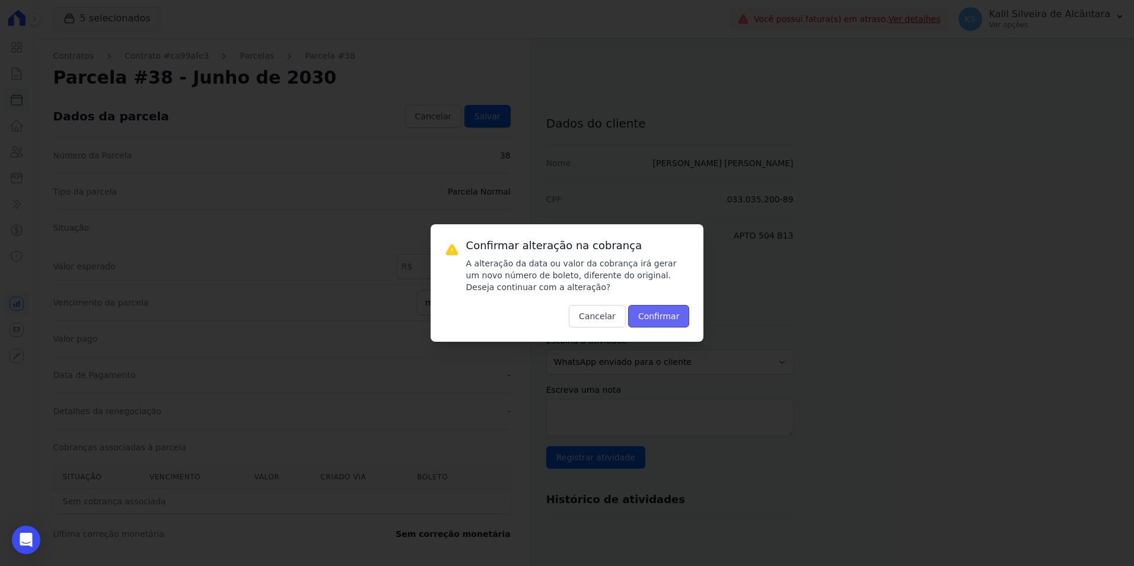
click at [660, 307] on button "Confirmar" at bounding box center [659, 316] width 62 height 23
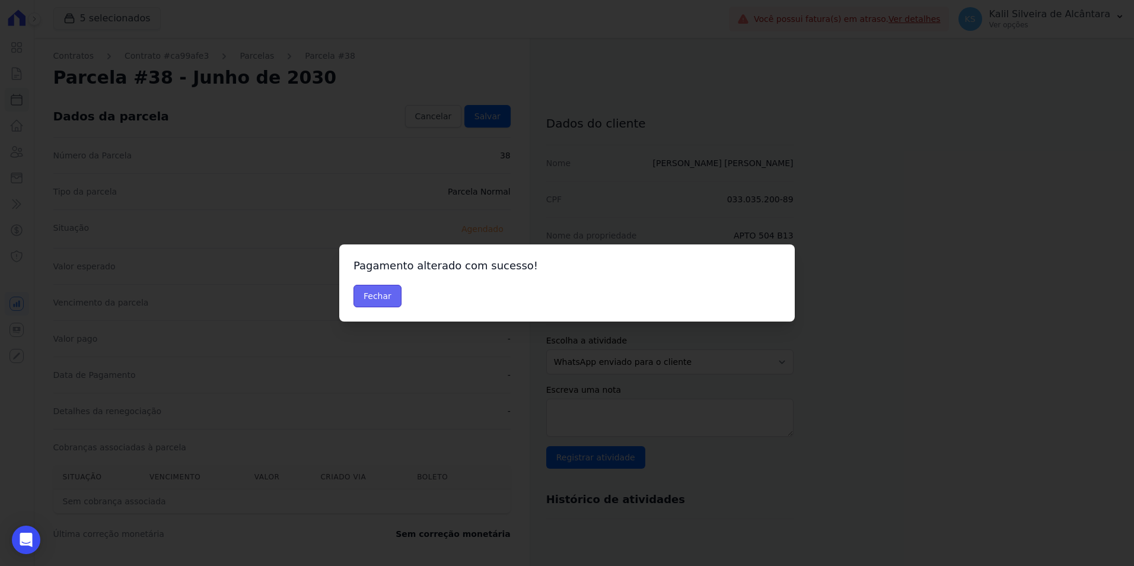
click at [387, 303] on button "Fechar" at bounding box center [378, 296] width 48 height 23
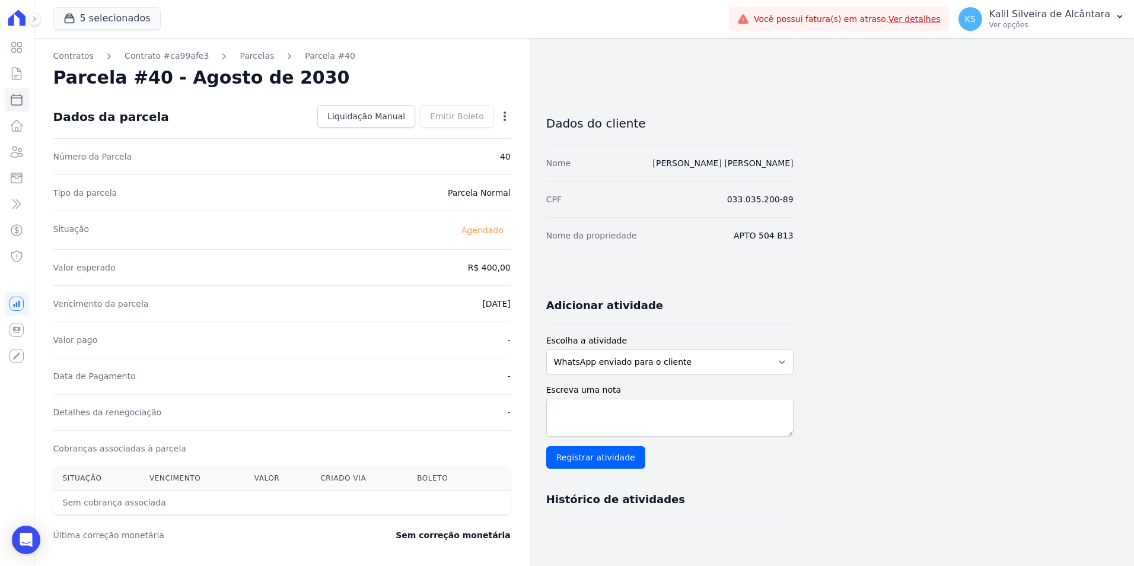
click at [499, 112] on icon "button" at bounding box center [505, 116] width 12 height 12
drag, startPoint x: 464, startPoint y: 130, endPoint x: 473, endPoint y: 177, distance: 48.4
click at [463, 130] on link "Alterar" at bounding box center [454, 132] width 104 height 21
drag, startPoint x: 524, startPoint y: 276, endPoint x: 577, endPoint y: 276, distance: 52.8
click at [548, 276] on div "Contratos Contrato #ca99afe3 [GEOGRAPHIC_DATA] Parcela #40 Parcela #40 - Agosto…" at bounding box center [413, 419] width 759 height 762
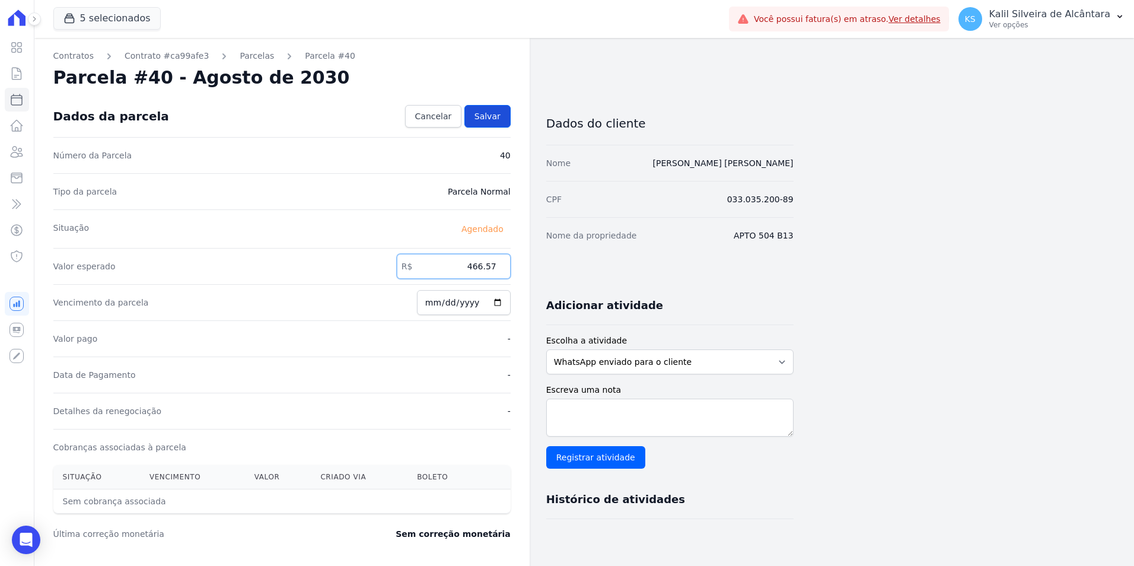
type input "466.57"
click at [493, 117] on span "Salvar" at bounding box center [488, 116] width 26 height 12
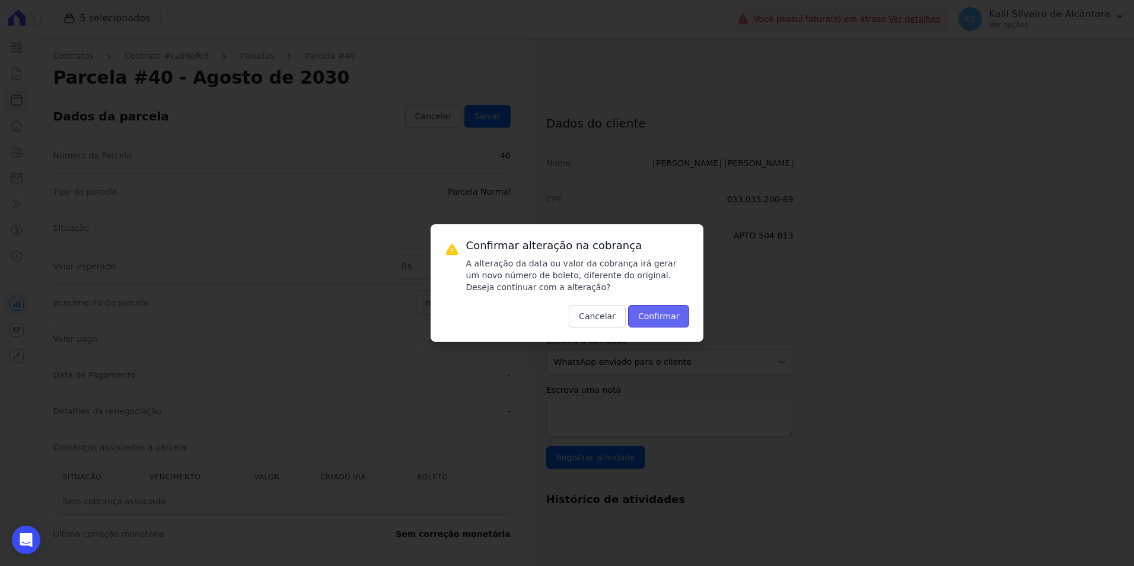
click at [669, 310] on button "Confirmar" at bounding box center [659, 316] width 62 height 23
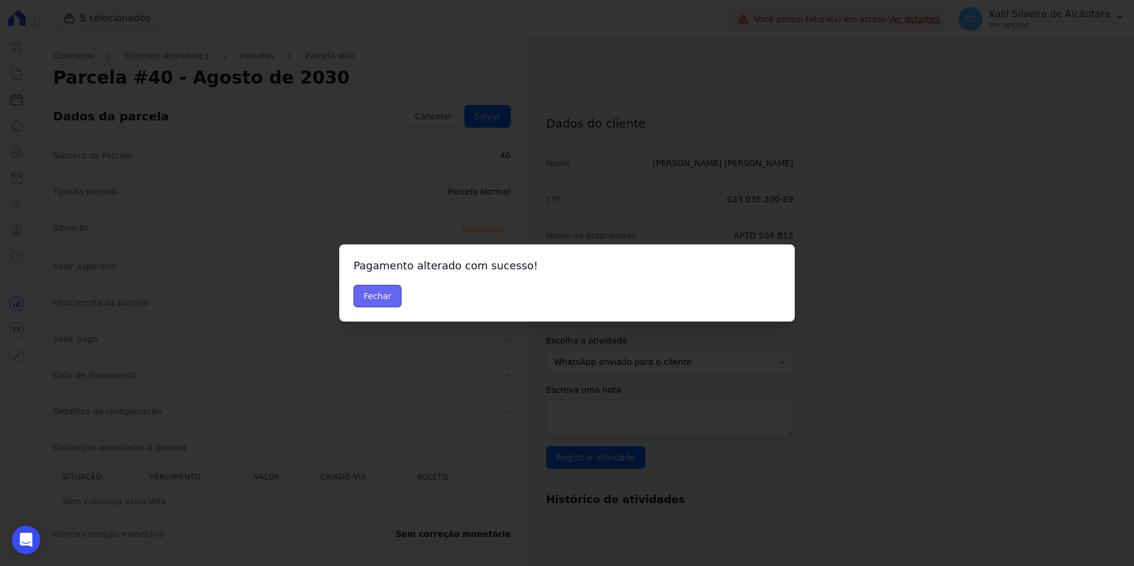
click at [393, 298] on button "Fechar" at bounding box center [378, 296] width 48 height 23
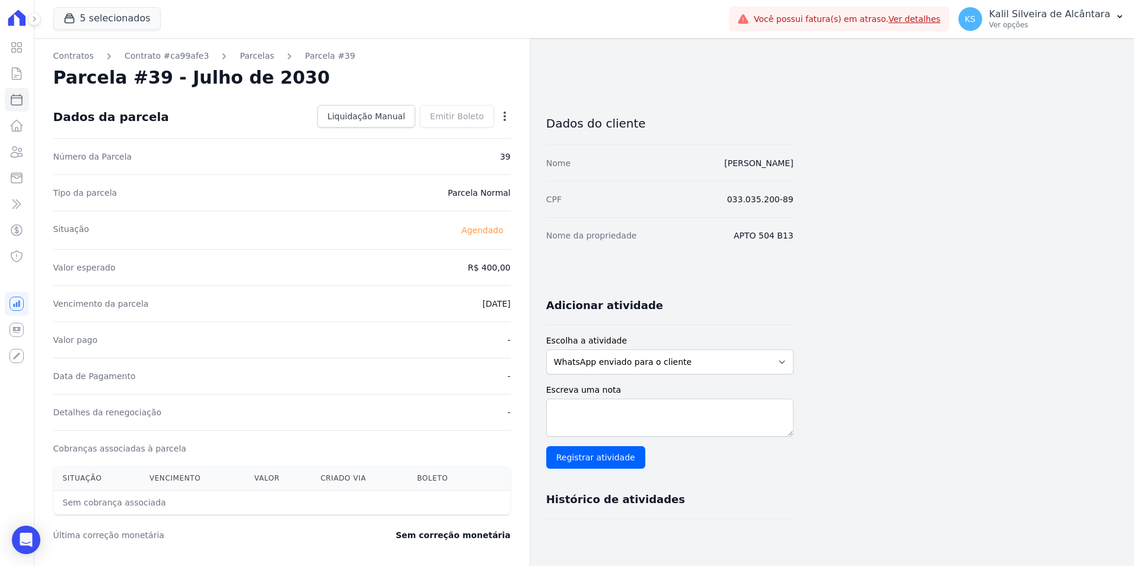
click at [504, 109] on div "Open options Alterar [GEOGRAPHIC_DATA]" at bounding box center [502, 117] width 17 height 20
drag, startPoint x: 506, startPoint y: 113, endPoint x: 491, endPoint y: 126, distance: 19.8
click at [506, 115] on icon "button" at bounding box center [505, 116] width 12 height 12
click at [470, 129] on link "Alterar" at bounding box center [454, 132] width 104 height 21
drag, startPoint x: 472, startPoint y: 270, endPoint x: 579, endPoint y: 268, distance: 107.4
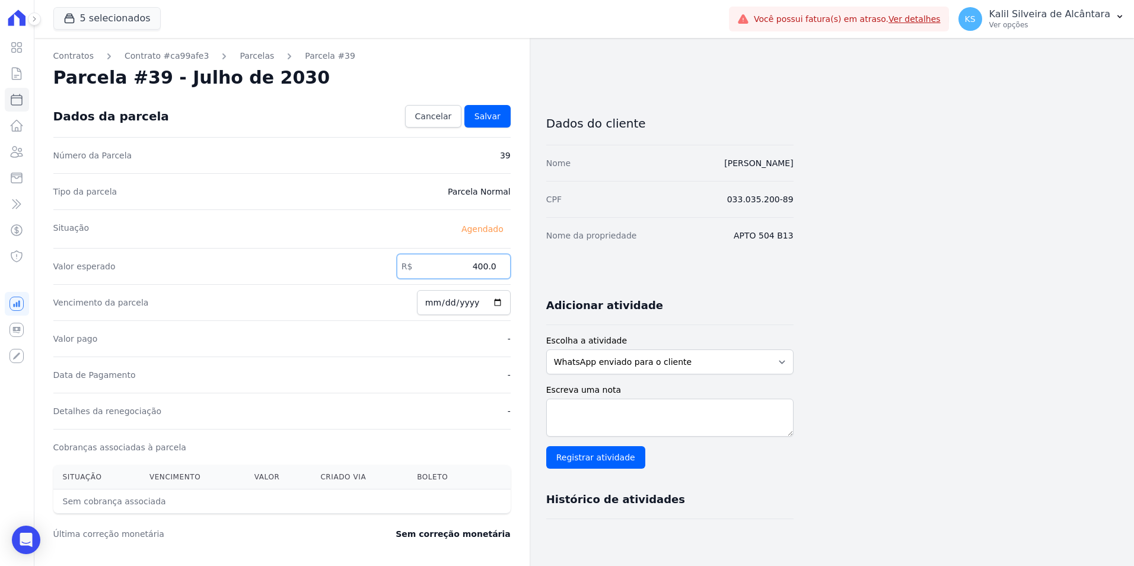
click at [536, 265] on div "Contratos Contrato #ca99afe3 [GEOGRAPHIC_DATA] Parcela #39 Parcela #39 - Julho …" at bounding box center [413, 419] width 759 height 762
type input "466.57"
click at [495, 117] on span "Salvar" at bounding box center [488, 116] width 26 height 12
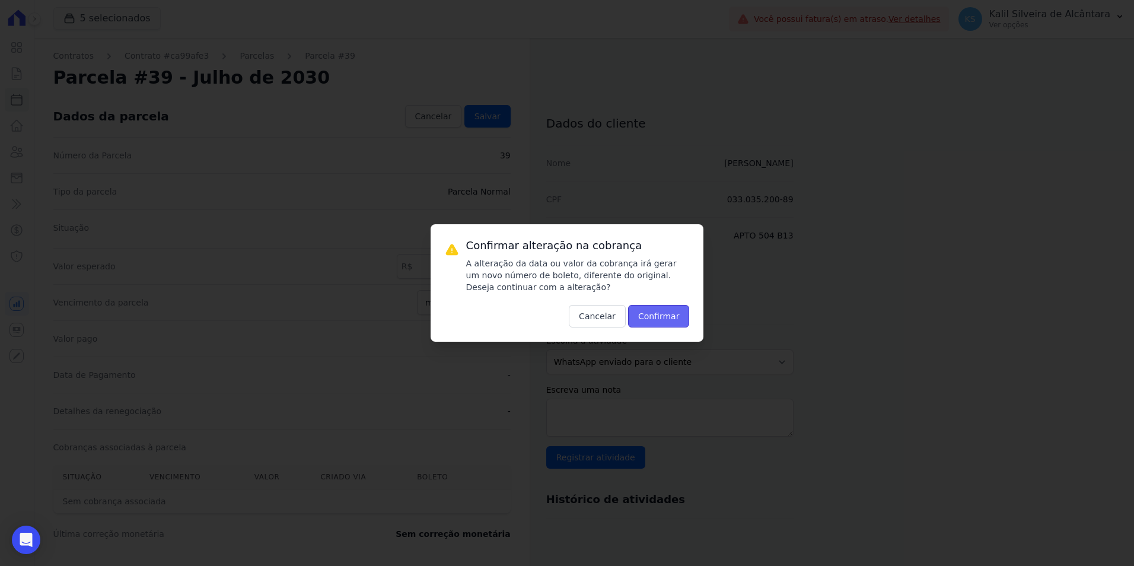
click at [657, 308] on button "Confirmar" at bounding box center [659, 316] width 62 height 23
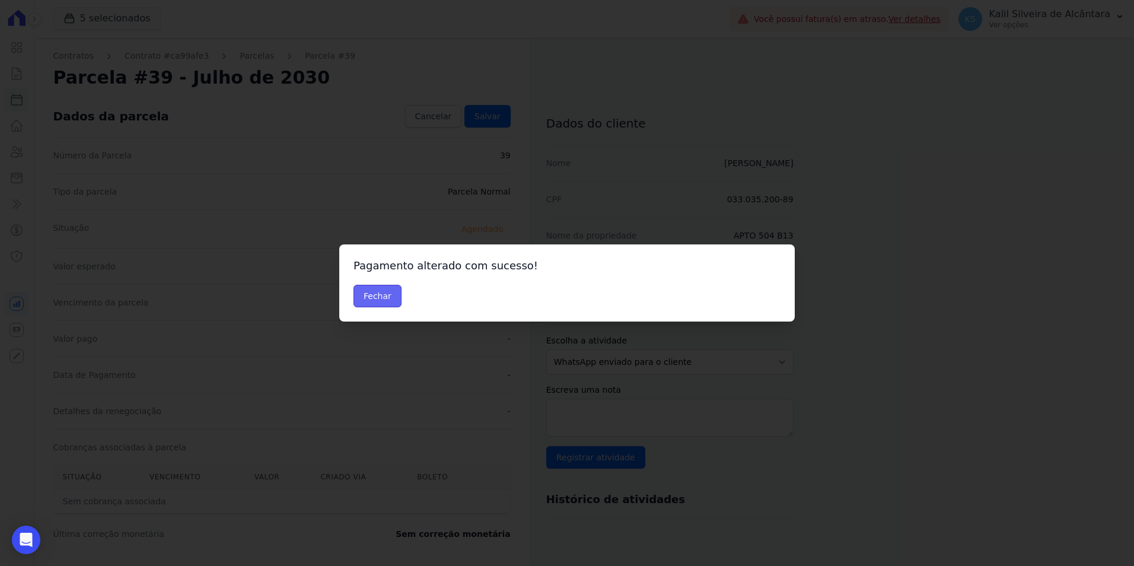
click at [383, 301] on button "Fechar" at bounding box center [378, 296] width 48 height 23
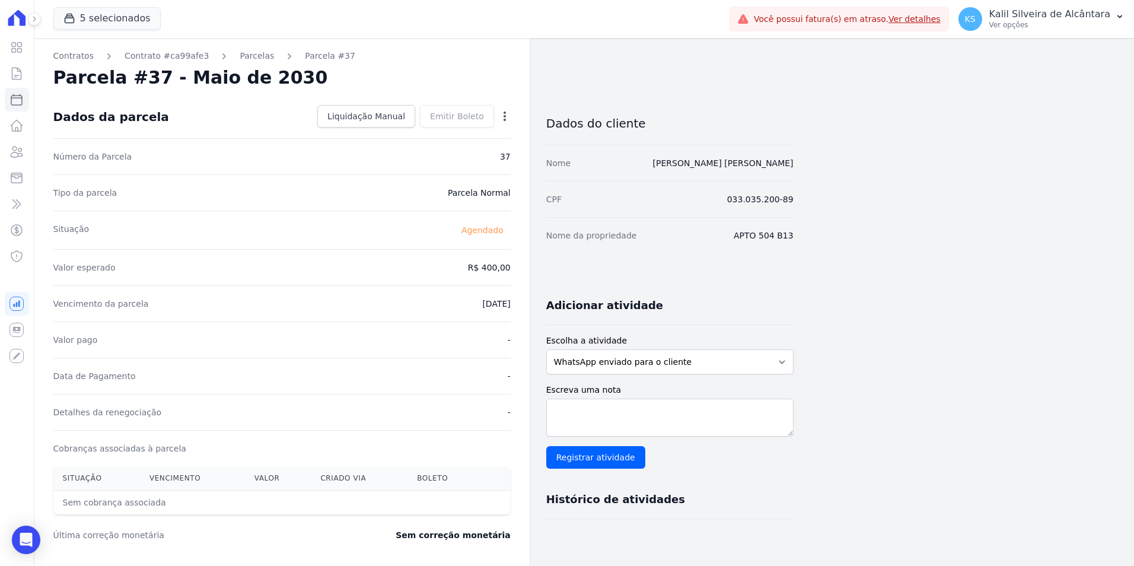
click at [505, 117] on icon "button" at bounding box center [505, 116] width 2 height 9
click at [487, 138] on link "Alterar" at bounding box center [454, 132] width 104 height 21
drag, startPoint x: 451, startPoint y: 273, endPoint x: 510, endPoint y: 265, distance: 59.9
click at [504, 266] on input "400.0" at bounding box center [454, 266] width 114 height 25
type input "466.57"
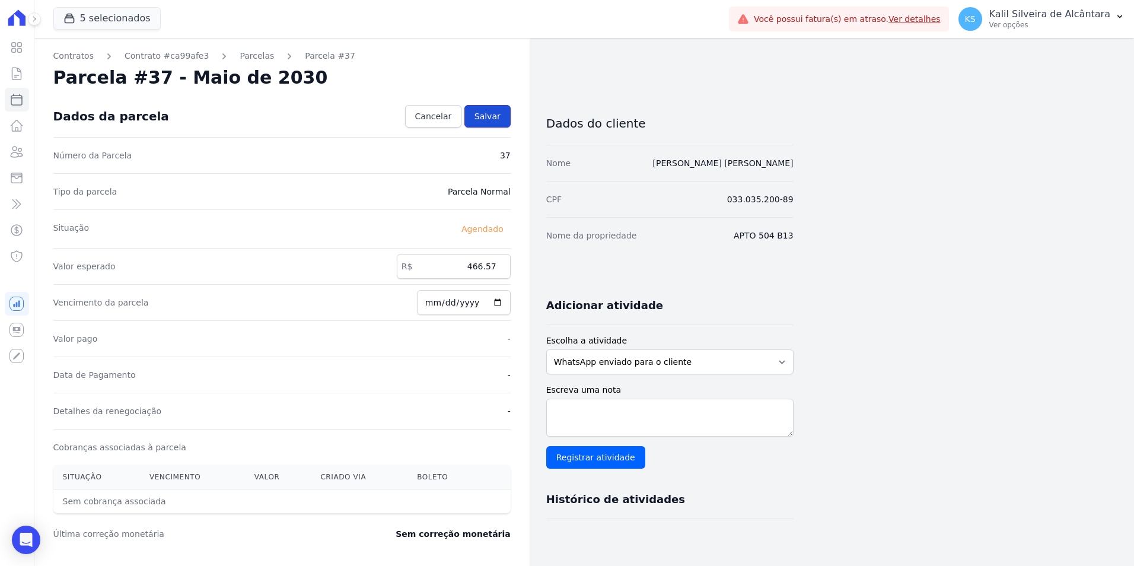
click at [481, 117] on span "Salvar" at bounding box center [488, 116] width 26 height 12
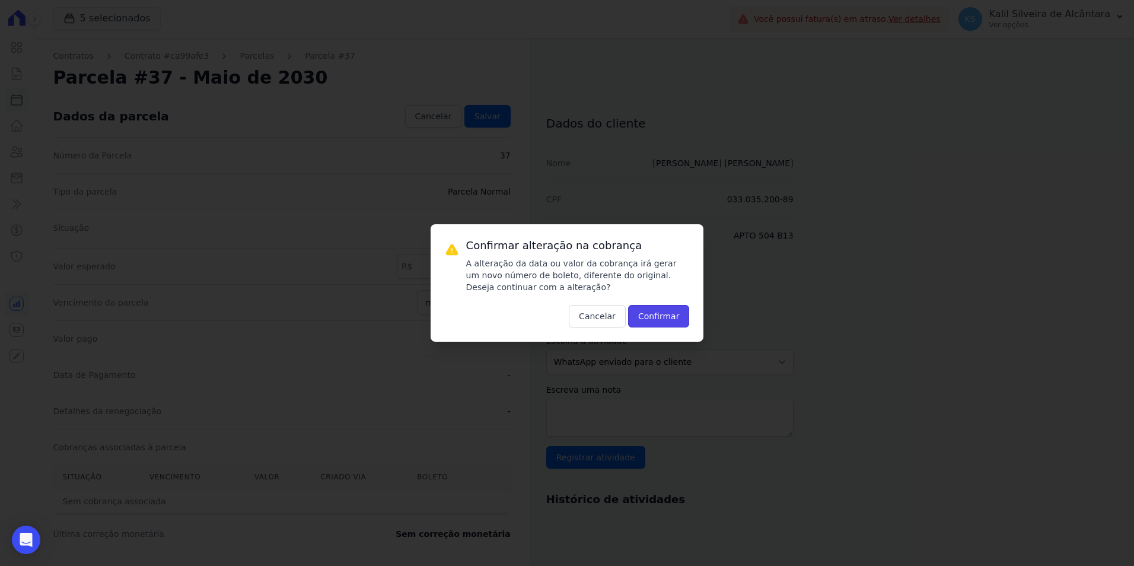
click at [676, 319] on button "Confirmar" at bounding box center [659, 316] width 62 height 23
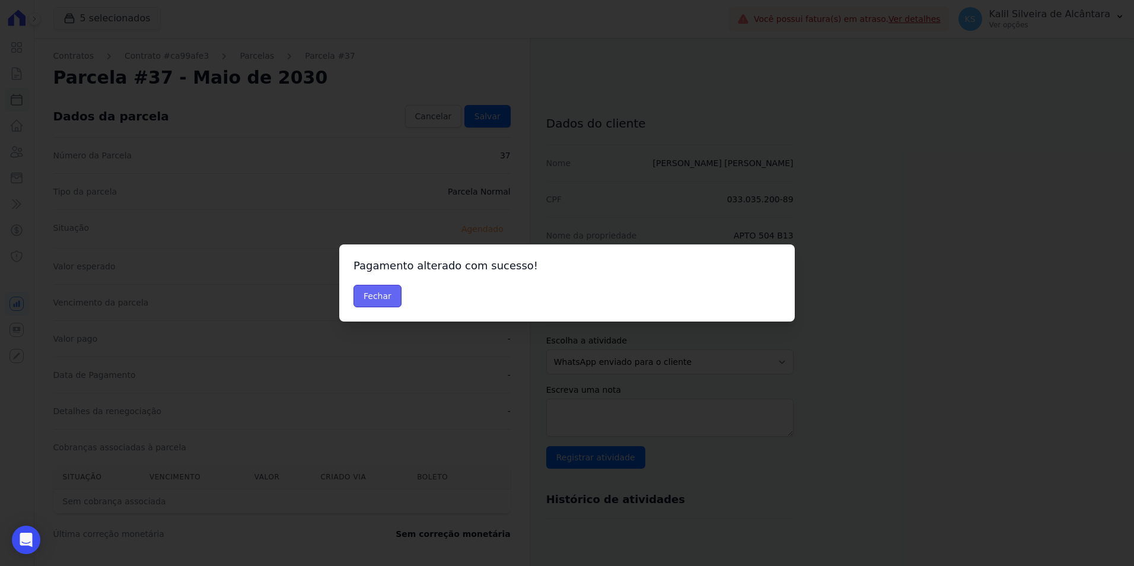
click at [380, 300] on button "Fechar" at bounding box center [378, 296] width 48 height 23
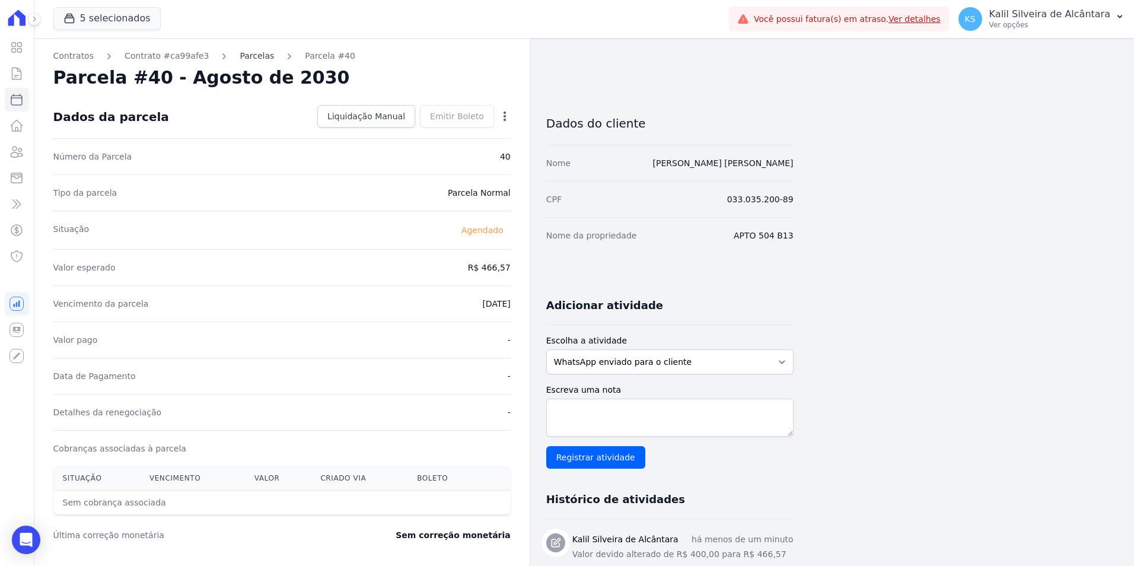
click at [243, 57] on link "Parcelas" at bounding box center [257, 56] width 34 height 12
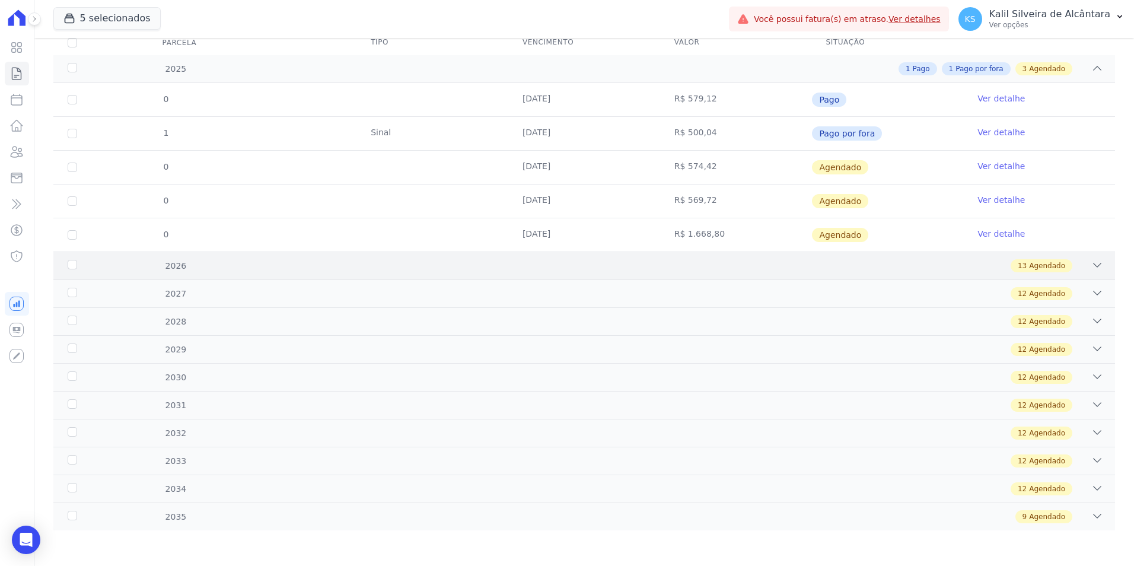
click at [412, 263] on div "13 Agendado" at bounding box center [637, 265] width 934 height 13
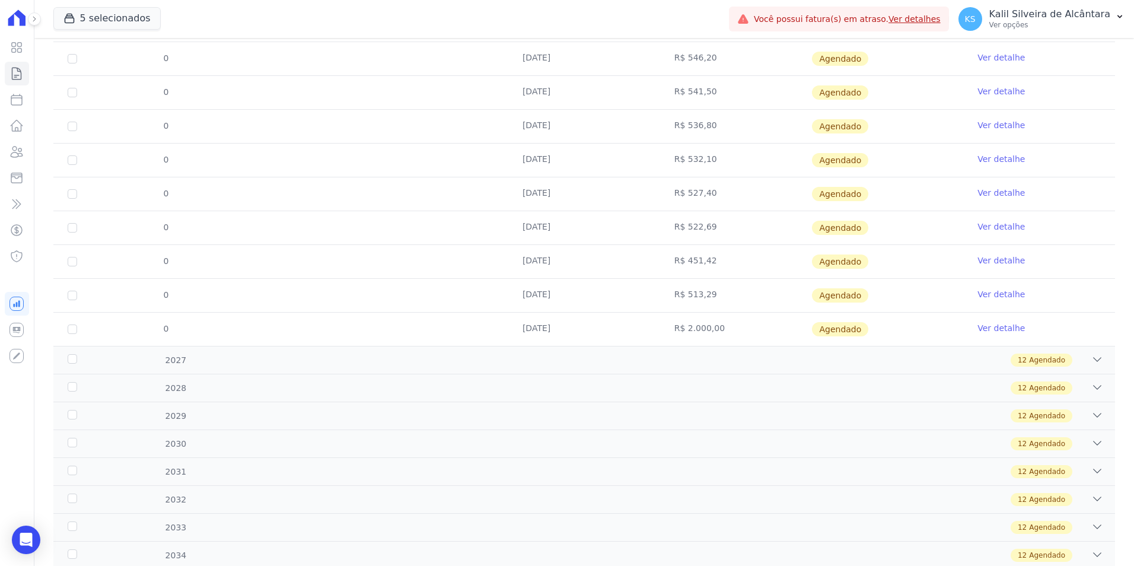
scroll to position [607, 0]
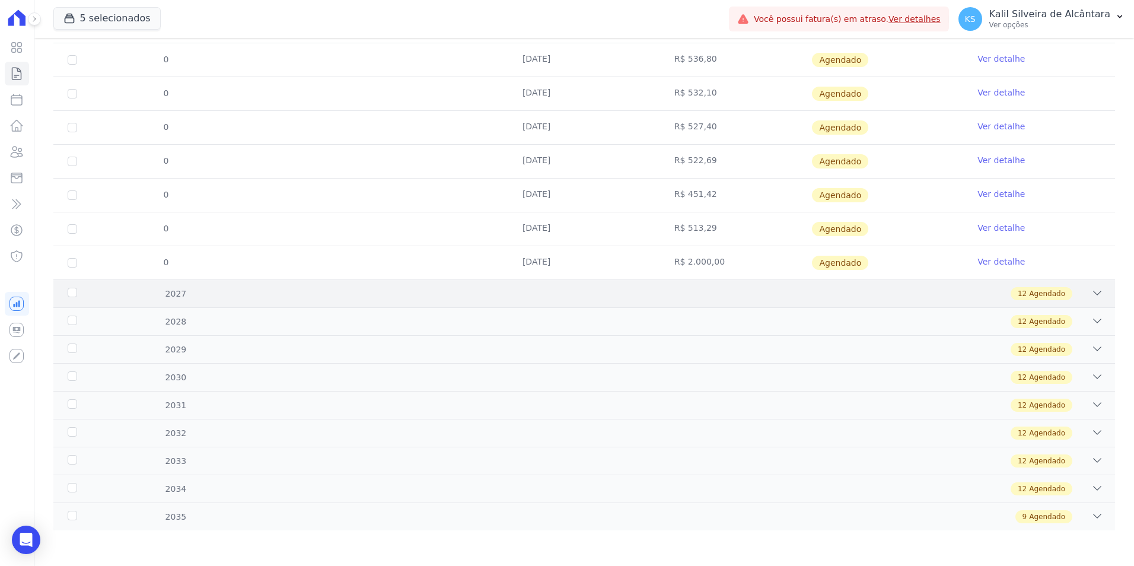
click at [427, 303] on div "2027 12 Agendado" at bounding box center [584, 293] width 1062 height 28
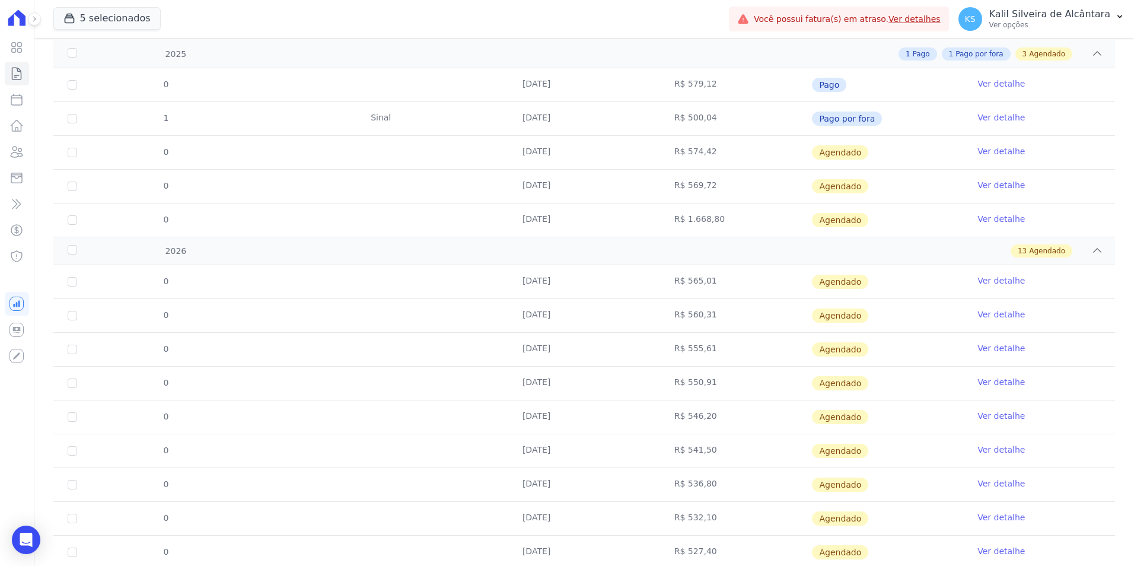
scroll to position [4, 0]
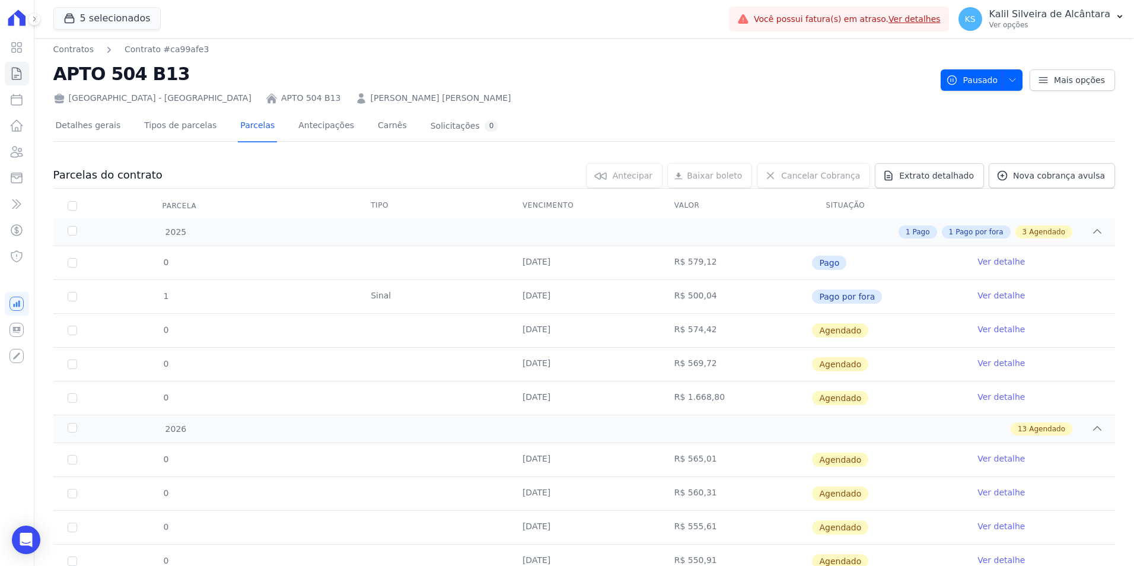
drag, startPoint x: 728, startPoint y: 259, endPoint x: 547, endPoint y: 252, distance: 181.6
click at [547, 252] on tr "0 10/10/2025 R$ 579,12 Pago Ver detalhe" at bounding box center [584, 262] width 1062 height 33
click at [731, 320] on td "R$ 574,42" at bounding box center [736, 330] width 152 height 33
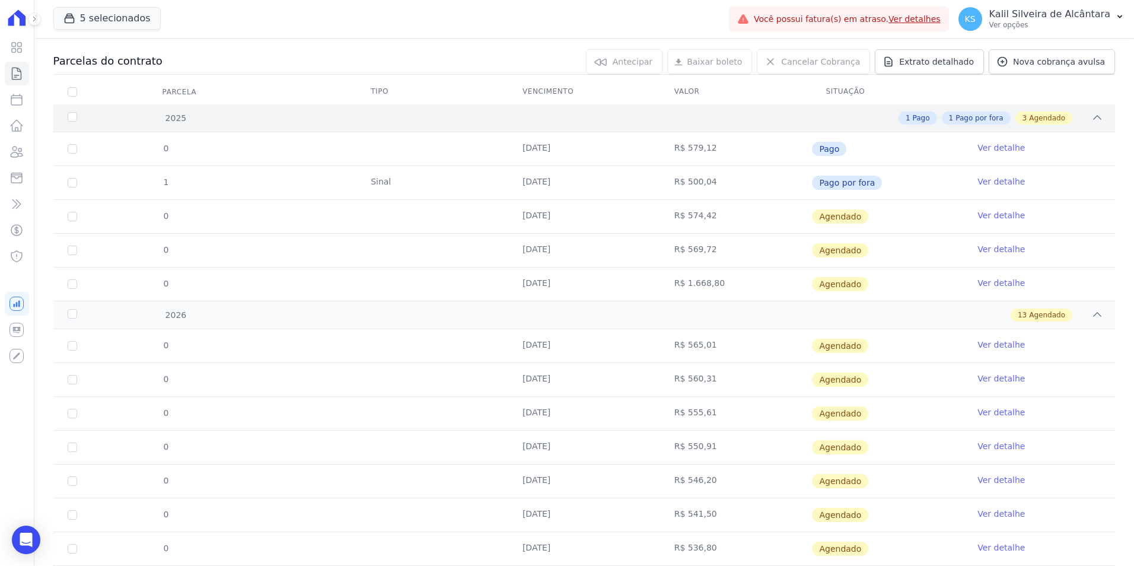
scroll to position [123, 0]
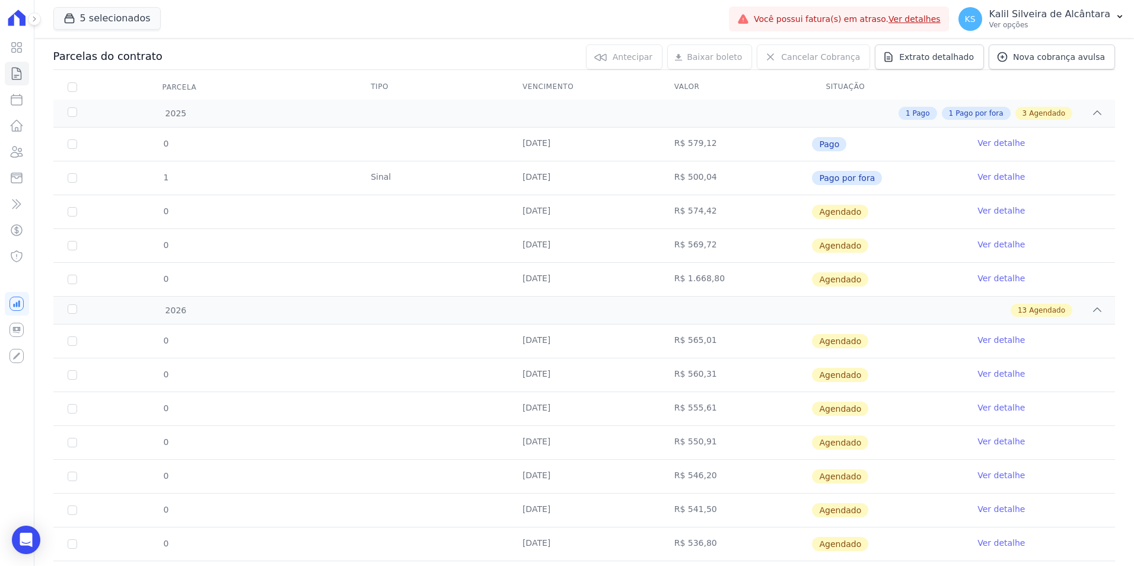
drag, startPoint x: 731, startPoint y: 141, endPoint x: 667, endPoint y: 141, distance: 64.1
click at [667, 141] on td "R$ 579,12" at bounding box center [736, 144] width 152 height 33
drag, startPoint x: 667, startPoint y: 141, endPoint x: 641, endPoint y: 212, distance: 75.8
click at [641, 212] on tr "0 10/11/2025 R$ 574,42 Agendado Ver detalhe" at bounding box center [584, 212] width 1062 height 34
drag, startPoint x: 641, startPoint y: 212, endPoint x: 671, endPoint y: 241, distance: 42.0
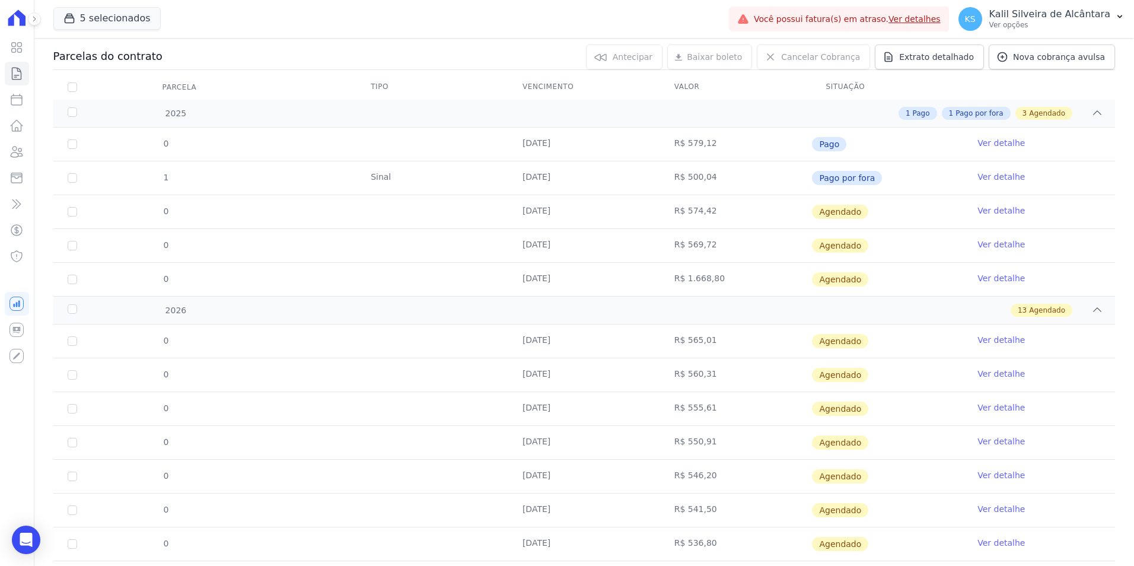
click at [671, 241] on td "R$ 569,72" at bounding box center [736, 245] width 152 height 33
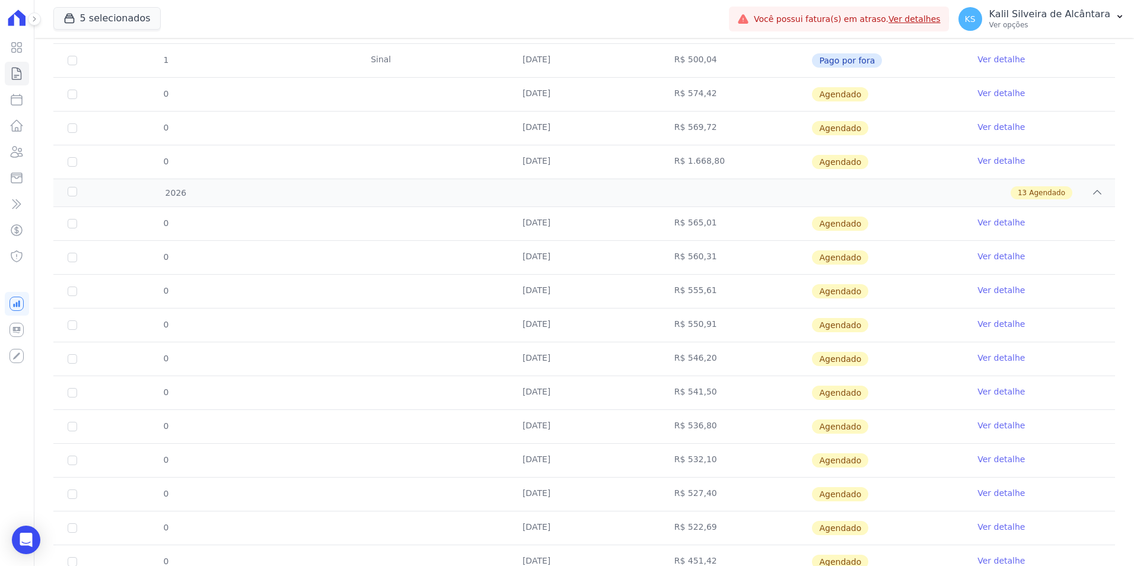
scroll to position [241, 0]
drag, startPoint x: 721, startPoint y: 221, endPoint x: 613, endPoint y: 221, distance: 108.0
click at [613, 221] on tr "0 10/01/2026 R$ 565,01 Agendado Ver detalhe" at bounding box center [584, 222] width 1062 height 33
drag, startPoint x: 613, startPoint y: 221, endPoint x: 673, endPoint y: 254, distance: 68.5
click at [673, 254] on td "R$ 560,31" at bounding box center [736, 256] width 152 height 33
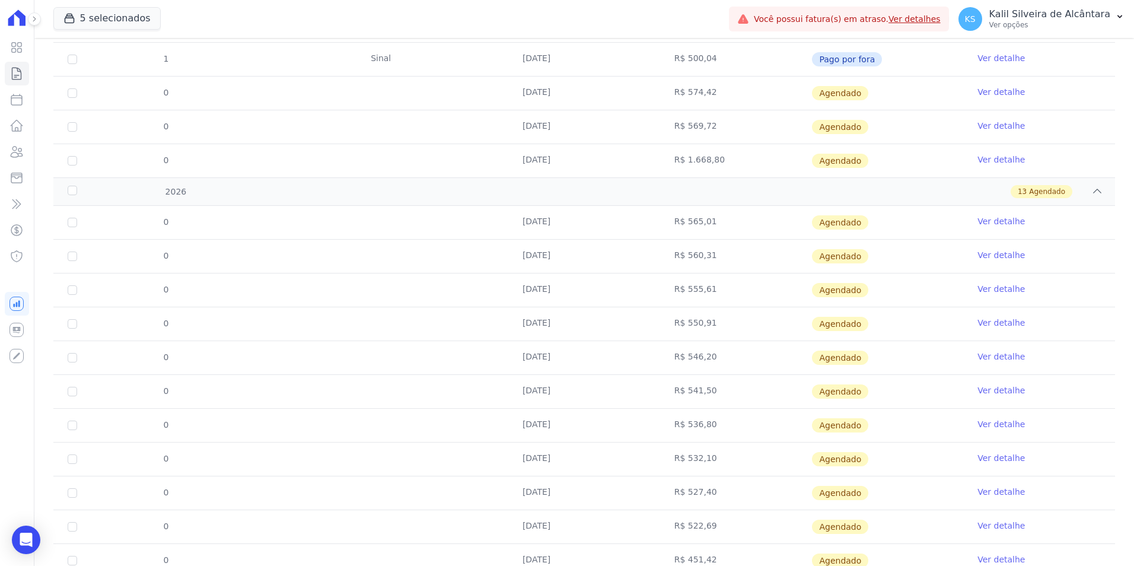
drag, startPoint x: 673, startPoint y: 254, endPoint x: 661, endPoint y: 293, distance: 40.9
click at [661, 293] on td "R$ 555,61" at bounding box center [736, 289] width 152 height 33
drag, startPoint x: 661, startPoint y: 293, endPoint x: 682, endPoint y: 324, distance: 38.0
click at [682, 324] on td "R$ 550,91" at bounding box center [736, 323] width 152 height 33
drag, startPoint x: 682, startPoint y: 324, endPoint x: 682, endPoint y: 364, distance: 39.7
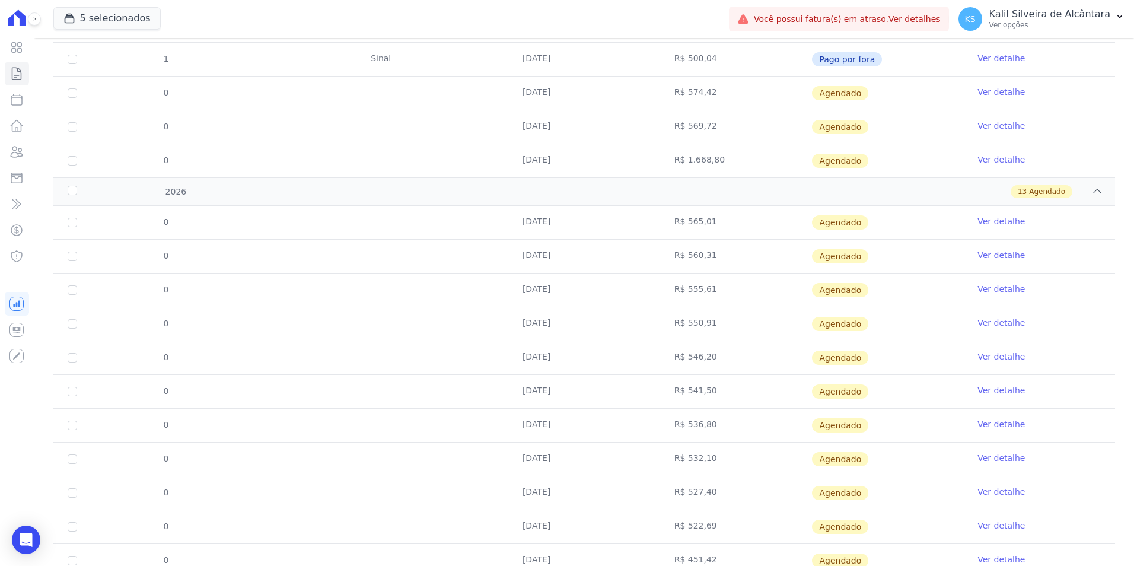
click at [682, 364] on td "R$ 546,20" at bounding box center [736, 357] width 152 height 33
drag, startPoint x: 682, startPoint y: 364, endPoint x: 666, endPoint y: 393, distance: 32.7
click at [666, 393] on td "R$ 541,50" at bounding box center [736, 391] width 152 height 33
drag, startPoint x: 666, startPoint y: 393, endPoint x: 686, endPoint y: 429, distance: 41.4
click at [686, 429] on td "R$ 536,80" at bounding box center [736, 425] width 152 height 33
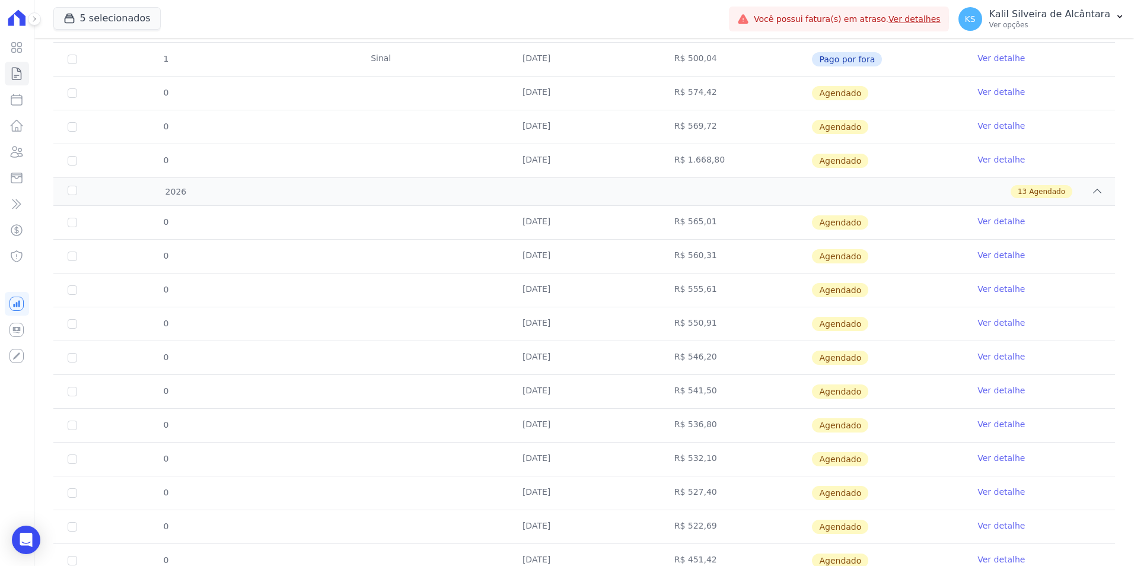
drag, startPoint x: 686, startPoint y: 429, endPoint x: 675, endPoint y: 457, distance: 29.9
click at [675, 457] on td "R$ 532,10" at bounding box center [736, 459] width 152 height 33
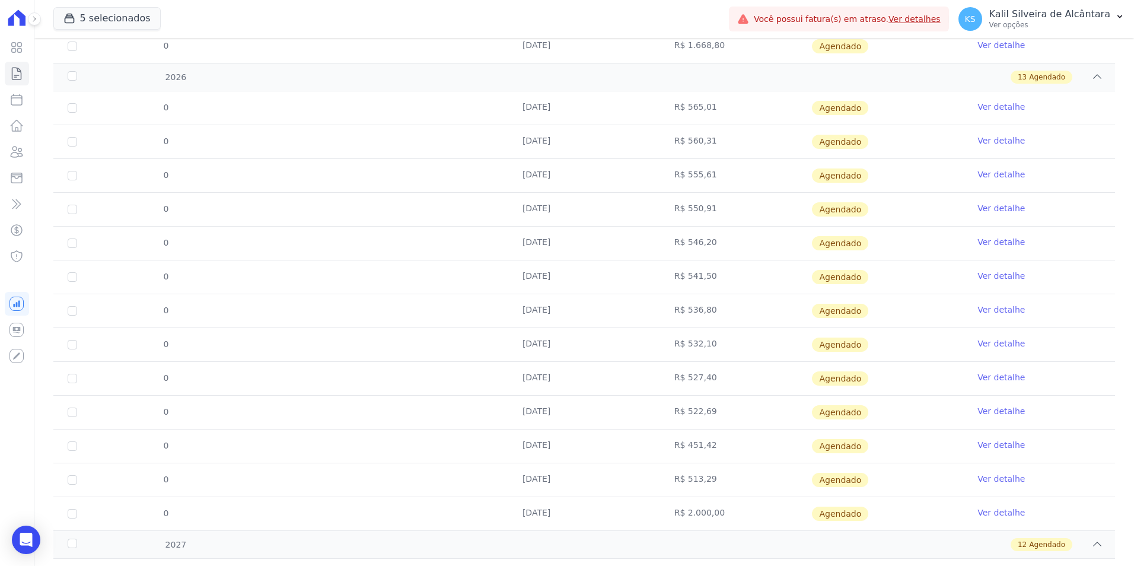
scroll to position [360, 0]
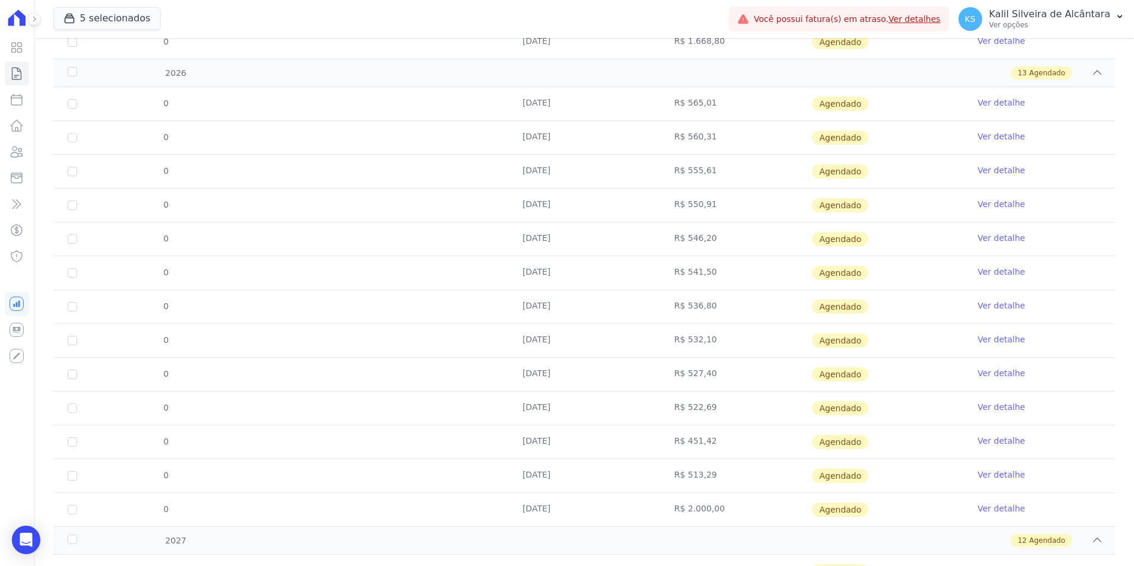
drag, startPoint x: 667, startPoint y: 376, endPoint x: 654, endPoint y: 377, distance: 13.1
click at [654, 377] on tr "0 10/09/2026 R$ 527,40 Agendado Ver detalhe" at bounding box center [584, 374] width 1062 height 34
drag, startPoint x: 654, startPoint y: 377, endPoint x: 660, endPoint y: 411, distance: 33.7
click at [660, 411] on td "R$ 522,69" at bounding box center [736, 408] width 152 height 33
drag, startPoint x: 660, startPoint y: 411, endPoint x: 656, endPoint y: 443, distance: 32.2
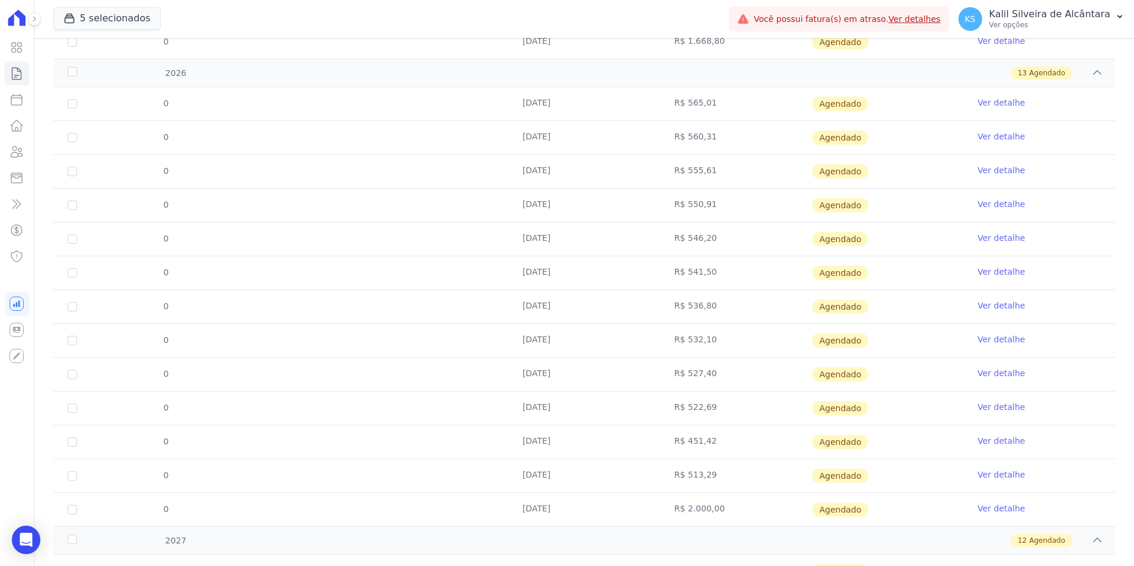
click at [660, 443] on td "R$ 451,42" at bounding box center [736, 441] width 152 height 33
drag, startPoint x: 656, startPoint y: 443, endPoint x: 666, endPoint y: 483, distance: 42.0
click at [666, 483] on td "R$ 513,29" at bounding box center [736, 475] width 152 height 33
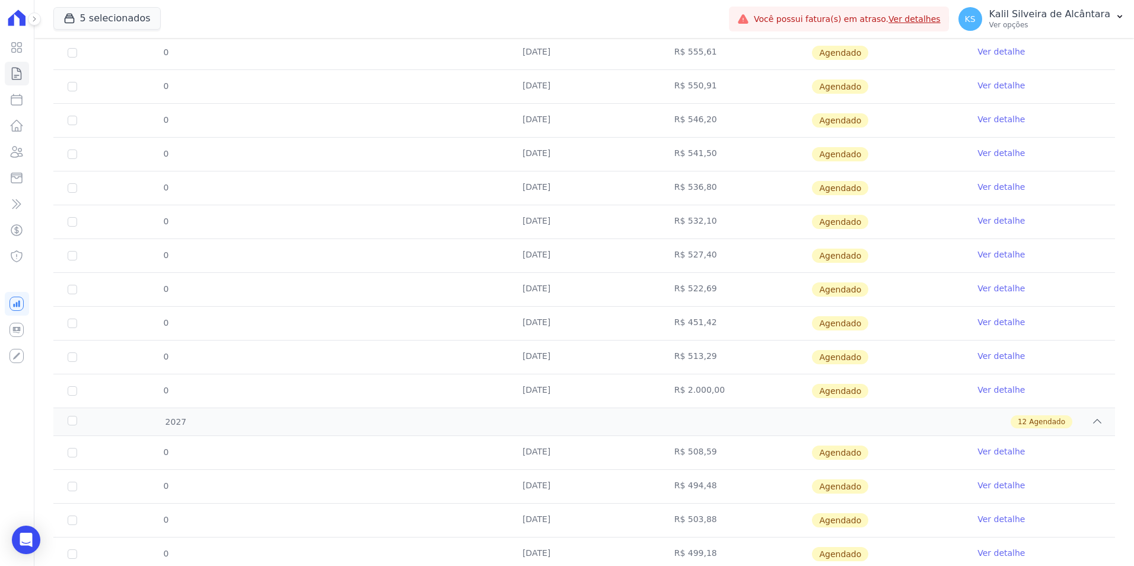
scroll to position [657, 0]
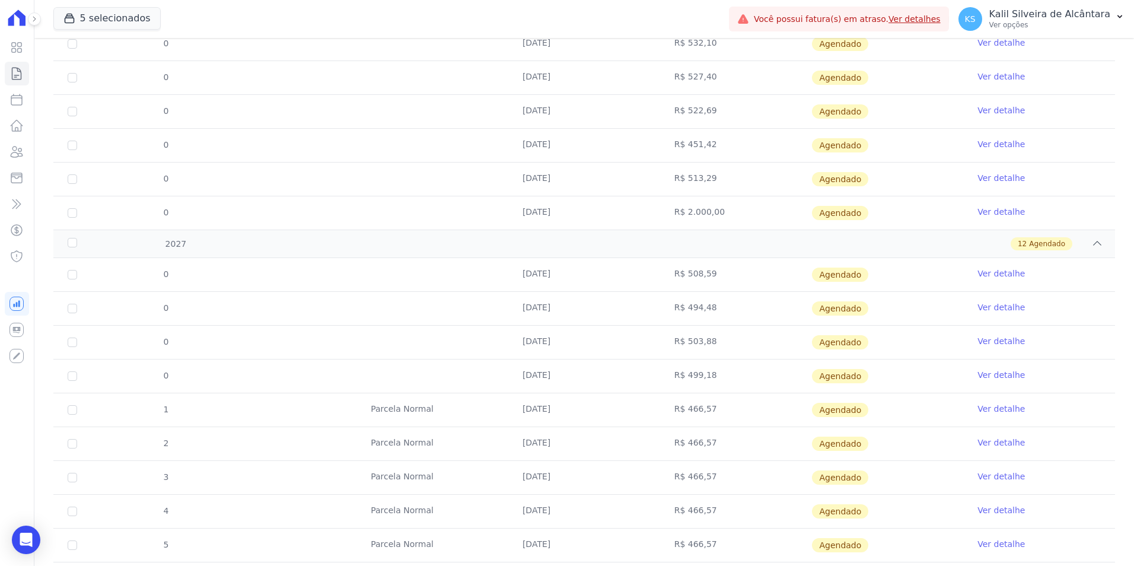
click at [715, 279] on td "R$ 508,59" at bounding box center [736, 274] width 152 height 33
drag, startPoint x: 714, startPoint y: 279, endPoint x: 661, endPoint y: 278, distance: 52.8
click at [661, 278] on td "R$ 508,59" at bounding box center [736, 274] width 152 height 33
drag, startPoint x: 661, startPoint y: 278, endPoint x: 670, endPoint y: 311, distance: 33.8
click at [670, 311] on td "R$ 494,48" at bounding box center [736, 308] width 152 height 33
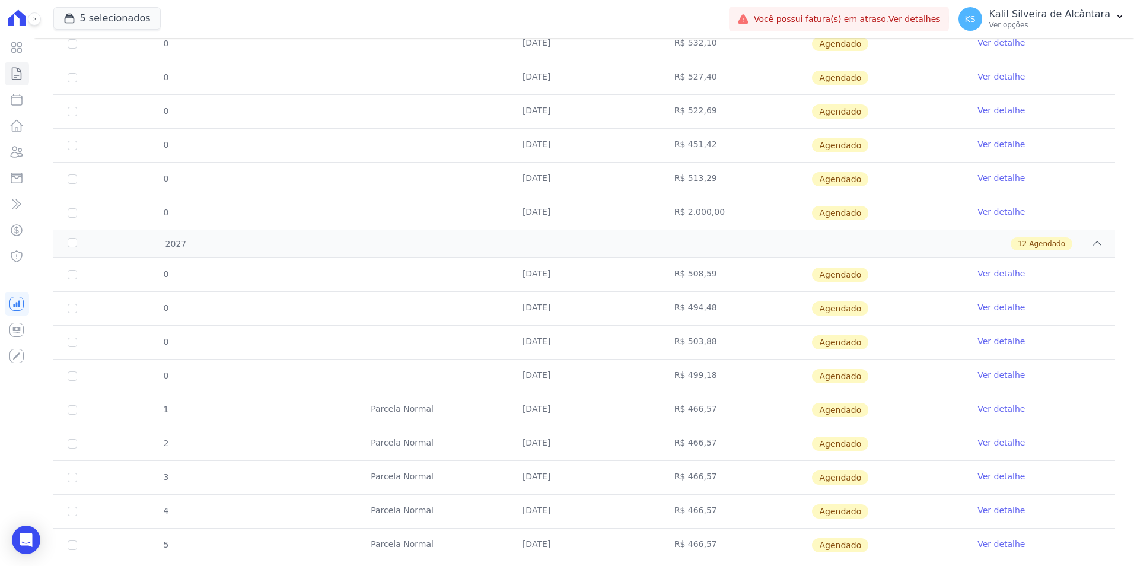
drag, startPoint x: 670, startPoint y: 311, endPoint x: 655, endPoint y: 349, distance: 41.5
click at [660, 349] on td "R$ 503,88" at bounding box center [736, 342] width 152 height 33
drag, startPoint x: 655, startPoint y: 349, endPoint x: 667, endPoint y: 380, distance: 33.3
click at [667, 380] on td "R$ 499,18" at bounding box center [736, 375] width 152 height 33
drag, startPoint x: 667, startPoint y: 380, endPoint x: 638, endPoint y: 419, distance: 48.6
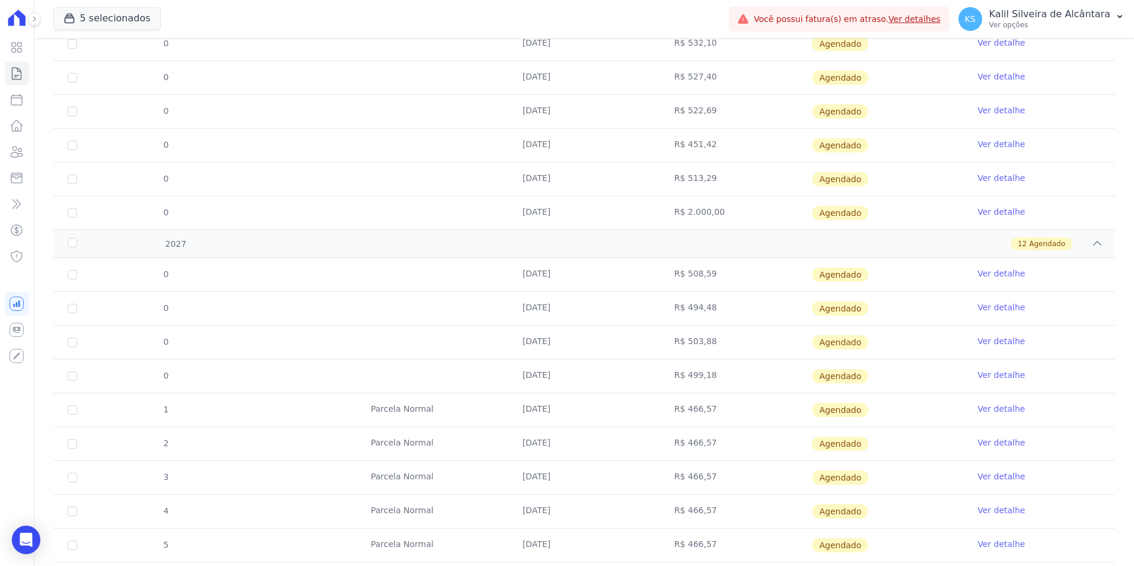
click at [638, 419] on tr "1 Parcela Normal 10/05/2027 R$ 466,57 Agendado Ver detalhe" at bounding box center [584, 410] width 1062 height 34
drag, startPoint x: 638, startPoint y: 419, endPoint x: 654, endPoint y: 446, distance: 31.1
click at [654, 446] on tr "2 Parcela Normal 10/06/2027 R$ 466,57 Agendado Ver detalhe" at bounding box center [584, 444] width 1062 height 34
drag, startPoint x: 654, startPoint y: 446, endPoint x: 658, endPoint y: 481, distance: 35.8
click at [660, 481] on td "R$ 466,57" at bounding box center [736, 477] width 152 height 33
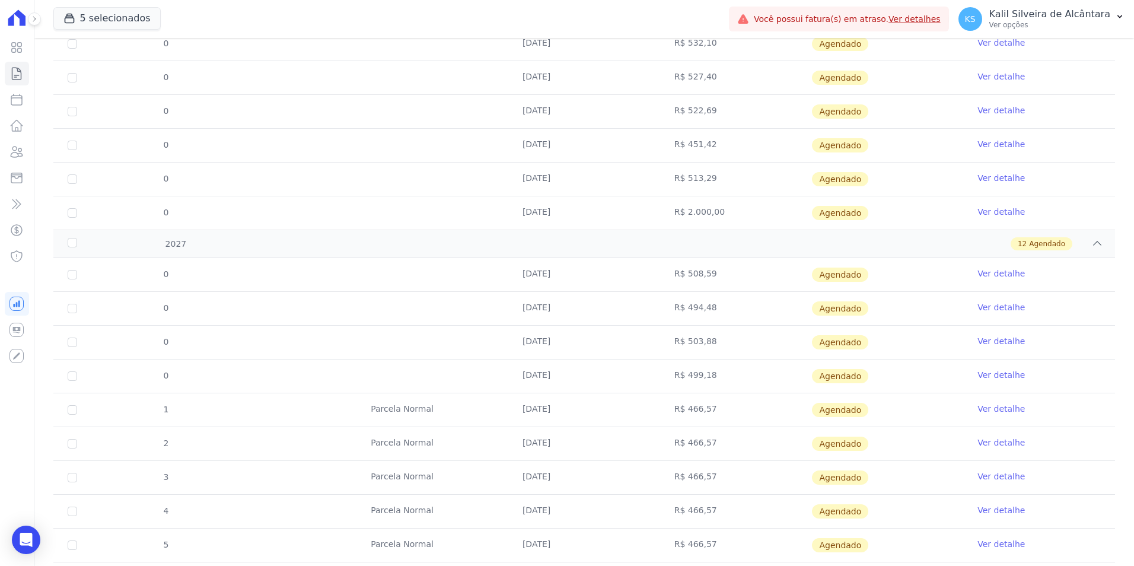
drag, startPoint x: 658, startPoint y: 481, endPoint x: 627, endPoint y: 505, distance: 39.3
click at [627, 505] on tr "4 Parcela Normal 10/08/2027 R$ 466,57 Agendado Ver detalhe" at bounding box center [584, 511] width 1062 height 34
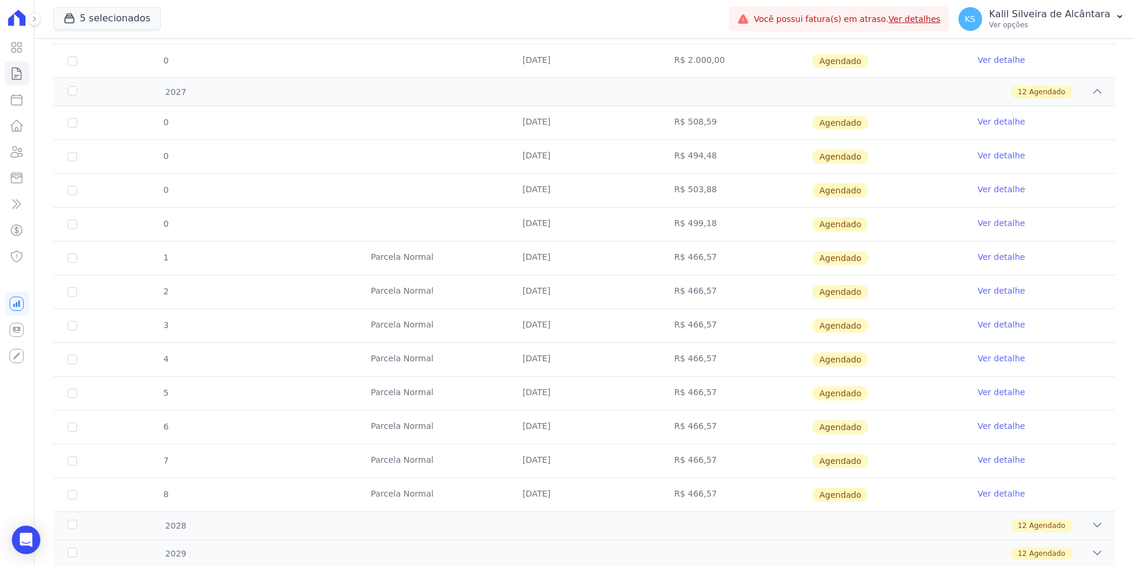
scroll to position [835, 0]
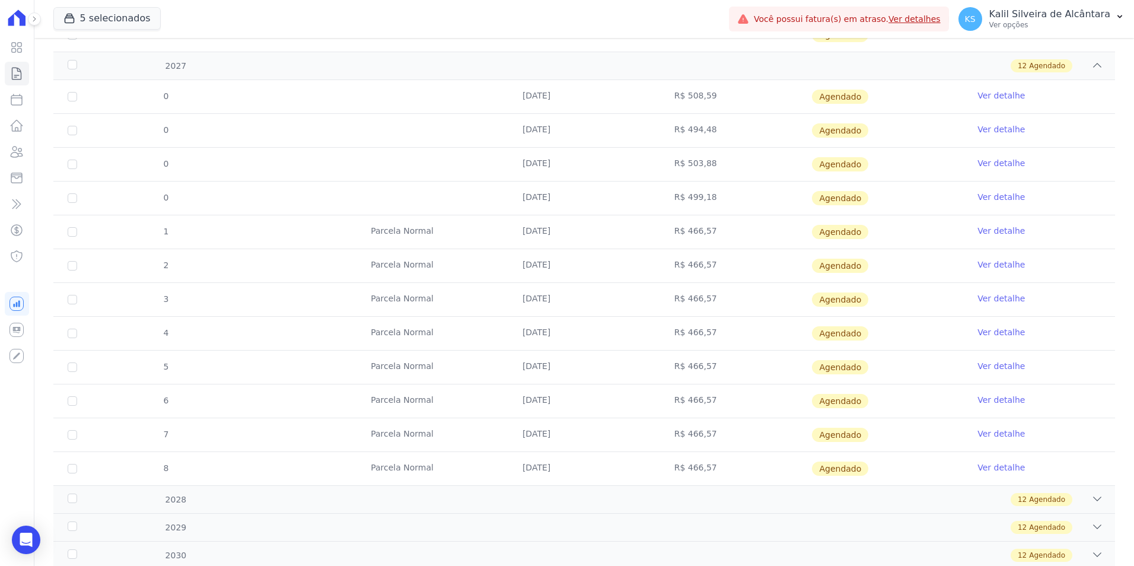
click at [596, 377] on tr "5 Parcela Normal 10/09/2027 R$ 466,57 Agendado Ver detalhe" at bounding box center [584, 367] width 1062 height 34
drag, startPoint x: 596, startPoint y: 377, endPoint x: 629, endPoint y: 403, distance: 43.1
click at [629, 403] on tr "6 Parcela Normal 10/10/2027 R$ 466,57 Agendado Ver detalhe" at bounding box center [584, 401] width 1062 height 34
drag, startPoint x: 629, startPoint y: 403, endPoint x: 669, endPoint y: 435, distance: 50.2
click at [669, 435] on td "R$ 466,57" at bounding box center [736, 434] width 152 height 33
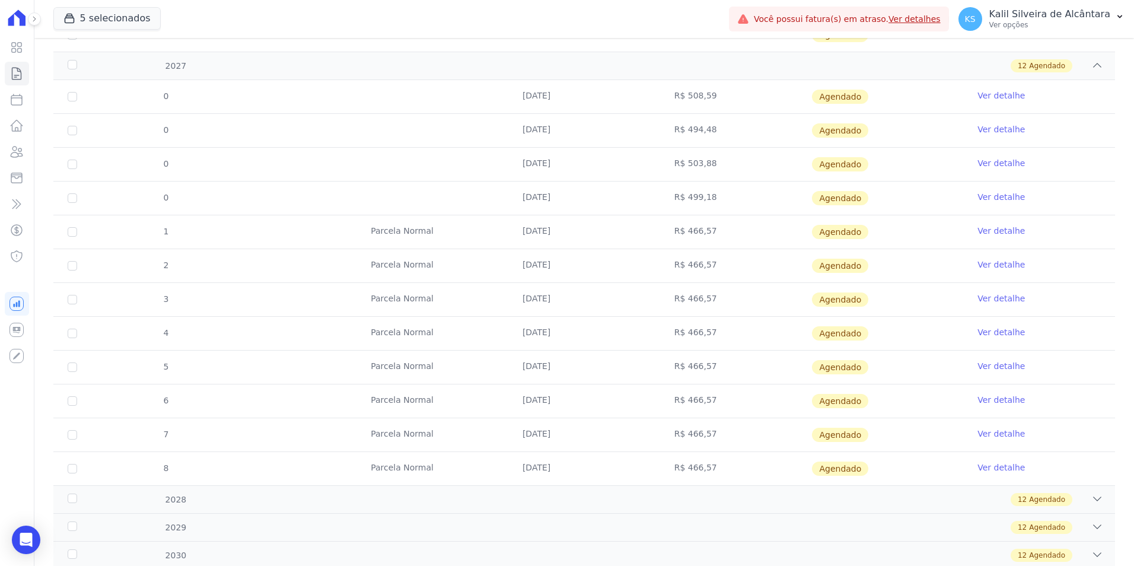
drag, startPoint x: 669, startPoint y: 435, endPoint x: 638, endPoint y: 467, distance: 44.9
click at [640, 468] on tr "8 Parcela Normal 10/12/2027 R$ 466,57 Agendado Ver detalhe" at bounding box center [584, 468] width 1062 height 34
click at [671, 473] on td "R$ 466,57" at bounding box center [736, 468] width 152 height 33
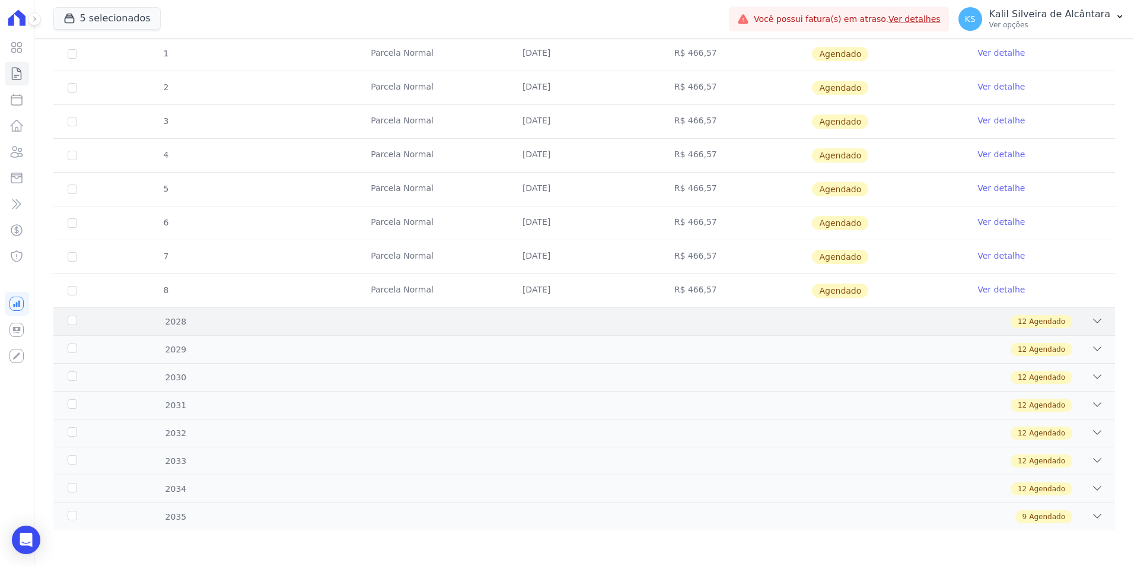
drag, startPoint x: 660, startPoint y: 324, endPoint x: 652, endPoint y: 317, distance: 10.9
click at [661, 325] on div "12 Agendado" at bounding box center [637, 321] width 934 height 13
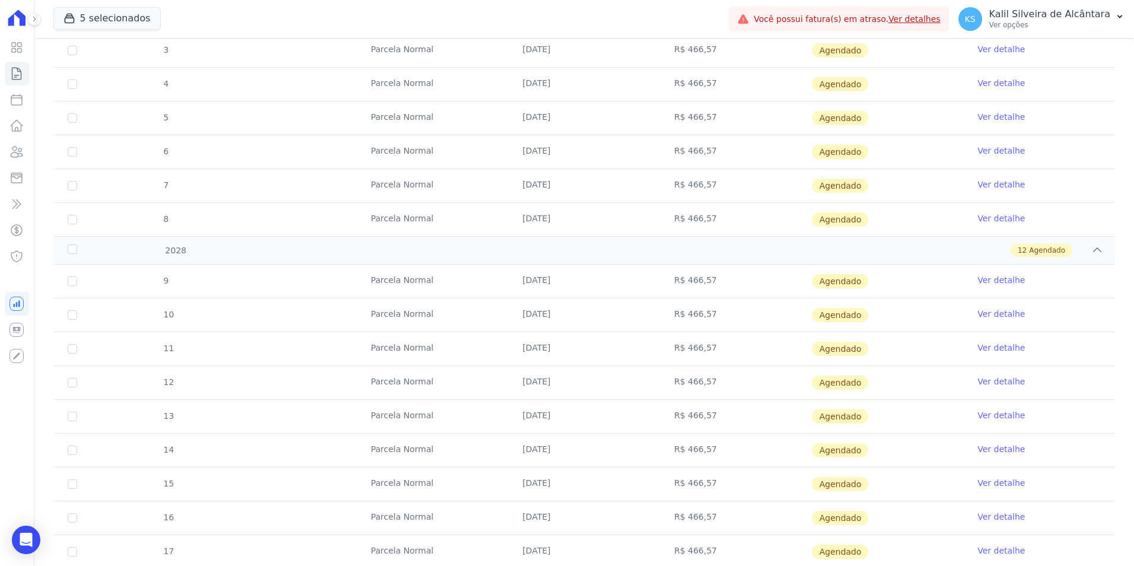
scroll to position [1191, 0]
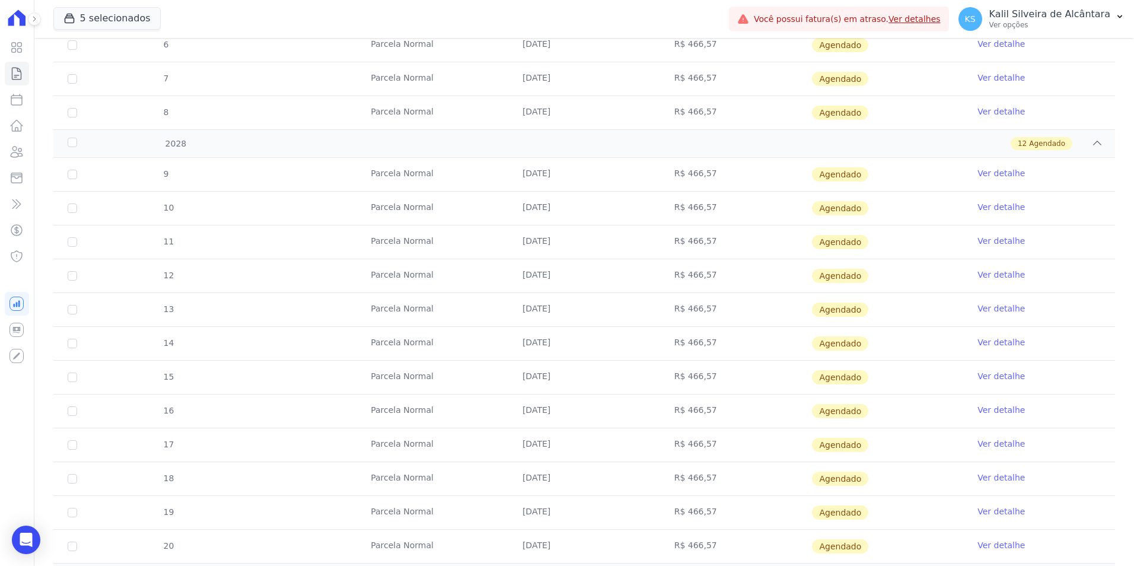
drag, startPoint x: 709, startPoint y: 170, endPoint x: 673, endPoint y: 180, distance: 37.2
click at [673, 180] on td "R$ 466,57" at bounding box center [736, 174] width 152 height 33
drag, startPoint x: 673, startPoint y: 180, endPoint x: 654, endPoint y: 221, distance: 44.8
click at [654, 221] on tr "10 Parcela Normal 10/02/2028 R$ 466,57 Agendado Ver detalhe" at bounding box center [584, 208] width 1062 height 34
drag, startPoint x: 654, startPoint y: 221, endPoint x: 645, endPoint y: 240, distance: 20.7
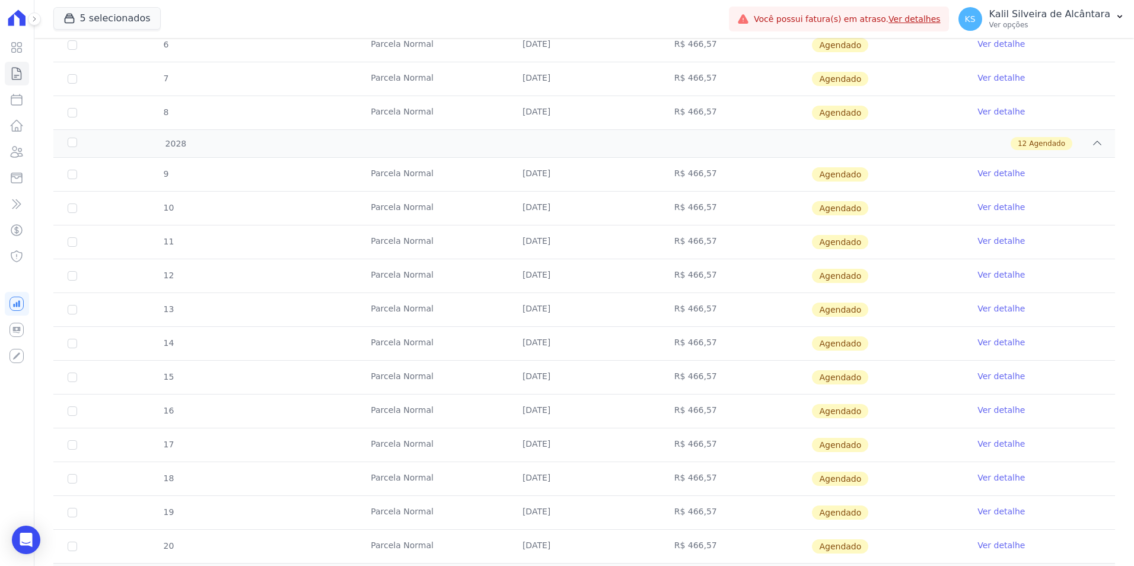
click at [645, 240] on tr "11 Parcela Normal 10/03/2028 R$ 466,57 Agendado Ver detalhe" at bounding box center [584, 242] width 1062 height 34
drag
click at [660, 285] on td "R$ 466,57" at bounding box center [736, 275] width 152 height 33
click at [667, 318] on td "R$ 466,57" at bounding box center [736, 309] width 152 height 33
click at [665, 346] on td "R$ 466,57" at bounding box center [736, 343] width 152 height 33
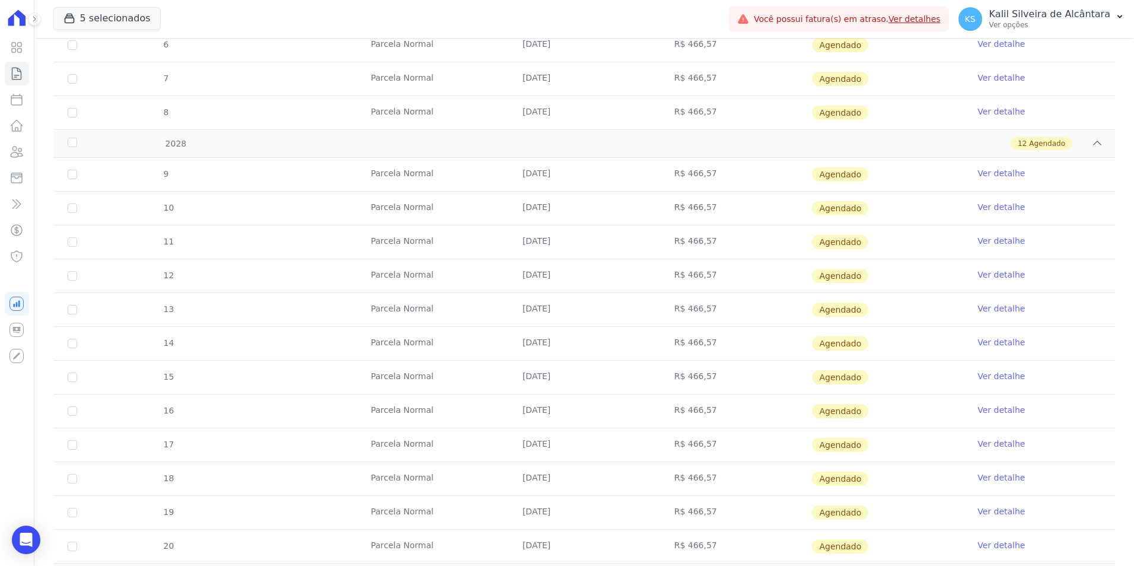
click at [675, 385] on td "R$ 466,57" at bounding box center [736, 377] width 152 height 33
click at [664, 414] on td "R$ 466,57" at bounding box center [736, 410] width 152 height 33
click at [667, 450] on td "R$ 466,57" at bounding box center [736, 444] width 152 height 33
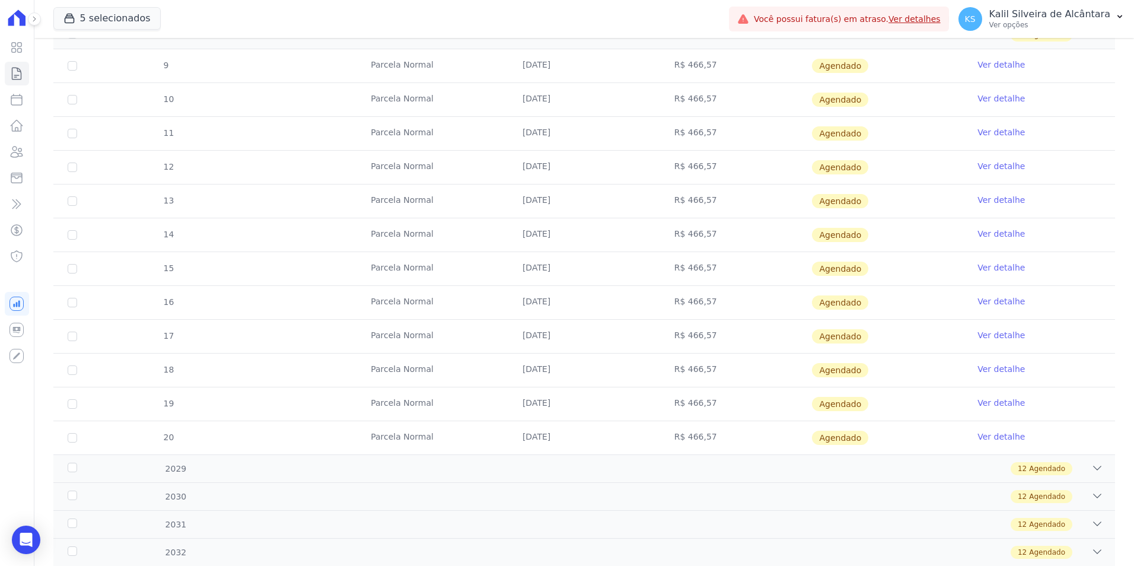
scroll to position [1309, 0]
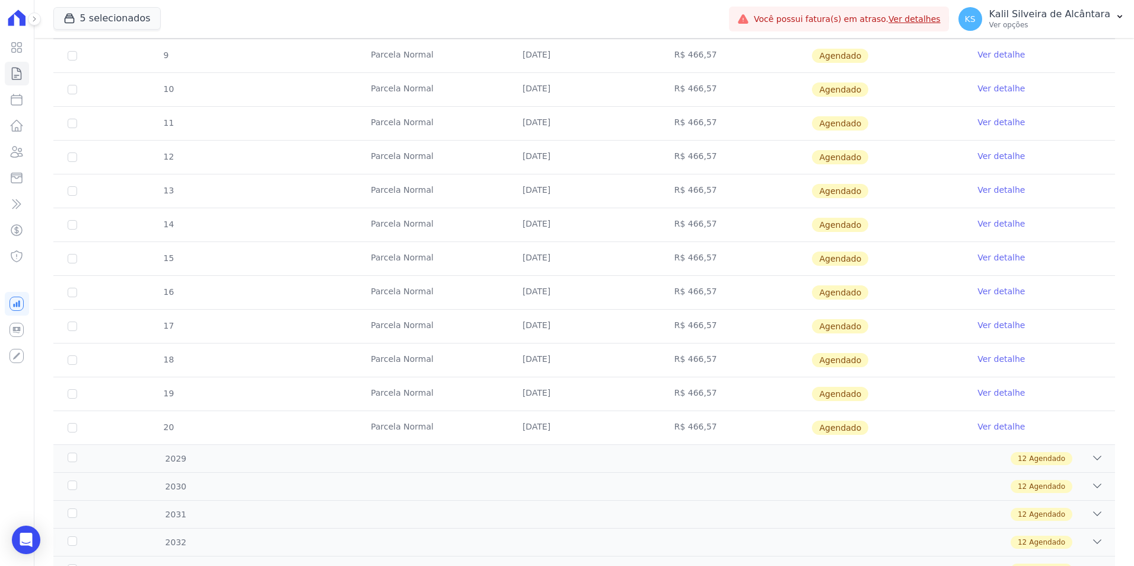
click at [642, 364] on tr "18 Parcela Normal 10/10/2028 R$ 466,57 Agendado Ver detalhe" at bounding box center [584, 360] width 1062 height 34
click at [651, 406] on tr "19 Parcela Normal 10/11/2028 R$ 466,57 Agendado Ver detalhe" at bounding box center [584, 394] width 1062 height 34
click at [630, 428] on tr "20 Parcela Normal 10/12/2028 R$ 466,57 Agendado Ver detalhe" at bounding box center [584, 428] width 1062 height 34
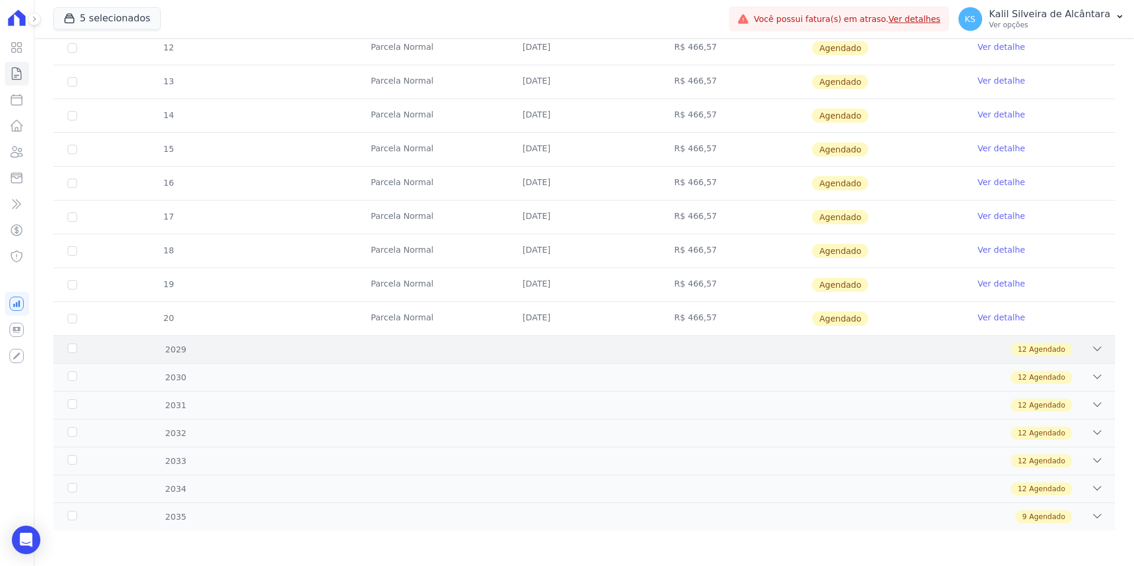
click at [642, 347] on div "12 Agendado" at bounding box center [637, 349] width 934 height 13
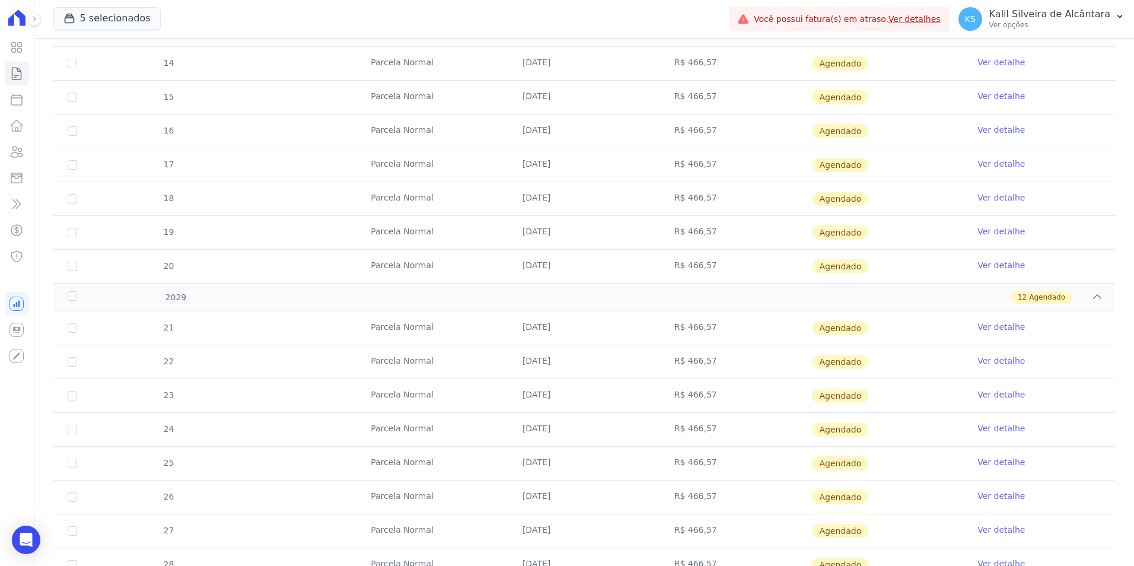
scroll to position [1537, 0]
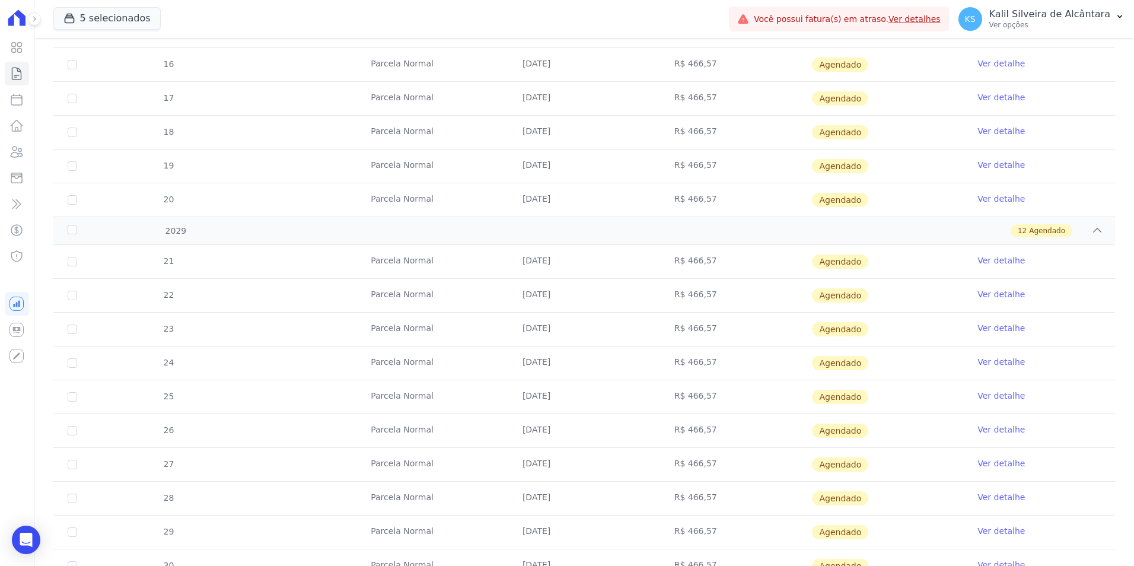
click at [660, 262] on td "R$ 466,57" at bounding box center [736, 261] width 152 height 33
click at [641, 290] on tr "22 Parcela Normal 10/02/2029 R$ 466,57 Agendado Ver detalhe" at bounding box center [584, 295] width 1062 height 34
click at [663, 336] on td "R$ 466,57" at bounding box center [736, 329] width 152 height 33
click at [644, 366] on tr "24 Parcela Normal 10/04/2029 R$ 466,57 Agendado Ver detalhe" at bounding box center [584, 363] width 1062 height 34
click at [667, 398] on td "R$ 466,57" at bounding box center [736, 396] width 152 height 33
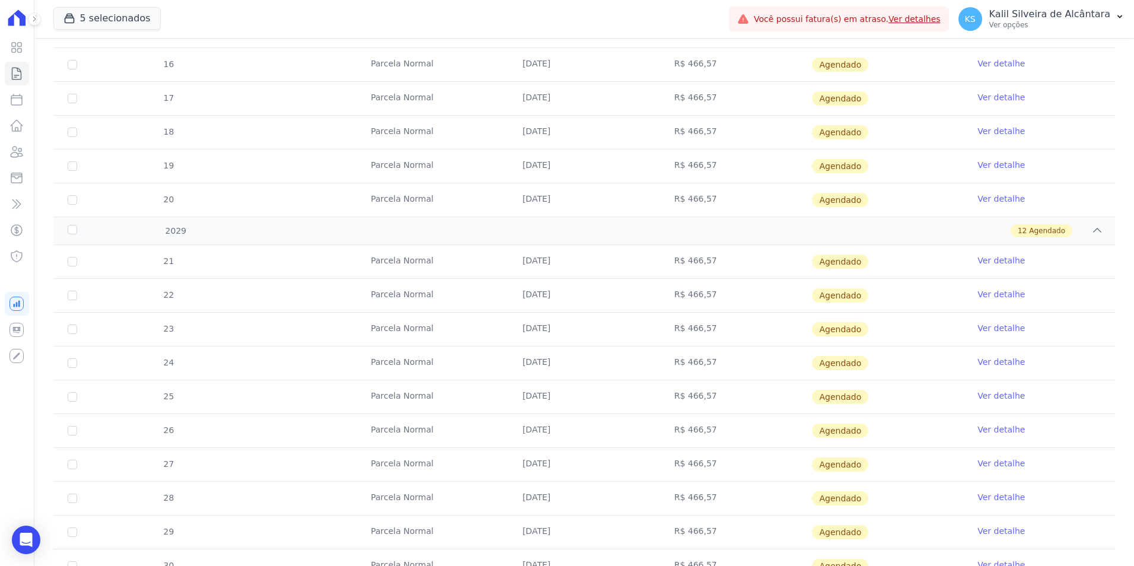
click at [667, 429] on td "R$ 466,57" at bounding box center [736, 430] width 152 height 33
click at [623, 465] on tr "27 Parcela Normal 10/07/2029 R$ 466,57 Agendado Ver detalhe" at bounding box center [584, 464] width 1062 height 34
click at [660, 499] on td "R$ 466,57" at bounding box center [736, 498] width 152 height 33
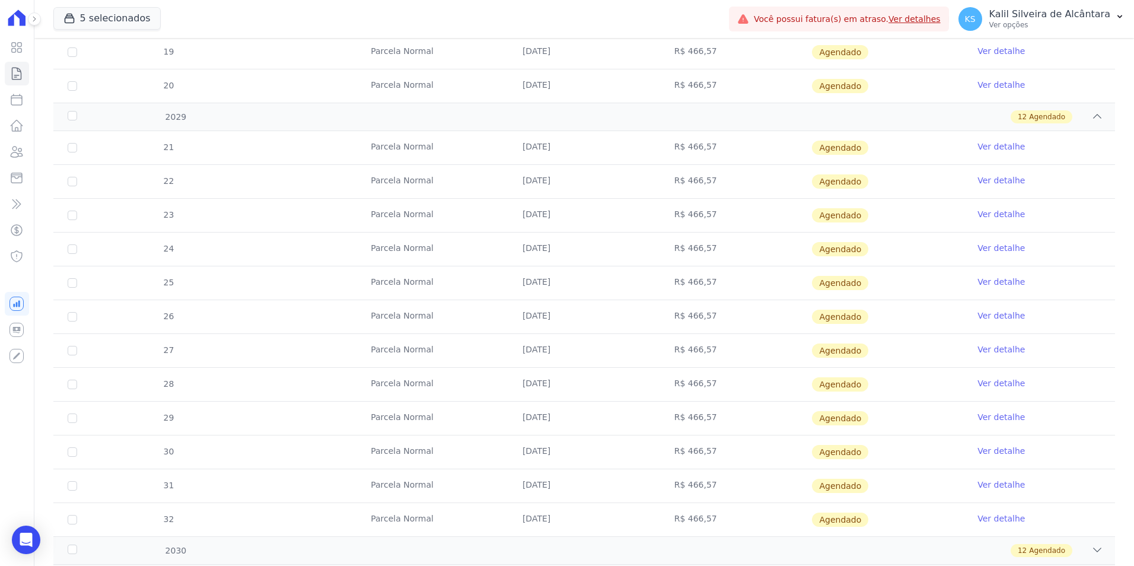
scroll to position [1656, 0]
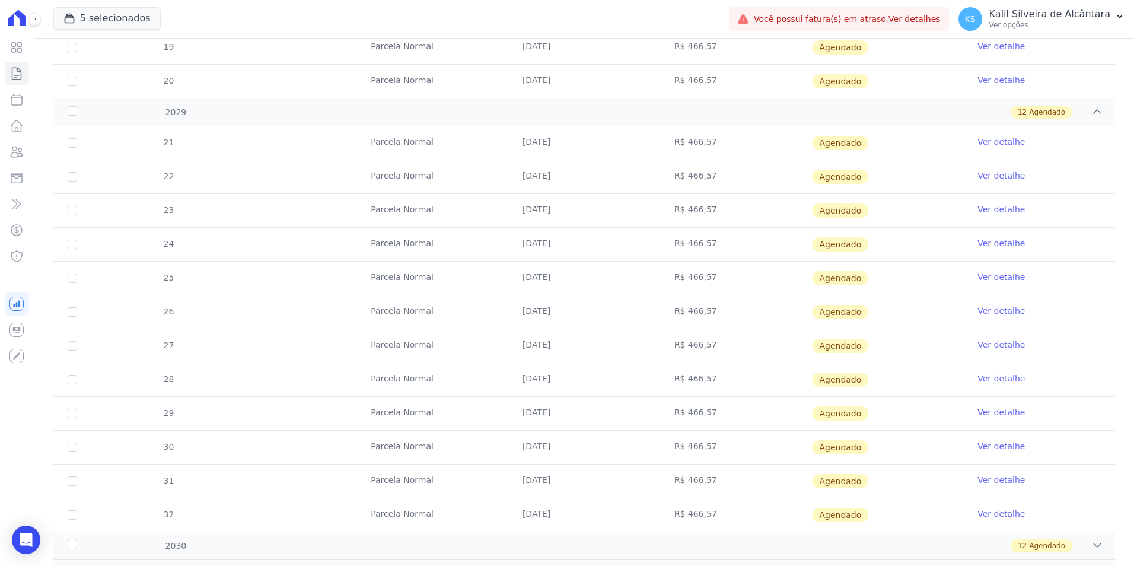
click at [660, 416] on td "R$ 466,57" at bounding box center [736, 413] width 152 height 33
click at [637, 445] on tr "30 Parcela Normal 10/10/2029 R$ 466,57 Agendado Ver detalhe" at bounding box center [584, 447] width 1062 height 34
click at [663, 485] on td "R$ 466,57" at bounding box center [736, 480] width 152 height 33
click at [644, 512] on tr "32 Parcela Normal 10/12/2029 R$ 466,57 Agendado Ver detalhe" at bounding box center [584, 515] width 1062 height 34
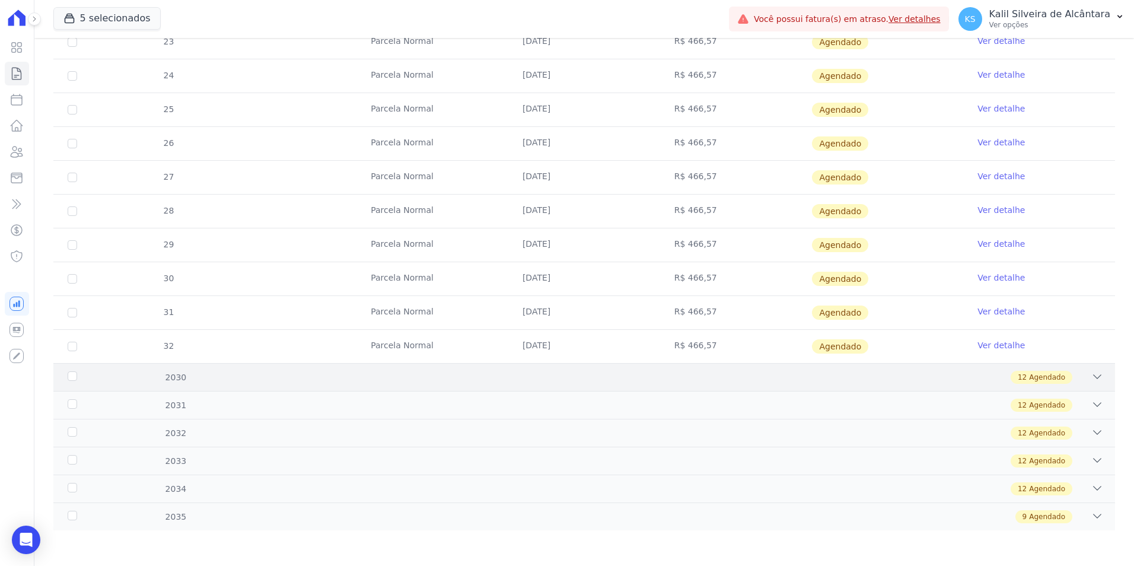
click at [641, 384] on div "2030 12 Agendado" at bounding box center [584, 377] width 1062 height 28
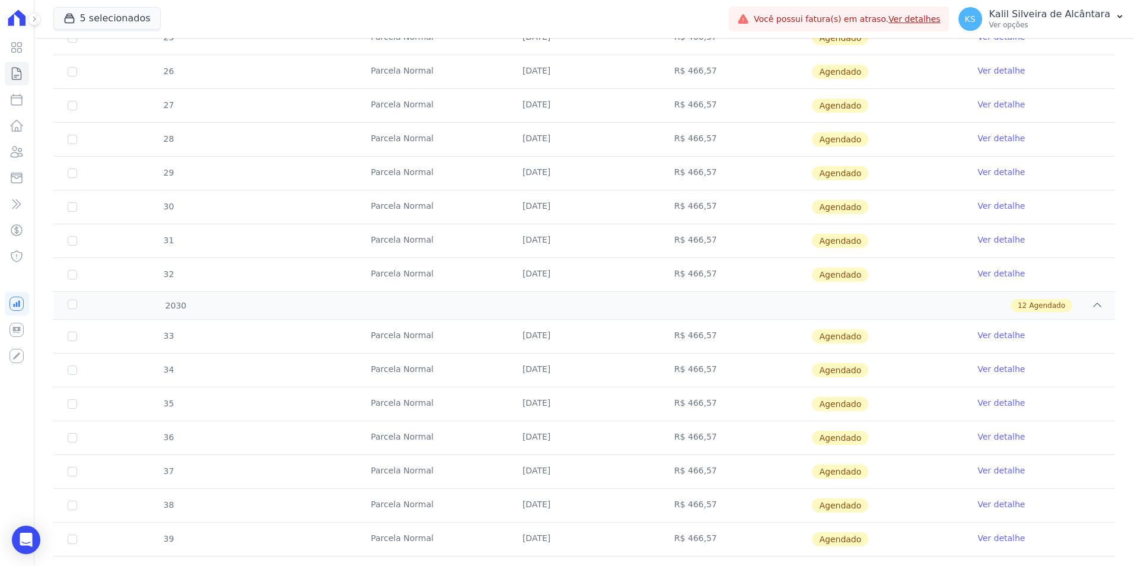
scroll to position [2002, 0]
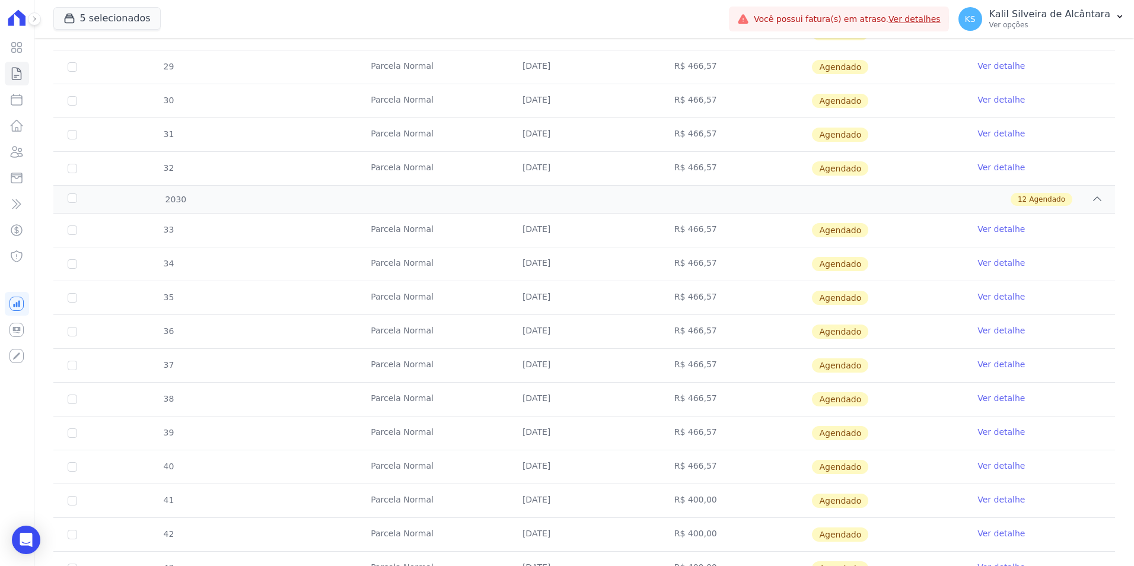
click at [675, 231] on td "R$ 466,57" at bounding box center [736, 230] width 152 height 33
click at [662, 268] on td "R$ 466,57" at bounding box center [736, 263] width 152 height 33
click at [683, 300] on td "R$ 466,57" at bounding box center [736, 297] width 152 height 33
click at [660, 340] on td "R$ 466,57" at bounding box center [736, 331] width 152 height 33
click at [689, 371] on td "R$ 466,57" at bounding box center [736, 365] width 152 height 33
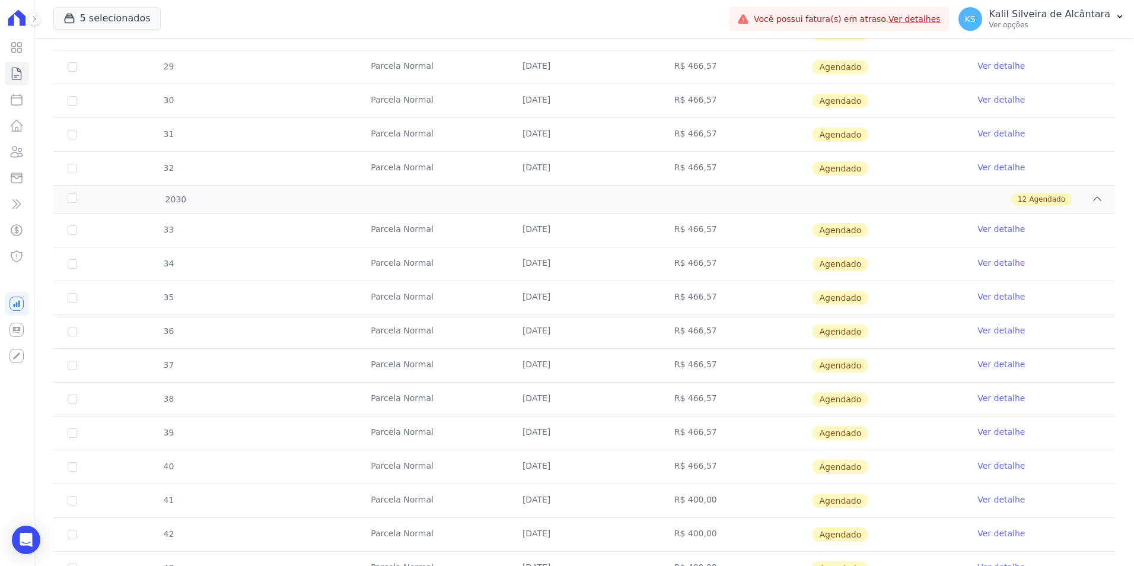
click at [640, 405] on tr "38 Parcela Normal 10/06/2030 R$ 466,57 Agendado Ver detalhe" at bounding box center [584, 399] width 1062 height 34
click at [553, 435] on tr "39 Parcela Normal 10/07/2030 R$ 466,57 Agendado Ver detalhe" at bounding box center [584, 433] width 1062 height 34
click at [506, 453] on tr "40 Parcela Normal 10/08/2030 R$ 466,57 Agendado Ver detalhe" at bounding box center [584, 467] width 1062 height 34
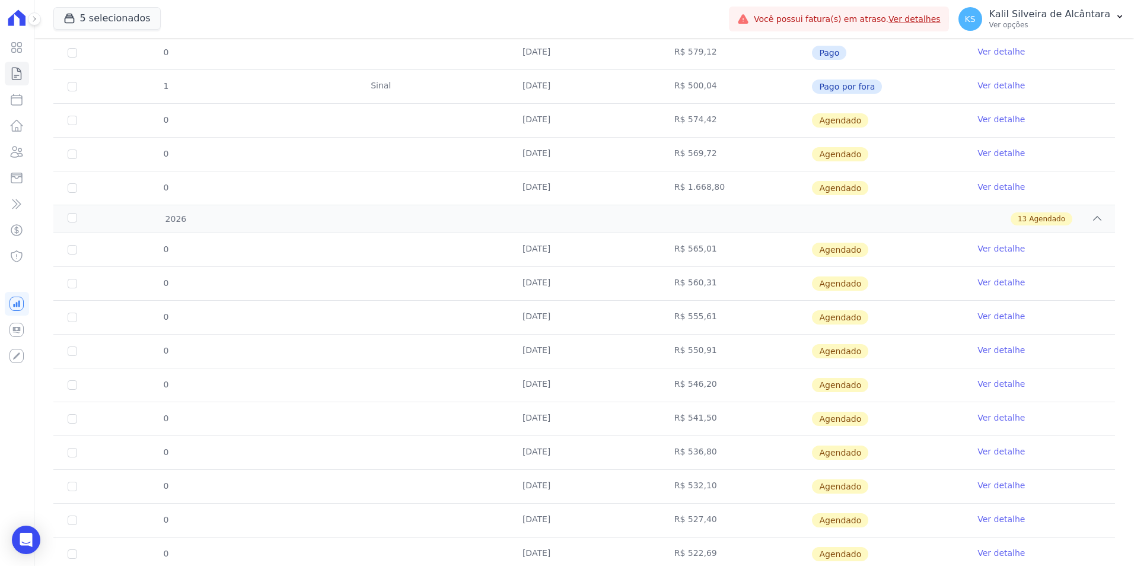
scroll to position [0, 0]
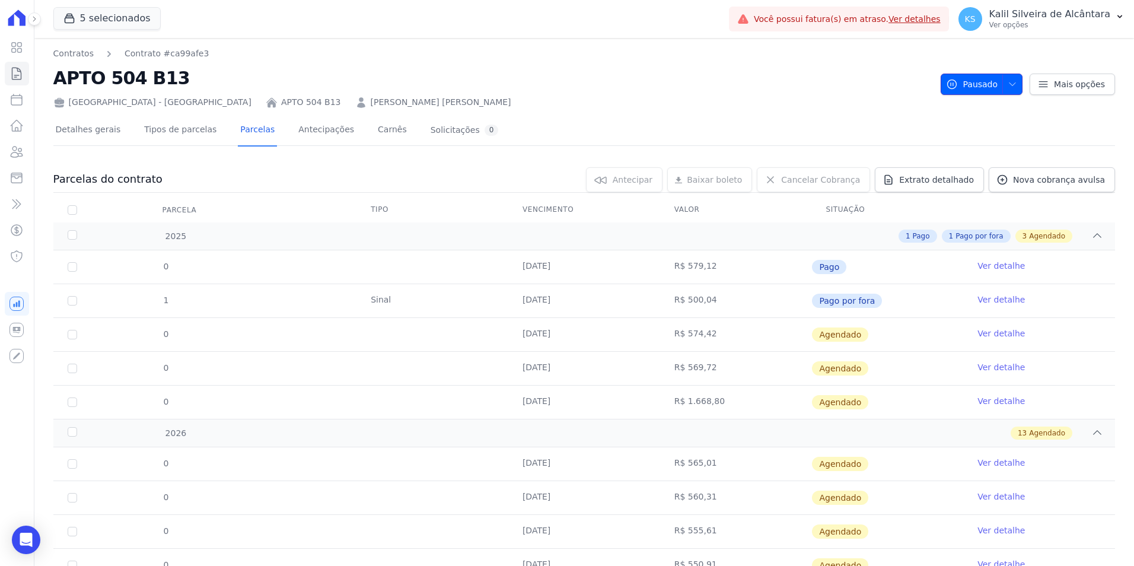
click at [1004, 78] on span "button" at bounding box center [1010, 84] width 15 height 19
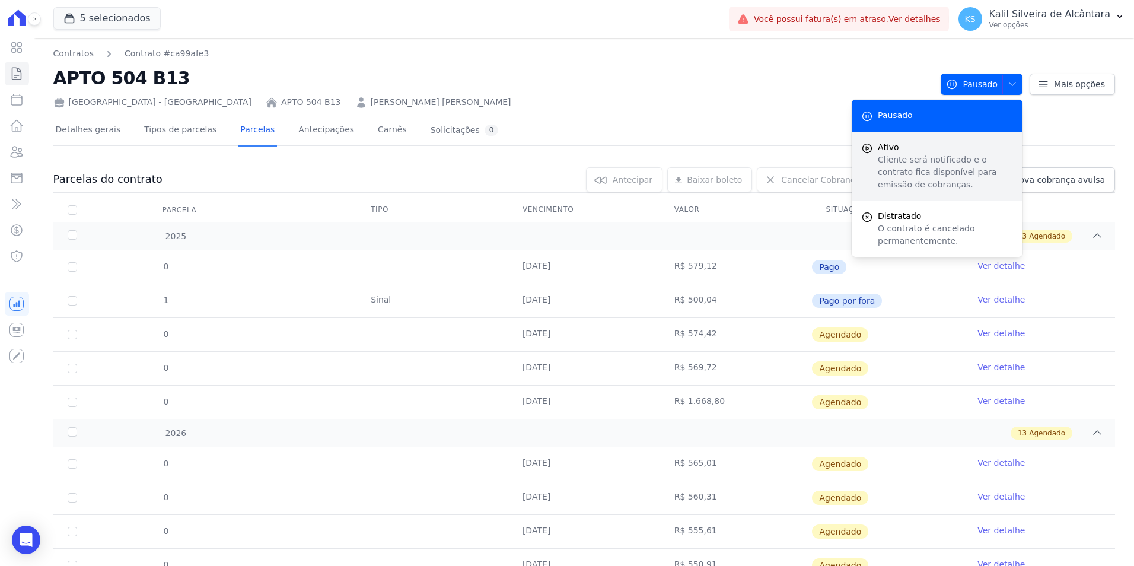
click at [936, 156] on p "Cliente será notificado e o contrato fica disponível para emissão de cobranças." at bounding box center [945, 172] width 135 height 37
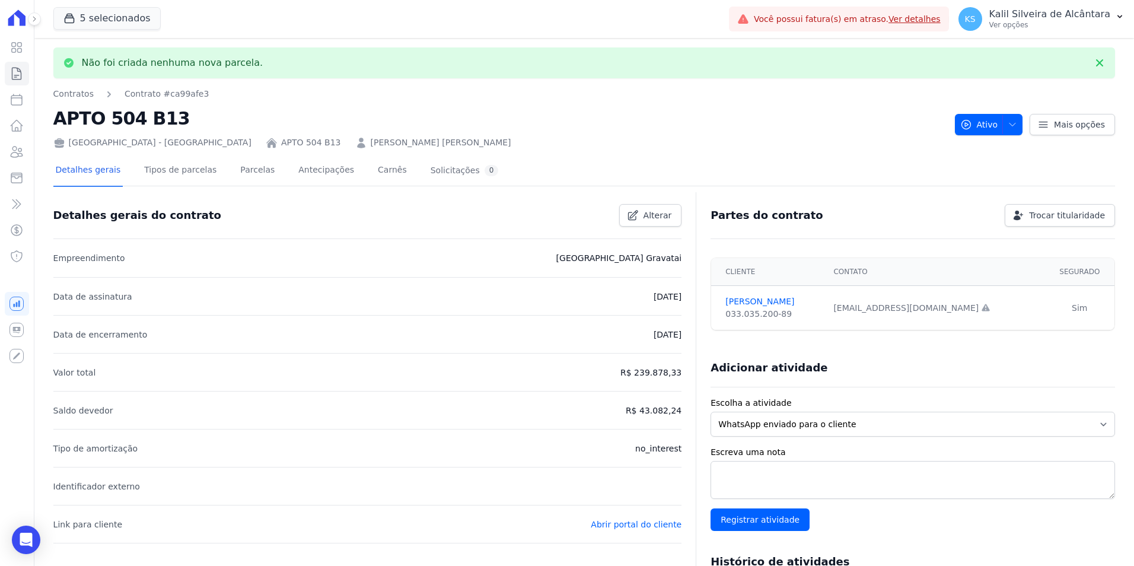
click at [222, 173] on div "Detalhes gerais Tipos de parcelas Parcelas Antecipações Carnês Solicitações 0" at bounding box center [277, 170] width 448 height 31
click at [238, 173] on link "Parcelas" at bounding box center [257, 170] width 39 height 31
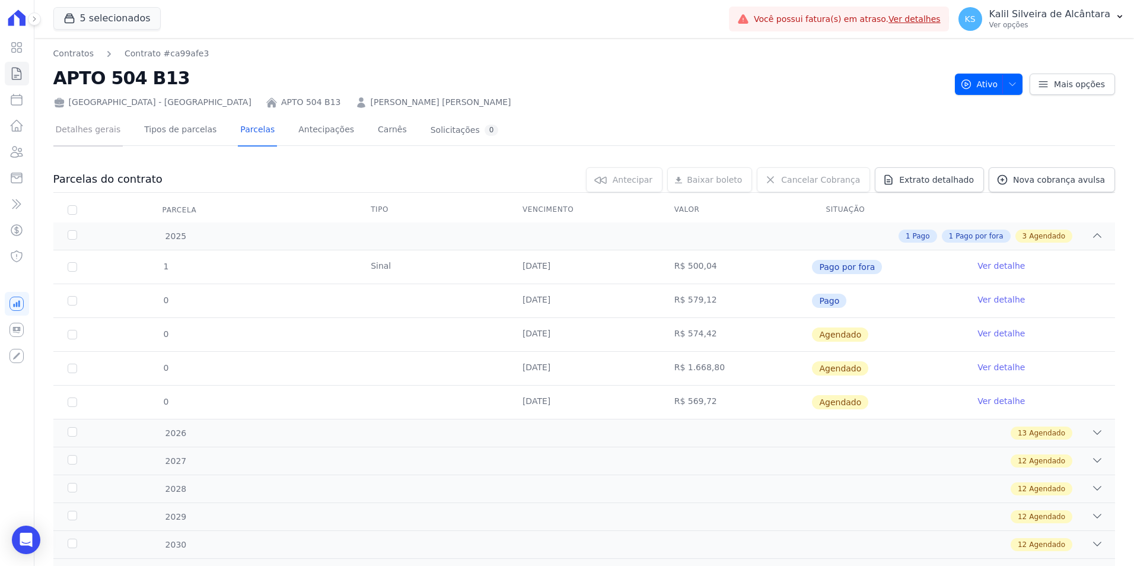
click at [92, 129] on link "Detalhes gerais" at bounding box center [88, 130] width 70 height 31
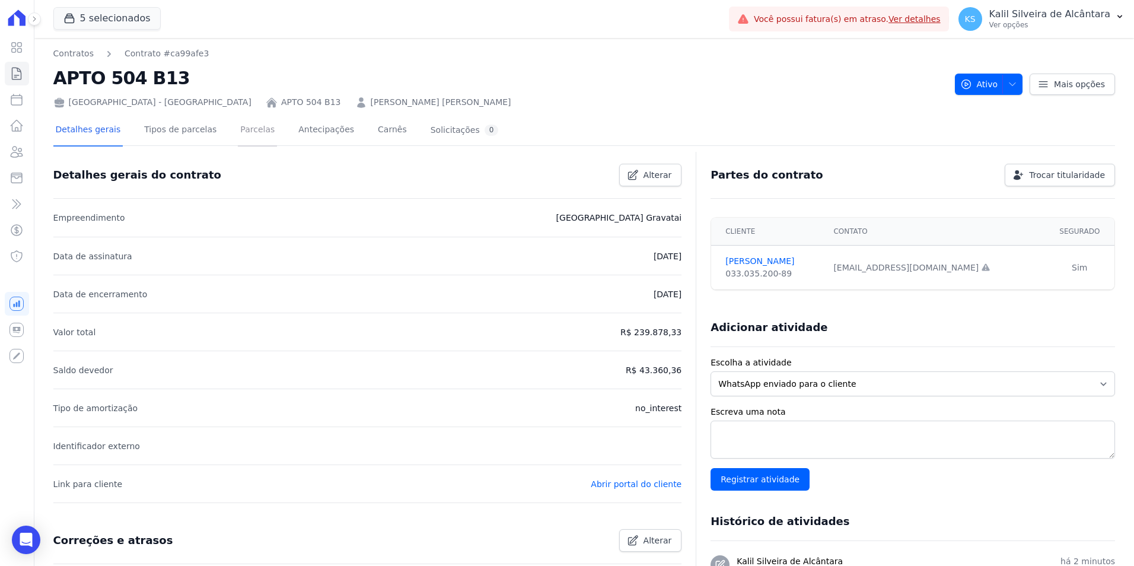
click at [254, 141] on link "Parcelas" at bounding box center [257, 130] width 39 height 31
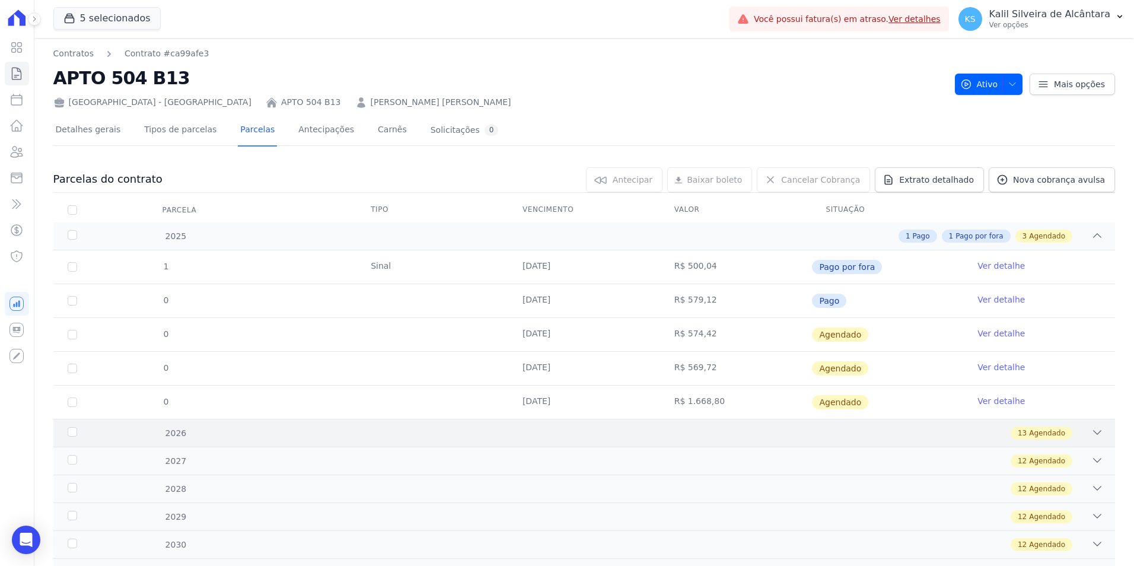
click at [275, 438] on div "13 Agendado" at bounding box center [637, 433] width 934 height 13
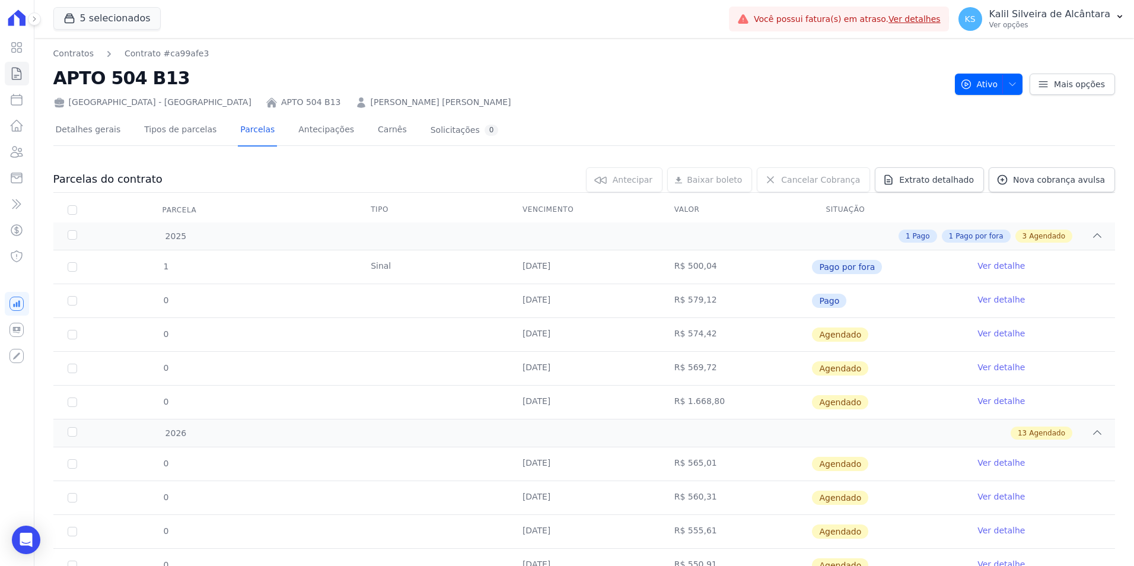
click at [724, 305] on td "R$ 579,12" at bounding box center [736, 300] width 152 height 33
drag, startPoint x: 679, startPoint y: 332, endPoint x: 738, endPoint y: 331, distance: 59.3
click at [738, 331] on td "R$ 574,42" at bounding box center [736, 334] width 152 height 33
drag, startPoint x: 738, startPoint y: 331, endPoint x: 727, endPoint y: 366, distance: 36.8
click at [727, 366] on td "R$ 569,72" at bounding box center [736, 368] width 152 height 33
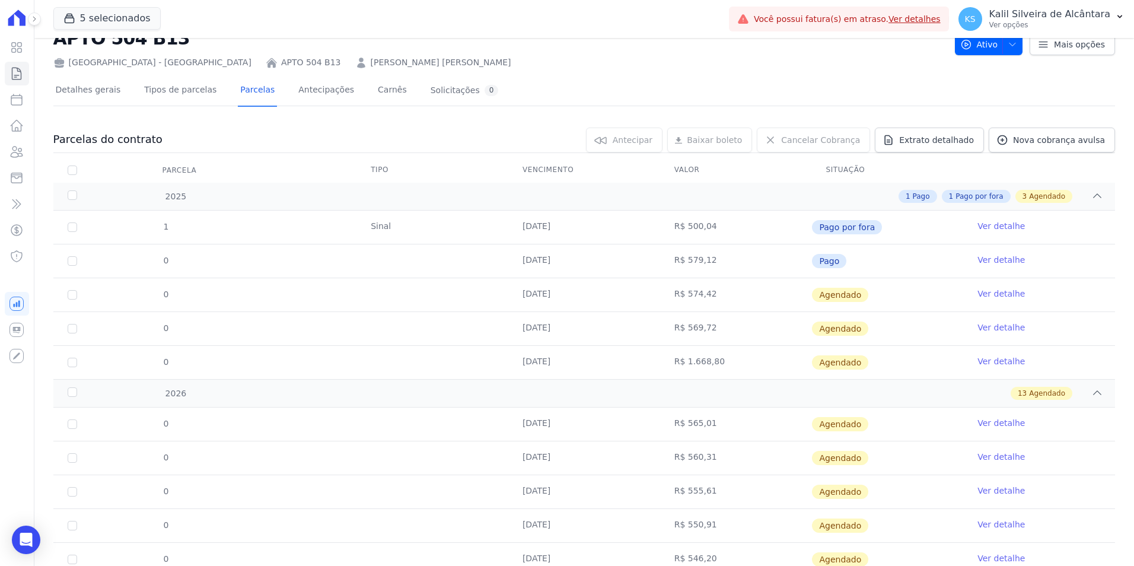
scroll to position [59, 0]
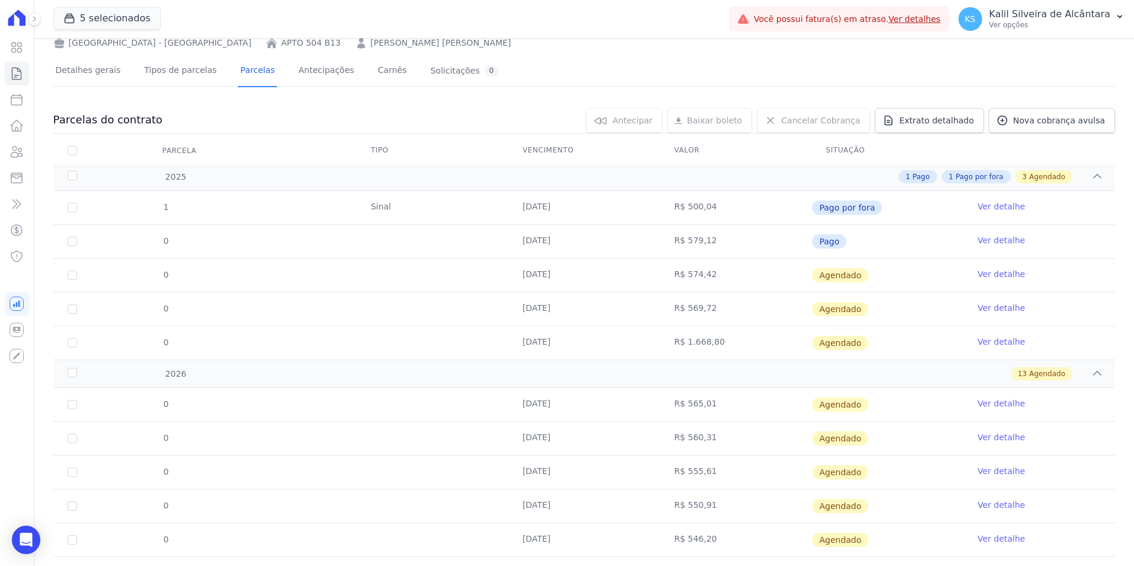
drag, startPoint x: 661, startPoint y: 342, endPoint x: 717, endPoint y: 339, distance: 55.9
click at [717, 339] on td "R$ 1.668,80" at bounding box center [736, 342] width 152 height 33
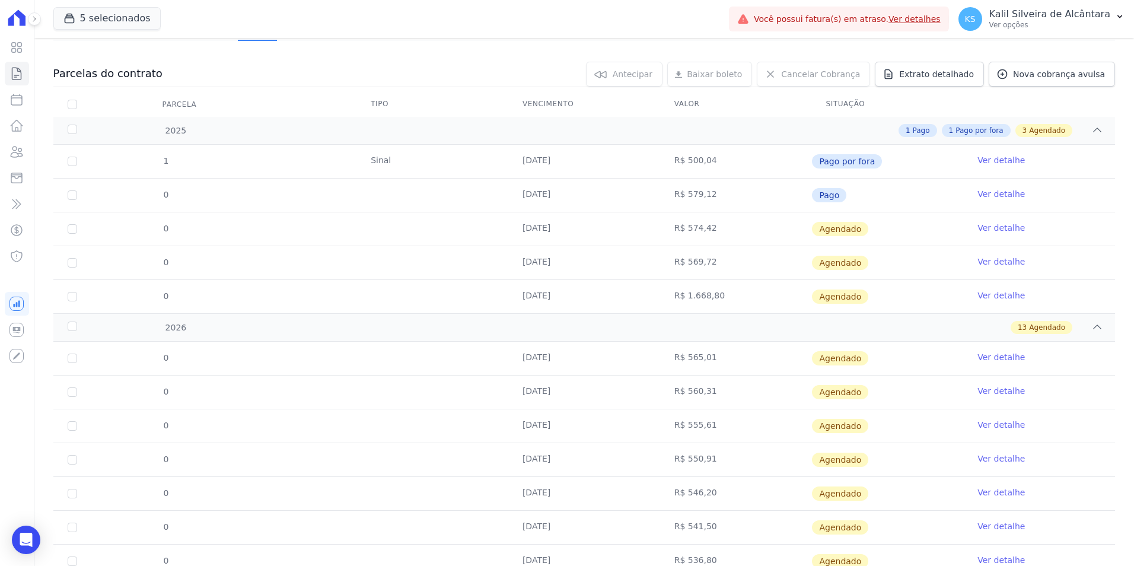
scroll to position [119, 0]
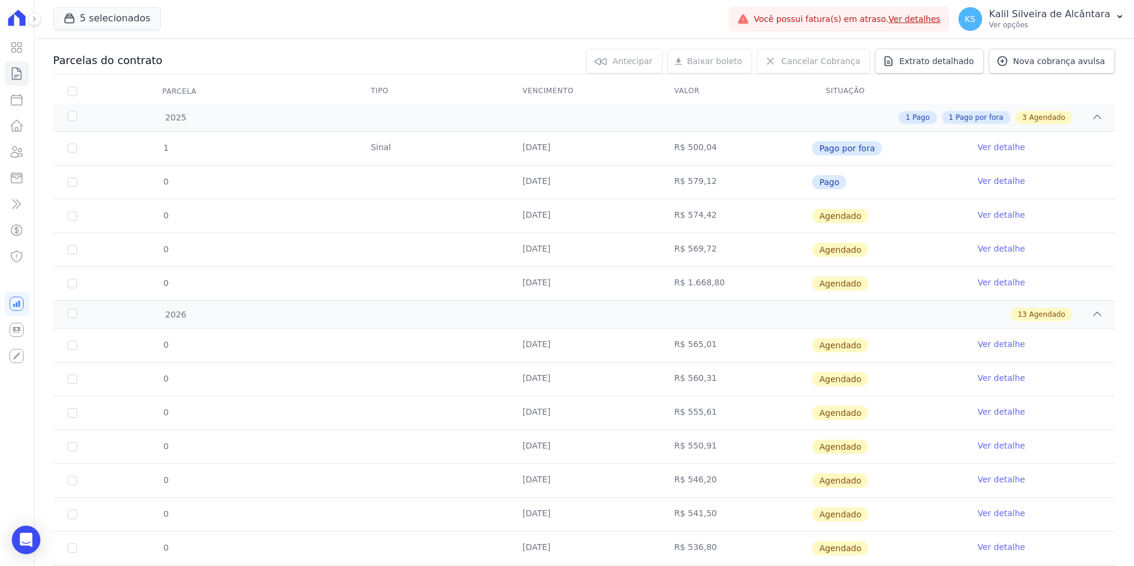
click at [731, 356] on td "R$ 565,01" at bounding box center [736, 345] width 152 height 33
drag, startPoint x: 635, startPoint y: 358, endPoint x: 814, endPoint y: 358, distance: 179.7
click at [636, 358] on td "[DATE]" at bounding box center [584, 345] width 152 height 33
click at [723, 377] on td "R$ 560,31" at bounding box center [736, 378] width 152 height 33
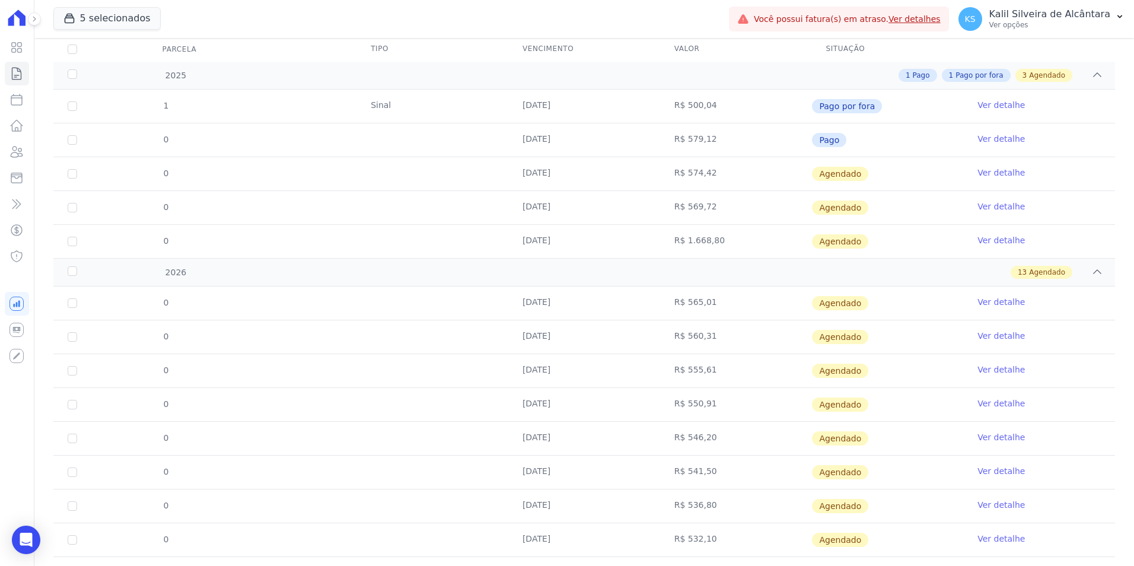
scroll to position [178, 0]
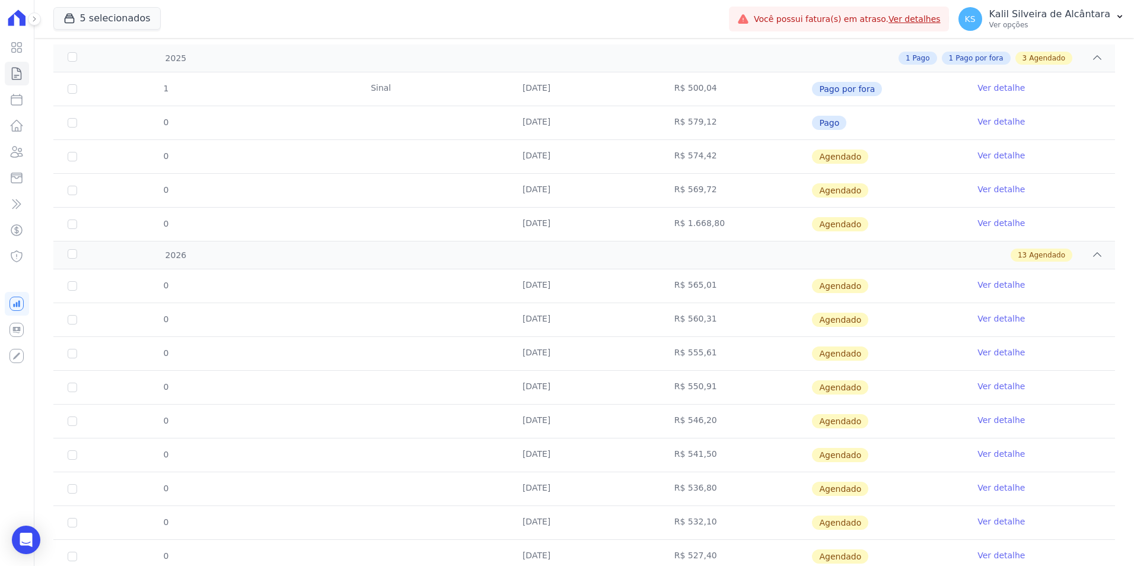
drag, startPoint x: 690, startPoint y: 359, endPoint x: 723, endPoint y: 359, distance: 32.6
click at [723, 359] on td "R$ 555,61" at bounding box center [736, 353] width 152 height 33
drag, startPoint x: 723, startPoint y: 359, endPoint x: 708, endPoint y: 396, distance: 39.4
click at [708, 396] on tr "0 10/04/2026 R$ 550,91 Agendado Ver detalhe" at bounding box center [584, 387] width 1062 height 34
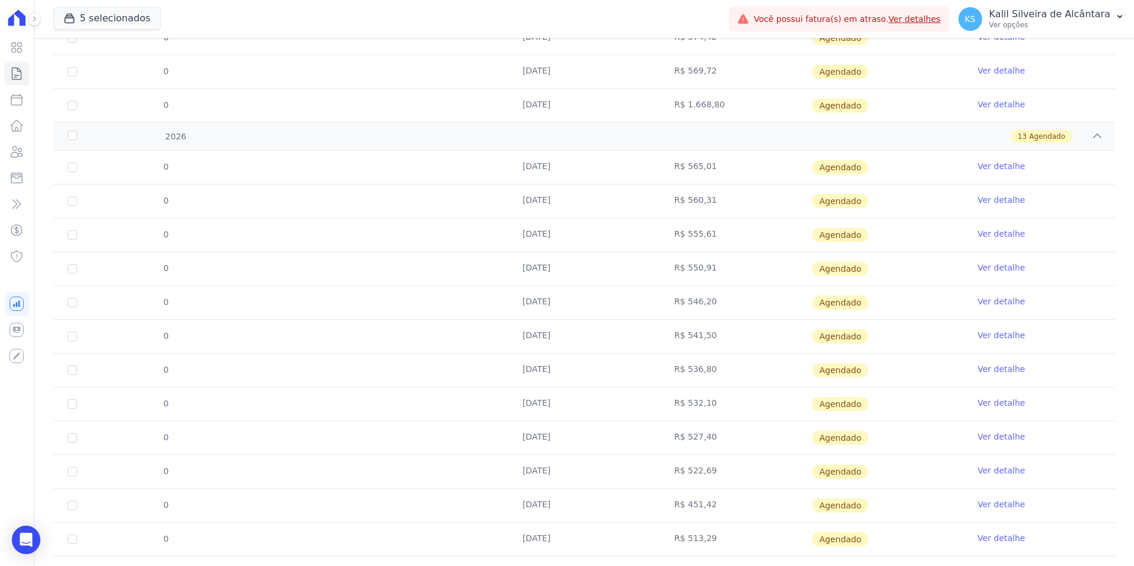
click at [769, 397] on tbody "0 10/01/2026 R$ 565,01 Agendado Ver detalhe 0 10/02/2026 R$ 560,31 Agendado" at bounding box center [584, 370] width 1062 height 439
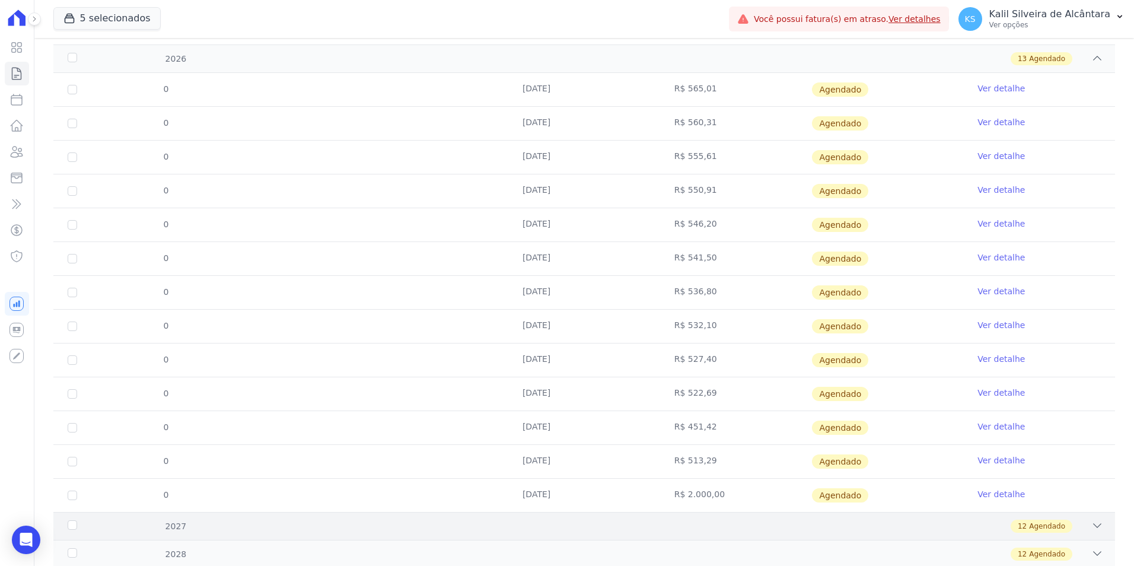
scroll to position [475, 0]
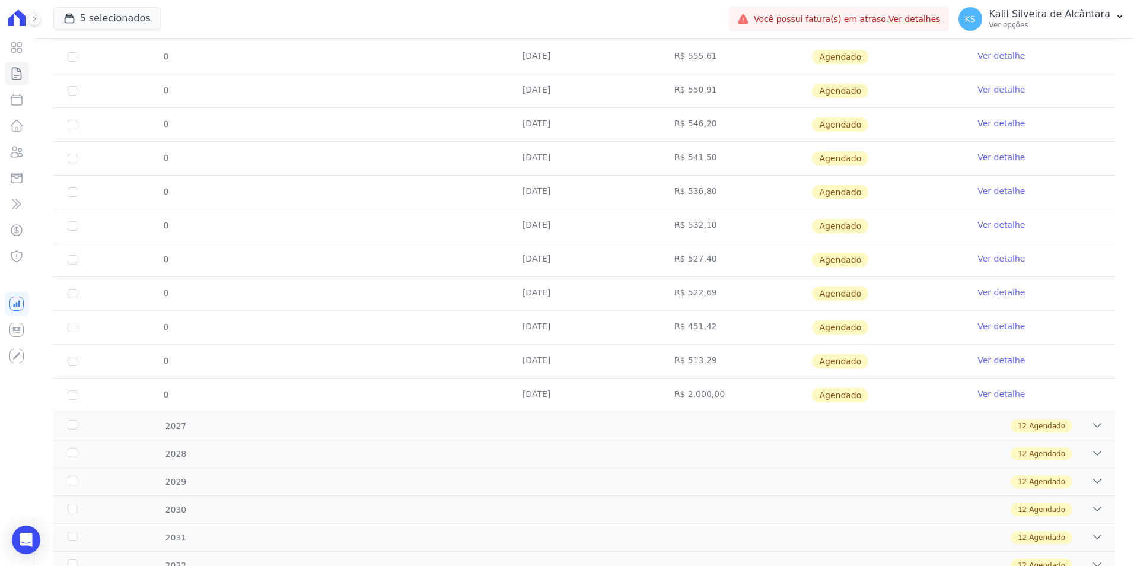
drag, startPoint x: 671, startPoint y: 396, endPoint x: 725, endPoint y: 396, distance: 54.0
click at [725, 396] on td "R$ 2.000,00" at bounding box center [736, 394] width 152 height 33
drag, startPoint x: 217, startPoint y: 421, endPoint x: 221, endPoint y: 415, distance: 6.9
click at [217, 421] on div "12 Agendado" at bounding box center [637, 425] width 934 height 13
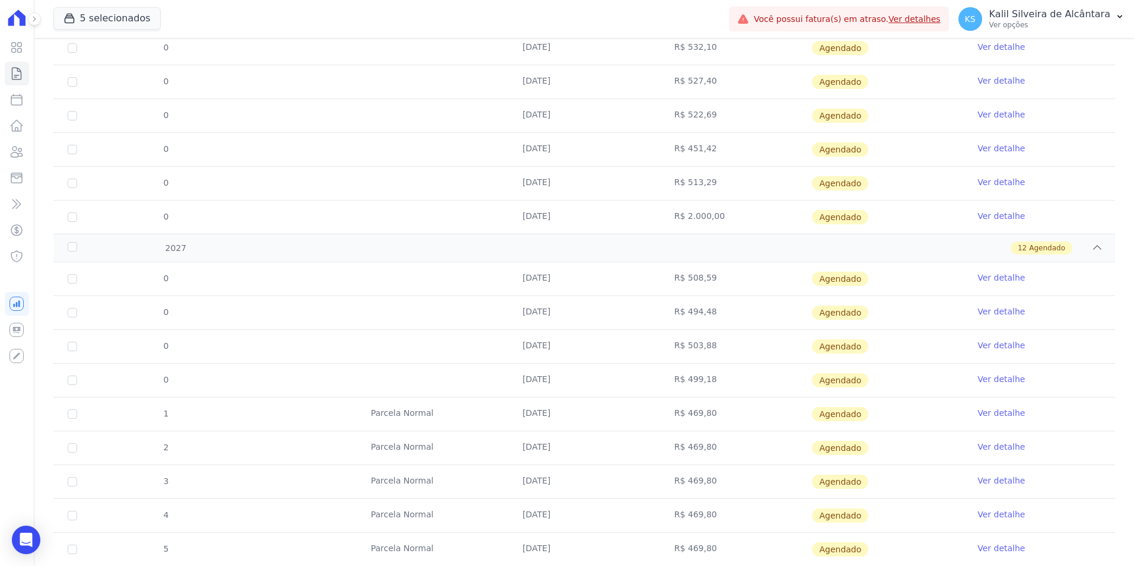
scroll to position [712, 0]
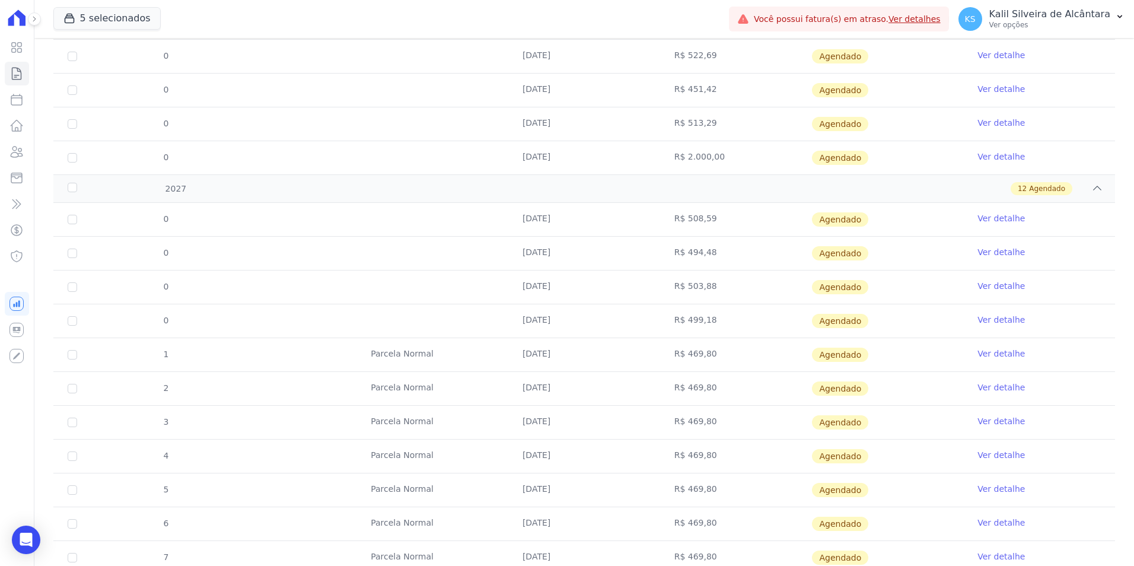
drag, startPoint x: 577, startPoint y: 358, endPoint x: 511, endPoint y: 359, distance: 65.8
click at [511, 359] on td "[DATE]" at bounding box center [584, 354] width 152 height 33
drag, startPoint x: 511, startPoint y: 359, endPoint x: 662, endPoint y: 305, distance: 160.1
click at [662, 305] on td "R$ 499,18" at bounding box center [736, 320] width 152 height 33
drag, startPoint x: 574, startPoint y: 281, endPoint x: 523, endPoint y: 284, distance: 51.1
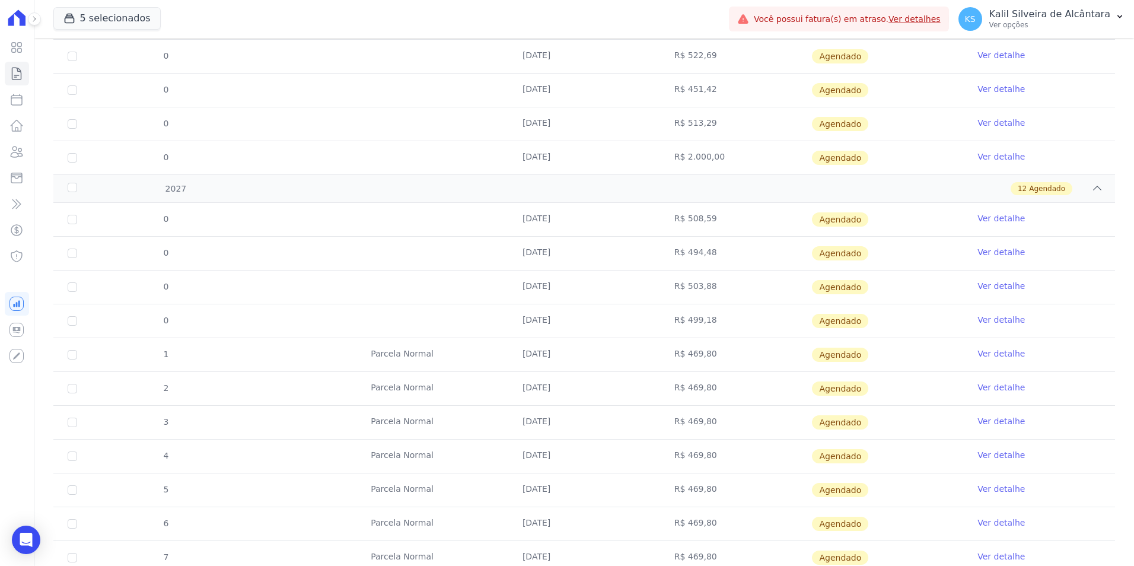
click at [523, 284] on td "[DATE]" at bounding box center [584, 287] width 152 height 33
drag, startPoint x: 523, startPoint y: 284, endPoint x: 501, endPoint y: 323, distance: 44.6
click at [501, 323] on tr "0 10/03/2027 R$ 499,18 Agendado Ver detalhe" at bounding box center [584, 321] width 1062 height 34
copy tr "[DATE]"
drag, startPoint x: 739, startPoint y: 285, endPoint x: 475, endPoint y: 287, distance: 263.4
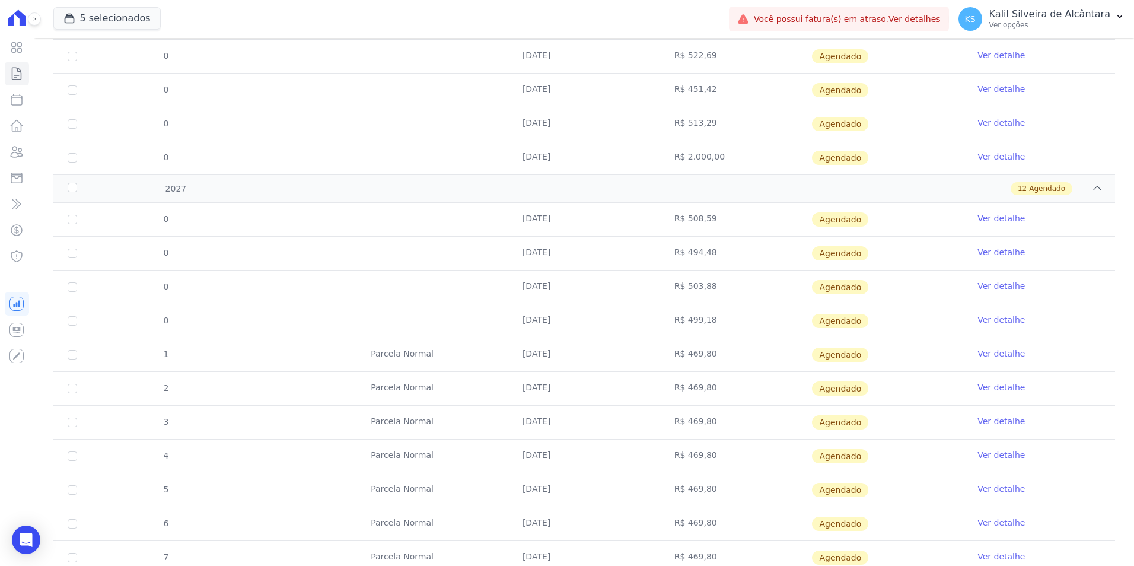
click at [475, 287] on tr "0 10/02/2027 R$ 503,88 Agendado Ver detalhe" at bounding box center [584, 287] width 1062 height 34
click at [661, 327] on td "R$ 499,18" at bounding box center [736, 320] width 152 height 33
drag, startPoint x: 581, startPoint y: 286, endPoint x: 476, endPoint y: 289, distance: 105.0
click at [476, 289] on tr "0 10/02/2027 R$ 503,88 Agendado Ver detalhe" at bounding box center [584, 287] width 1062 height 34
drag, startPoint x: 476, startPoint y: 289, endPoint x: 345, endPoint y: 324, distance: 135.1
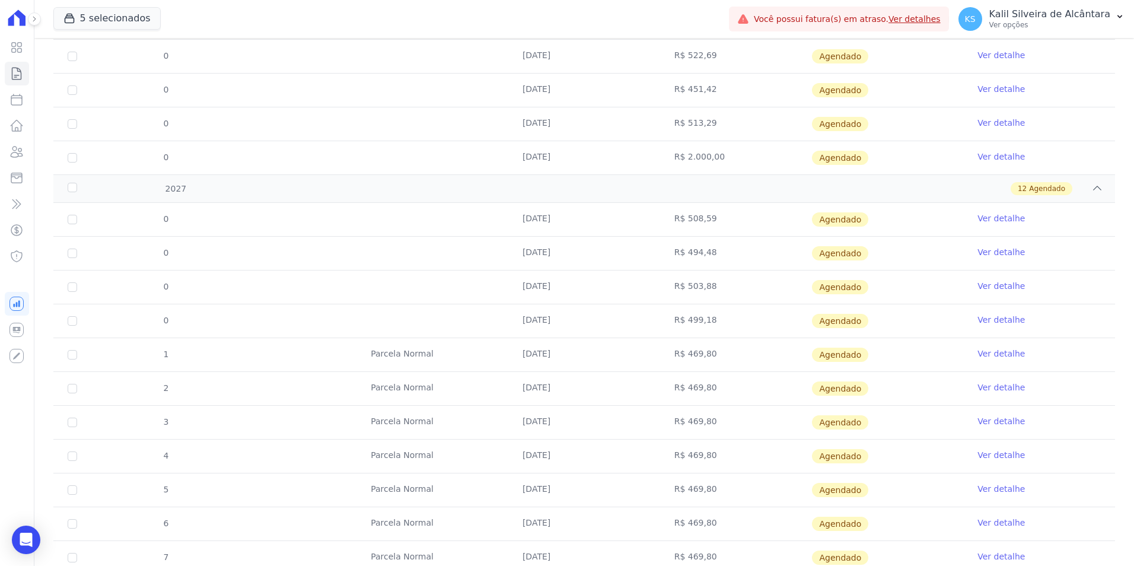
click at [345, 324] on tr "0 10/03/2027 R$ 499,18 Agendado Ver detalhe" at bounding box center [584, 321] width 1062 height 34
click at [660, 364] on td "R$ 469,80" at bounding box center [736, 354] width 152 height 33
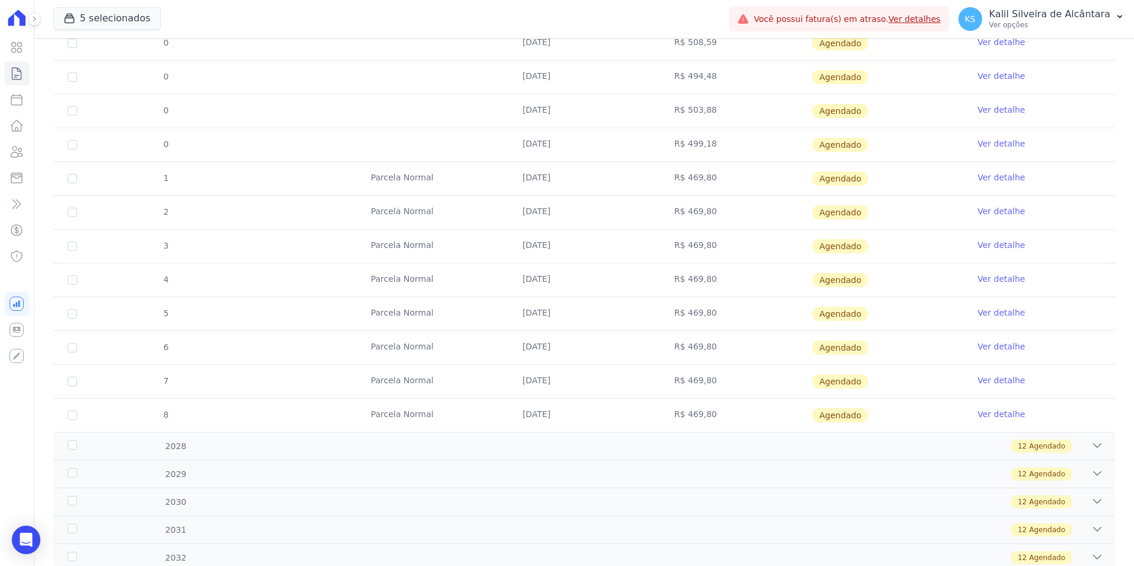
scroll to position [890, 0]
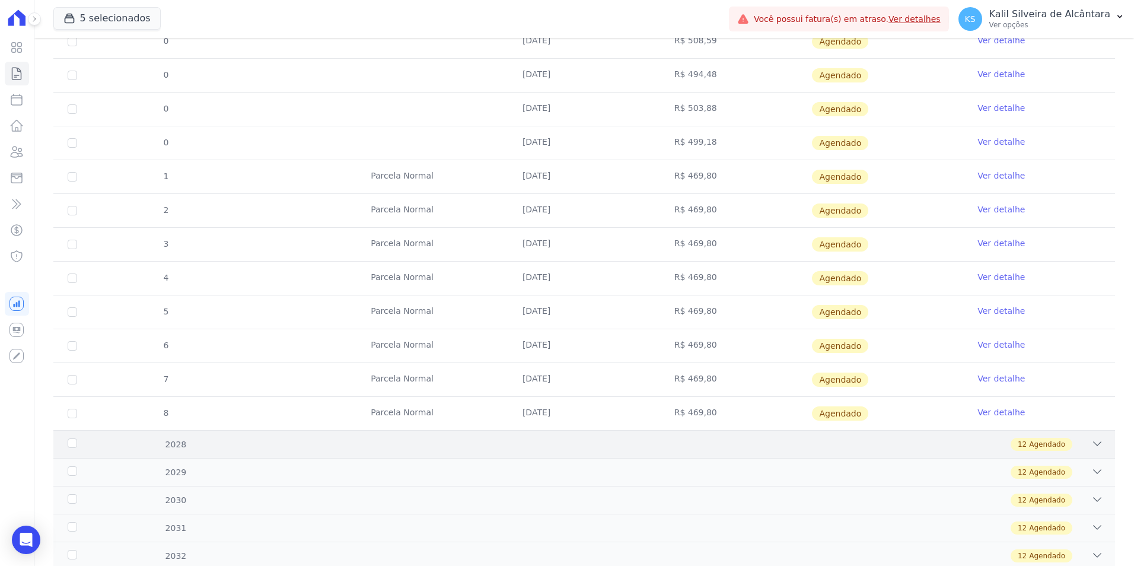
click at [637, 447] on div "12 Agendado" at bounding box center [637, 444] width 934 height 13
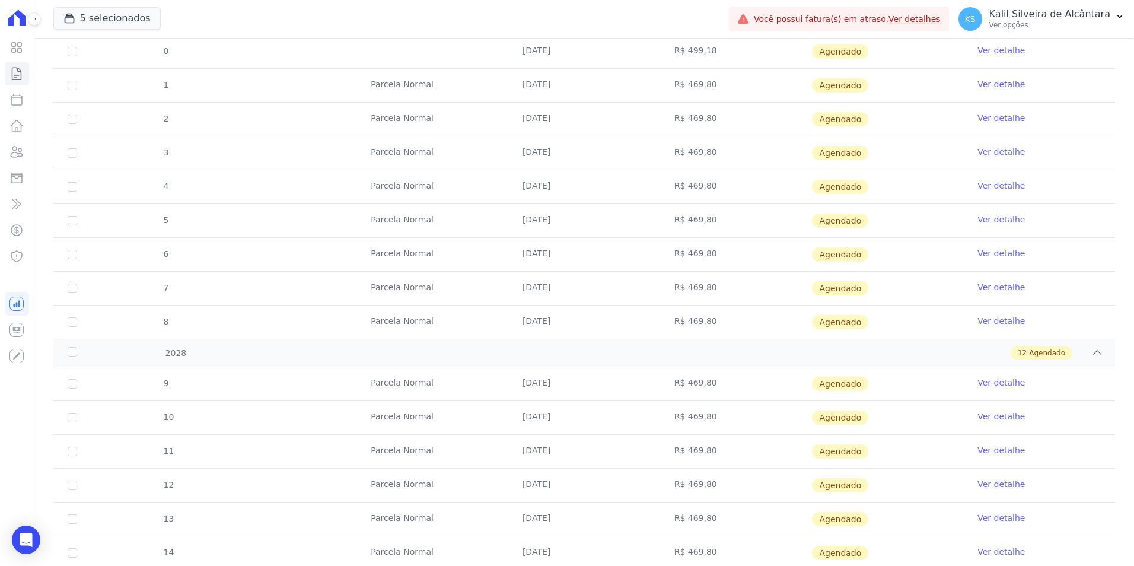
scroll to position [1008, 0]
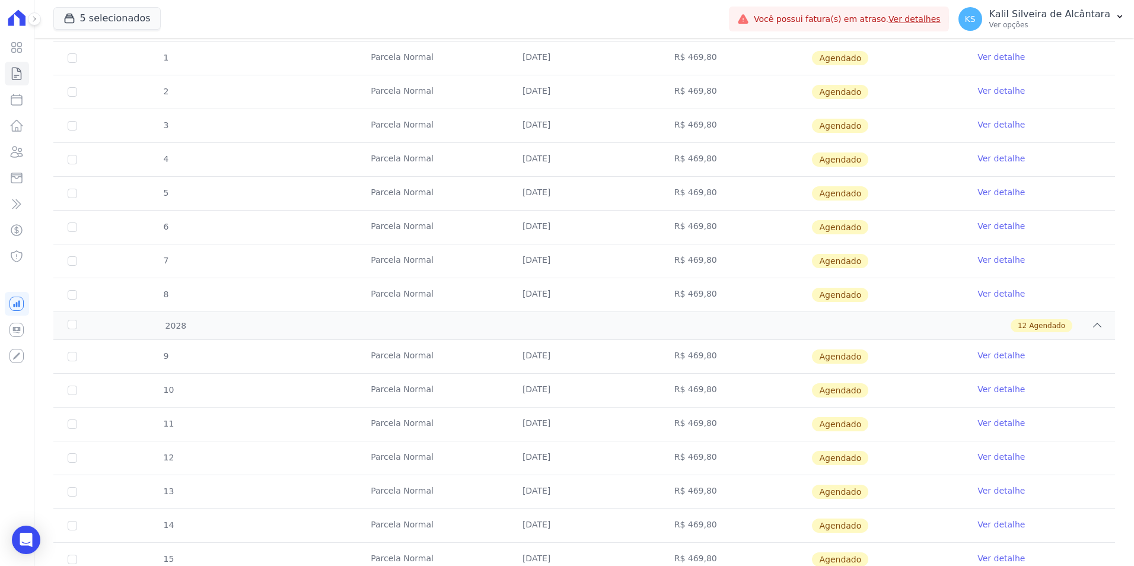
drag, startPoint x: 708, startPoint y: 355, endPoint x: 645, endPoint y: 355, distance: 63.5
click at [645, 355] on tr "9 Parcela Normal 10/01/2028 R$ 469,80 Agendado Ver detalhe" at bounding box center [584, 356] width 1062 height 33
click at [669, 131] on td "R$ 469,80" at bounding box center [736, 125] width 152 height 33
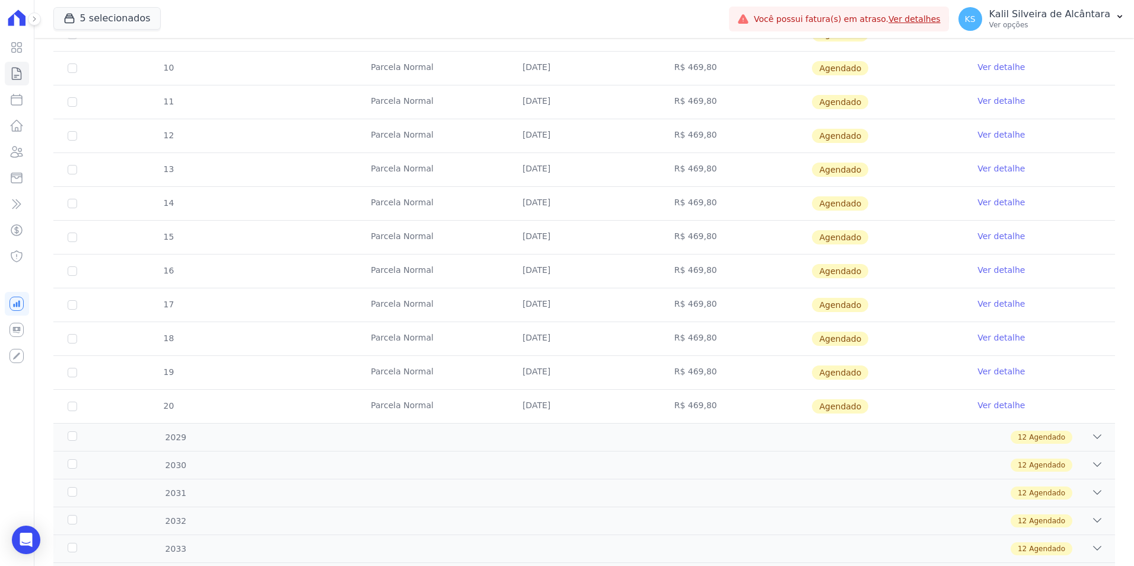
scroll to position [1418, 0]
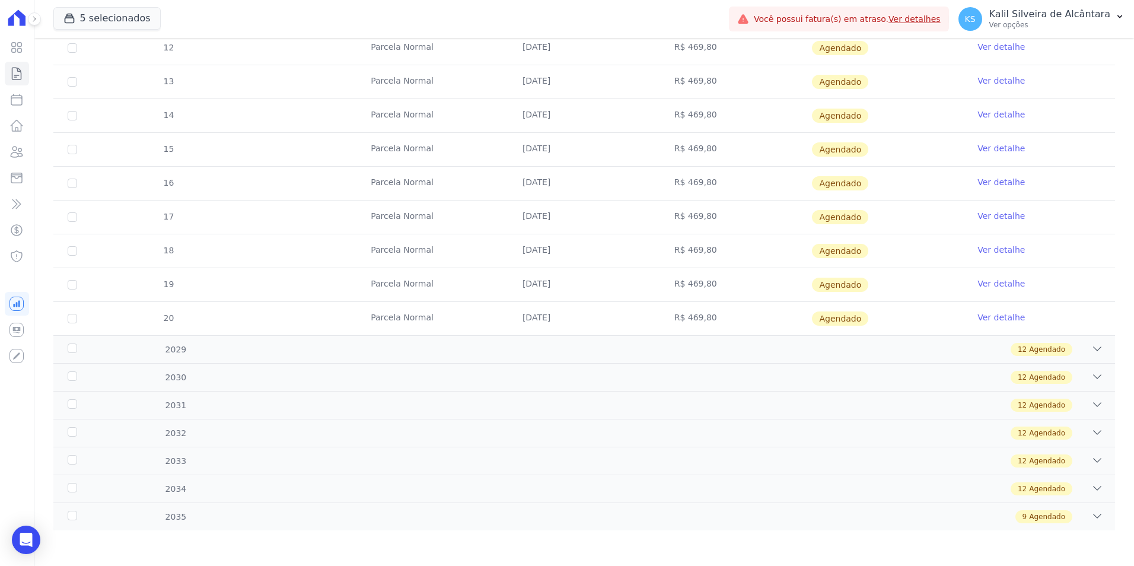
click at [679, 338] on div "9 Parcela Normal 10/01/2028 R$ 469,80 Agendado Ver detalhe 10 Parcela Normal 10…" at bounding box center [584, 132] width 1100 height 415
click at [699, 358] on div "2029 12 Agendado" at bounding box center [584, 349] width 1062 height 28
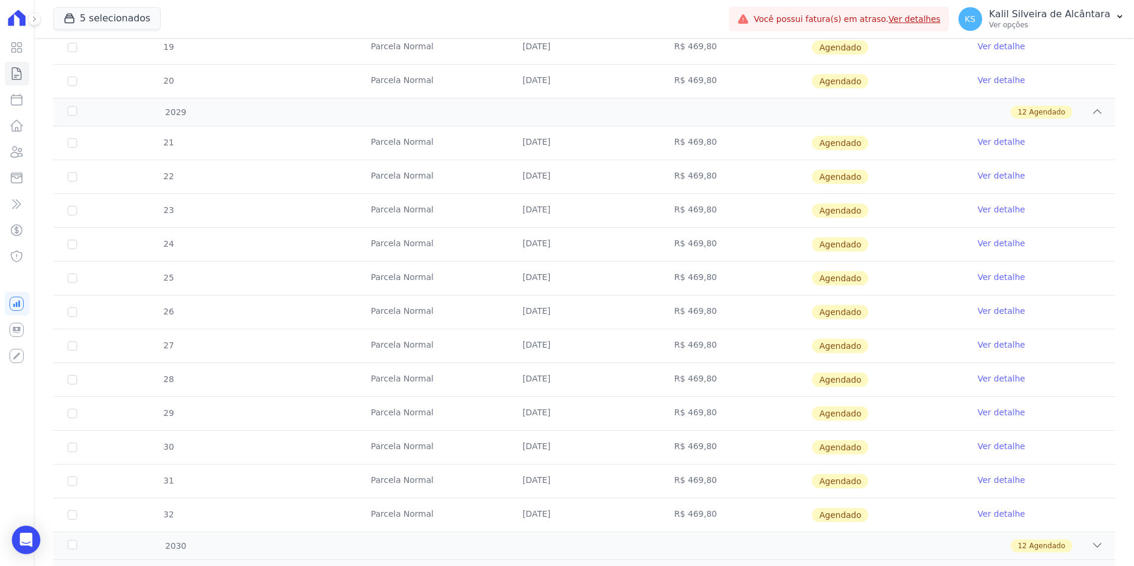
scroll to position [1824, 0]
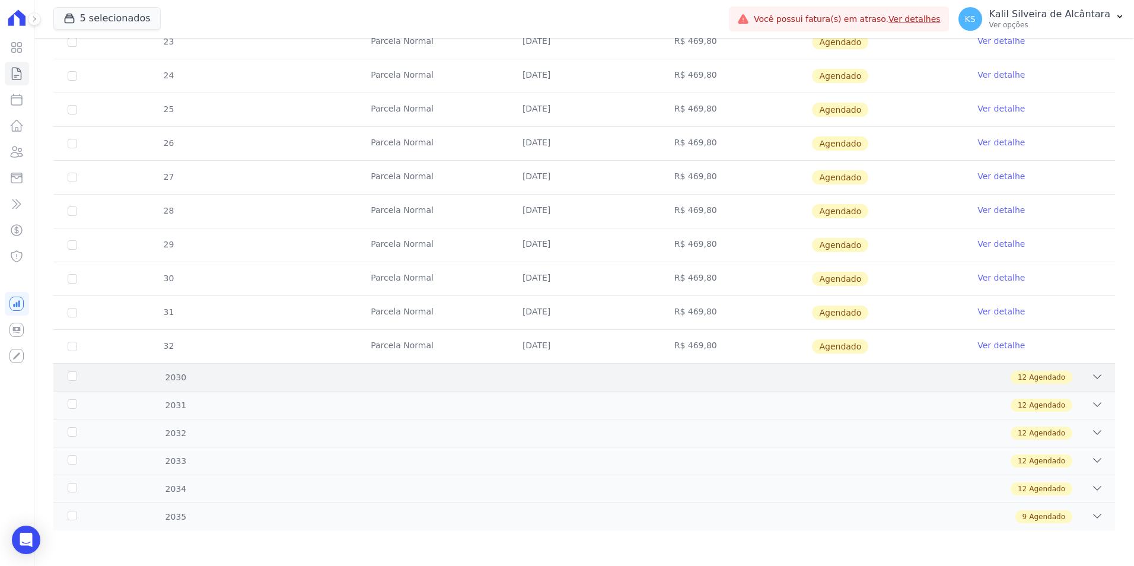
click at [666, 377] on div "12 Agendado" at bounding box center [637, 377] width 934 height 13
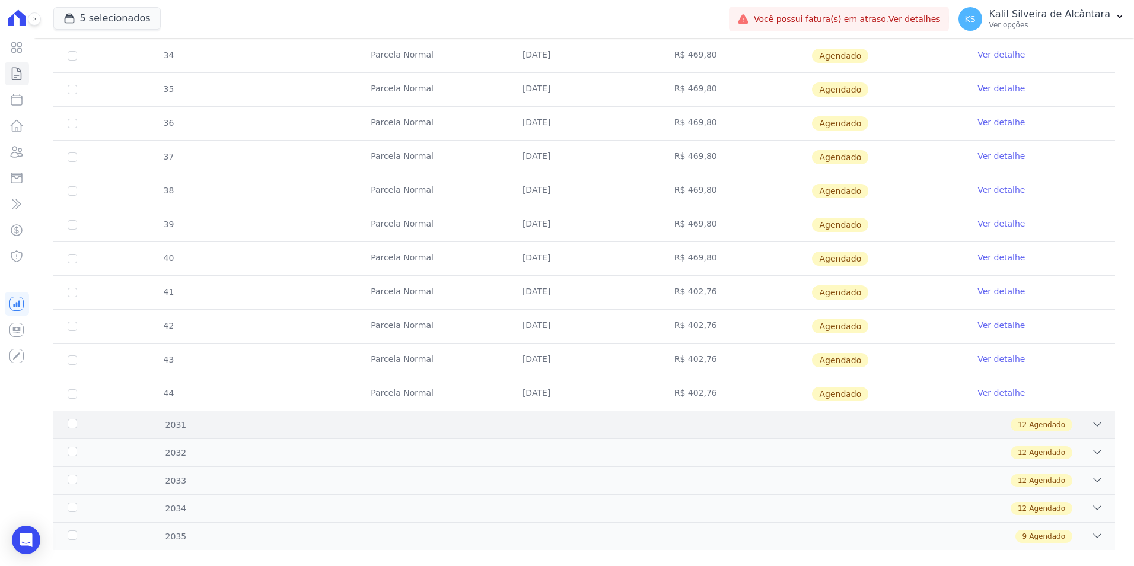
scroll to position [2230, 0]
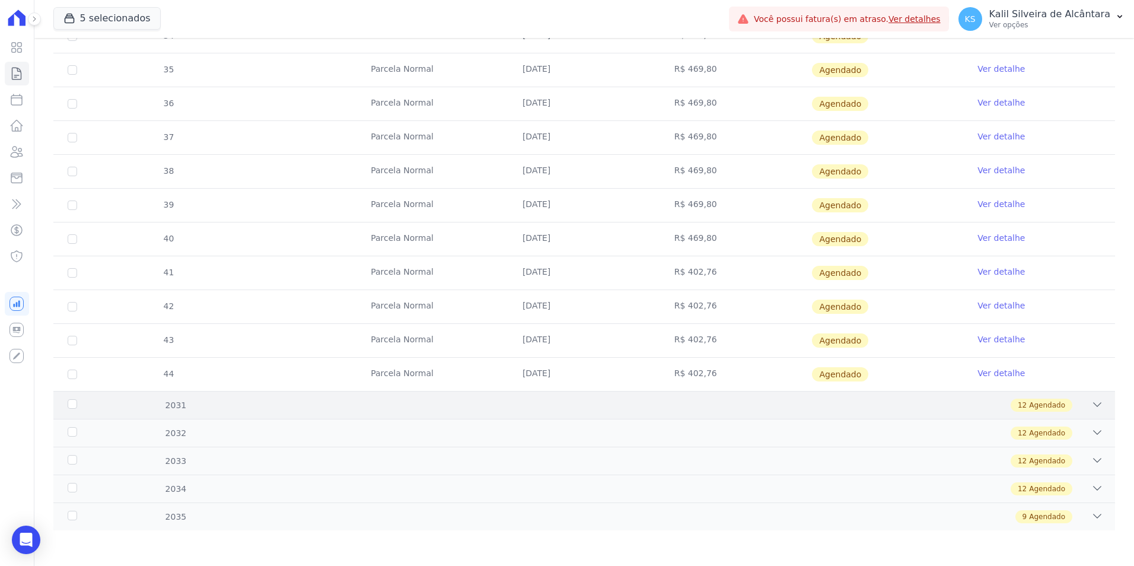
click at [671, 397] on div "2031 12 Agendado" at bounding box center [584, 405] width 1062 height 28
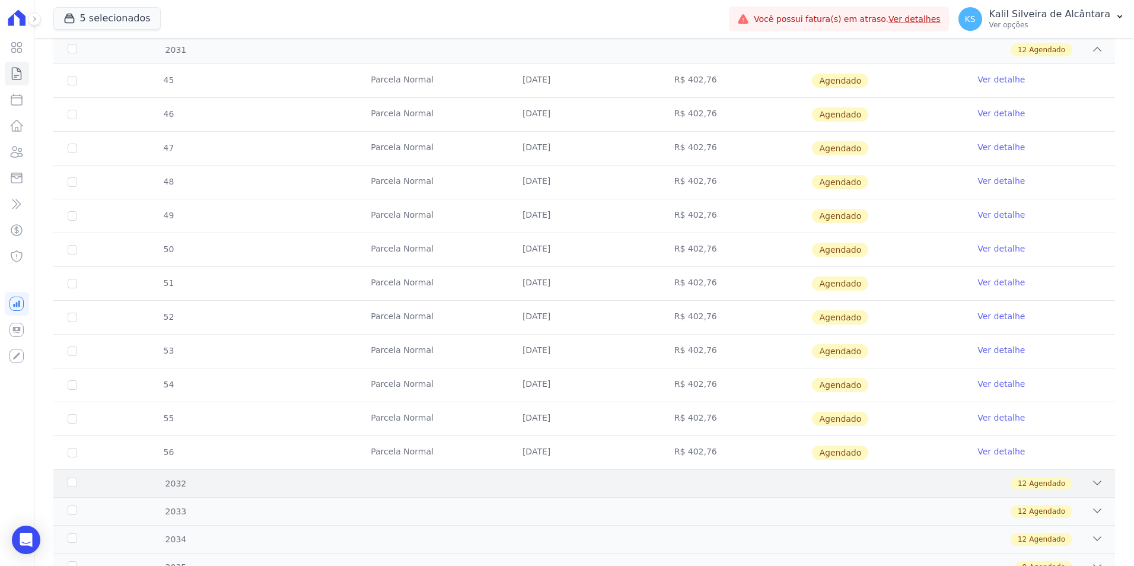
scroll to position [2636, 0]
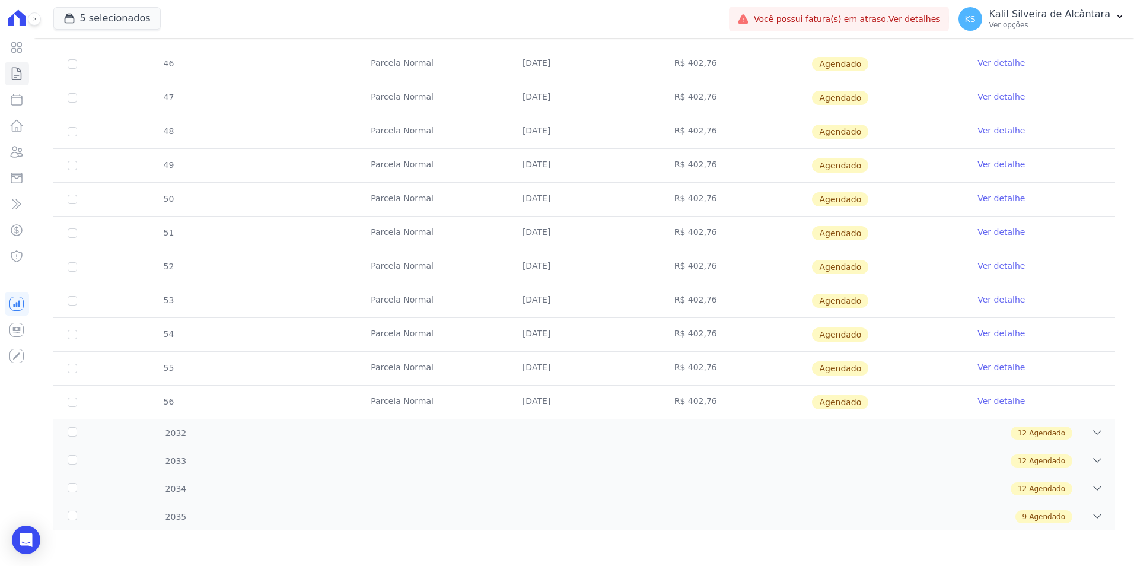
drag, startPoint x: 715, startPoint y: 405, endPoint x: 689, endPoint y: 408, distance: 25.7
click at [689, 408] on td "R$ 402,76" at bounding box center [736, 402] width 152 height 33
drag, startPoint x: 689, startPoint y: 408, endPoint x: 686, endPoint y: 431, distance: 22.7
click at [686, 431] on div "12 Agendado" at bounding box center [637, 433] width 934 height 13
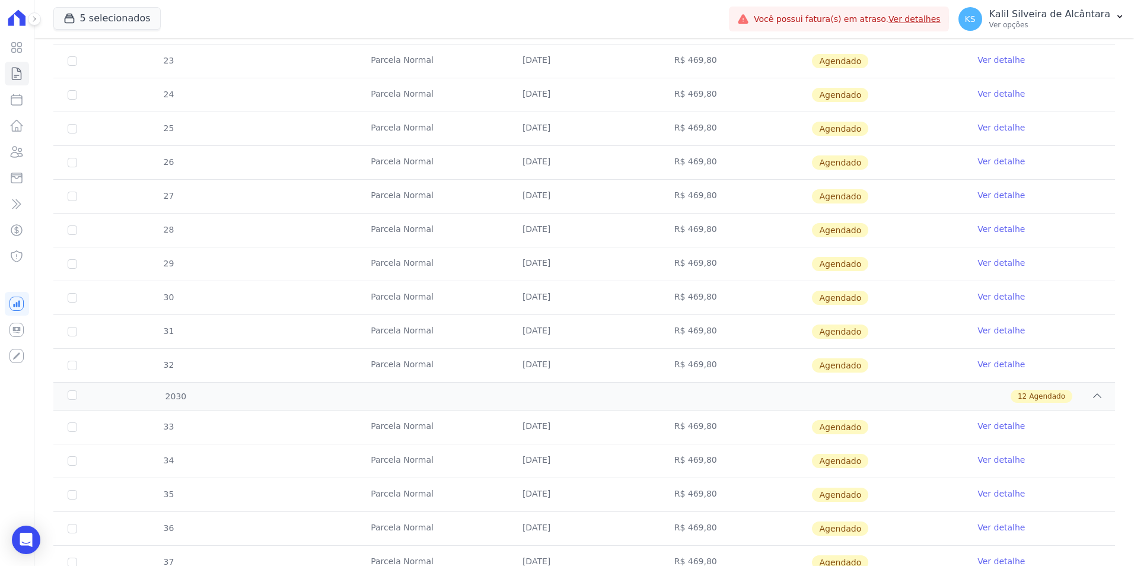
scroll to position [2042, 0]
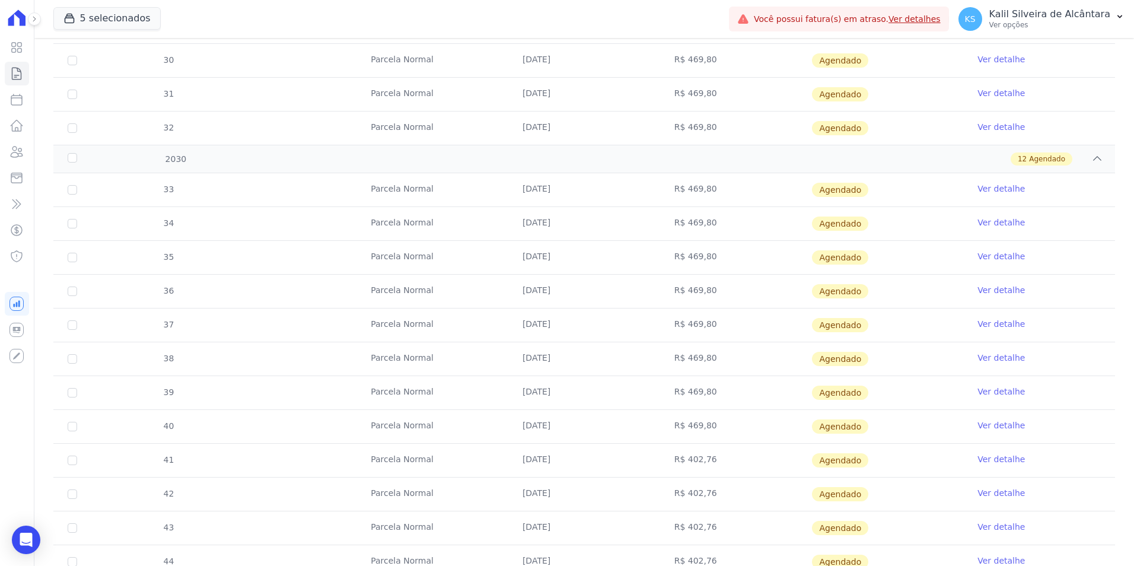
click at [1006, 392] on link "Ver detalhe" at bounding box center [1001, 392] width 47 height 12
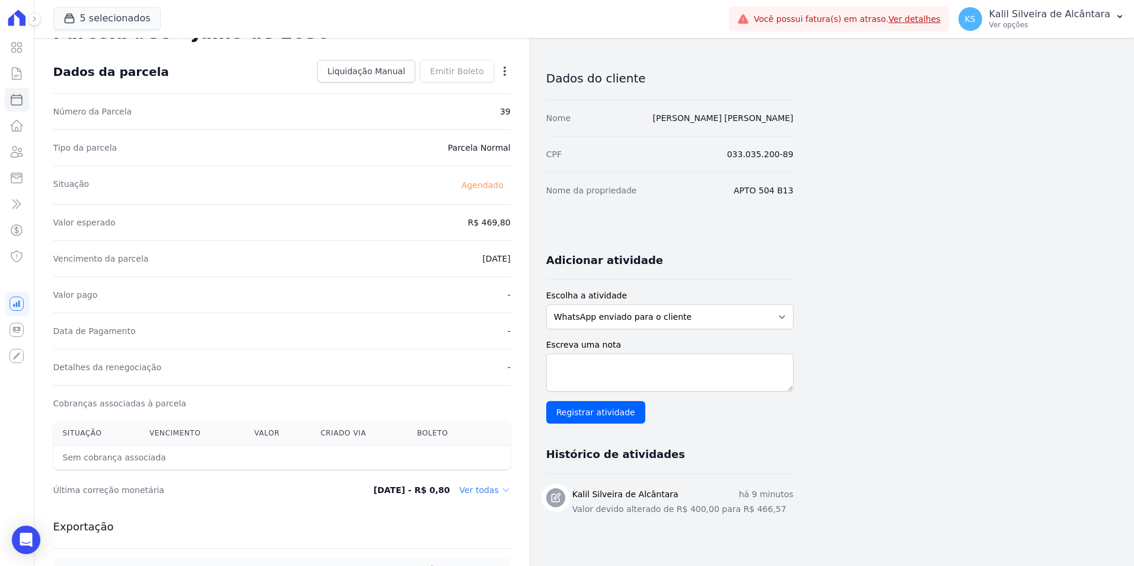
scroll to position [119, 0]
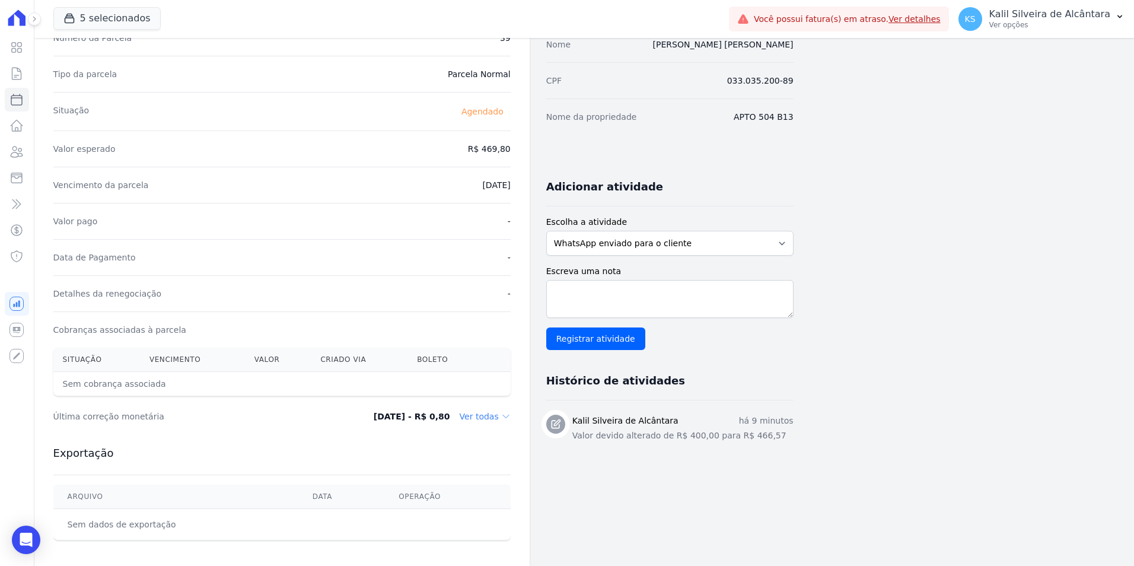
click at [488, 418] on dd "Ver todas" at bounding box center [485, 417] width 51 height 12
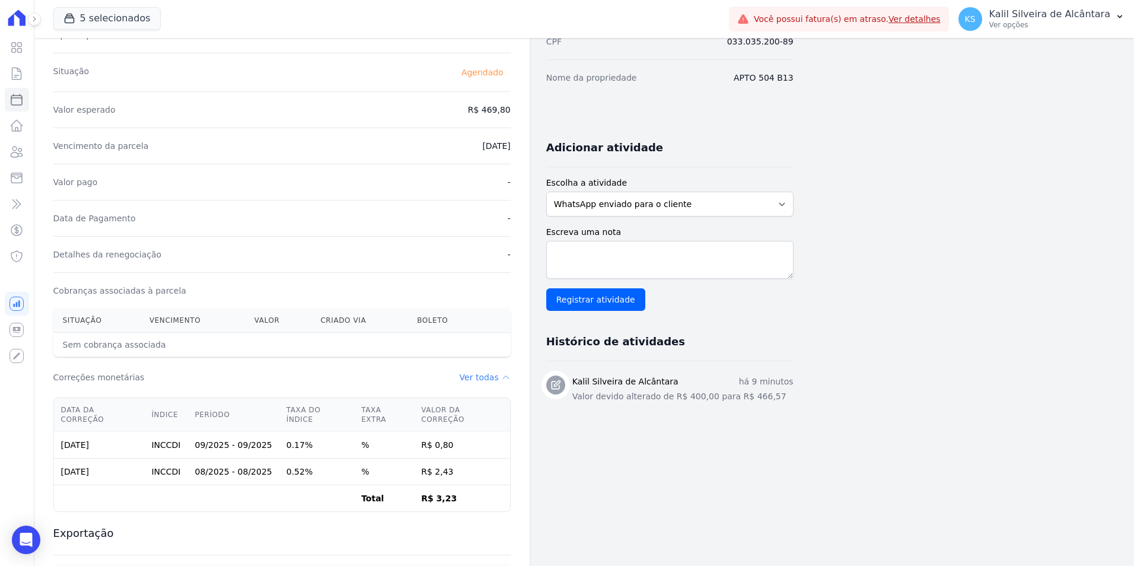
scroll to position [178, 0]
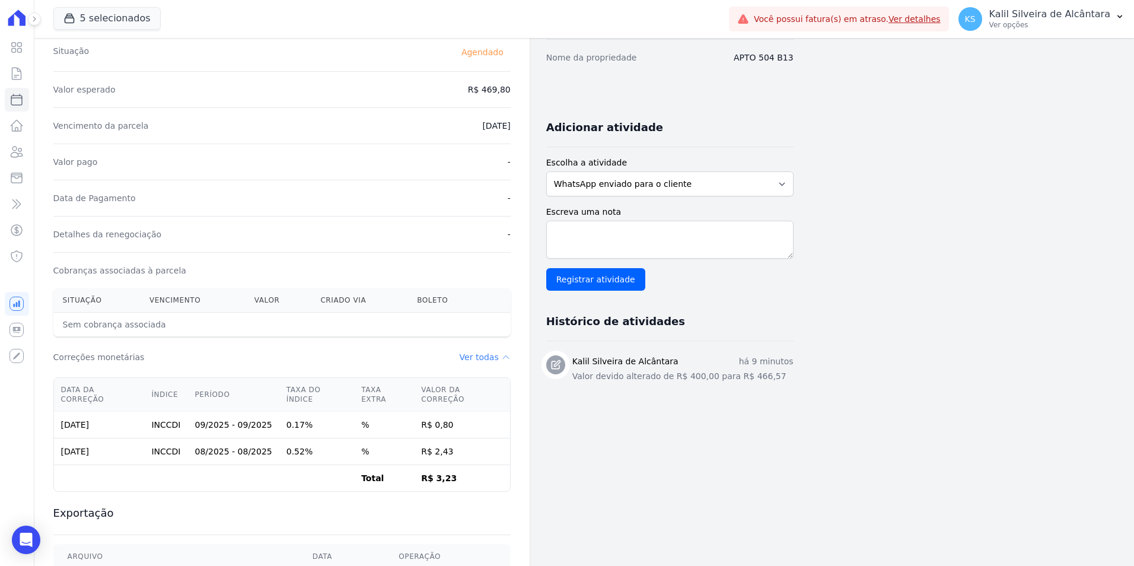
drag, startPoint x: 197, startPoint y: 443, endPoint x: 386, endPoint y: 440, distance: 189.3
click at [386, 440] on tr "10/10/2025 INCCDI 08/2025 - 08/2025 0.52% % R$ 2,43" at bounding box center [282, 451] width 456 height 27
drag, startPoint x: 184, startPoint y: 419, endPoint x: 301, endPoint y: 417, distance: 116.9
click at [301, 417] on tr "10/10/2025 INCCDI 09/2025 - 09/2025 0.17% % R$ 0,80" at bounding box center [282, 425] width 456 height 27
drag, startPoint x: 301, startPoint y: 417, endPoint x: 237, endPoint y: 464, distance: 78.9
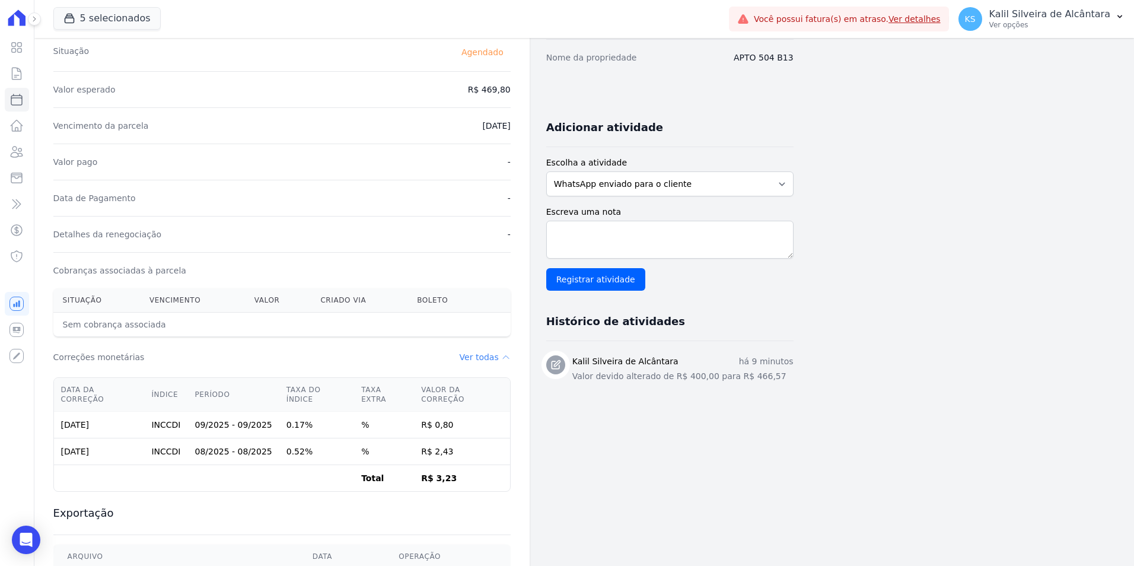
click at [228, 465] on td at bounding box center [232, 478] width 91 height 27
drag, startPoint x: 461, startPoint y: 467, endPoint x: 405, endPoint y: 478, distance: 57.5
click at [405, 478] on tr "Total R$ 3,23" at bounding box center [282, 478] width 456 height 27
click at [156, 465] on td at bounding box center [165, 478] width 43 height 27
drag, startPoint x: 453, startPoint y: 469, endPoint x: 258, endPoint y: 448, distance: 195.7
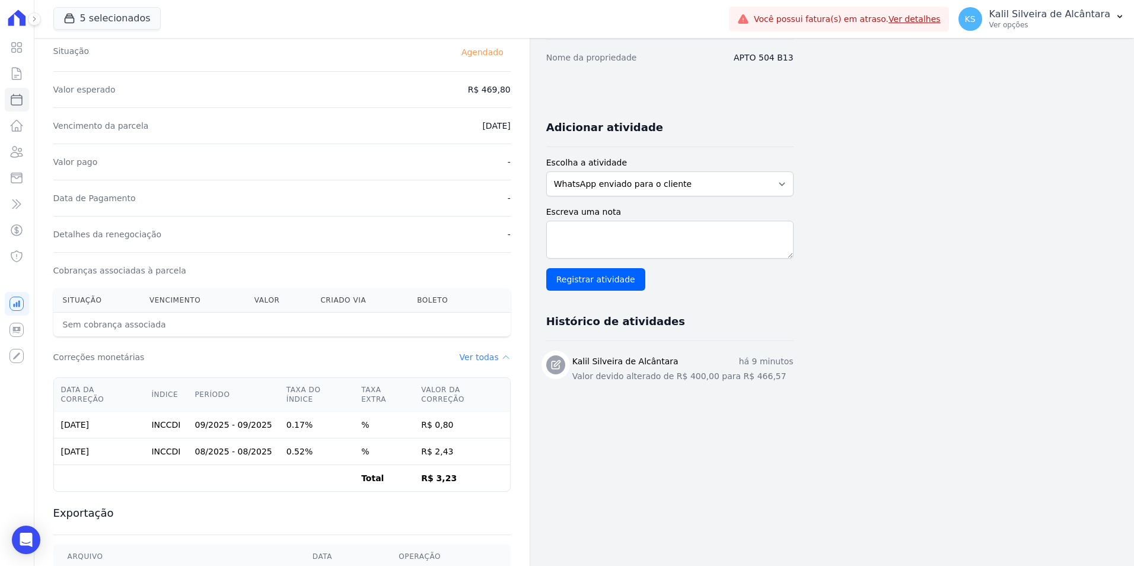
click at [258, 448] on tbody "10/10/2025 INCCDI 09/2025 - 09/2025 0.17% % R$ 0,80 10/10/2025 INCCDI 08/2025 -…" at bounding box center [282, 452] width 456 height 80
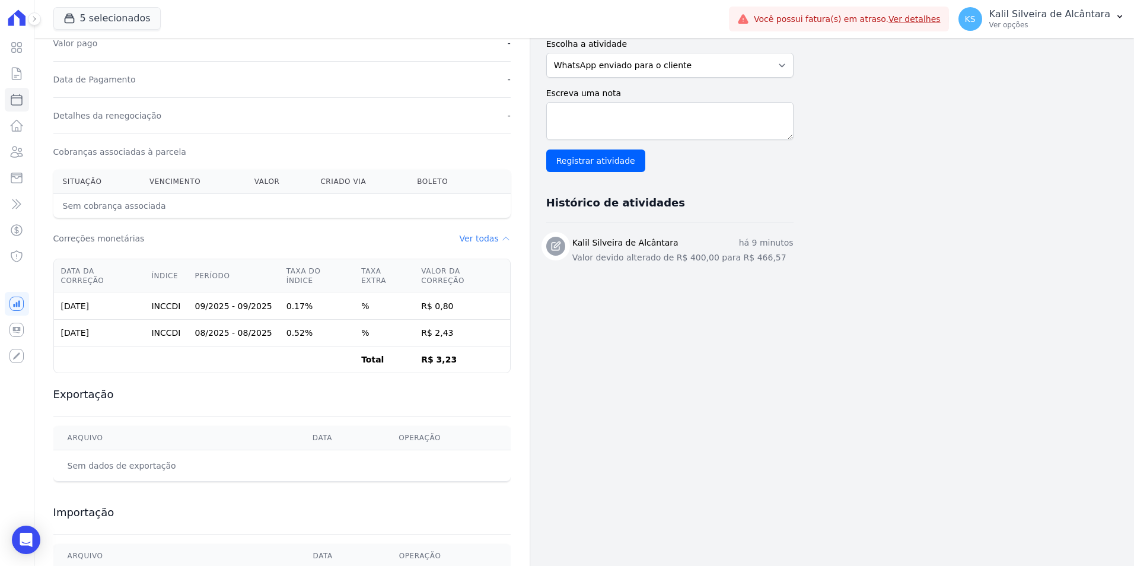
click at [427, 346] on td "R$ 3,23" at bounding box center [462, 359] width 96 height 27
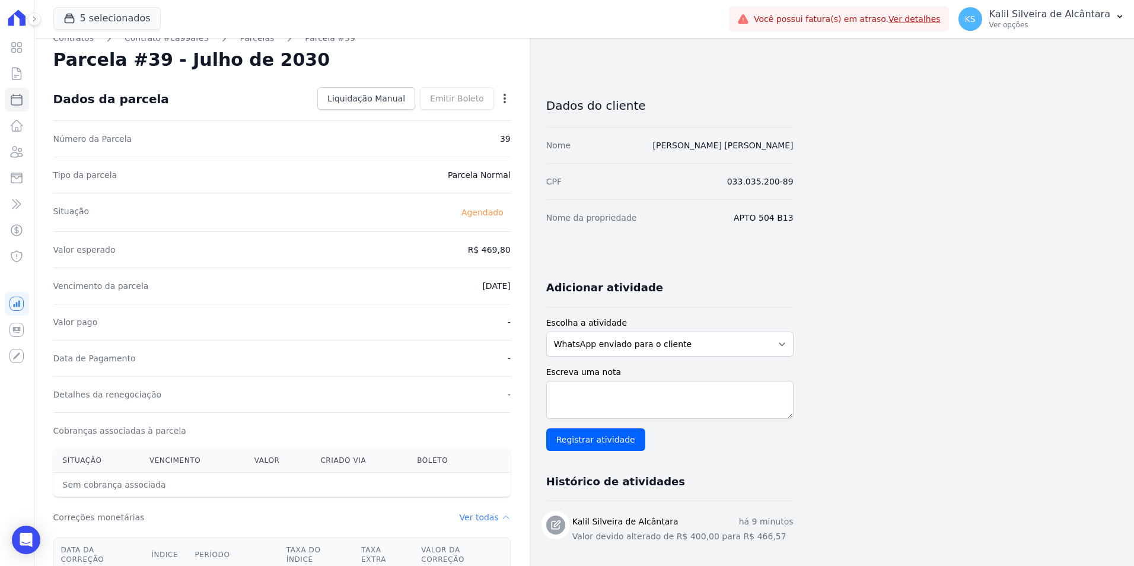
scroll to position [0, 0]
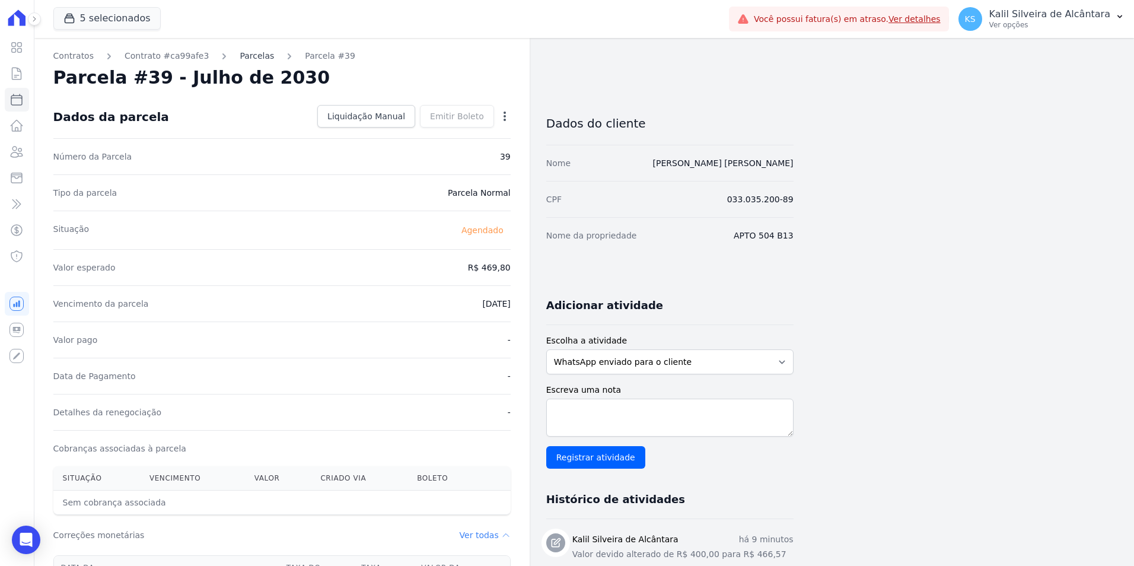
click at [243, 56] on link "Parcelas" at bounding box center [257, 56] width 34 height 12
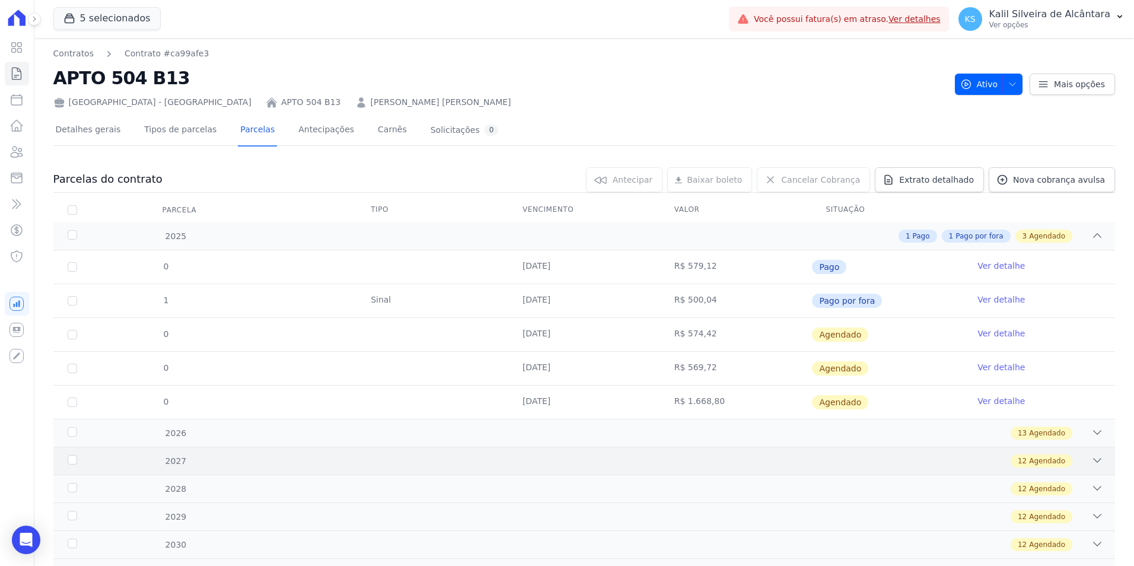
click at [312, 465] on div "12 Agendado" at bounding box center [637, 460] width 934 height 13
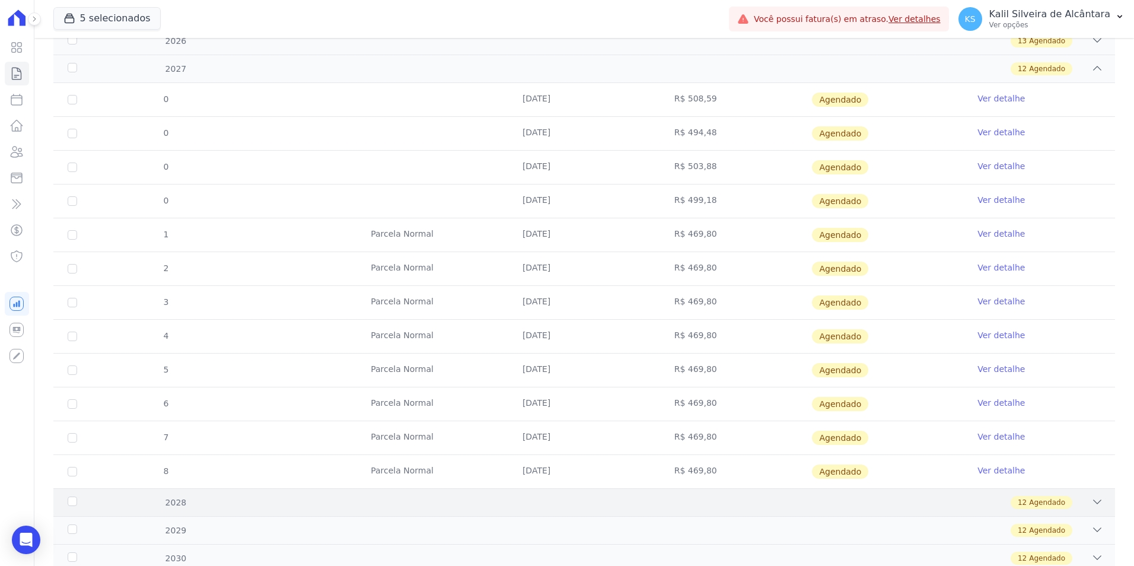
scroll to position [475, 0]
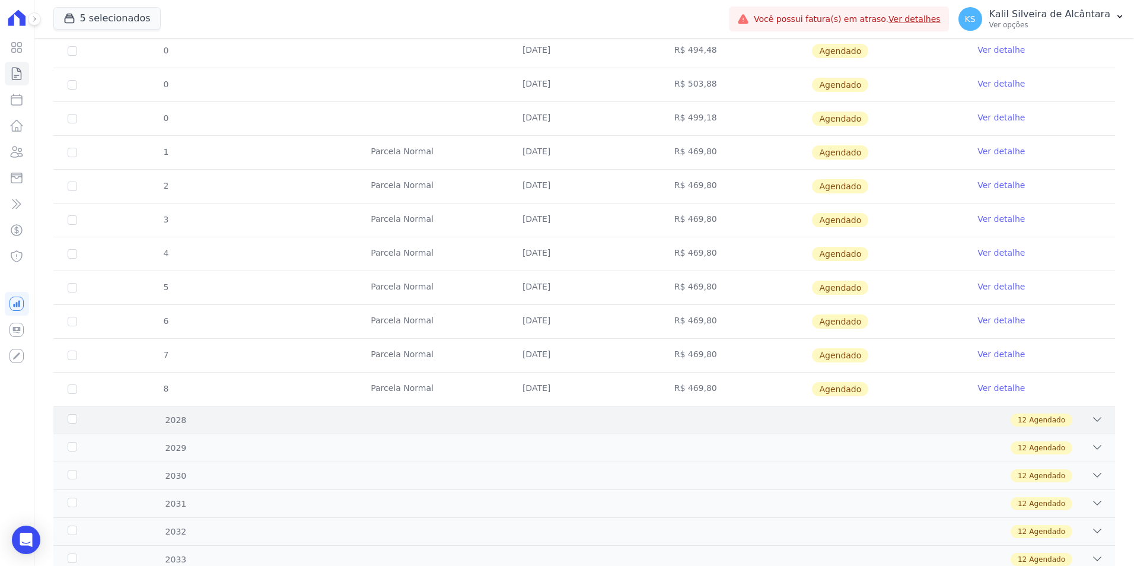
click at [499, 422] on div "12 Agendado" at bounding box center [637, 419] width 934 height 13
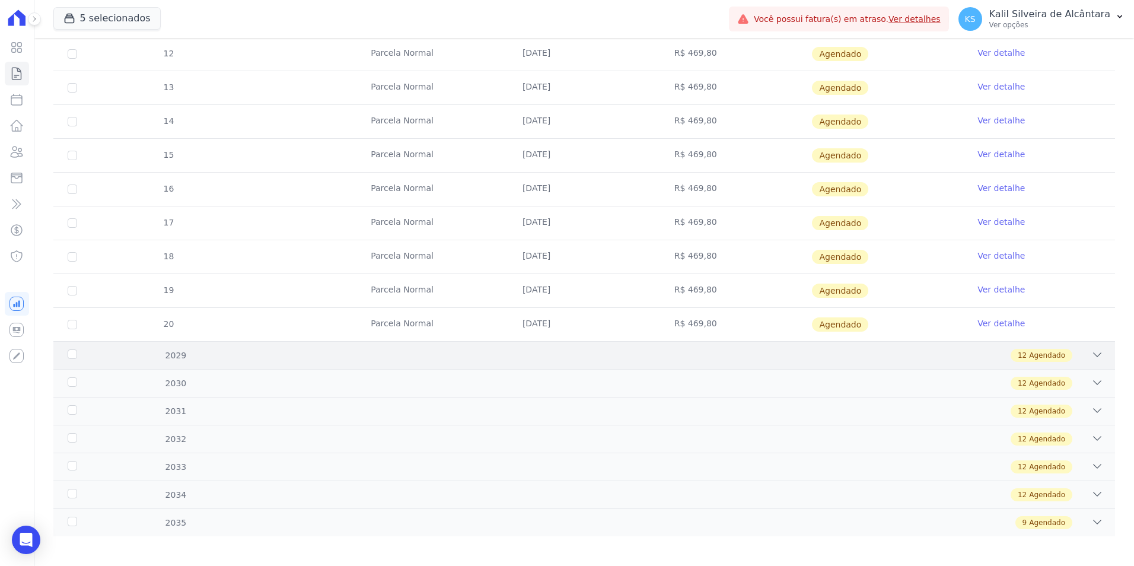
scroll to position [979, 0]
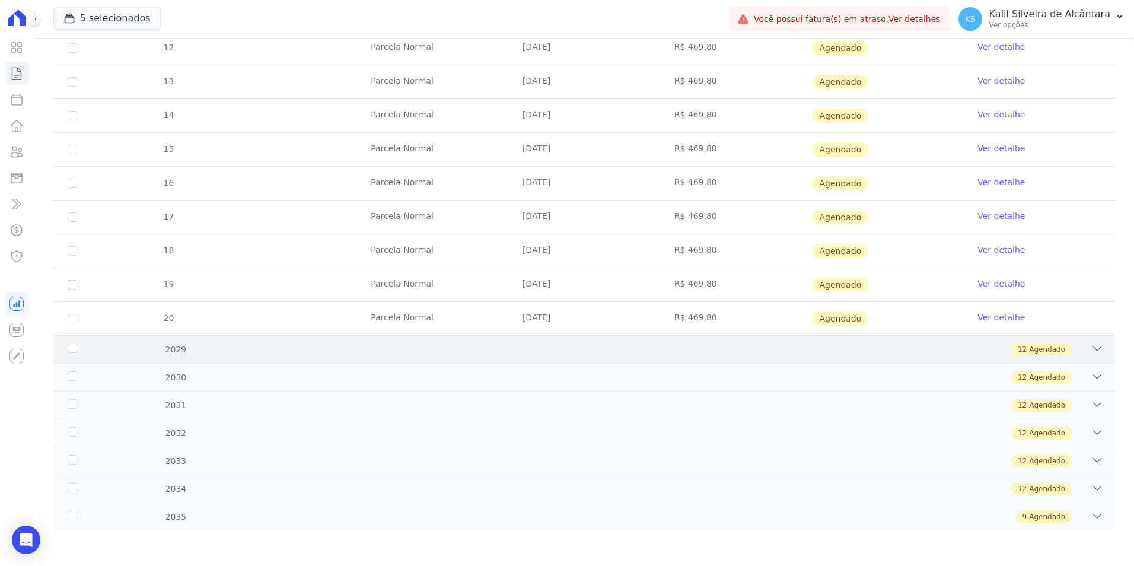
click at [553, 351] on div "12 Agendado" at bounding box center [637, 349] width 934 height 13
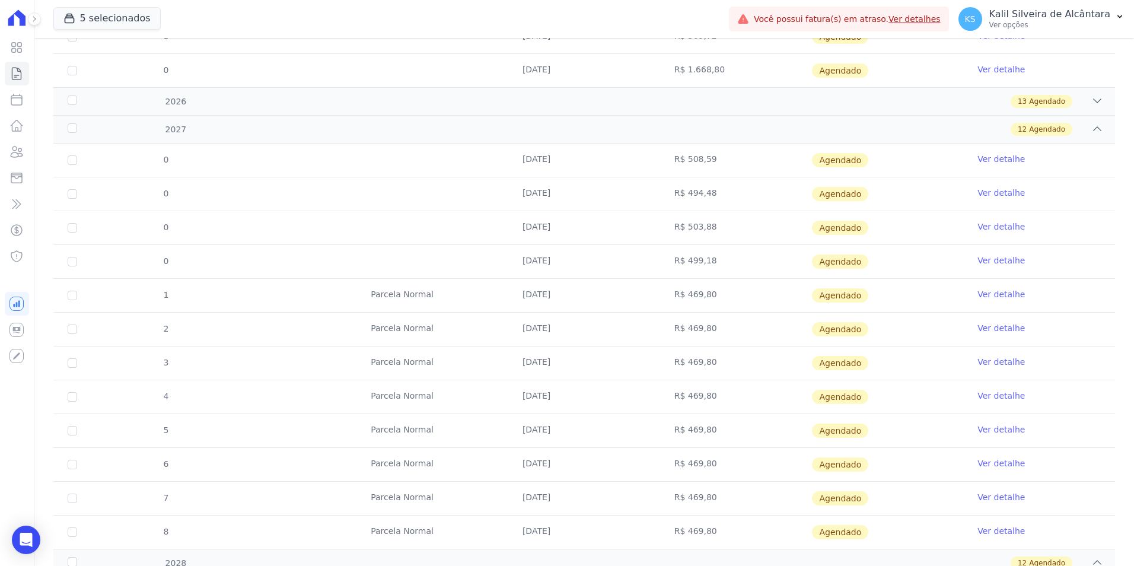
scroll to position [326, 0]
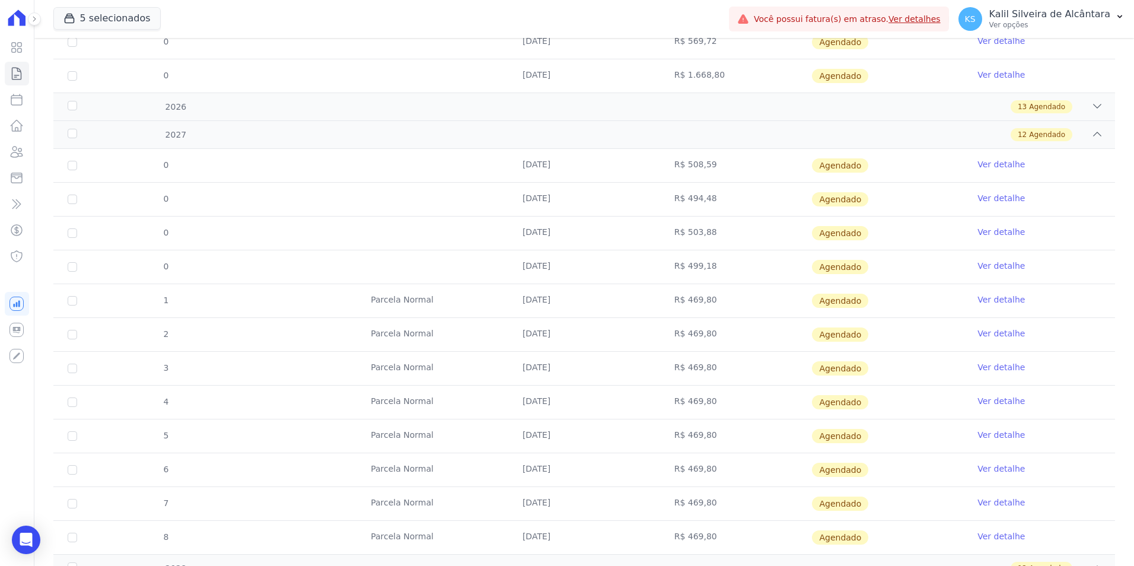
click at [993, 228] on link "Ver detalhe" at bounding box center [1001, 232] width 47 height 12
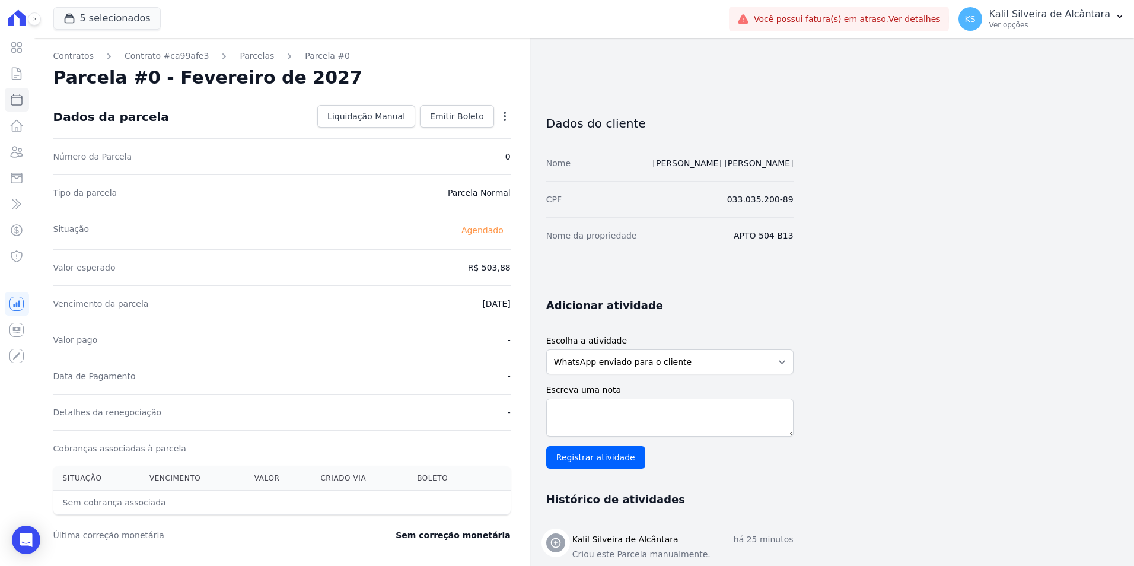
click at [499, 116] on icon "button" at bounding box center [505, 116] width 12 height 12
click at [456, 128] on link "Alterar" at bounding box center [454, 132] width 104 height 21
click at [454, 304] on input "2027-02-10" at bounding box center [464, 302] width 94 height 25
type input "2027-03-10"
click at [491, 116] on span "Salvar" at bounding box center [488, 116] width 26 height 12
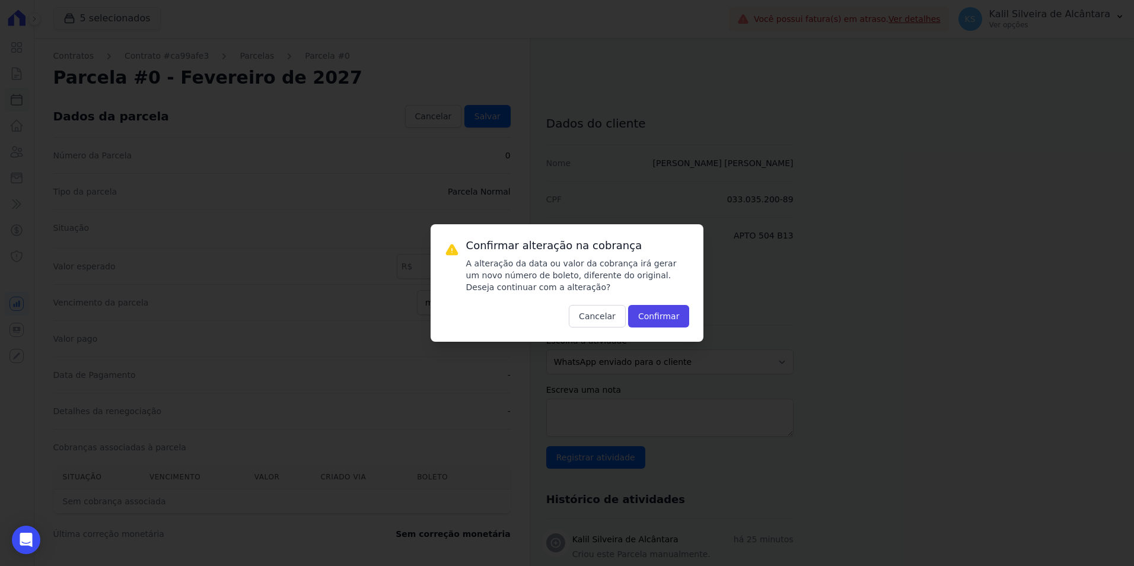
click at [662, 330] on div "Confirmar alteração na cobrança A alteração da data ou valor da cobrança irá ge…" at bounding box center [567, 282] width 273 height 117
click at [661, 316] on button "Confirmar" at bounding box center [659, 316] width 62 height 23
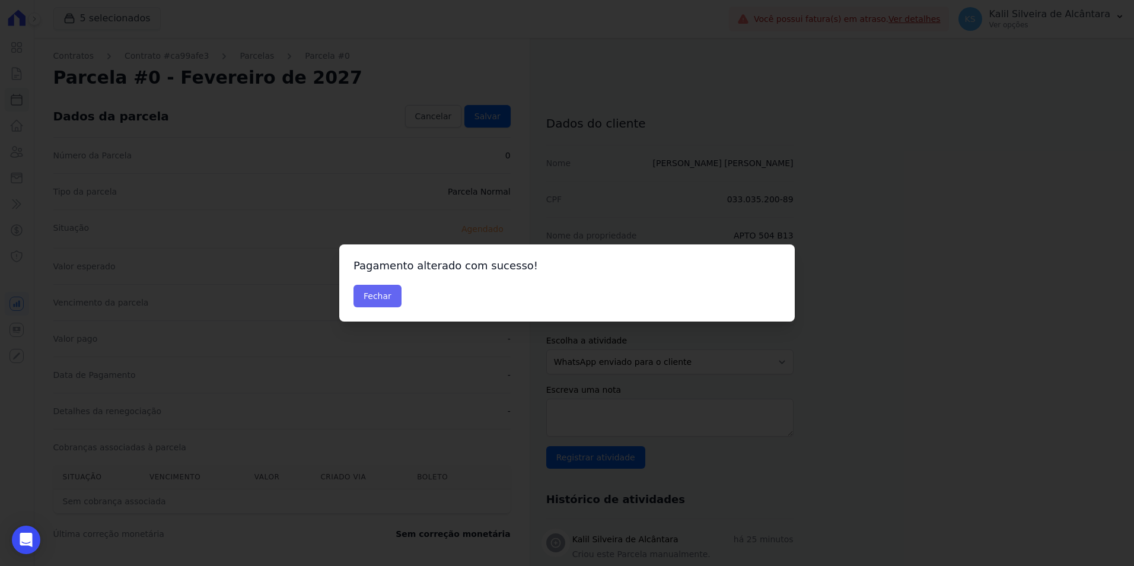
click at [396, 299] on div "Fechar" at bounding box center [567, 296] width 427 height 23
click at [393, 298] on button "Fechar" at bounding box center [378, 296] width 48 height 23
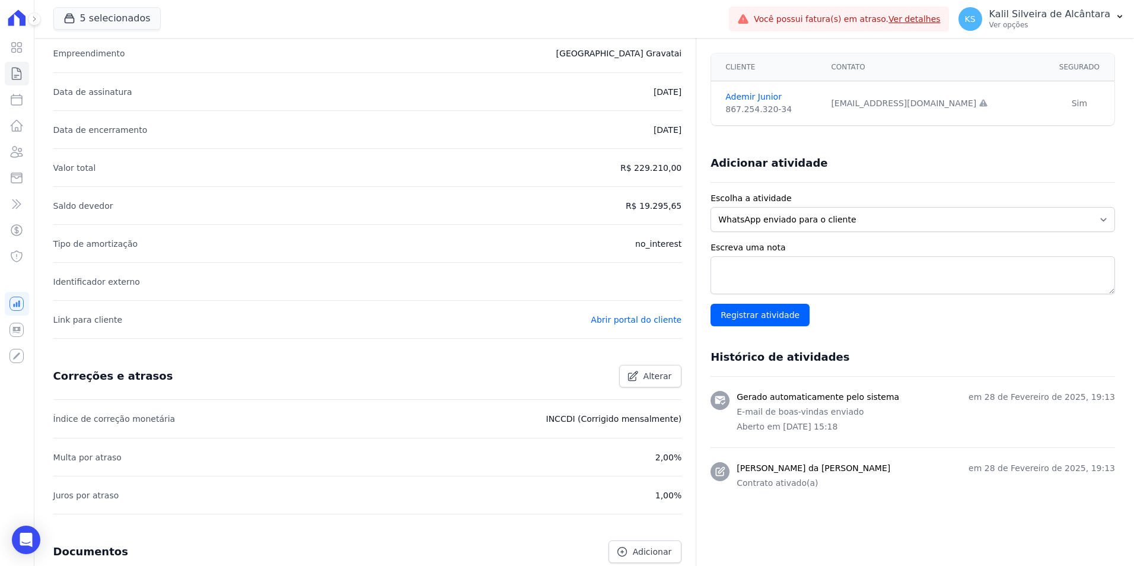
scroll to position [22, 0]
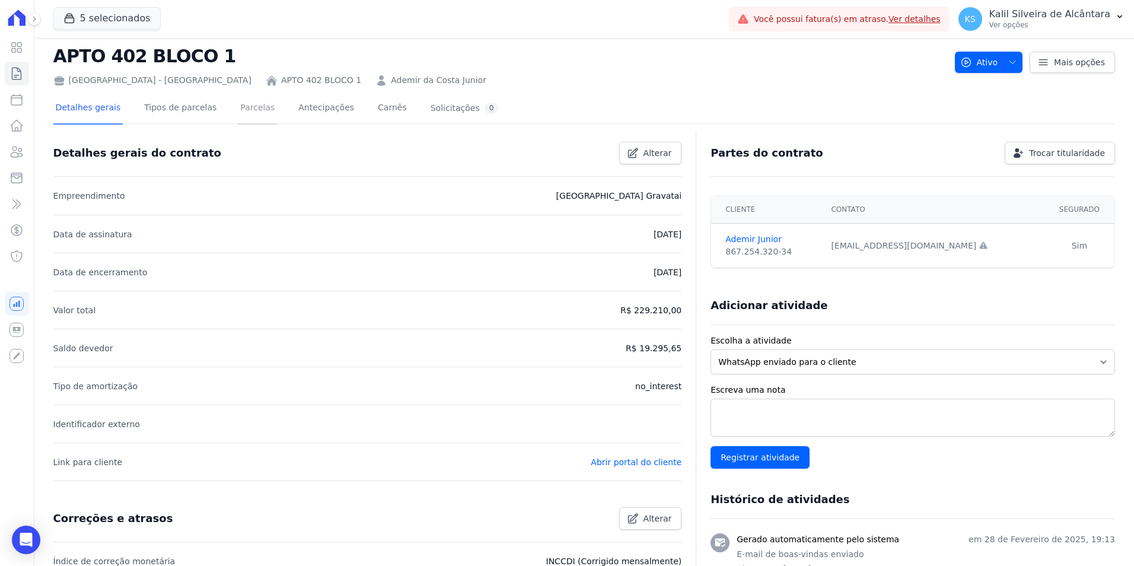
click at [258, 107] on link "Parcelas" at bounding box center [257, 108] width 39 height 31
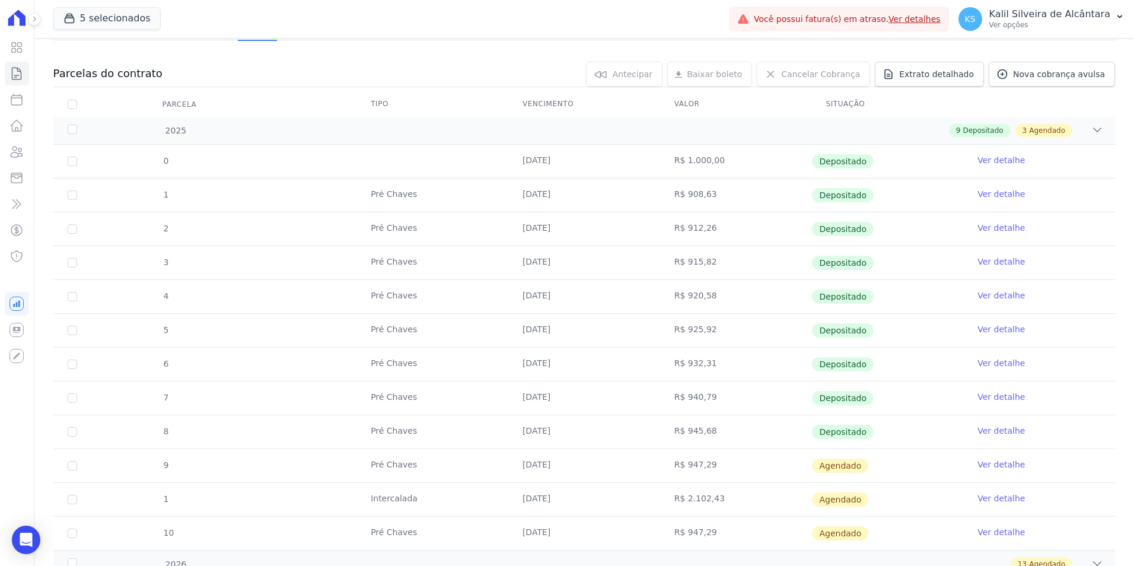
scroll to position [181, 0]
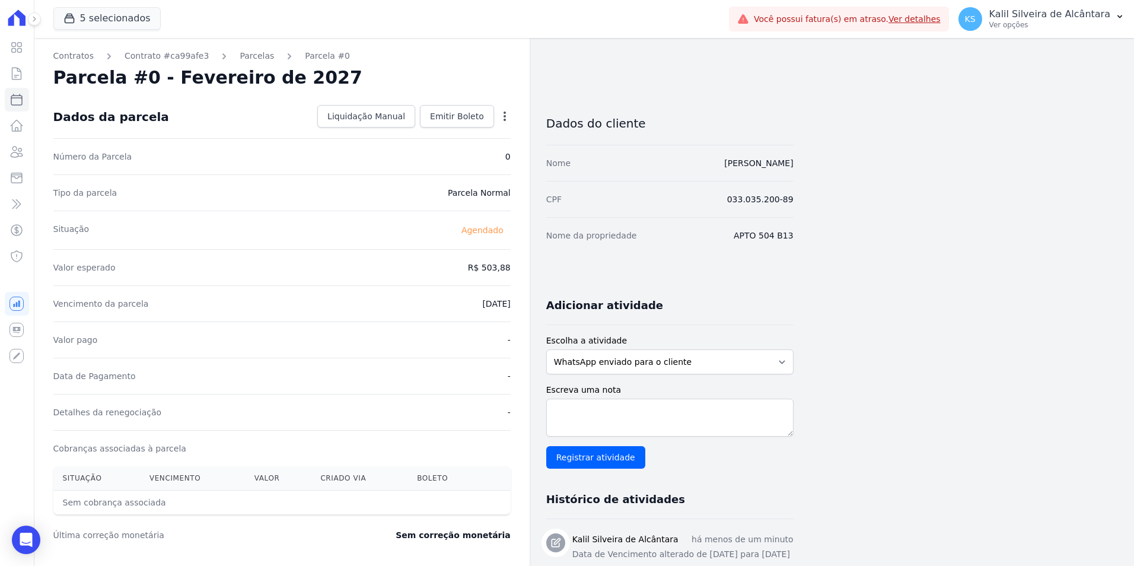
click at [244, 62] on div "Contratos Contrato #ca99afe3 [GEOGRAPHIC_DATA] Parcela #0 Parcela #0 - Fevereir…" at bounding box center [281, 419] width 495 height 763
click at [241, 58] on link "Parcelas" at bounding box center [257, 56] width 34 height 12
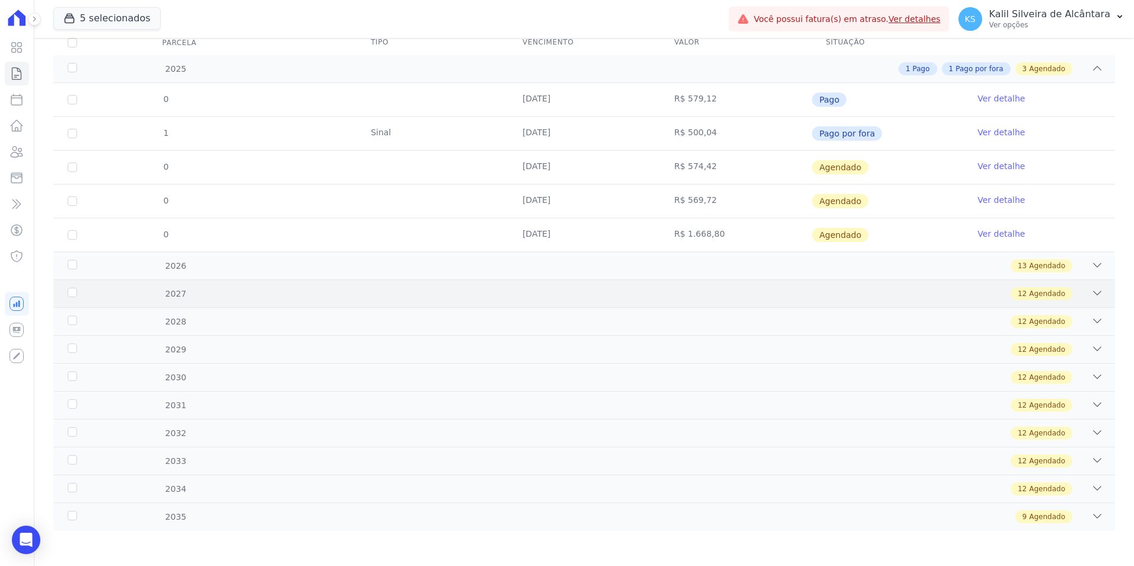
click at [443, 303] on div "2027 12 Agendado" at bounding box center [584, 293] width 1062 height 28
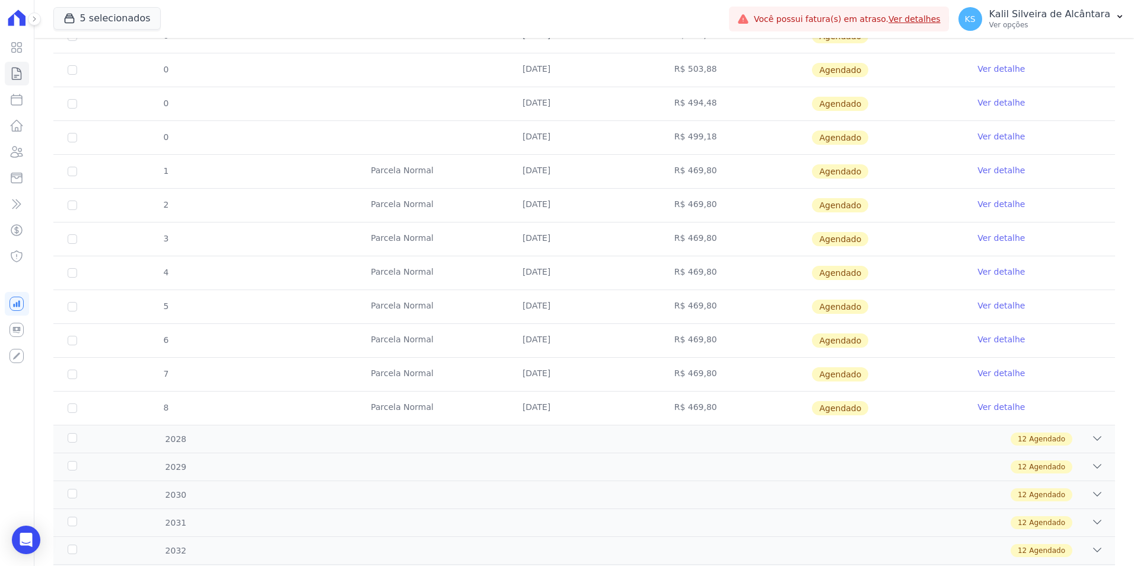
scroll to position [464, 0]
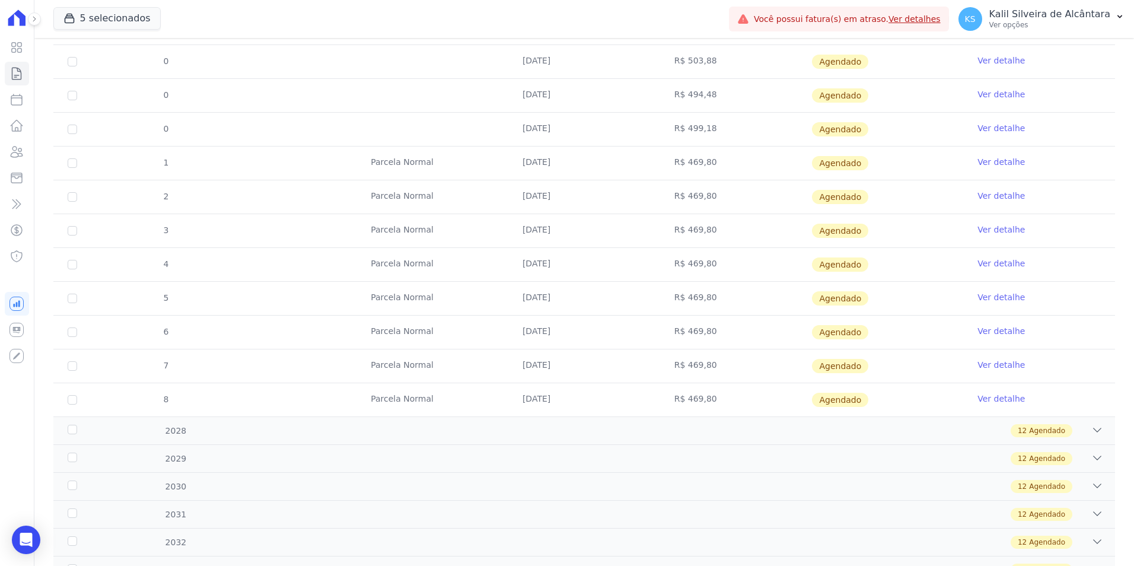
click at [978, 129] on link "Ver detalhe" at bounding box center [1001, 128] width 47 height 12
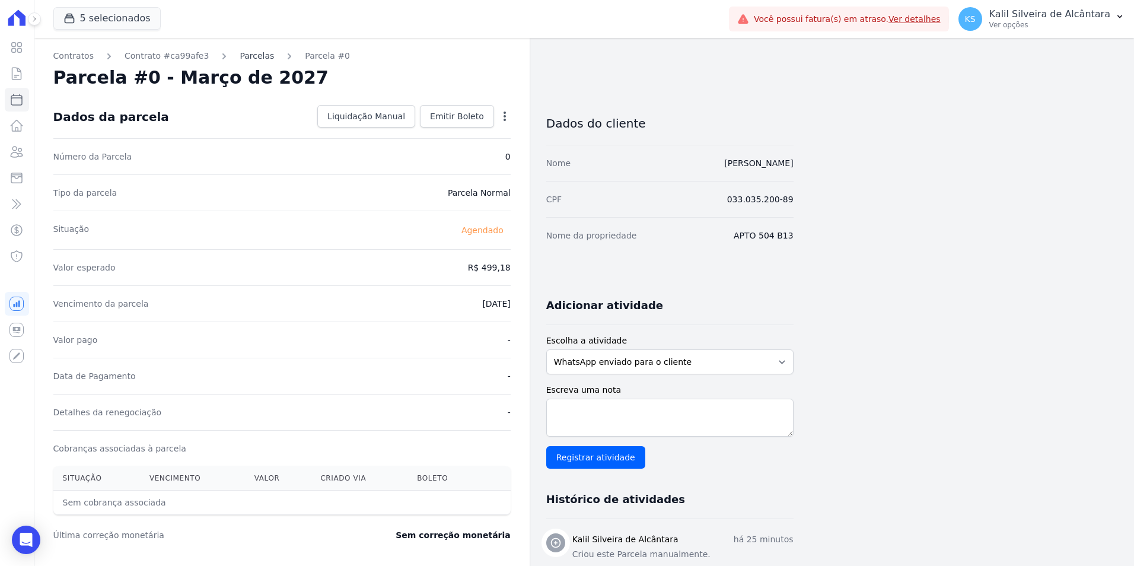
click at [246, 59] on link "Parcelas" at bounding box center [257, 56] width 34 height 12
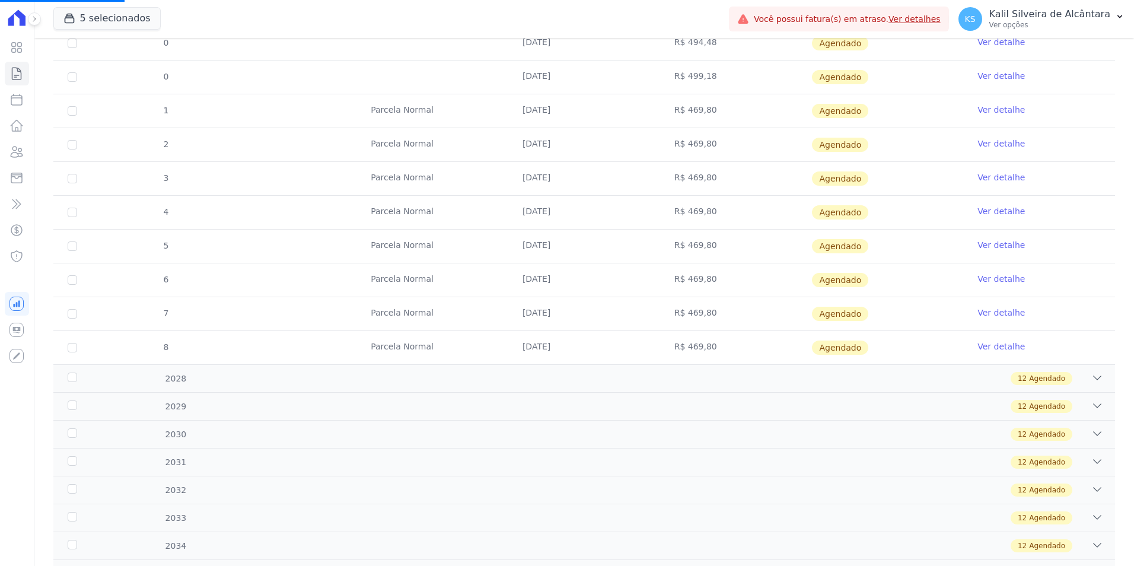
scroll to position [534, 0]
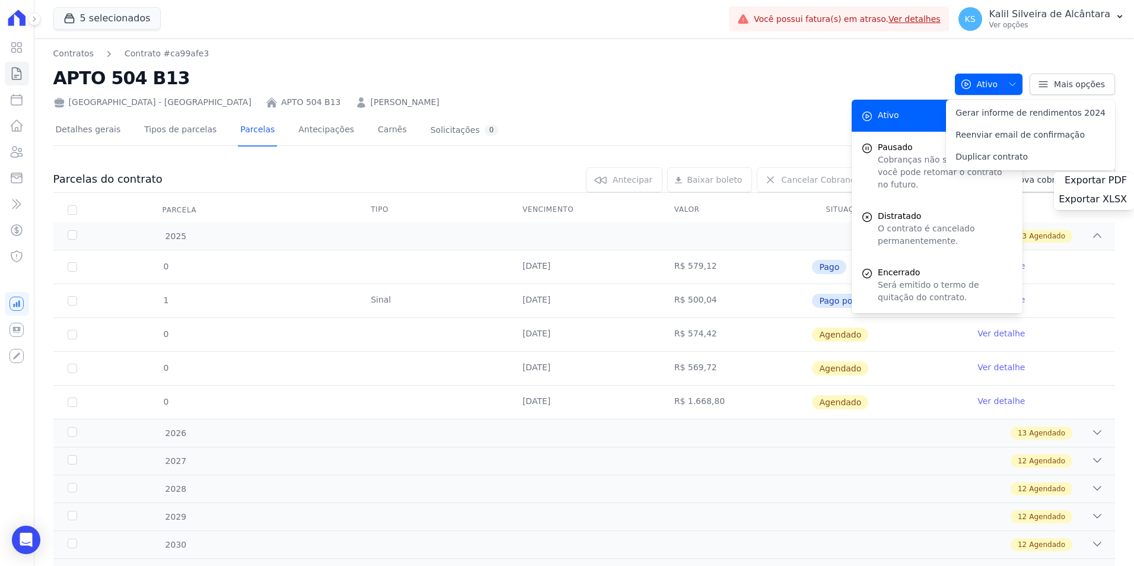
click at [470, 364] on td at bounding box center [433, 368] width 152 height 33
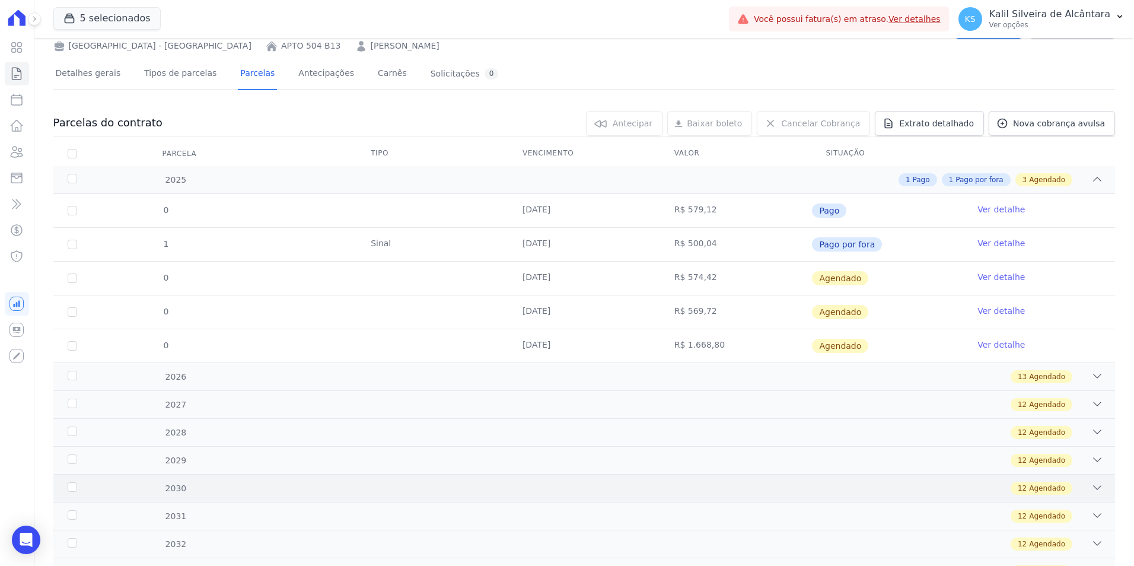
scroll to position [167, 0]
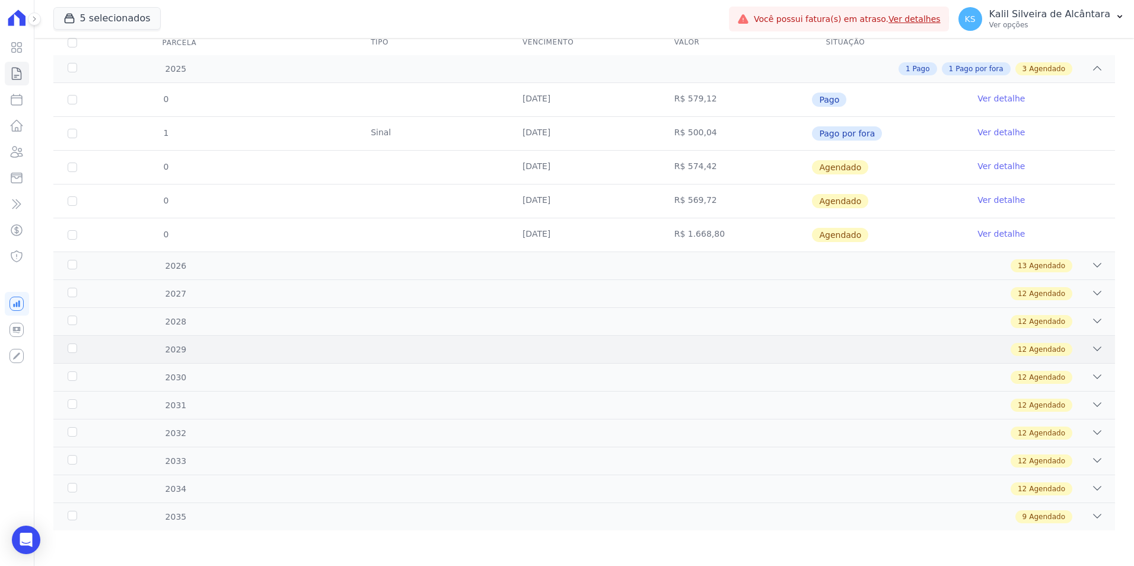
click at [511, 336] on div "2029 12 Agendado" at bounding box center [584, 349] width 1062 height 28
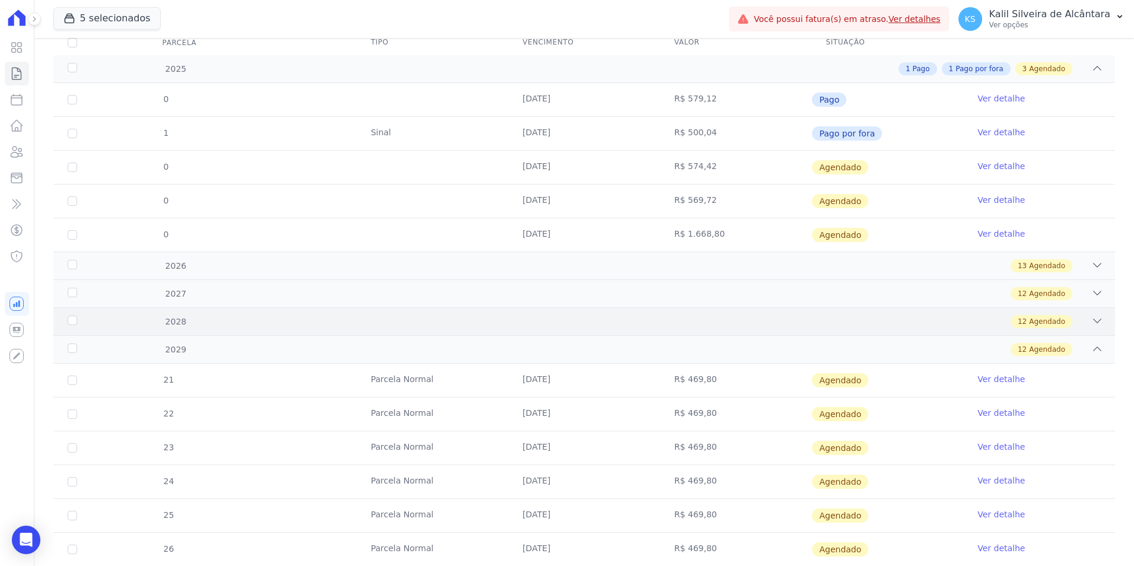
click at [518, 334] on div "2028 12 Agendado" at bounding box center [584, 321] width 1062 height 28
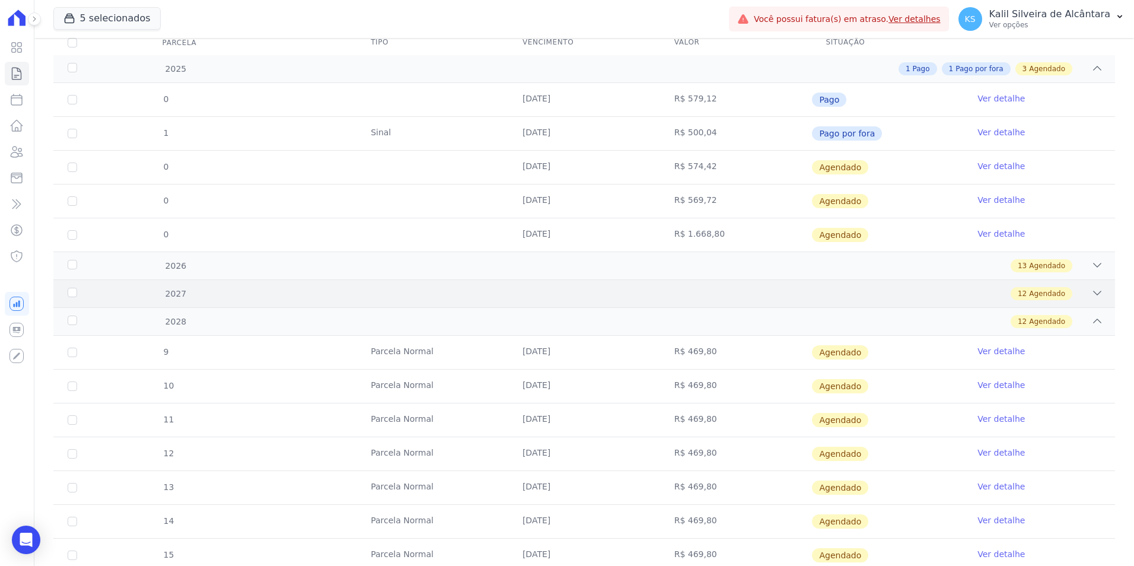
click at [516, 295] on div "12 Agendado" at bounding box center [637, 293] width 934 height 13
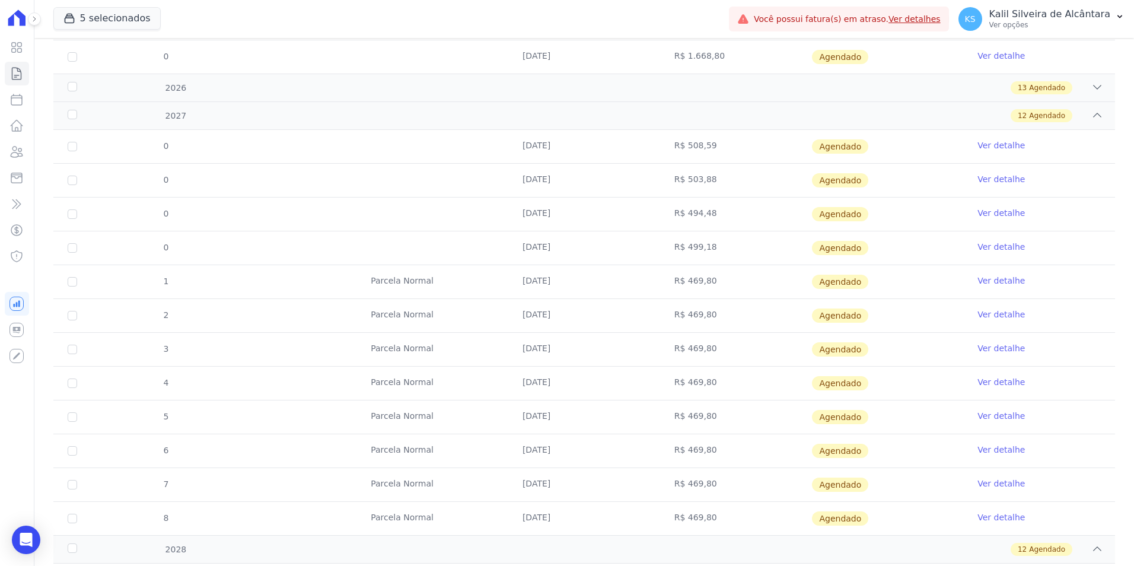
scroll to position [286, 0]
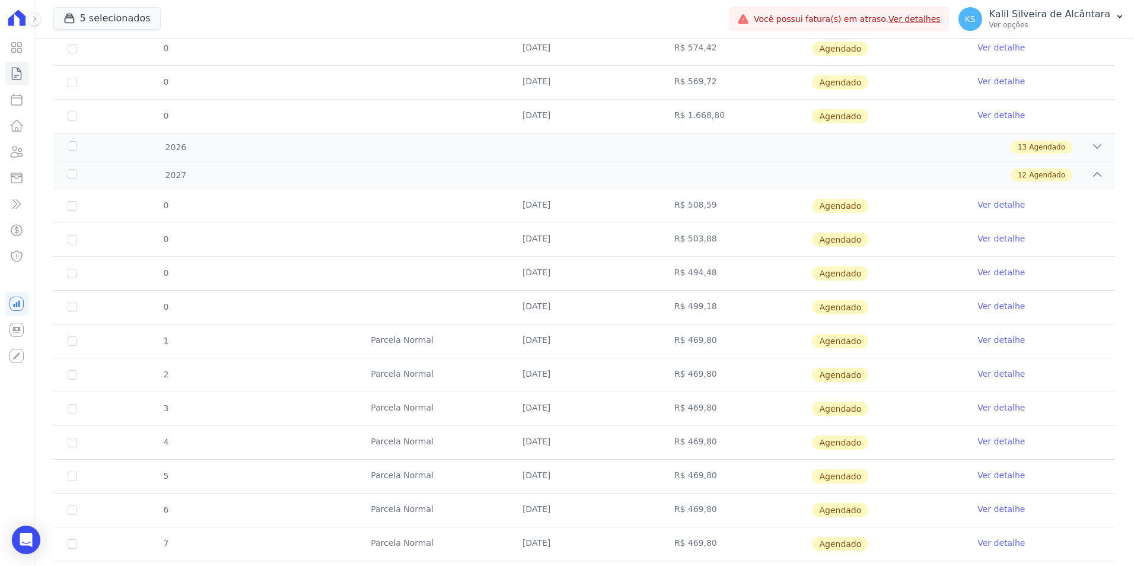
drag, startPoint x: 673, startPoint y: 274, endPoint x: 768, endPoint y: 274, distance: 94.3
click at [768, 274] on td "R$ 494,48" at bounding box center [736, 273] width 152 height 33
click at [755, 278] on td "R$ 494,48" at bounding box center [736, 273] width 152 height 33
click at [987, 275] on link "Ver detalhe" at bounding box center [1001, 272] width 47 height 12
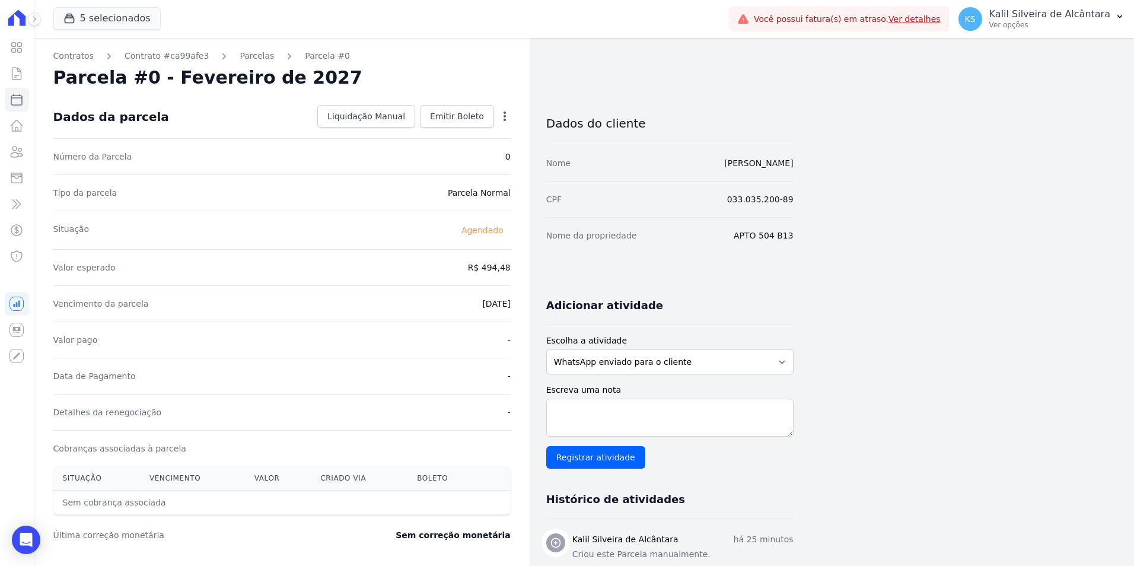
click at [499, 123] on div "Open options" at bounding box center [505, 117] width 12 height 15
click at [508, 116] on icon "button" at bounding box center [505, 116] width 12 height 12
click at [440, 137] on link "Alterar" at bounding box center [454, 132] width 104 height 21
click at [445, 307] on input "[DATE]" at bounding box center [464, 302] width 94 height 25
type input "0004-01-10"
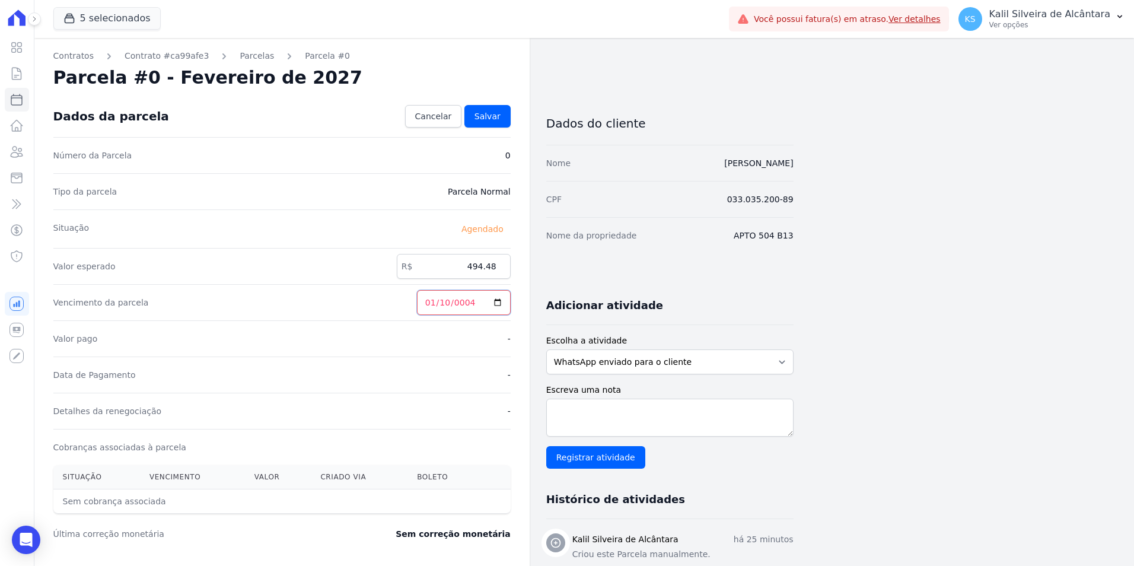
drag, startPoint x: 455, startPoint y: 307, endPoint x: 448, endPoint y: 304, distance: 7.5
click at [450, 304] on input "0004-01-10" at bounding box center [464, 302] width 94 height 25
click at [448, 304] on input "0004-01-10" at bounding box center [464, 302] width 94 height 25
click at [473, 118] on link "Salvar" at bounding box center [487, 116] width 46 height 23
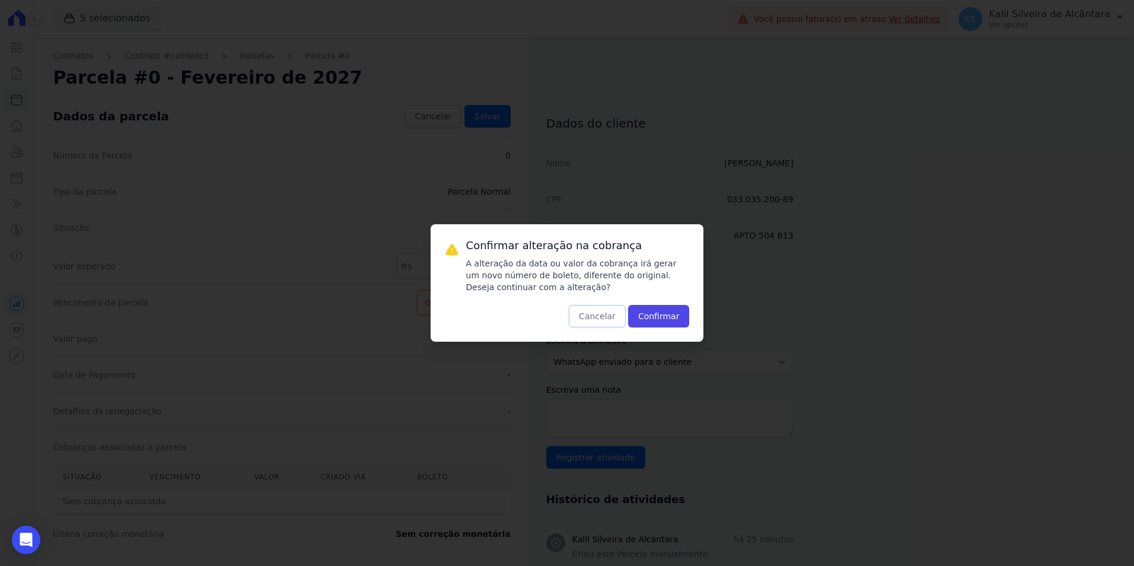
click at [603, 313] on button "Cancelar" at bounding box center [597, 316] width 57 height 23
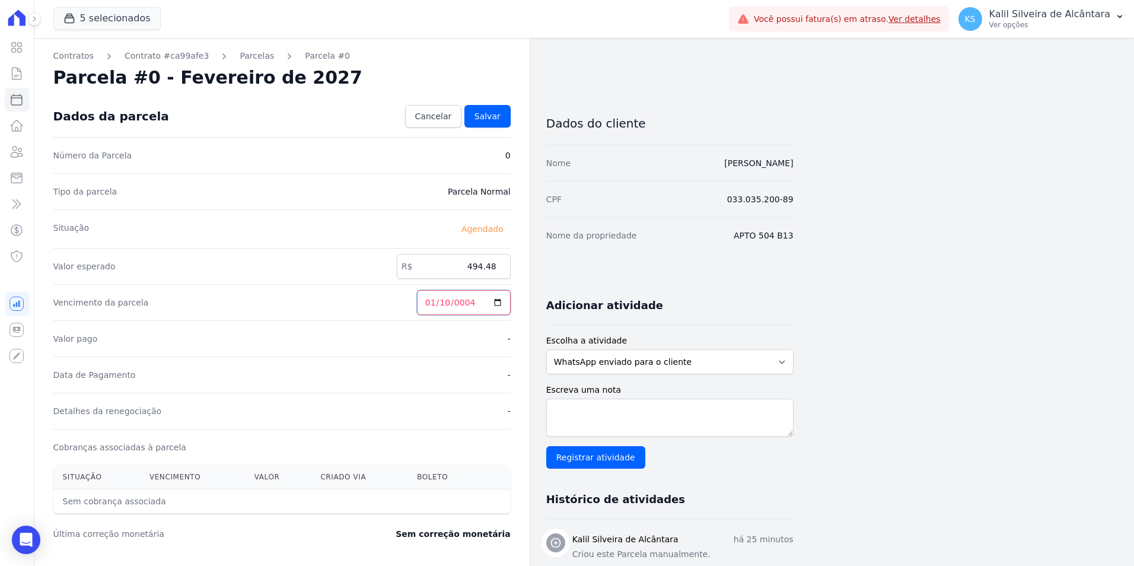
click at [470, 304] on input "[DATE]" at bounding box center [464, 302] width 94 height 25
type input "[DATE]"
click at [485, 126] on link "Salvar" at bounding box center [487, 116] width 46 height 23
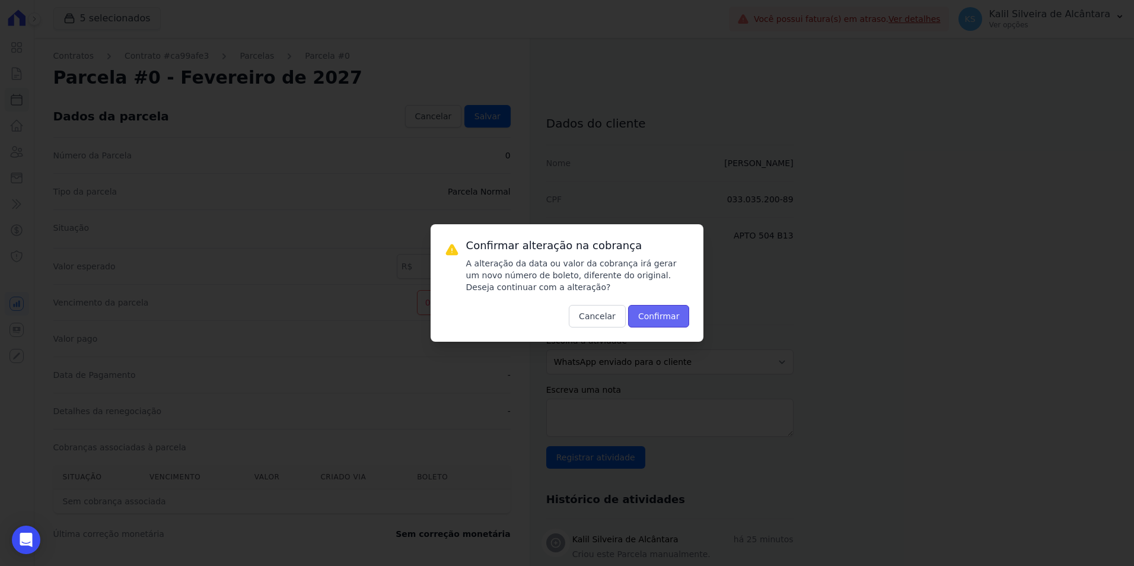
click at [672, 309] on button "Confirmar" at bounding box center [659, 316] width 62 height 23
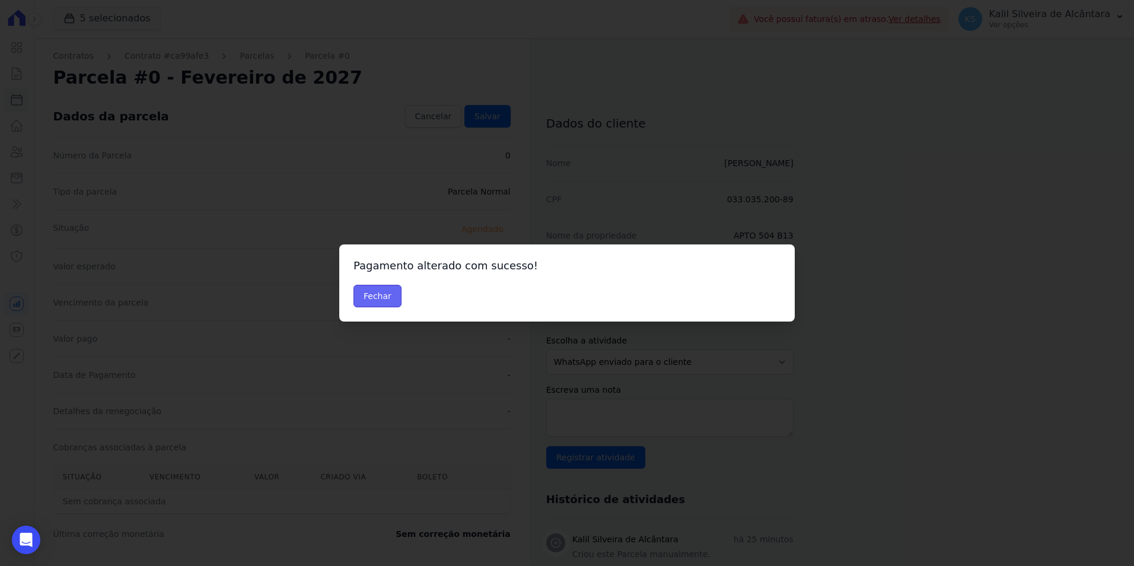
click at [381, 285] on button "Fechar" at bounding box center [378, 296] width 48 height 23
click at [383, 292] on button "Fechar" at bounding box center [378, 296] width 48 height 23
click at [227, 38] on div "Confirmar alteração na cobrança A alteração da data ou valor da cobrança irá ge…" at bounding box center [567, 283] width 1134 height 566
click at [236, 50] on div "Confirmar alteração na cobrança A alteração da data ou valor da cobrança irá ge…" at bounding box center [567, 283] width 1134 height 566
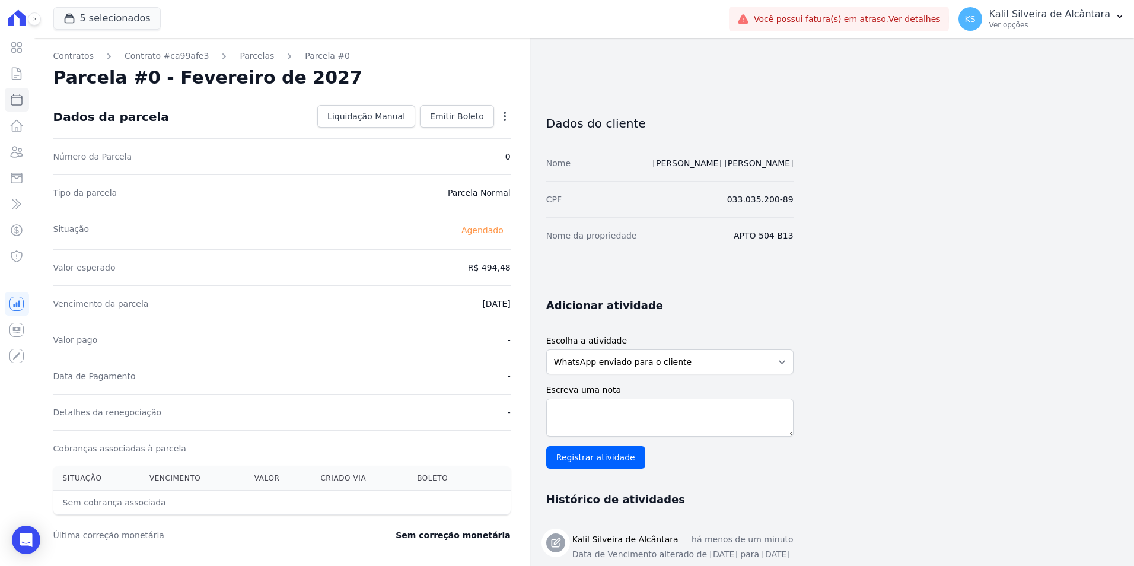
click at [238, 49] on div "Contratos Contrato #ca99afe3 [GEOGRAPHIC_DATA] Parcela #0 Parcela #0 - Fevereir…" at bounding box center [281, 419] width 495 height 763
click at [240, 53] on link "Parcelas" at bounding box center [257, 56] width 34 height 12
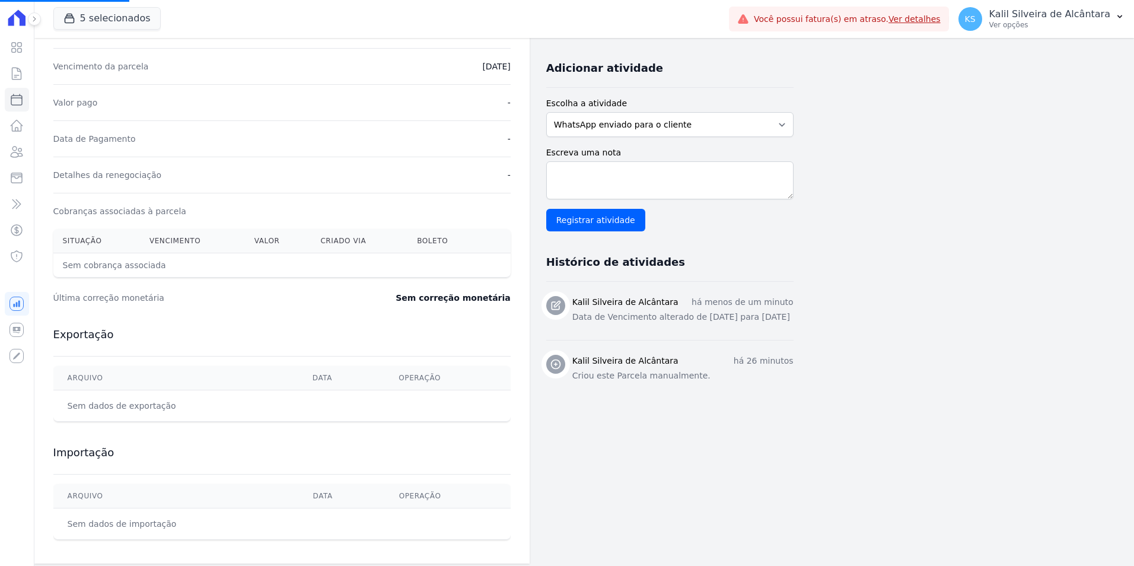
scroll to position [243, 0]
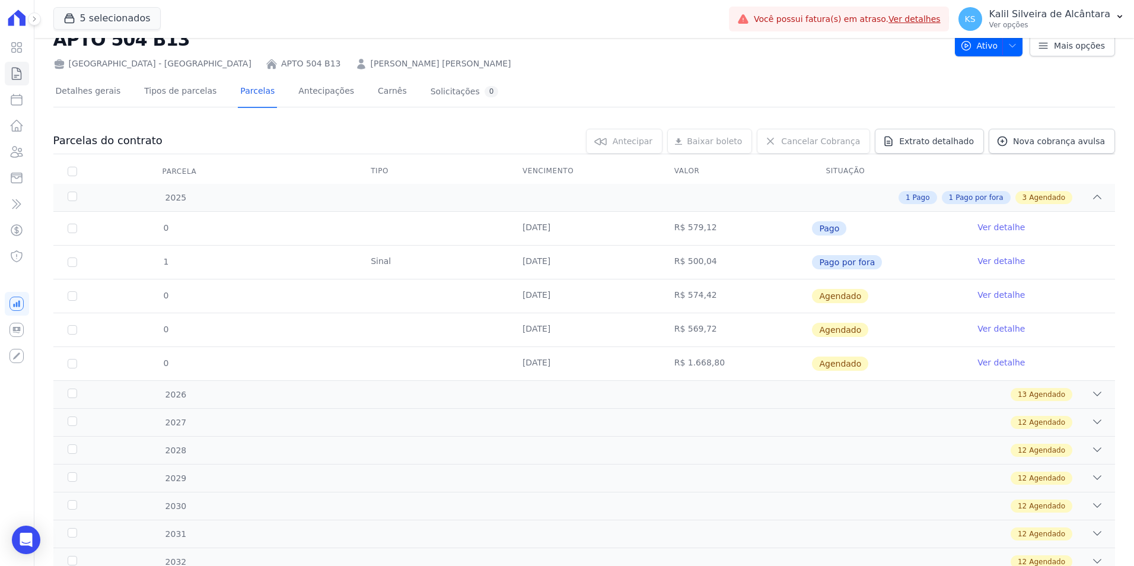
scroll to position [59, 0]
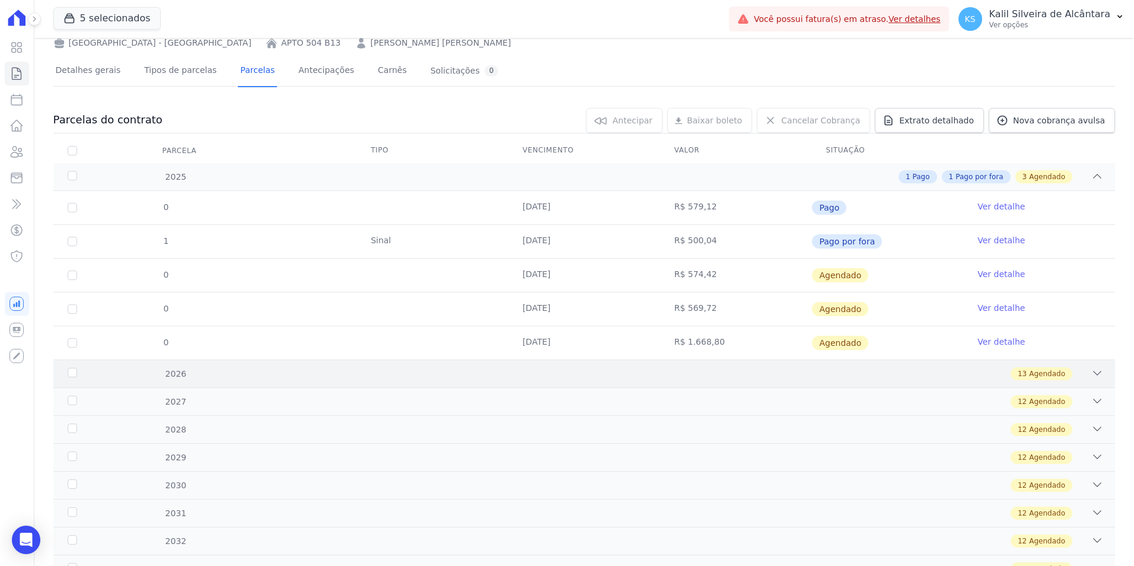
click at [452, 369] on div "13 Agendado" at bounding box center [637, 373] width 934 height 13
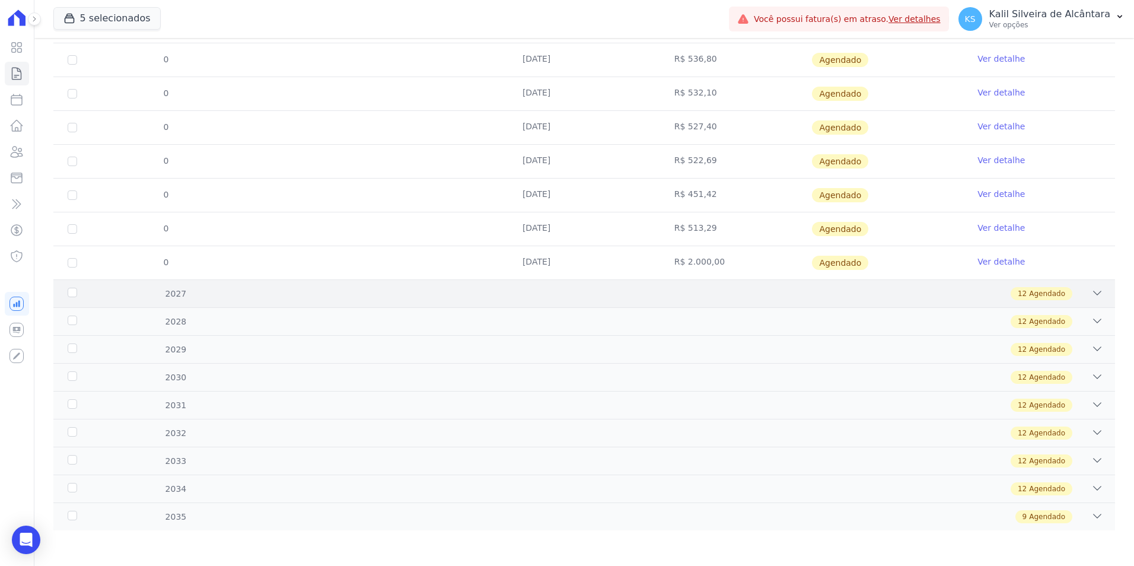
click at [470, 297] on div "12 Agendado" at bounding box center [637, 293] width 934 height 13
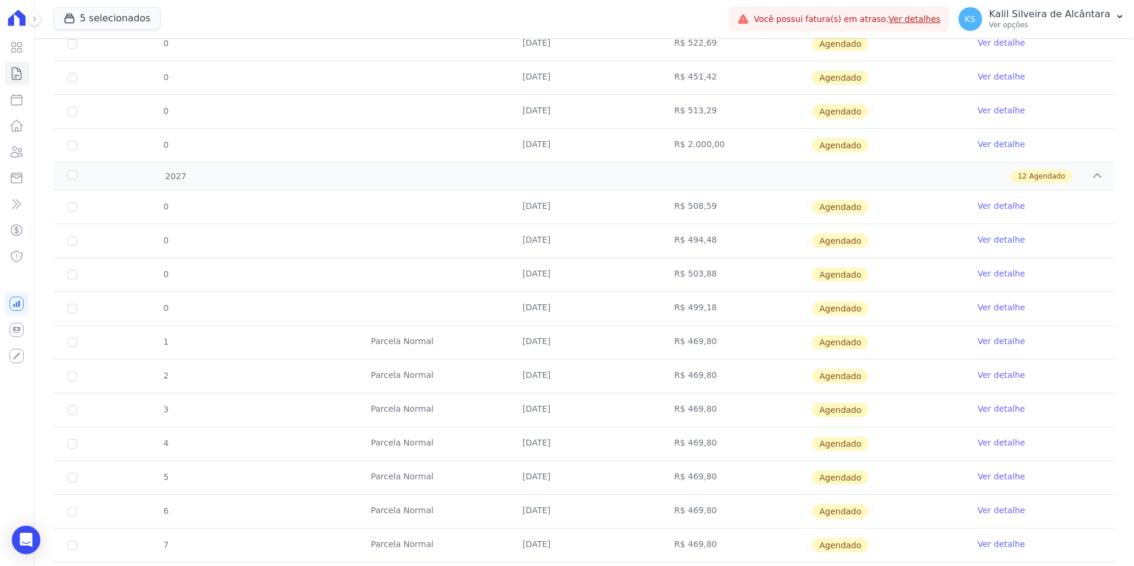
scroll to position [726, 0]
click at [1004, 269] on link "Ver detalhe" at bounding box center [1001, 272] width 47 height 12
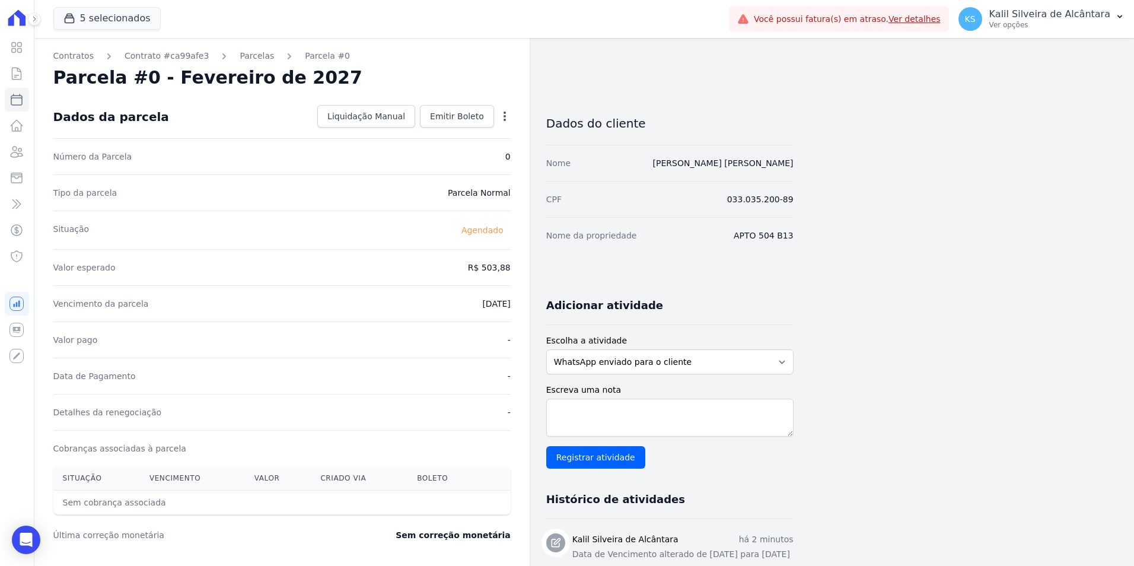
click at [502, 113] on icon "button" at bounding box center [505, 116] width 12 height 12
click at [459, 138] on link "Alterar" at bounding box center [454, 132] width 104 height 21
click at [449, 300] on input "[DATE]" at bounding box center [464, 302] width 94 height 25
type input "[DATE]"
click at [480, 117] on span "Salvar" at bounding box center [488, 116] width 26 height 12
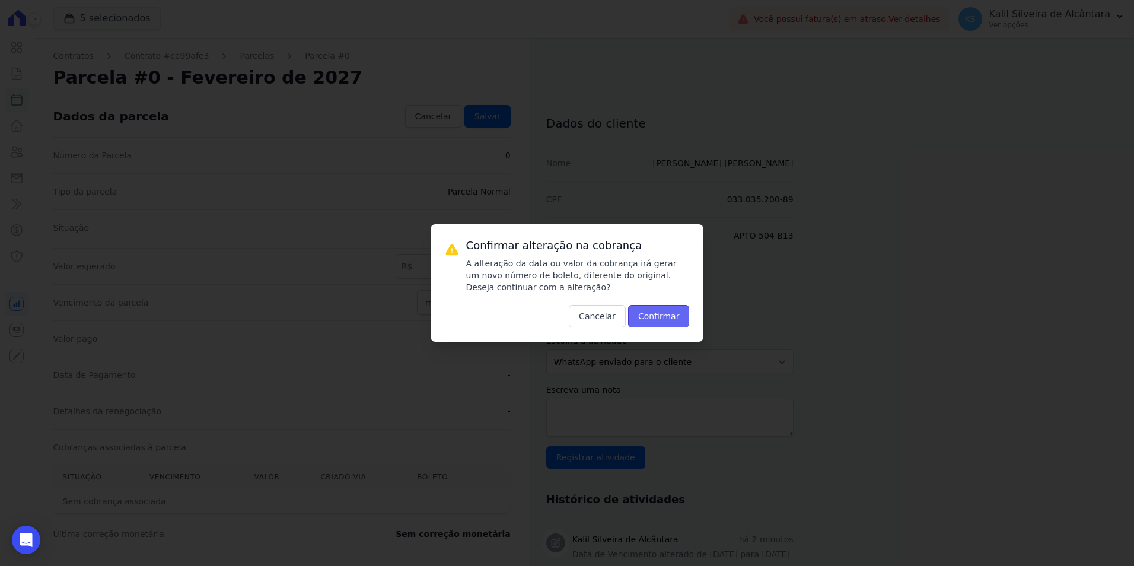
click at [665, 318] on button "Confirmar" at bounding box center [659, 316] width 62 height 23
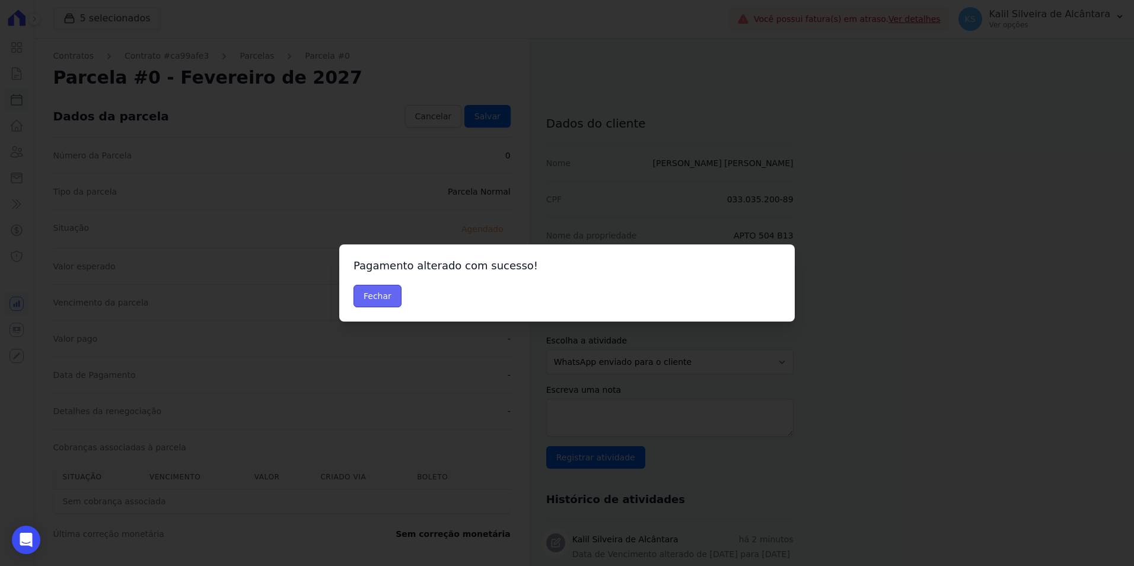
click at [367, 294] on button "Fechar" at bounding box center [378, 296] width 48 height 23
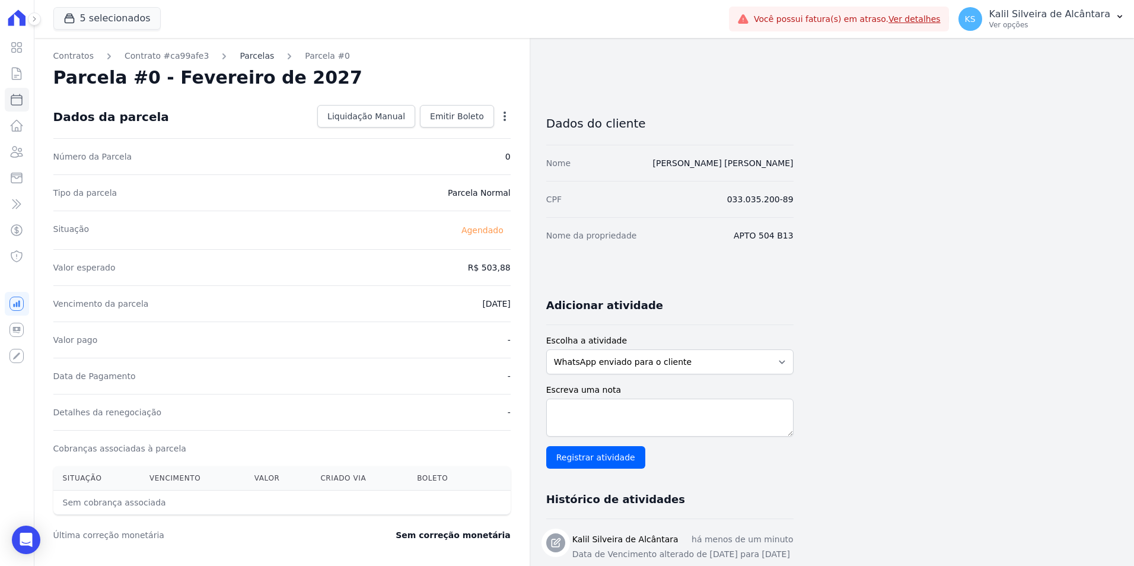
click at [240, 56] on link "Parcelas" at bounding box center [257, 56] width 34 height 12
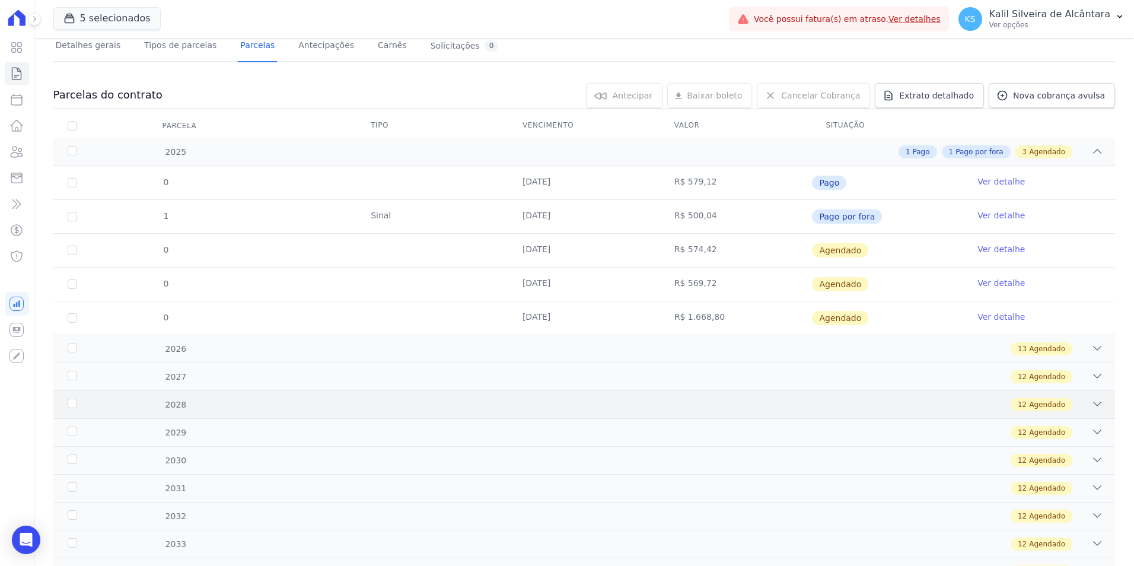
scroll to position [167, 0]
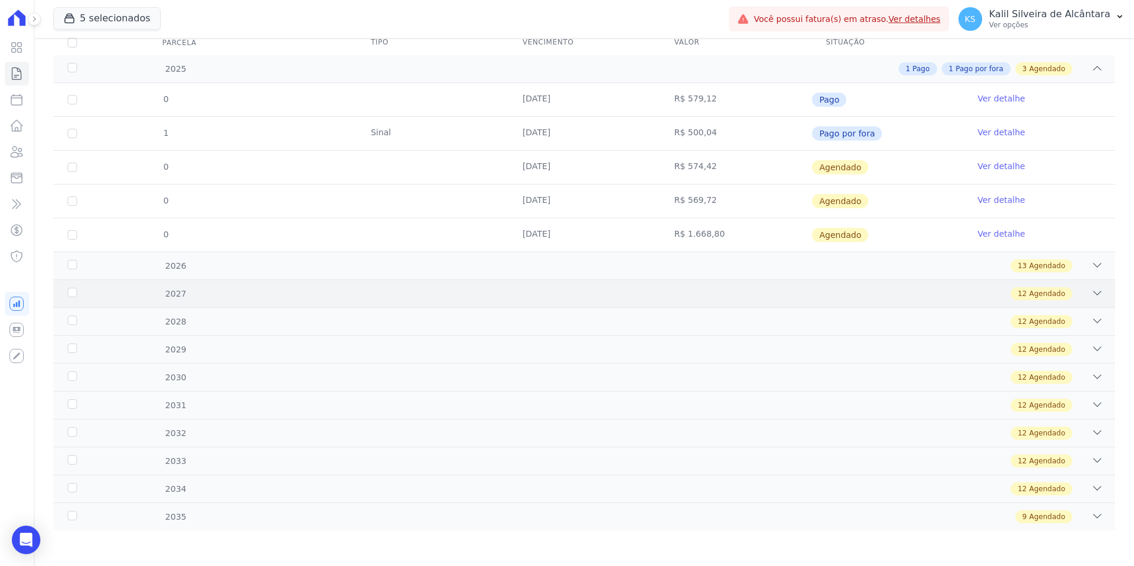
click at [296, 297] on div "12 Agendado" at bounding box center [637, 293] width 934 height 13
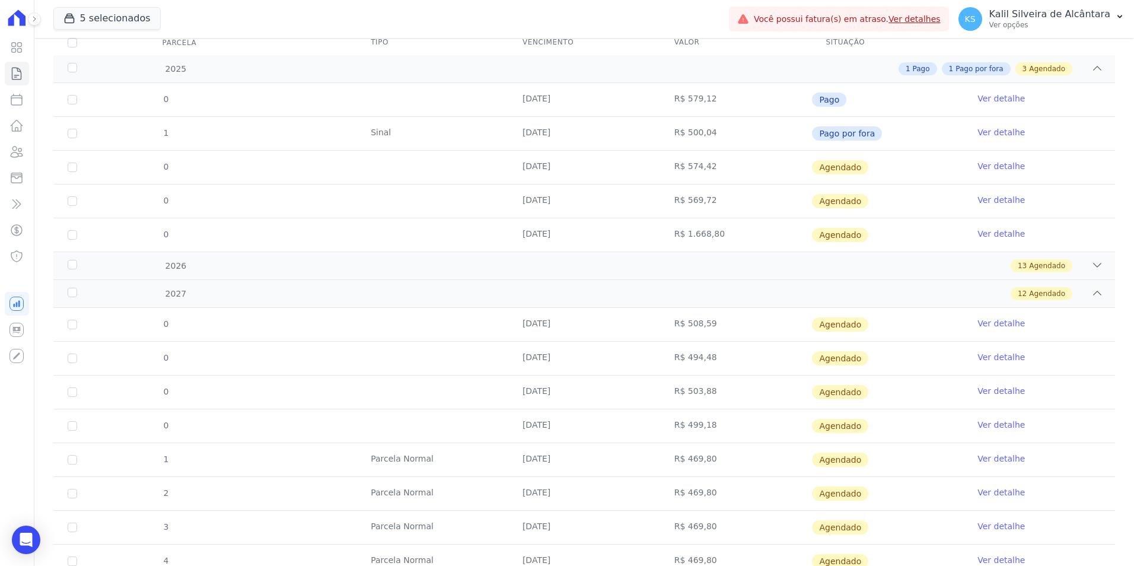
click at [567, 429] on td "[DATE]" at bounding box center [584, 425] width 152 height 33
drag, startPoint x: 545, startPoint y: 364, endPoint x: 476, endPoint y: 351, distance: 69.9
click at [476, 351] on tr "0 [DATE] R$ 494,48 [GEOGRAPHIC_DATA] Ver detalhe" at bounding box center [584, 358] width 1062 height 34
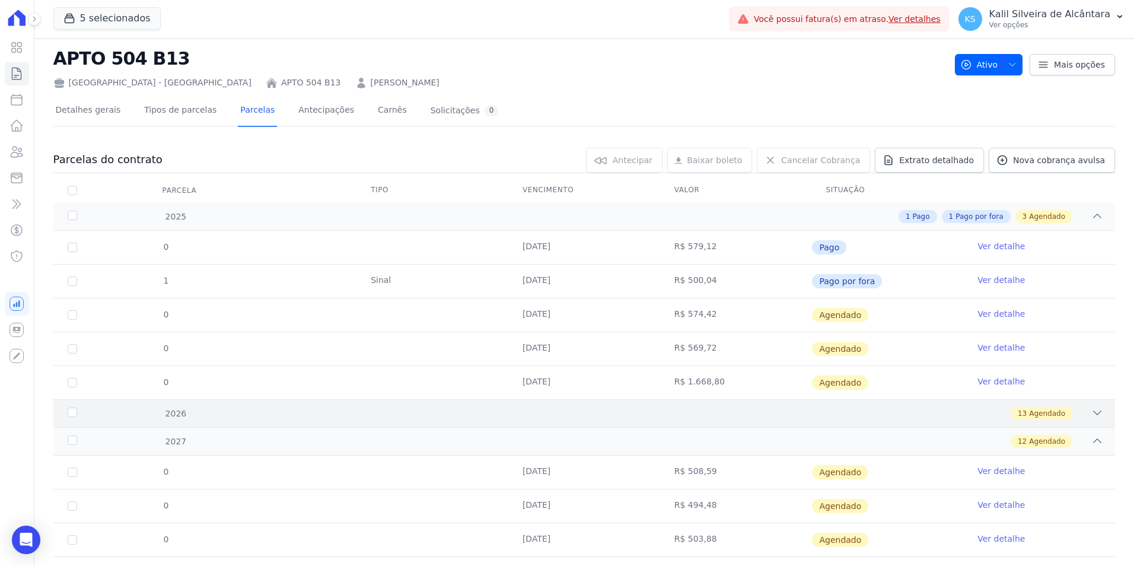
scroll to position [0, 0]
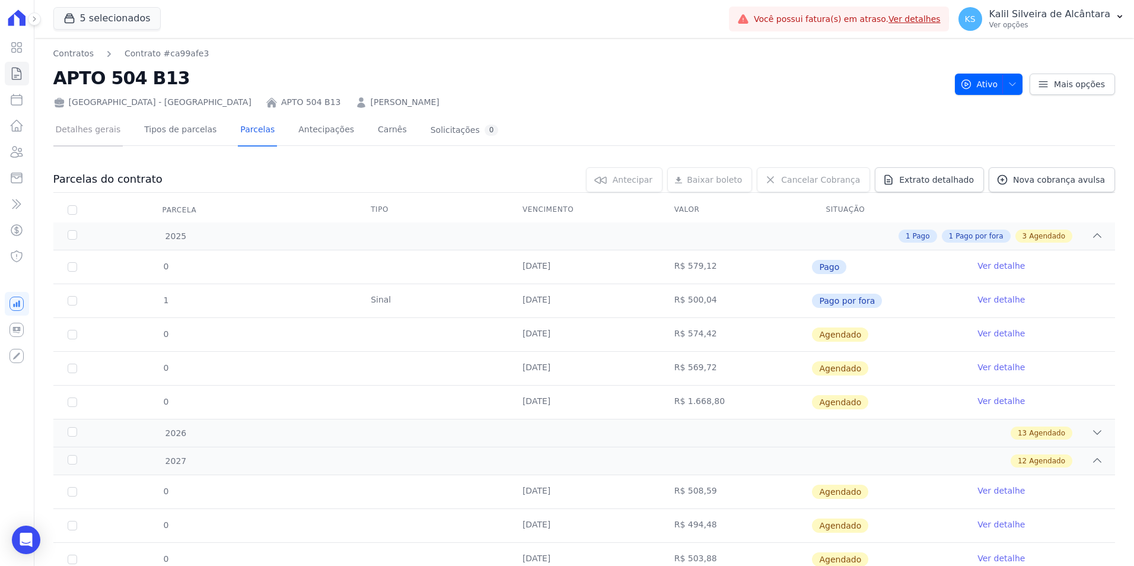
click at [101, 135] on link "Detalhes gerais" at bounding box center [88, 130] width 70 height 31
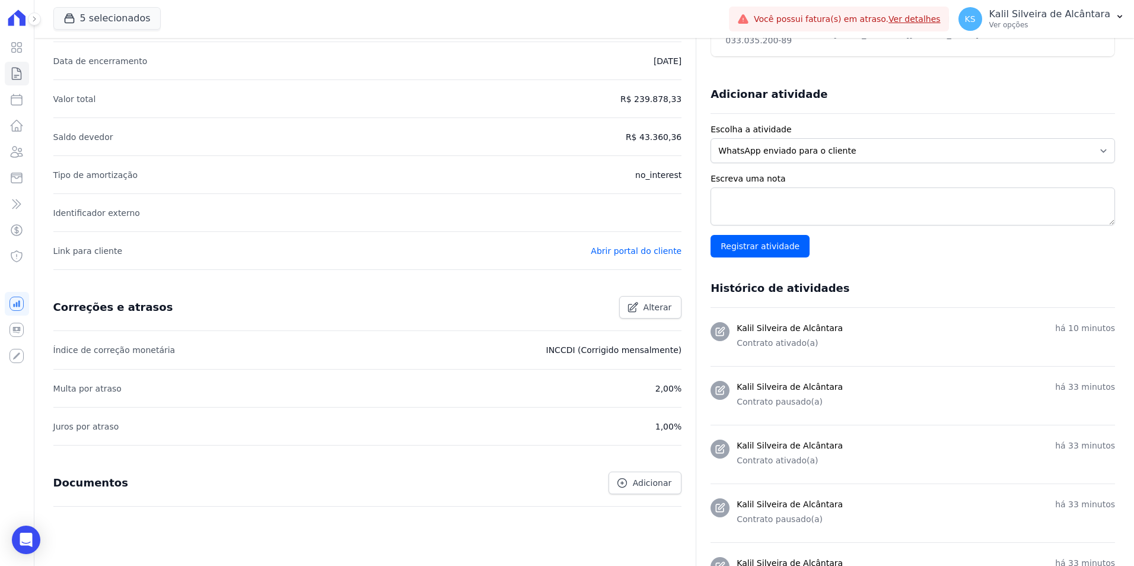
scroll to position [237, 0]
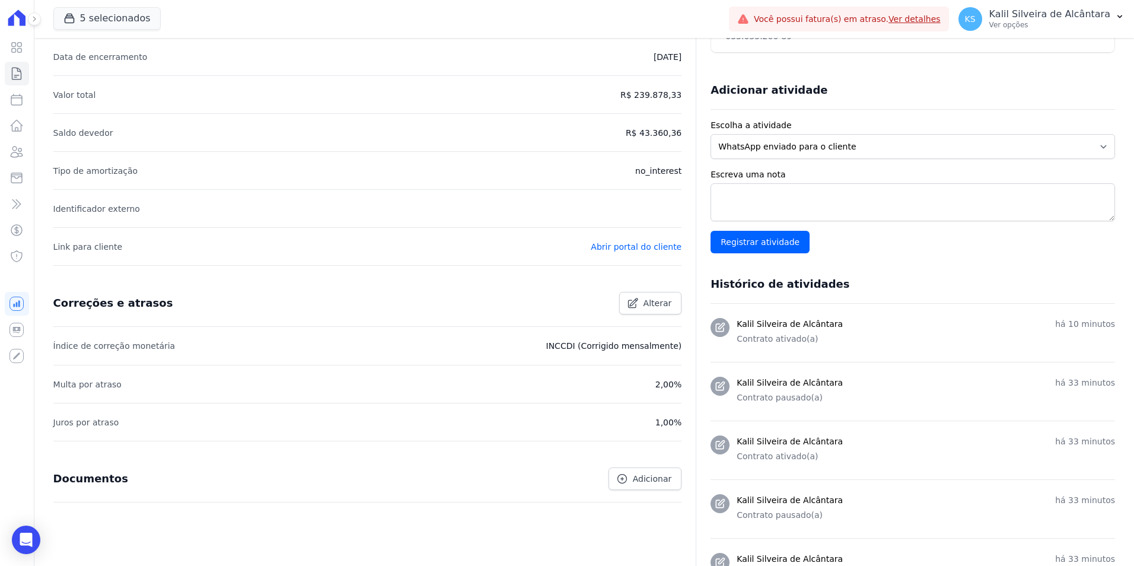
click at [632, 346] on p "INCCDI (Corrigido mensalmente)" at bounding box center [614, 346] width 136 height 14
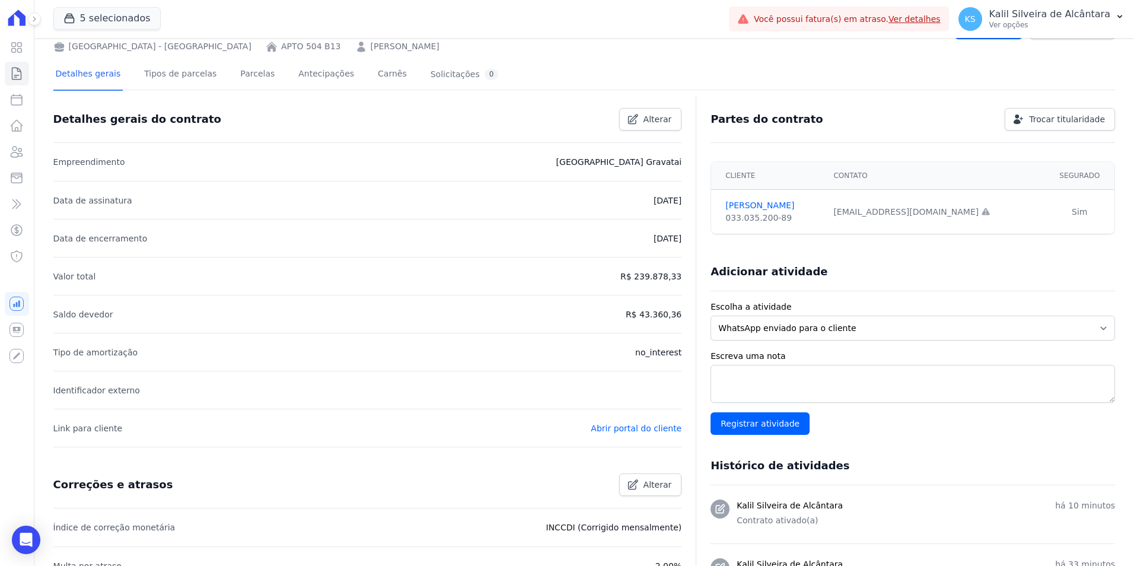
scroll to position [0, 0]
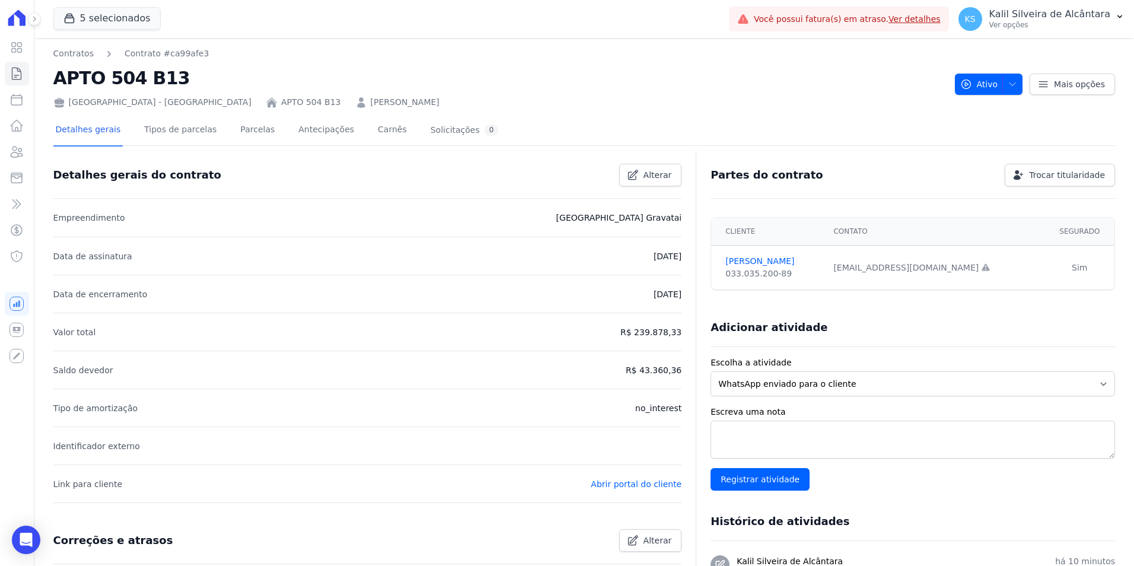
click at [243, 147] on div at bounding box center [584, 150] width 1062 height 10
click at [243, 140] on link "Parcelas" at bounding box center [257, 130] width 39 height 31
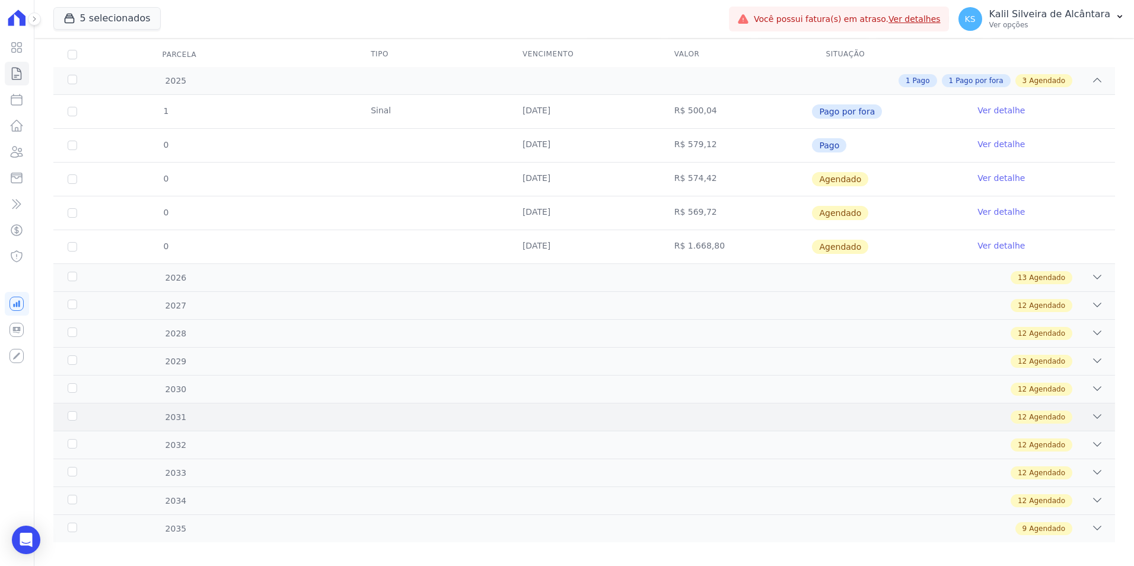
scroll to position [167, 0]
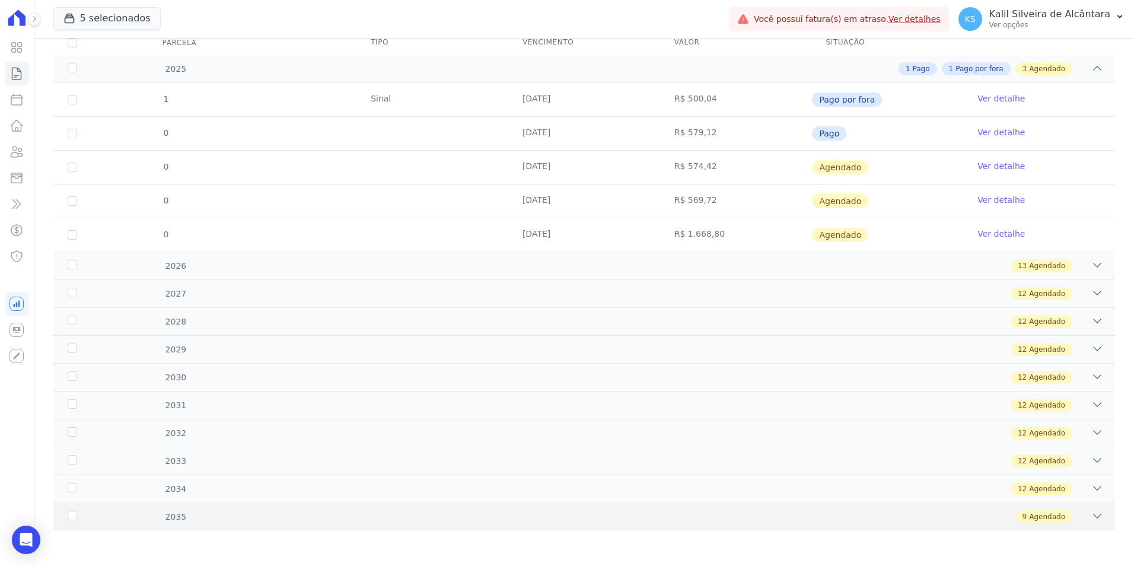
click at [300, 510] on div "9 Agendado" at bounding box center [637, 516] width 934 height 13
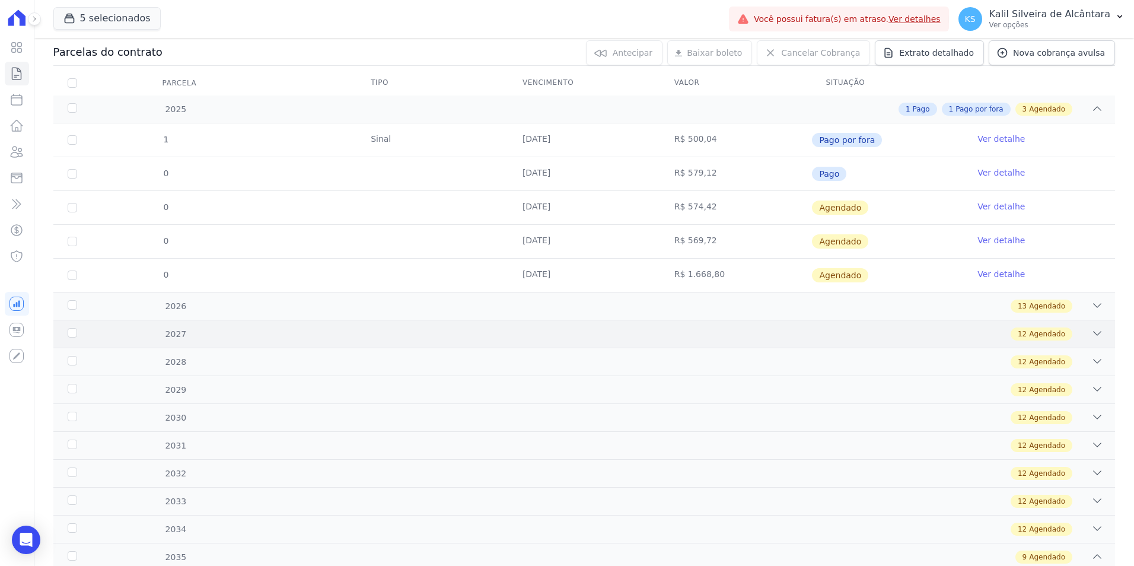
scroll to position [0, 0]
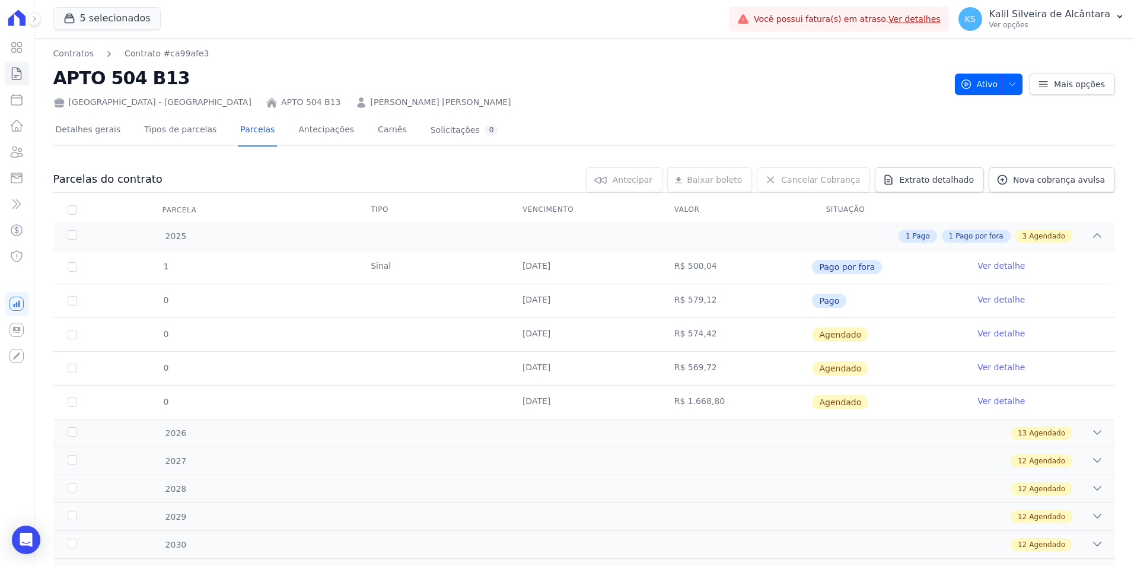
click at [982, 301] on link "Ver detalhe" at bounding box center [1001, 300] width 47 height 12
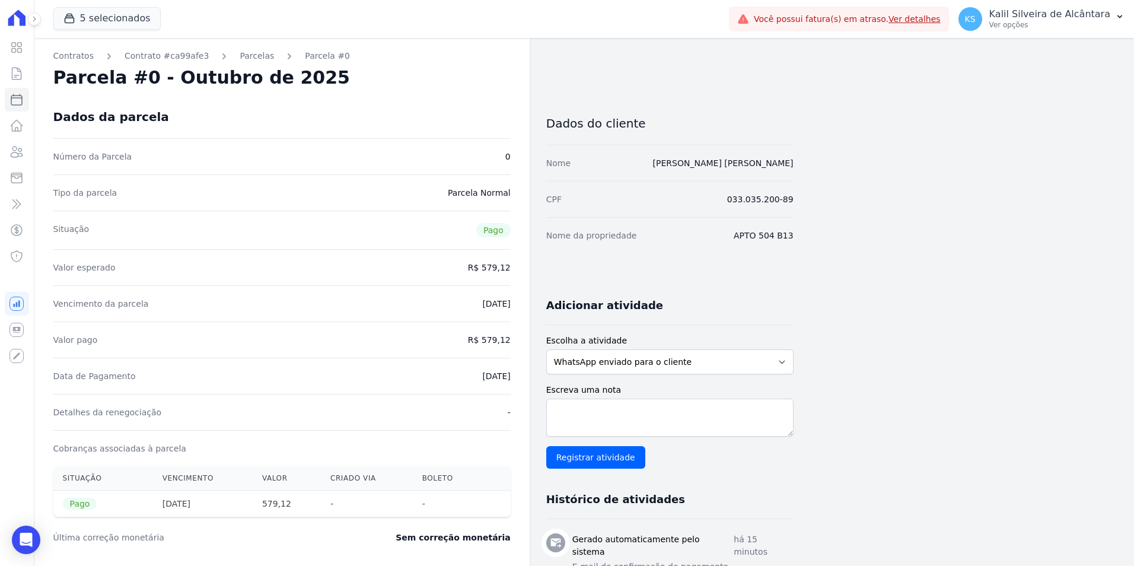
drag, startPoint x: 466, startPoint y: 196, endPoint x: 480, endPoint y: 196, distance: 13.7
click at [480, 196] on dd "Parcela Normal" at bounding box center [479, 193] width 63 height 12
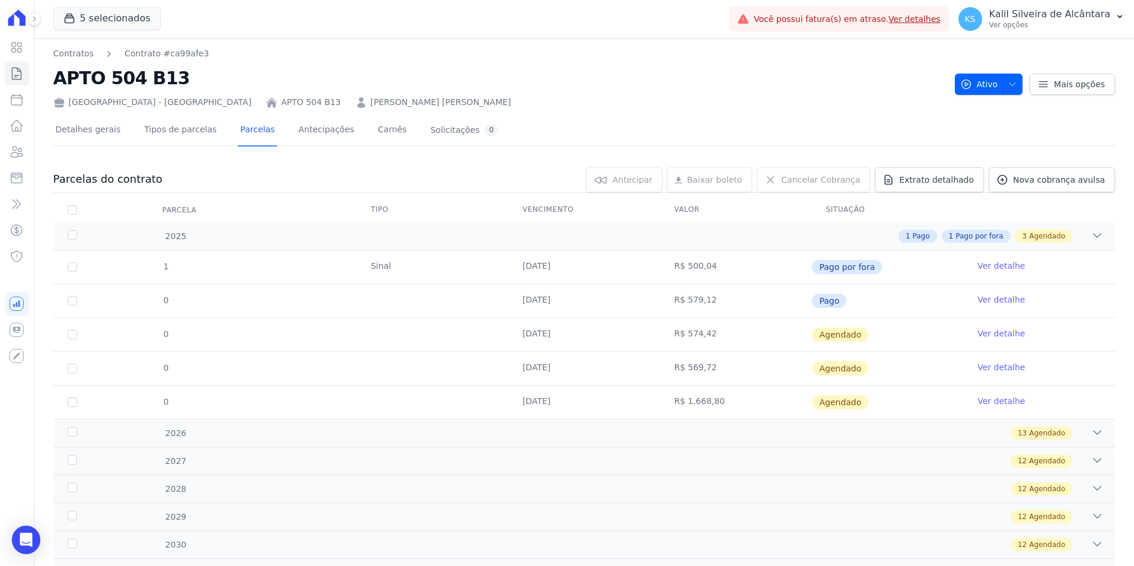
click at [994, 332] on link "Ver detalhe" at bounding box center [1001, 333] width 47 height 12
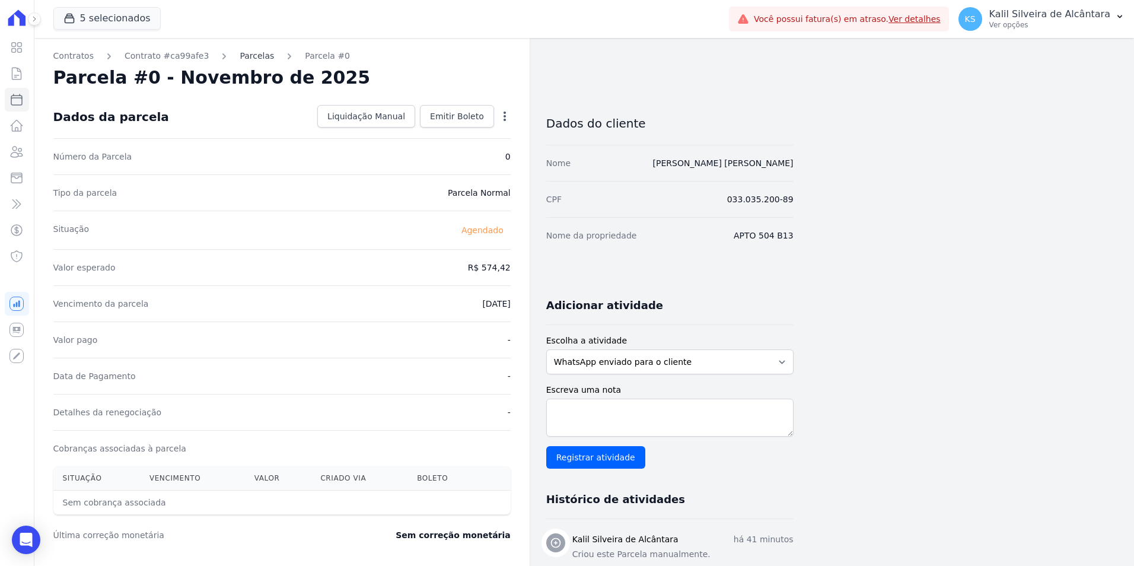
click at [249, 53] on link "Parcelas" at bounding box center [257, 56] width 34 height 12
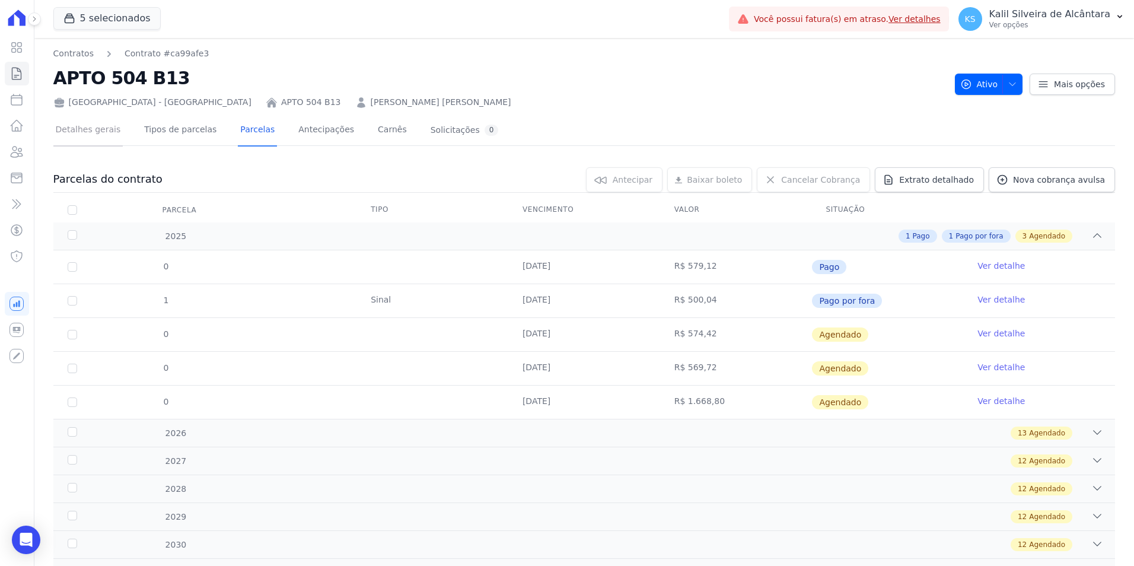
click at [75, 128] on link "Detalhes gerais" at bounding box center [88, 130] width 70 height 31
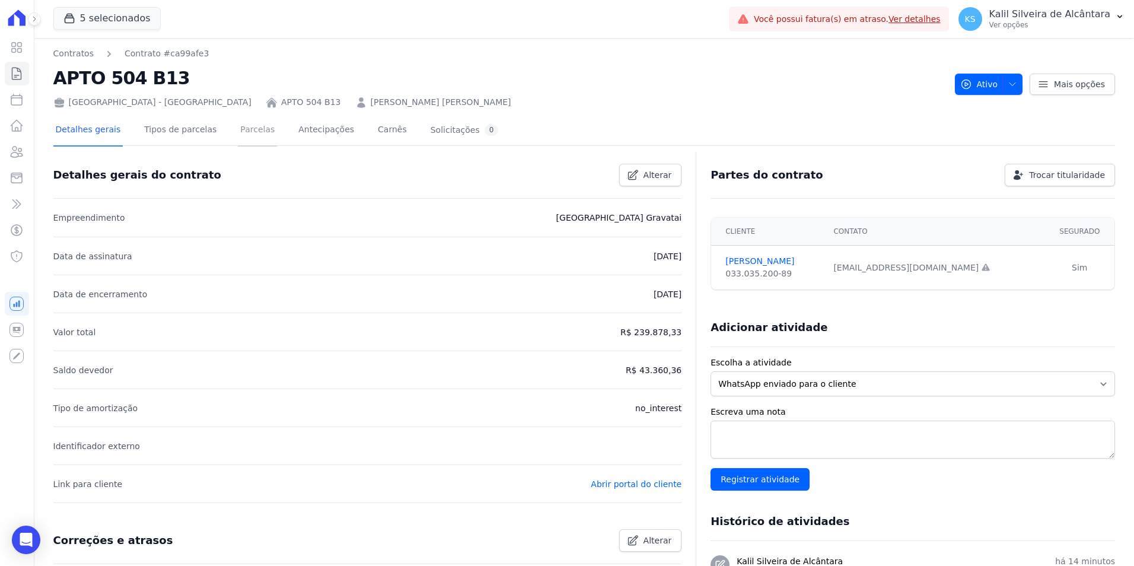
click at [242, 126] on link "Parcelas" at bounding box center [257, 130] width 39 height 31
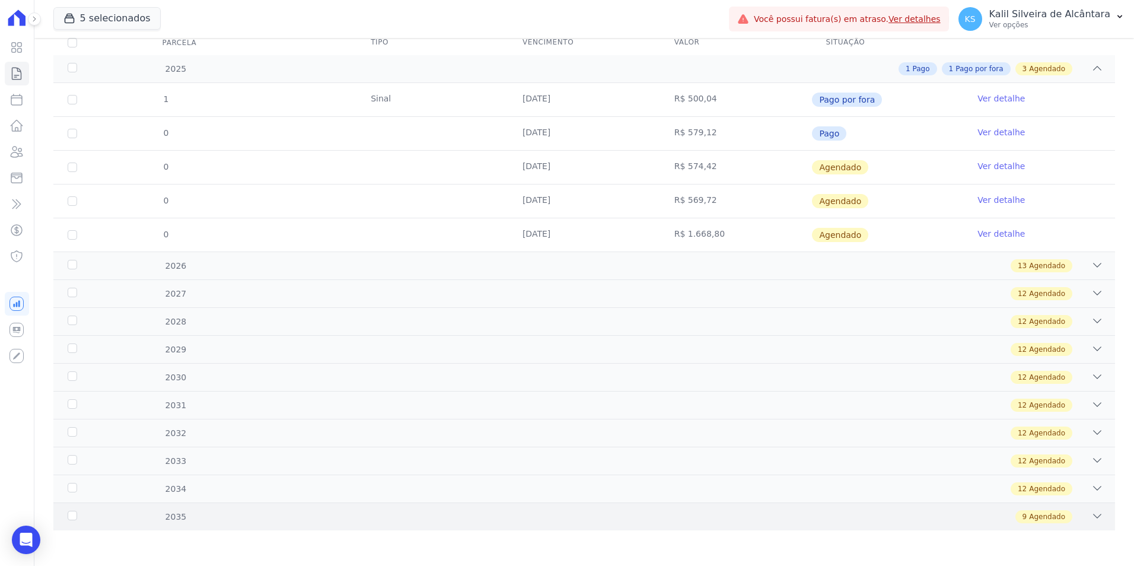
drag, startPoint x: 184, startPoint y: 513, endPoint x: 184, endPoint y: 507, distance: 6.5
click at [184, 513] on div "9 Agendado" at bounding box center [637, 516] width 934 height 13
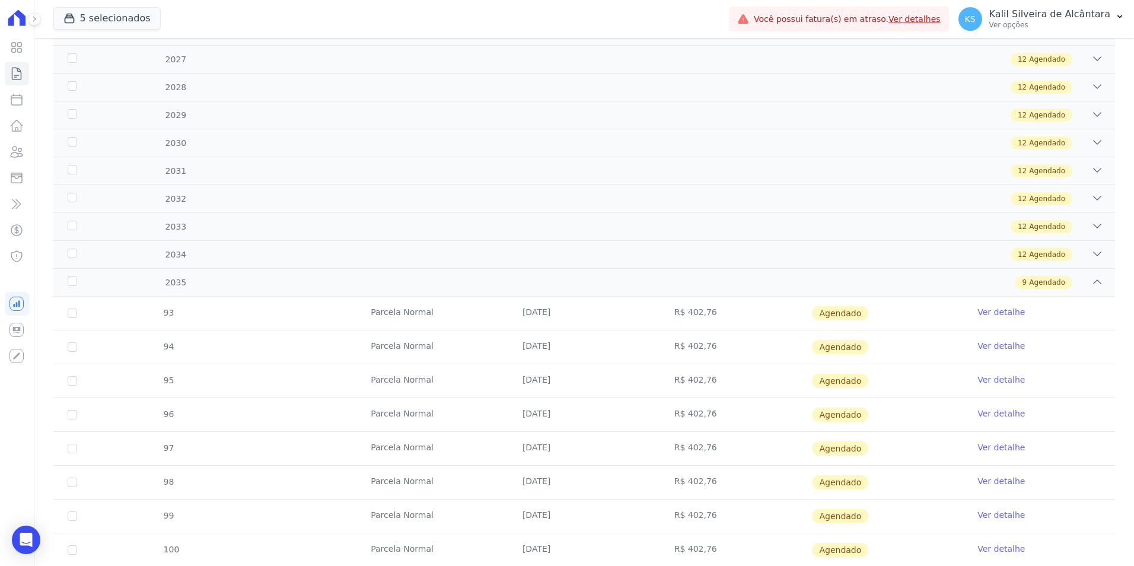
scroll to position [294, 0]
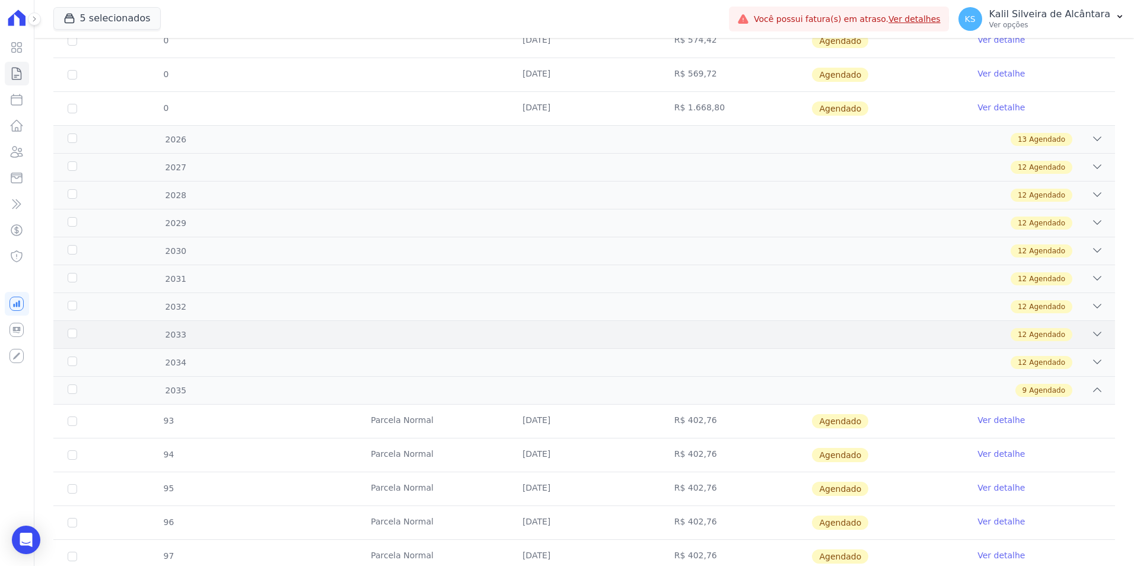
click at [260, 333] on div "12 Agendado" at bounding box center [637, 334] width 934 height 13
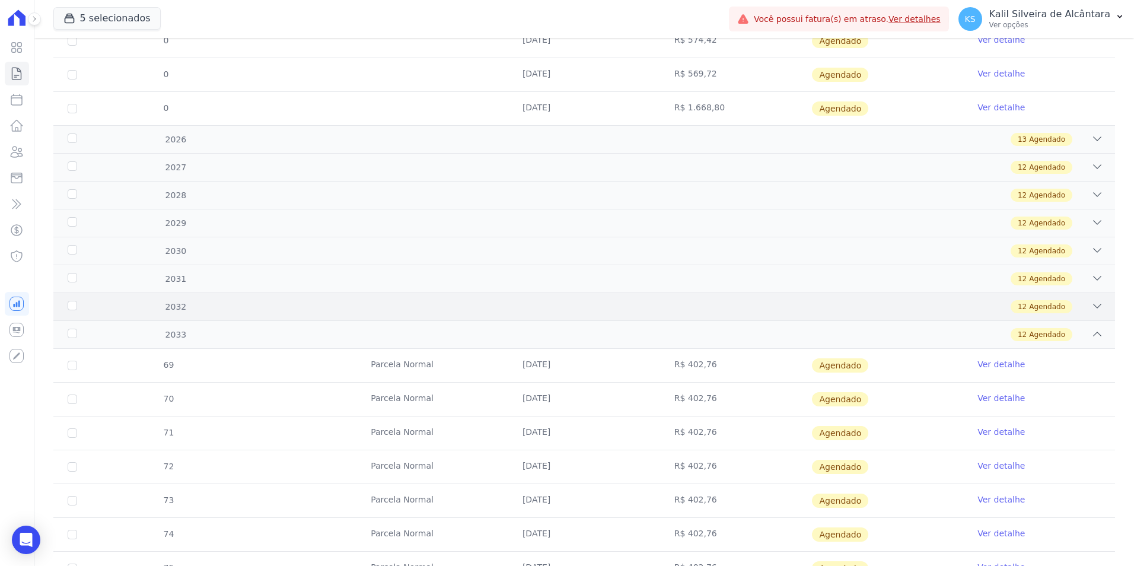
click at [278, 297] on div "2032 12 Agendado" at bounding box center [584, 306] width 1062 height 28
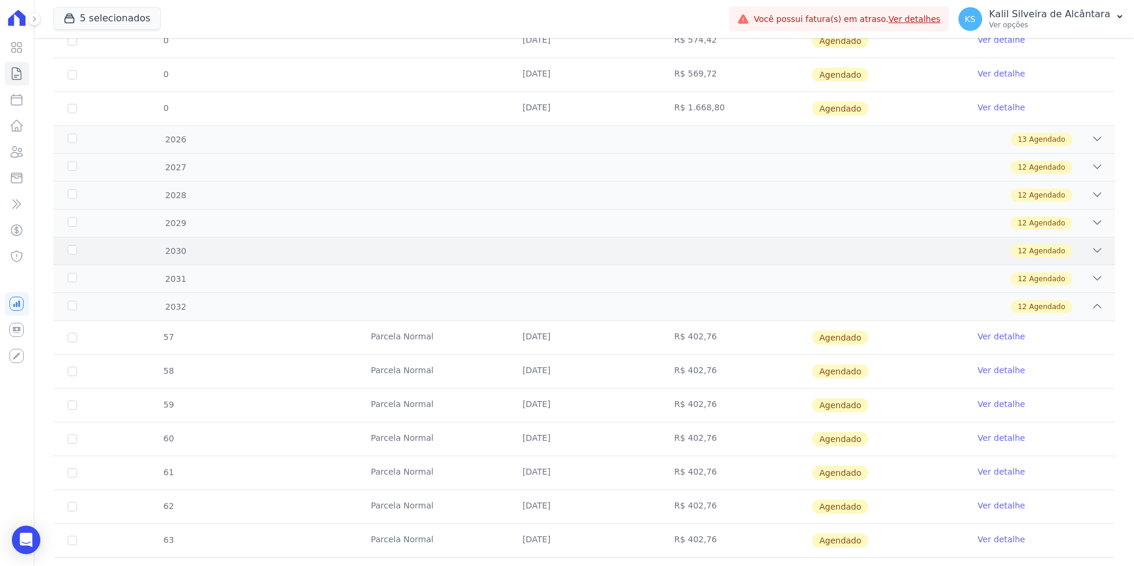
click at [287, 272] on div "2031 12 Agendado" at bounding box center [584, 279] width 1062 height 28
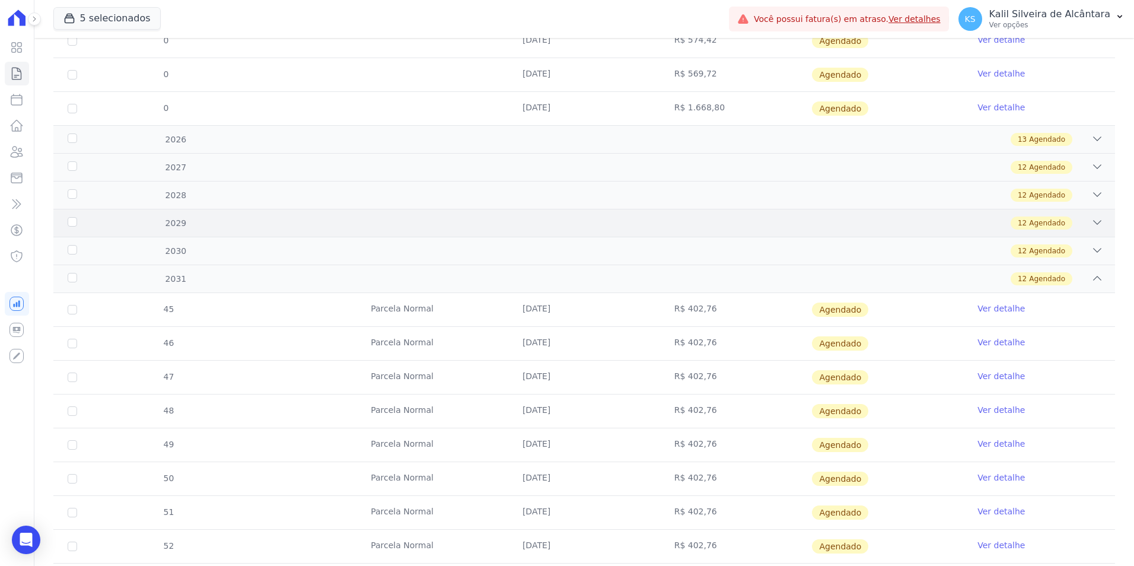
click at [291, 233] on div "2029 12 Agendado" at bounding box center [584, 223] width 1062 height 28
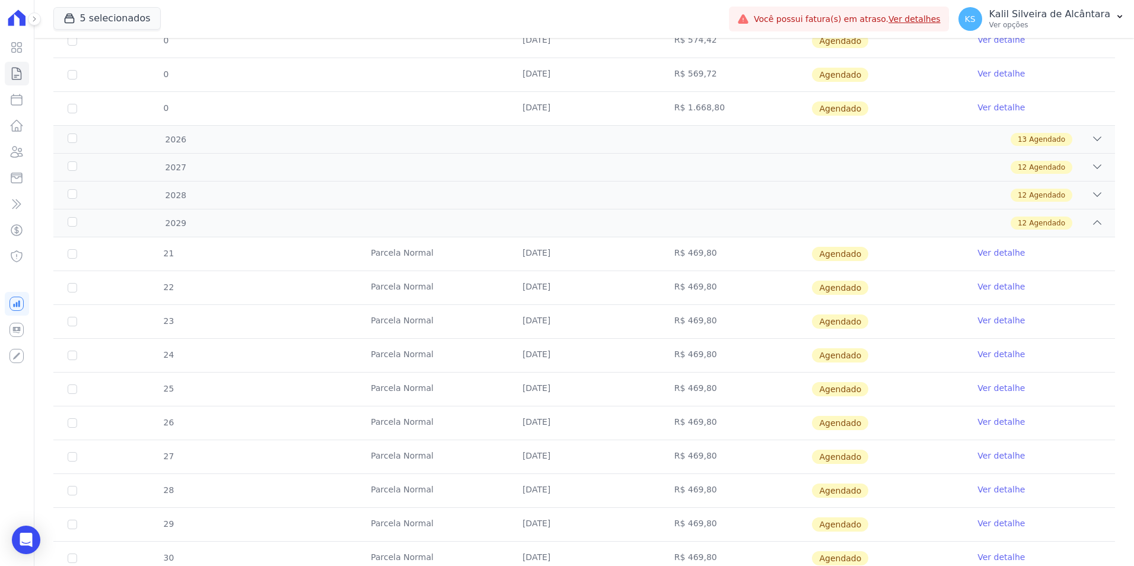
click at [302, 207] on div "2028 12 Agendado" at bounding box center [584, 195] width 1062 height 28
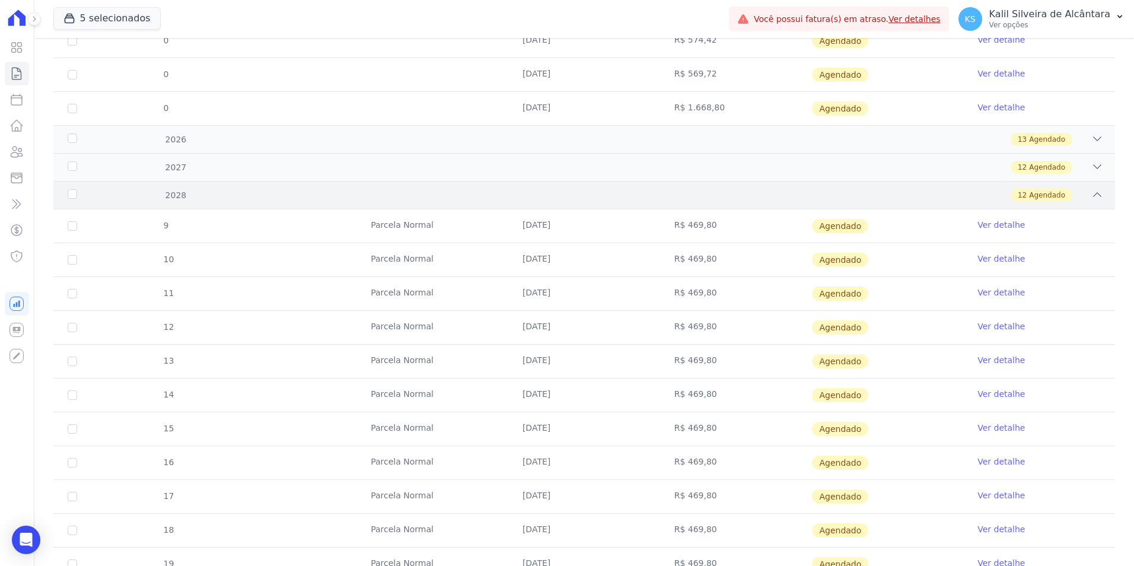
click at [304, 182] on div "2028 12 Agendado" at bounding box center [584, 195] width 1062 height 28
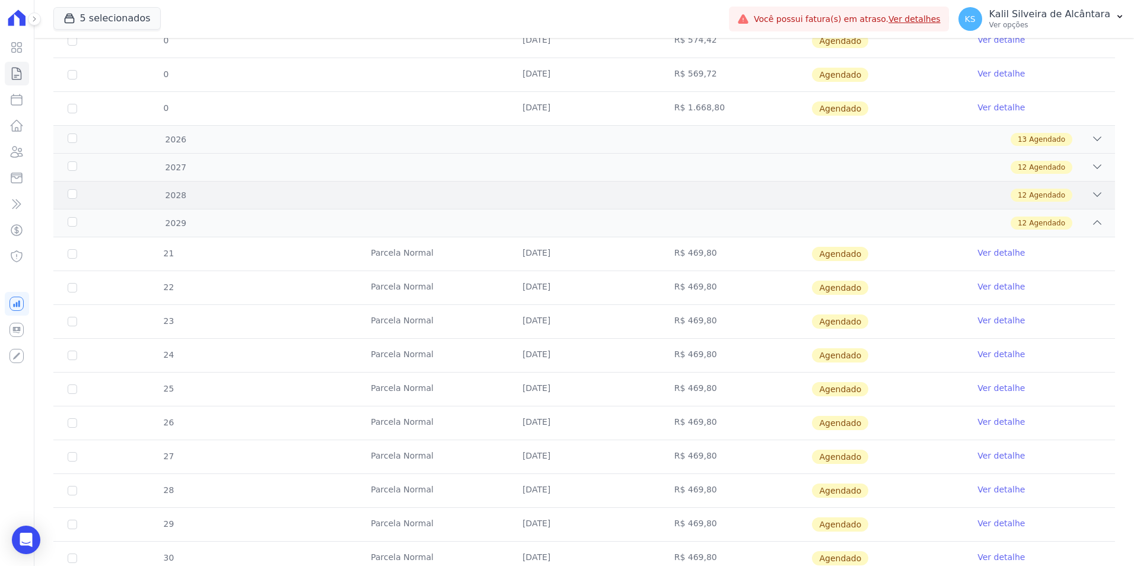
click at [275, 187] on div "2028 12 Agendado" at bounding box center [584, 195] width 1062 height 28
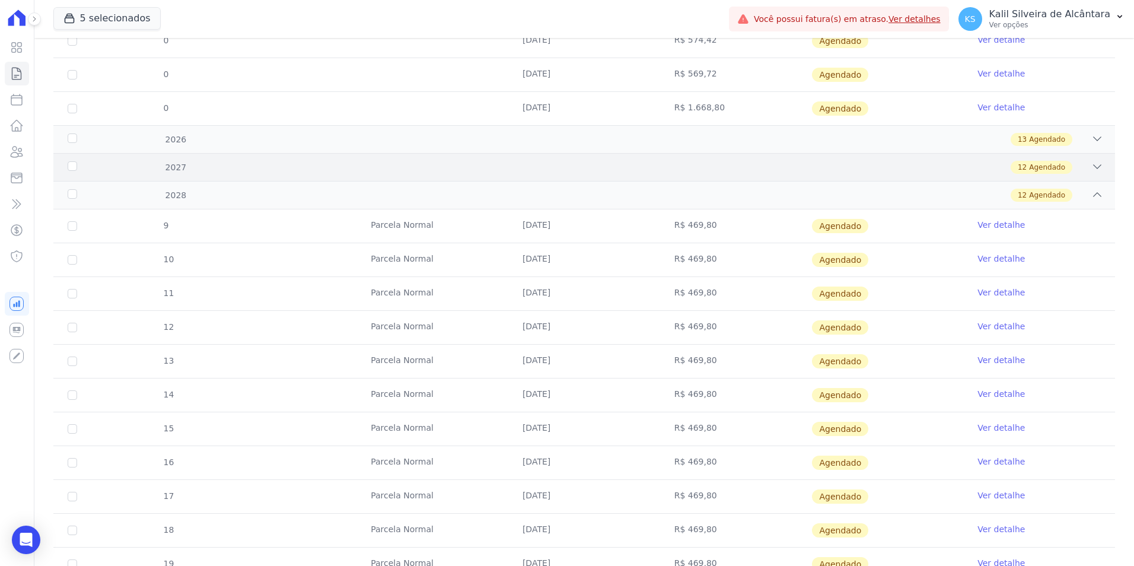
click at [278, 175] on div "2027 12 Agendado" at bounding box center [584, 167] width 1062 height 28
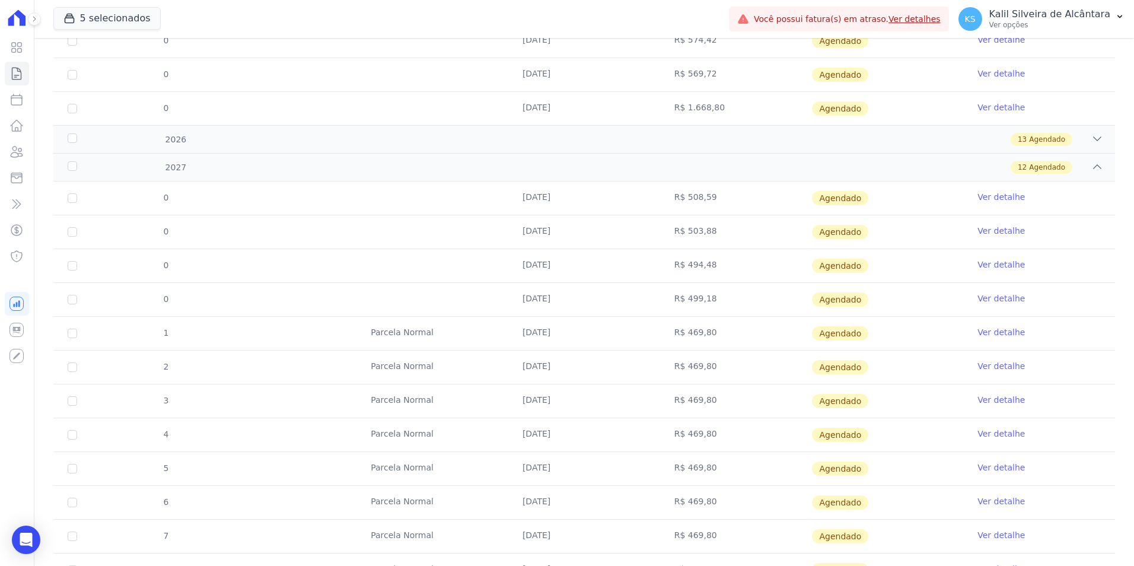
drag, startPoint x: 569, startPoint y: 301, endPoint x: 216, endPoint y: 221, distance: 362.5
click at [216, 221] on tbody "0 10/01/2027 R$ 508,59 Agendado Ver detalhe 0 10/02/2027 R$ 503,88 Agendado" at bounding box center [584, 384] width 1062 height 405
click at [583, 267] on td "[DATE]" at bounding box center [584, 265] width 152 height 33
drag, startPoint x: 505, startPoint y: 275, endPoint x: 681, endPoint y: 288, distance: 176.1
click at [681, 288] on tr "0 10/03/2027 R$ 499,18 Agendado Ver detalhe" at bounding box center [584, 299] width 1062 height 34
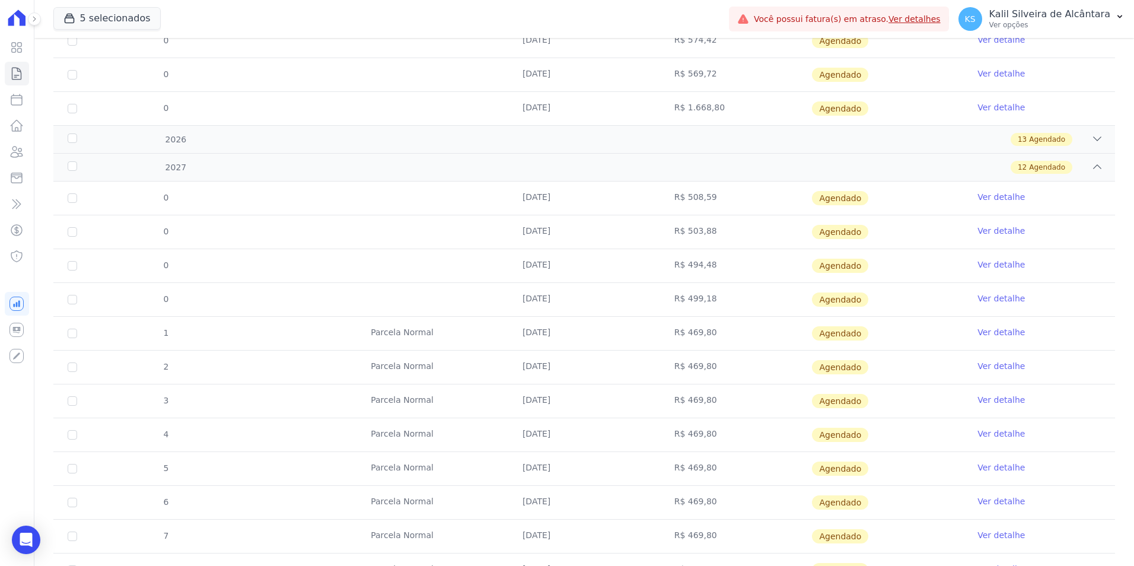
drag, startPoint x: 681, startPoint y: 288, endPoint x: 521, endPoint y: 318, distance: 162.3
click at [488, 282] on td at bounding box center [433, 265] width 152 height 33
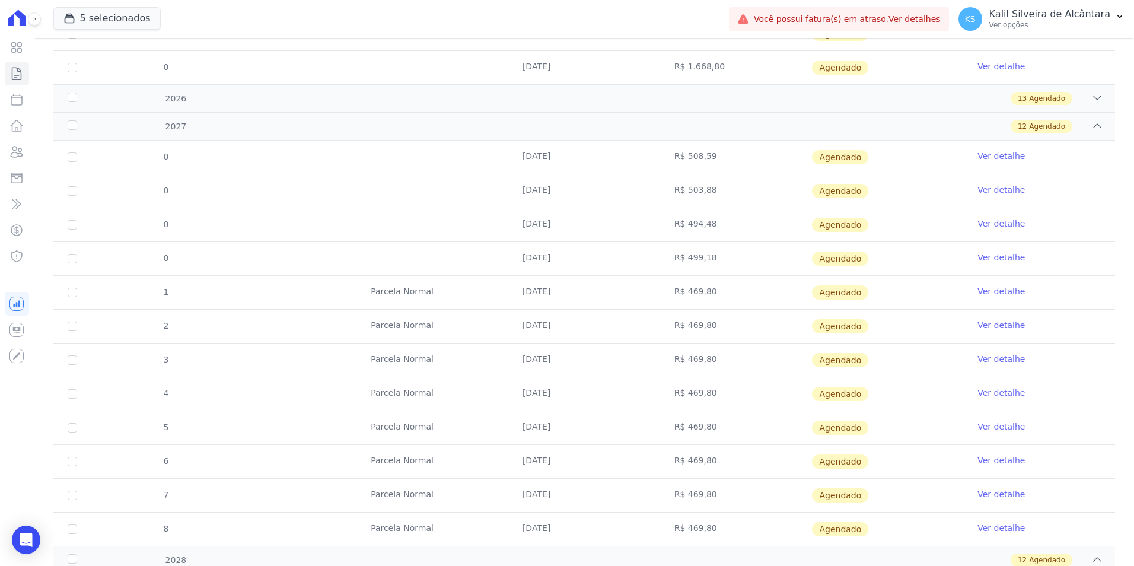
scroll to position [356, 0]
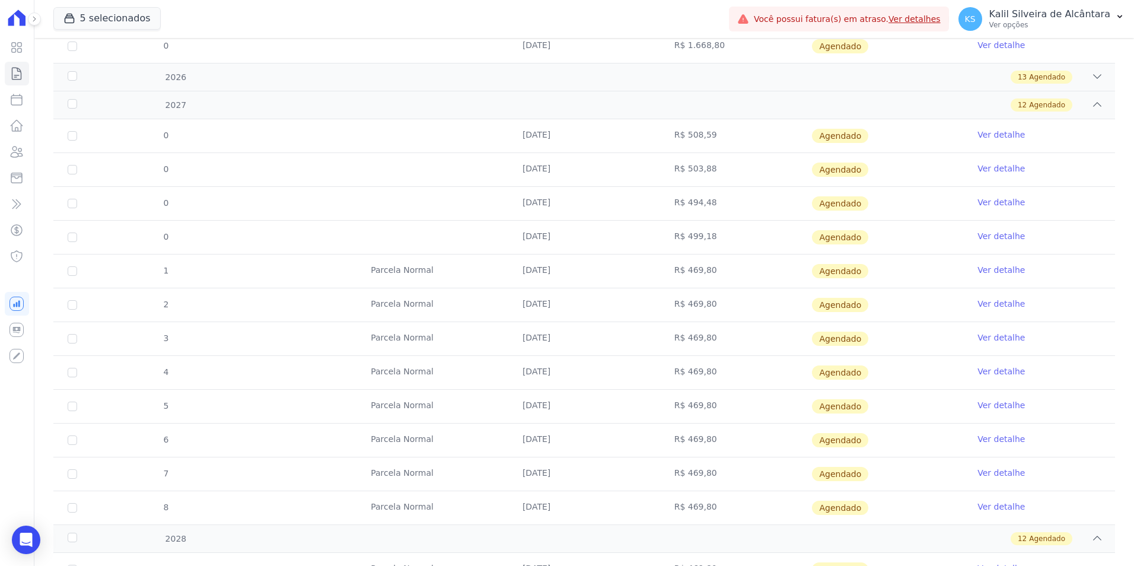
drag, startPoint x: 586, startPoint y: 241, endPoint x: 577, endPoint y: 240, distance: 9.0
click at [577, 240] on td "[DATE]" at bounding box center [584, 237] width 152 height 33
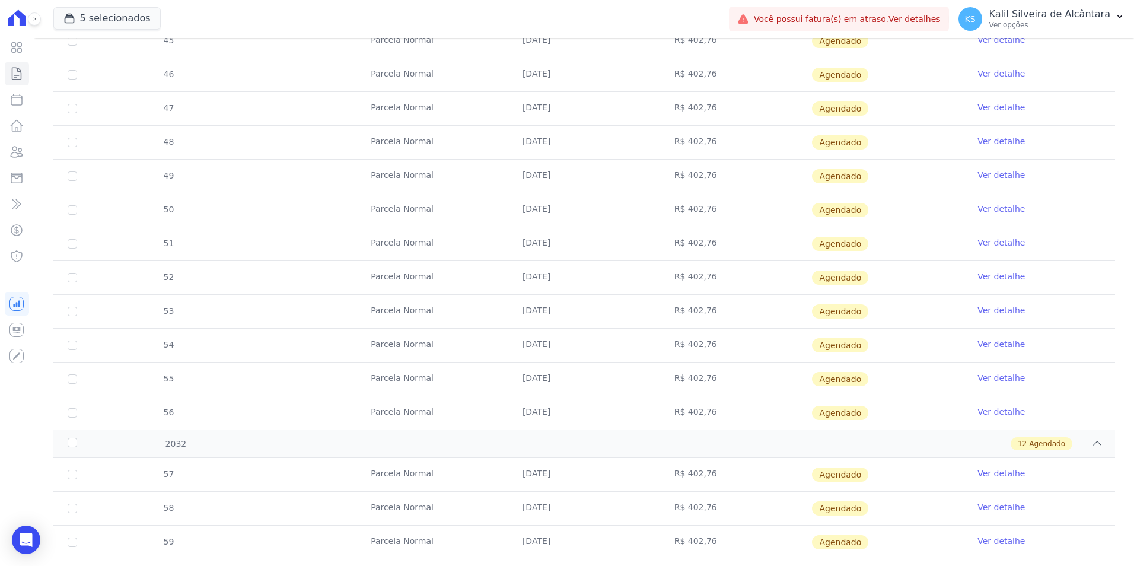
scroll to position [1483, 0]
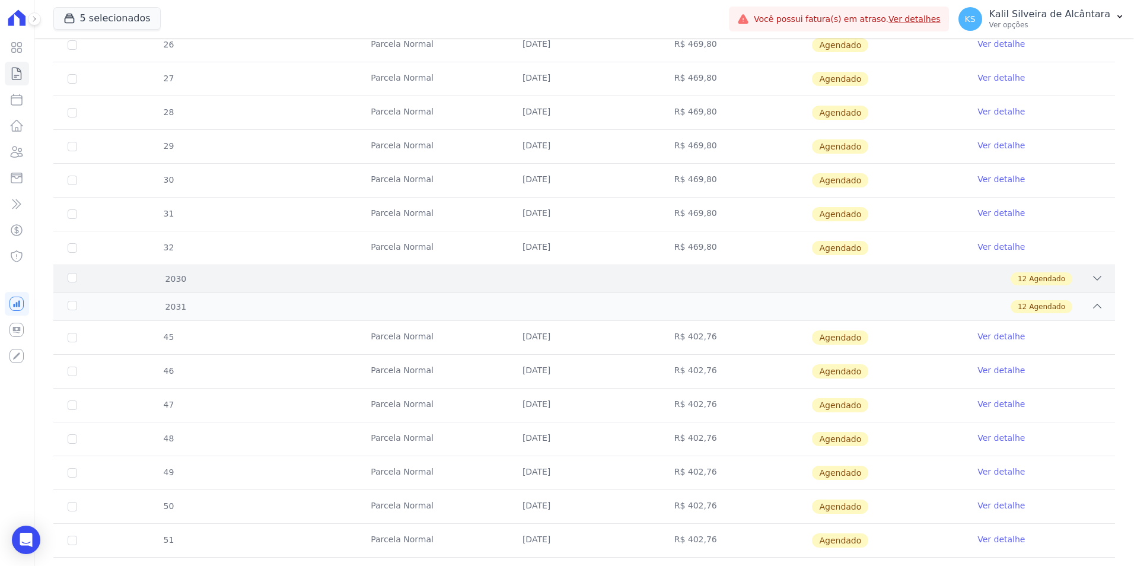
click at [246, 281] on div "12 Agendado" at bounding box center [637, 278] width 934 height 13
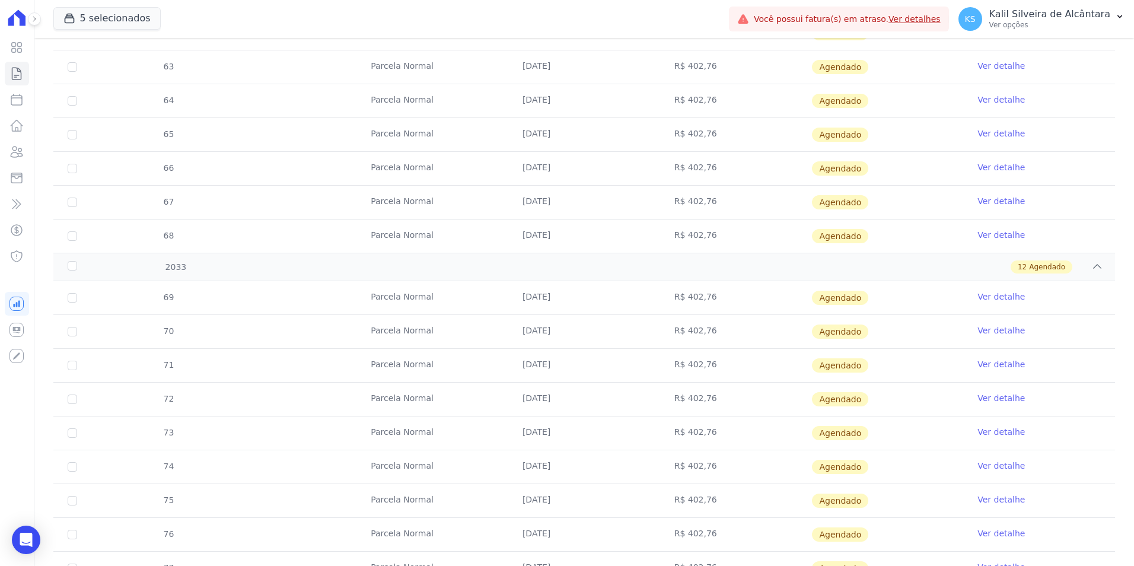
scroll to position [3305, 0]
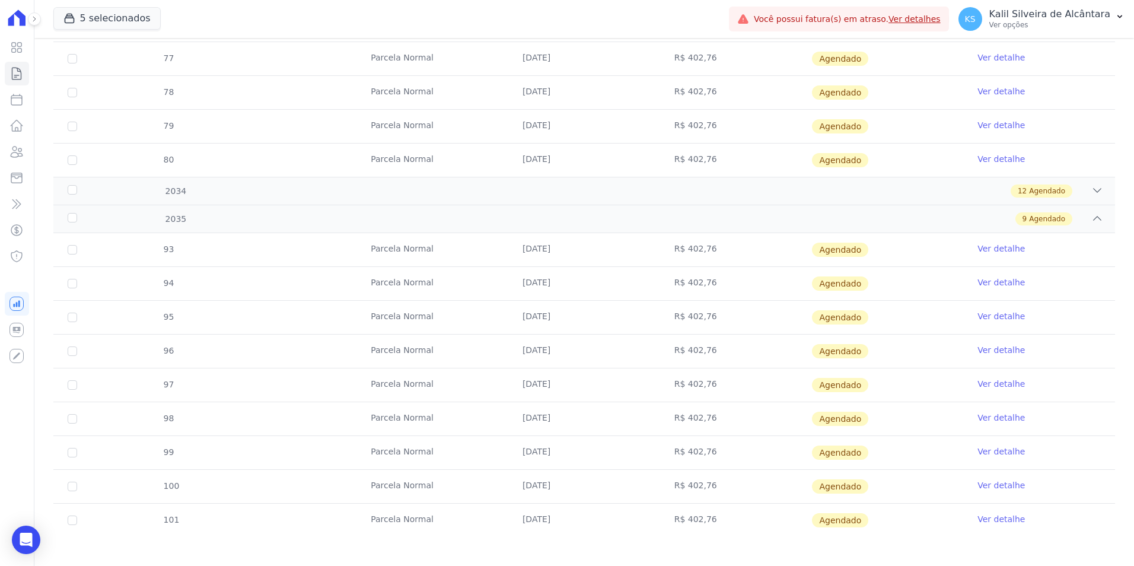
drag, startPoint x: 304, startPoint y: 216, endPoint x: 520, endPoint y: 322, distance: 240.9
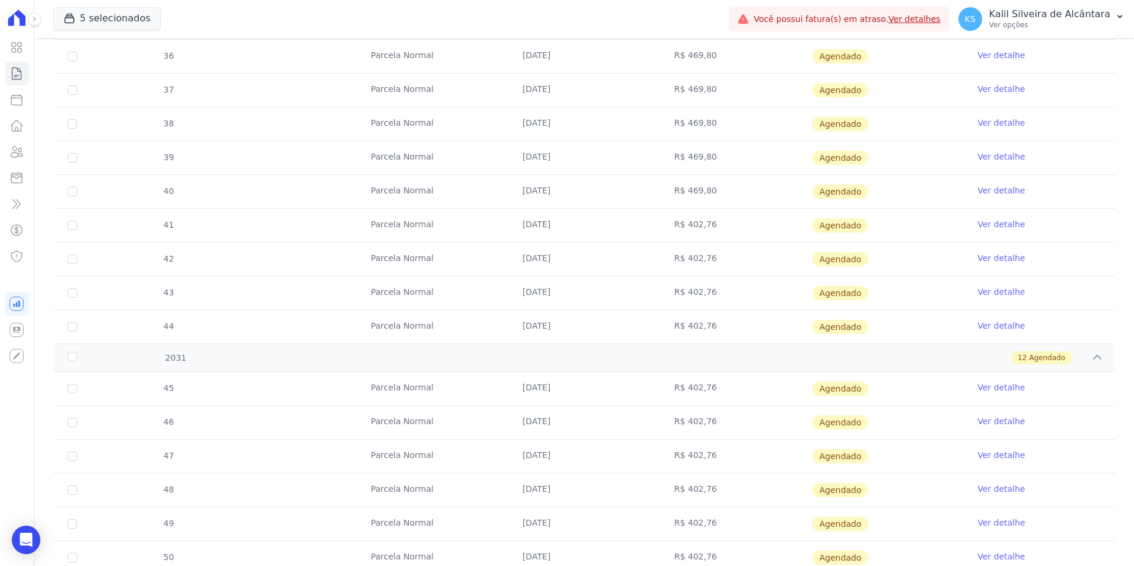
scroll to position [1644, 0]
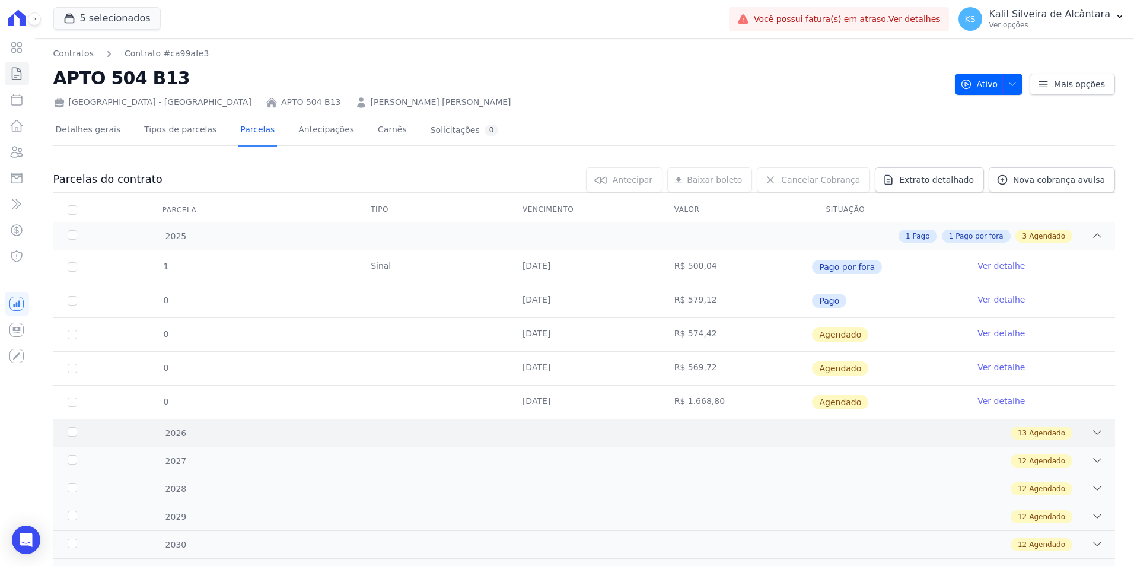
click at [457, 432] on div "13 Agendado" at bounding box center [637, 433] width 934 height 13
